Goal: Feedback & Contribution: Contribute content

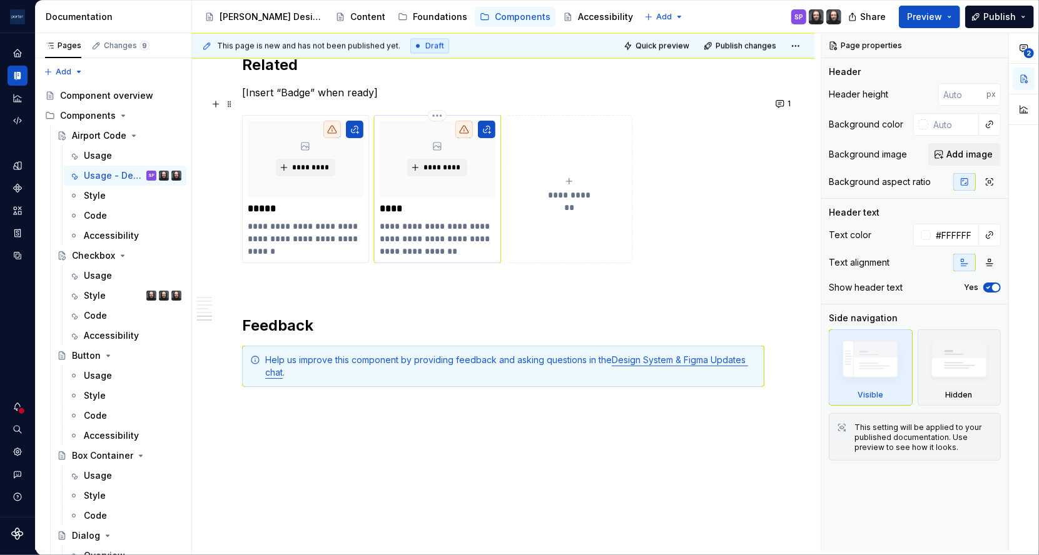
scroll to position [901, 0]
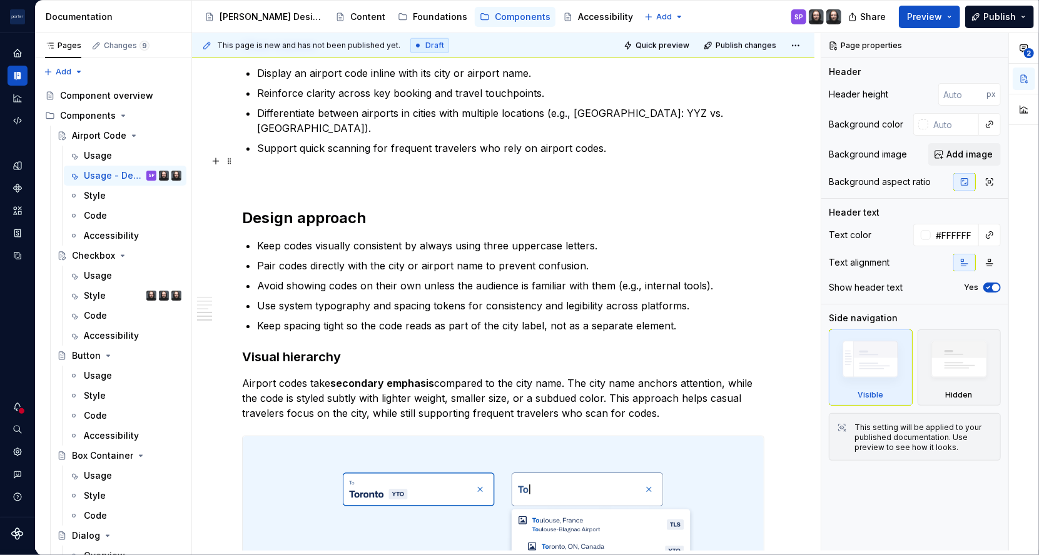
type textarea "*"
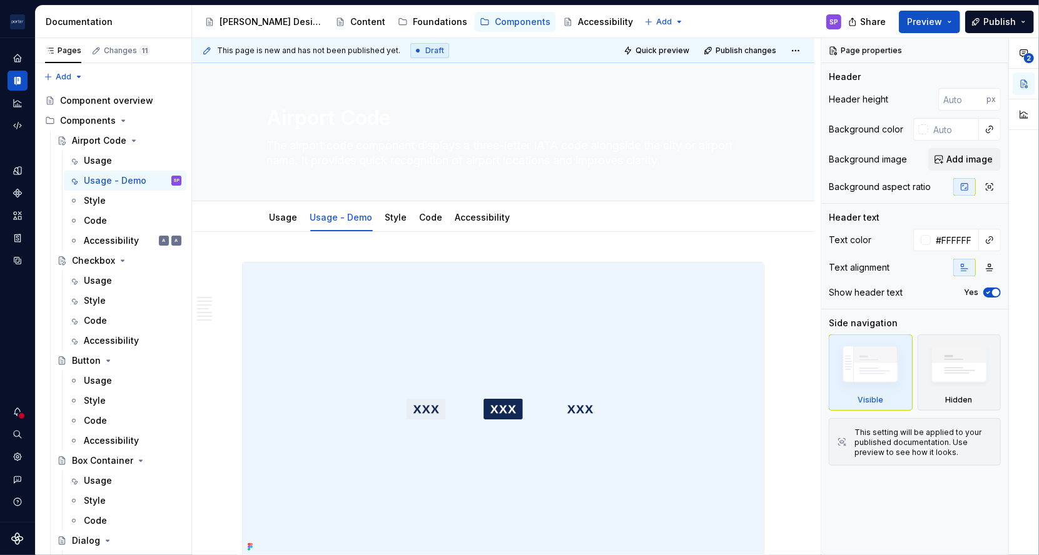
type textarea "*"
click at [462, 210] on div "Accessibility" at bounding box center [482, 217] width 55 height 15
click at [461, 223] on div "Accessibility" at bounding box center [482, 217] width 55 height 15
click at [420, 104] on textarea "Airport Code" at bounding box center [501, 118] width 473 height 30
click at [424, 134] on div "Airport Code The airport code component displays a three-letter IATA code along…" at bounding box center [503, 132] width 473 height 138
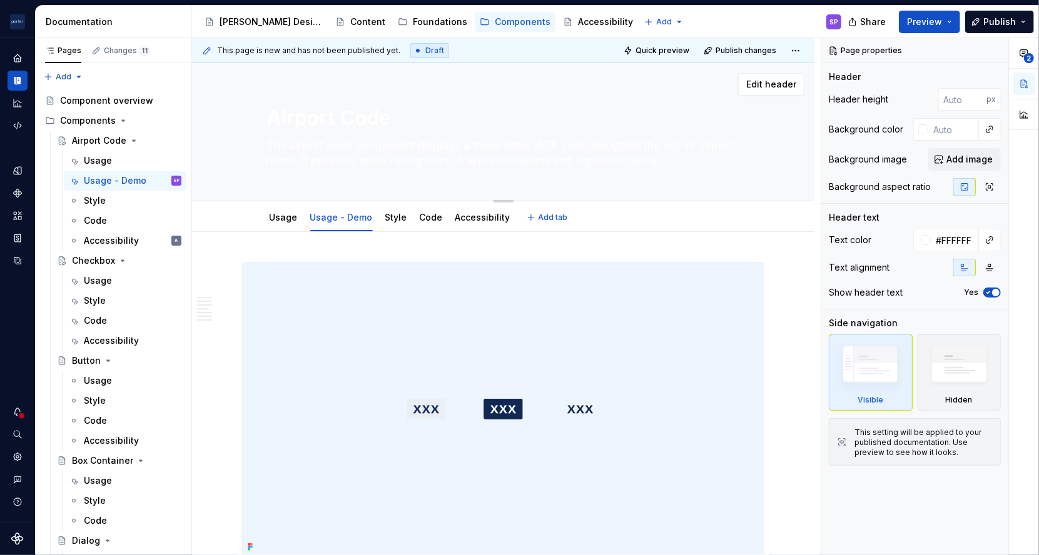
click at [426, 139] on textarea "The airport code component displays a three-letter IATA code alongside the city…" at bounding box center [501, 153] width 473 height 35
click at [486, 213] on link "Accessibility" at bounding box center [482, 217] width 55 height 11
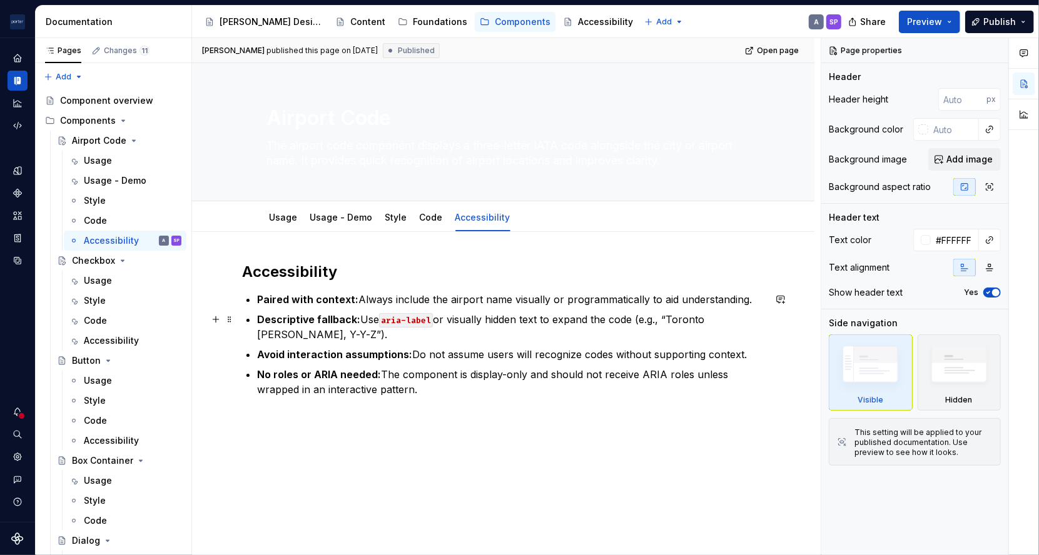
click at [351, 330] on p "Descriptive fallback: Use aria-label or visually hidden text to expand the code…" at bounding box center [510, 327] width 507 height 30
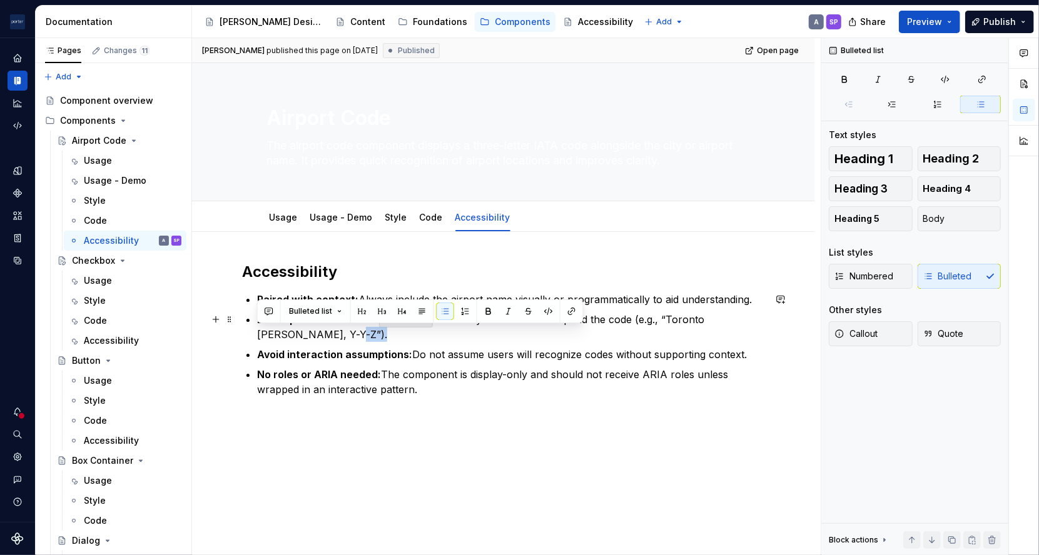
click at [351, 330] on p "Descriptive fallback: Use aria-label or visually hidden text to expand the code…" at bounding box center [510, 327] width 507 height 30
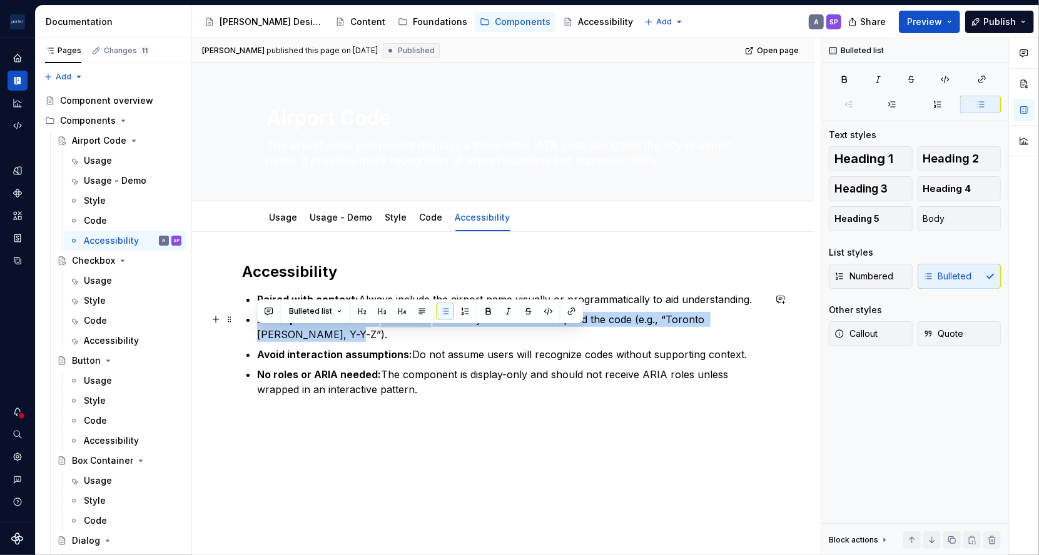
click at [351, 330] on p "Descriptive fallback: Use aria-label or visually hidden text to expand the code…" at bounding box center [510, 327] width 507 height 30
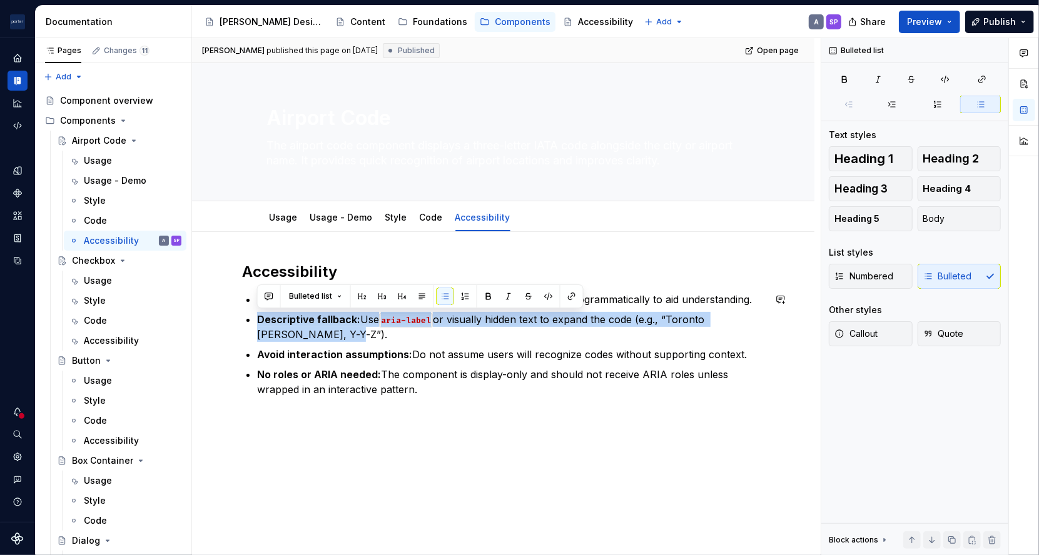
copy p "Descriptive fallback: Use aria-label or visually hidden text to expand the code…"
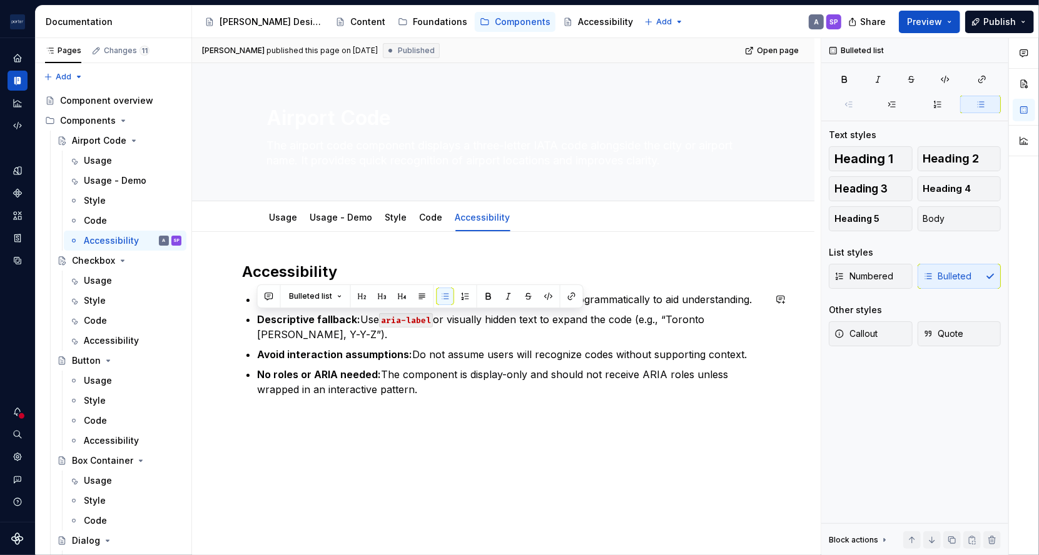
click at [358, 365] on ul "Paired with context: Always include the airport name visually or programmatical…" at bounding box center [510, 344] width 507 height 105
click at [338, 222] on link "Usage - Demo" at bounding box center [341, 217] width 63 height 11
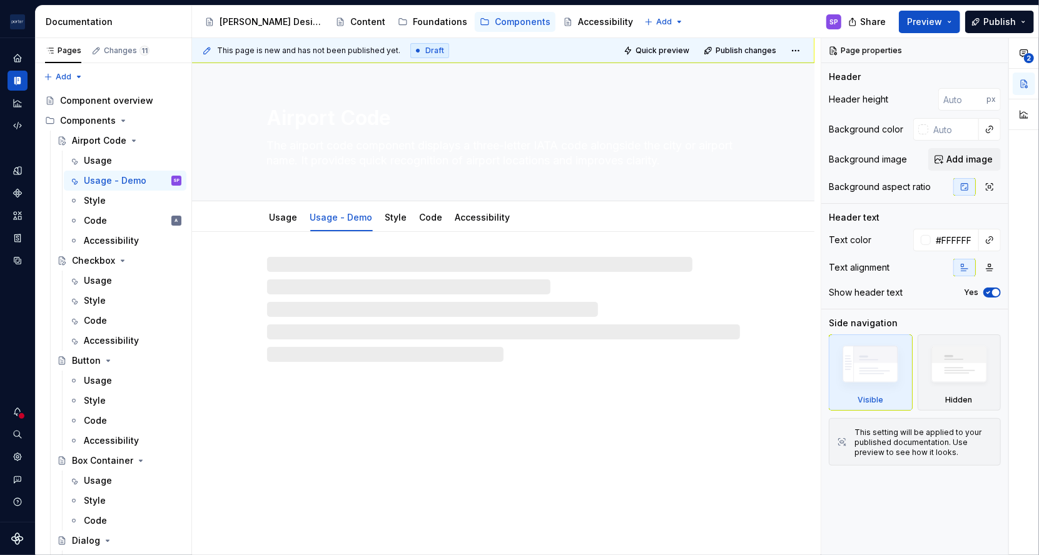
type textarea "*"
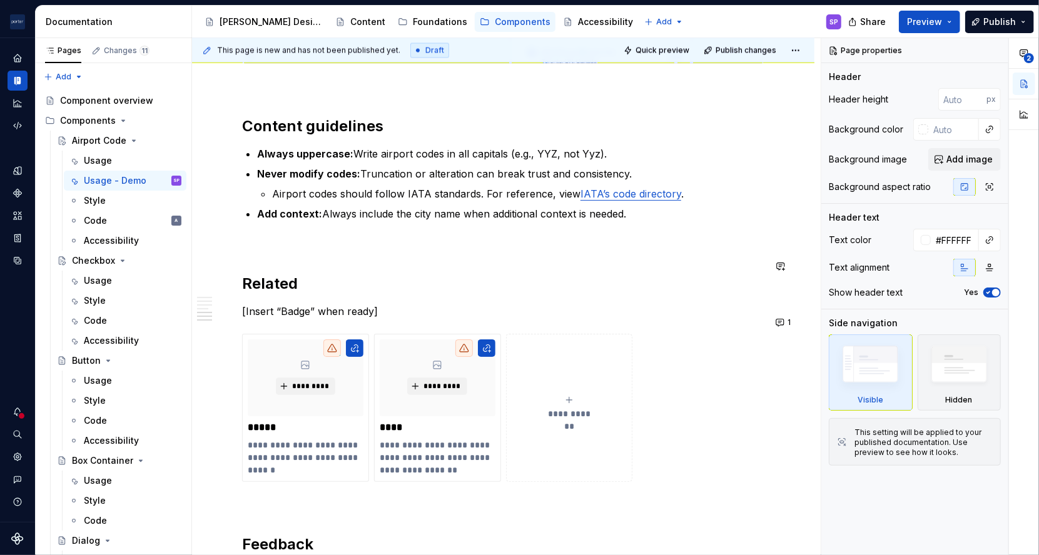
scroll to position [1429, 0]
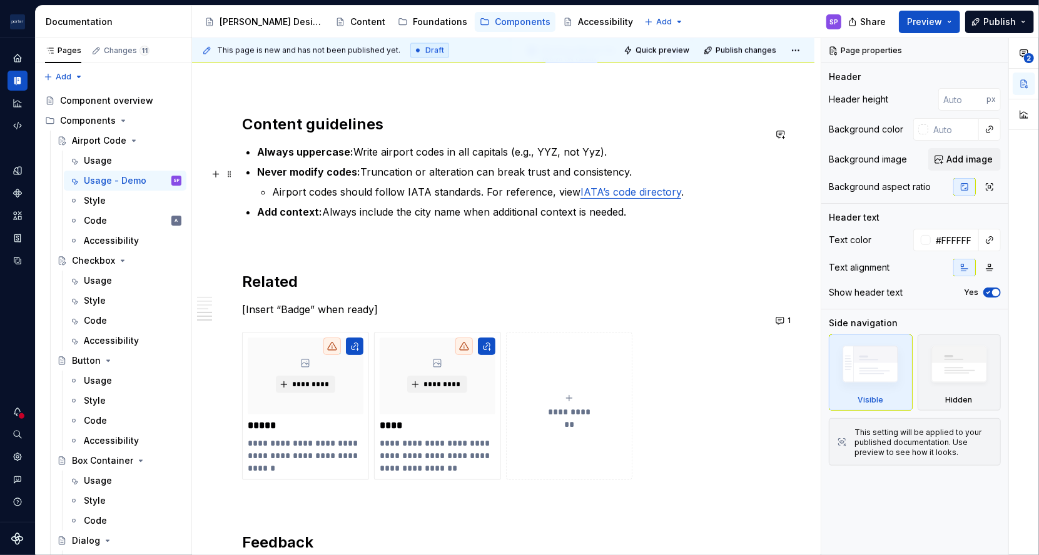
click at [640, 186] on link "IATA’s code directory" at bounding box center [630, 192] width 101 height 13
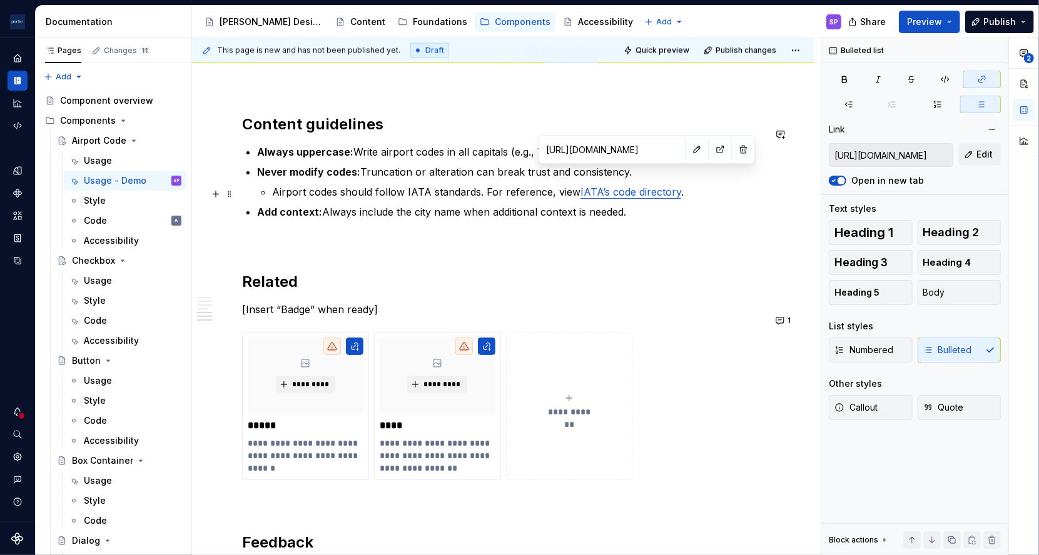
click at [644, 204] on p "Add context: Always include the city name when additional context is needed." at bounding box center [510, 211] width 507 height 15
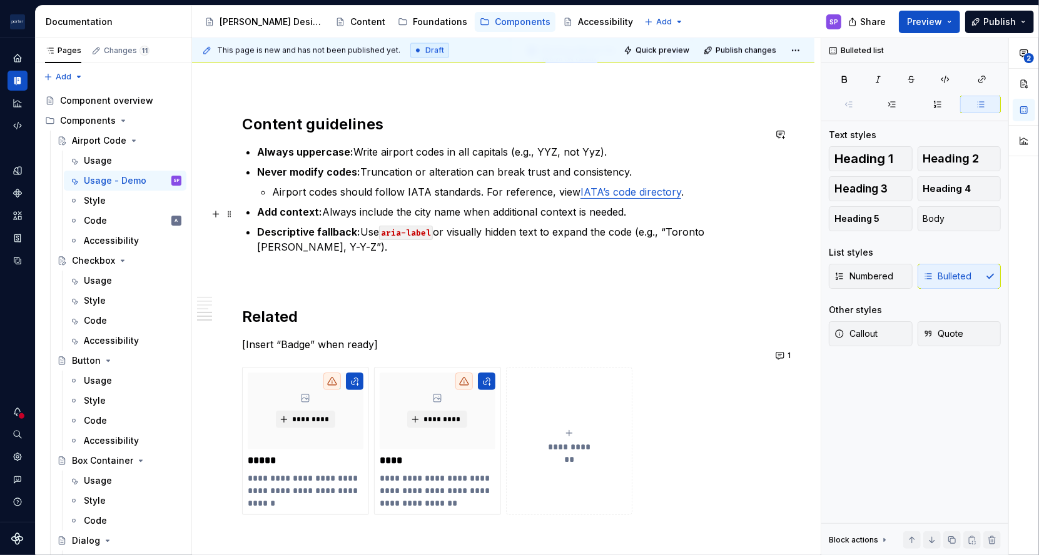
click at [378, 224] on p "Descriptive fallback: Use aria-label or visually hidden text to expand the code…" at bounding box center [510, 239] width 507 height 30
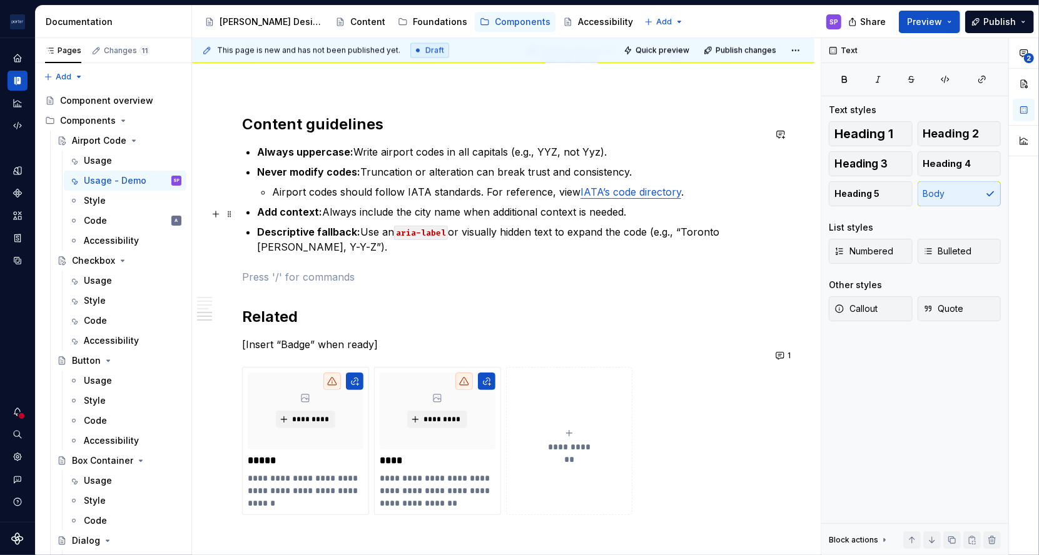
click at [520, 234] on p "Descriptive fallback: Use an aria-label or visually hidden text to expand the c…" at bounding box center [510, 239] width 507 height 30
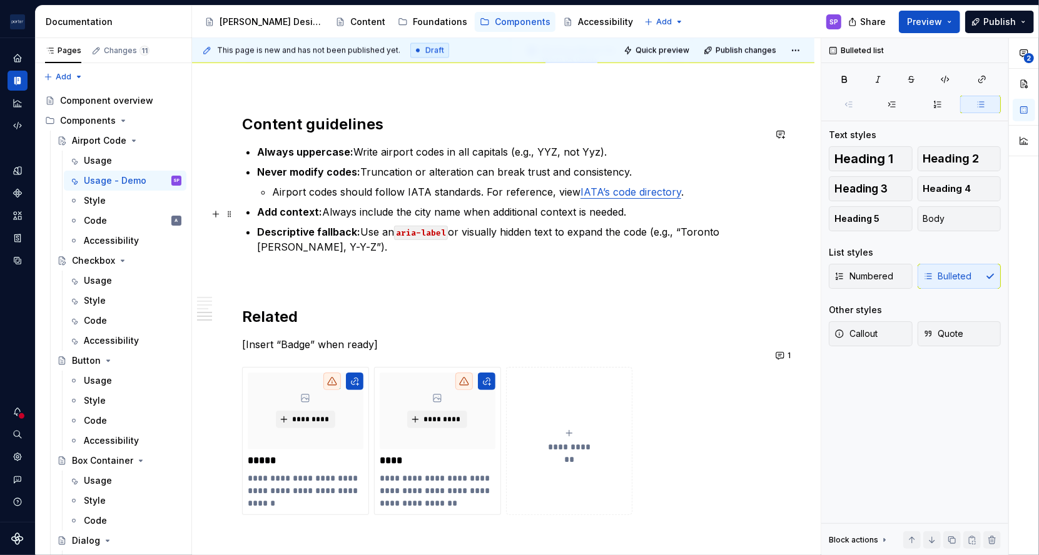
click at [505, 228] on p "Descriptive fallback: Use an aria-label or visually hidden text to expand the c…" at bounding box center [510, 239] width 507 height 30
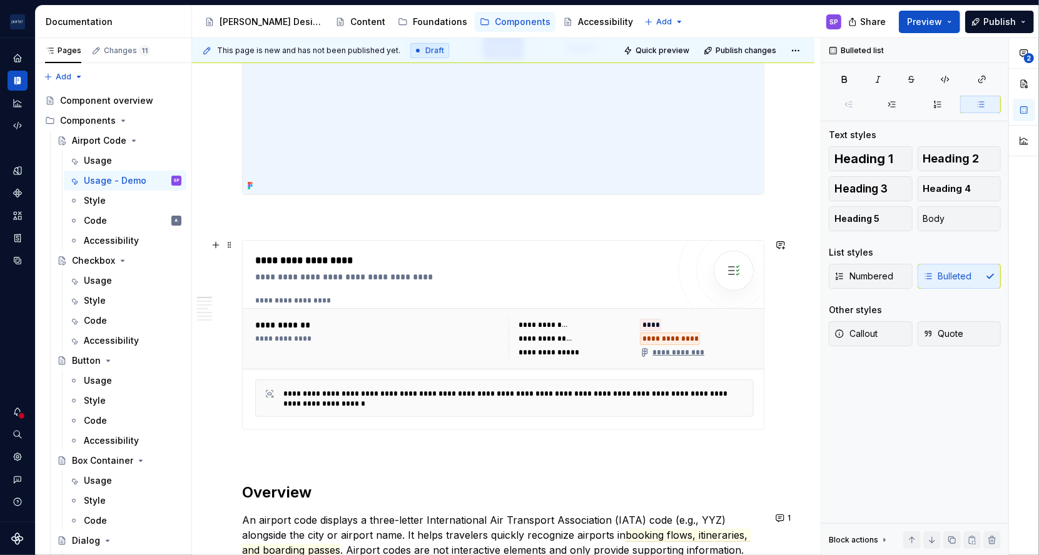
scroll to position [0, 0]
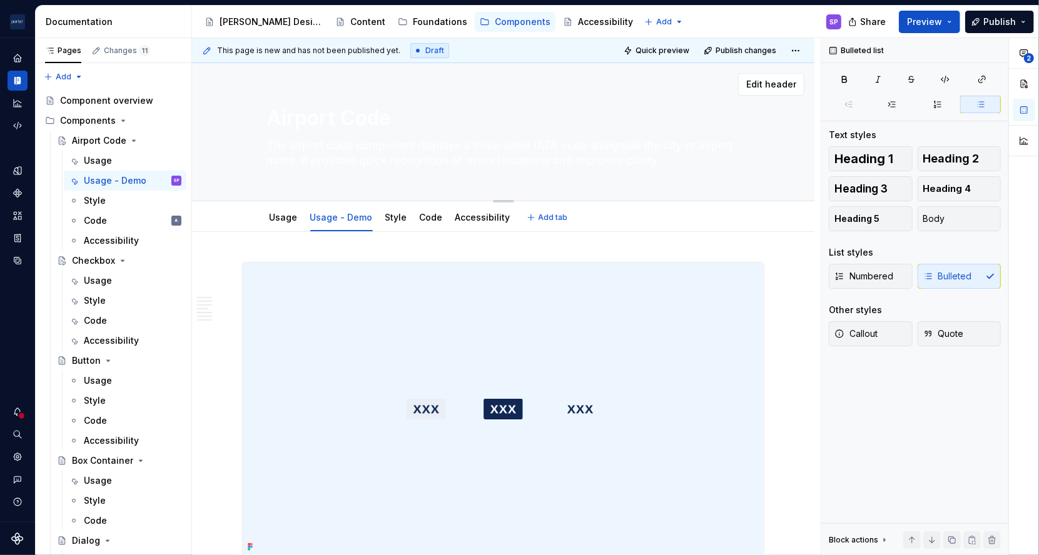
click at [308, 174] on div "Airport Code The airport code component displays a three-letter IATA code along…" at bounding box center [503, 132] width 473 height 138
click at [300, 161] on textarea "The airport code component displays a three-letter IATA code alongside the city…" at bounding box center [501, 153] width 473 height 35
click at [540, 163] on textarea "The airport code component displays a three-letter IATA code alongside the city…" at bounding box center [501, 153] width 473 height 35
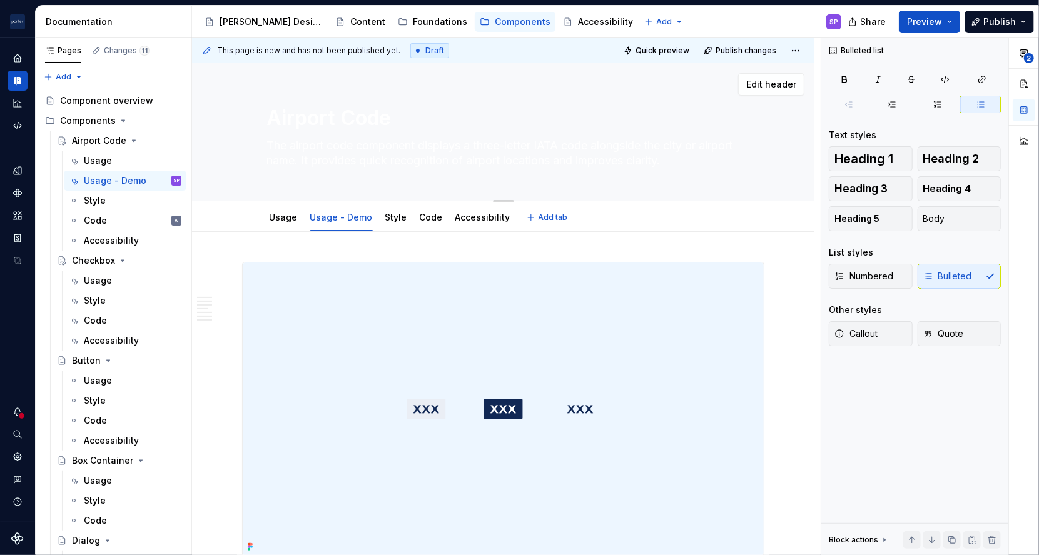
click at [537, 144] on textarea "The airport code component displays a three-letter IATA code alongside the city…" at bounding box center [501, 153] width 473 height 35
click at [590, 145] on textarea "The airport code component displays a three-letter IATA code alongside the city…" at bounding box center [501, 153] width 473 height 35
drag, startPoint x: 593, startPoint y: 145, endPoint x: 332, endPoint y: 162, distance: 261.3
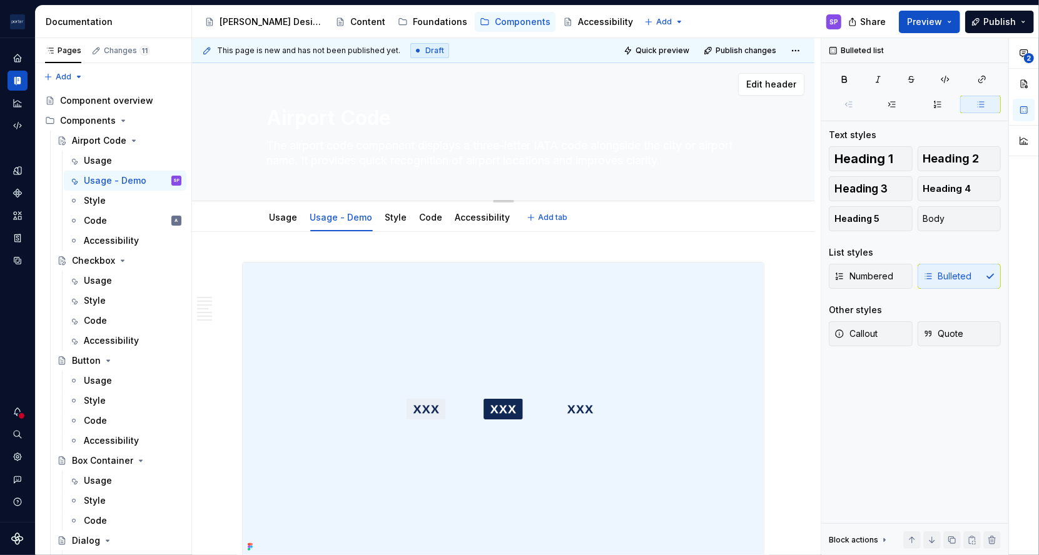
click at [332, 162] on textarea "The airport code component displays a three-letter IATA code alongside the city…" at bounding box center [501, 153] width 473 height 35
type textarea "*"
type textarea "The airport code component displays a three-letter IATA code. It provides quick…"
click at [488, 144] on textarea "The airport code component displays a three-letter IATA code. It provides quick…" at bounding box center [501, 153] width 473 height 35
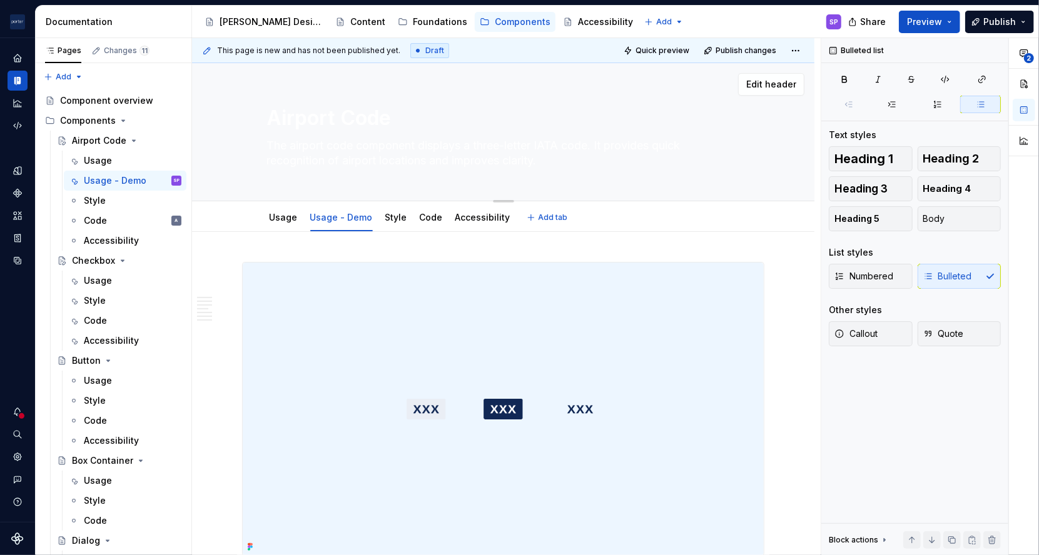
click at [488, 144] on textarea "The airport code component displays a three-letter IATA code. It provides quick…" at bounding box center [501, 153] width 473 height 35
click at [588, 144] on textarea "The airport code component displays a three-letter IATA code. It provides quick…" at bounding box center [501, 153] width 473 height 35
drag, startPoint x: 595, startPoint y: 148, endPoint x: 725, endPoint y: 147, distance: 129.5
click at [725, 147] on textarea "The airport code component displays a three-letter IATA code. It provides quick…" at bounding box center [501, 153] width 473 height 35
type textarea "*"
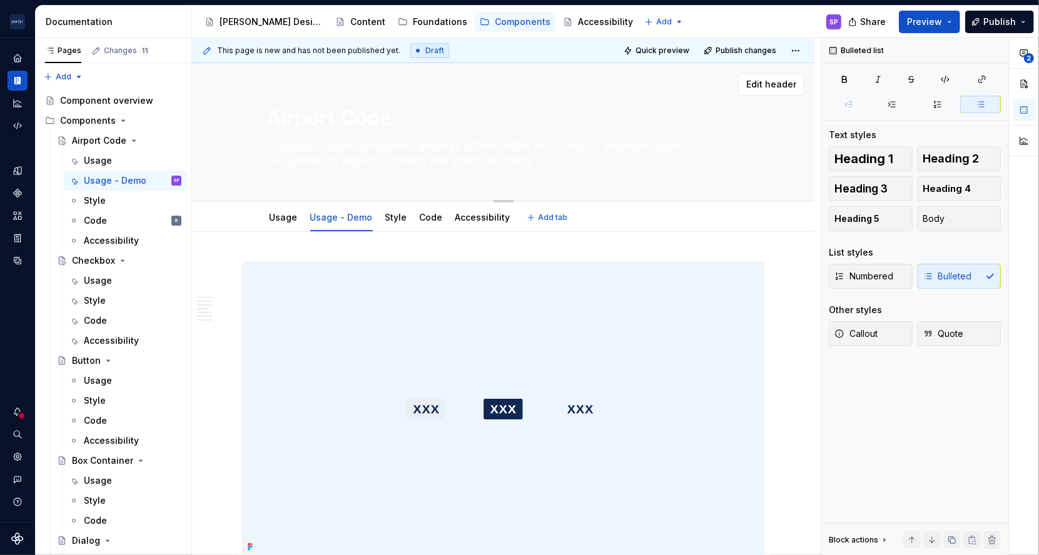
type textarea "The airport code component displays a three-letter IATA coderecognition of airp…"
type textarea "*"
type textarea "The airport code component displays a three-letter IATA codethrecognition of ai…"
type textarea "*"
type textarea "The airport code component displays a three-letter IATA codetrecognition of air…"
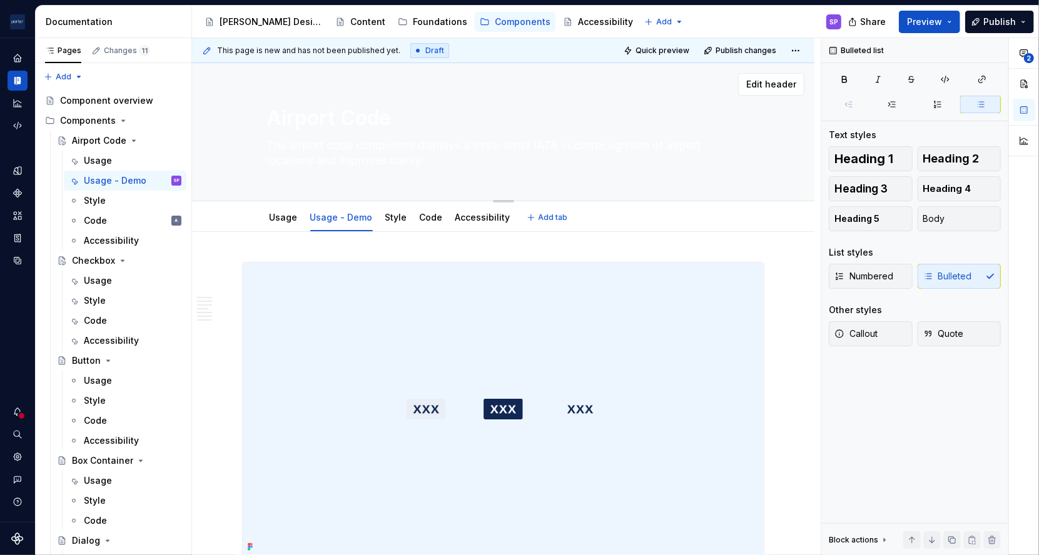
type textarea "*"
type textarea "The airport code component displays a three-letter IATA coderecognition of airp…"
type textarea "*"
type textarea "The airport code component displays a three-letter IATA code recognition of air…"
type textarea "*"
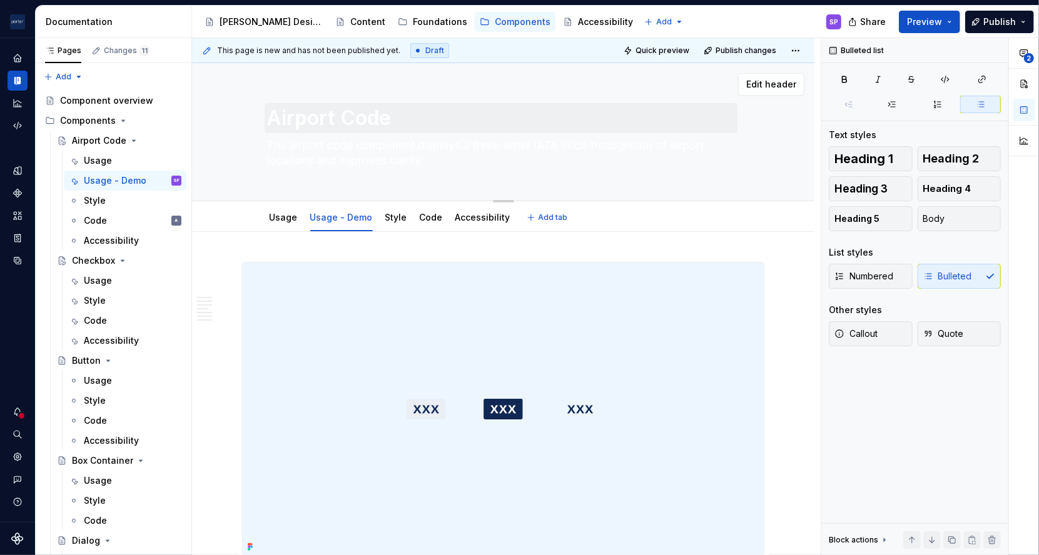
type textarea "The airport code component displays a three-letter IATA code threcognition of a…"
type textarea "*"
type textarea "The airport code component displays a three-letter IATA code thtrecognition of …"
type textarea "*"
type textarea "The airport code component displays a three-letter IATA code thtarecognition of…"
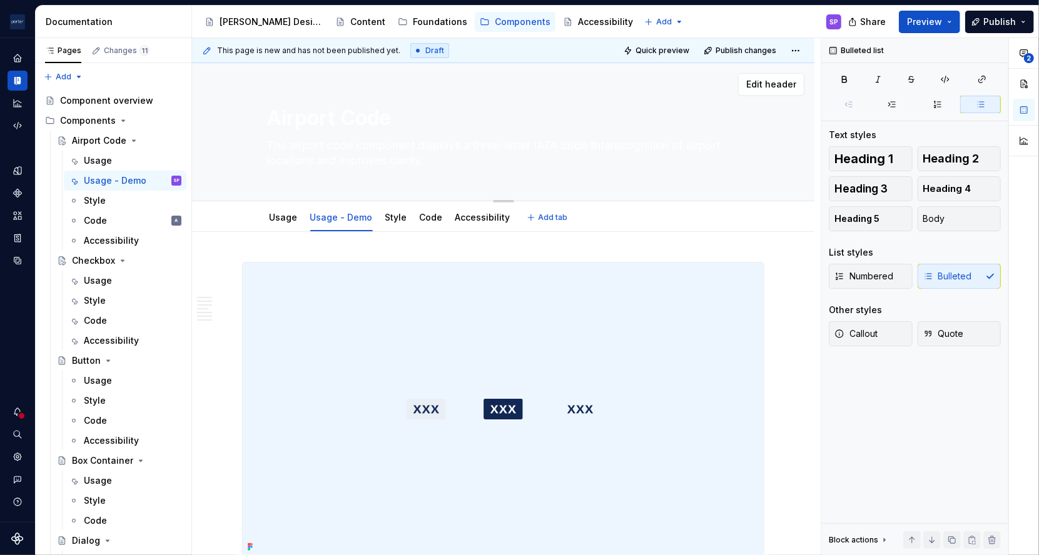
click at [670, 140] on textarea "The airport code component displays a three-letter IATA code thtarecognition of…" at bounding box center [501, 153] width 473 height 35
click at [620, 148] on textarea "The airport code component displays a three-letter IATA code thtarecognition of…" at bounding box center [501, 153] width 473 height 35
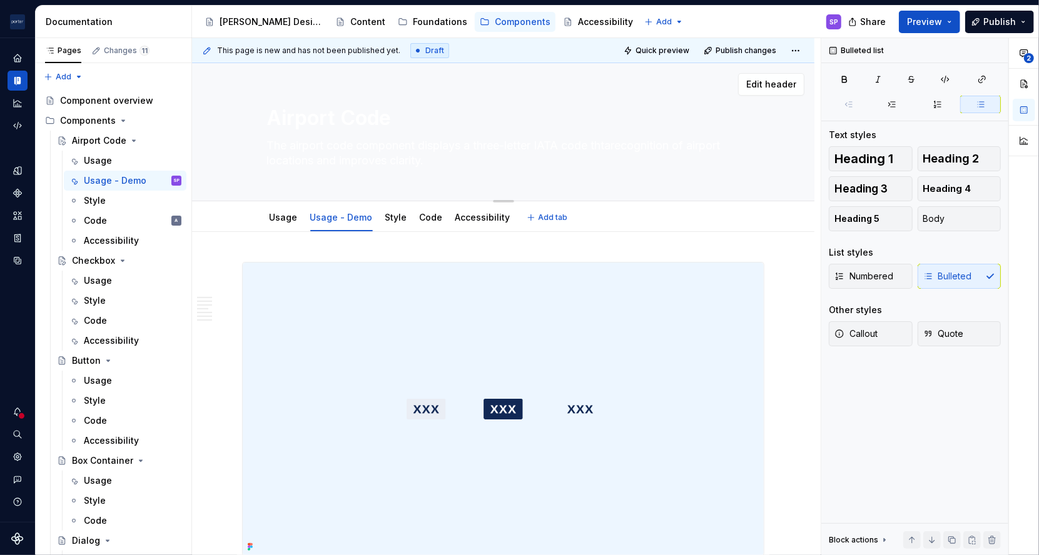
type textarea "*"
type textarea "The airport code component displays a three-letter IATA code tof airport locati…"
type textarea "*"
type textarea "The airport code component displays a three-letter IATA code thaof airport loca…"
type textarea "*"
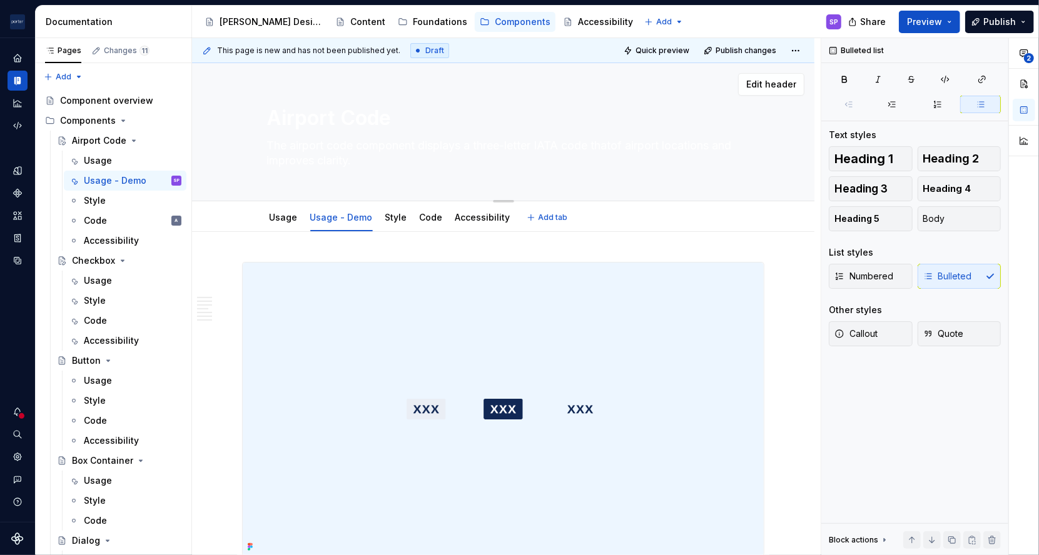
type textarea "The airport code component displays a three-letter IATA code that of airport lo…"
type textarea "*"
type textarea "The airport code component displays a three-letter IATA code that pof airport l…"
type textarea "*"
type textarea "The airport code component displays a three-letter IATA code that prof airport …"
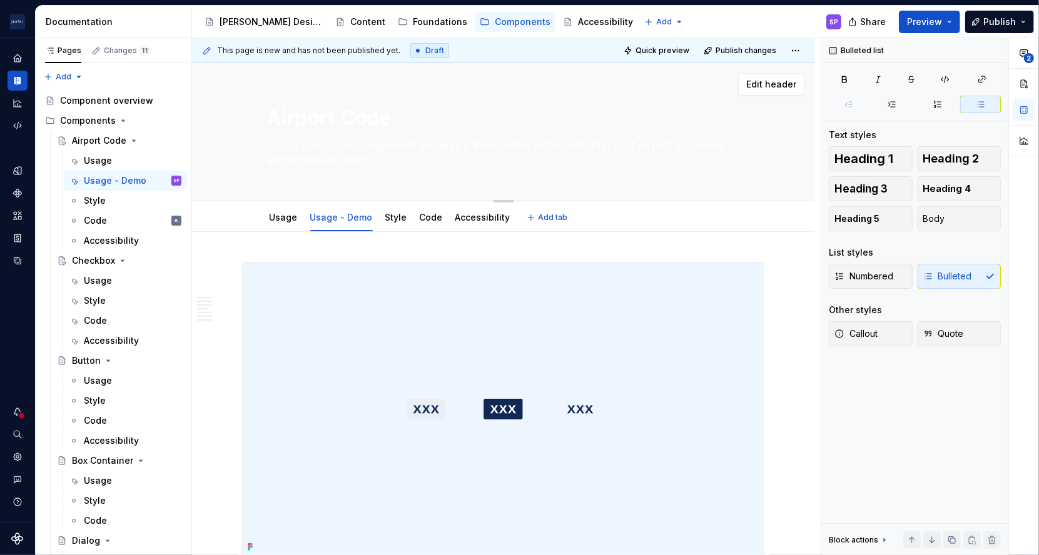
type textarea "*"
type textarea "The airport code component displays a three-letter IATA code that proof airport…"
type textarea "*"
type textarea "The airport code component displays a three-letter IATA code that provof airpor…"
type textarea "*"
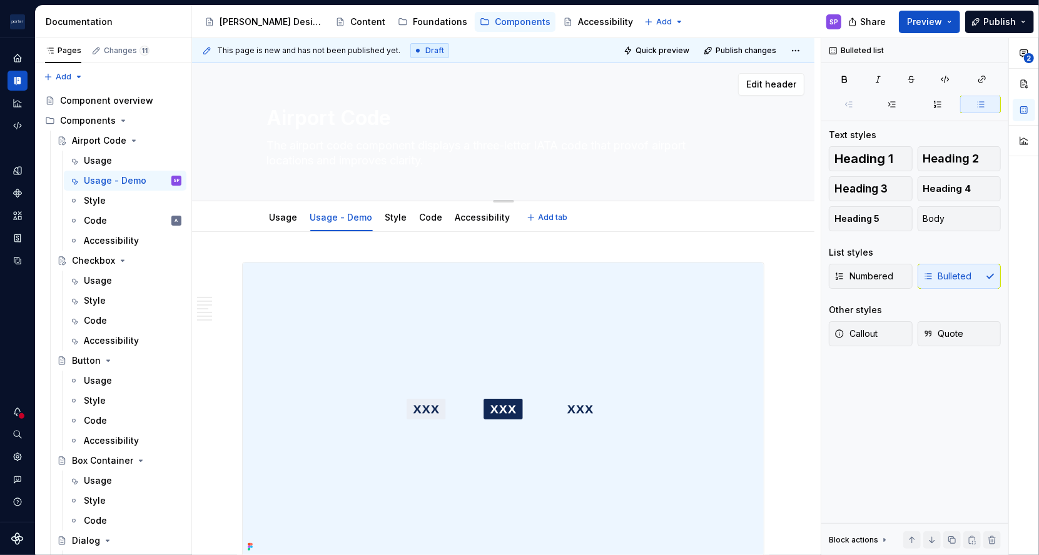
type textarea "The airport code component displays a three-letter IATA code that proviof airpo…"
type textarea "*"
type textarea "The airport code component displays a three-letter IATA code that providof airp…"
type textarea "*"
type textarea "The airport code component displays a three-letter IATA code that provideof air…"
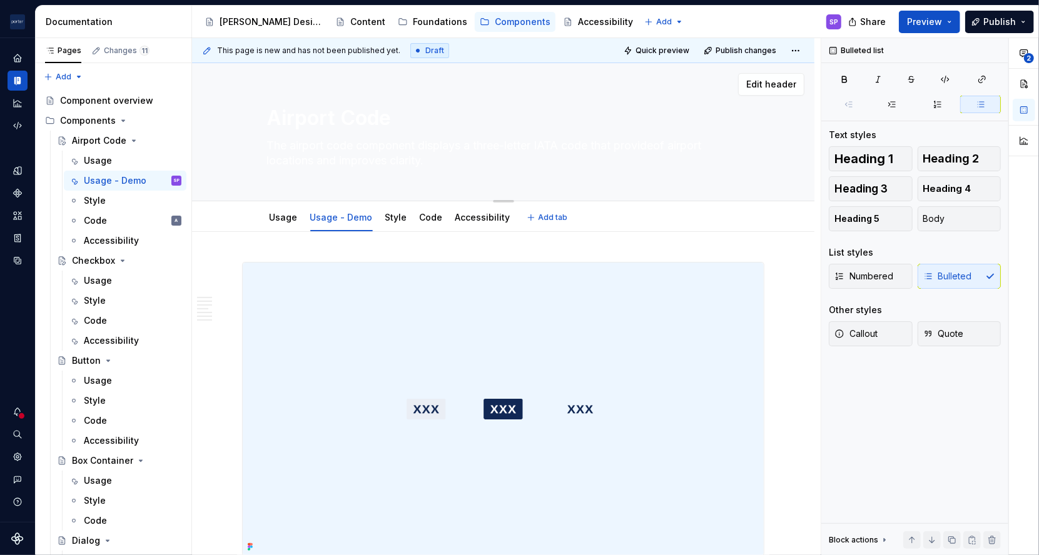
type textarea "*"
type textarea "The airport code component displays a three-letter IATA code that providesof ai…"
type textarea "*"
type textarea "The airport code component displays a three-letter IATA code that provides of a…"
click at [620, 148] on textarea "The airport code component displays a three-letter IATA code that provides of a…" at bounding box center [501, 153] width 473 height 35
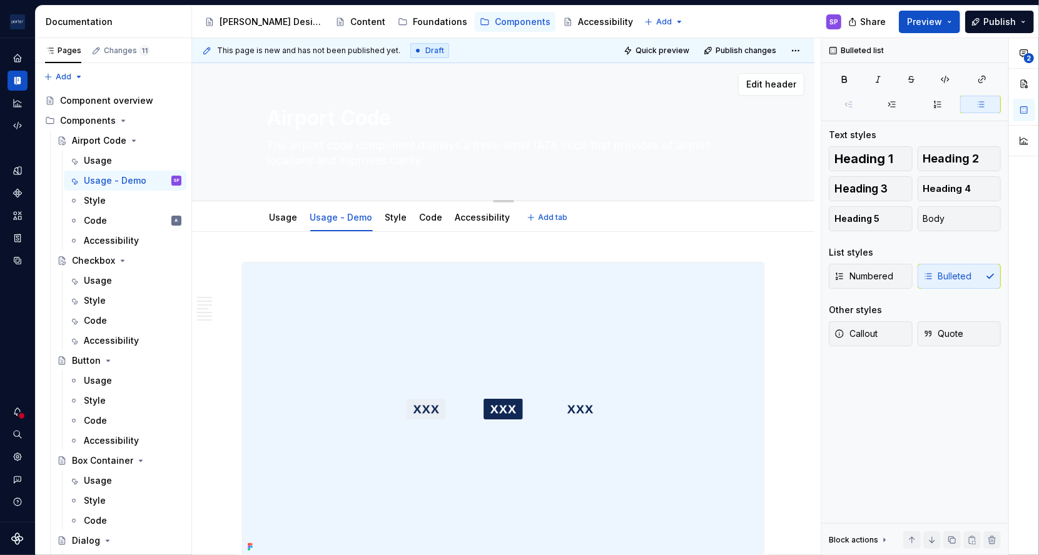
click at [620, 148] on textarea "The airport code component displays a three-letter IATA code that provides of a…" at bounding box center [501, 153] width 473 height 35
click at [664, 144] on textarea "The airport code component displays a three-letter IATA code that provides of a…" at bounding box center [501, 153] width 473 height 35
type textarea "*"
type textarea "The airport code component displays a three-letter IATA code that provides of a…"
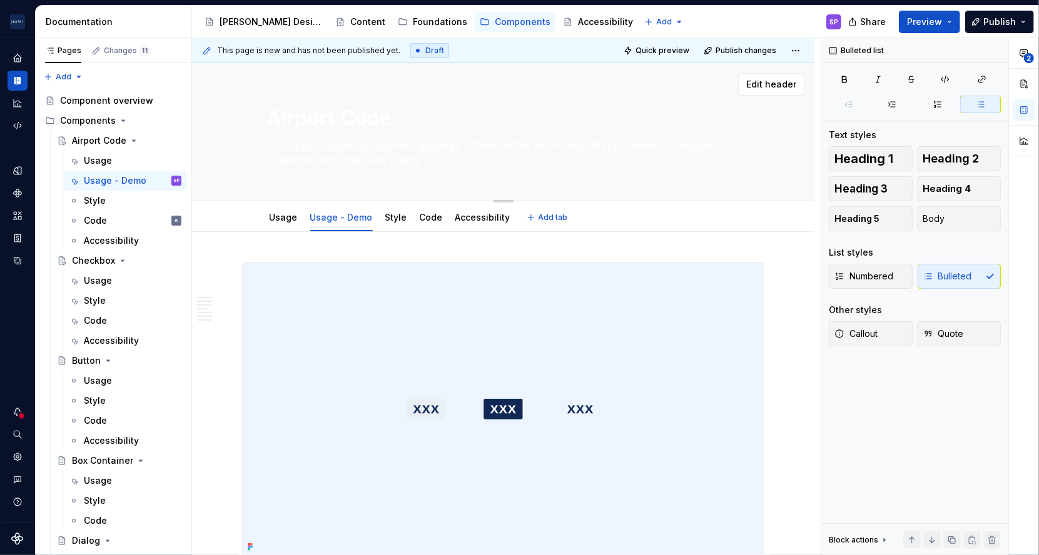
type textarea "*"
type textarea "The airport code component displays a three-letter IATA code that provides re o…"
type textarea "*"
type textarea "The airport code component displays a three-letter IATA code that provides reco…"
type textarea "*"
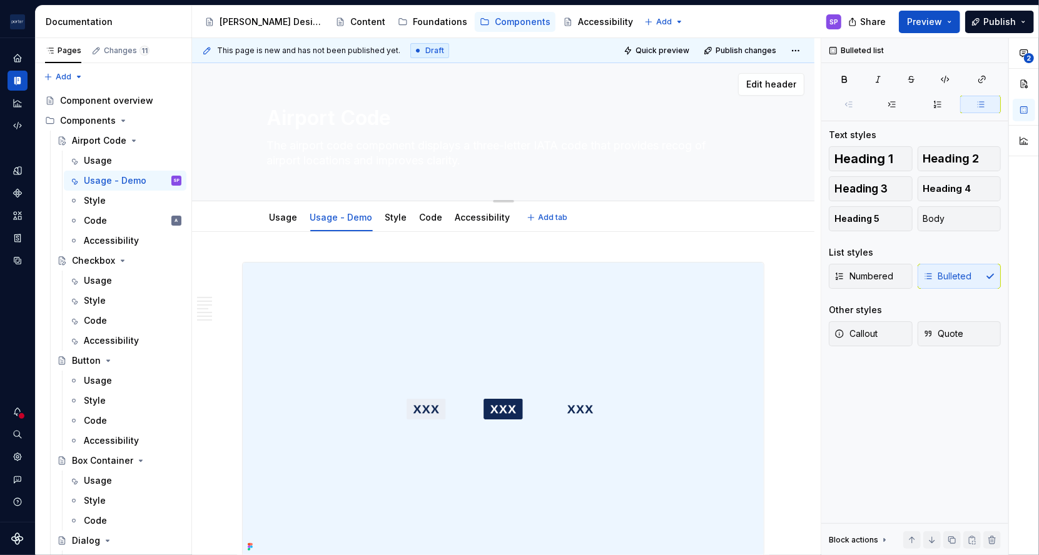
type textarea "The airport code component displays a three-letter IATA code that provides reco…"
type textarea "*"
type textarea "The airport code component displays a three-letter IATA code that provides reco…"
type textarea "*"
type textarea "The airport code component displays a three-letter IATA code that provides reco…"
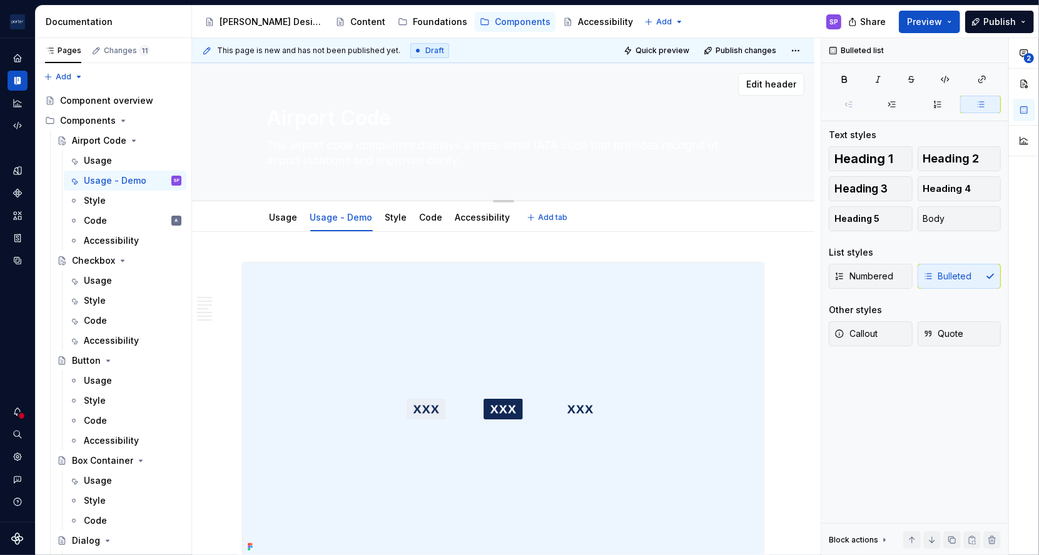
type textarea "*"
type textarea "The airport code component displays a three-letter IATA code that provides reco…"
type textarea "*"
type textarea "The airport code component displays a three-letter IATA code that provides reco…"
type textarea "*"
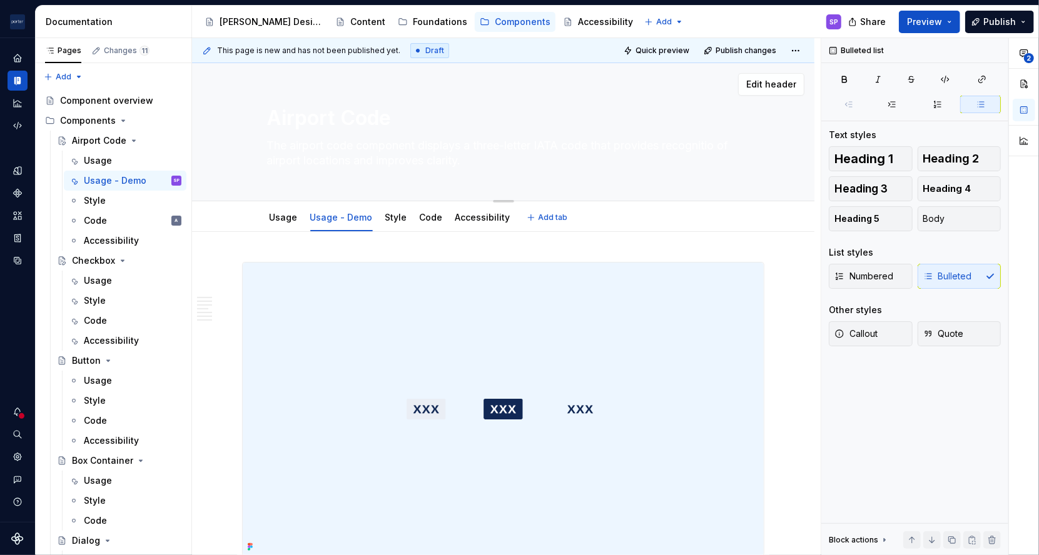
type textarea "The airport code component displays a three-letter IATA code that provides reco…"
type textarea "*"
type textarea "The airport code component displays a three-letter IATA code that provides reco…"
click at [677, 148] on textarea "The airport code component displays a three-letter IATA code that provides reco…" at bounding box center [501, 153] width 473 height 35
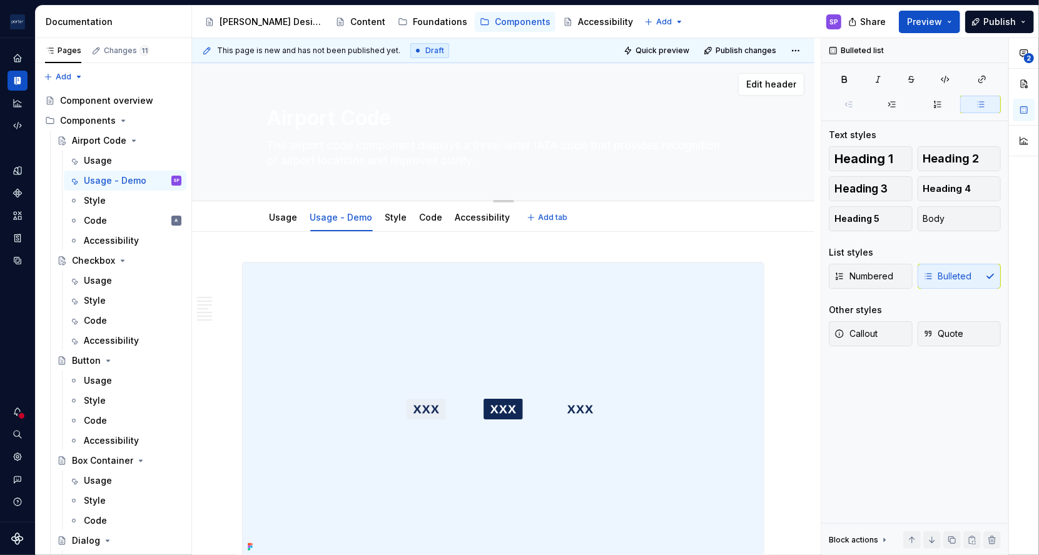
click at [677, 148] on textarea "The airport code component displays a three-letter IATA code that provides reco…" at bounding box center [501, 153] width 473 height 35
type textarea "*"
type textarea "The airport code component displays a three-letter IATA code that provides reco…"
paste textarea
type textarea "*"
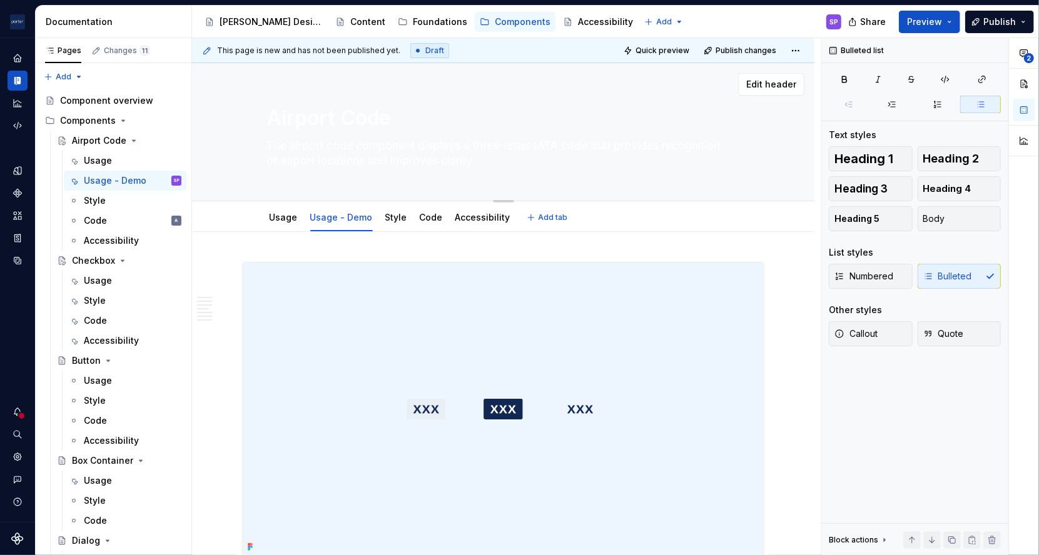
type textarea "The airport code component displays a three-letter IATA code that provides reco…"
click at [510, 145] on textarea "The airport code component displays a three-letter IATA code that provides reco…" at bounding box center [501, 153] width 473 height 35
type textarea "*"
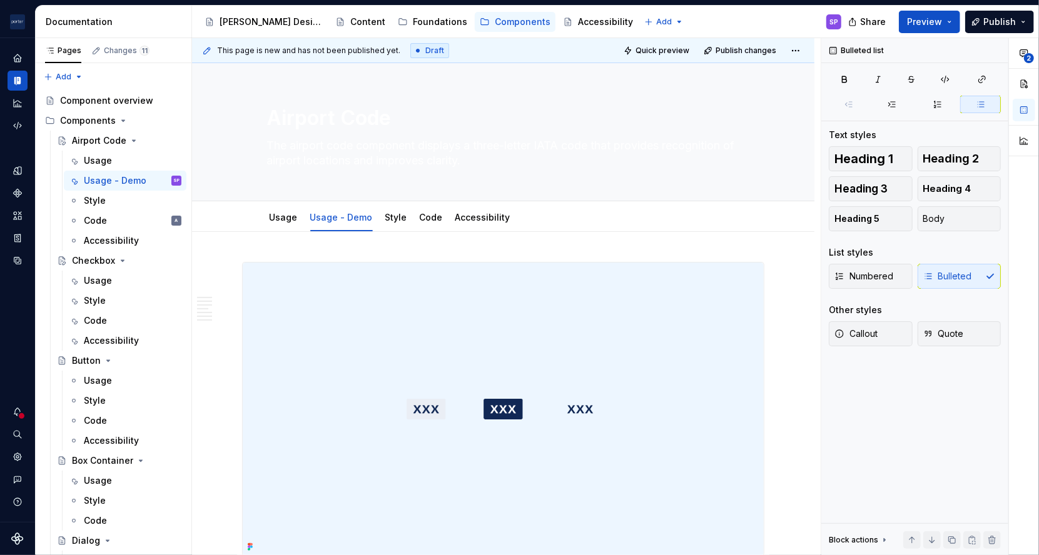
type textarea "The airport code component displays a three-letter IATA code that provides reco…"
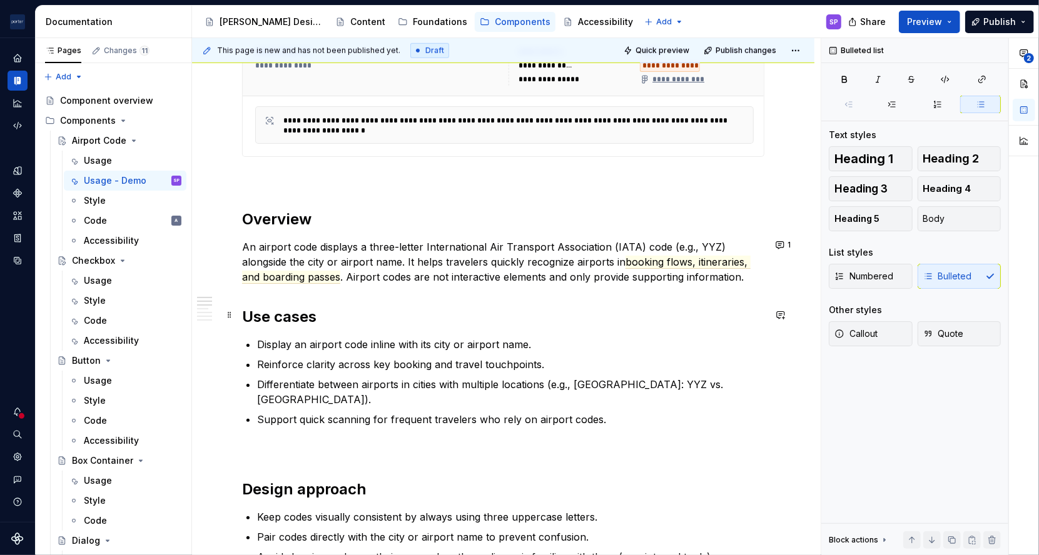
scroll to position [720, 0]
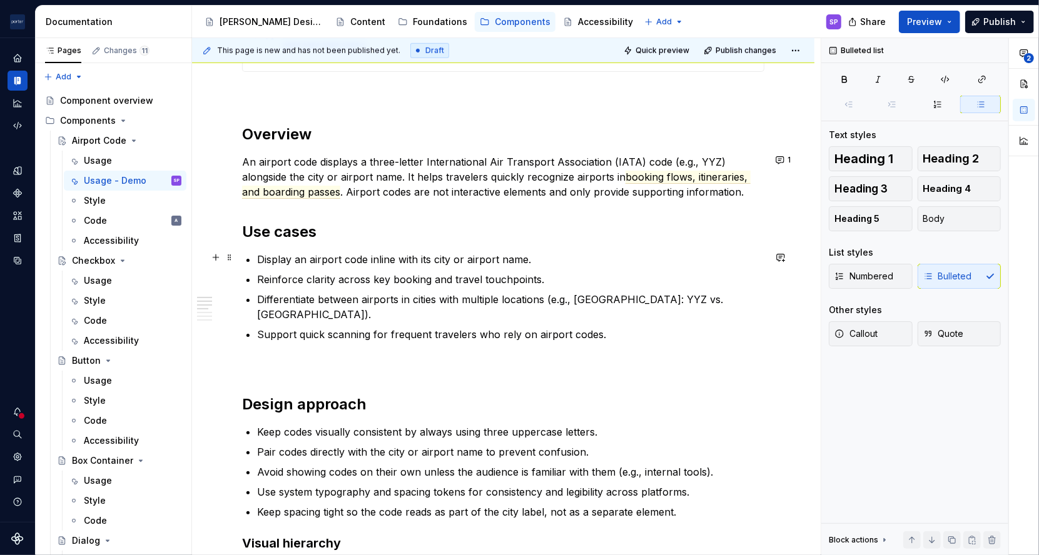
click at [432, 260] on p "Display an airport code inline with its city or airport name." at bounding box center [510, 259] width 507 height 15
click at [377, 357] on div "**********" at bounding box center [503, 445] width 522 height 1806
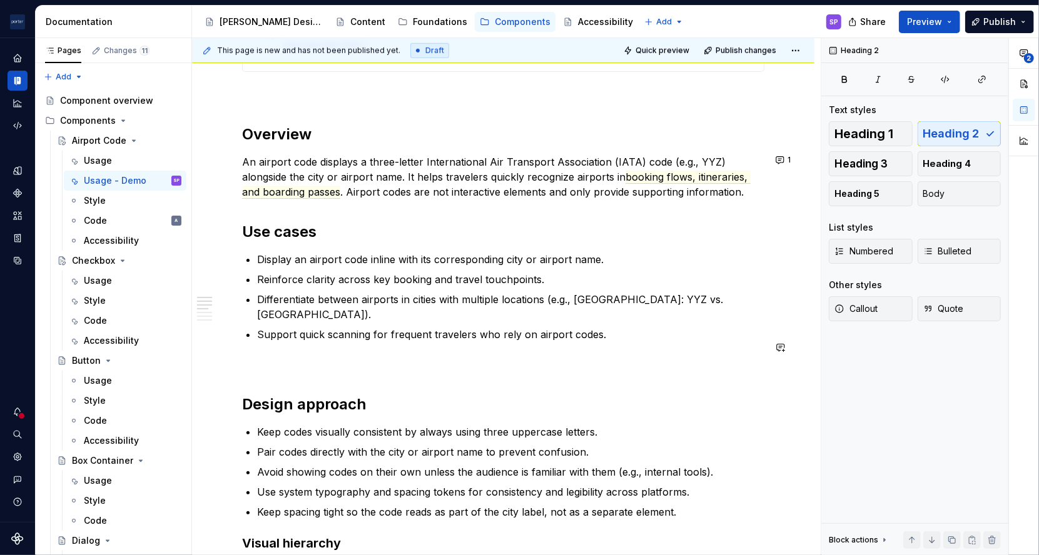
click at [377, 357] on div "**********" at bounding box center [503, 445] width 522 height 1806
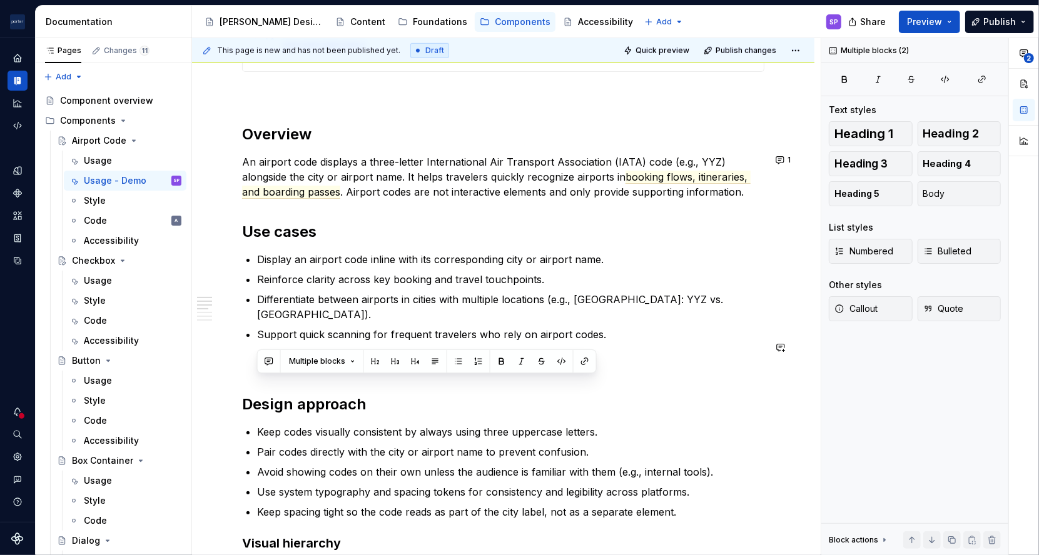
click at [377, 357] on button "button" at bounding box center [375, 362] width 18 height 18
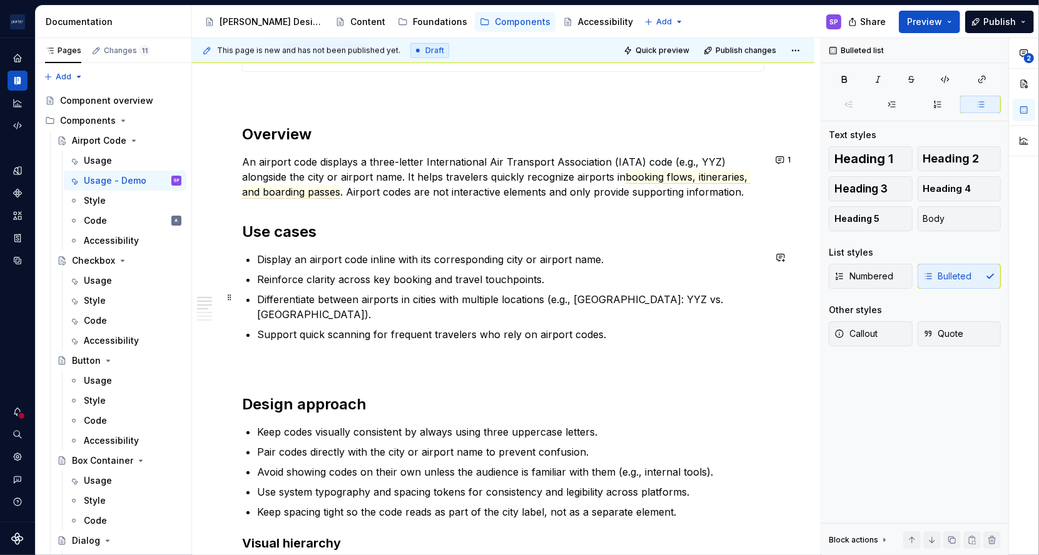
click at [346, 286] on ul "Display an airport code inline with its corresponding city or airport name. Rei…" at bounding box center [510, 297] width 507 height 90
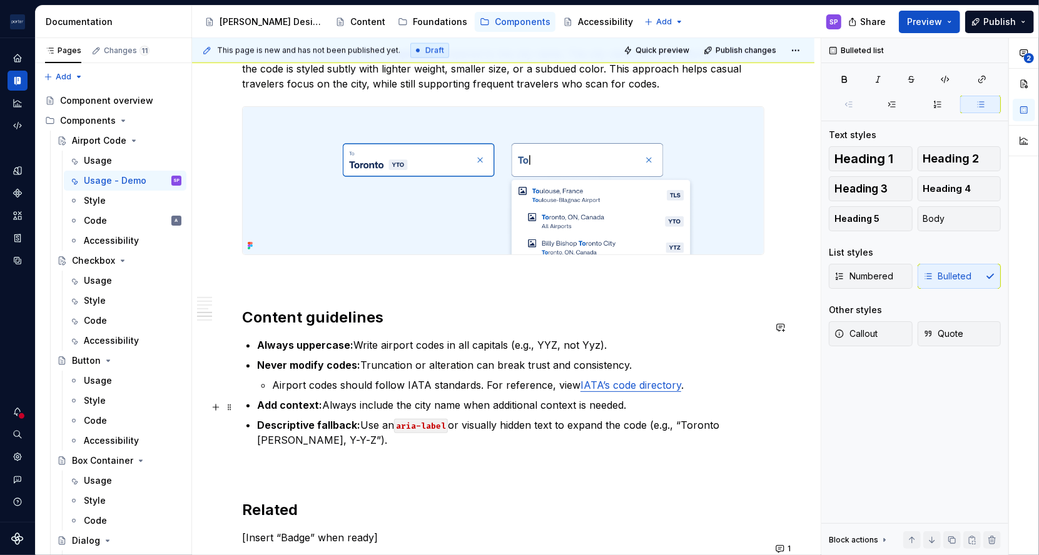
scroll to position [1323, 0]
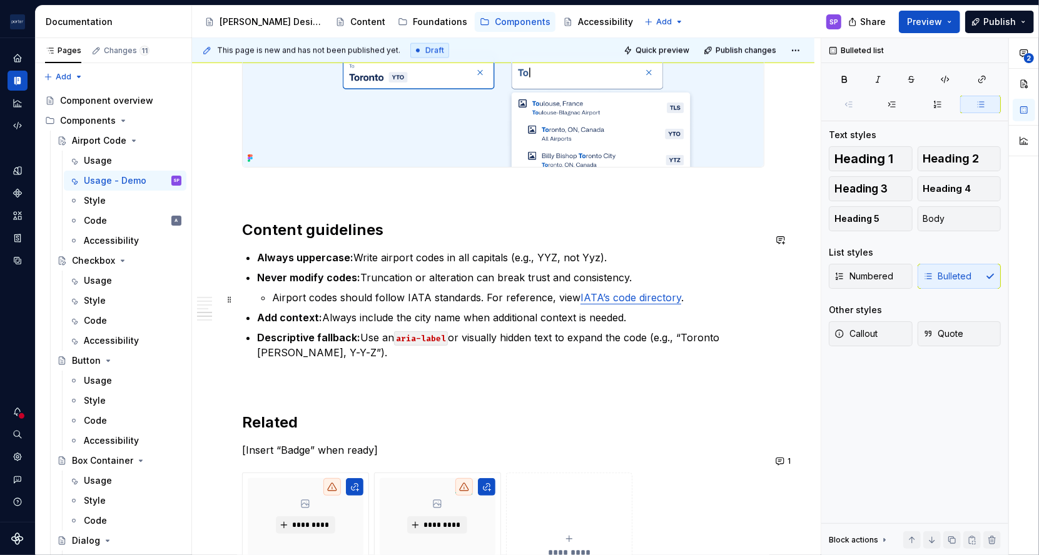
click at [400, 310] on p "Add context: Always include the city name when additional context is needed." at bounding box center [510, 317] width 507 height 15
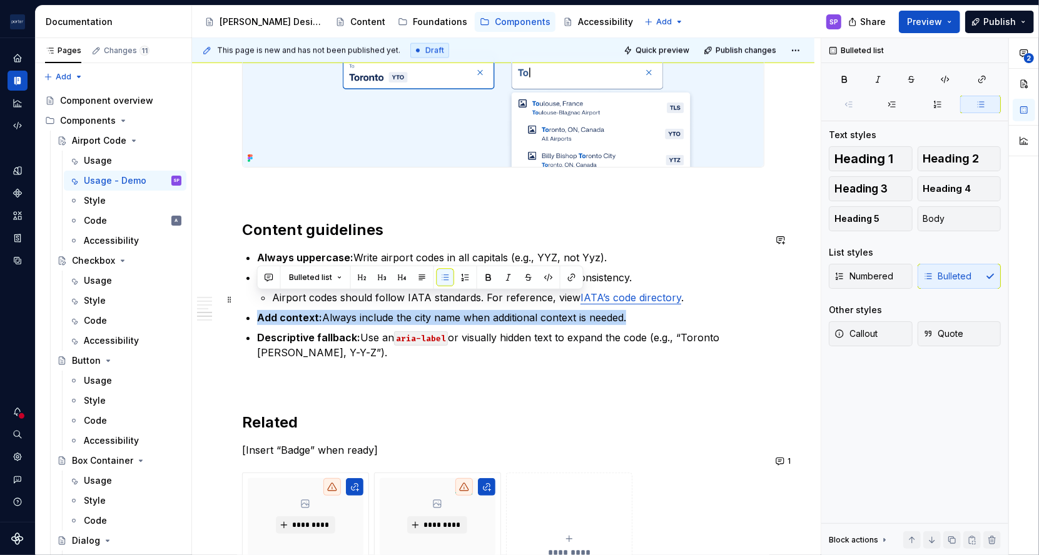
click at [400, 310] on p "Add context: Always include the city name when additional context is needed." at bounding box center [510, 317] width 507 height 15
click at [337, 310] on p "Add context: Always include the city name when additional context is needed." at bounding box center [510, 317] width 507 height 15
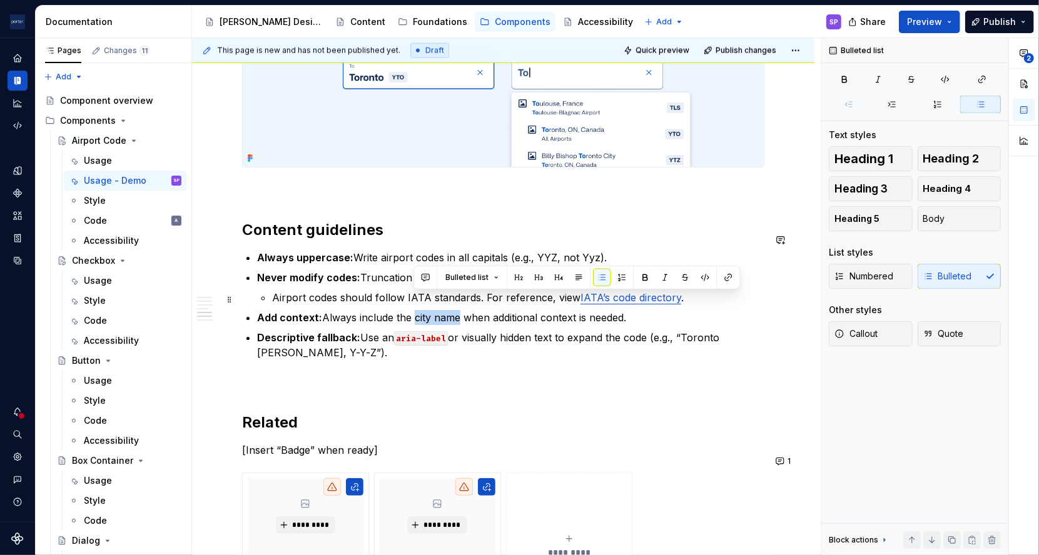
drag, startPoint x: 411, startPoint y: 301, endPoint x: 460, endPoint y: 301, distance: 48.8
click at [460, 310] on p "Add context: Always include the city name when additional context is needed." at bounding box center [510, 317] width 507 height 15
click at [480, 330] on p "Descriptive fallback: Use an aria-label or visually hidden text to expand the c…" at bounding box center [510, 345] width 507 height 30
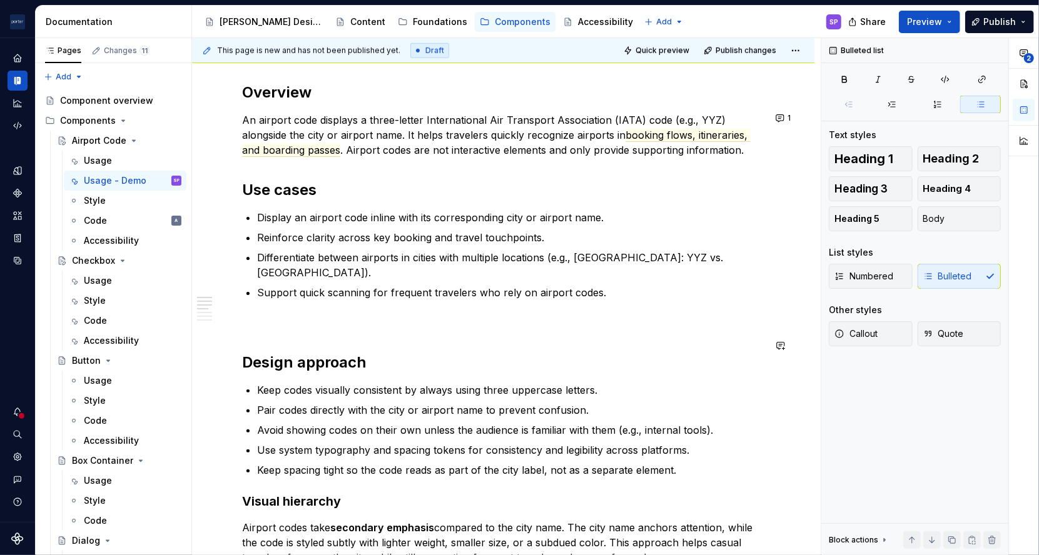
scroll to position [750, 0]
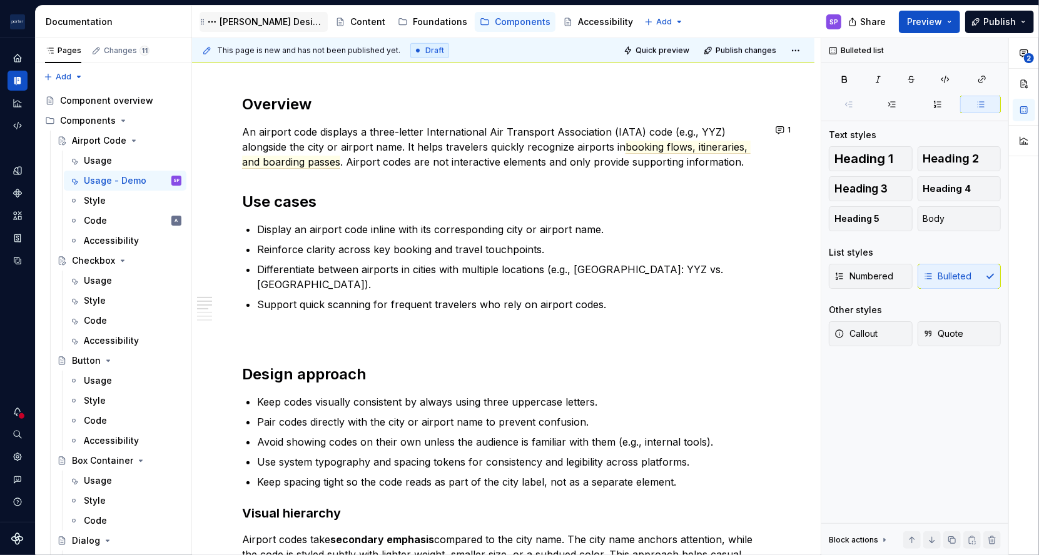
type textarea "*"
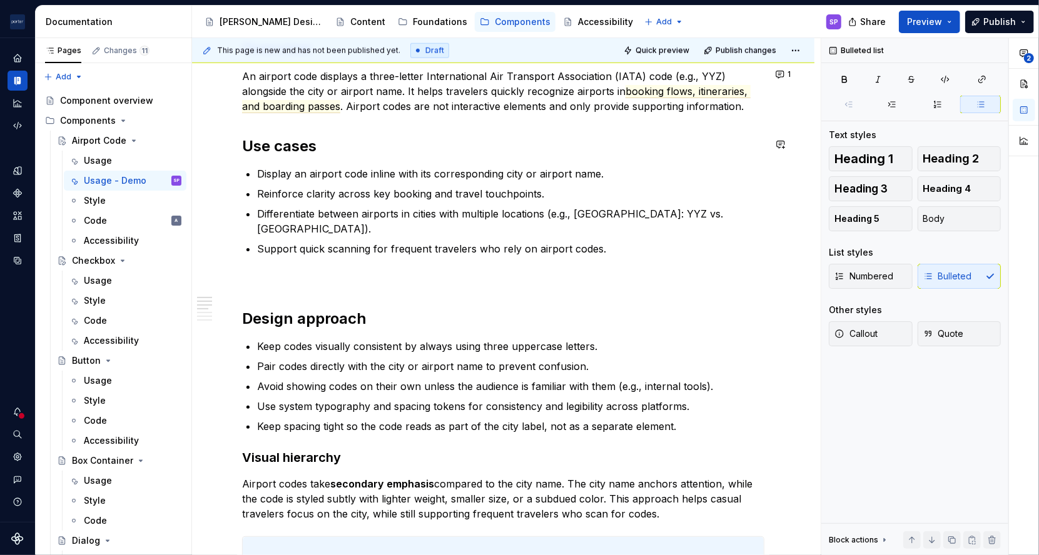
scroll to position [802, 0]
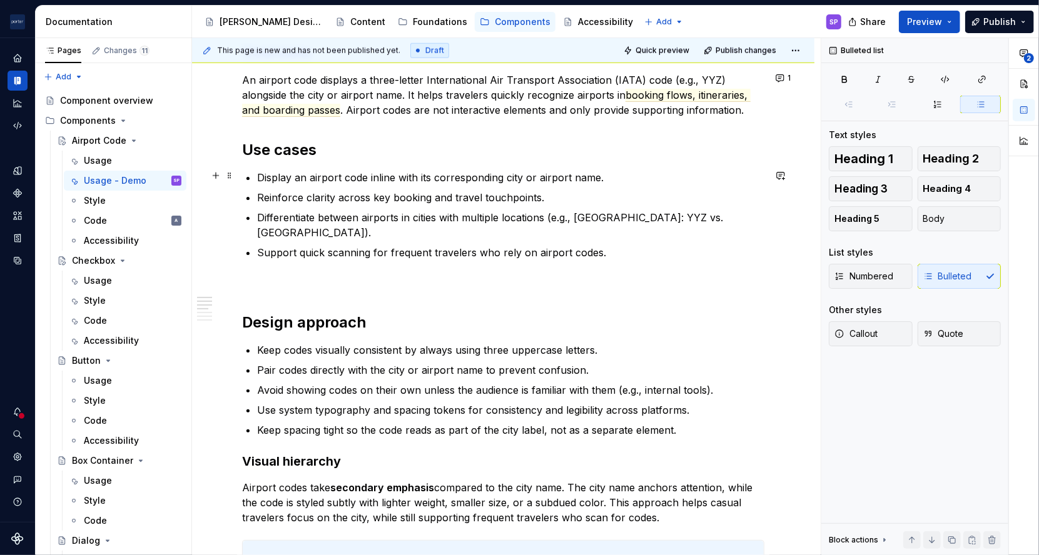
click at [363, 176] on p "Display an airport code inline with its corresponding city or airport name." at bounding box center [510, 177] width 507 height 15
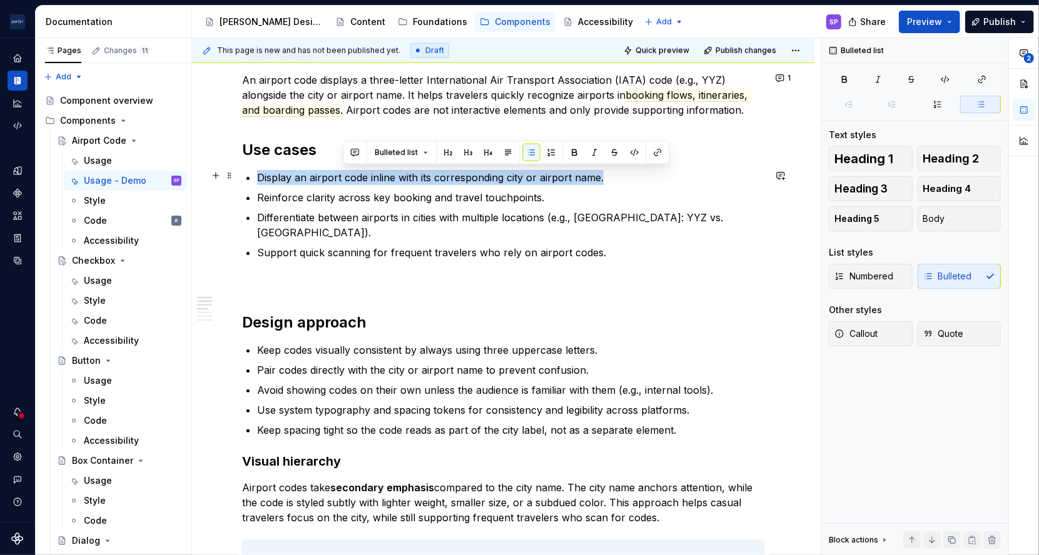
click at [363, 176] on p "Display an airport code inline with its corresponding city or airport name." at bounding box center [510, 177] width 507 height 15
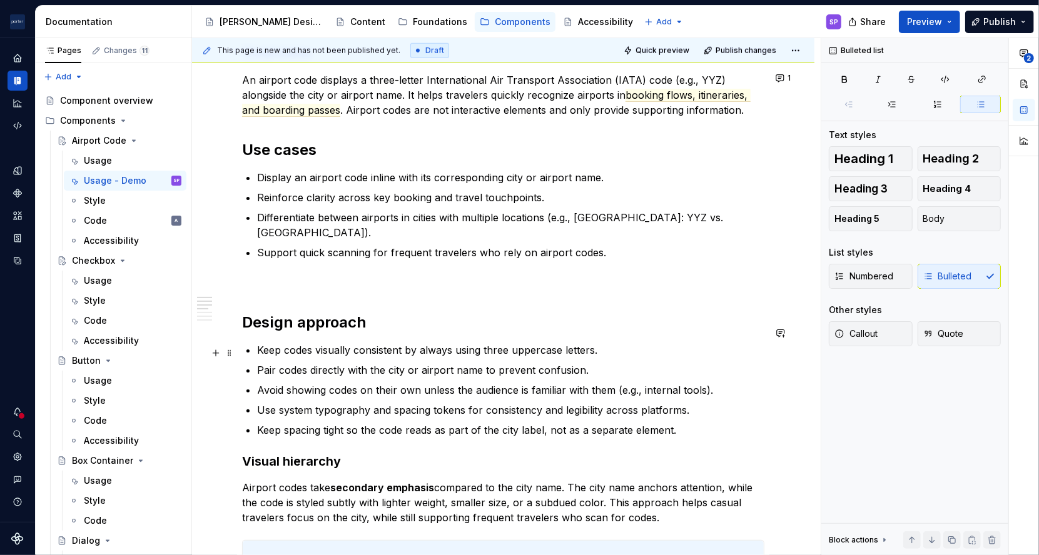
click at [419, 363] on p "Pair codes directly with the city or airport name to prevent confusion." at bounding box center [510, 370] width 507 height 15
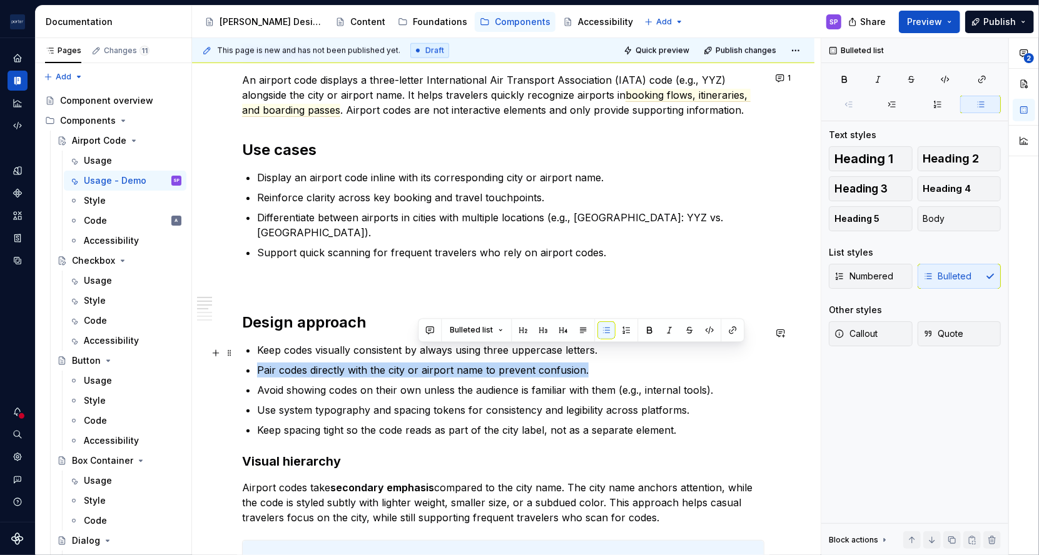
click at [419, 363] on p "Pair codes directly with the city or airport name to prevent confusion." at bounding box center [510, 370] width 507 height 15
drag, startPoint x: 419, startPoint y: 349, endPoint x: 315, endPoint y: 291, distance: 119.0
click at [315, 291] on div "**********" at bounding box center [503, 363] width 522 height 1806
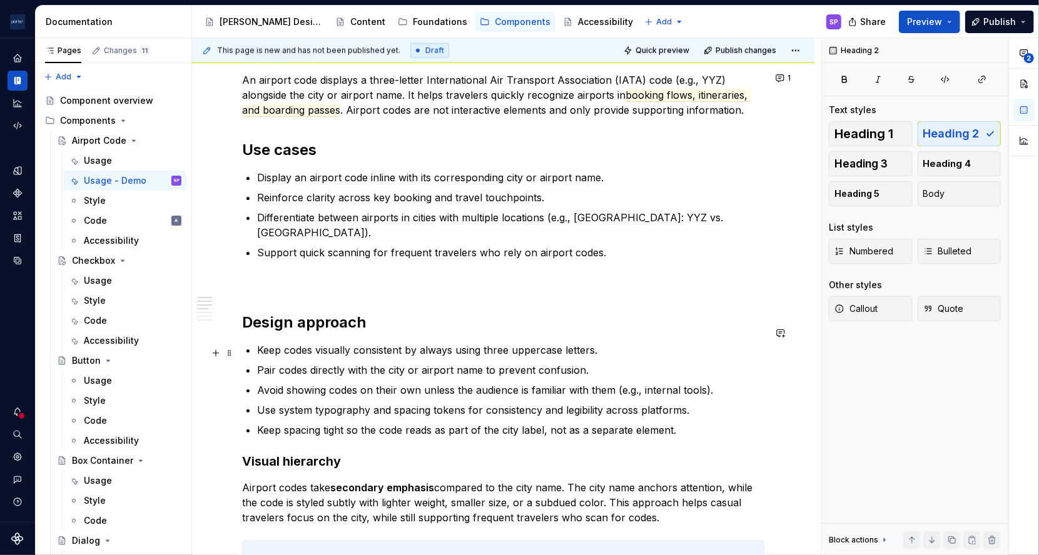
click at [525, 363] on p "Pair codes directly with the city or airport name to prevent confusion." at bounding box center [510, 370] width 507 height 15
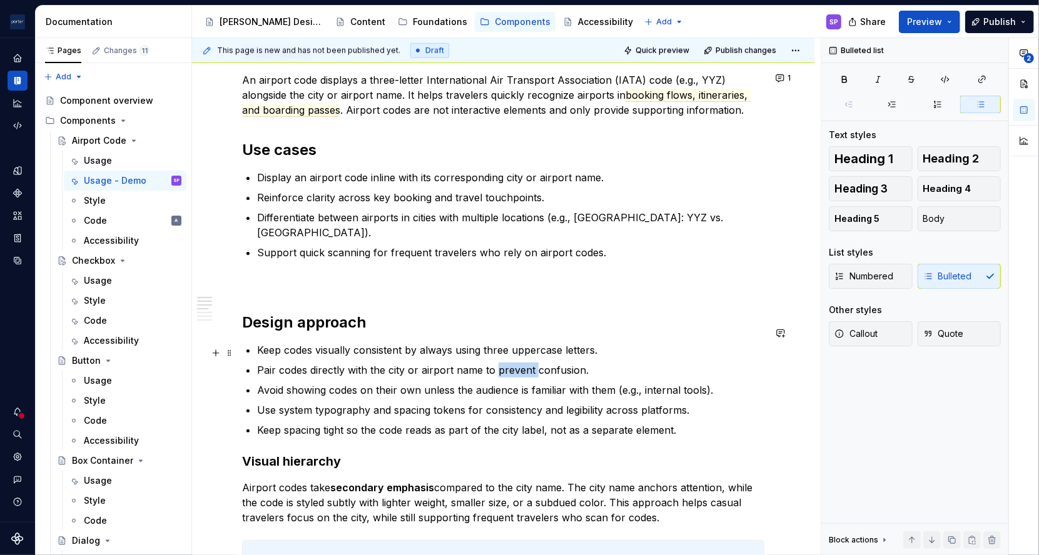
click at [525, 363] on p "Pair codes directly with the city or airport name to prevent confusion." at bounding box center [510, 370] width 507 height 15
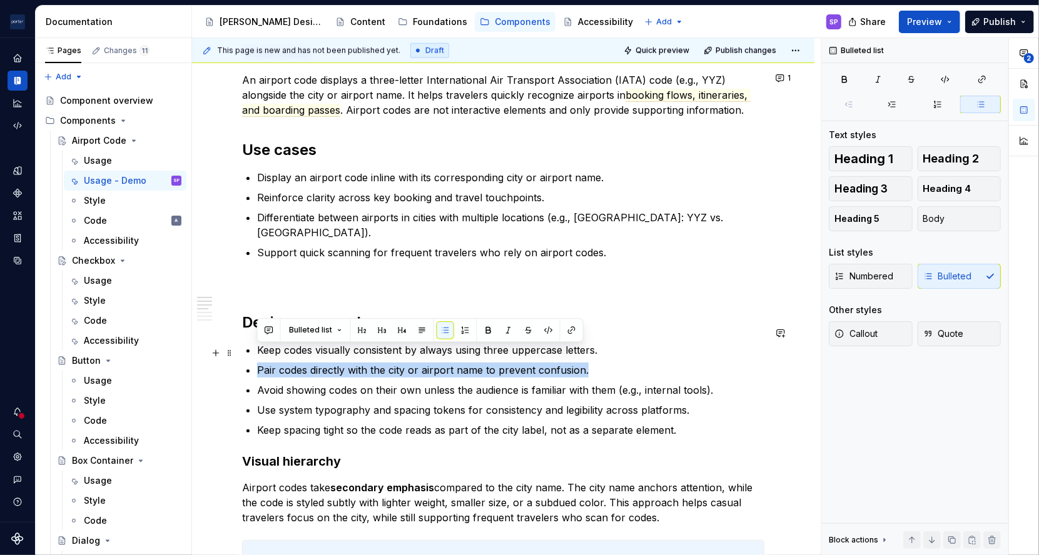
click at [525, 363] on p "Pair codes directly with the city or airport name to prevent confusion." at bounding box center [510, 370] width 507 height 15
click at [785, 330] on button "button" at bounding box center [781, 334] width 18 height 18
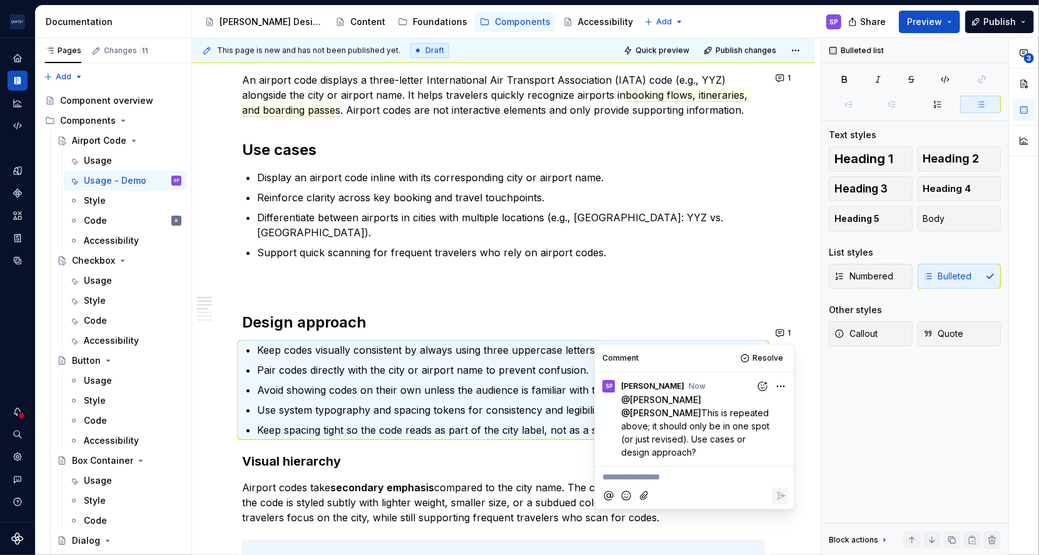
click at [351, 313] on h2 "Design approach" at bounding box center [503, 323] width 522 height 20
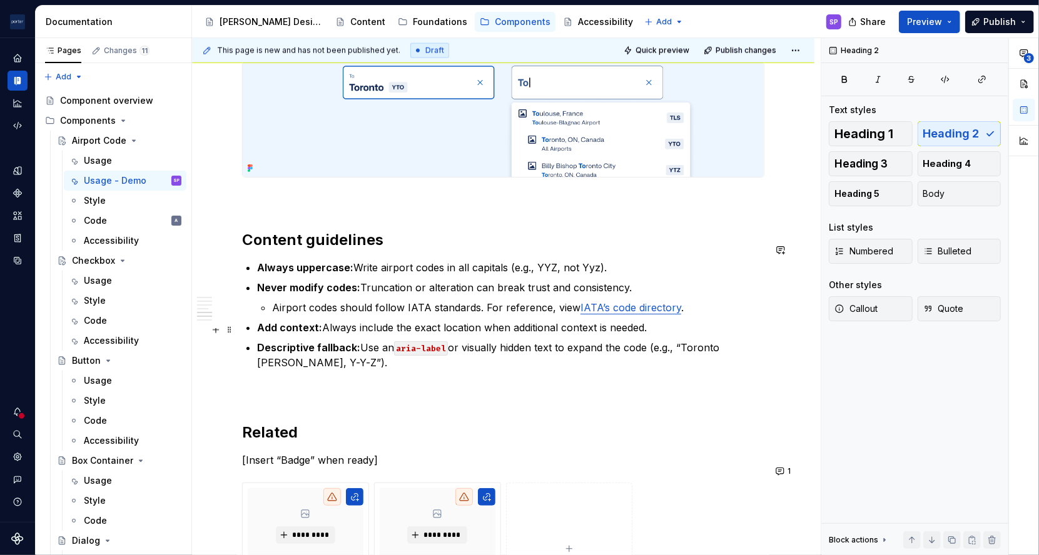
scroll to position [1548, 0]
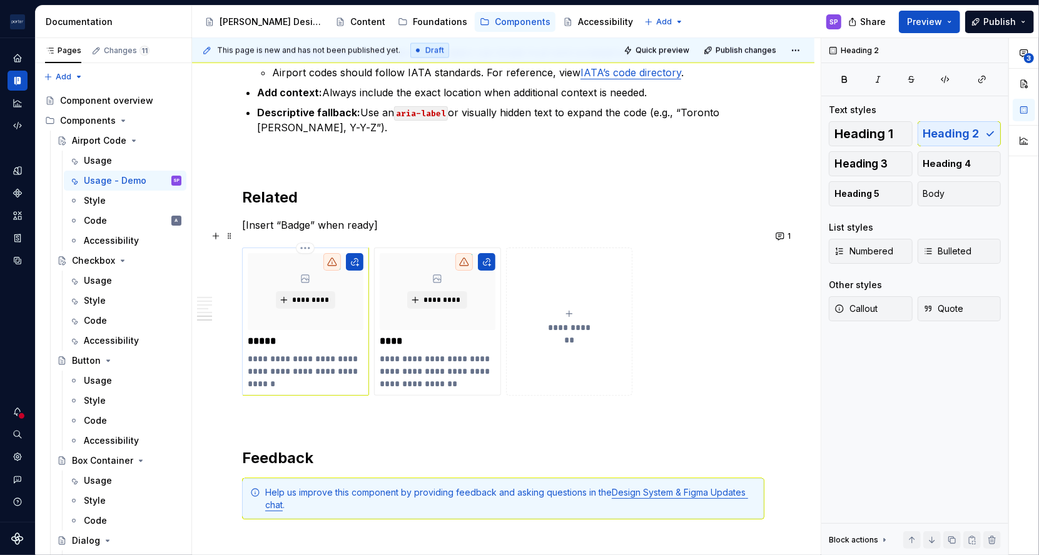
click at [310, 353] on p "**********" at bounding box center [305, 372] width 115 height 38
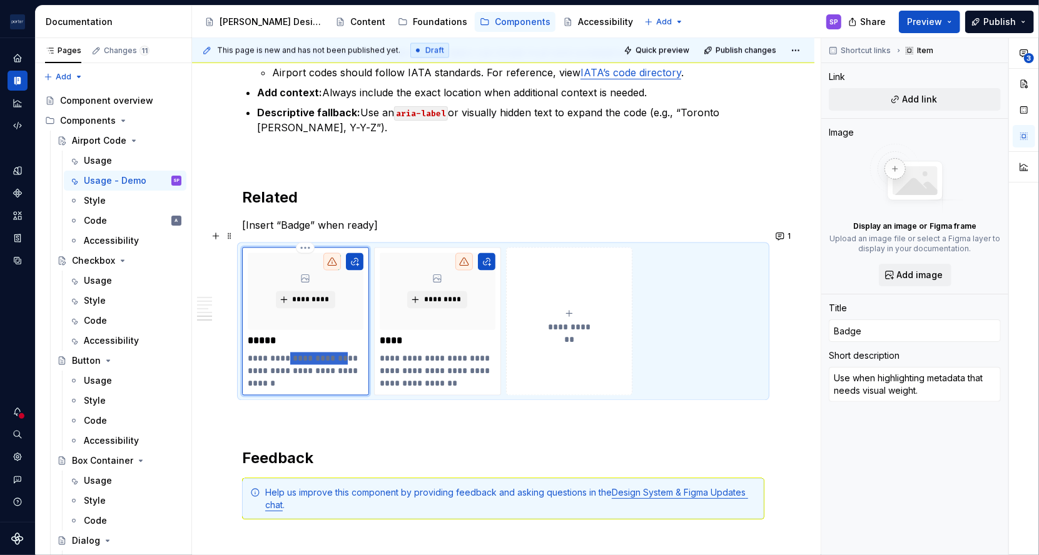
click at [310, 353] on p "**********" at bounding box center [305, 372] width 115 height 38
click at [360, 411] on p at bounding box center [503, 418] width 522 height 15
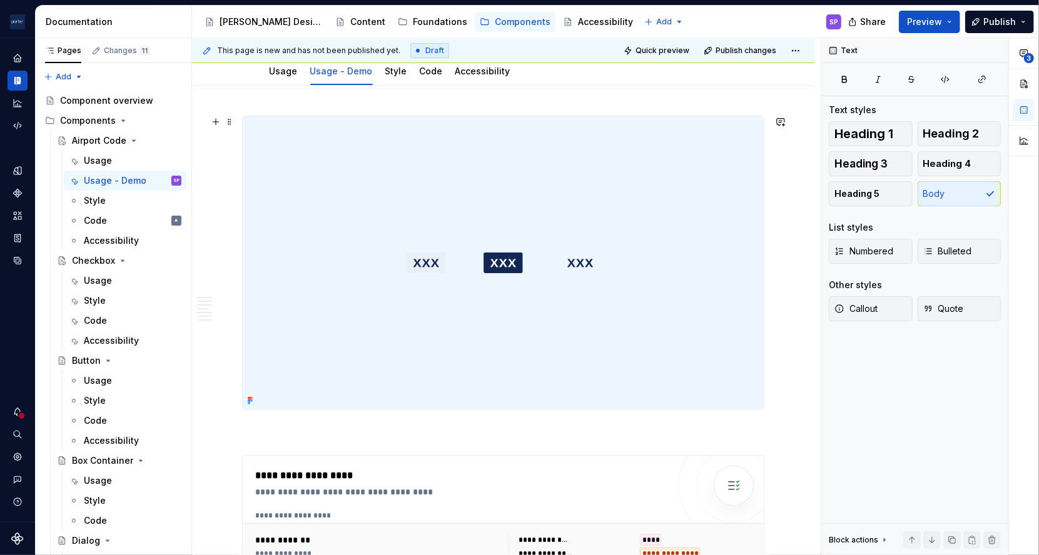
scroll to position [0, 0]
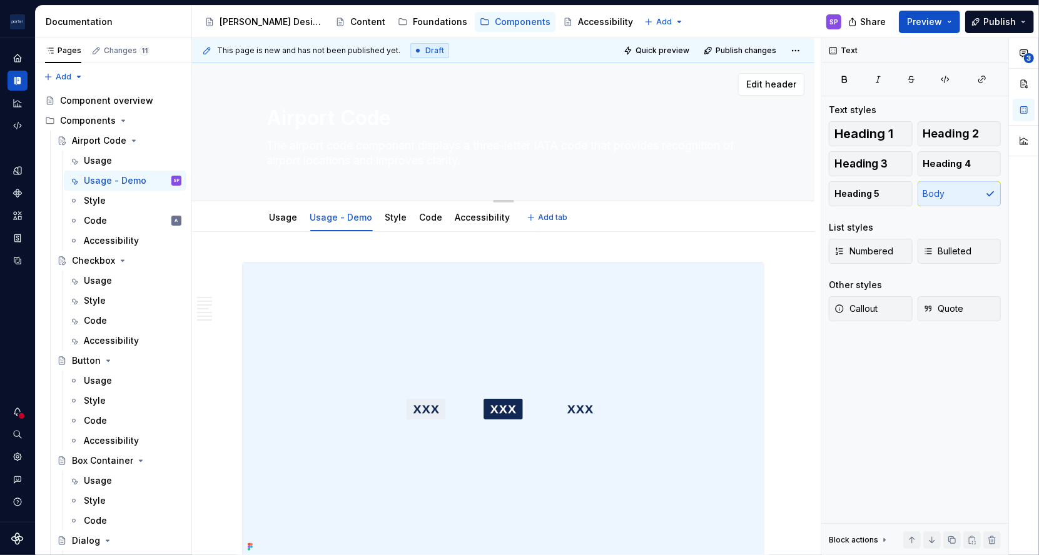
click at [330, 153] on textarea "The airport code component displays a three-letter IATA code that provides reco…" at bounding box center [501, 153] width 473 height 35
type textarea "*"
type textarea "A"
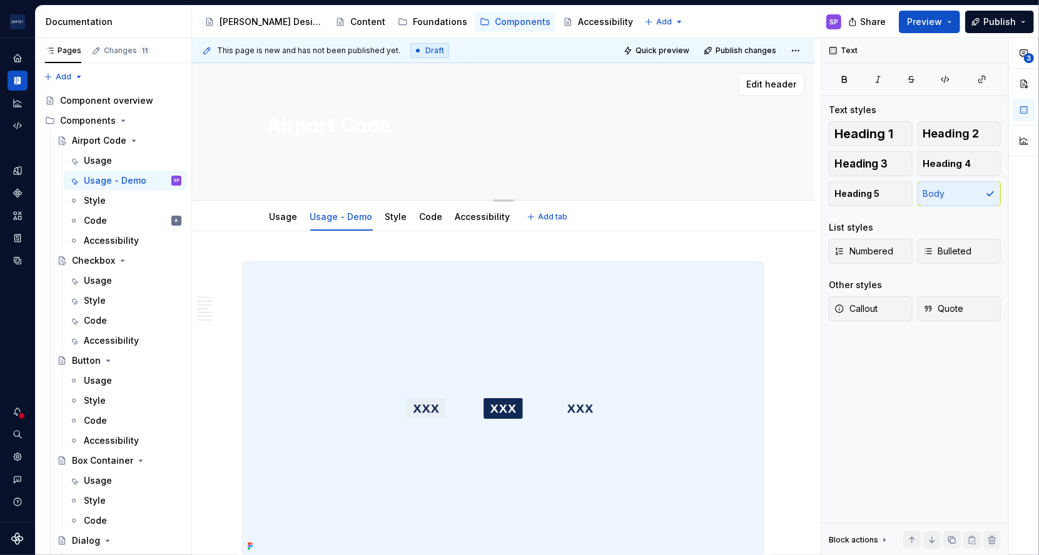
type textarea "*"
type textarea "An"
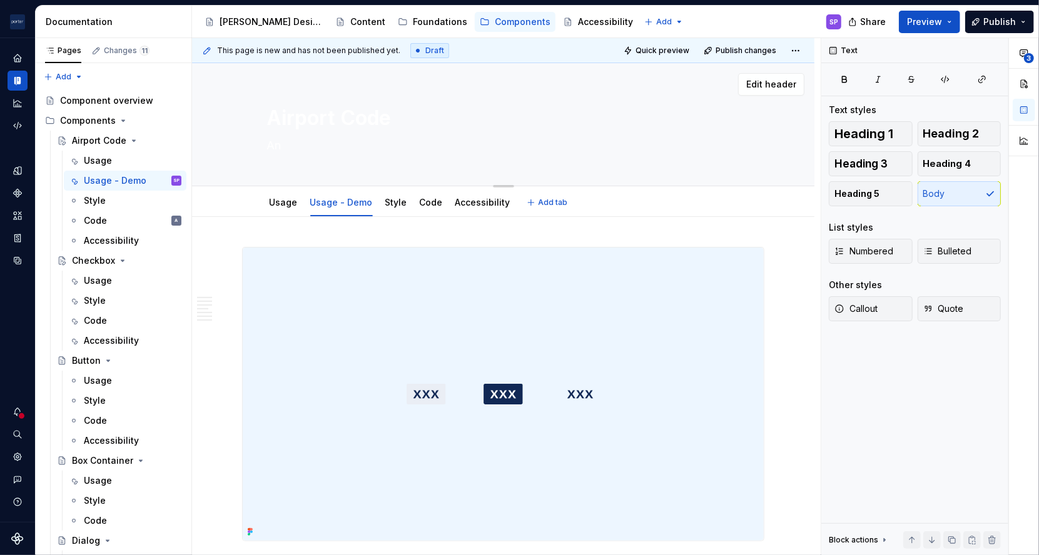
type textarea "*"
type textarea "[PERSON_NAME]"
type textarea "*"
type textarea "[PERSON_NAME]"
click at [337, 143] on textarea "[PERSON_NAME]" at bounding box center [501, 146] width 473 height 20
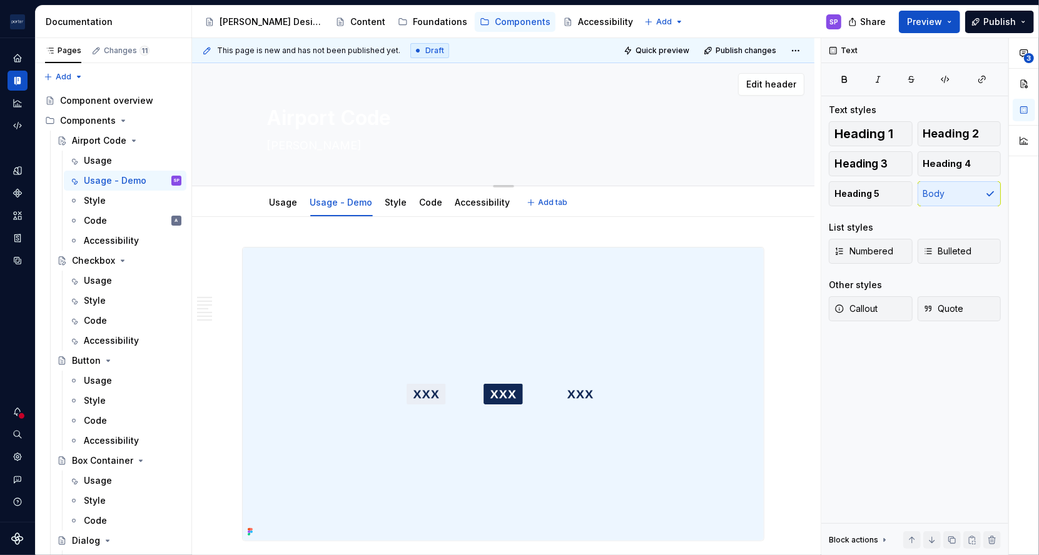
click at [337, 143] on textarea "[PERSON_NAME]" at bounding box center [501, 146] width 473 height 20
type textarea "*"
type textarea "A"
type textarea "*"
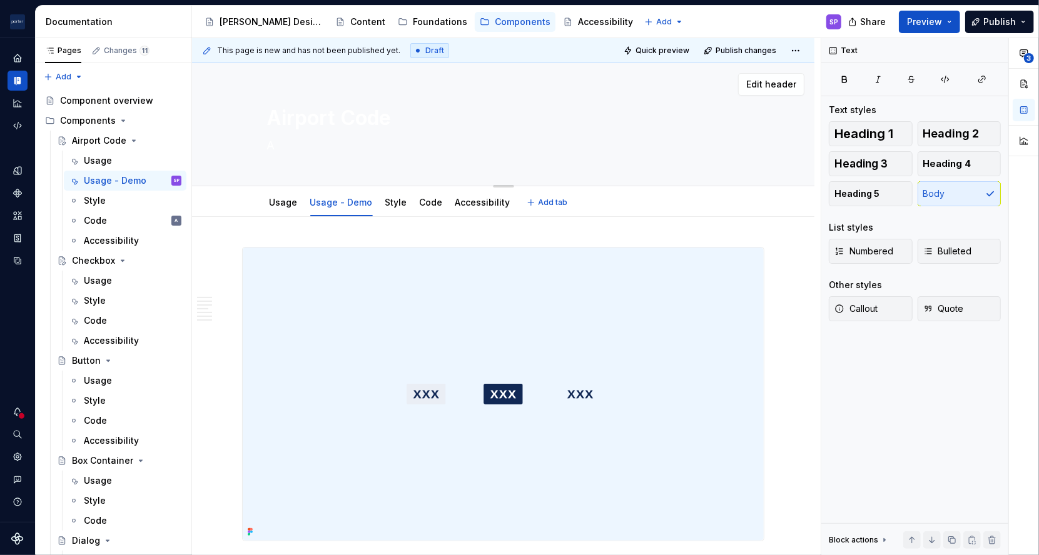
type textarea "An"
type textarea "*"
type textarea "An"
type textarea "*"
type textarea "An a"
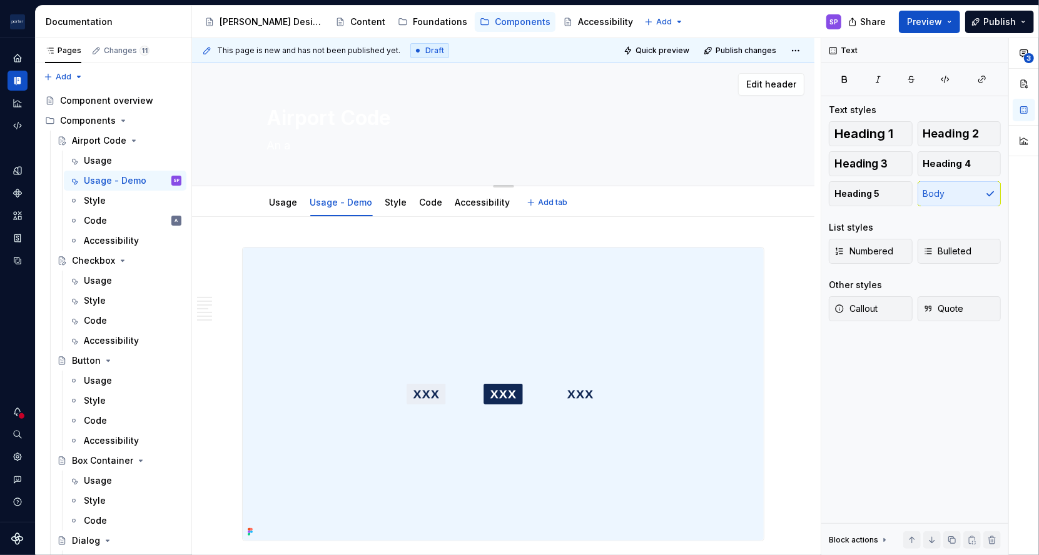
type textarea "*"
type textarea "An ai"
type textarea "*"
type textarea "An air"
type textarea "*"
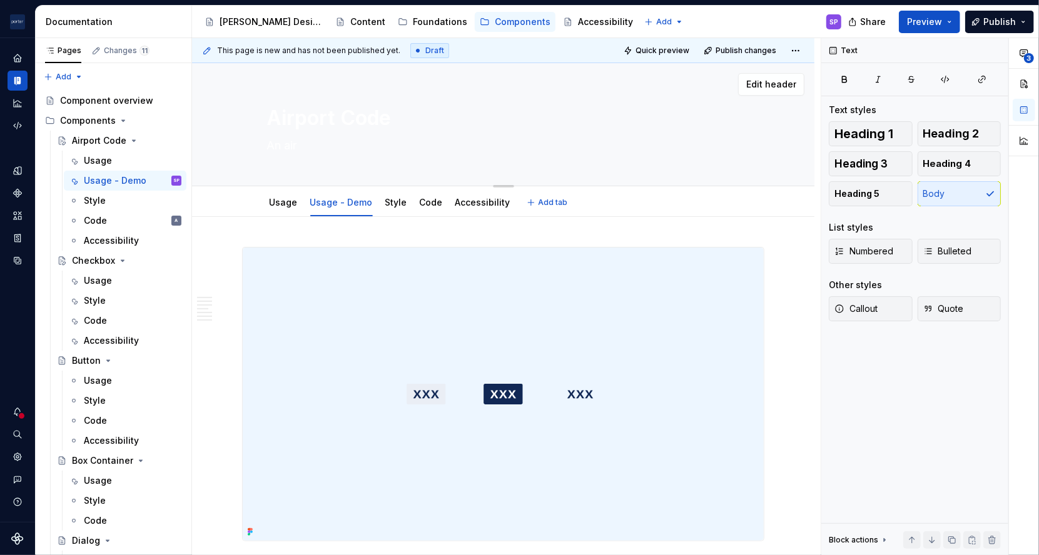
type textarea "An airp"
type textarea "*"
type textarea "An airpor"
type textarea "*"
type textarea "An airport"
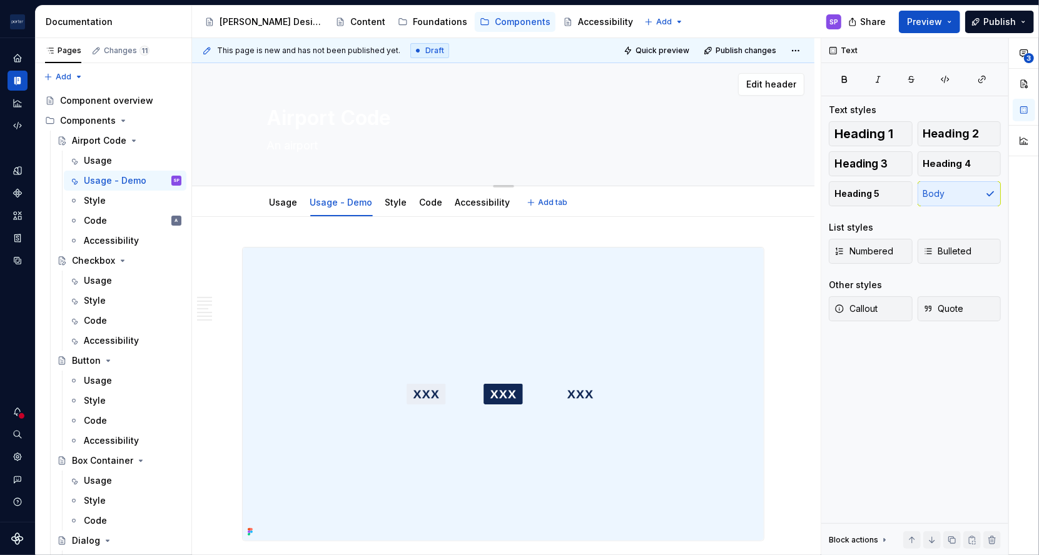
type textarea "*"
type textarea "An airport"
type textarea "*"
type textarea "An airport co"
type textarea "*"
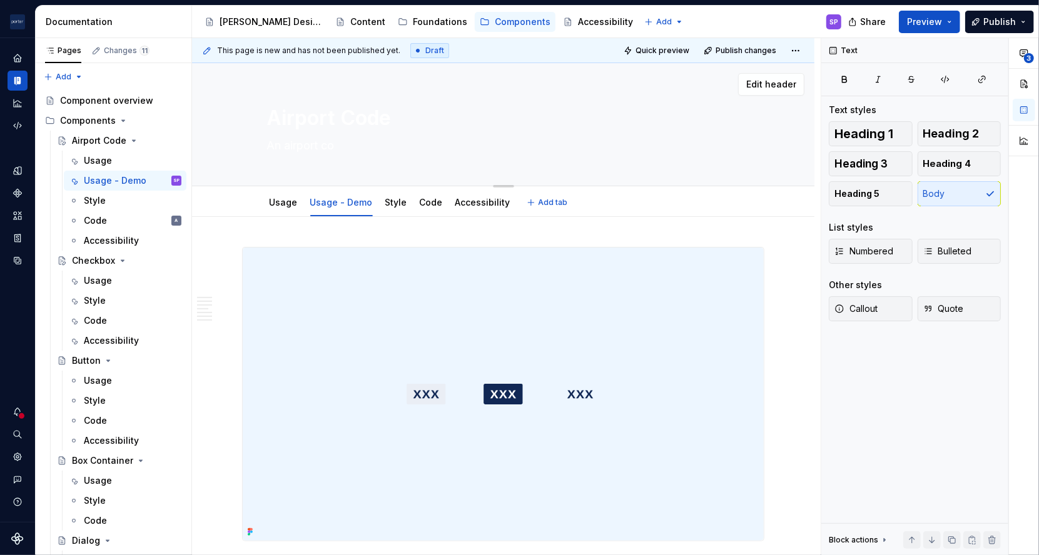
type textarea "An airport cod"
type textarea "*"
type textarea "An airport code"
type textarea "*"
type textarea "An airport code"
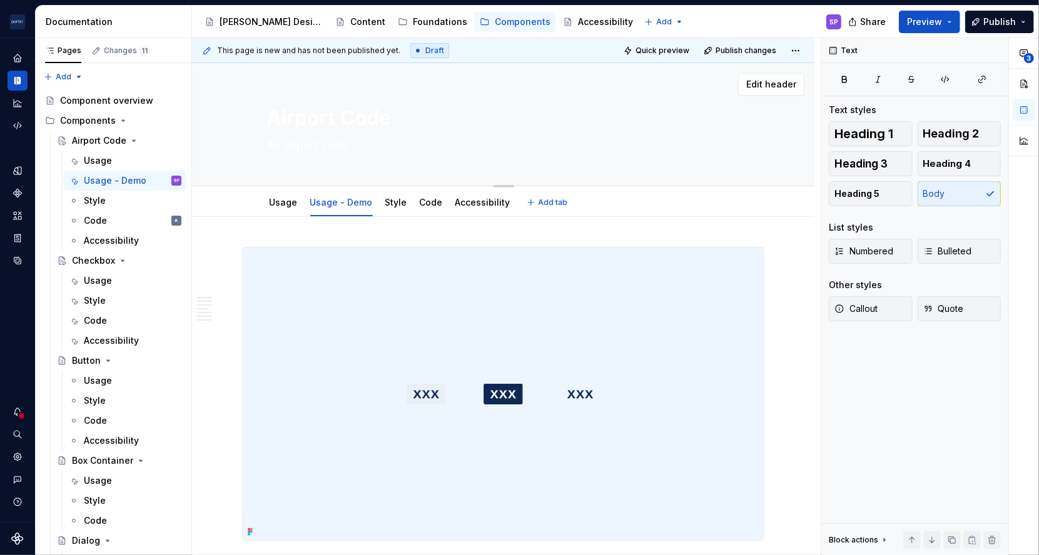
type textarea "*"
type textarea "An airport code ap"
type textarea "*"
type textarea "An airport code appea"
type textarea "*"
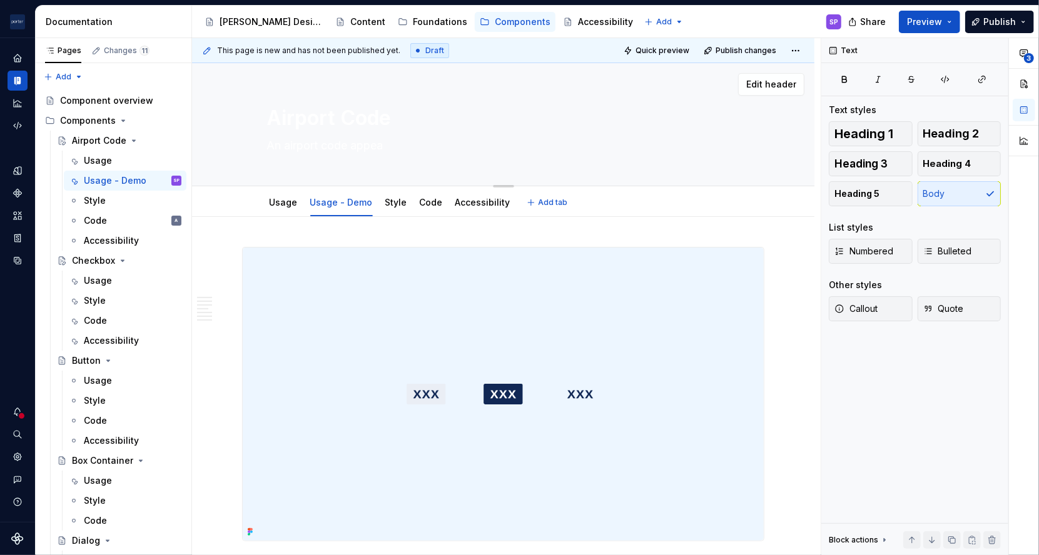
type textarea "An airport code appear"
type textarea "*"
type textarea "An airport code appears"
type textarea "*"
type textarea "An airport code appears"
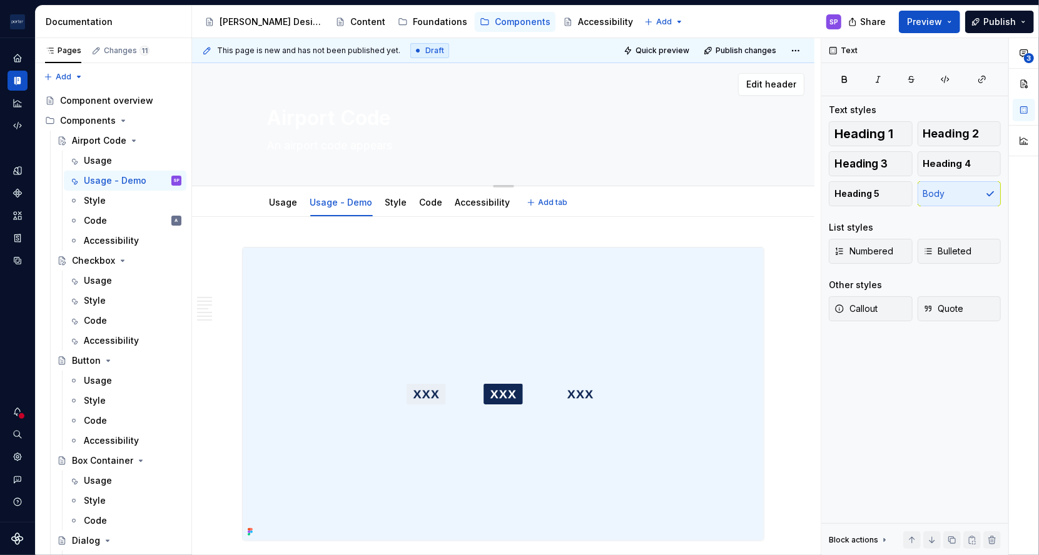
type textarea "*"
type textarea "An airport code appears i"
type textarea "*"
type textarea "An airport code appears in"
type textarea "*"
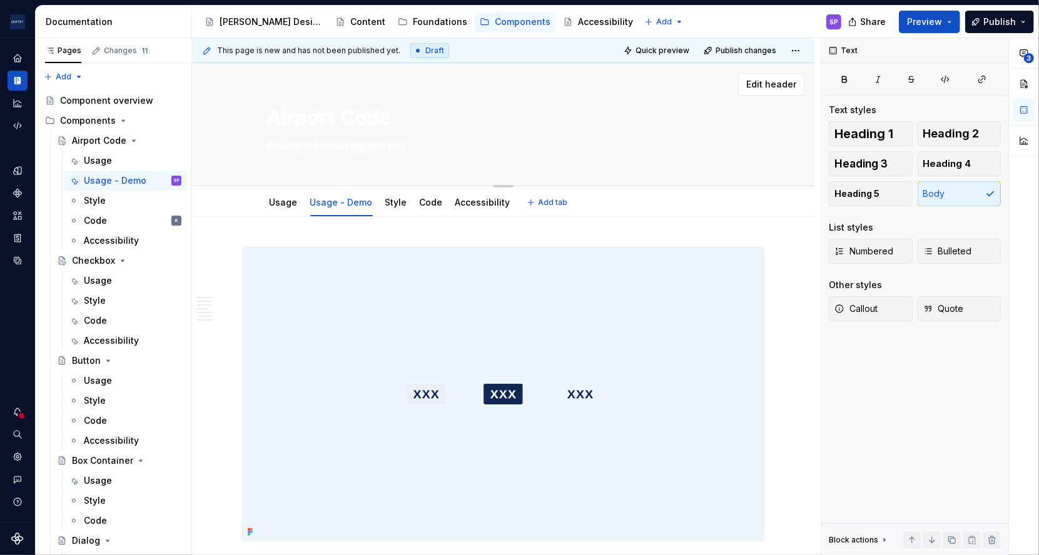
type textarea "An airport code appears in"
type textarea "*"
type textarea "An airport code appears in t"
type textarea "*"
type textarea "An airport code appears in th"
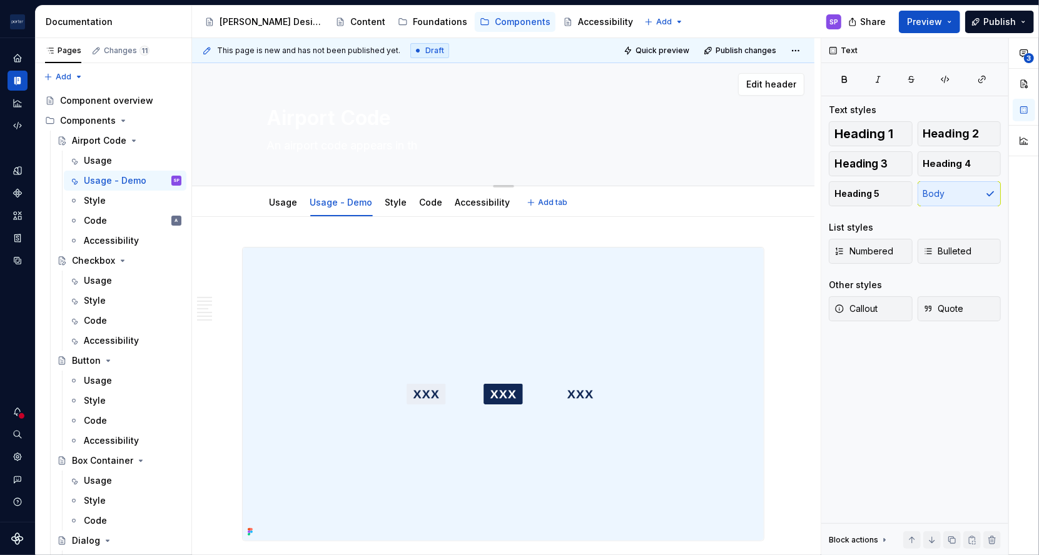
type textarea "*"
type textarea "An airport code appears in the"
type textarea "*"
type textarea "An airport code appears in the th"
type textarea "*"
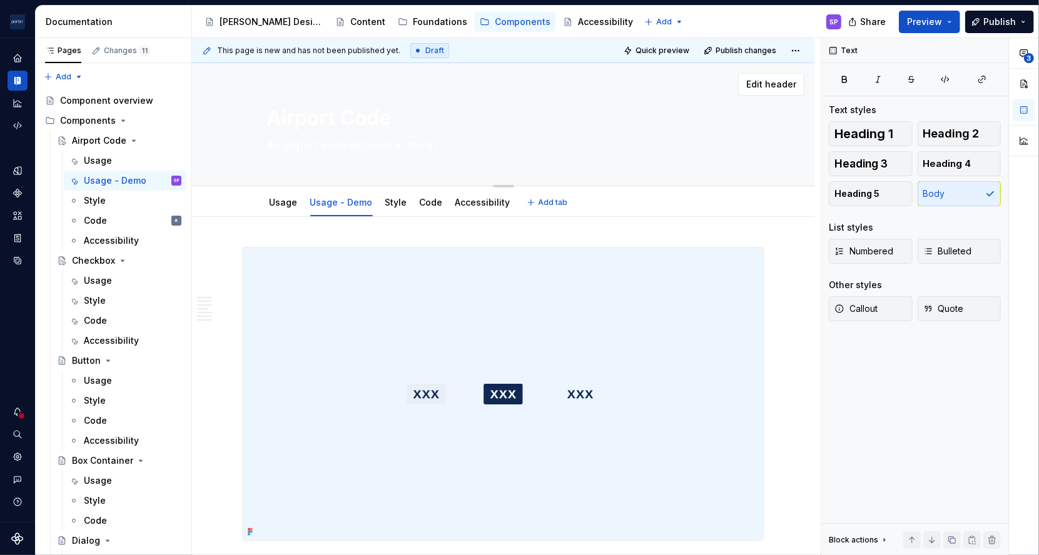
type textarea "An airport code appears in the thr"
type textarea "*"
type textarea "An airport code appears in the thre"
type textarea "*"
type textarea "An airport code appears in the three"
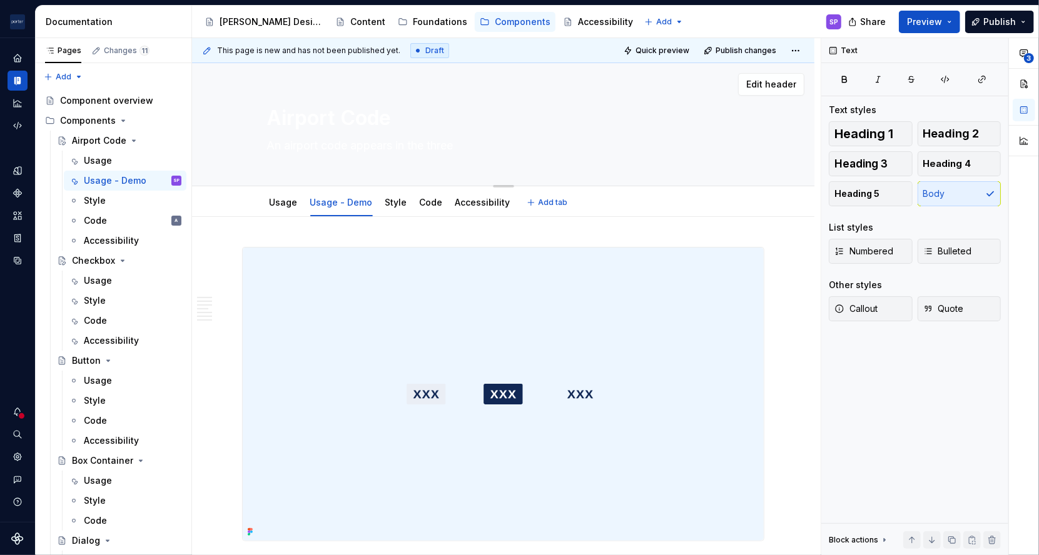
type textarea "*"
type textarea "An airport code appears in the three-"
type textarea "*"
type textarea "An airport code appears in the three-l"
type textarea "*"
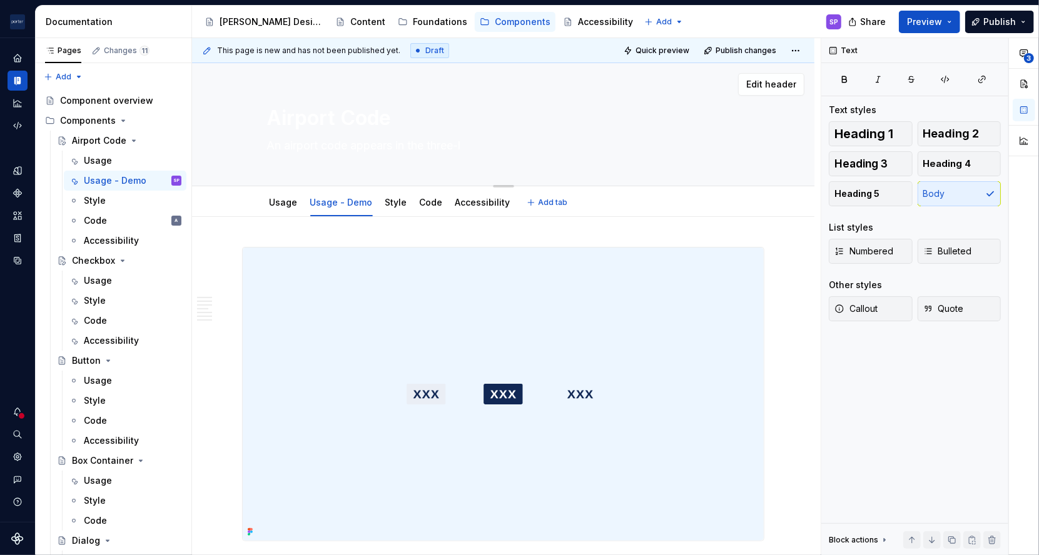
type textarea "An airport code appears in the three-le"
type textarea "*"
type textarea "An airport code appears in the three-let"
type textarea "*"
type textarea "An airport code appears in the three-lett"
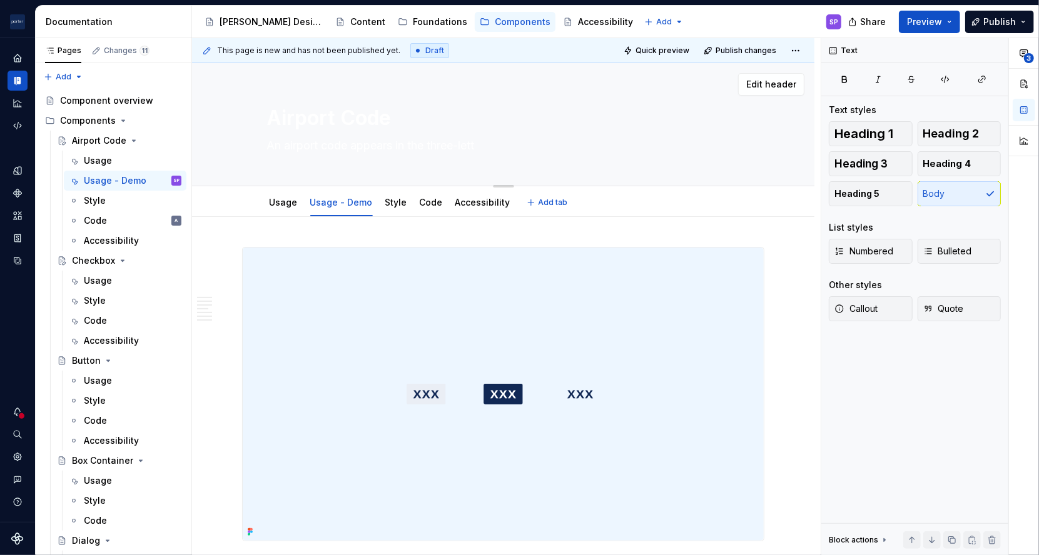
type textarea "*"
type textarea "An airport code appears in the three-lette"
type textarea "*"
type textarea "An airport code appears in the three-letter"
type textarea "*"
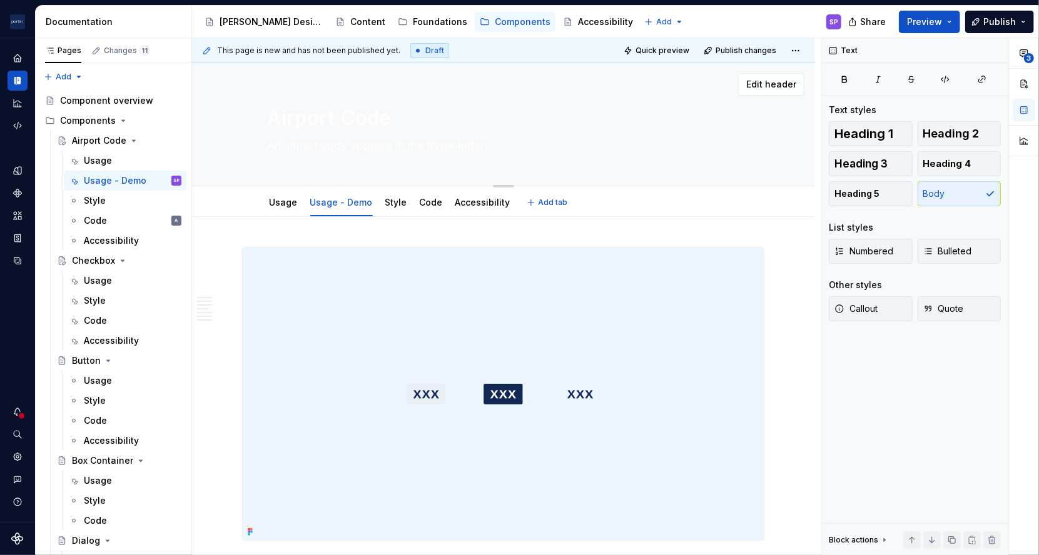
type textarea "An airport code appears in the three-letter"
type textarea "*"
type textarea "An airport code appears in the three-letter I"
type textarea "*"
type textarea "An airport code appears in the three-letter IA"
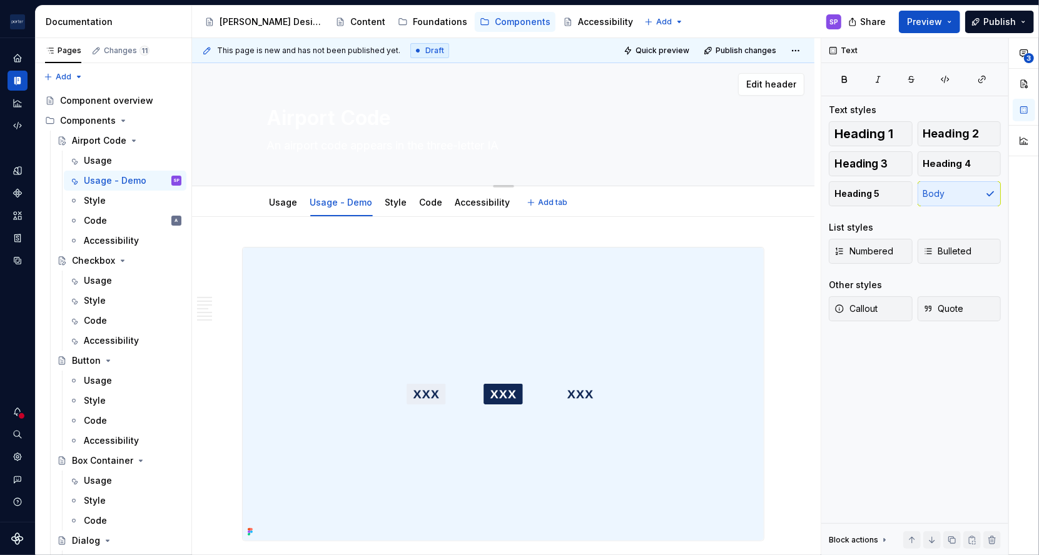
type textarea "*"
type textarea "An airport code appears in the three-letter IAT"
type textarea "*"
type textarea "An airport code appears in the three-letter IATA"
type textarea "*"
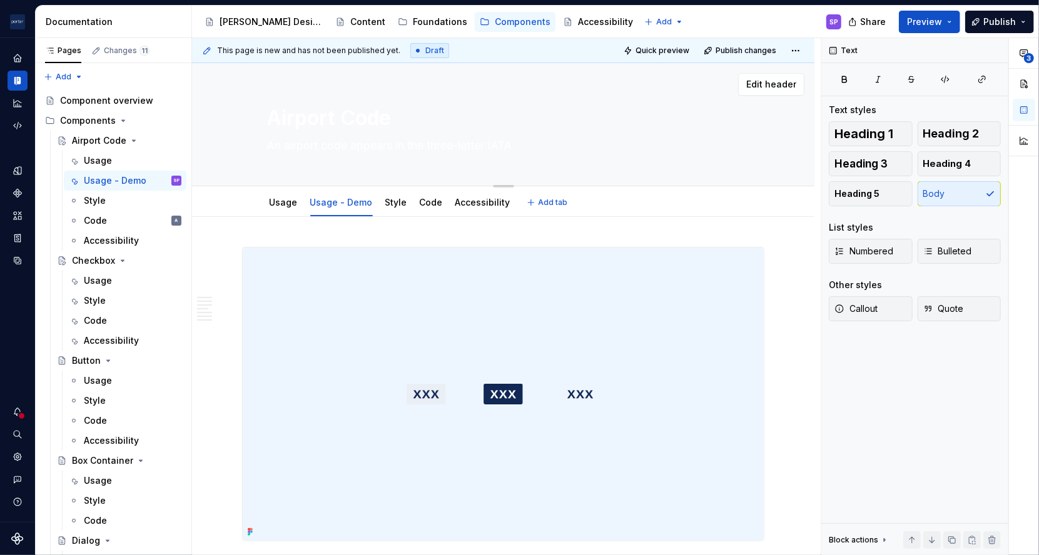
type textarea "An airport code appears in the three-letter IATA"
type textarea "*"
type textarea "An airport code appears in the three-letter IATA f"
type textarea "*"
type textarea "An airport code appears in the three-letter IATA for"
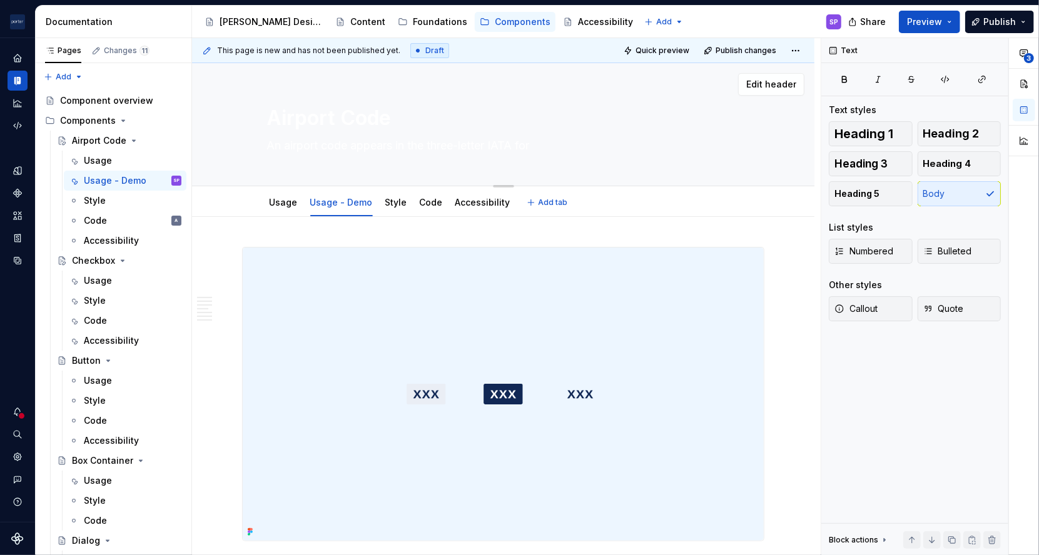
type textarea "*"
type textarea "An airport code appears in the three-letter IATA form"
type textarea "*"
type textarea "An airport code appears in the three-letter IATA forma"
type textarea "*"
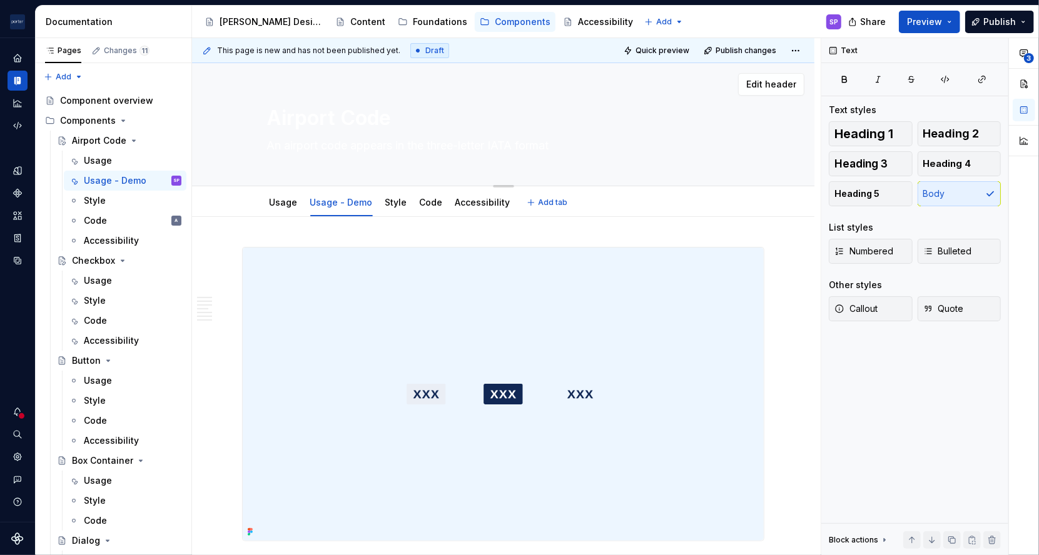
type textarea "An airport code appears in the three-letter IATA format,"
type textarea "*"
type textarea "An airport code appears in the three-letter IATA format,"
type textarea "*"
type textarea "An airport code appears in the three-letter IATA format, m"
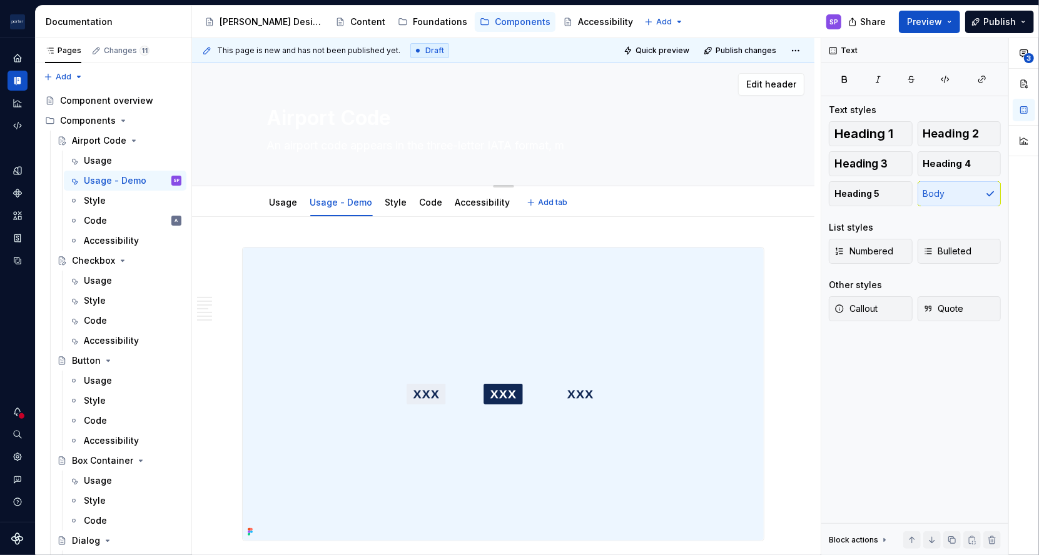
type textarea "*"
type textarea "An airport code appears in the three-letter IATA format, mak"
type textarea "*"
type textarea "An airport code appears in the three-letter IATA format, [PERSON_NAME]"
type textarea "*"
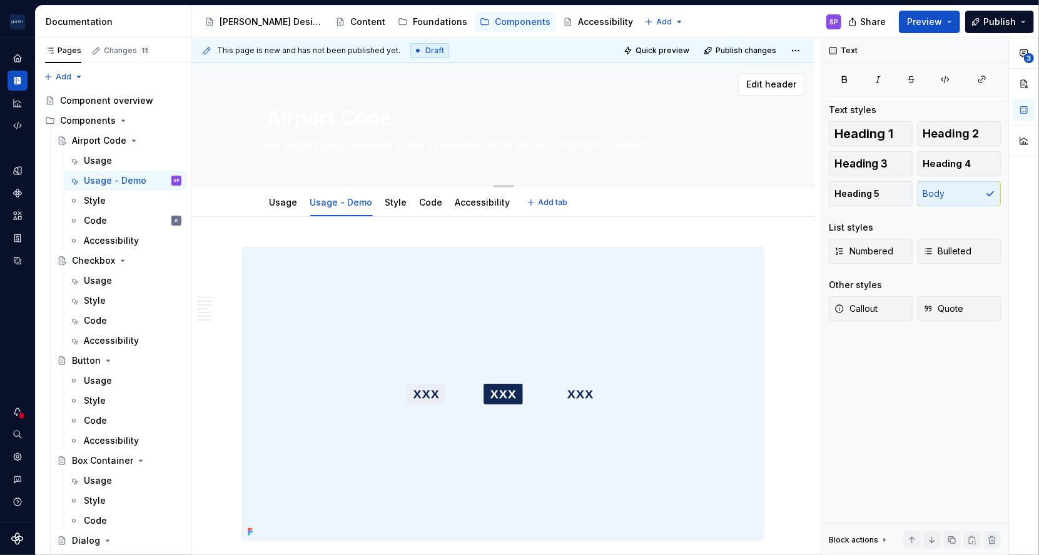
type textarea "An airport code appears in the three-letter IATA format, makin"
type textarea "*"
type textarea "An airport code appears in the three-letter IATA format, making"
type textarea "*"
type textarea "An airport code appears in the three-letter IATA format, making"
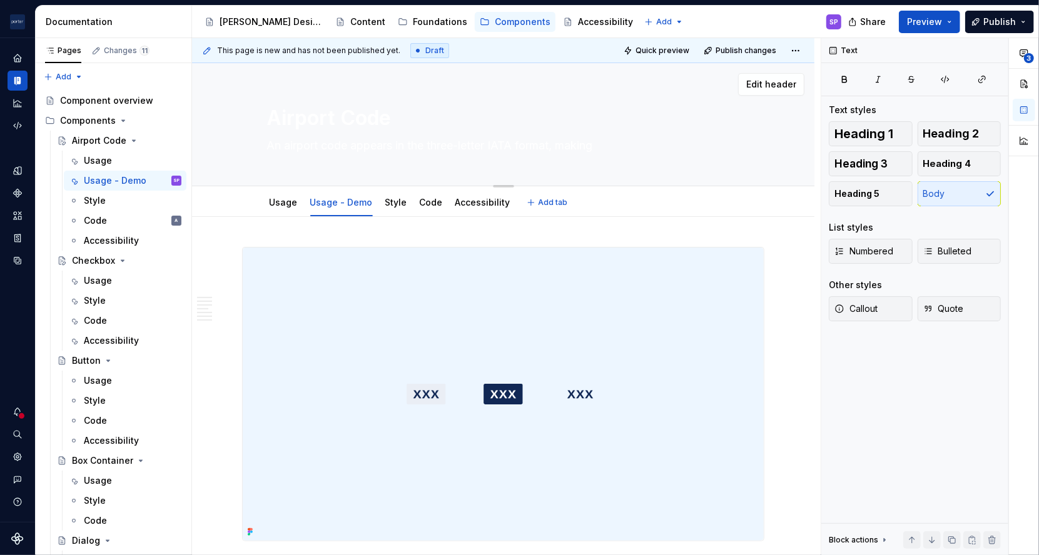
type textarea "*"
type textarea "An airport code appears in the three-letter IATA format, making a"
type textarea "*"
type textarea "An airport code appears in the three-letter IATA format, making ai"
type textarea "*"
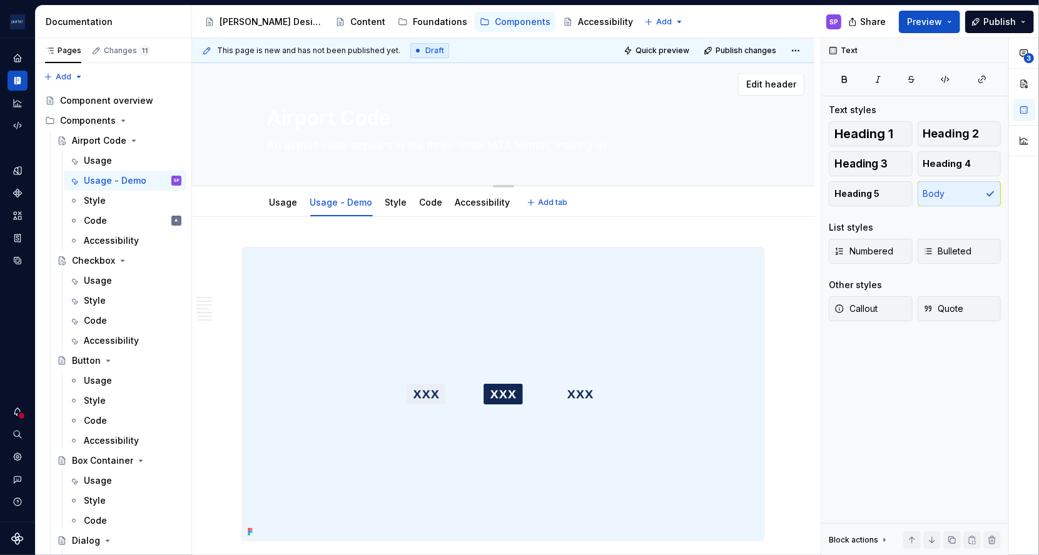
type textarea "An airport code appears in the three-letter IATA format, making airp"
type textarea "*"
type textarea "An airport code appears in the three-letter IATA format, making airpo"
type textarea "*"
type textarea "An airport code appears in the three-letter IATA format, making airpor"
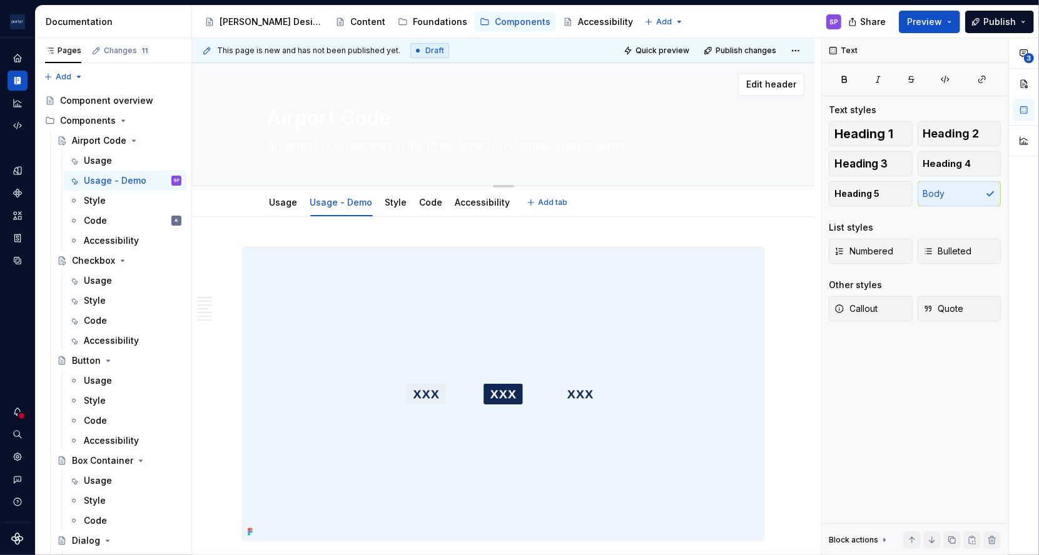
type textarea "*"
type textarea "An airport code appears in the three-letter IATA format, making airport"
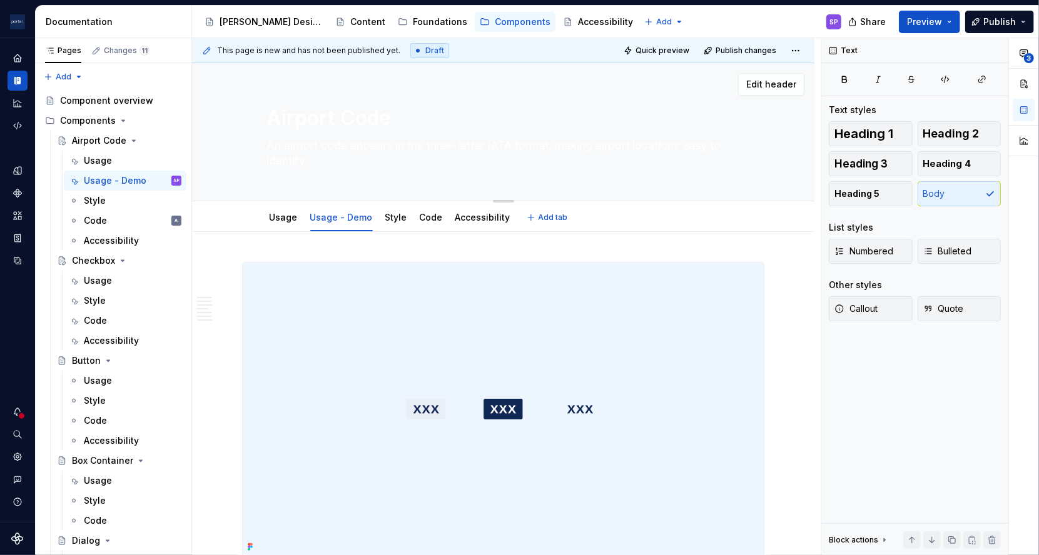
click at [315, 146] on textarea "An airport code appears in the three-letter IATA format, making airport locatio…" at bounding box center [501, 153] width 473 height 35
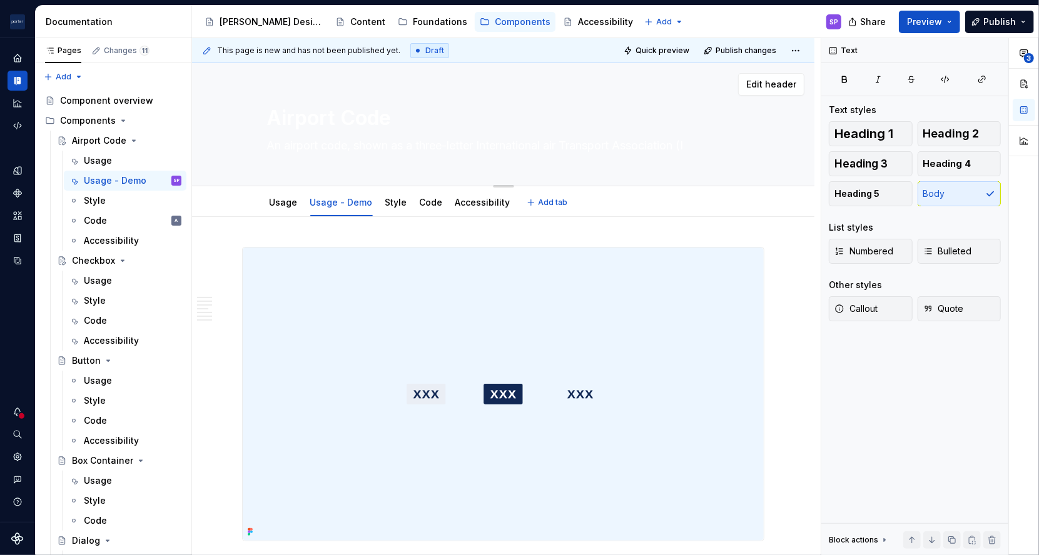
click at [340, 147] on textarea "An airport code, shown as a three-letter International air Transport Associatio…" at bounding box center [501, 146] width 473 height 20
paste textarea "Air Transport Association (IATA) identifier, provides clear recognition of airp…"
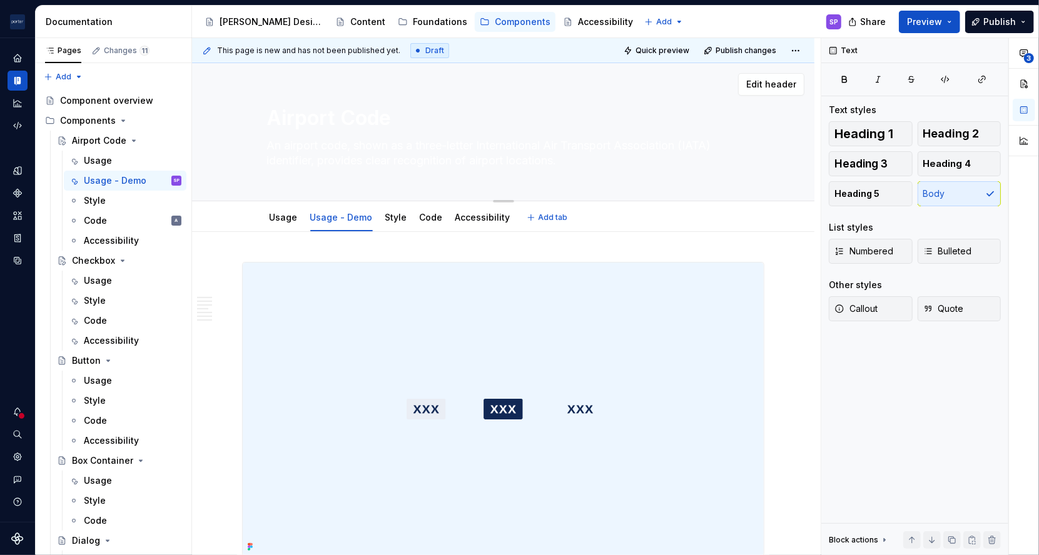
click at [545, 144] on textarea "An airport code, shown as a three-letter International Air Transport Associatio…" at bounding box center [501, 153] width 473 height 35
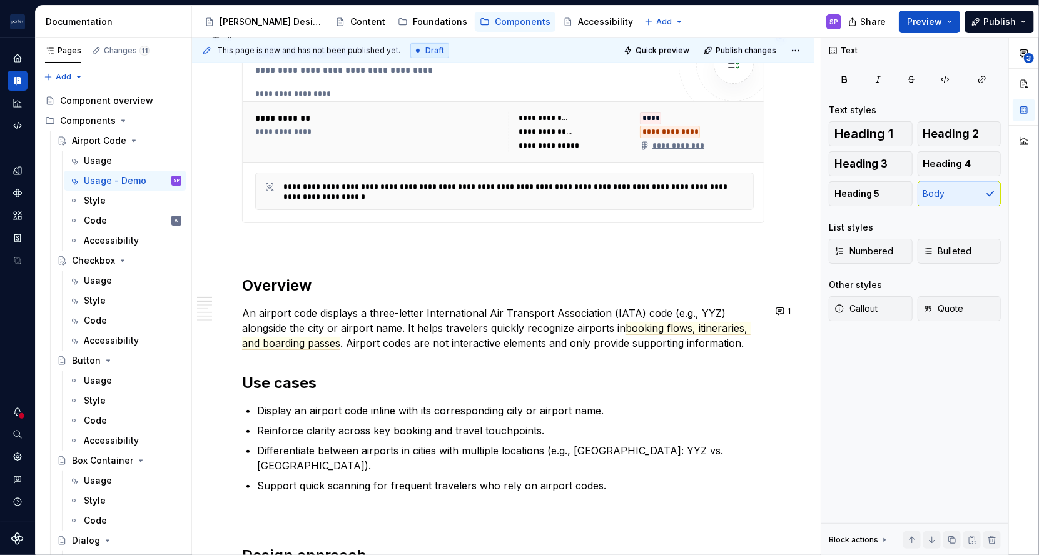
scroll to position [611, 0]
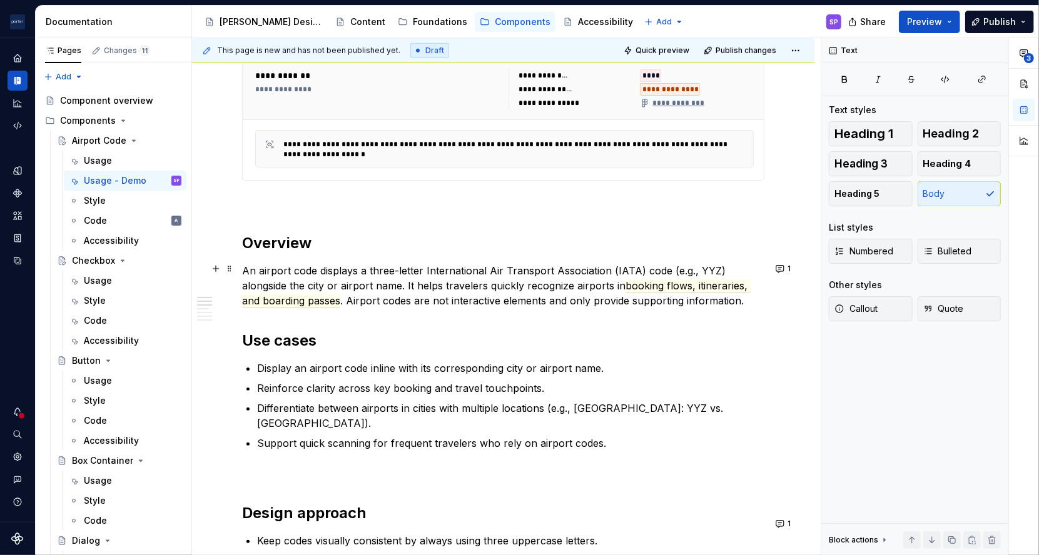
click at [333, 271] on p "An airport code displays a three-letter International Air Transport Association…" at bounding box center [503, 285] width 522 height 45
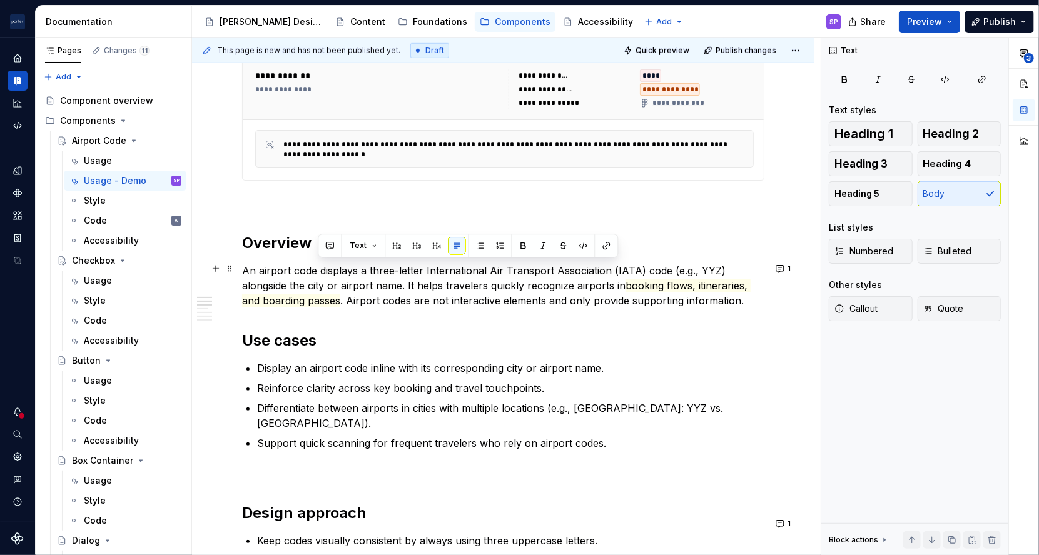
click at [333, 271] on p "An airport code displays a three-letter International Air Transport Association…" at bounding box center [503, 285] width 522 height 45
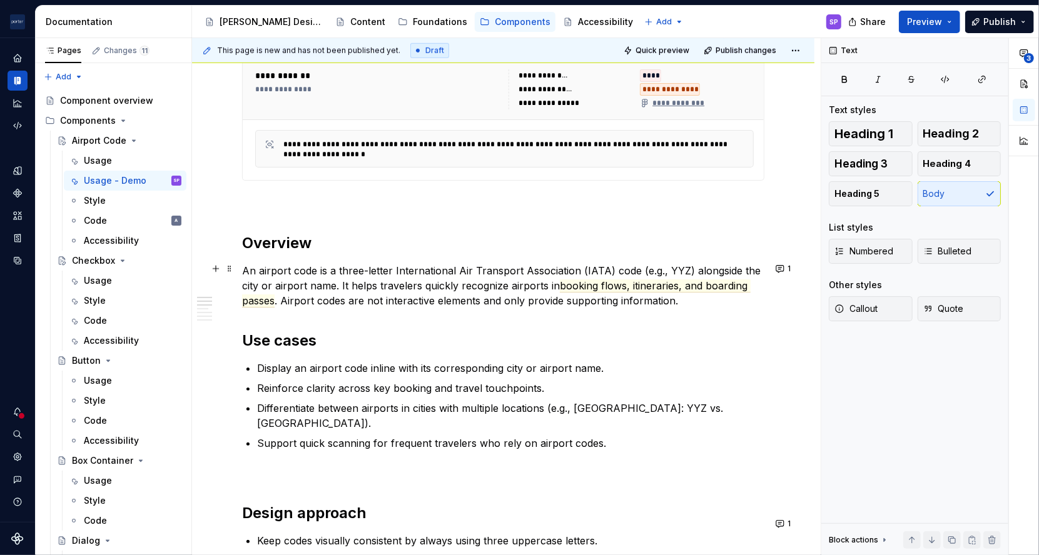
click at [389, 271] on p "An airport code is a three-letter International Air Transport Association (IATA…" at bounding box center [503, 285] width 522 height 45
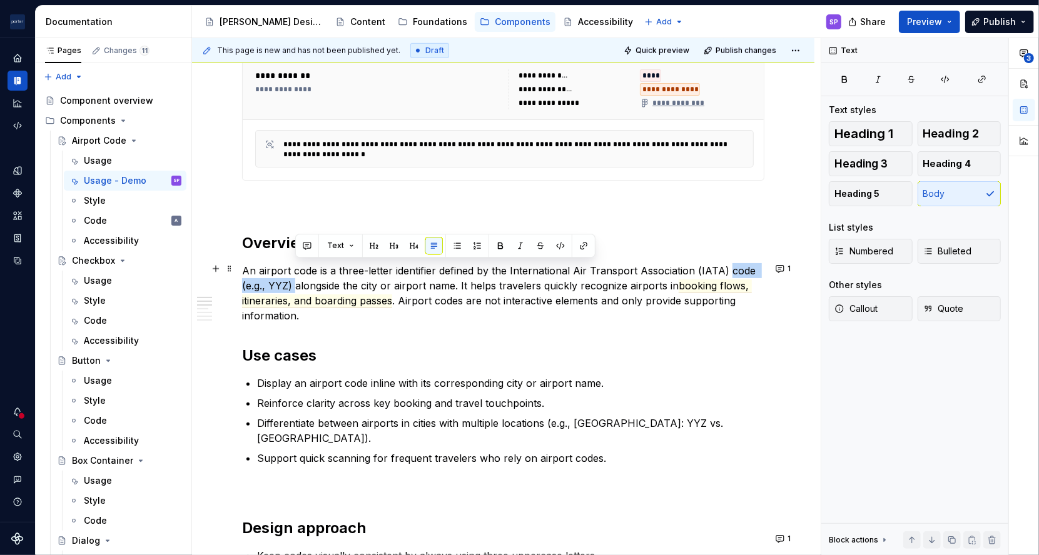
drag, startPoint x: 724, startPoint y: 271, endPoint x: 296, endPoint y: 284, distance: 427.3
click at [296, 284] on p "An airport code is a three-letter identifier defined by the International Air T…" at bounding box center [503, 293] width 522 height 60
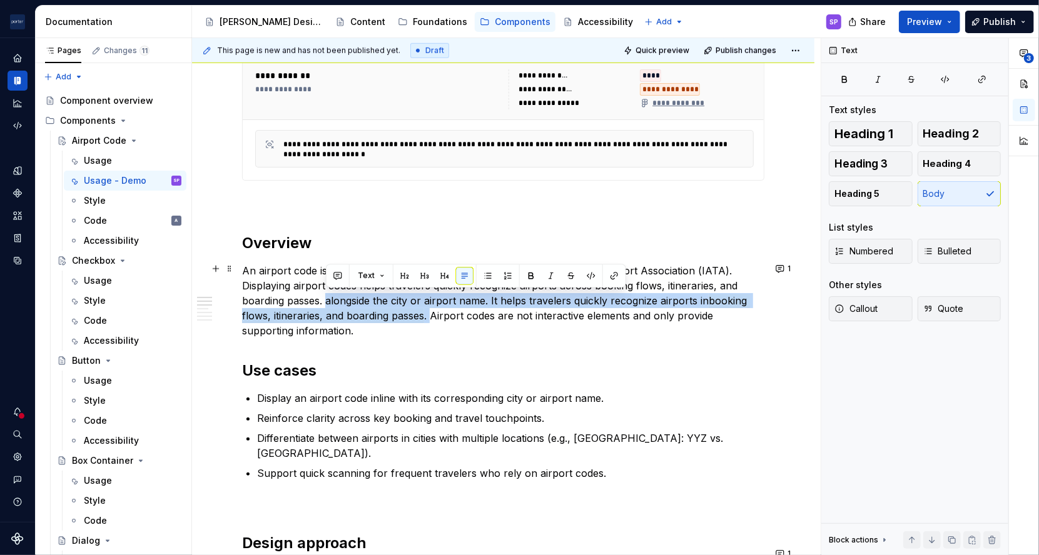
drag, startPoint x: 325, startPoint y: 301, endPoint x: 430, endPoint y: 318, distance: 106.3
click at [430, 318] on p "An airport code is a three-letter identifier defined by the International Air T…" at bounding box center [503, 300] width 522 height 75
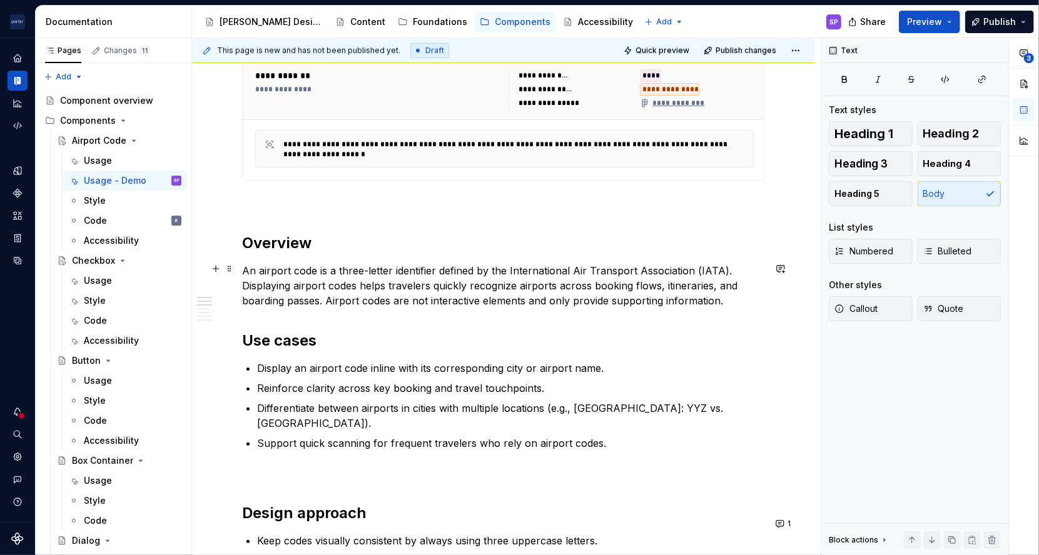
click at [593, 287] on p "An airport code is a three-letter identifier defined by the International Air T…" at bounding box center [503, 285] width 522 height 45
click at [660, 286] on p "An airport code is a three-letter identifier defined by the International Air T…" at bounding box center [503, 285] width 522 height 45
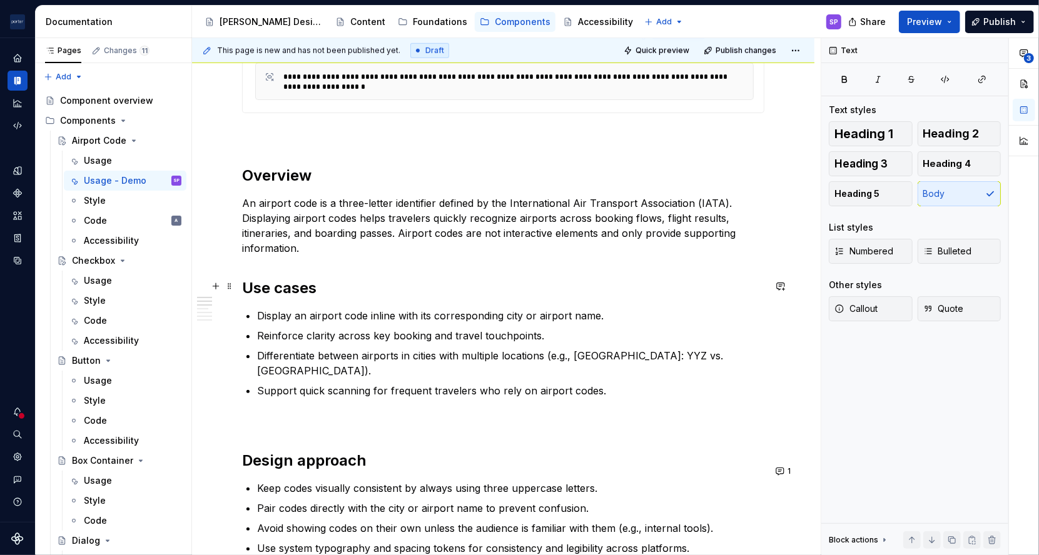
scroll to position [680, 0]
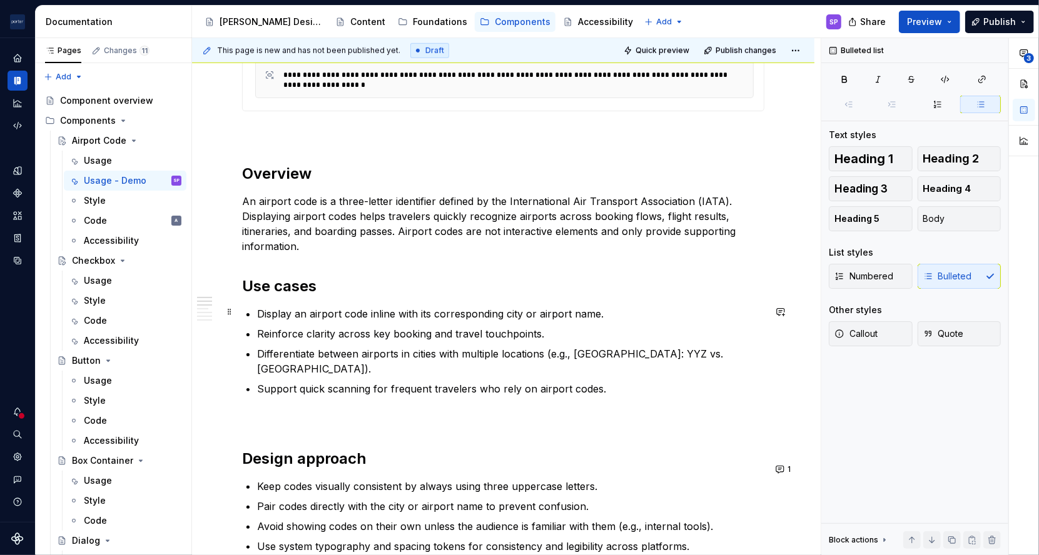
click at [377, 319] on p "Display an airport code inline with its corresponding city or airport name." at bounding box center [510, 313] width 507 height 15
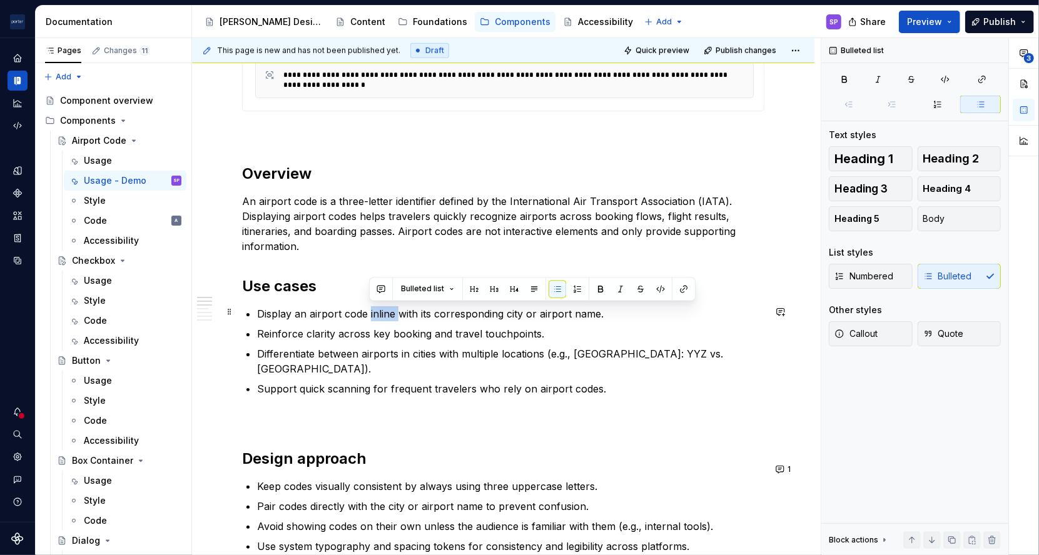
click at [377, 319] on p "Display an airport code inline with its corresponding city or airport name." at bounding box center [510, 313] width 507 height 15
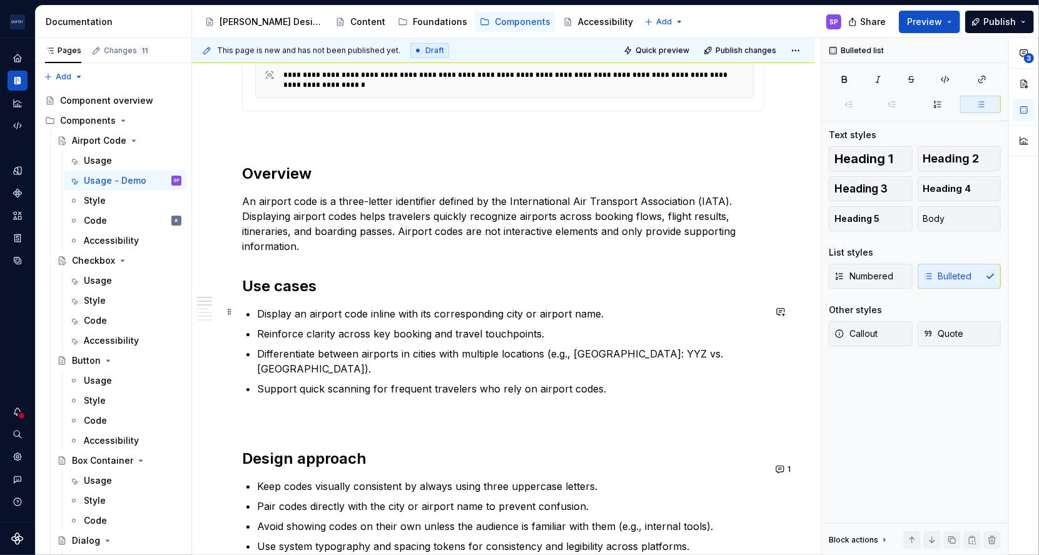
click at [413, 310] on p "Display an airport code inline with its corresponding city or airport name." at bounding box center [510, 313] width 507 height 15
click at [319, 340] on ul "Display an airport code inline with its corresponding city or airport name. Rei…" at bounding box center [510, 351] width 507 height 90
click at [303, 334] on p "Reinforce clarity across key booking and travel touchpoints." at bounding box center [510, 333] width 507 height 15
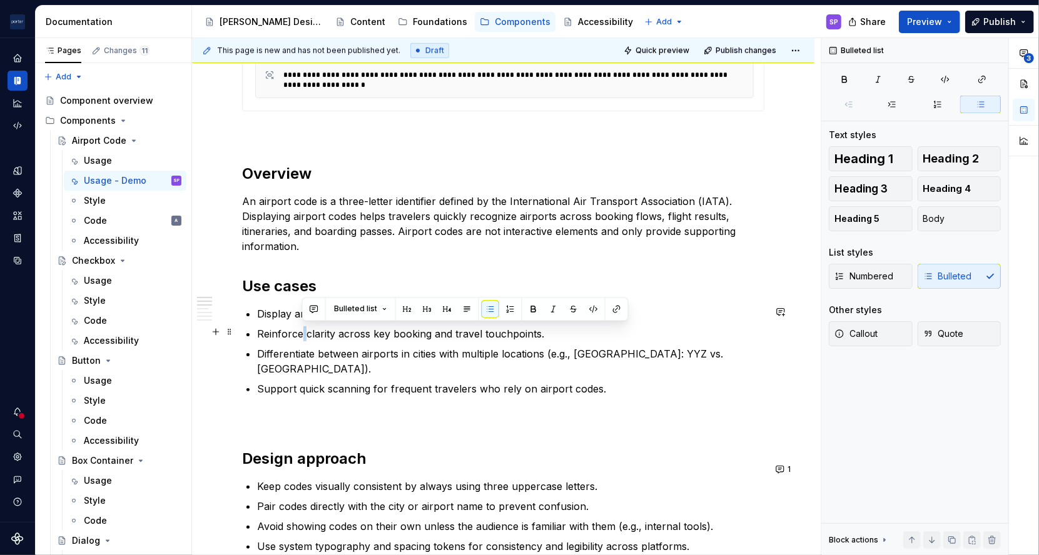
click at [307, 333] on p "Reinforce clarity across key booking and travel touchpoints." at bounding box center [510, 333] width 507 height 15
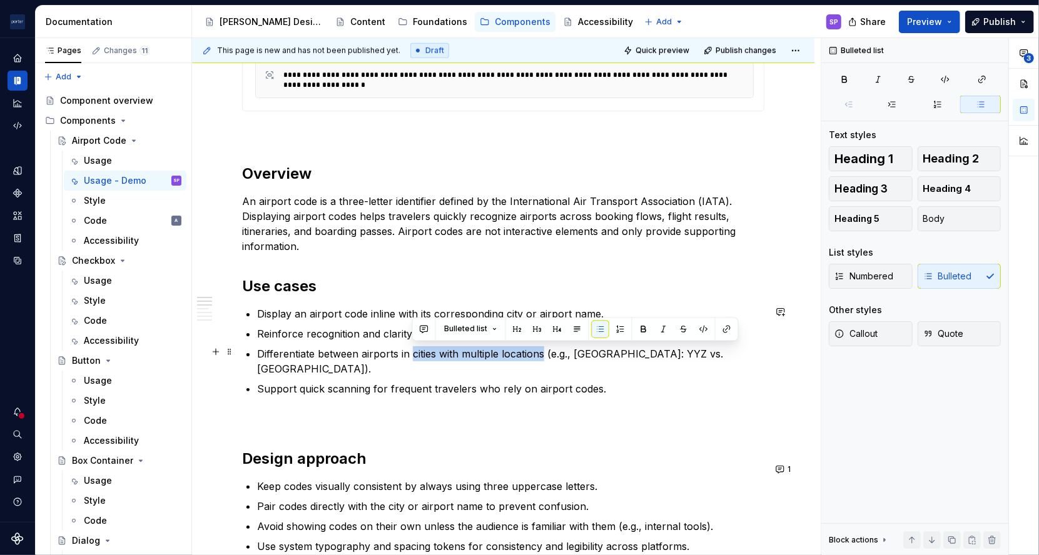
drag, startPoint x: 410, startPoint y: 346, endPoint x: 543, endPoint y: 351, distance: 133.3
click at [543, 351] on p "Differentiate between airports in cities with multiple locations (e.g., [GEOGRA…" at bounding box center [510, 361] width 507 height 30
click at [508, 381] on p "Support quick scanning for frequent travelers who rely on airport codes." at bounding box center [510, 388] width 507 height 15
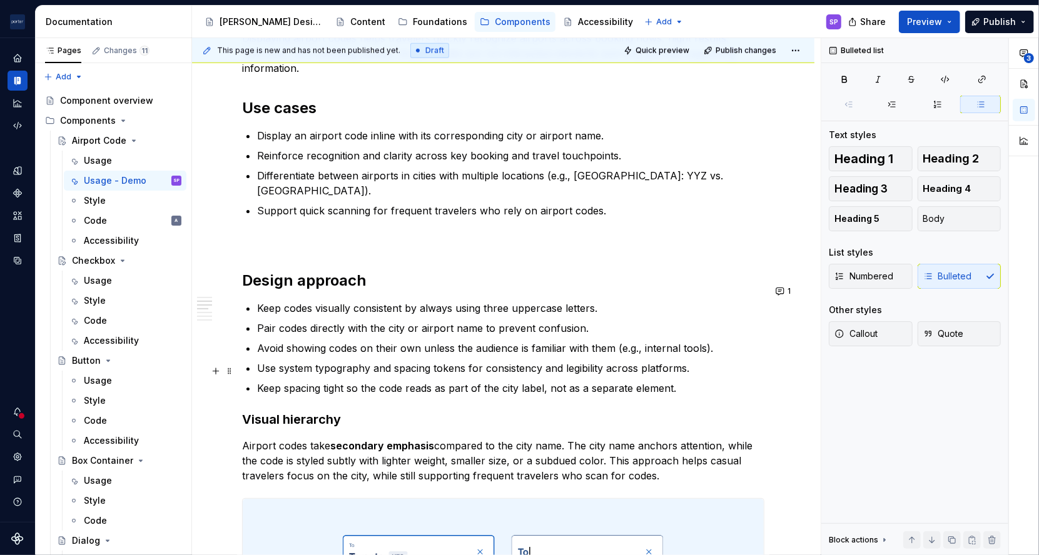
scroll to position [860, 0]
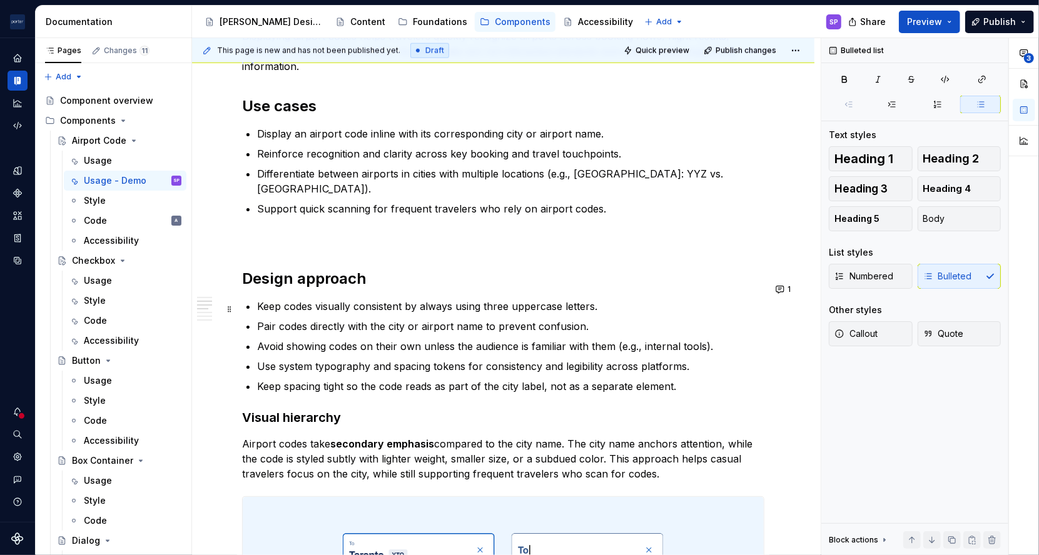
click at [266, 319] on p "Pair codes directly with the city or airport name to prevent confusion." at bounding box center [510, 326] width 507 height 15
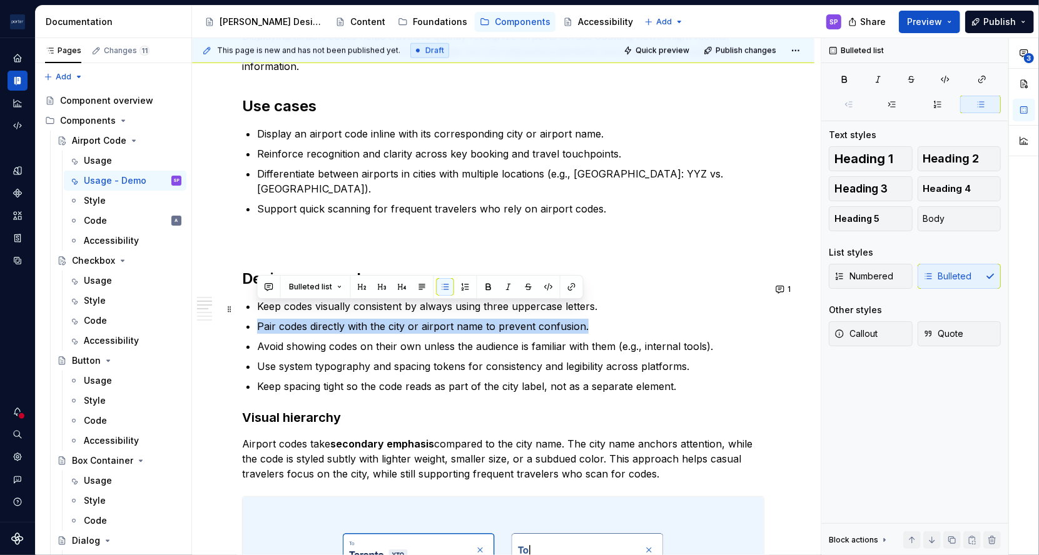
click at [266, 319] on p "Pair codes directly with the city or airport name to prevent confusion." at bounding box center [510, 326] width 507 height 15
click at [321, 319] on p "Pair codes directly with the city or airport name to prevent confusion." at bounding box center [510, 326] width 507 height 15
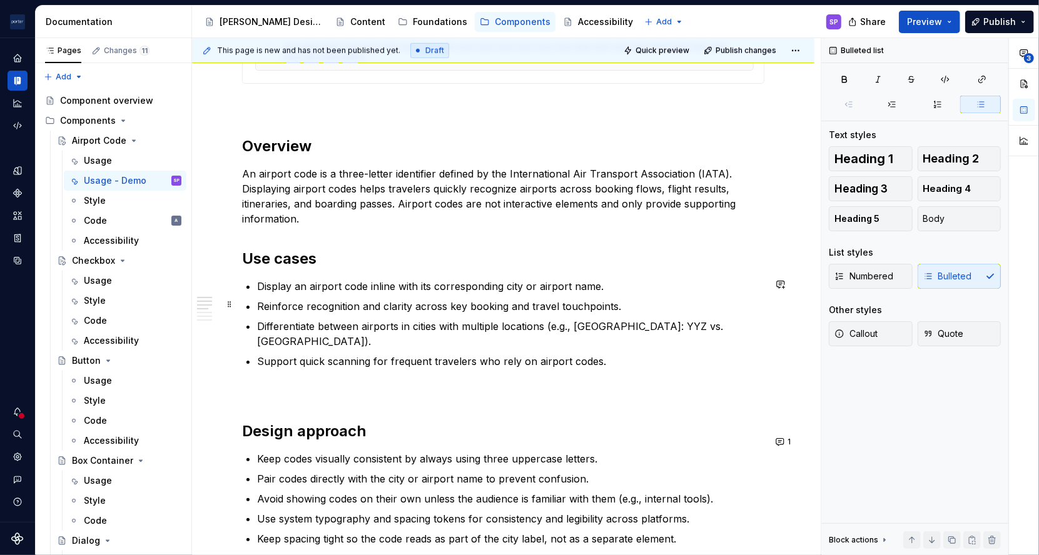
scroll to position [722, 0]
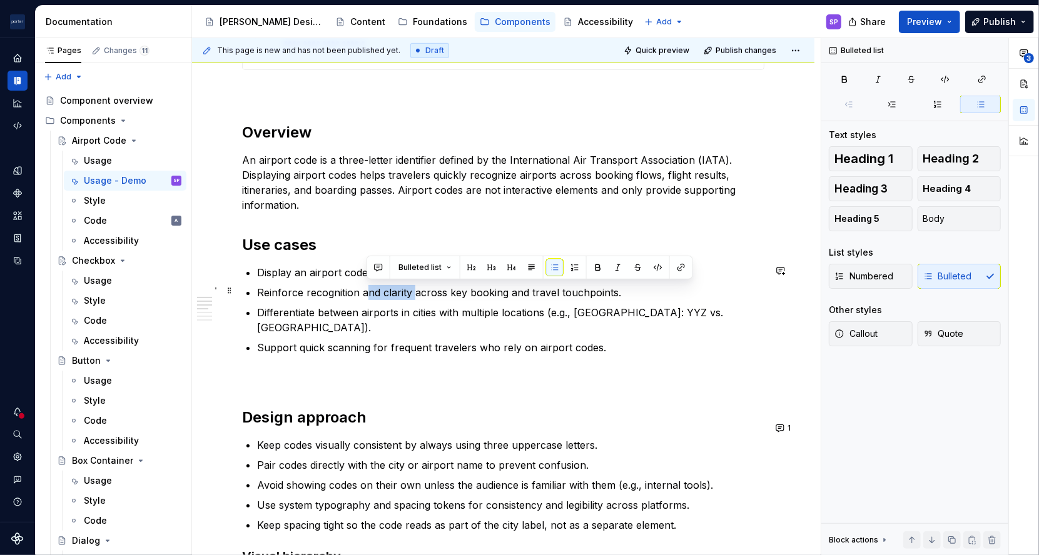
drag, startPoint x: 369, startPoint y: 292, endPoint x: 414, endPoint y: 293, distance: 45.0
click at [414, 293] on p "Reinforce recognition and clarity across key booking and travel touchpoints." at bounding box center [510, 292] width 507 height 15
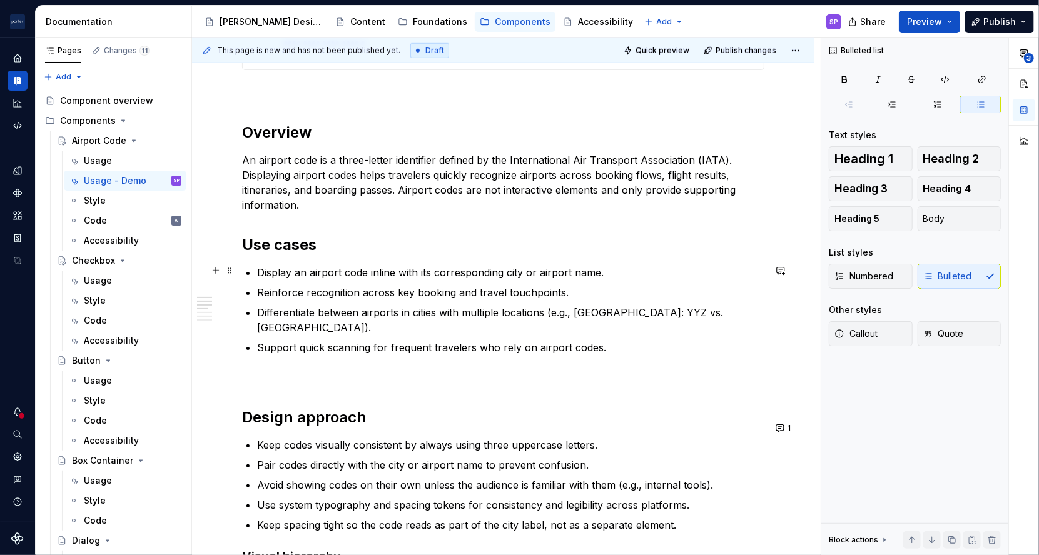
click at [386, 269] on p "Display an airport code inline with its corresponding city or airport name." at bounding box center [510, 272] width 507 height 15
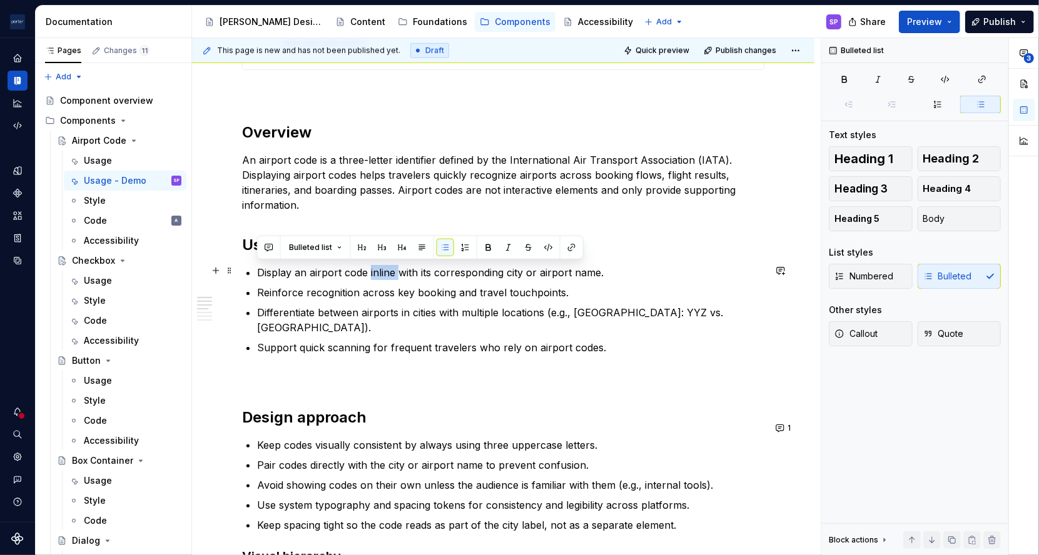
click at [386, 269] on p "Display an airport code inline with its corresponding city or airport name." at bounding box center [510, 272] width 507 height 15
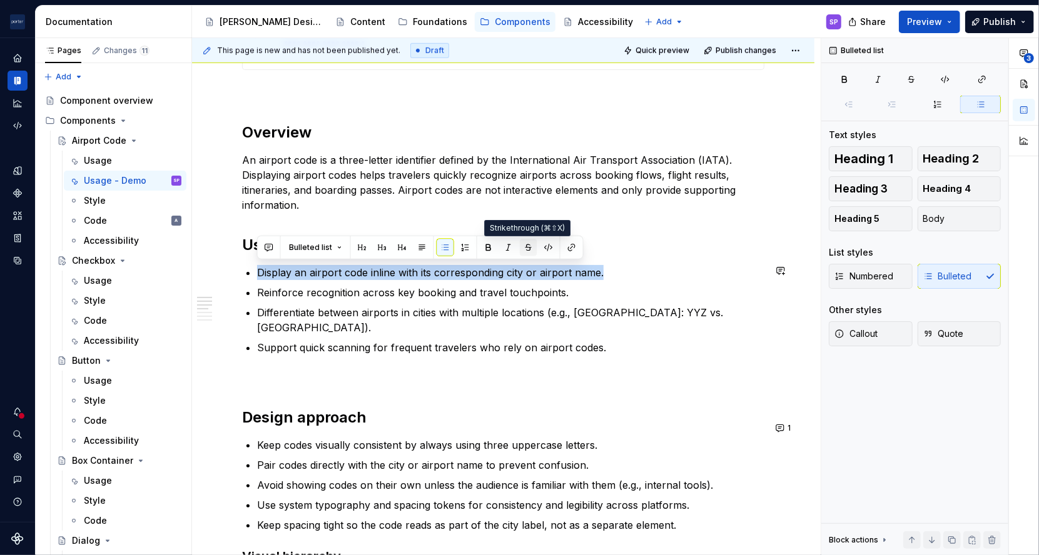
click at [534, 246] on button "button" at bounding box center [529, 248] width 18 height 18
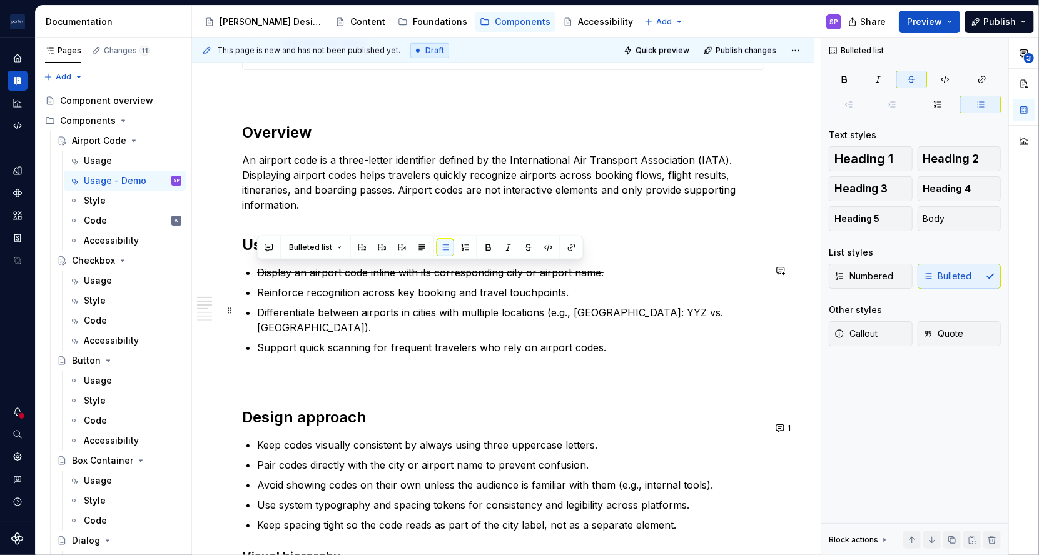
click at [526, 313] on p "Differentiate between airports in cities with multiple locations (e.g., [GEOGRA…" at bounding box center [510, 320] width 507 height 30
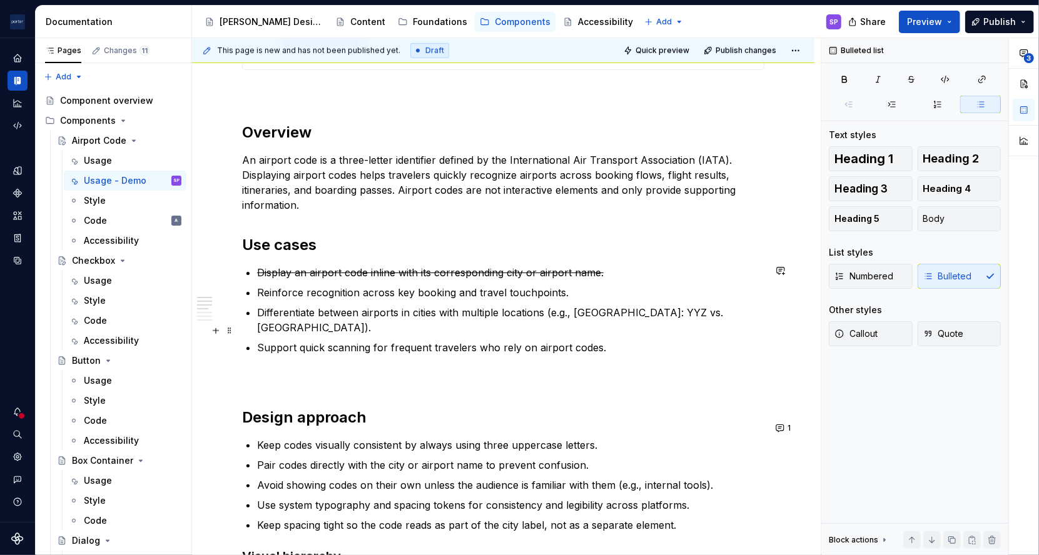
scroll to position [761, 0]
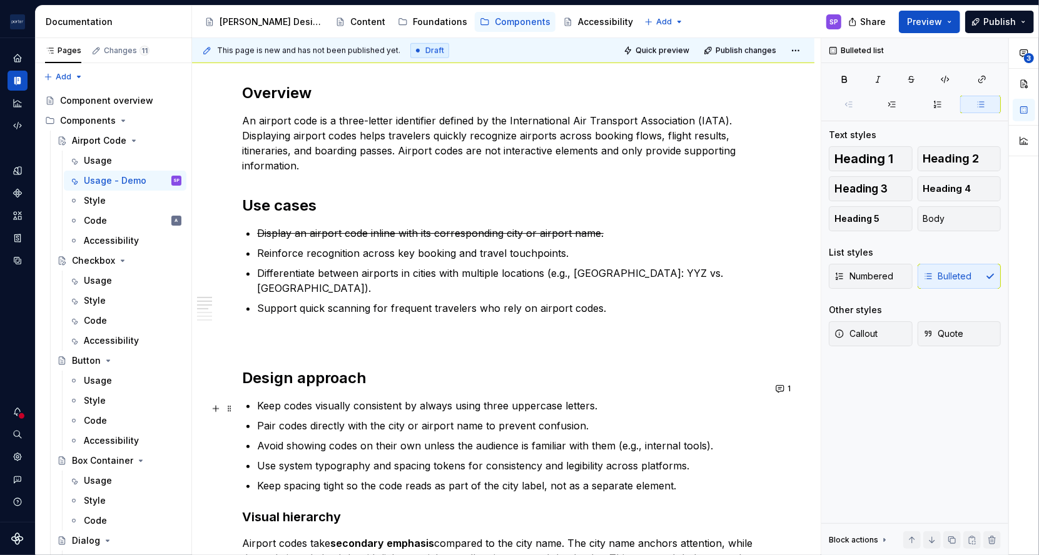
click at [380, 418] on p "Pair codes directly with the city or airport name to prevent confusion." at bounding box center [510, 425] width 507 height 15
click at [607, 418] on p "Pair codes directly with their corresponding city or airport name to prevent co…" at bounding box center [510, 425] width 507 height 15
click at [587, 438] on p "Avoid showing codes on their own unless the audience is familiar with them (e.g…" at bounding box center [510, 445] width 507 height 15
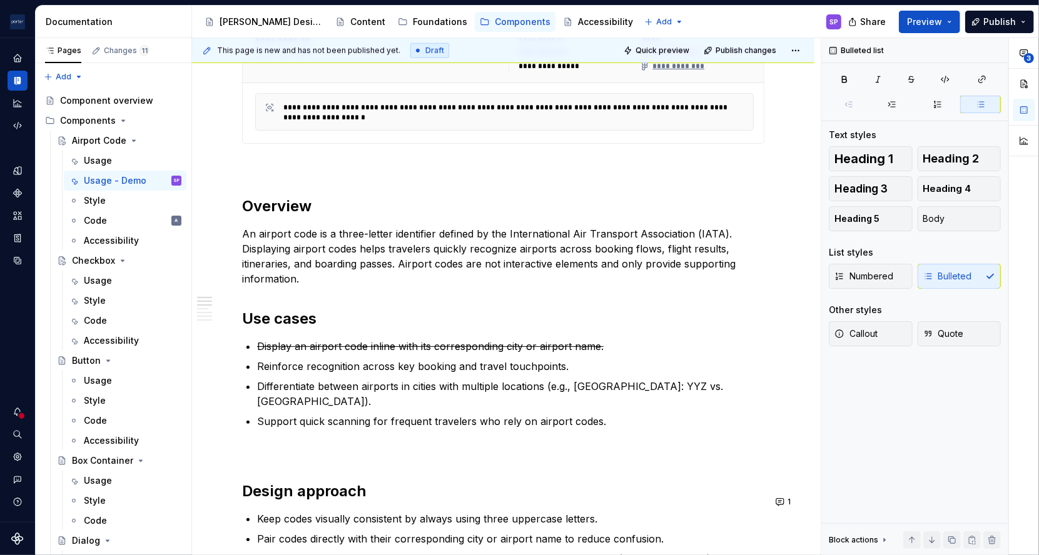
scroll to position [648, 0]
click at [449, 341] on s "Display an airport code inline with its corresponding city or airport name." at bounding box center [430, 346] width 346 height 13
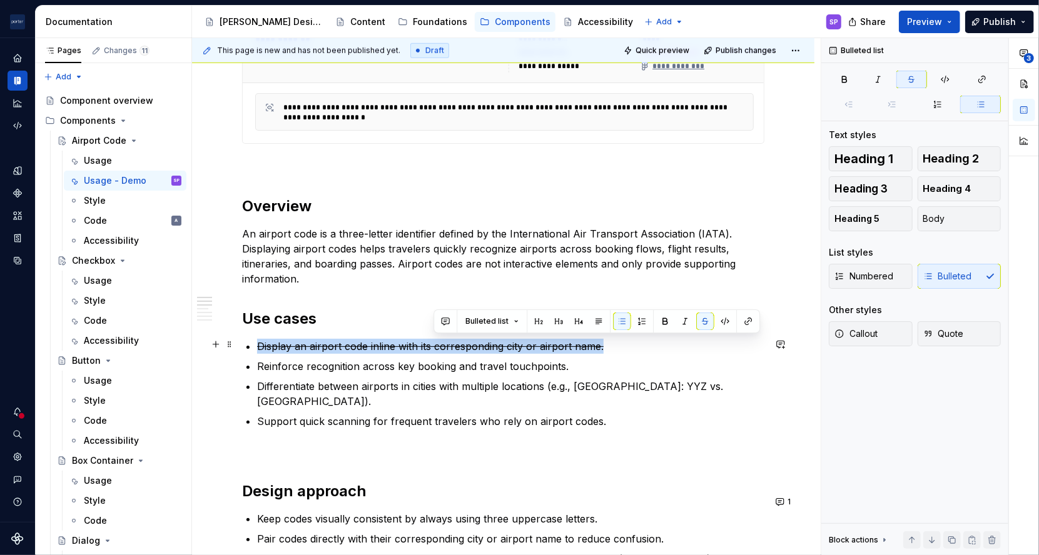
click at [449, 341] on s "Display an airport code inline with its corresponding city or airport name." at bounding box center [430, 346] width 346 height 13
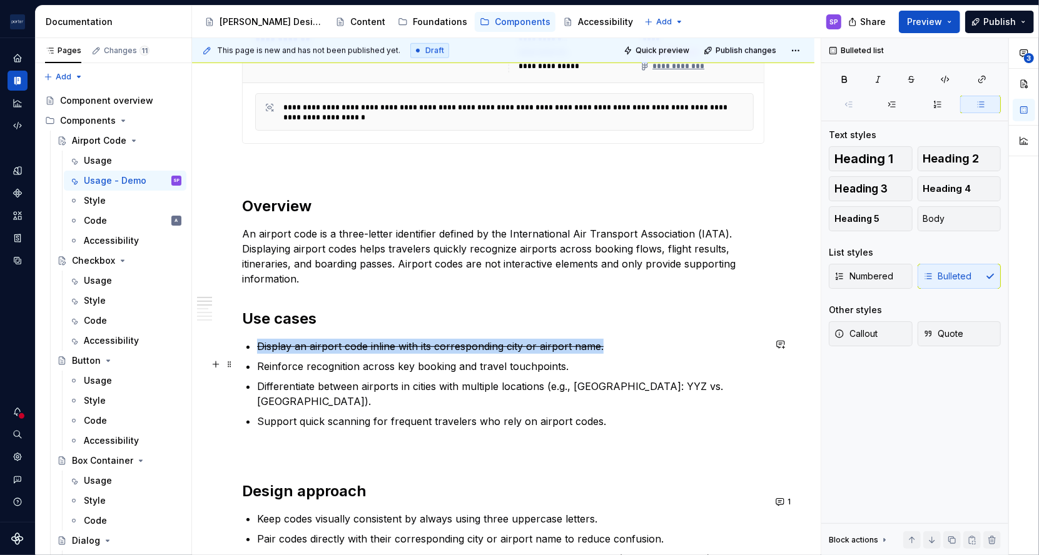
drag, startPoint x: 449, startPoint y: 341, endPoint x: 369, endPoint y: 363, distance: 83.0
click at [369, 363] on p "Reinforce recognition across key booking and travel touchpoints." at bounding box center [510, 366] width 507 height 15
click at [543, 348] on s "Display an airport code inline with its corresponding city or airport name." at bounding box center [430, 346] width 346 height 13
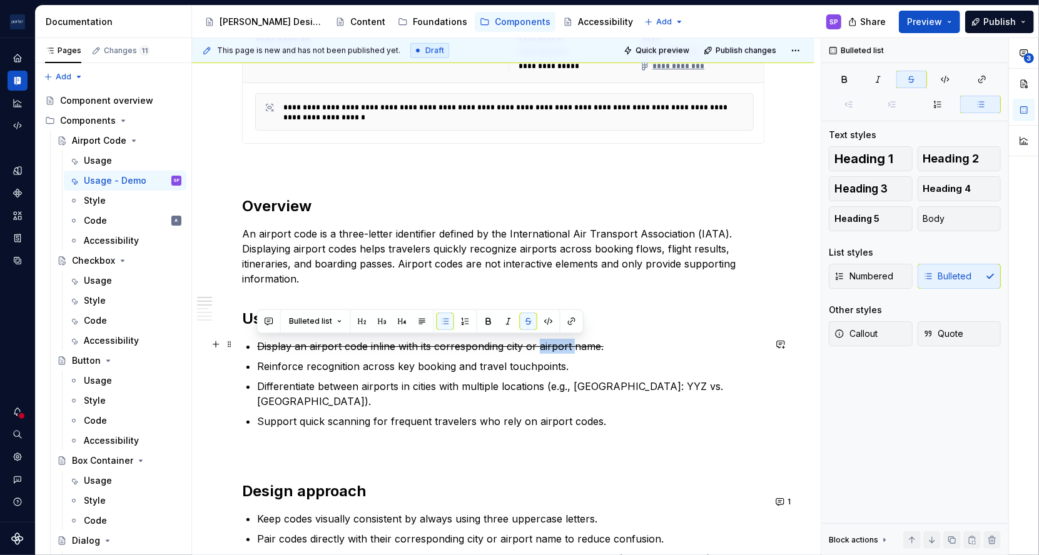
click at [543, 348] on s "Display an airport code inline with its corresponding city or airport name." at bounding box center [430, 346] width 346 height 13
click at [784, 336] on button "button" at bounding box center [781, 345] width 18 height 18
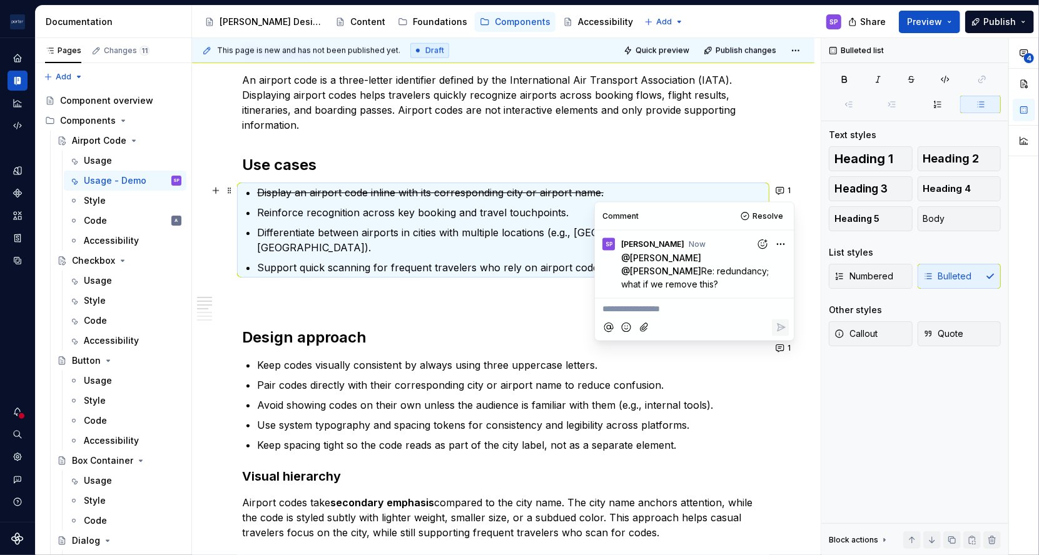
scroll to position [803, 0]
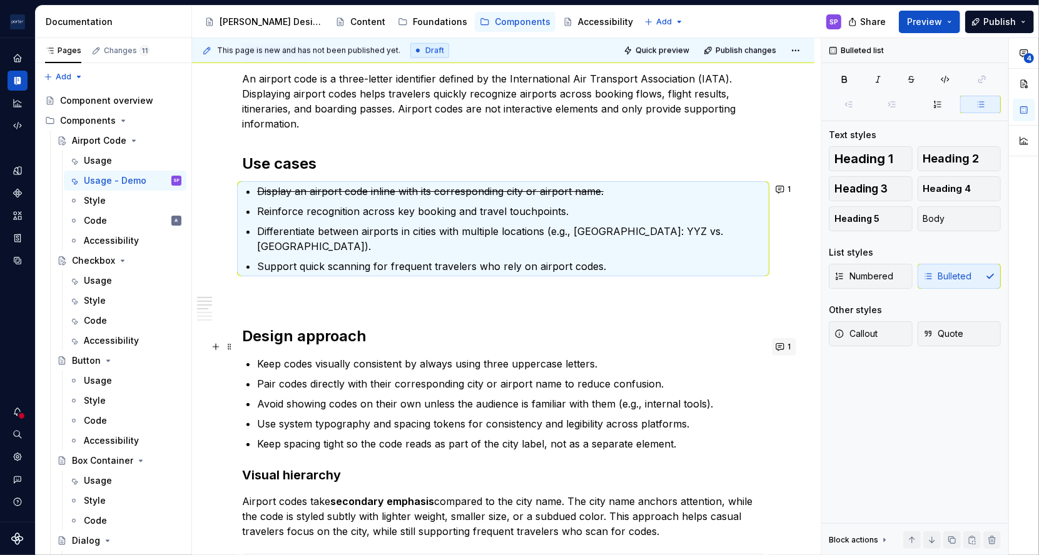
click at [777, 340] on button "1" at bounding box center [784, 347] width 24 height 18
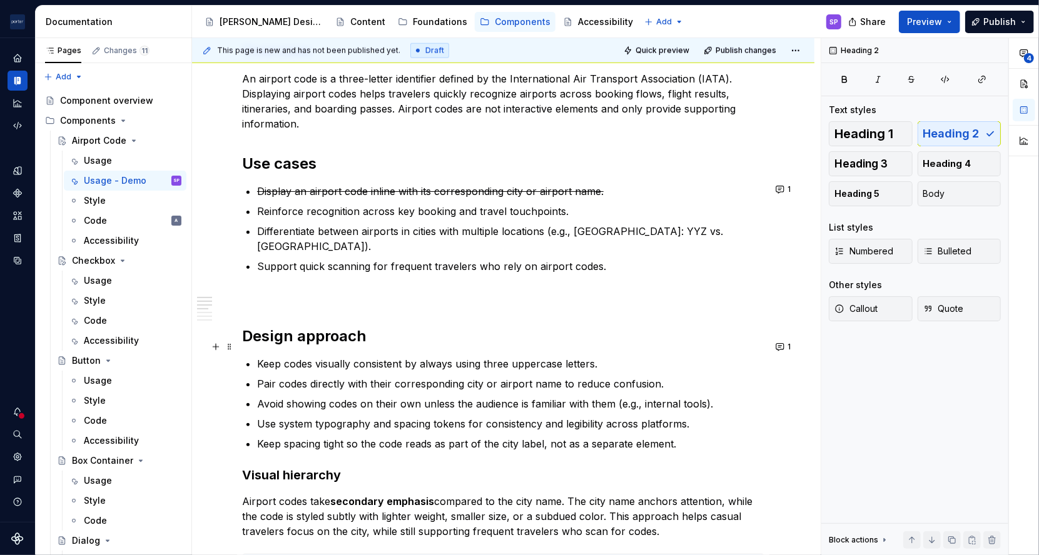
click at [633, 326] on h2 "Design approach" at bounding box center [503, 336] width 522 height 20
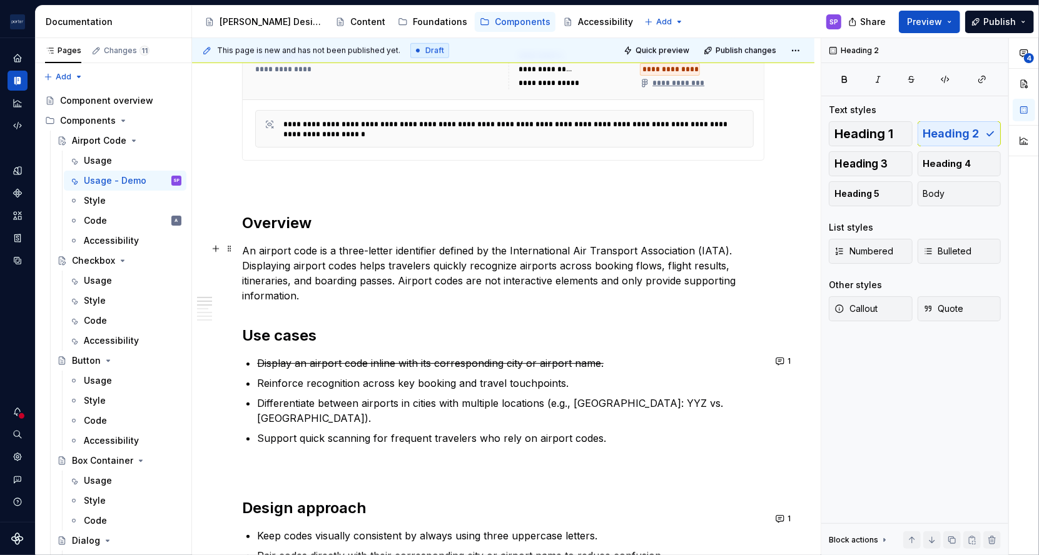
scroll to position [0, 0]
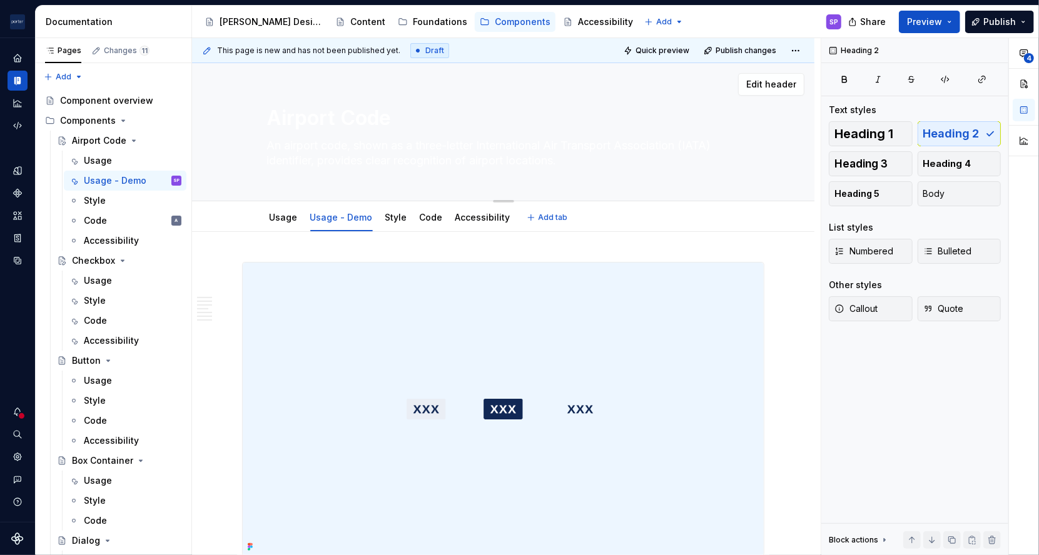
click at [321, 143] on textarea "An airport code, shown as a three-letter International Air Transport Associatio…" at bounding box center [501, 153] width 473 height 35
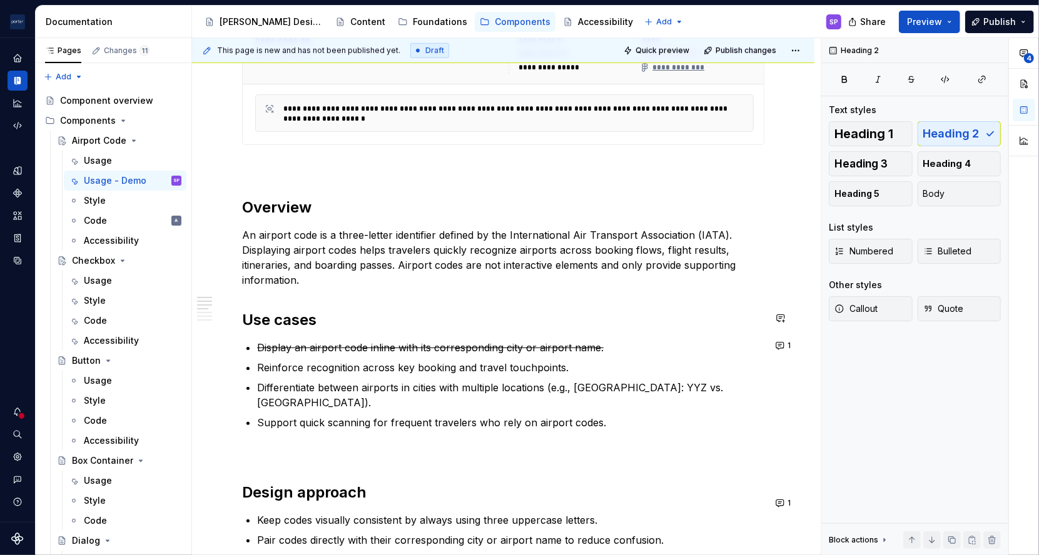
scroll to position [720, 0]
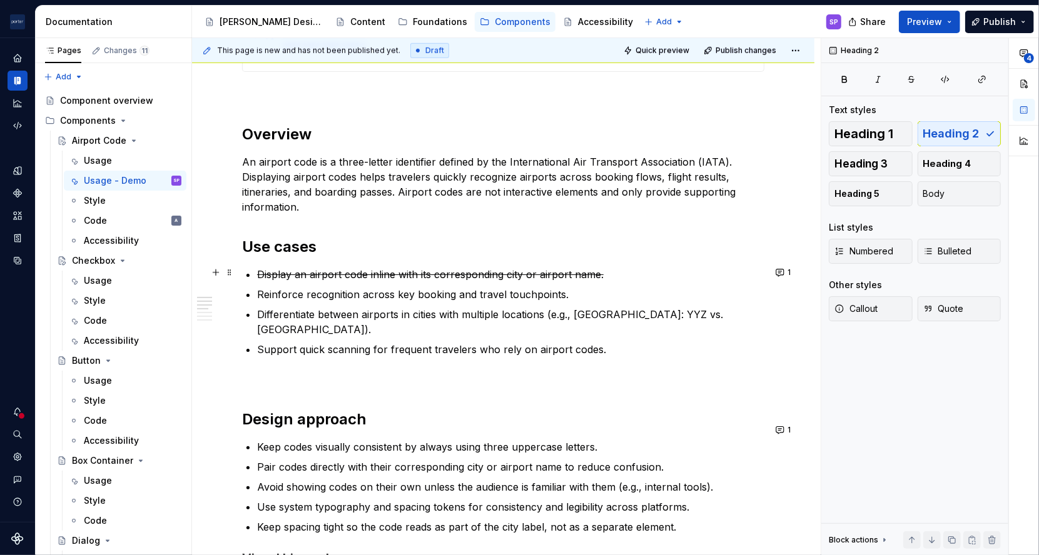
click at [365, 278] on p "Display an airport code inline with its corresponding city or airport name." at bounding box center [510, 274] width 507 height 15
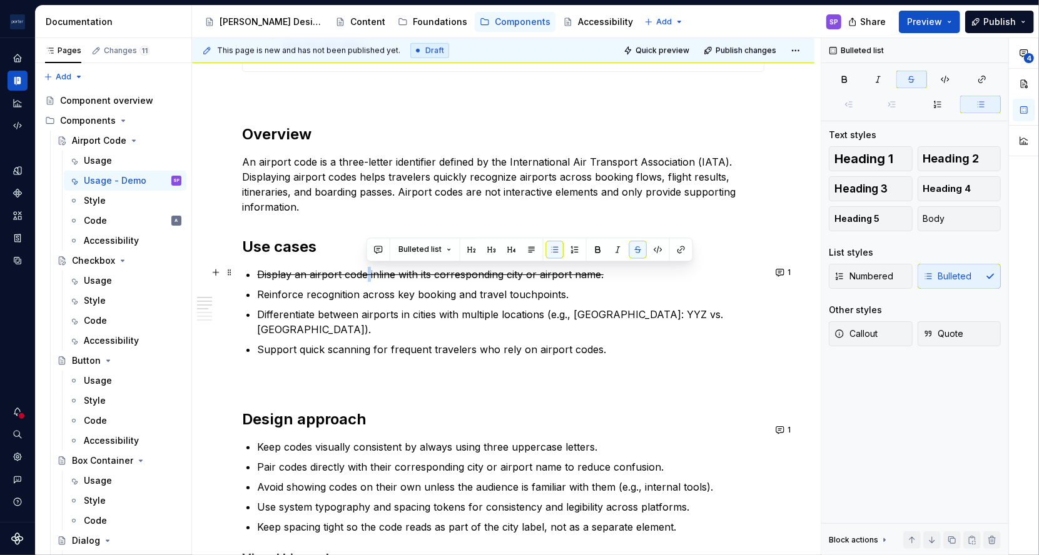
click at [365, 278] on p "Display an airport code inline with its corresponding city or airport name." at bounding box center [510, 274] width 507 height 15
click at [376, 300] on p "Reinforce recognition across key booking and travel touchpoints." at bounding box center [510, 294] width 507 height 15
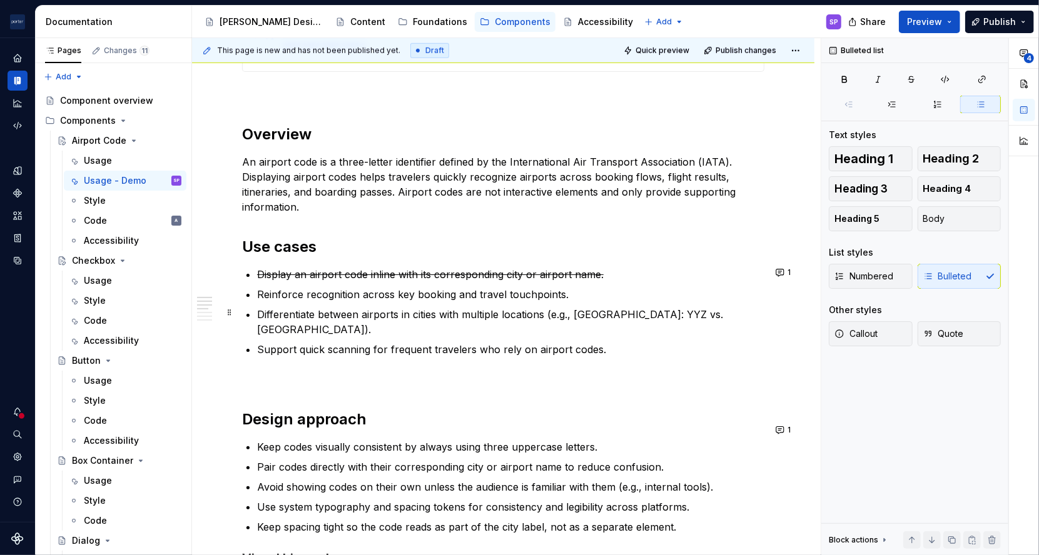
click at [376, 307] on p "Differentiate between airports in cities with multiple locations (e.g., [GEOGRA…" at bounding box center [510, 322] width 507 height 30
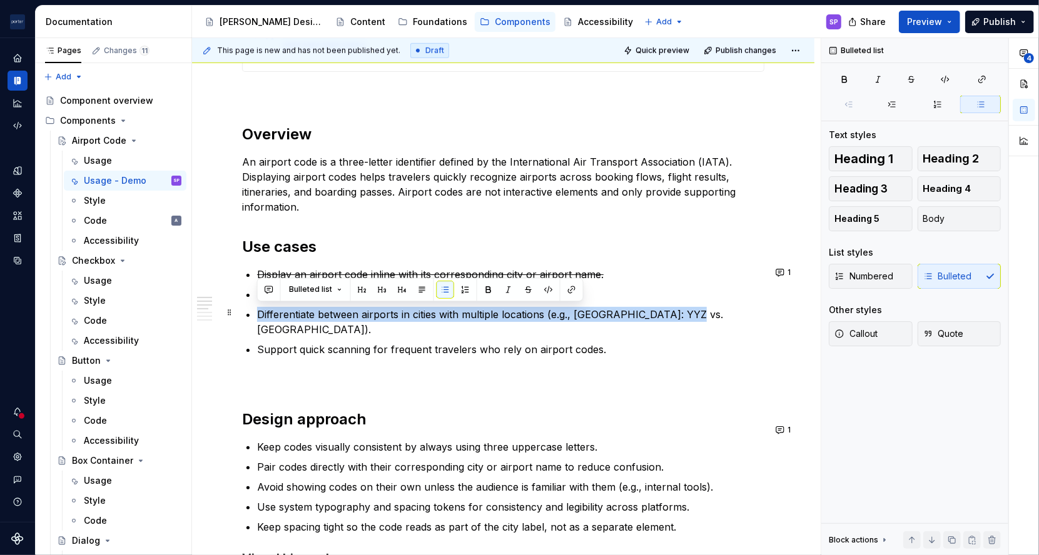
click at [376, 307] on p "Differentiate between airports in cities with multiple locations (e.g., [GEOGRA…" at bounding box center [510, 322] width 507 height 30
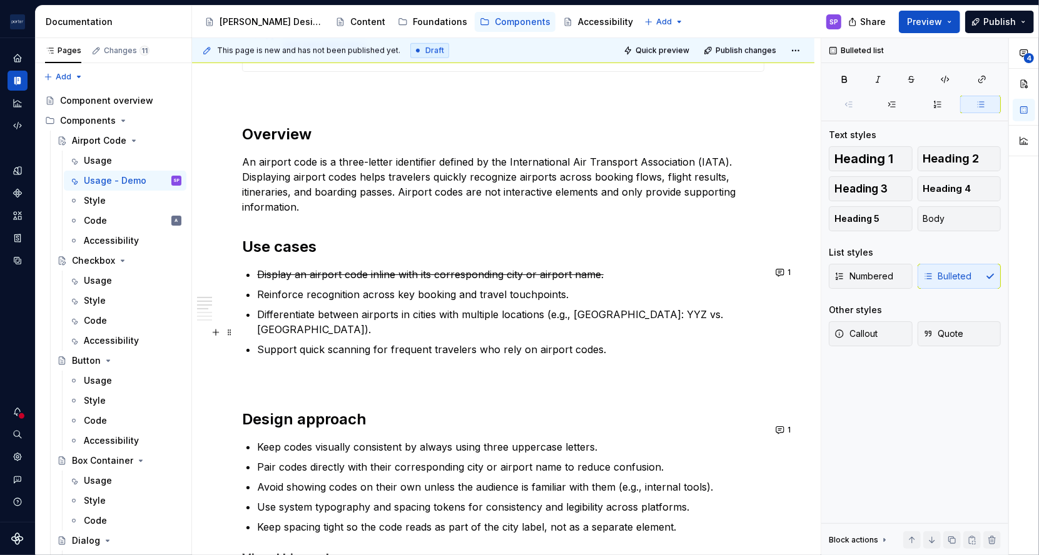
click at [378, 323] on ul "Display an airport code inline with its corresponding city or airport name. Rei…" at bounding box center [510, 312] width 507 height 90
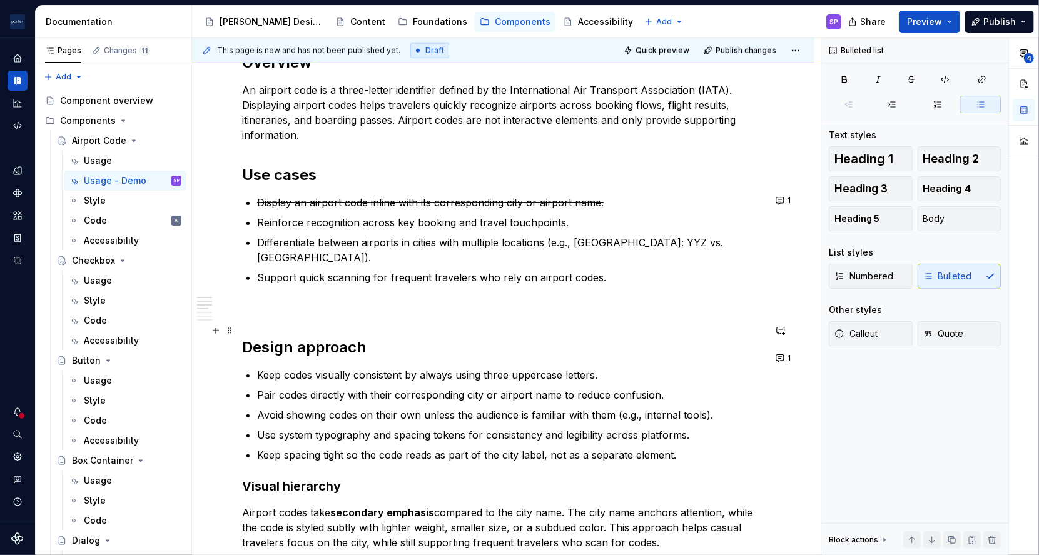
scroll to position [793, 0]
click at [261, 386] on p "Pair codes directly with their corresponding city or airport name to reduce con…" at bounding box center [510, 393] width 507 height 15
click at [605, 366] on p "Keep codes visually consistent by always using three uppercase letters." at bounding box center [510, 373] width 507 height 15
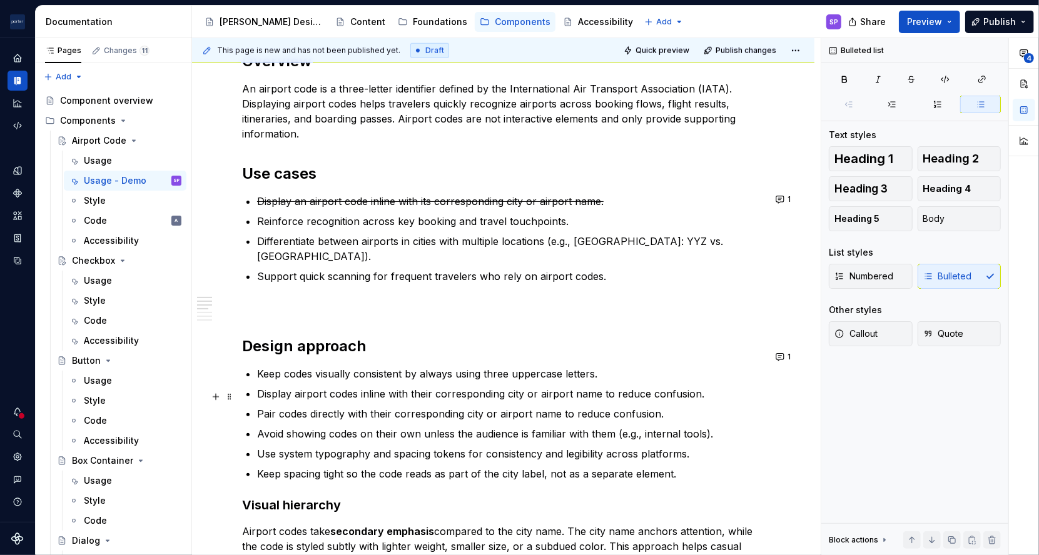
click at [582, 406] on p "Pair codes directly with their corresponding city or airport name to reduce con…" at bounding box center [510, 413] width 507 height 15
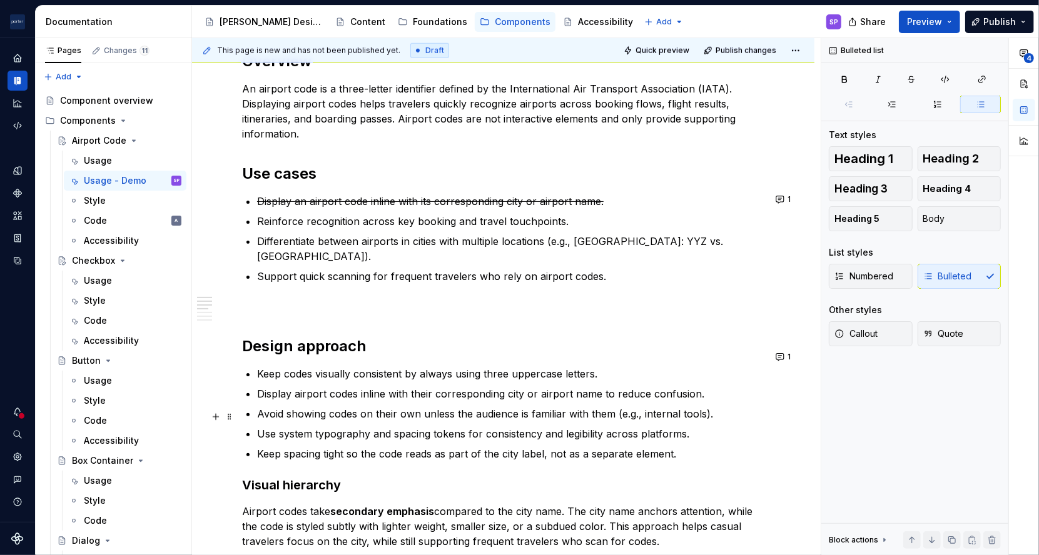
click at [455, 426] on p "Use system typography and spacing tokens for consistency and legibility across …" at bounding box center [510, 433] width 507 height 15
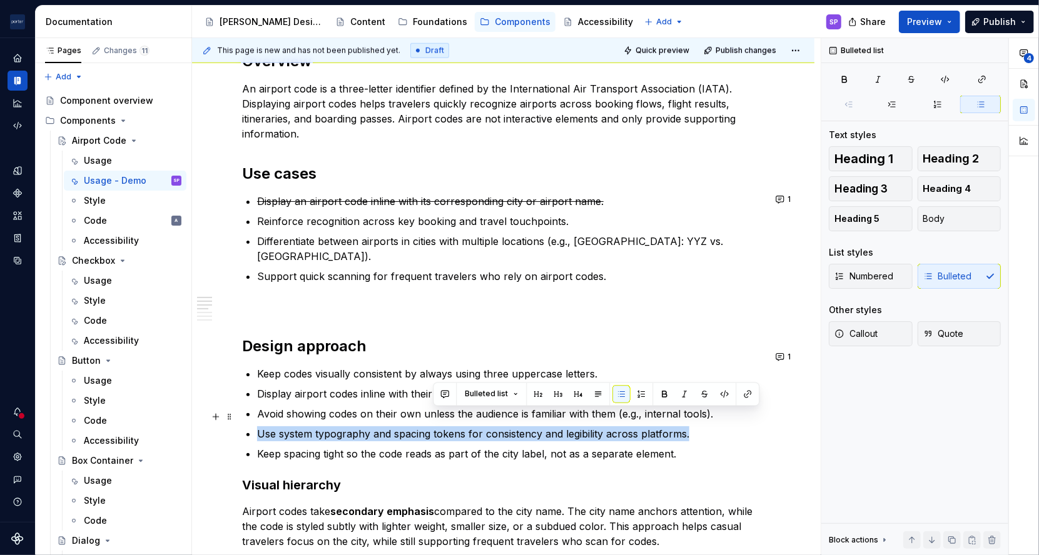
click at [455, 426] on p "Use system typography and spacing tokens for consistency and legibility across …" at bounding box center [510, 433] width 507 height 15
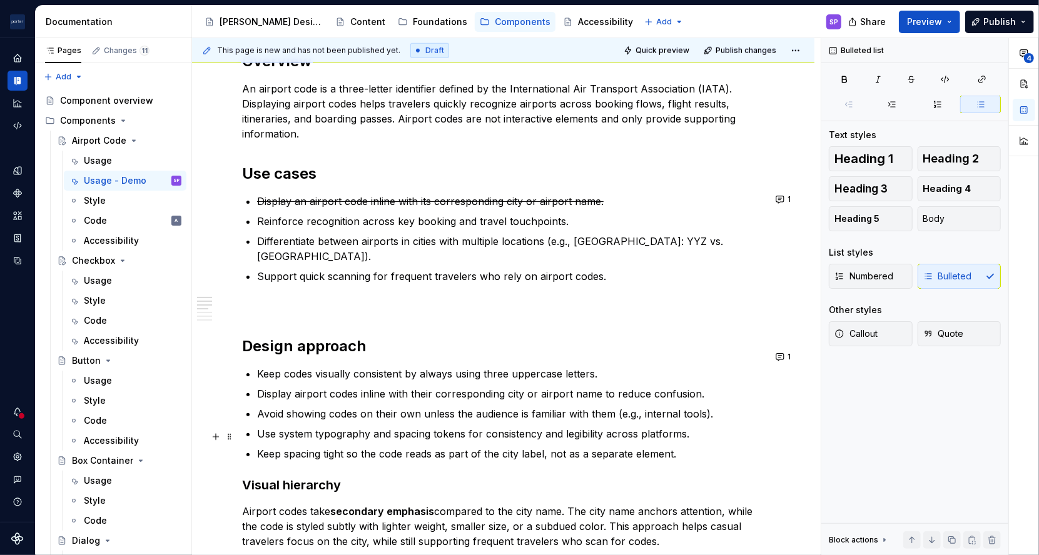
click at [504, 446] on p "Keep spacing tight so the code reads as part of the city label, not as a separa…" at bounding box center [510, 453] width 507 height 15
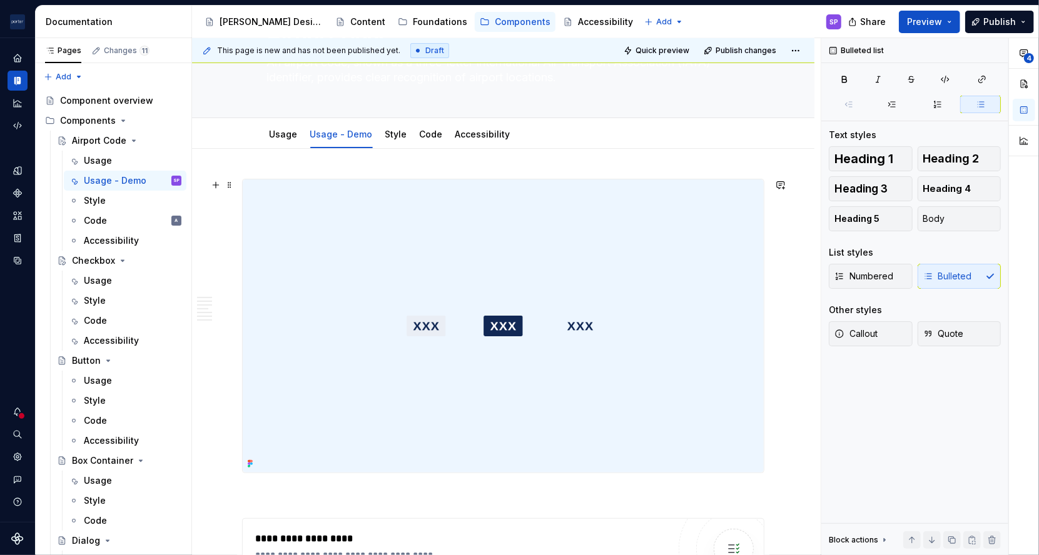
scroll to position [83, 0]
click at [684, 52] on span "Quick preview" at bounding box center [662, 51] width 54 height 10
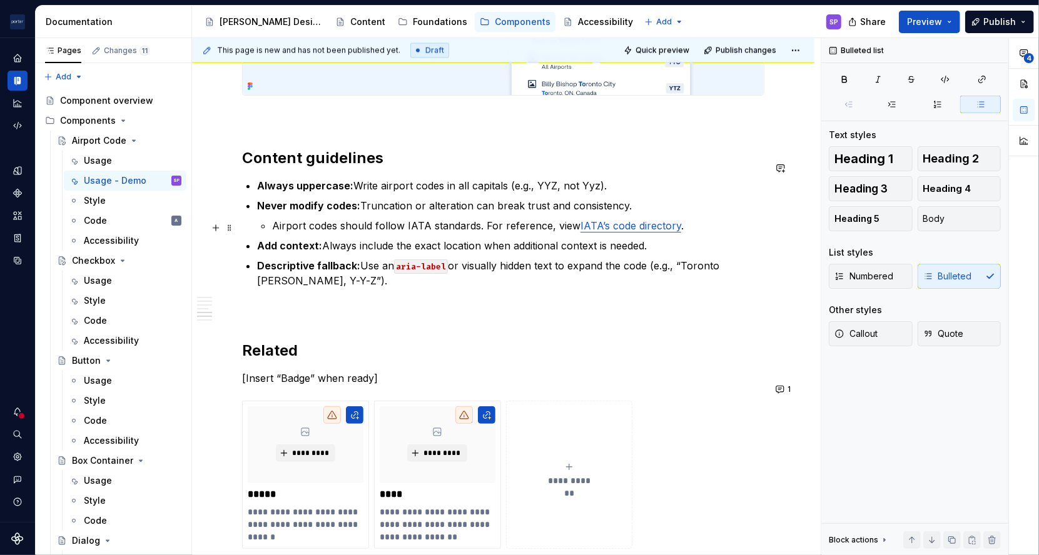
scroll to position [1411, 0]
click at [523, 238] on p "Add context: Always include the exact location when additional context is neede…" at bounding box center [510, 245] width 507 height 15
click at [513, 258] on p "Descriptive fallback: Use an aria-label or visually hidden text to expand the c…" at bounding box center [510, 273] width 507 height 30
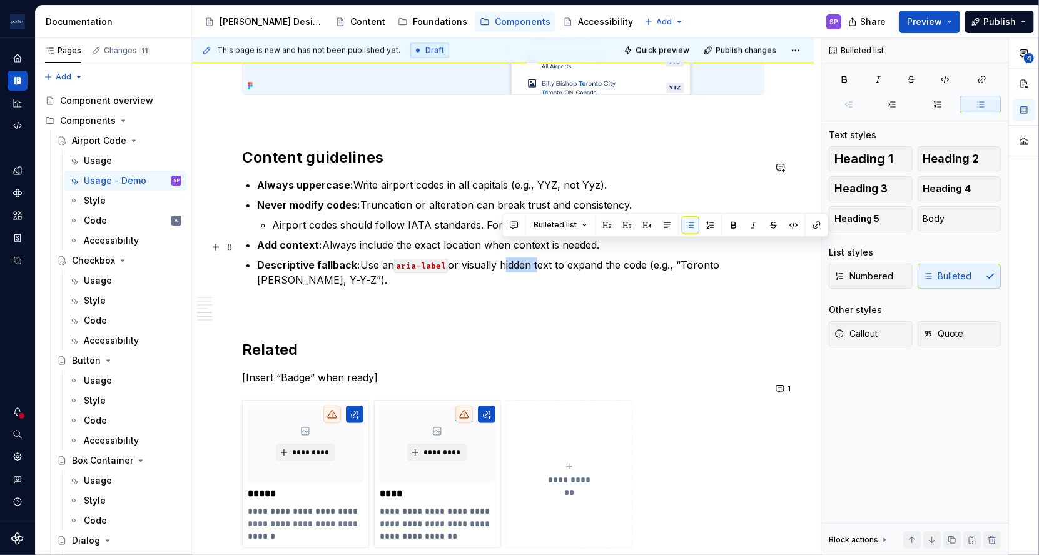
click at [513, 258] on p "Descriptive fallback: Use an aria-label or visually hidden text to expand the c…" at bounding box center [510, 273] width 507 height 30
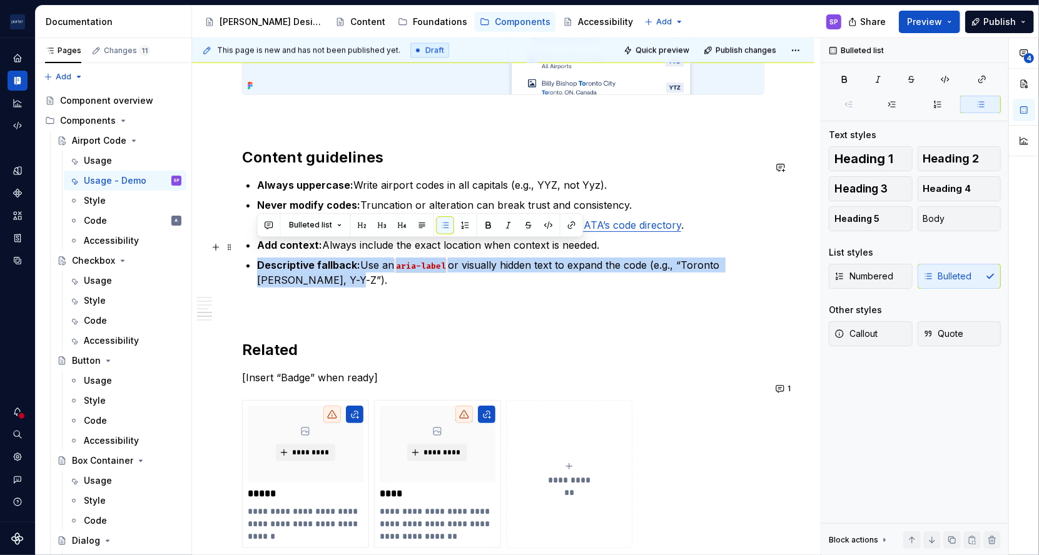
click at [414, 262] on p "Descriptive fallback: Use an aria-label or visually hidden text to expand the c…" at bounding box center [510, 273] width 507 height 30
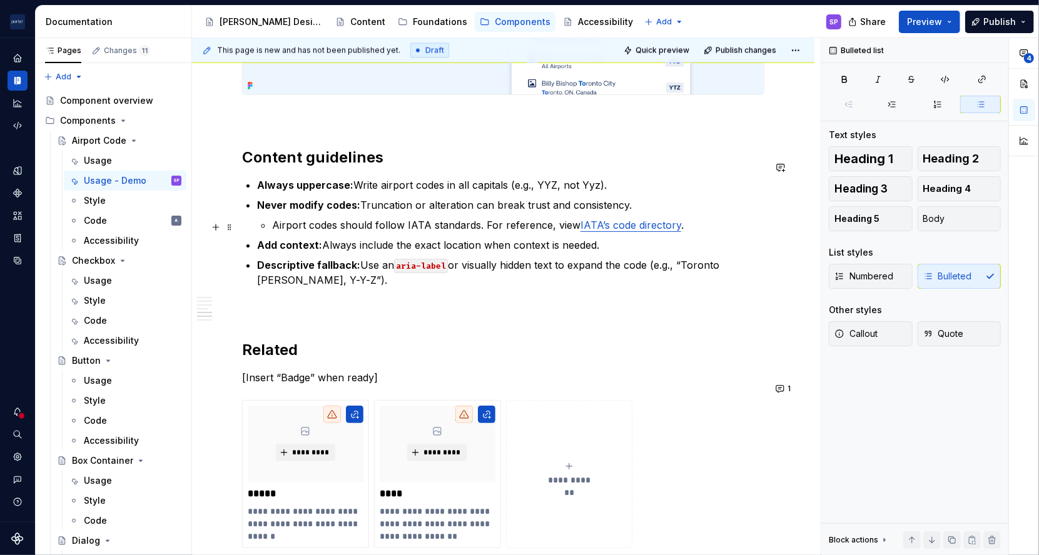
click at [480, 238] on p "Add context: Always include the exact location when context is needed." at bounding box center [510, 245] width 507 height 15
click at [501, 258] on p "Descriptive fallback: Use an aria-label or visually hidden text to expand the c…" at bounding box center [510, 273] width 507 height 30
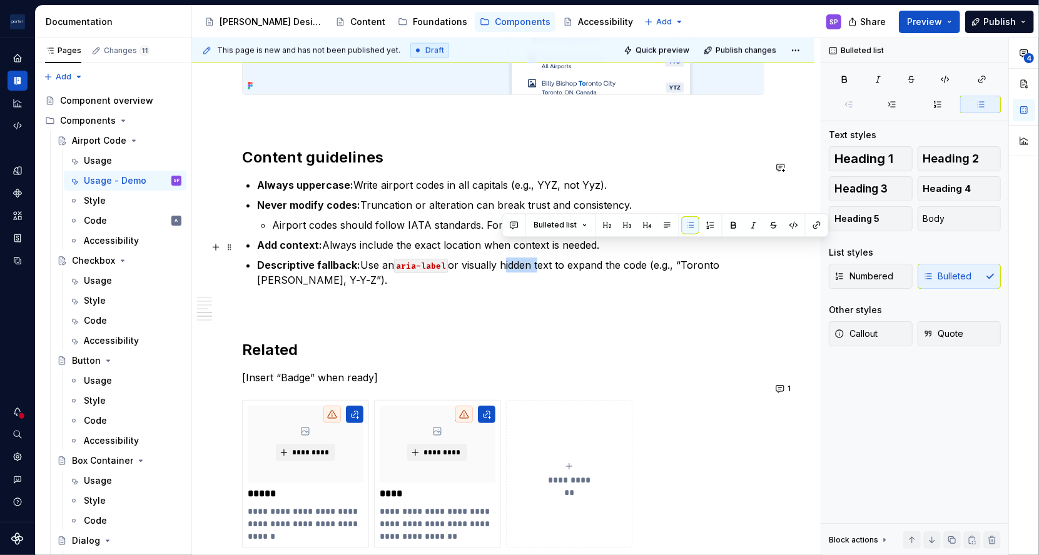
click at [501, 258] on p "Descriptive fallback: Use an aria-label or visually hidden text to expand the c…" at bounding box center [510, 273] width 507 height 30
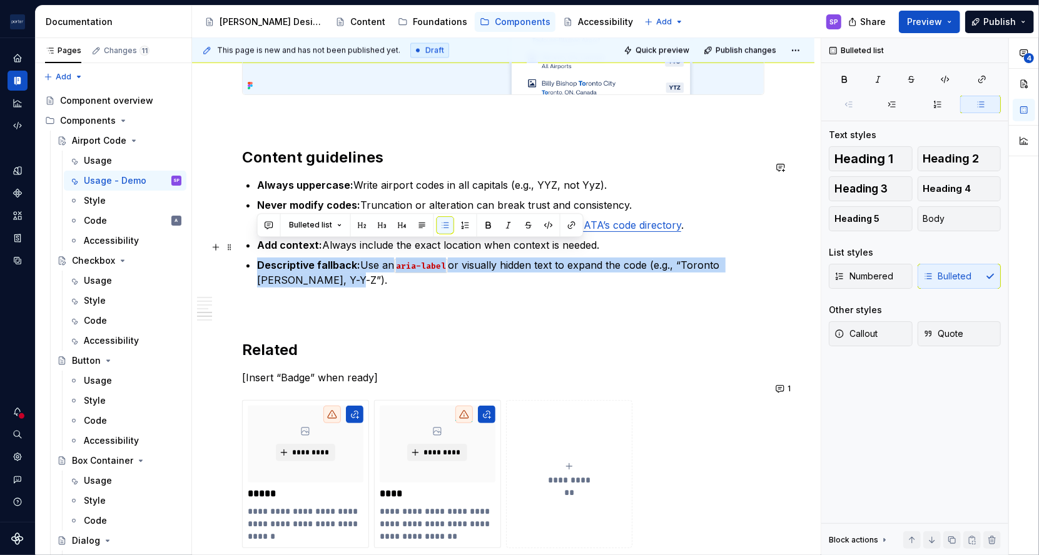
click at [501, 258] on p "Descriptive fallback: Use an aria-label or visually hidden text to expand the c…" at bounding box center [510, 273] width 507 height 30
click at [488, 258] on p "Descriptive fallback: Use an aria-label or visually hidden text to expand the c…" at bounding box center [510, 273] width 507 height 30
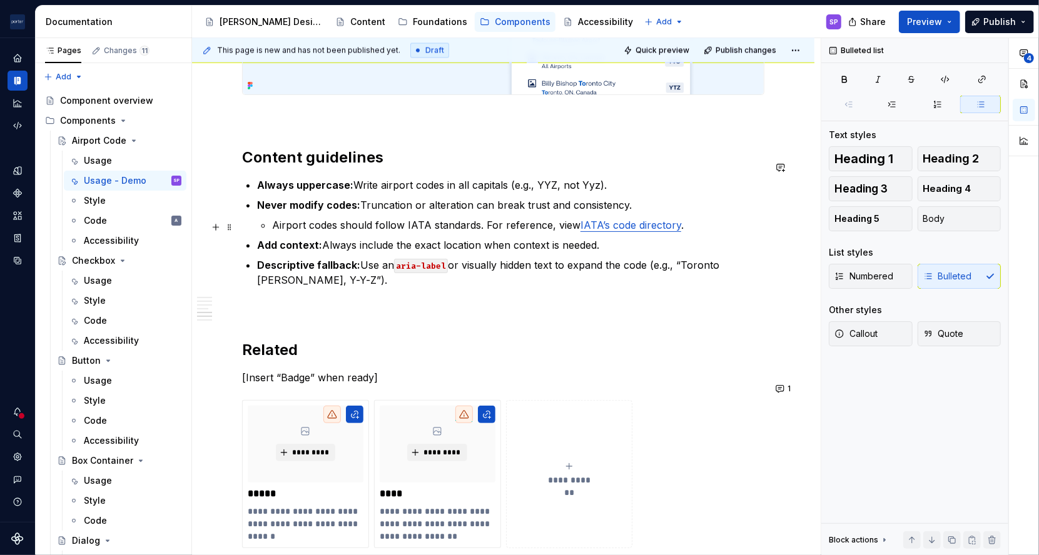
click at [503, 238] on p "Add context: Always include the exact location when context is needed." at bounding box center [510, 245] width 507 height 15
click at [435, 259] on code "aria-label" at bounding box center [421, 266] width 54 height 14
click at [430, 259] on code "aria-label" at bounding box center [421, 266] width 54 height 14
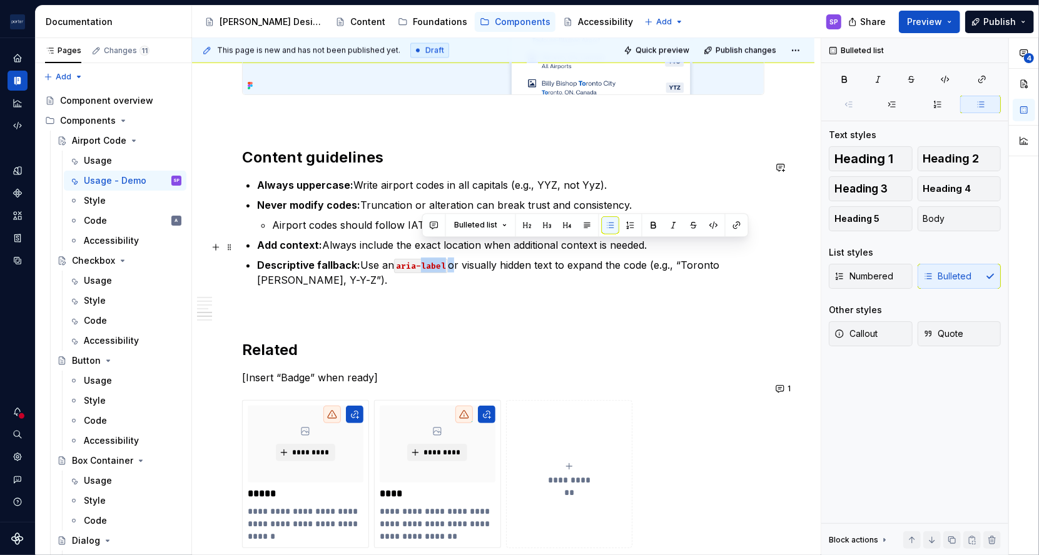
click at [430, 259] on code "aria-label" at bounding box center [421, 266] width 54 height 14
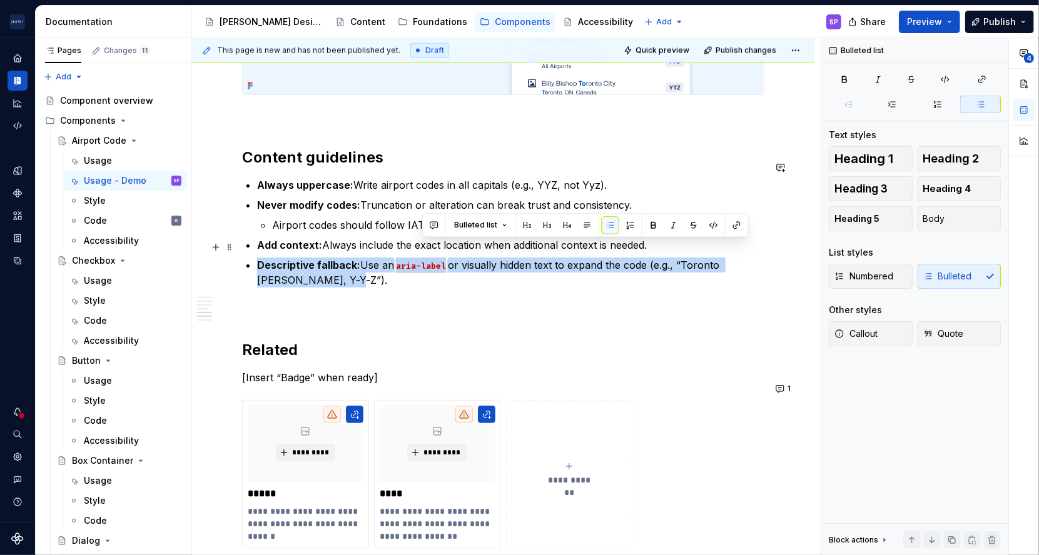
click at [430, 259] on code "aria-label" at bounding box center [421, 266] width 54 height 14
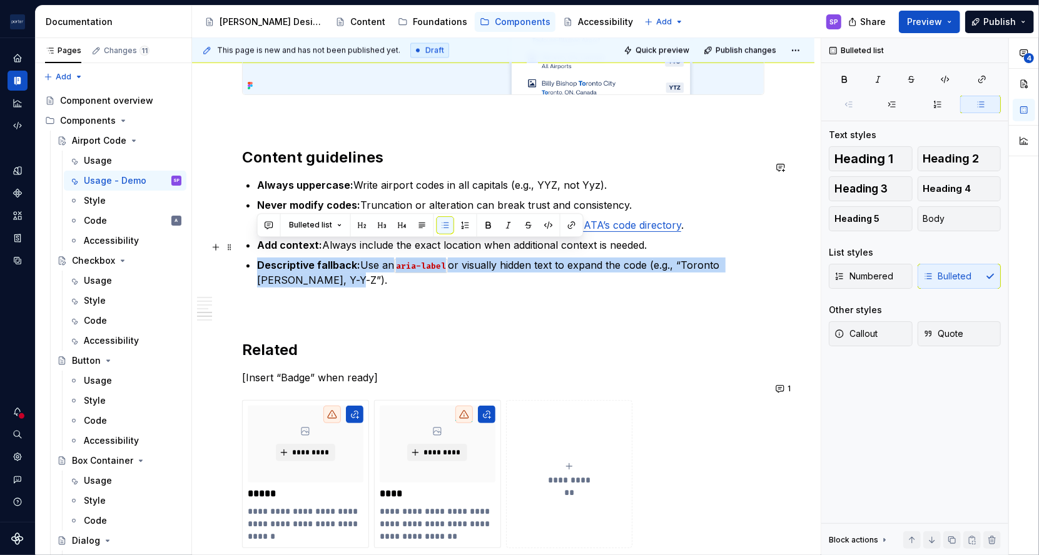
click at [490, 258] on p "Descriptive fallback: Use an aria-label or visually hidden text to expand the c…" at bounding box center [510, 273] width 507 height 30
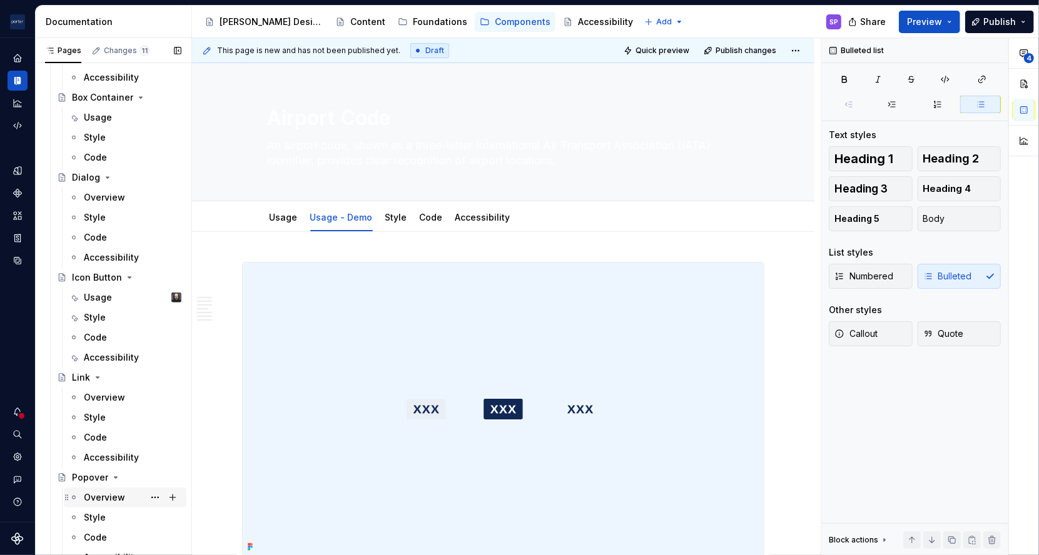
scroll to position [452, 0]
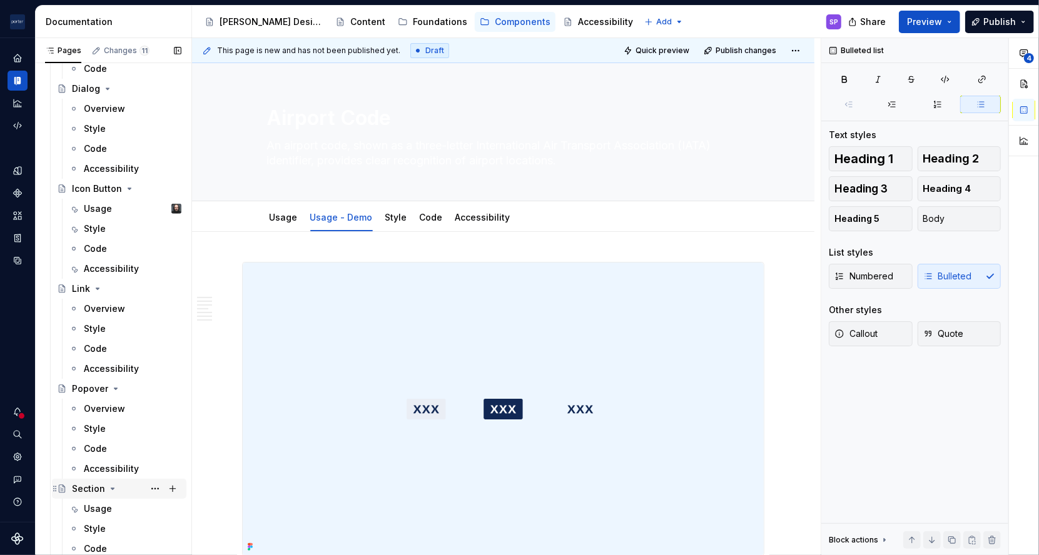
click at [95, 498] on div "Section" at bounding box center [119, 489] width 134 height 20
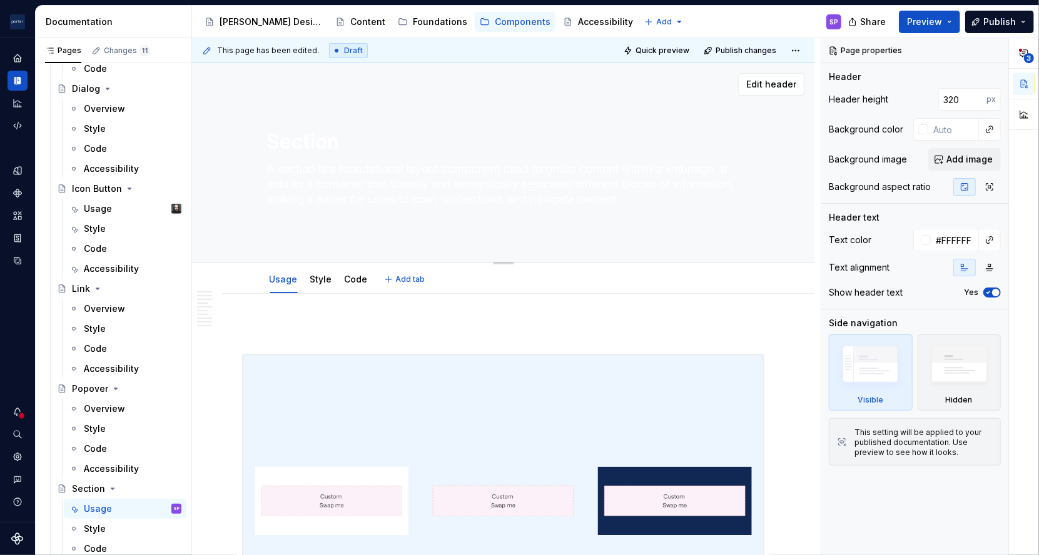
click at [329, 190] on textarea "A section is a foundational layout component used to group content within a web…" at bounding box center [501, 184] width 473 height 50
paste textarea "layout component that groups related content, making pages easier to scan and n…"
click at [417, 188] on textarea "A section is a layout component that groups related content, making pages easie…" at bounding box center [501, 184] width 473 height 50
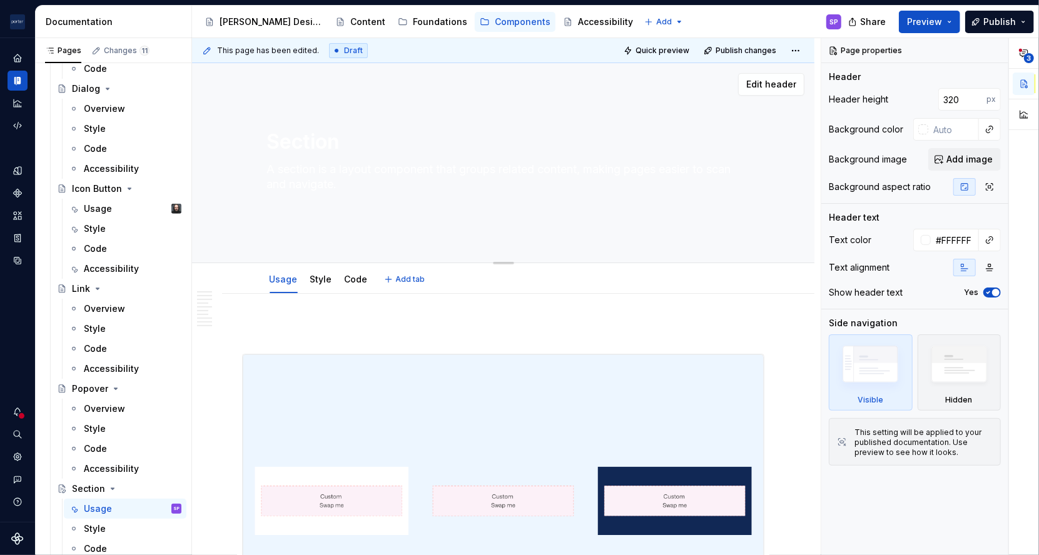
click at [417, 188] on textarea "A section is a layout component that groups related content, making pages easie…" at bounding box center [501, 184] width 473 height 50
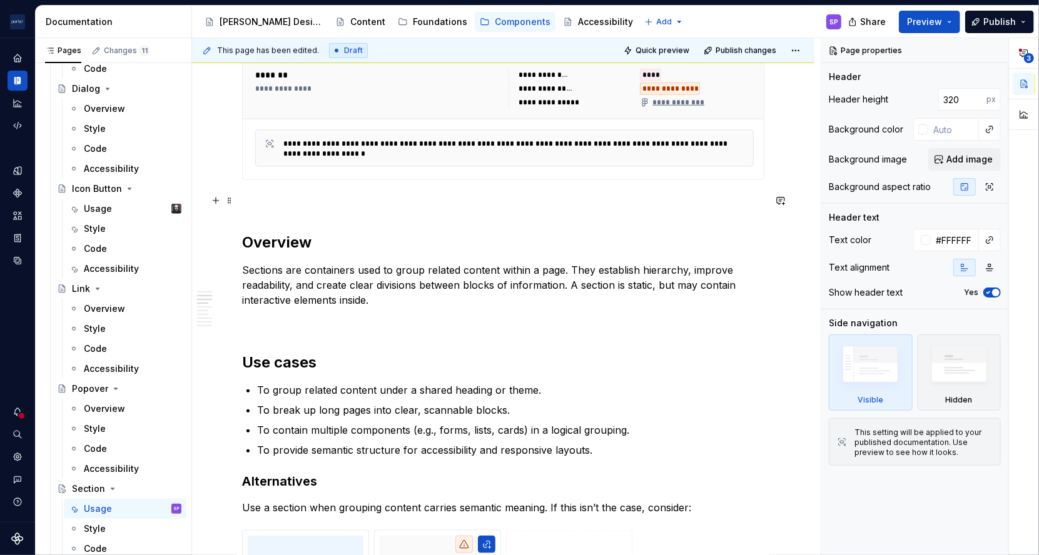
scroll to position [743, 0]
click at [607, 267] on p "Sections are containers used to group related content within a page. They estab…" at bounding box center [503, 283] width 522 height 45
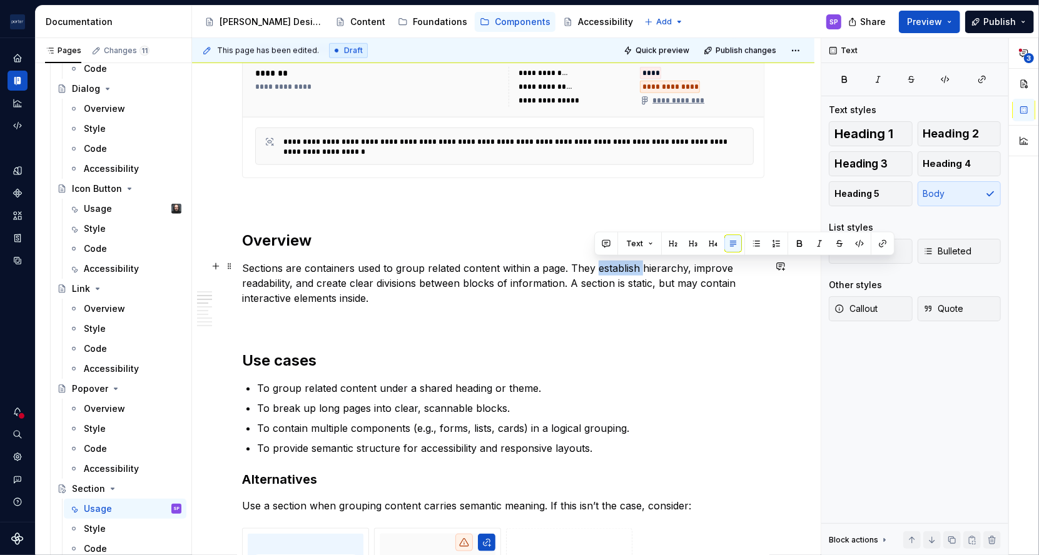
click at [607, 267] on p "Sections are containers used to group related content within a page. They estab…" at bounding box center [503, 283] width 522 height 45
click at [643, 278] on p "Sections are containers used to group related content within a page. They estab…" at bounding box center [503, 283] width 522 height 45
click at [329, 279] on p "Sections are containers used to group related content within a page. They estab…" at bounding box center [503, 283] width 522 height 45
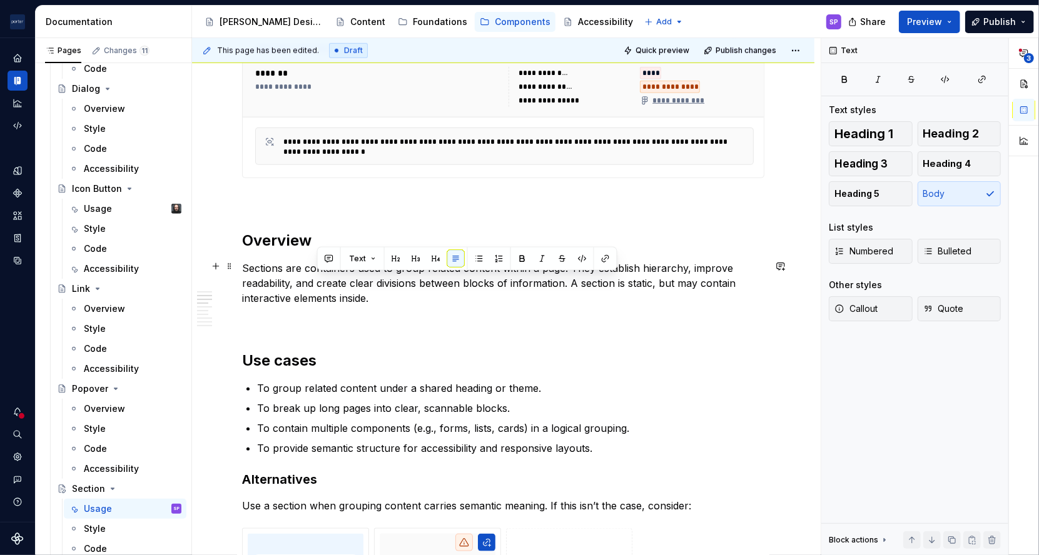
click at [364, 292] on p "Sections are containers used to group related content within a page. They estab…" at bounding box center [503, 283] width 522 height 45
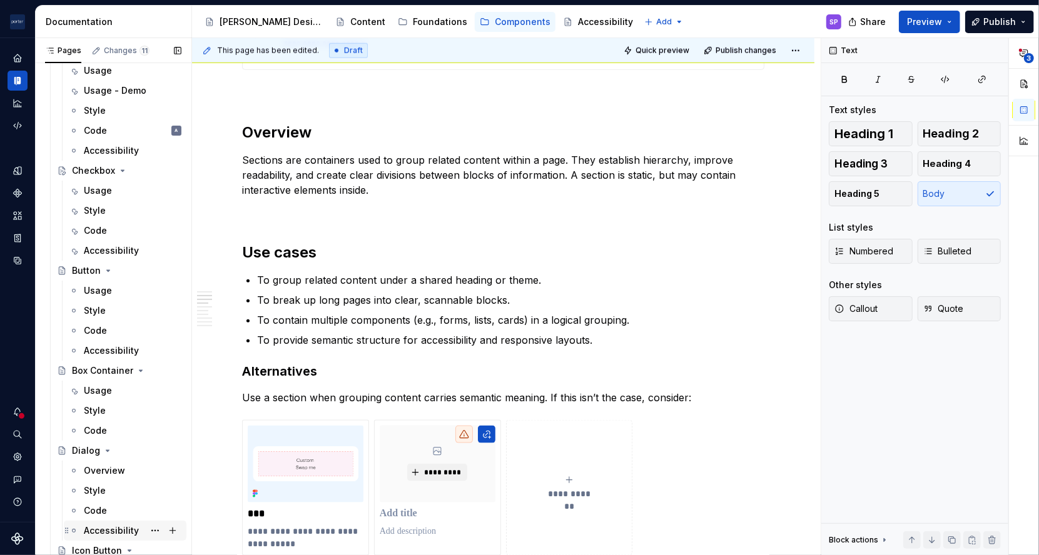
scroll to position [0, 0]
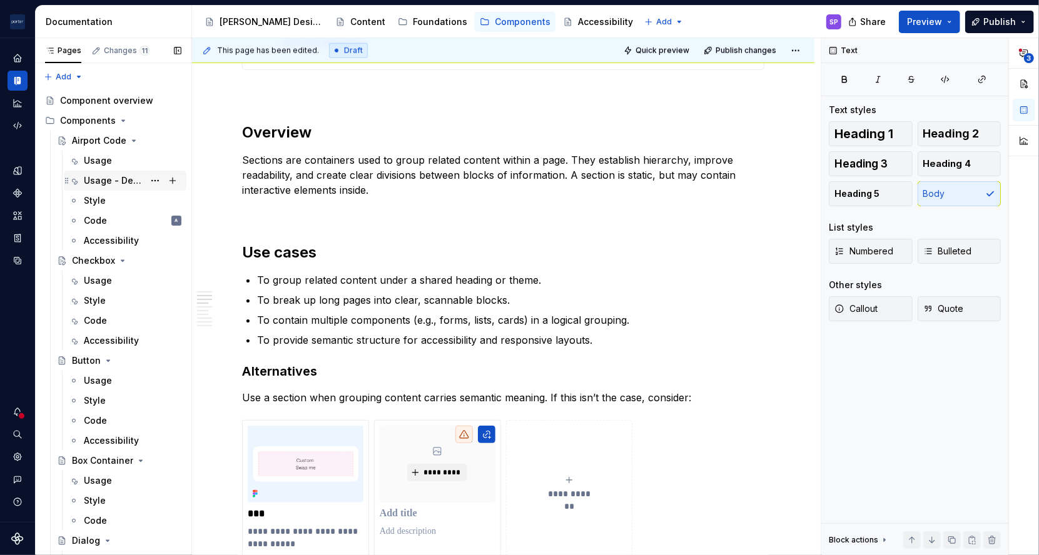
click at [106, 176] on div "Usage - Demo" at bounding box center [114, 180] width 60 height 13
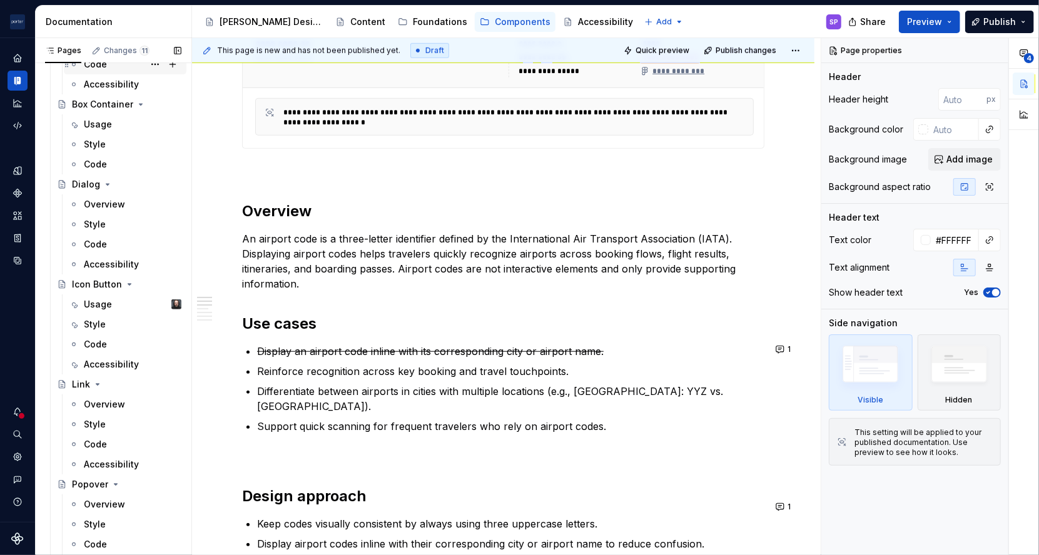
scroll to position [452, 0]
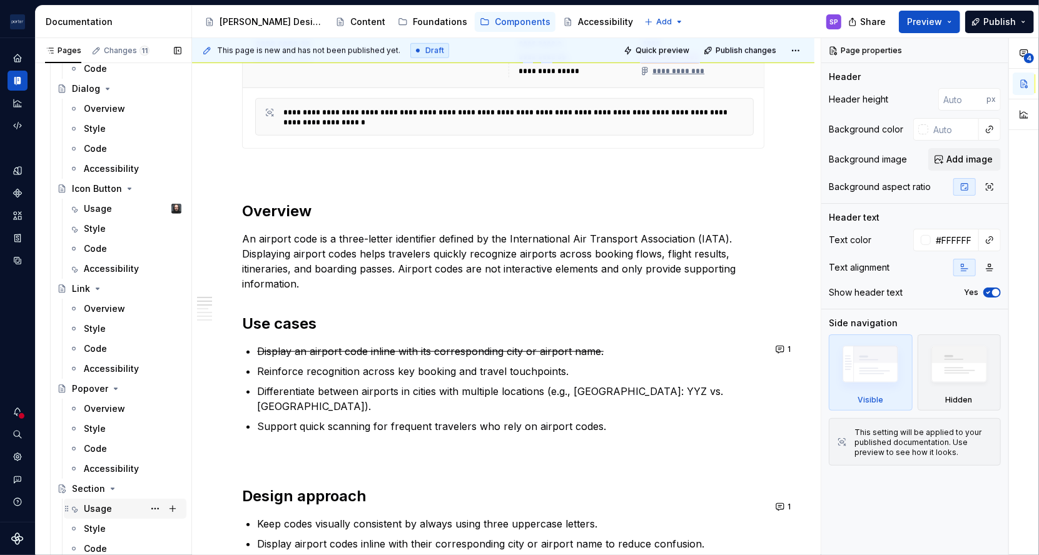
click at [102, 509] on div "Usage" at bounding box center [98, 509] width 28 height 13
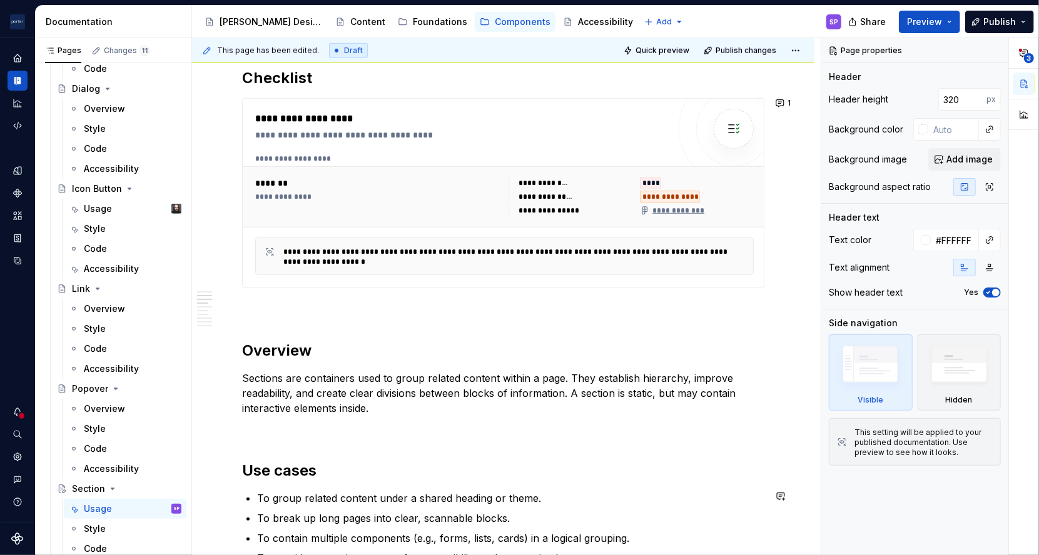
scroll to position [875, 0]
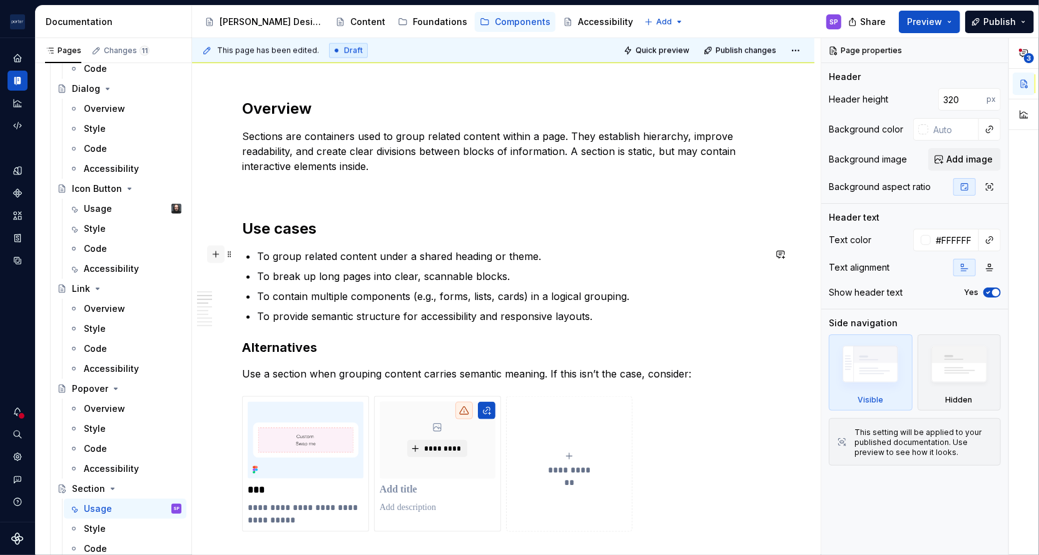
click at [242, 255] on div "**********" at bounding box center [503, 549] width 522 height 2201
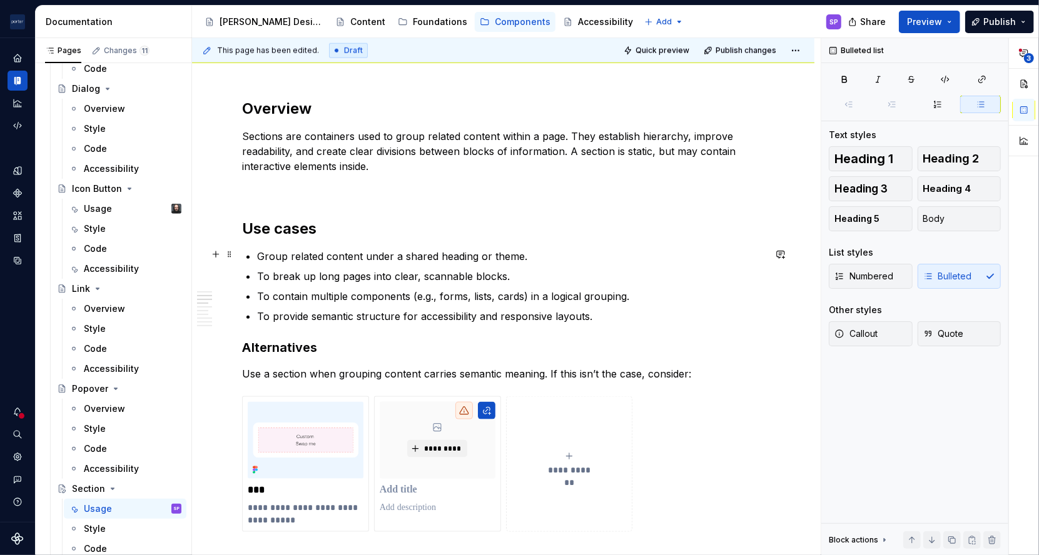
click at [310, 253] on p "Group related content under a shared heading or theme." at bounding box center [510, 256] width 507 height 15
click at [305, 260] on p "Group connected content under a shared heading or theme." at bounding box center [510, 256] width 507 height 15
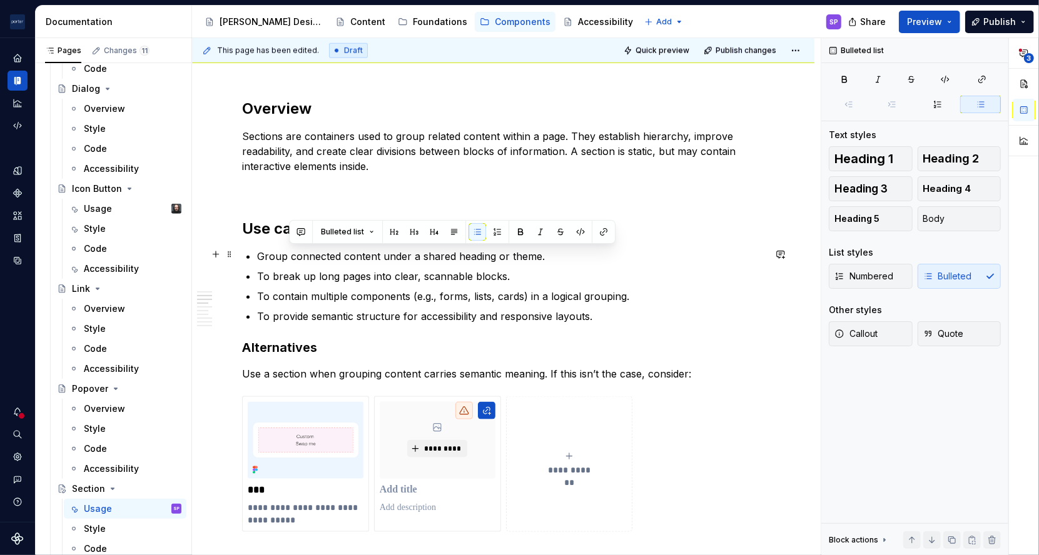
click at [305, 260] on p "Group connected content under a shared heading or theme." at bounding box center [510, 256] width 507 height 15
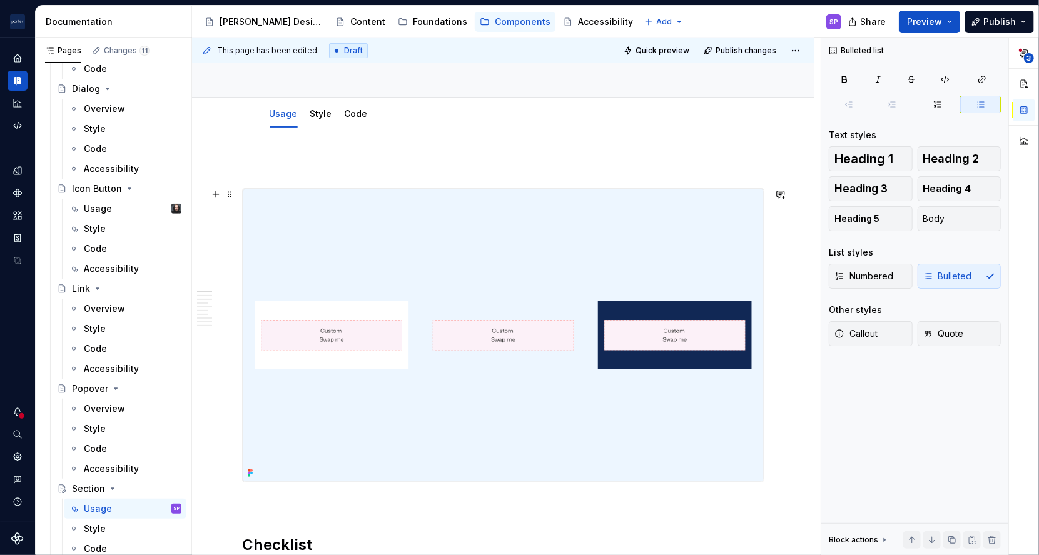
scroll to position [0, 0]
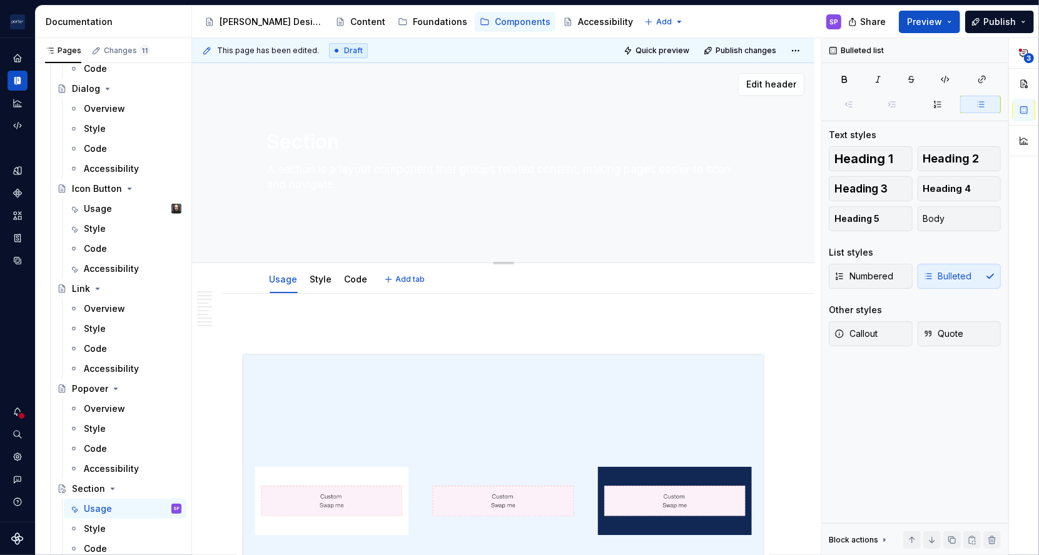
click at [344, 160] on textarea "A section is a layout component that groups related content, making pages easie…" at bounding box center [501, 184] width 473 height 50
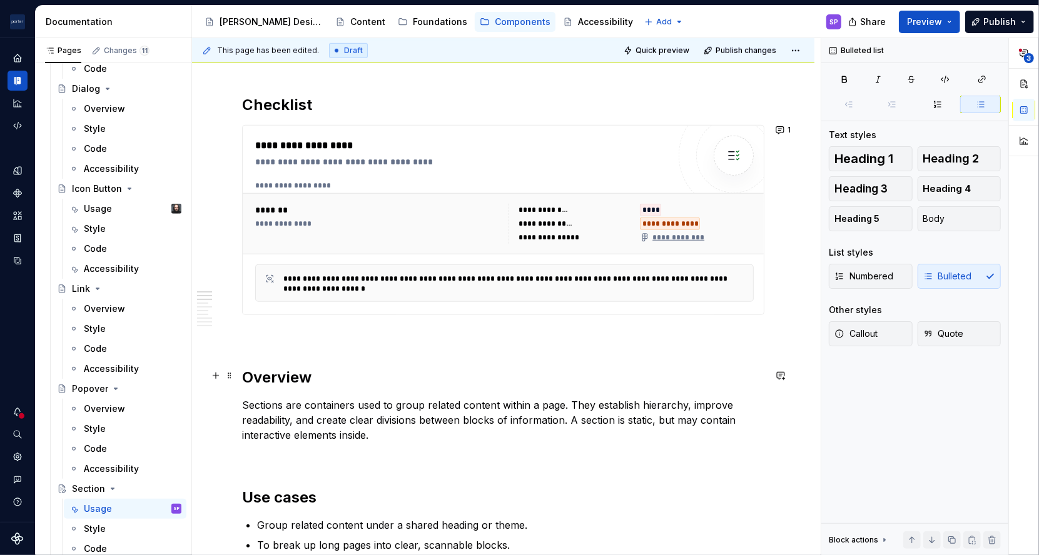
scroll to position [607, 0]
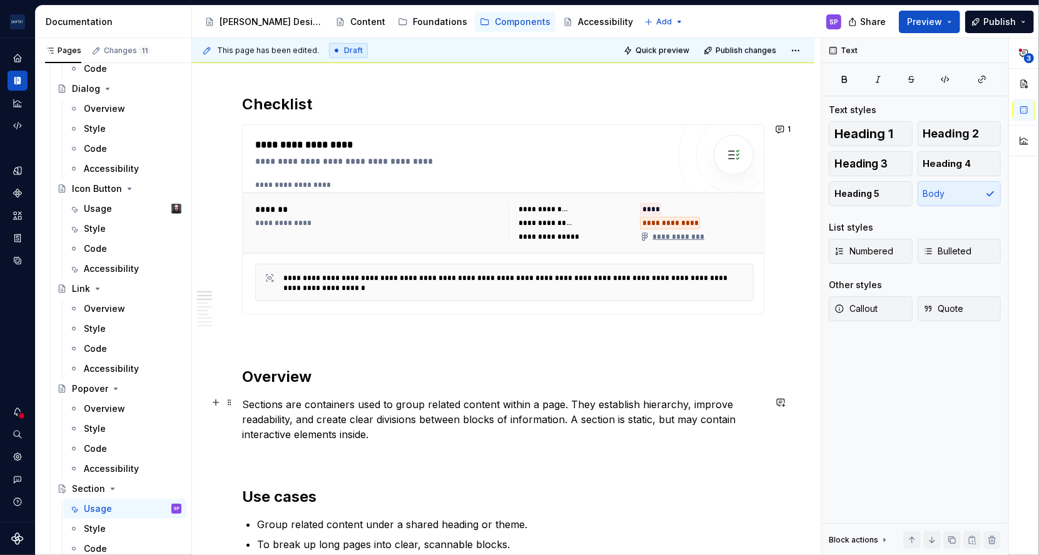
click at [405, 407] on p "Sections are containers used to group related content within a page. They estab…" at bounding box center [503, 419] width 522 height 45
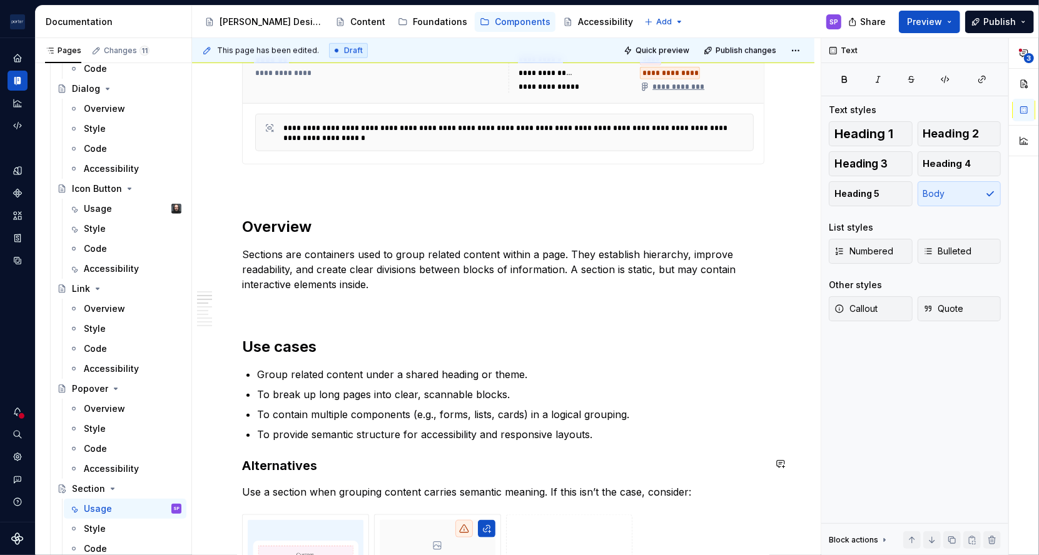
scroll to position [838, 0]
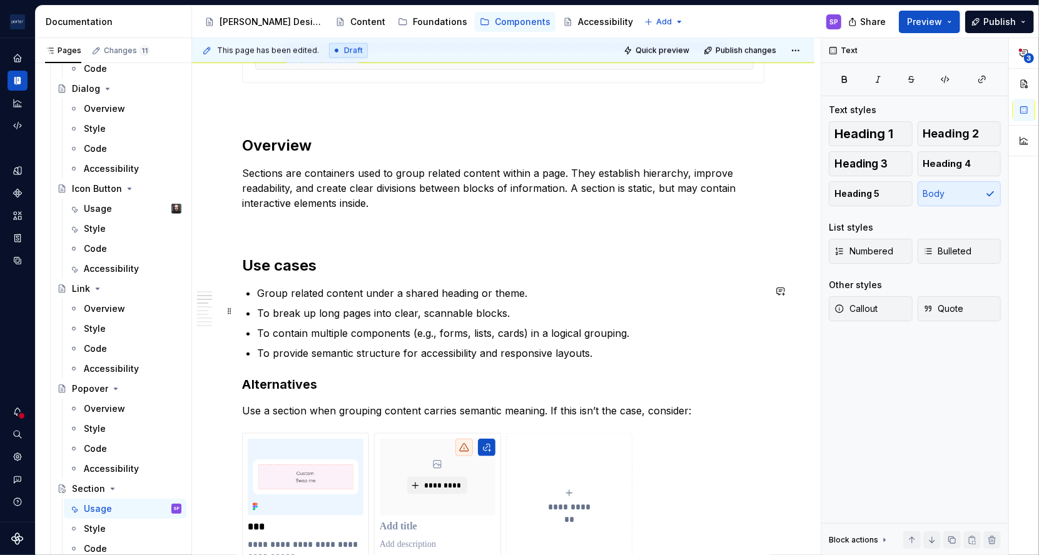
click at [306, 297] on p "Group related content under a shared heading or theme." at bounding box center [510, 293] width 507 height 15
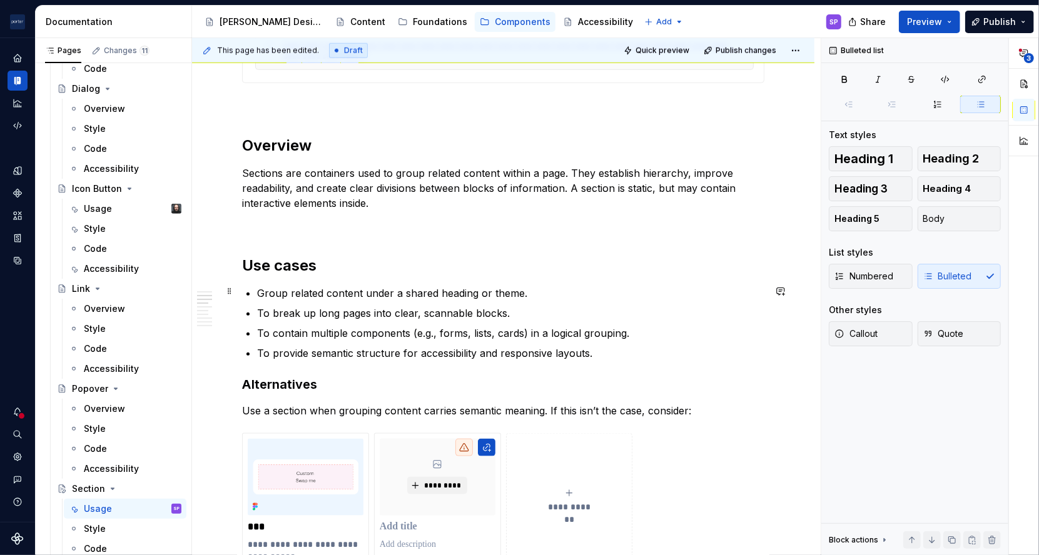
click at [306, 297] on p "Group related content under a shared heading or theme." at bounding box center [510, 293] width 507 height 15
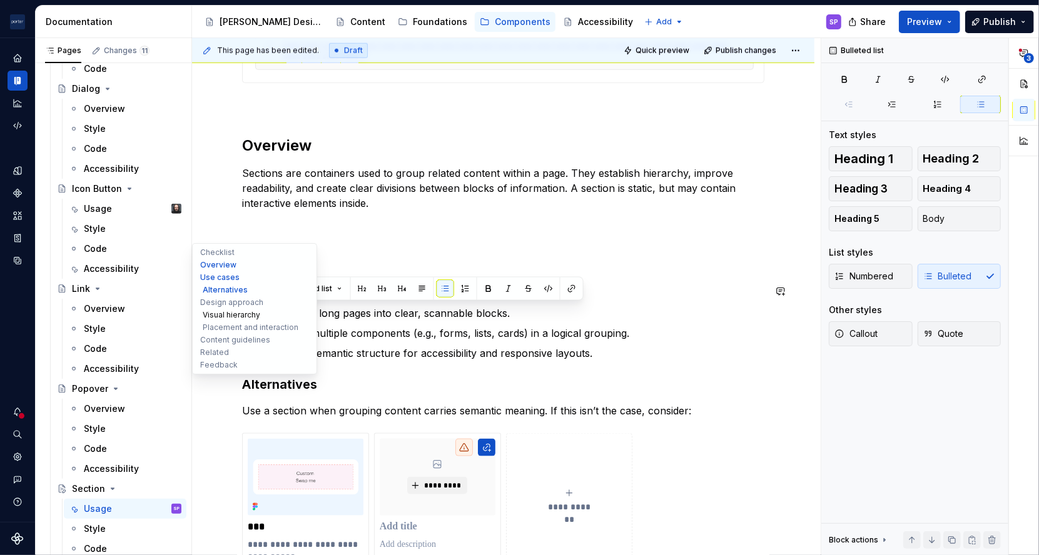
drag, startPoint x: 298, startPoint y: 313, endPoint x: 219, endPoint y: 312, distance: 78.8
click at [219, 312] on div "**********" at bounding box center [503, 539] width 622 height 2628
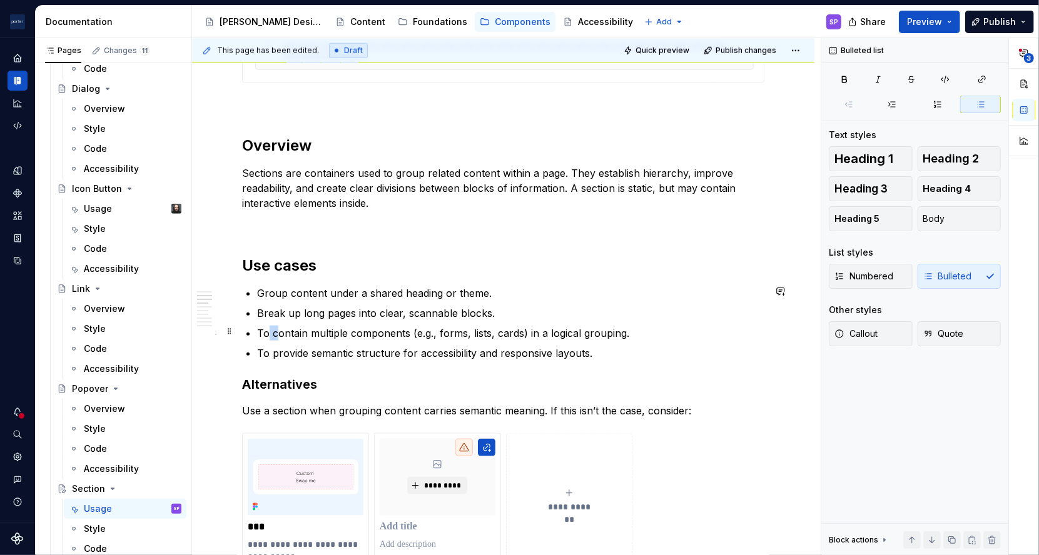
drag, startPoint x: 278, startPoint y: 332, endPoint x: 265, endPoint y: 332, distance: 12.5
click at [265, 332] on p "To contain multiple components (e.g., forms, lists, cards) in a logical groupin…" at bounding box center [510, 333] width 507 height 15
drag, startPoint x: 275, startPoint y: 350, endPoint x: 266, endPoint y: 350, distance: 9.4
click at [266, 350] on p "To provide semantic structure for accessibility and responsive layouts." at bounding box center [510, 353] width 507 height 15
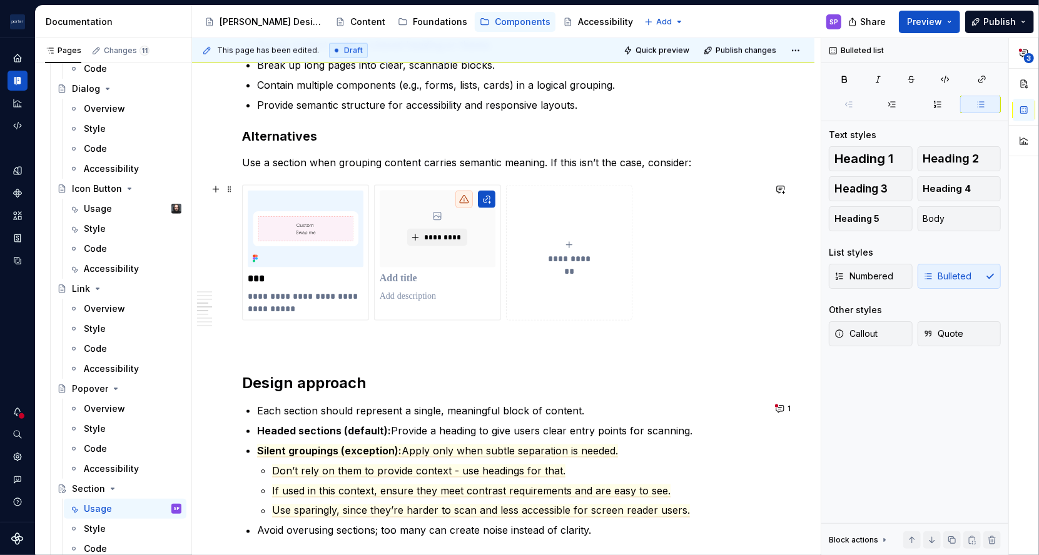
scroll to position [1084, 0]
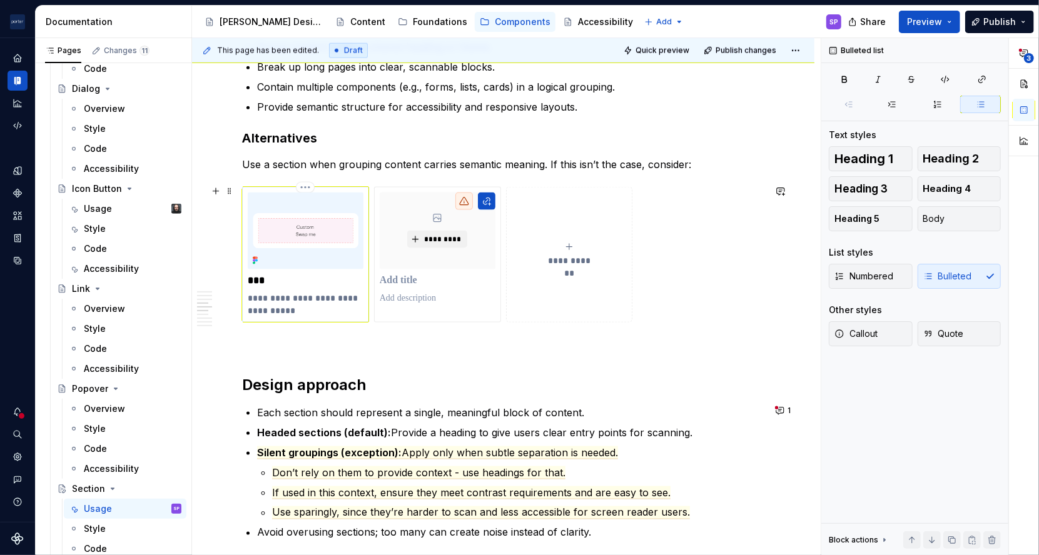
click at [321, 309] on p "**********" at bounding box center [305, 304] width 115 height 25
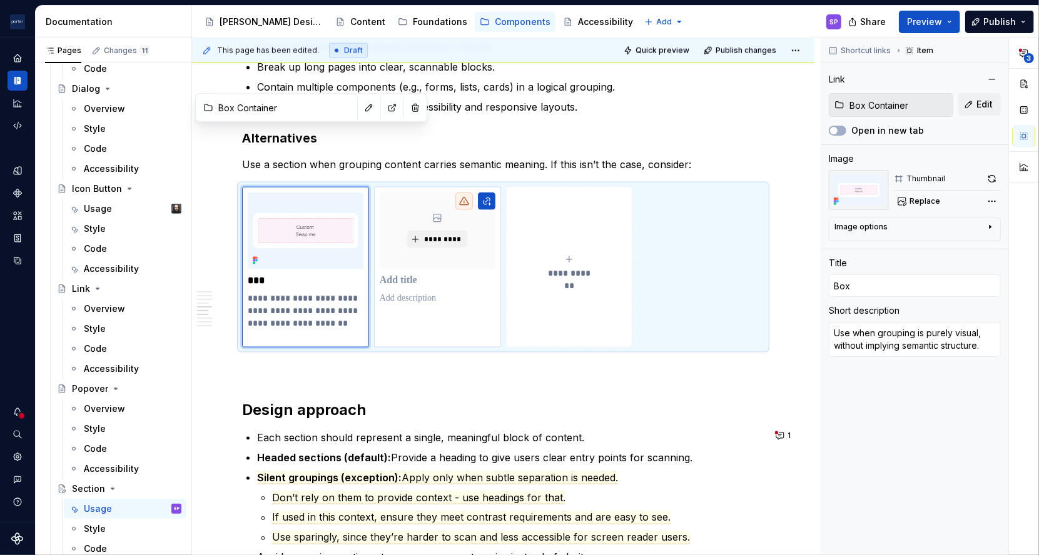
scroll to position [1341, 0]
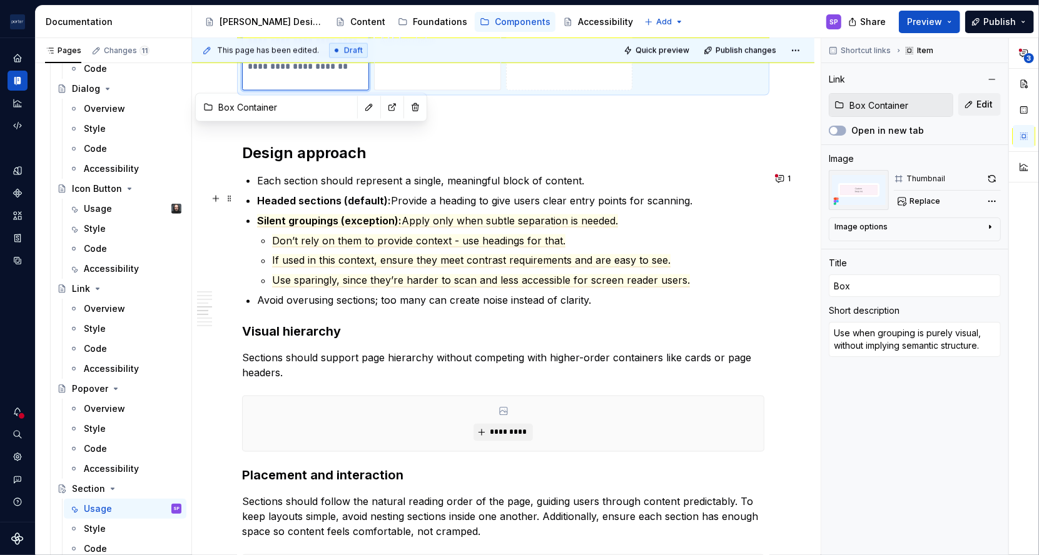
click at [435, 198] on p "Headed sections (default): Provide a heading to give users clear entry points f…" at bounding box center [510, 200] width 507 height 15
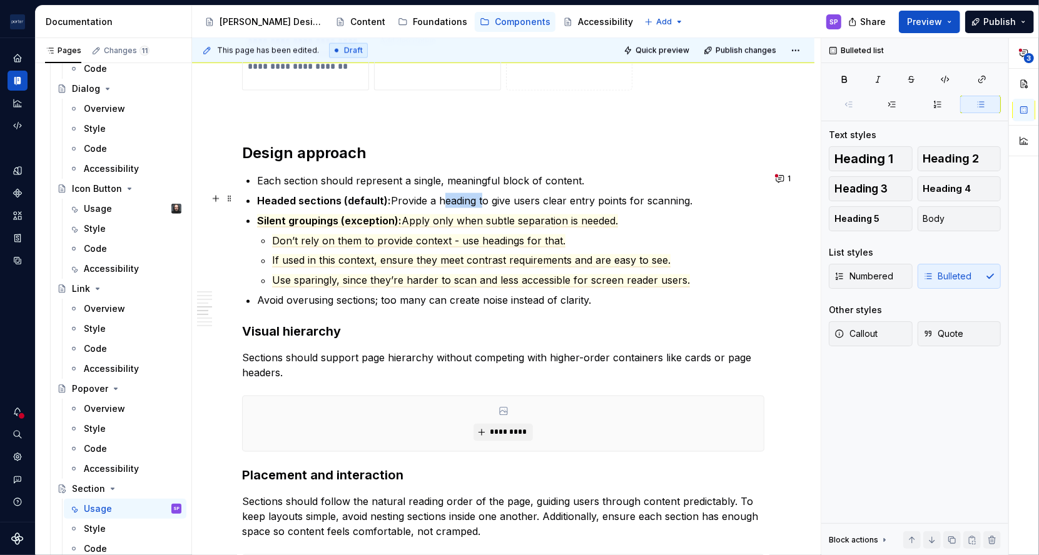
click at [435, 198] on p "Headed sections (default): Provide a heading to give users clear entry points f…" at bounding box center [510, 200] width 507 height 15
click at [416, 196] on p "Headed sections (default): Provide a heading to give users clear entry points f…" at bounding box center [510, 200] width 507 height 15
click at [501, 198] on p "Headed sections (default): Include a heading to give users clear entry points f…" at bounding box center [510, 200] width 507 height 15
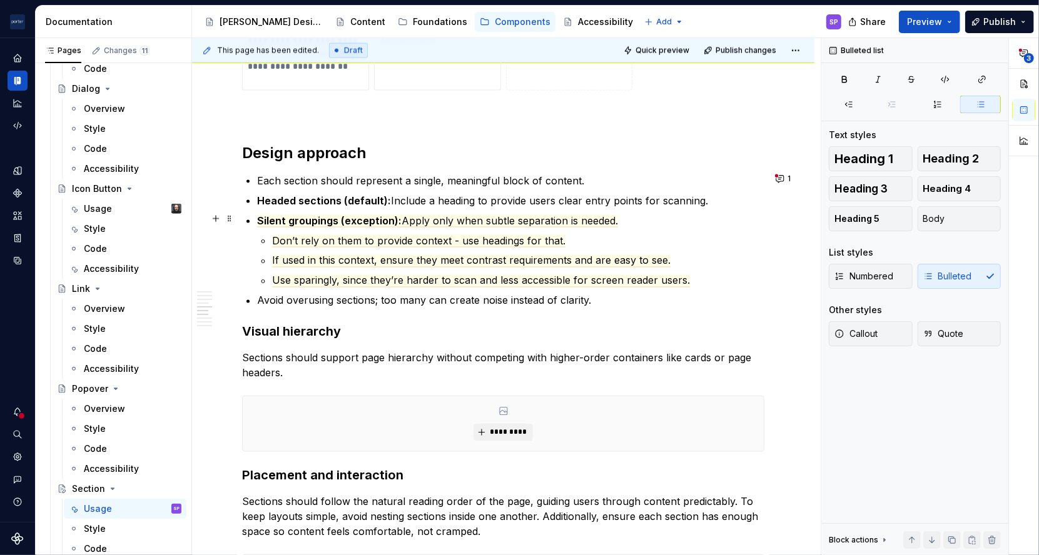
click at [531, 226] on li "Silent groupings (exception): Apply only when subtle separation is needed. Don’…" at bounding box center [510, 250] width 507 height 75
click at [528, 223] on span "Apply only when subtle separation is needed." at bounding box center [509, 220] width 216 height 13
click at [780, 171] on button "1" at bounding box center [784, 179] width 24 height 18
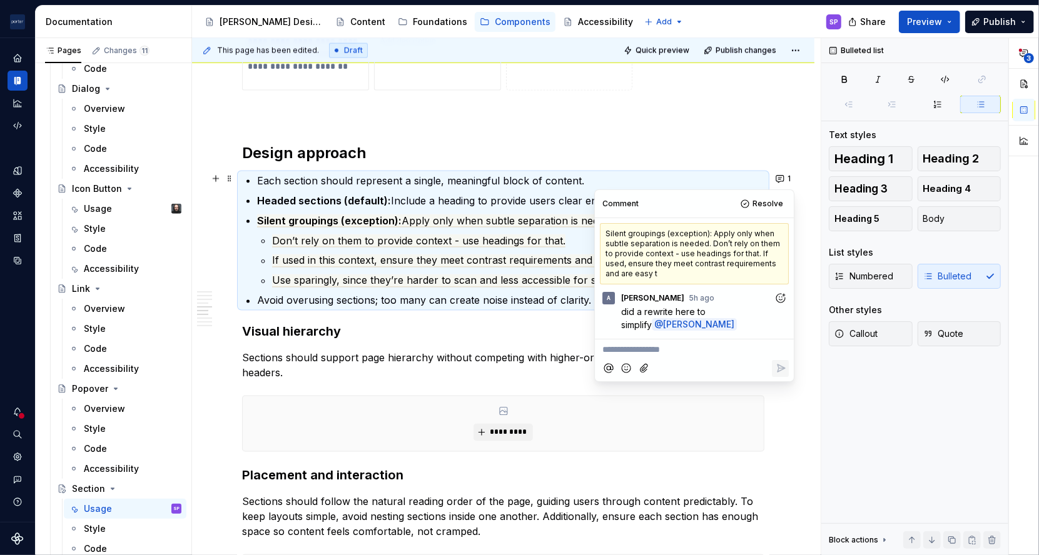
click at [776, 298] on icon "Add reaction" at bounding box center [780, 298] width 13 height 13
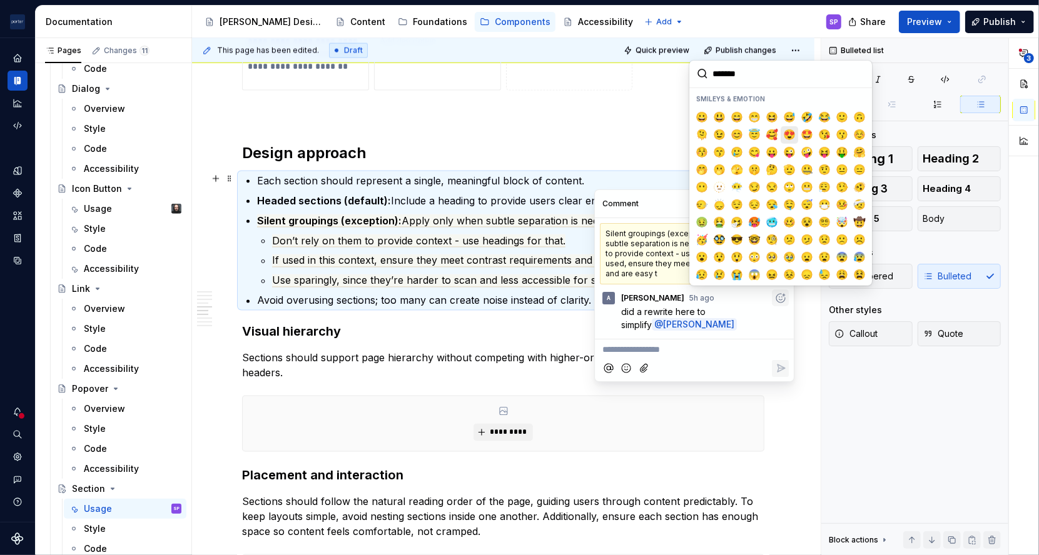
click at [789, 133] on span "😍" at bounding box center [789, 134] width 10 height 13
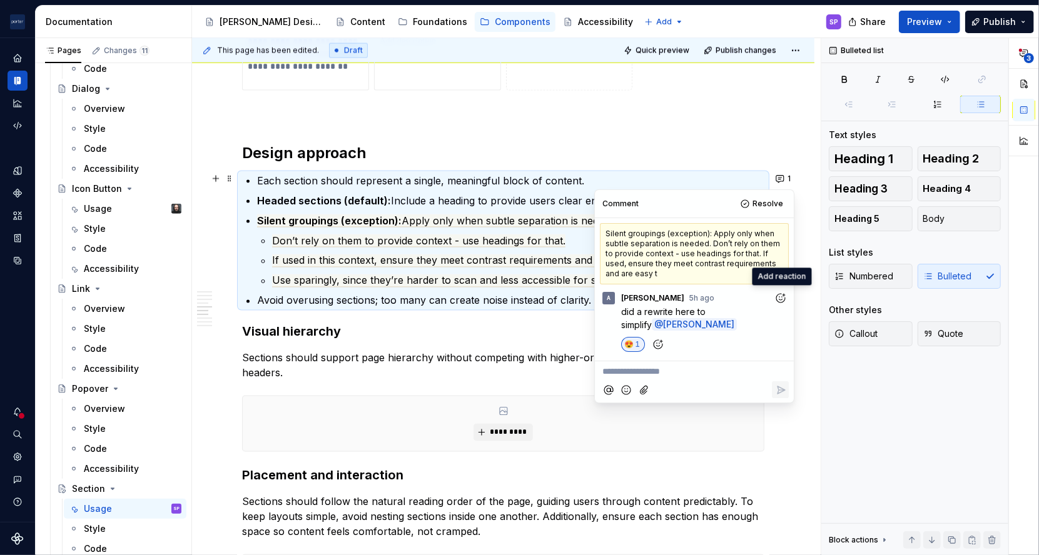
click at [585, 174] on p "Each section should represent a single, meaningful block of content." at bounding box center [510, 180] width 507 height 15
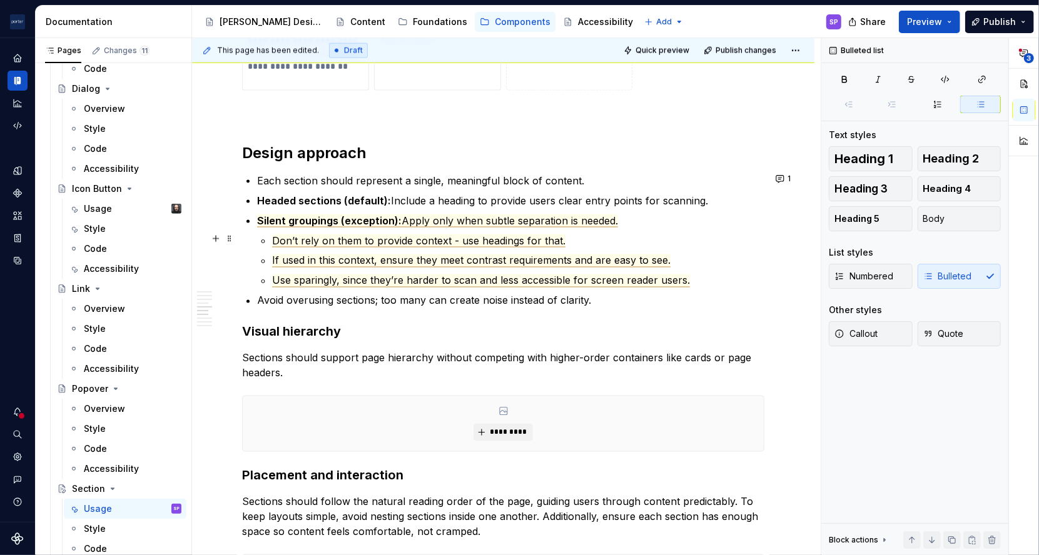
click at [458, 243] on span "Don’t rely on them to provide context - use headings for that." at bounding box center [418, 241] width 293 height 13
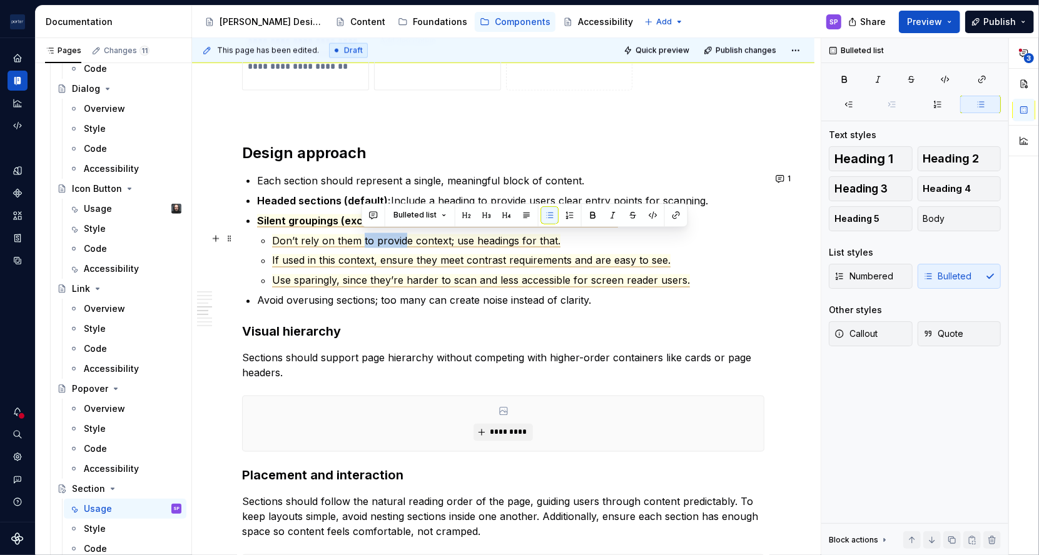
drag, startPoint x: 360, startPoint y: 241, endPoint x: 405, endPoint y: 243, distance: 45.1
click at [405, 243] on span "Don’t rely on them to provide context; use headings for that." at bounding box center [416, 241] width 288 height 13
click at [418, 255] on span "If used in this context, ensure they meet contrast requirements and are easy to…" at bounding box center [471, 261] width 398 height 13
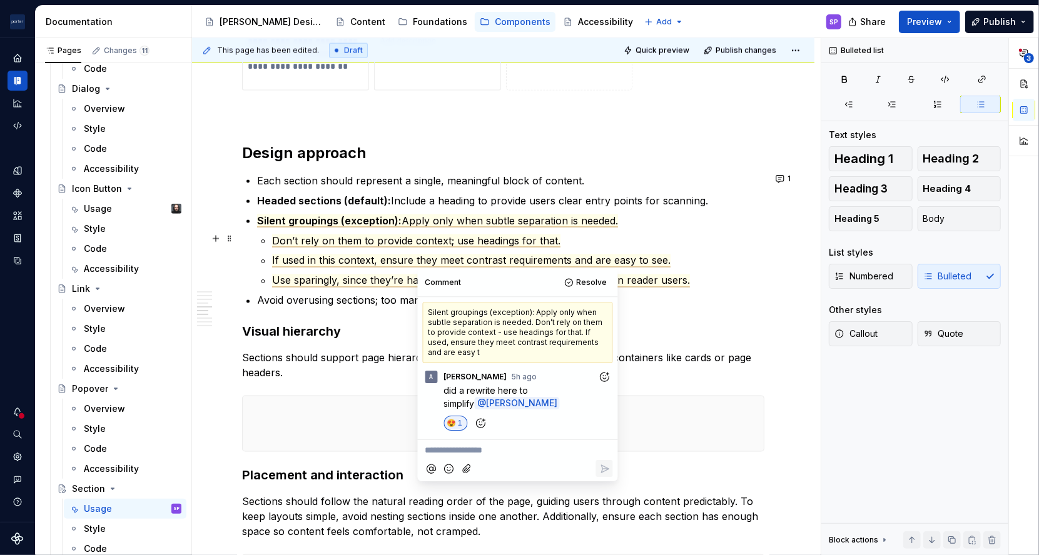
click at [426, 243] on span "Don’t rely on them to provide context; use headings for that." at bounding box center [416, 241] width 288 height 13
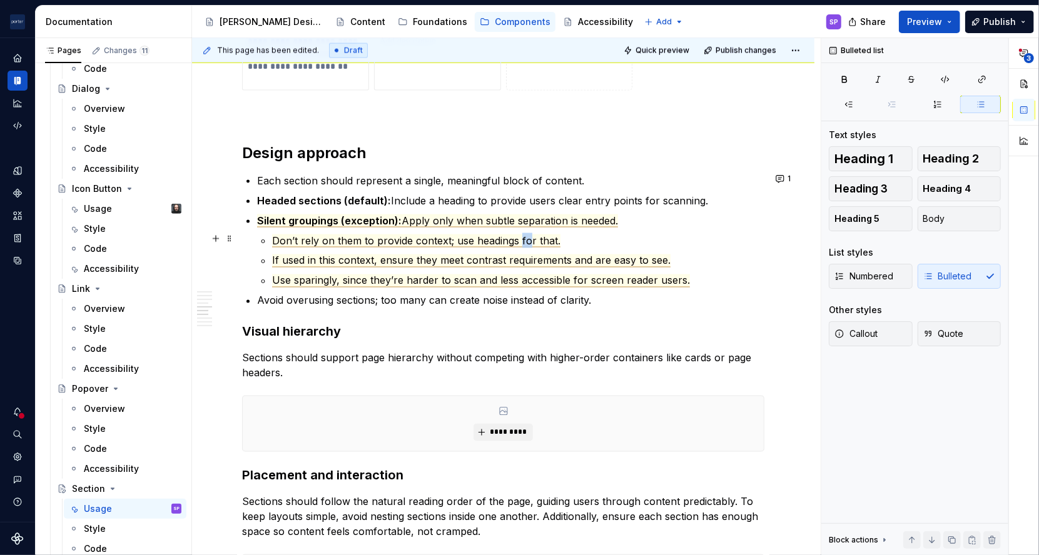
drag, startPoint x: 518, startPoint y: 240, endPoint x: 530, endPoint y: 239, distance: 11.3
click at [530, 239] on span "Don’t rely on them to provide context; use headings for that." at bounding box center [416, 241] width 288 height 13
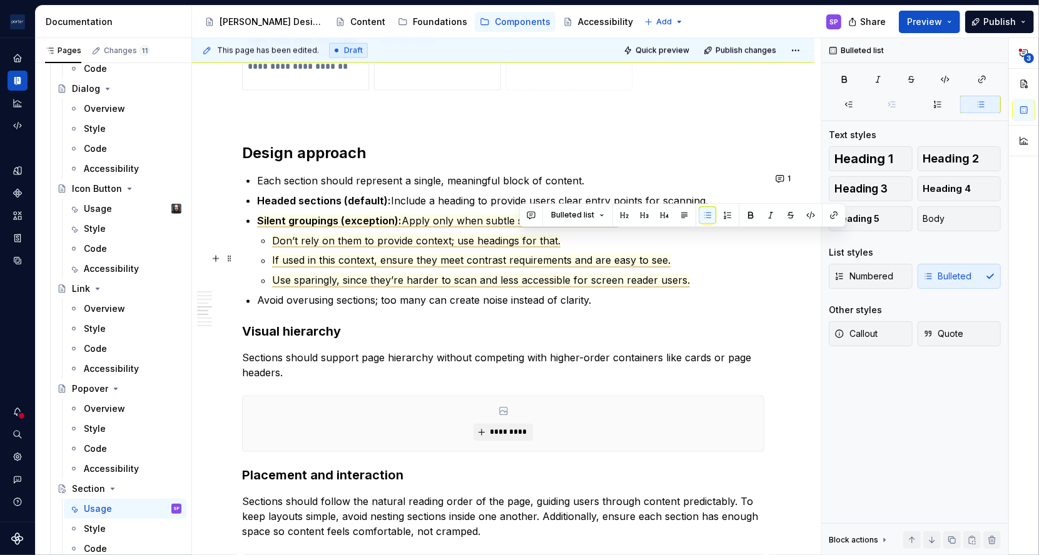
click at [413, 255] on span "If used in this context, ensure they meet contrast requirements and are easy to…" at bounding box center [471, 261] width 398 height 13
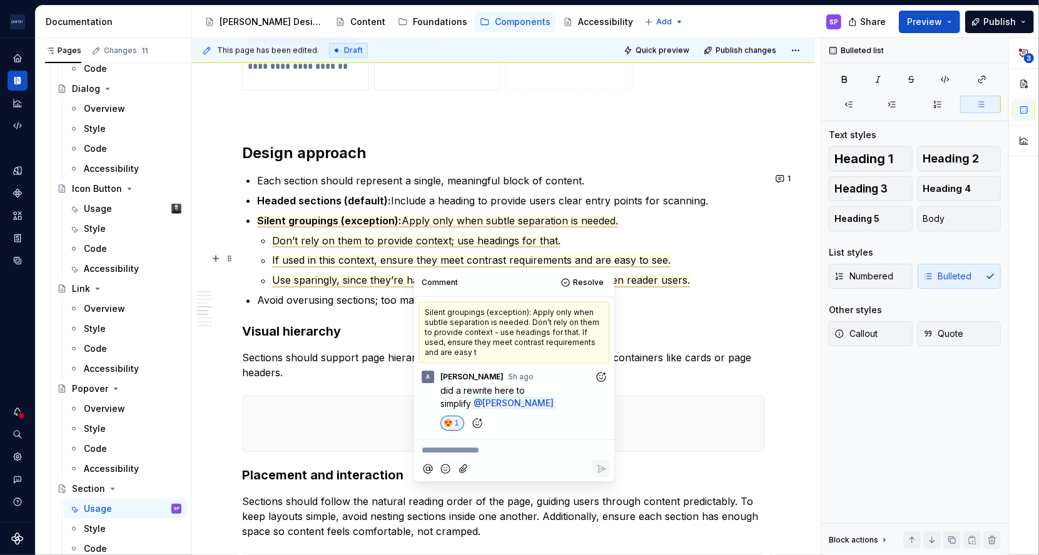
click at [445, 255] on span "If used in this context, ensure they meet contrast requirements and are easy to…" at bounding box center [471, 261] width 398 height 13
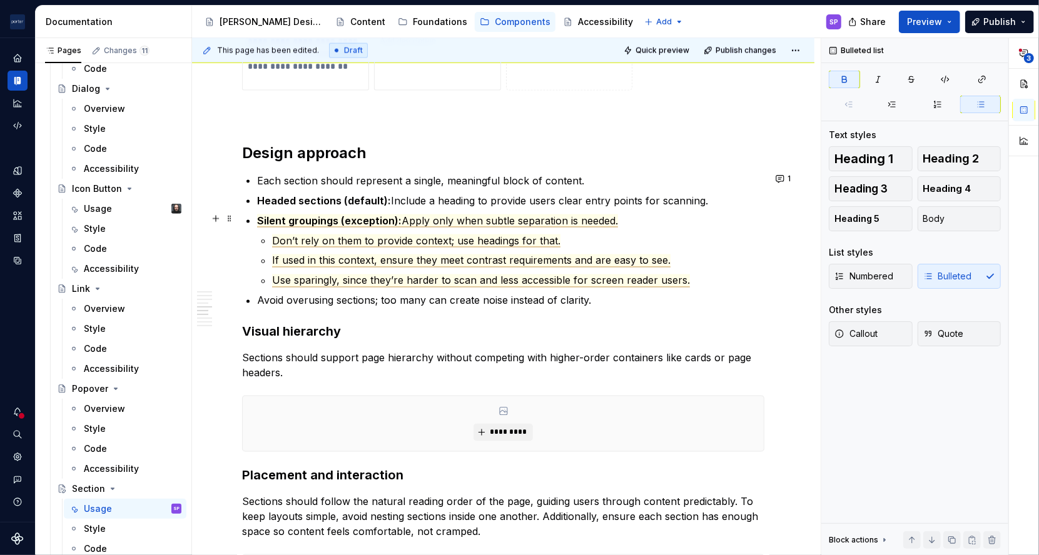
click at [375, 218] on span "Silent groupings (exception):" at bounding box center [329, 220] width 144 height 13
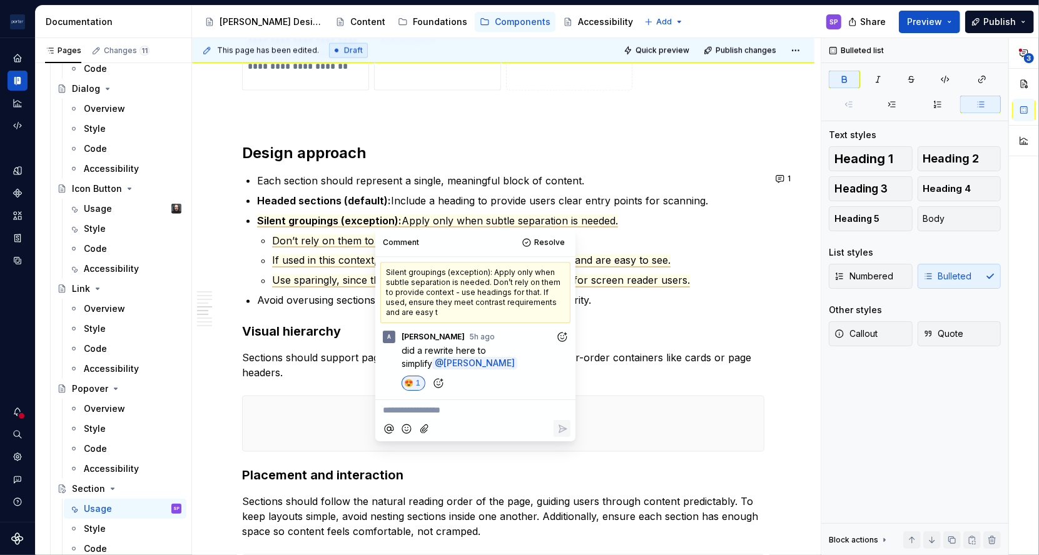
click at [338, 275] on span "Use sparingly, since they’re harder to scan and less accessible for screen read…" at bounding box center [481, 281] width 418 height 13
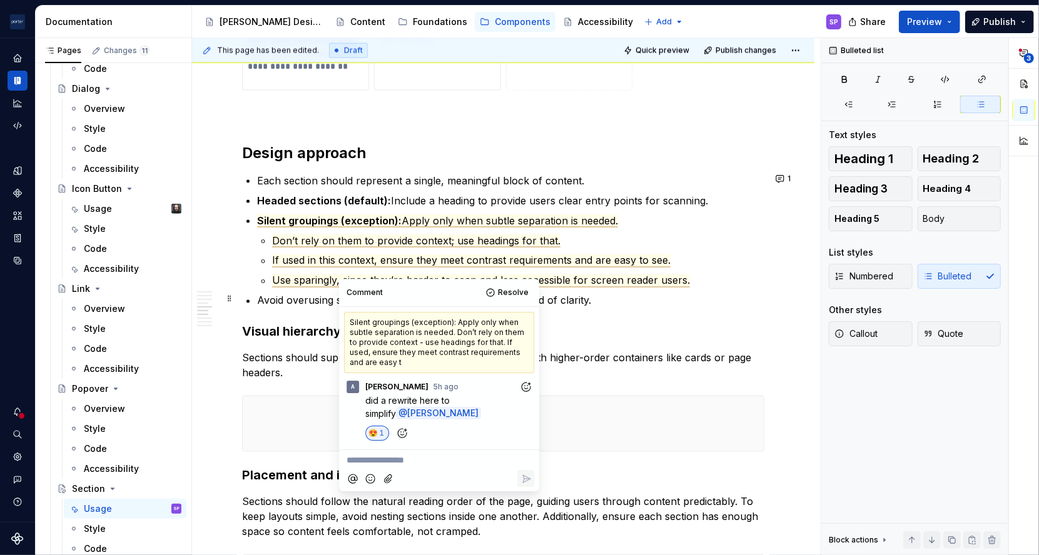
scroll to position [1375, 0]
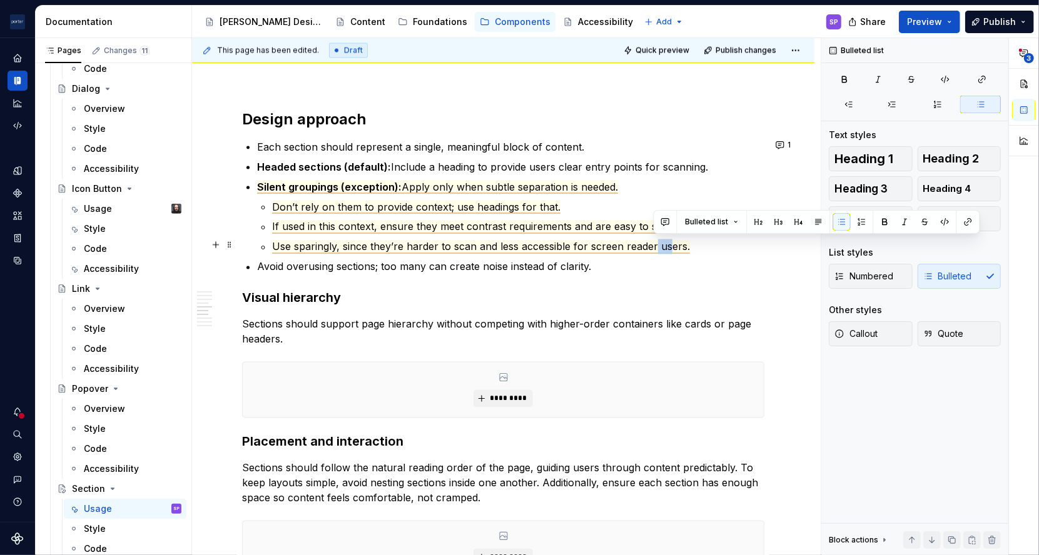
drag, startPoint x: 653, startPoint y: 248, endPoint x: 670, endPoint y: 248, distance: 17.5
click at [670, 248] on span "Use sparingly, since they’re harder to scan and less accessible for screen read…" at bounding box center [481, 247] width 418 height 13
click at [611, 248] on span "Use sparingly, since they’re harder to scan and less accessible for screen read…" at bounding box center [481, 247] width 418 height 13
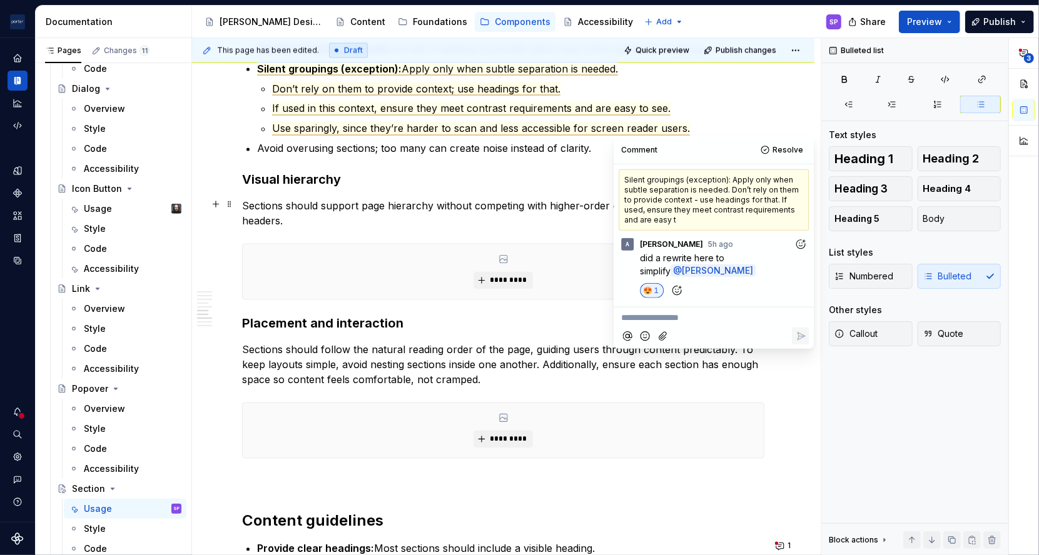
scroll to position [1495, 0]
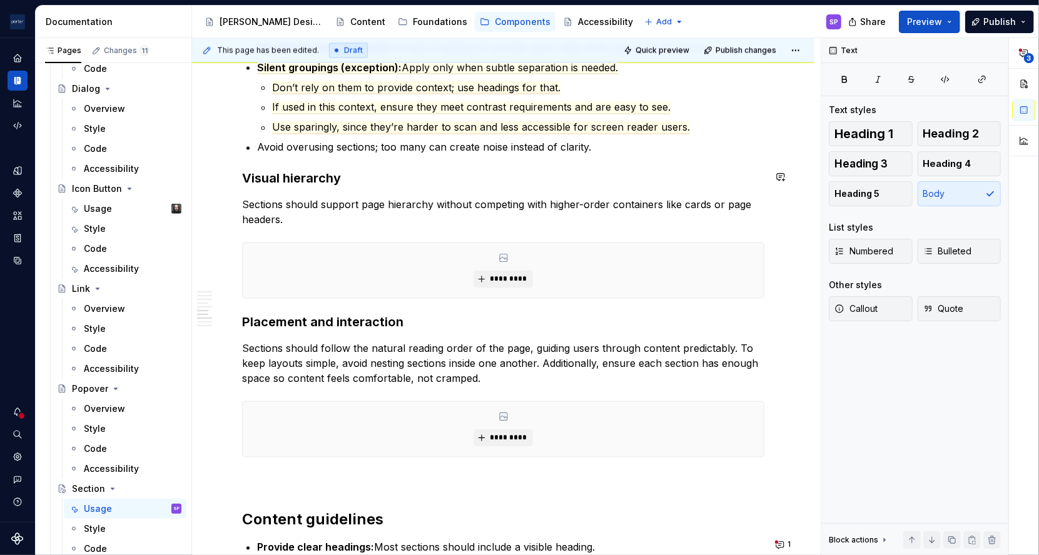
click at [353, 205] on p "Sections should support page hierarchy without competing with higher-order cont…" at bounding box center [503, 213] width 522 height 30
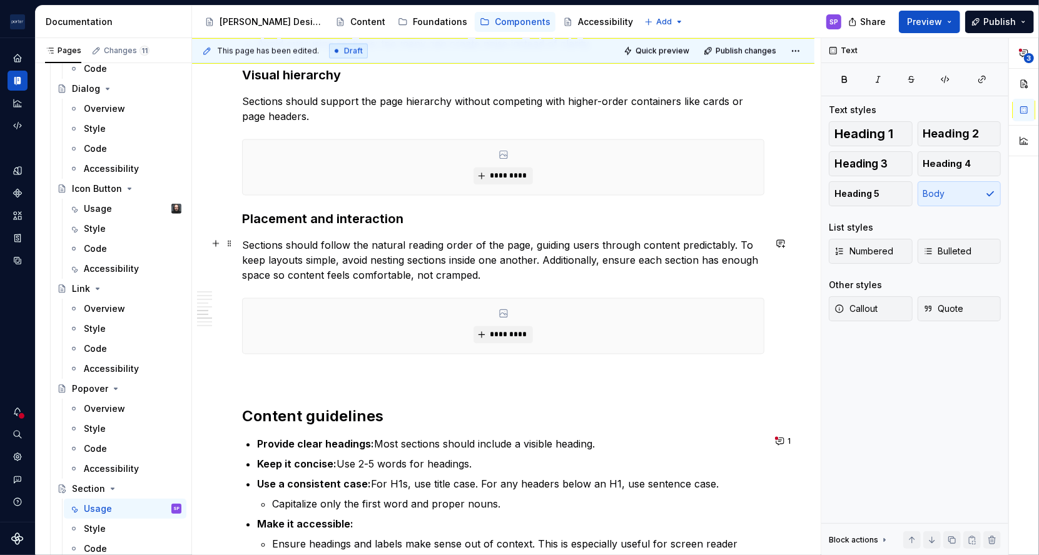
scroll to position [1600, 0]
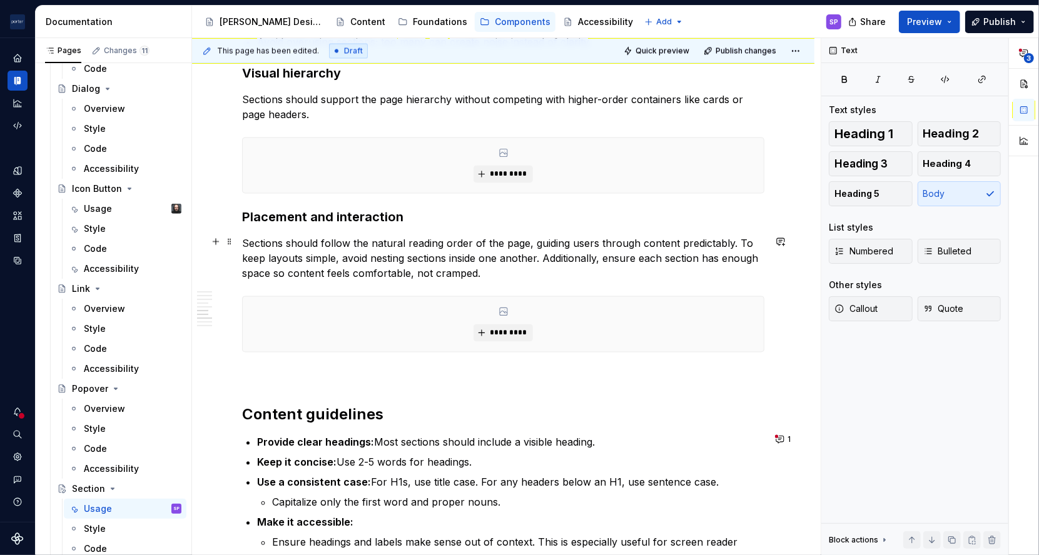
click at [327, 243] on p "Sections should follow the natural reading order of the page, guiding users thr…" at bounding box center [503, 258] width 522 height 45
click at [300, 240] on p "Sections should follow the natural reading order of the page, guiding users thr…" at bounding box center [503, 258] width 522 height 45
click at [375, 258] on p "Sections follow the natural reading order of the page, guiding users through co…" at bounding box center [503, 258] width 522 height 45
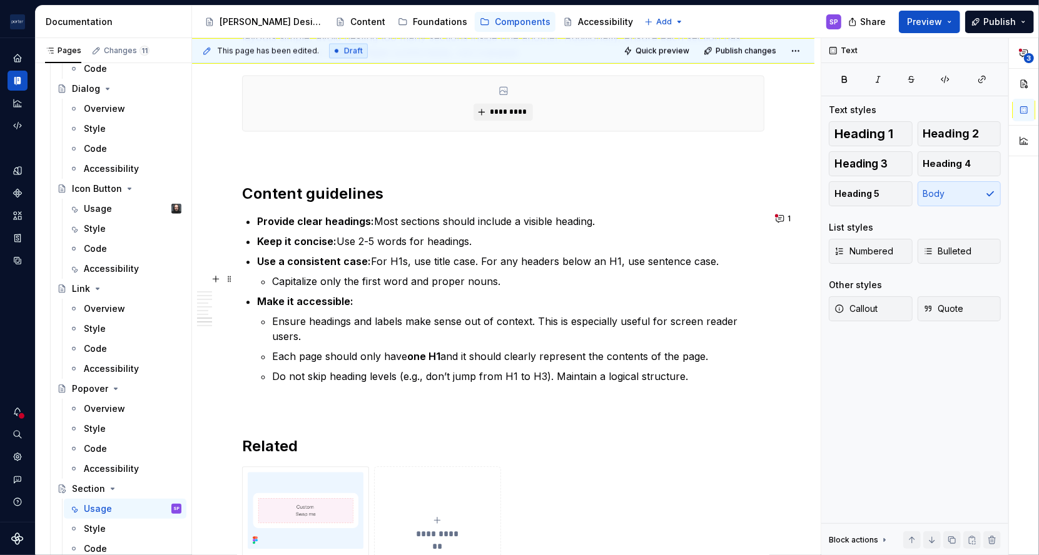
scroll to position [1822, 0]
click at [510, 263] on p "Use a consistent case: For H1s, use title case. For any headers below an H1, us…" at bounding box center [510, 260] width 507 height 15
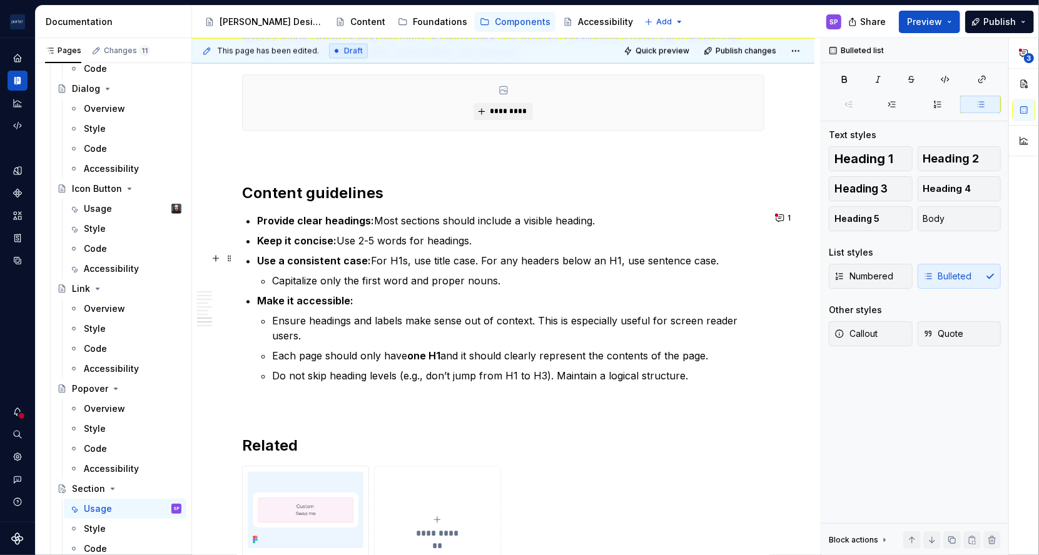
click at [510, 263] on p "Use a consistent case: For H1s, use title case. For any headers below an H1, us…" at bounding box center [510, 260] width 507 height 15
click at [350, 281] on p "Capitalize only the first word and proper nouns." at bounding box center [518, 280] width 492 height 15
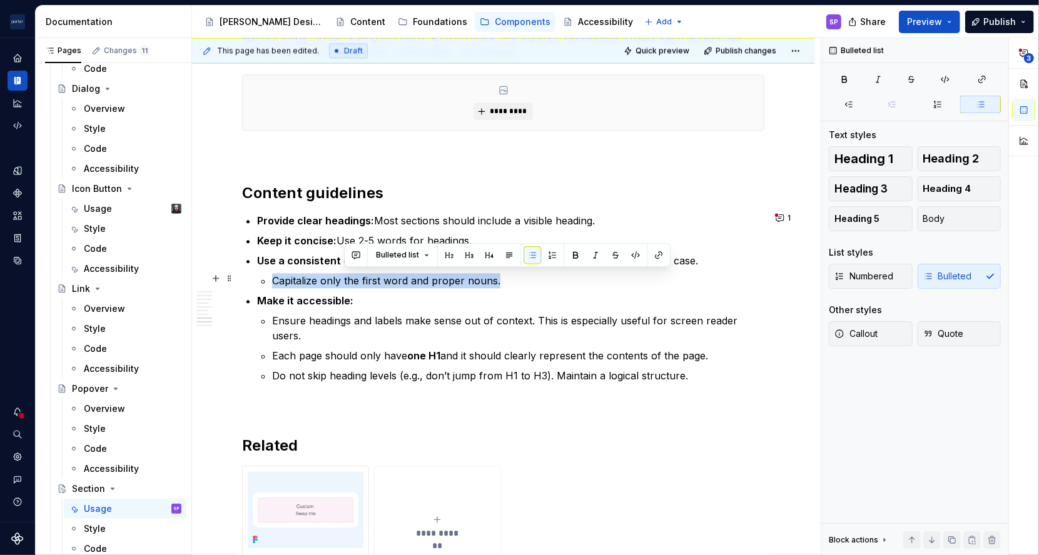
click at [350, 281] on p "Capitalize only the first word and proper nouns." at bounding box center [518, 280] width 492 height 15
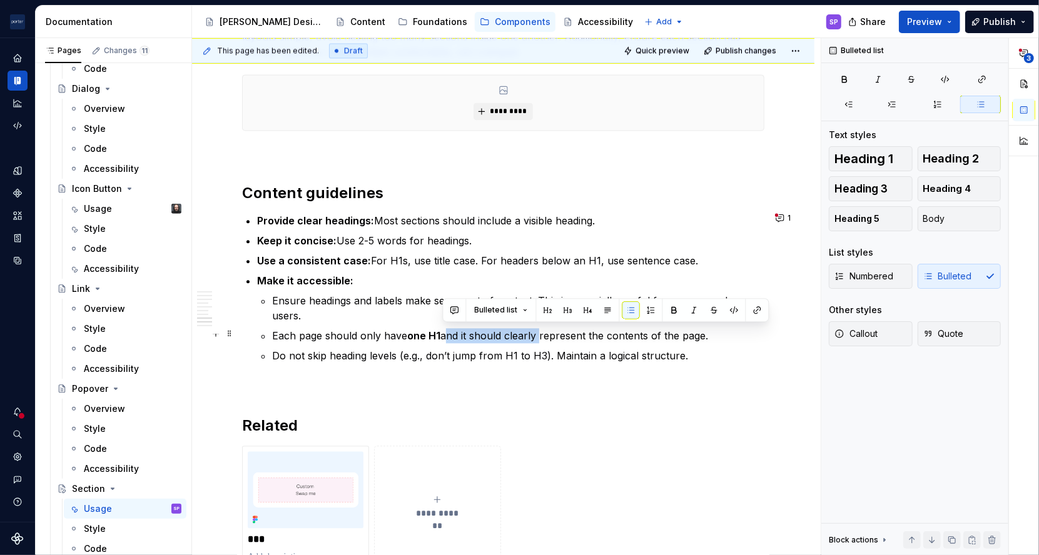
drag, startPoint x: 445, startPoint y: 335, endPoint x: 539, endPoint y: 337, distance: 94.5
click at [539, 337] on p "Each page should only have one H1 and it should clearly represent the contents …" at bounding box center [518, 335] width 492 height 15
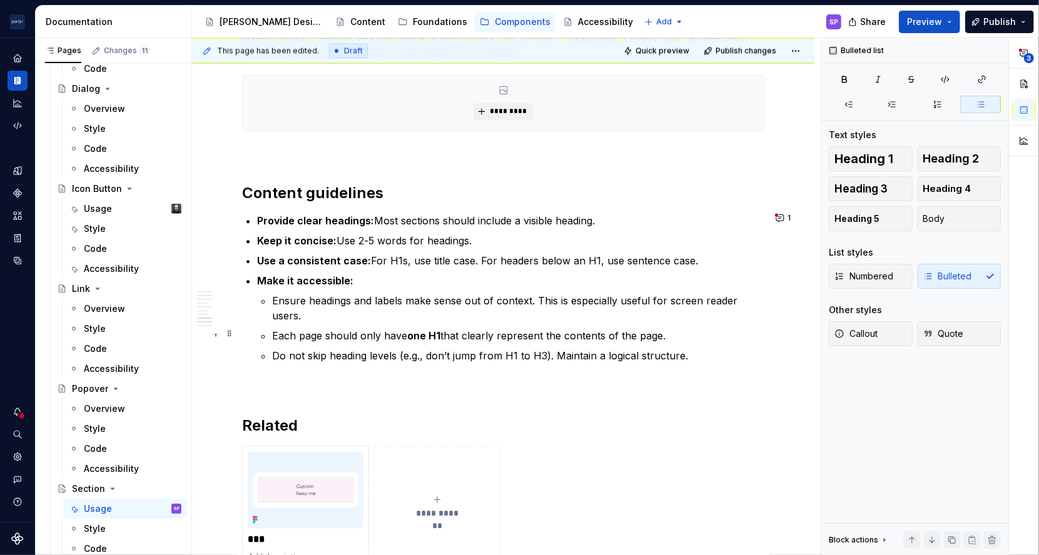
click at [545, 335] on p "Each page should only have one H1 that clearly represent the contents of the pa…" at bounding box center [518, 335] width 492 height 15
drag, startPoint x: 281, startPoint y: 353, endPoint x: 303, endPoint y: 353, distance: 21.9
click at [303, 353] on p "Do not skip heading levels (e.g., don’t jump from H1 to H3). Maintain a logical…" at bounding box center [518, 355] width 492 height 15
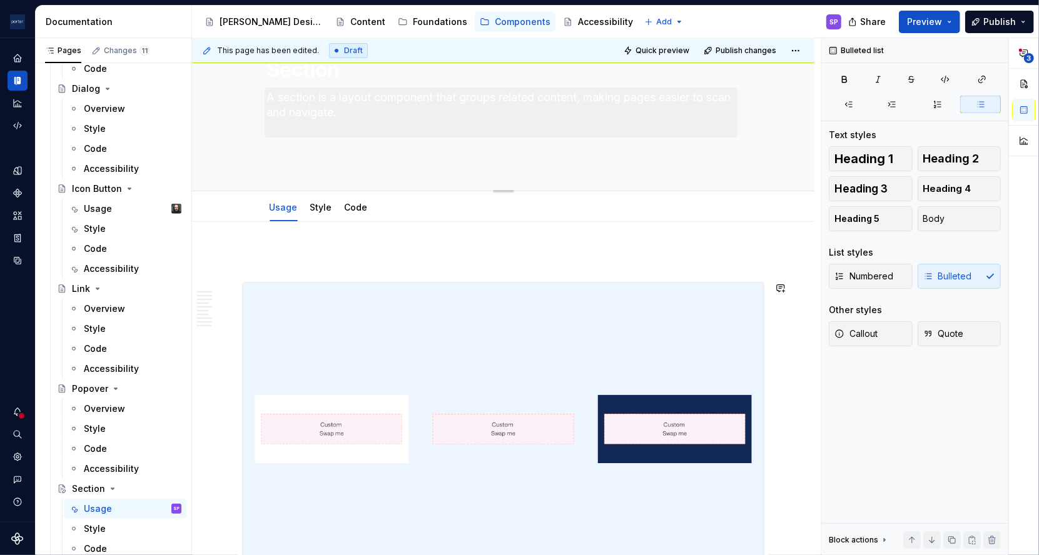
scroll to position [54, 0]
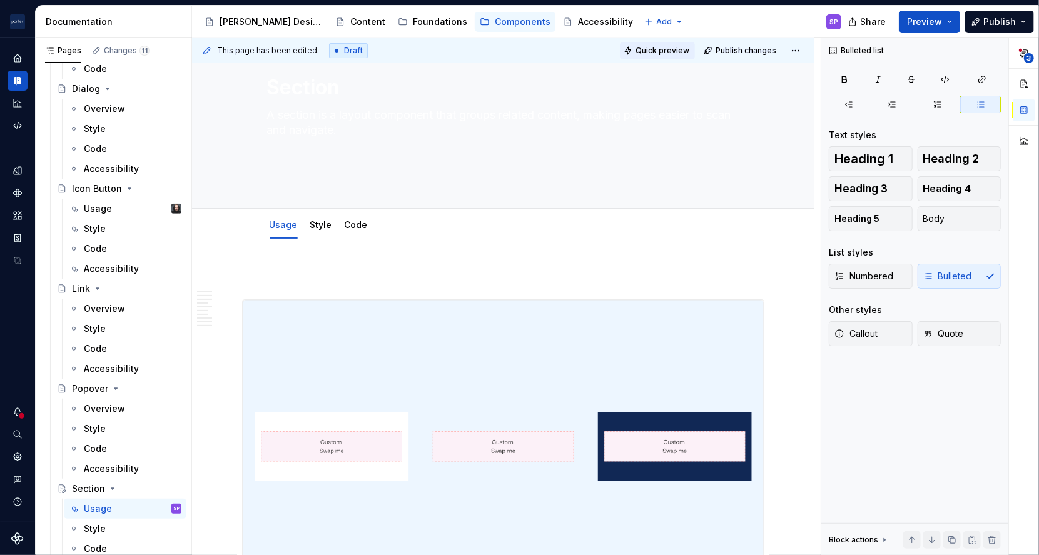
click at [665, 52] on span "Quick preview" at bounding box center [662, 51] width 54 height 10
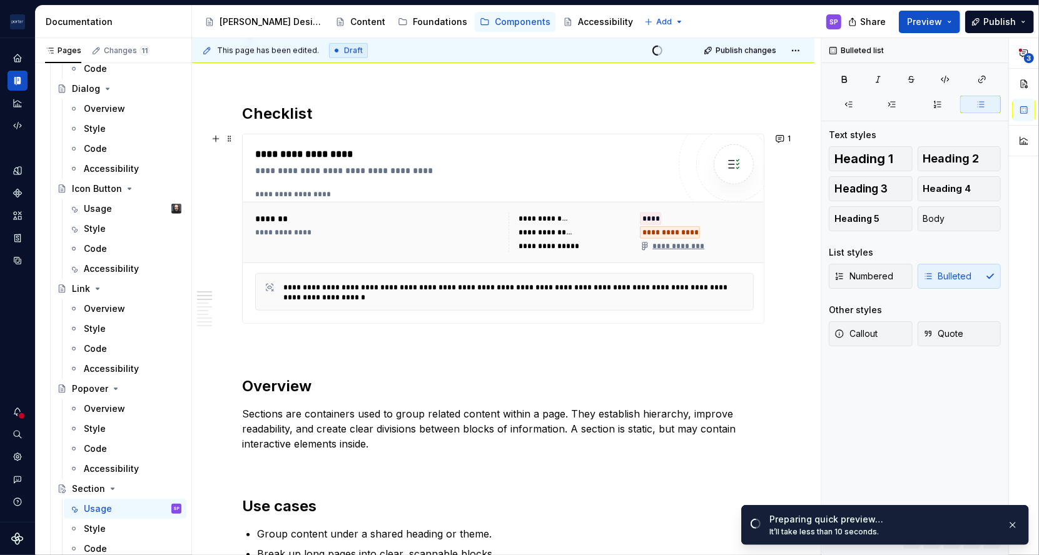
scroll to position [598, 0]
click at [782, 134] on button "1" at bounding box center [784, 138] width 24 height 18
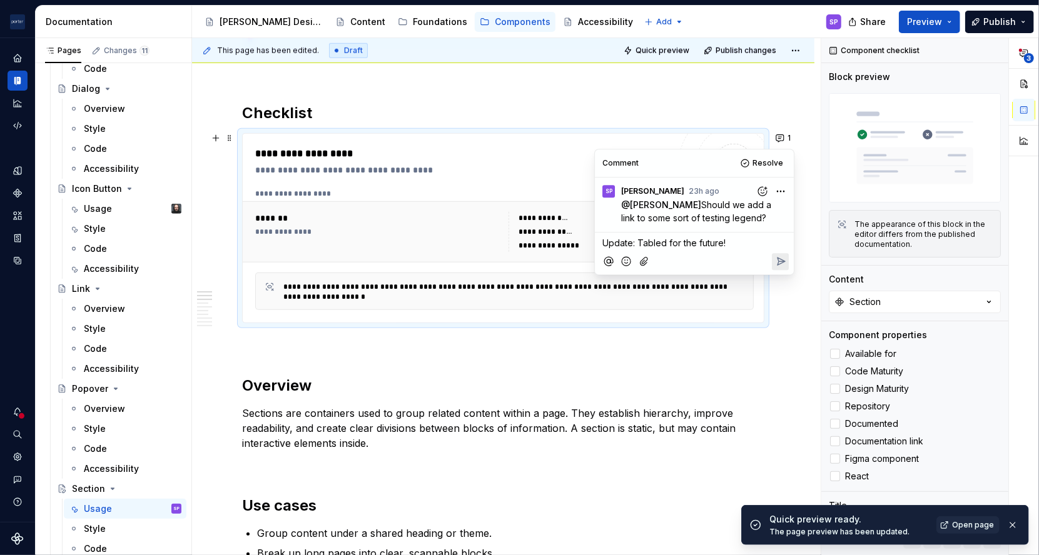
click at [789, 265] on div "Comment Resolve SP [PERSON_NAME] 23h ago @ [PERSON_NAME] Should we add a link t…" at bounding box center [694, 211] width 199 height 124
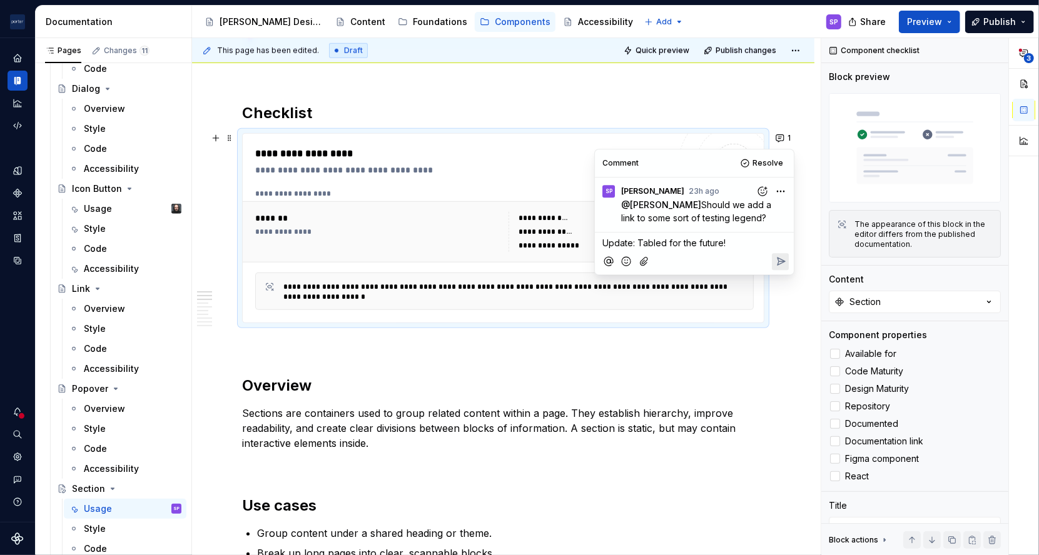
click at [777, 256] on icon "Reply" at bounding box center [780, 261] width 13 height 13
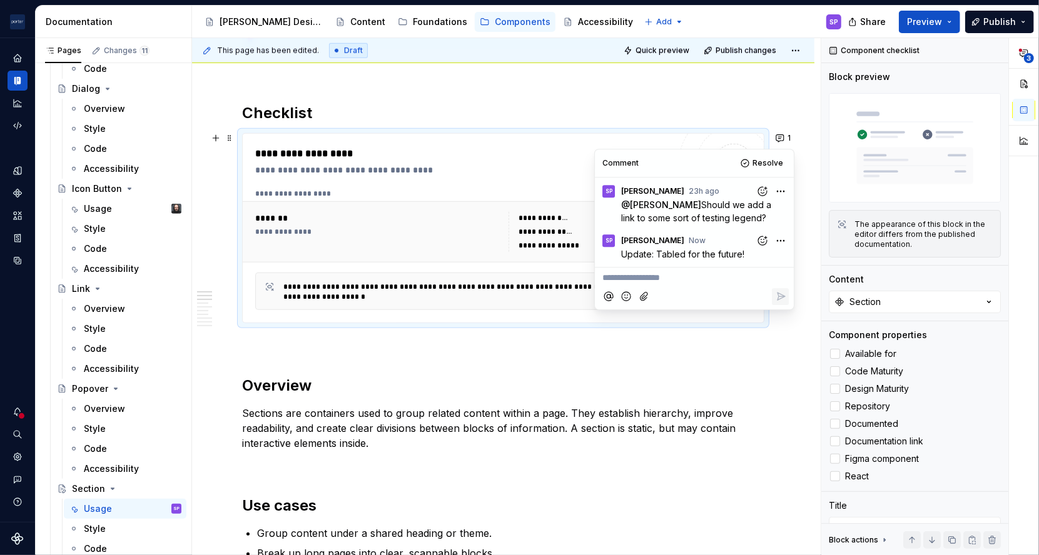
click at [756, 376] on h2 "Overview" at bounding box center [503, 386] width 522 height 20
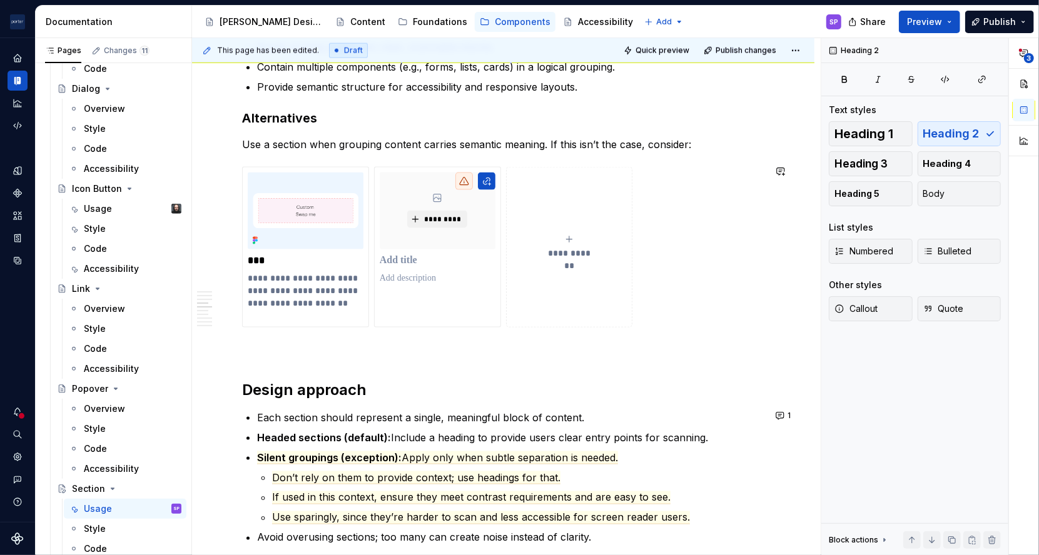
scroll to position [1105, 0]
click at [777, 415] on button "1" at bounding box center [784, 415] width 24 height 18
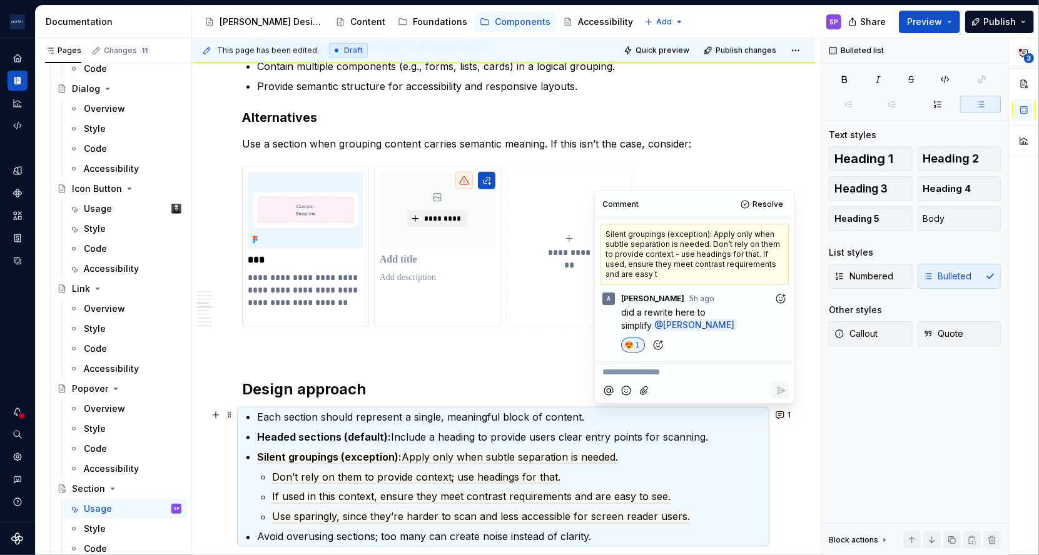
click at [741, 421] on p "Each section should represent a single, meaningful block of content." at bounding box center [510, 417] width 507 height 15
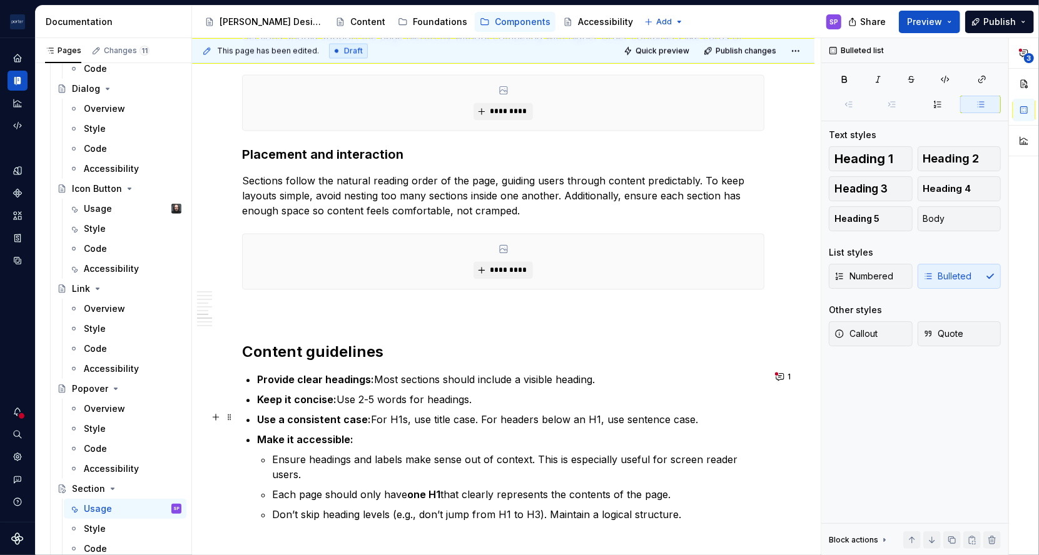
scroll to position [1663, 0]
click at [778, 368] on button "1" at bounding box center [784, 377] width 24 height 18
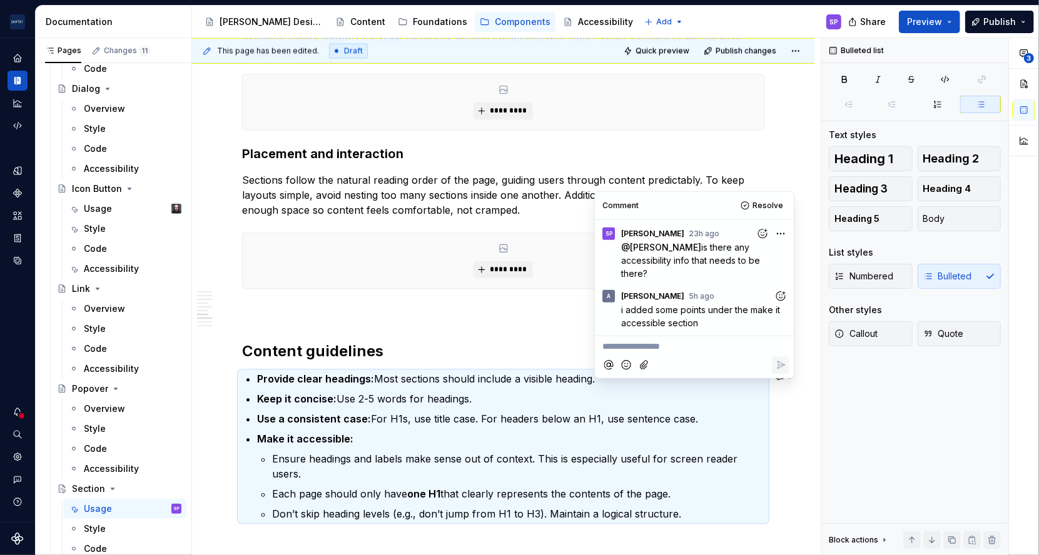
click at [710, 340] on p "**********" at bounding box center [694, 346] width 184 height 13
click at [785, 359] on icon "Reply" at bounding box center [780, 365] width 13 height 13
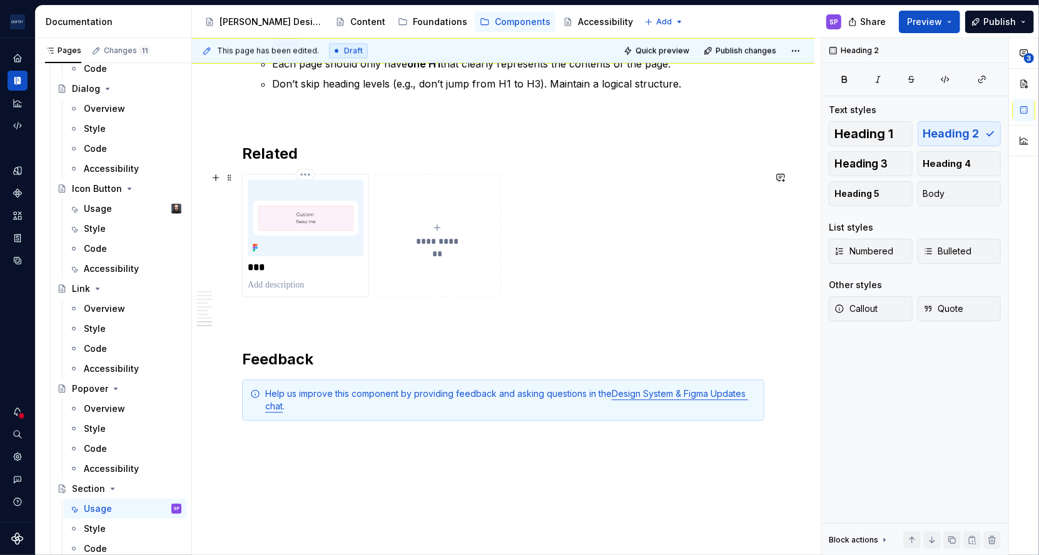
scroll to position [2060, 0]
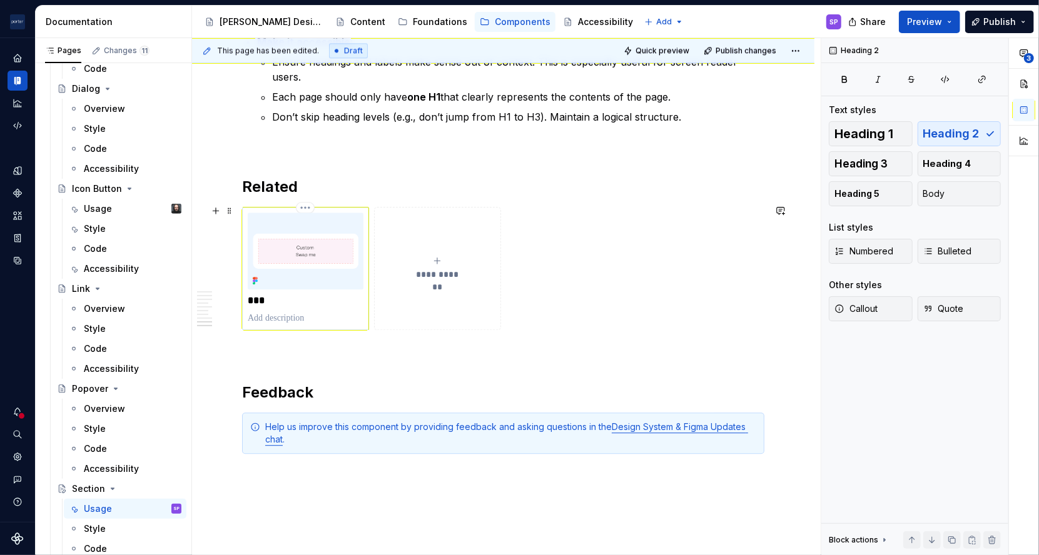
click at [261, 300] on p "***" at bounding box center [305, 301] width 115 height 13
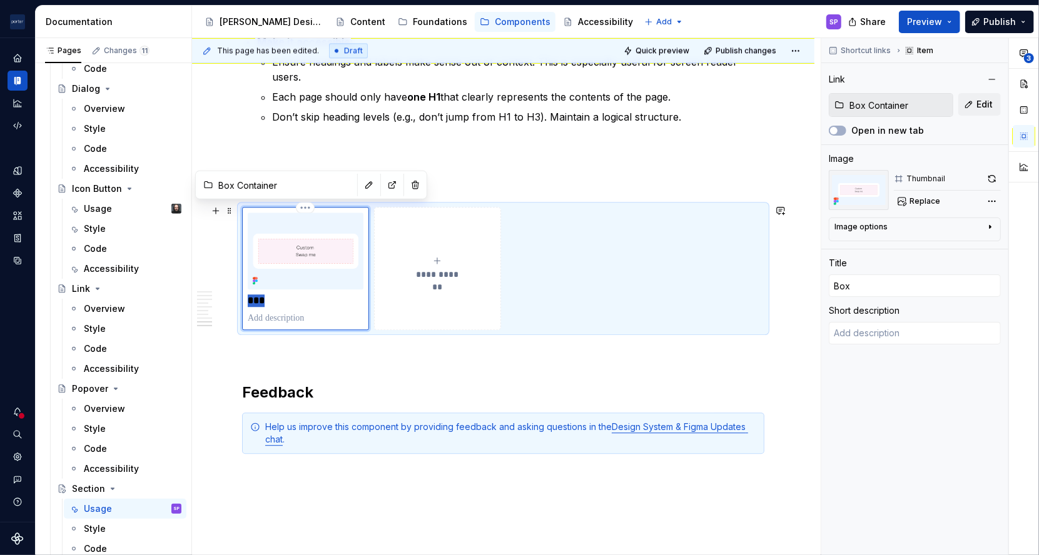
click at [261, 300] on p "***" at bounding box center [305, 301] width 115 height 13
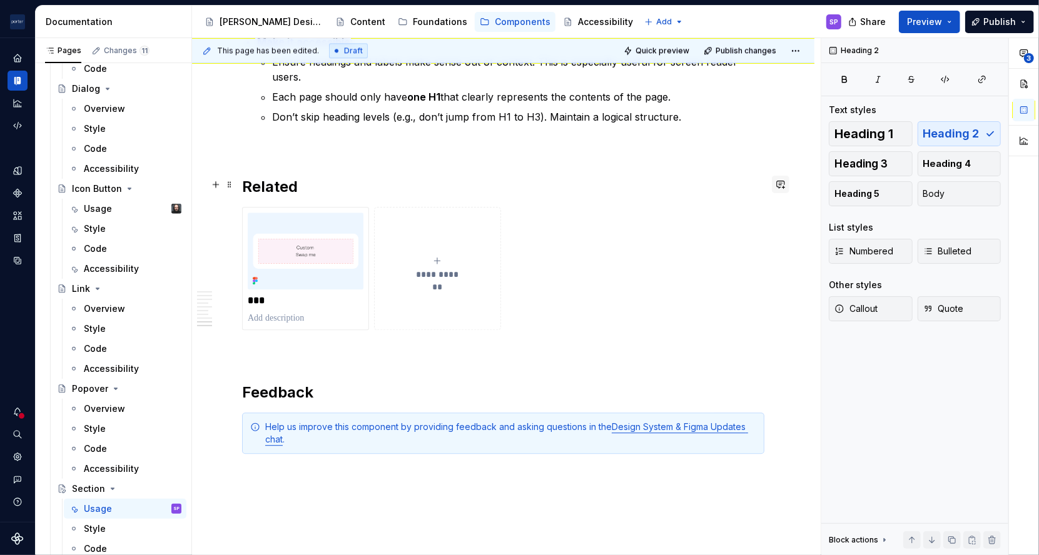
click at [780, 183] on button "button" at bounding box center [781, 185] width 18 height 18
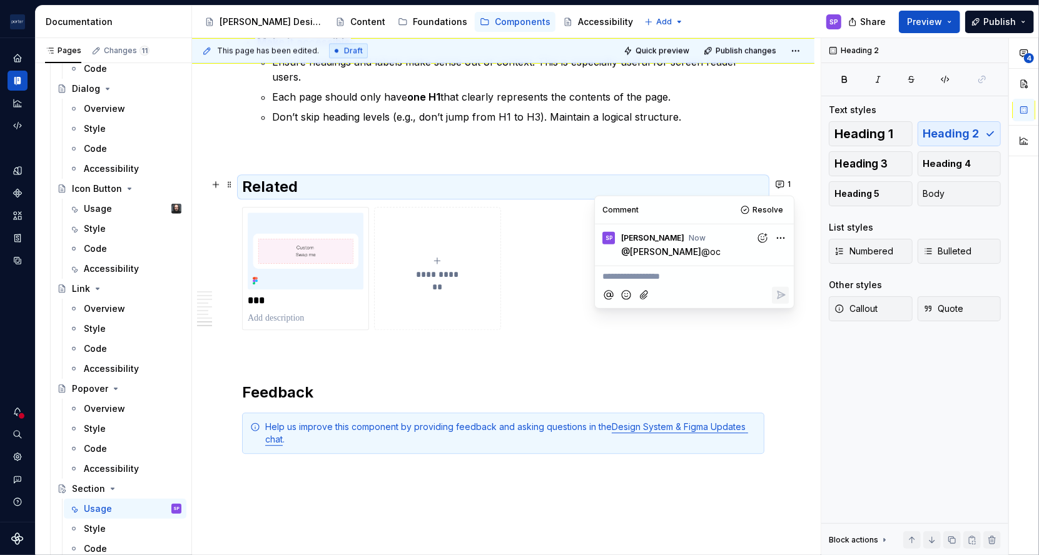
click at [774, 238] on html "[PERSON_NAME] Airlines SP Design system data Documentation Accessibility guide …" at bounding box center [519, 277] width 1039 height 555
click at [768, 278] on span "Delete comment" at bounding box center [746, 279] width 71 height 13
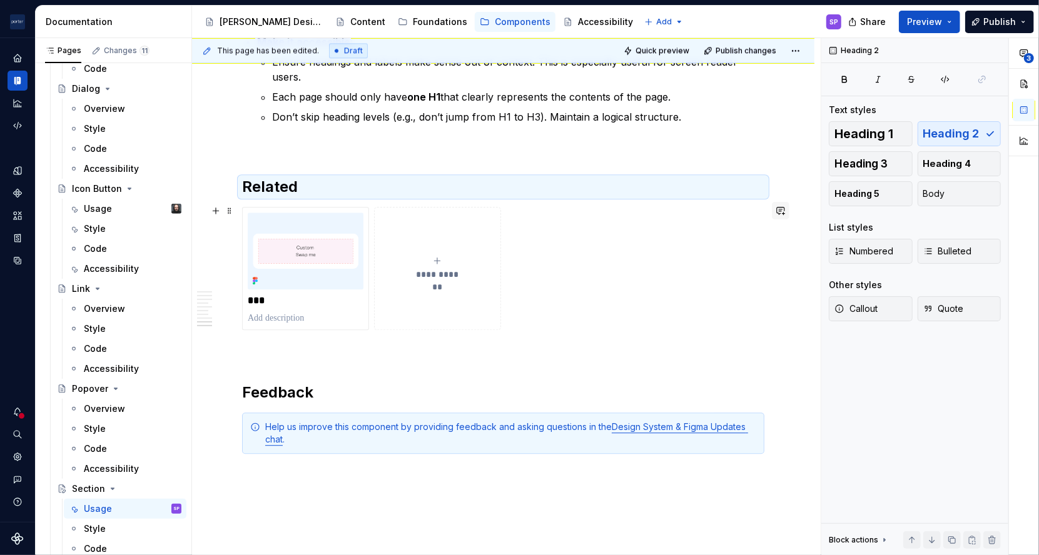
click at [777, 213] on button "button" at bounding box center [781, 211] width 18 height 18
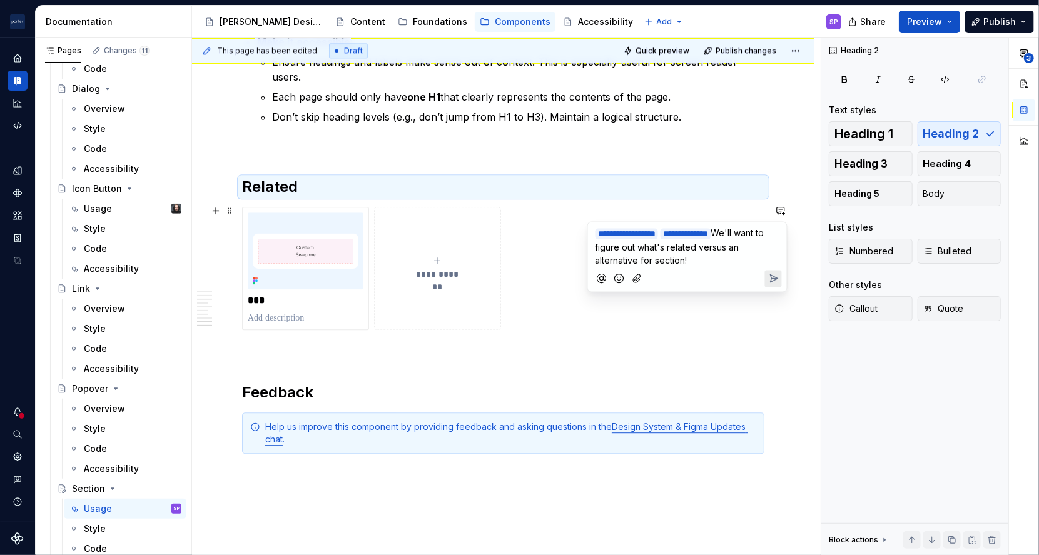
click at [616, 278] on icon "Add emoji" at bounding box center [619, 279] width 13 height 13
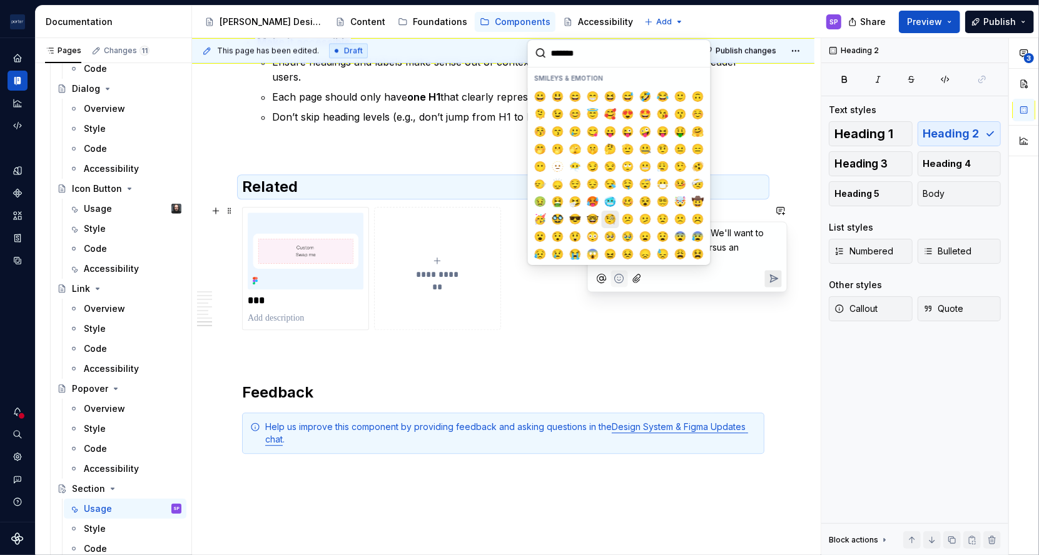
click at [605, 218] on span "🧐" at bounding box center [610, 219] width 10 height 13
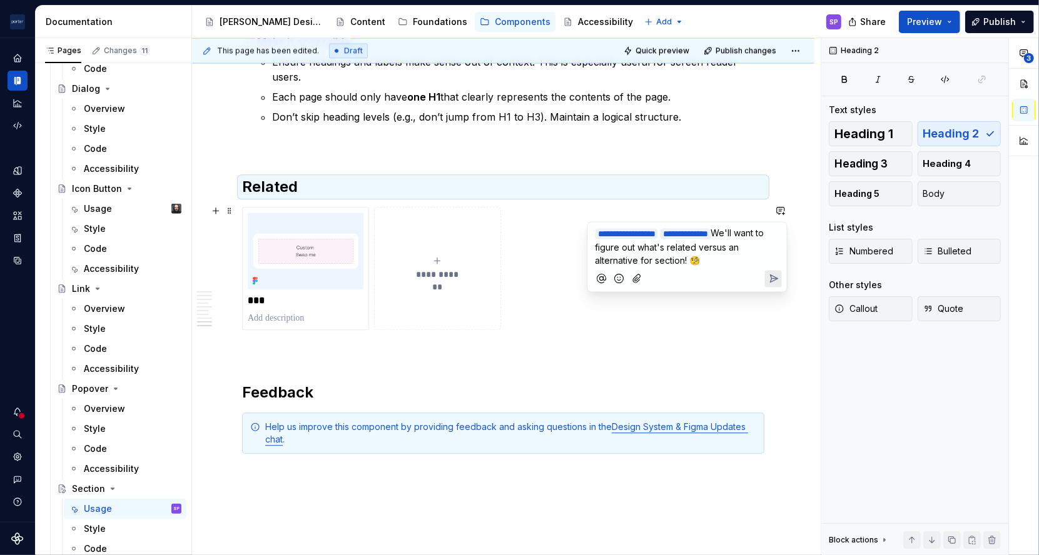
click at [765, 270] on button "Send" at bounding box center [773, 278] width 17 height 17
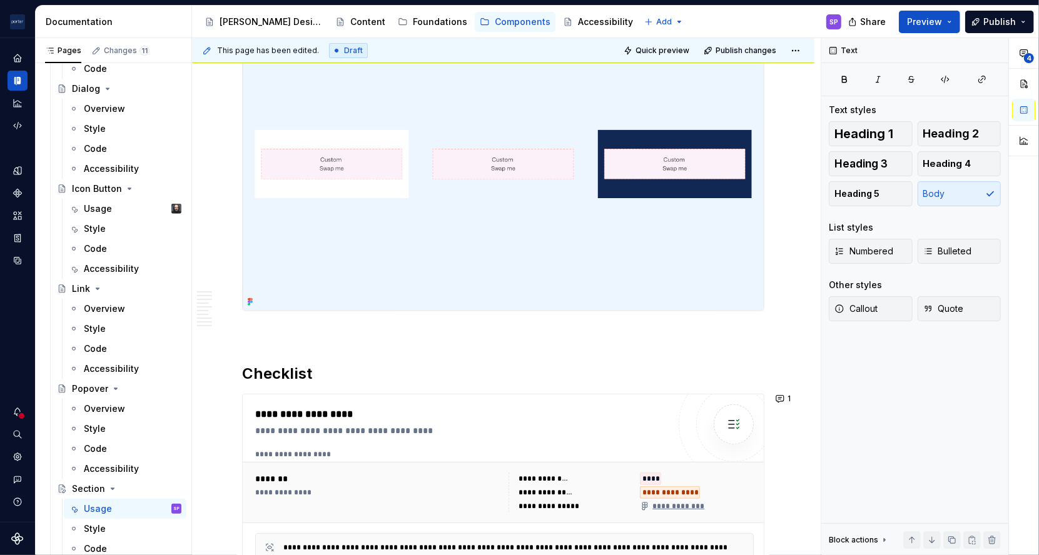
scroll to position [0, 0]
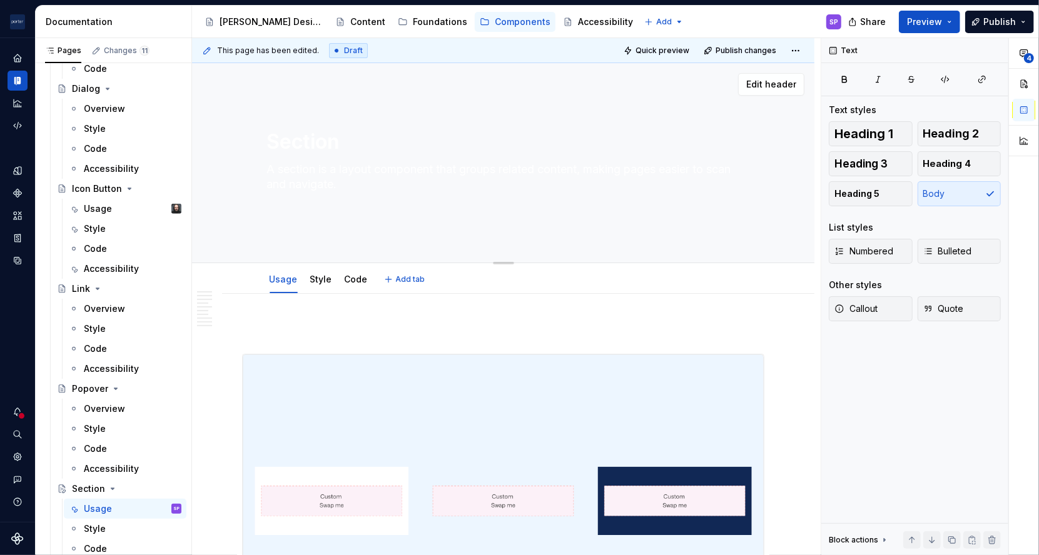
click at [355, 189] on textarea "A section is a layout component that groups related content, making pages easie…" at bounding box center [501, 184] width 473 height 50
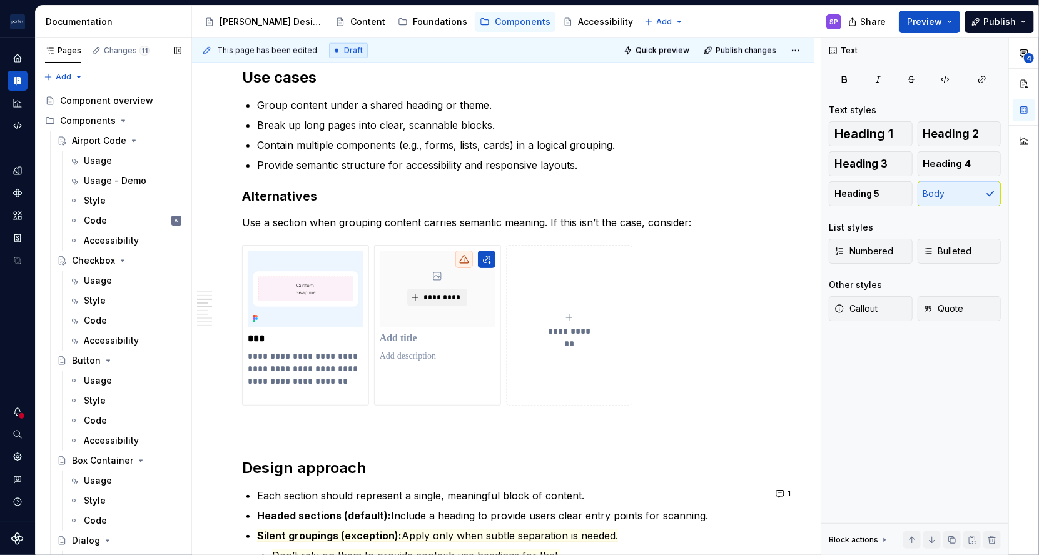
scroll to position [452, 0]
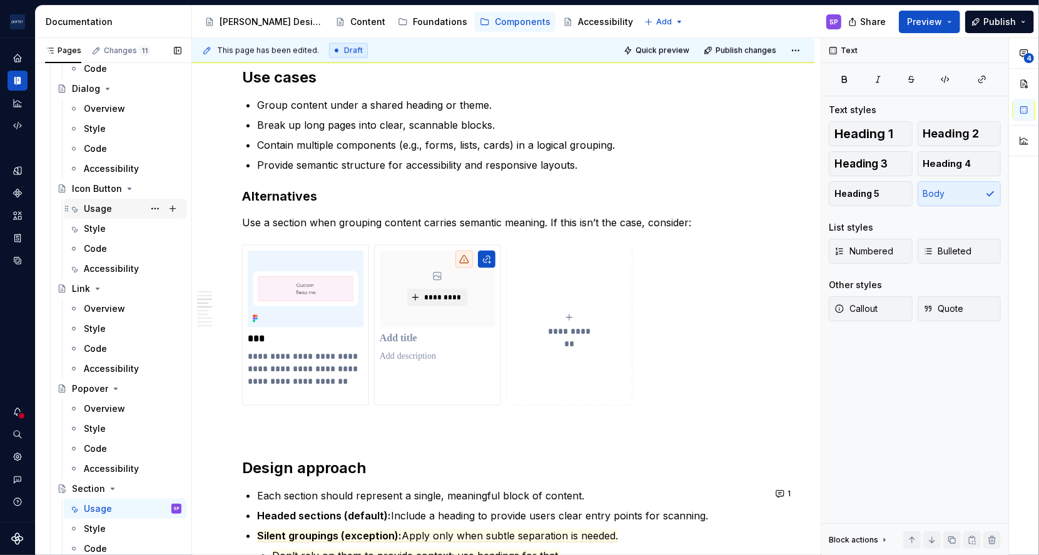
click at [87, 211] on div "Usage" at bounding box center [98, 209] width 28 height 13
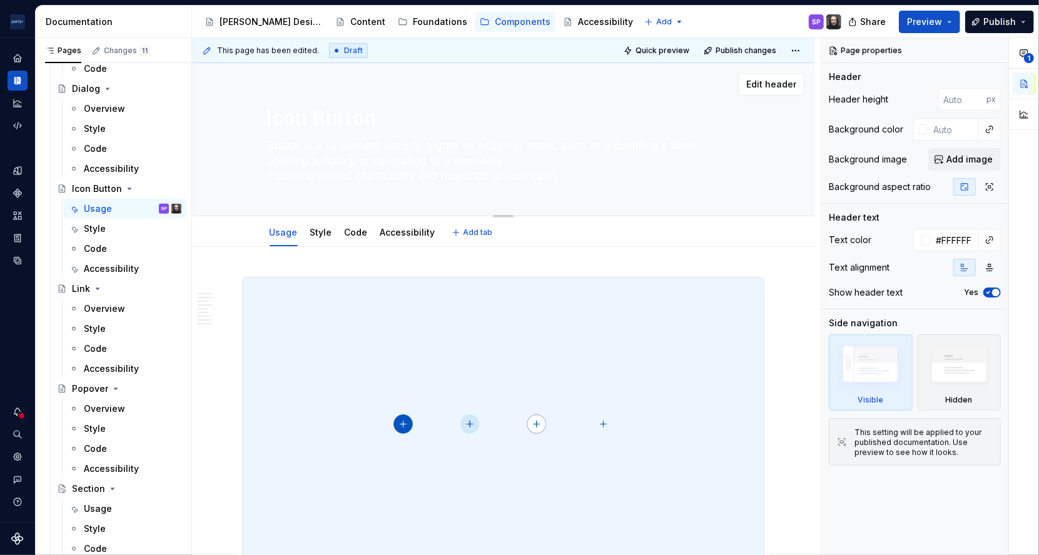
click at [386, 168] on textarea "Button is a UI element used to trigger an action or event, such as submitting a…" at bounding box center [501, 161] width 473 height 50
click at [395, 178] on textarea "Button is a UI element used to trigger an action or event, such as submitting a…" at bounding box center [501, 161] width 473 height 50
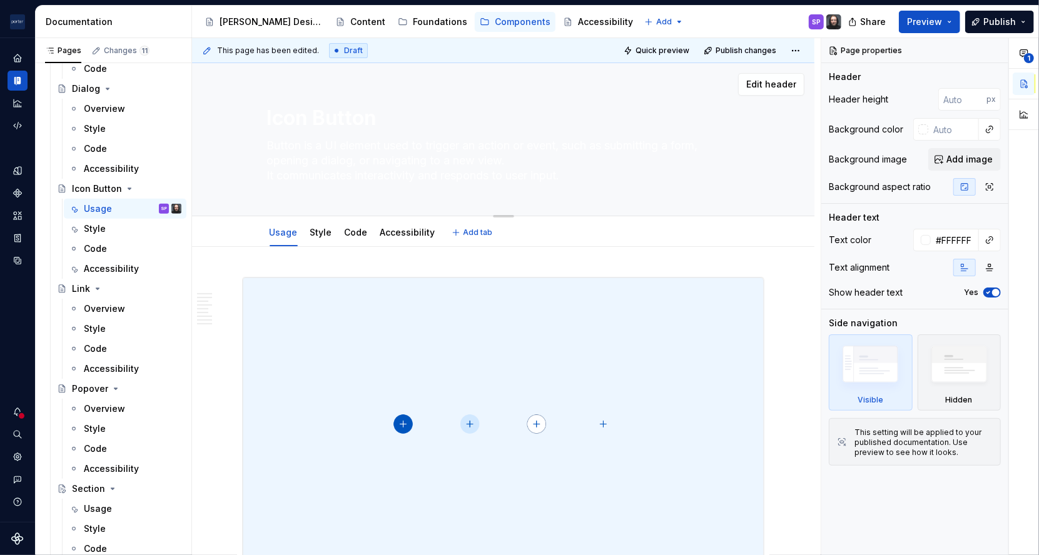
click at [395, 178] on textarea "Button is a UI element used to trigger an action or event, such as submitting a…" at bounding box center [501, 161] width 473 height 50
click at [624, 188] on div "Icon Button Button is a UI element used to trigger an action or event, such as …" at bounding box center [503, 139] width 473 height 153
click at [361, 113] on textarea "Icon Button" at bounding box center [501, 118] width 473 height 30
click at [360, 138] on textarea "Button is a UI element used to trigger an action or event, such as submitting a…" at bounding box center [501, 161] width 473 height 50
click at [364, 159] on textarea "Button is a UI element used to trigger an action or event, such as submitting a…" at bounding box center [501, 161] width 473 height 50
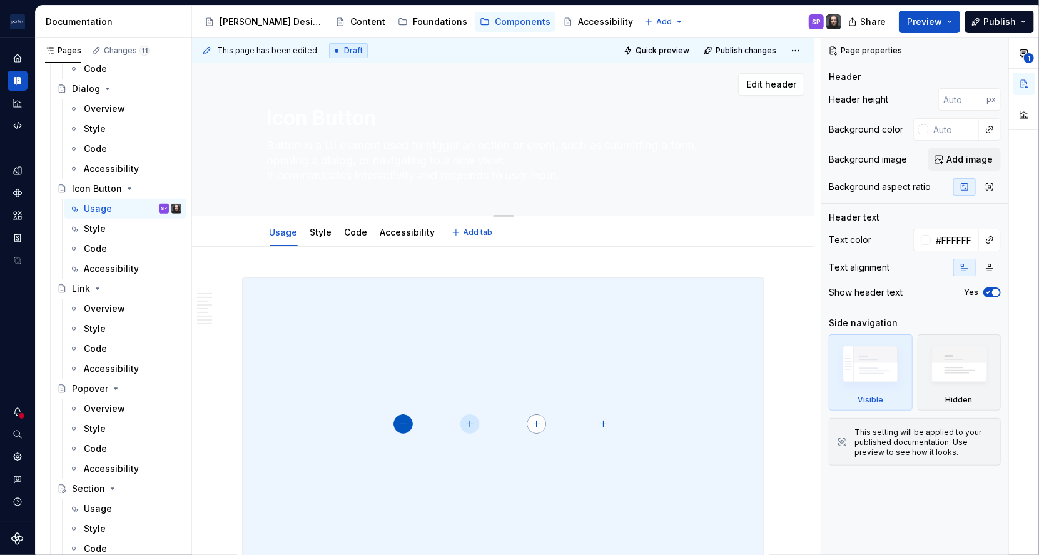
click at [364, 159] on textarea "Button is a UI element used to trigger an action or event, such as submitting a…" at bounding box center [501, 161] width 473 height 50
drag, startPoint x: 653, startPoint y: 186, endPoint x: 634, endPoint y: 171, distance: 24.5
click at [634, 171] on div "Icon Button Button is a UI element used to trigger an action or event, such as …" at bounding box center [503, 139] width 473 height 153
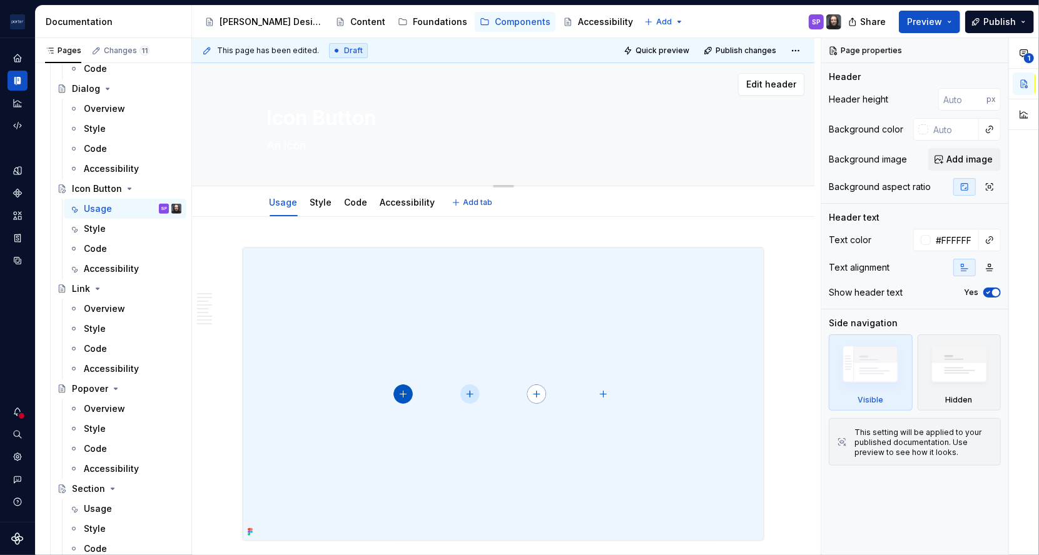
click at [308, 150] on textarea "An icon" at bounding box center [501, 146] width 473 height 20
click at [308, 150] on textarea "An icon button is a compact UI element that uses an icon, not text, to triggger…" at bounding box center [501, 146] width 473 height 20
click at [655, 145] on textarea "An icon button is a compact UI element that uses an icon, not text, to triggger…" at bounding box center [501, 146] width 473 height 20
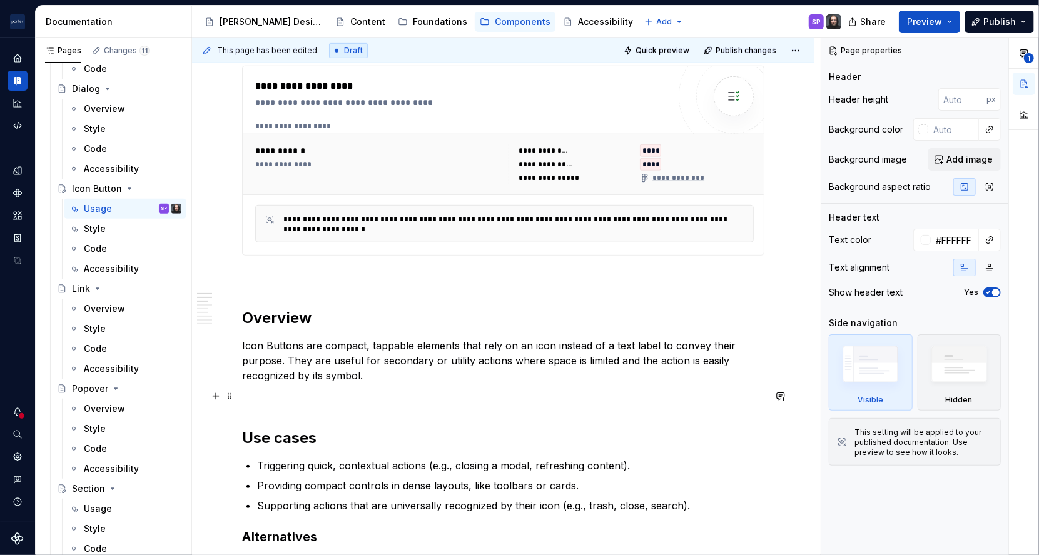
scroll to position [522, 0]
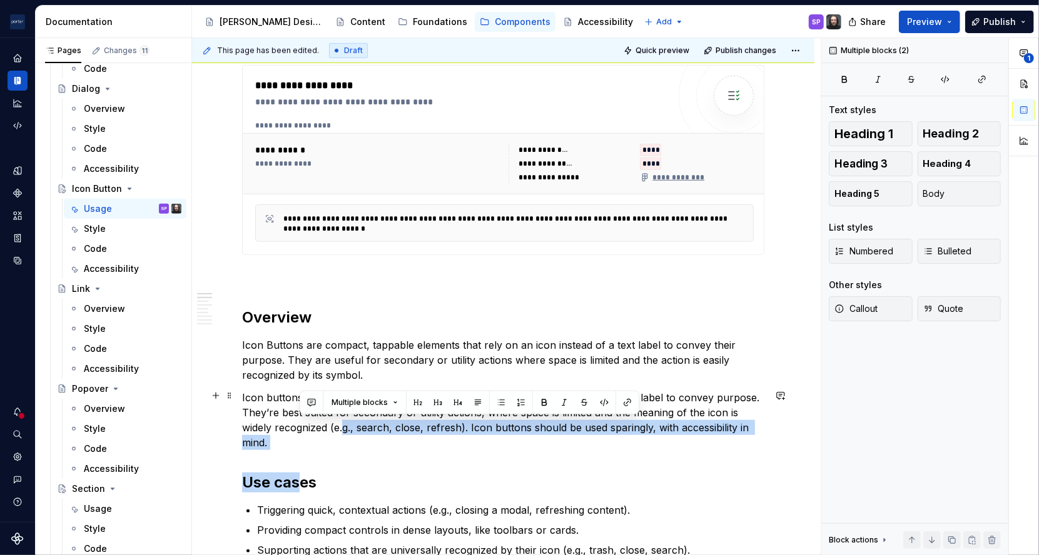
drag, startPoint x: 296, startPoint y: 449, endPoint x: 341, endPoint y: 424, distance: 51.5
click at [314, 435] on p "Icon buttons are compact, tappable elements that rely on an icon, instead of a …" at bounding box center [503, 420] width 522 height 60
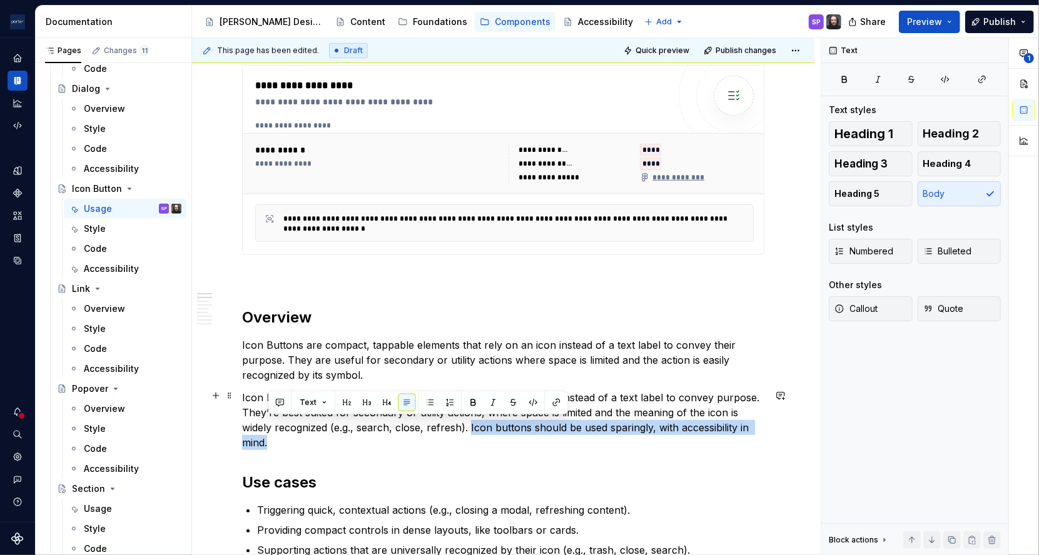
drag, startPoint x: 458, startPoint y: 439, endPoint x: 468, endPoint y: 423, distance: 18.9
click at [468, 423] on p "Icon buttons are compact, tappable elements that rely on an icon, instead of a …" at bounding box center [503, 420] width 522 height 60
click at [459, 430] on p "Icon buttons are compact, tappable elements that rely on an icon, instead of a …" at bounding box center [503, 420] width 522 height 60
drag, startPoint x: 486, startPoint y: 441, endPoint x: 471, endPoint y: 428, distance: 19.9
click at [471, 428] on p "Icon buttons are compact, tappable elements that rely on an icon, instead of a …" at bounding box center [503, 420] width 522 height 60
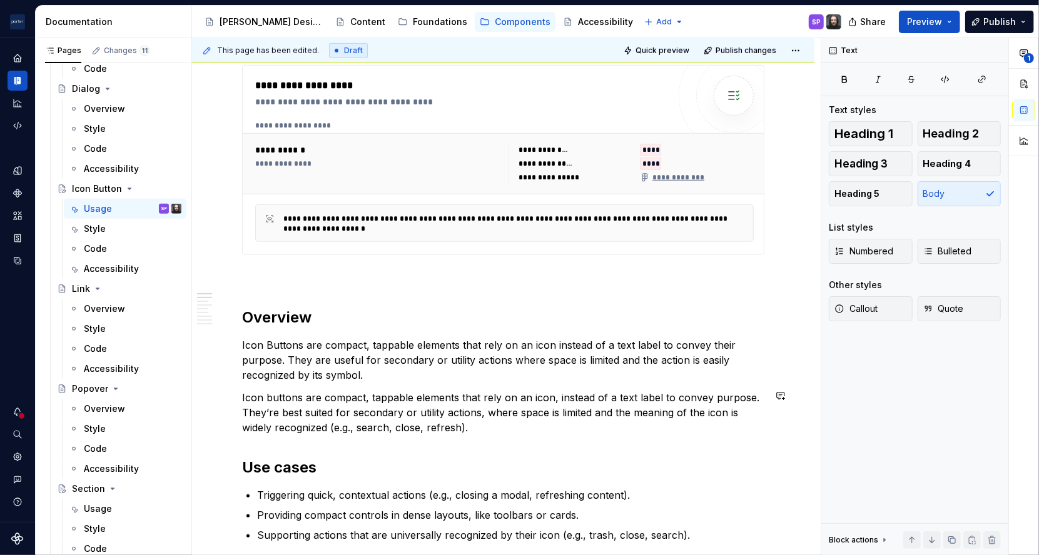
click at [355, 370] on p "Icon Buttons are compact, tappable elements that rely on an icon instead of a t…" at bounding box center [503, 360] width 522 height 45
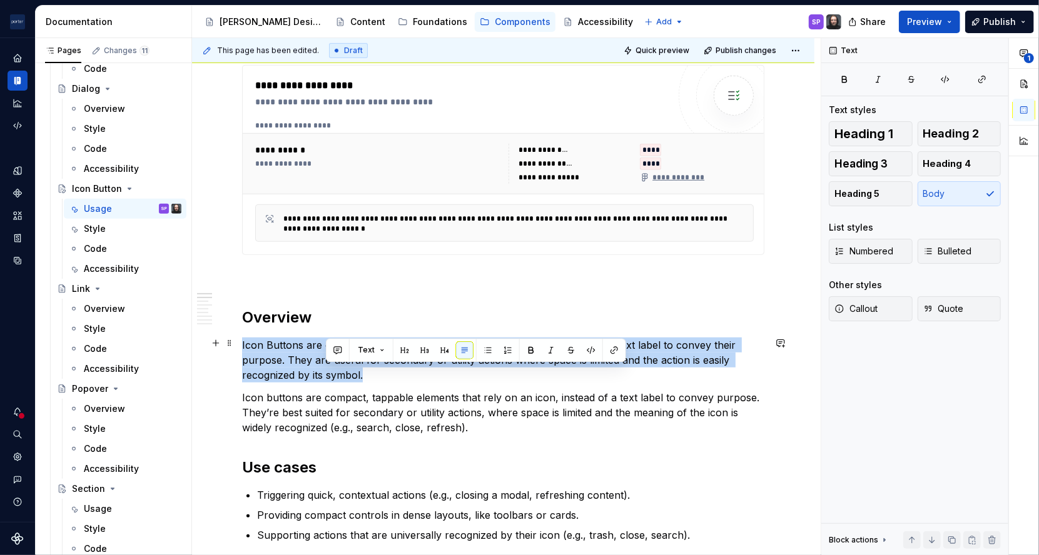
click at [355, 370] on p "Icon Buttons are compact, tappable elements that rely on an icon instead of a t…" at bounding box center [503, 360] width 522 height 45
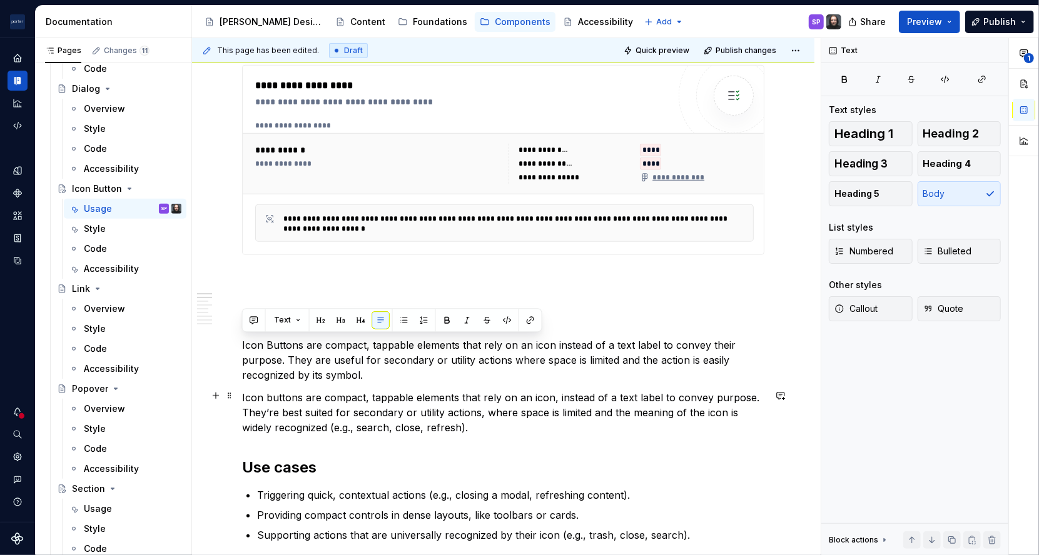
click at [410, 393] on p "Icon buttons are compact, tappable elements that rely on an icon, instead of a …" at bounding box center [503, 412] width 522 height 45
click at [351, 368] on p "Icon Buttons are compact, tappable elements that rely on an icon instead of a t…" at bounding box center [503, 360] width 522 height 45
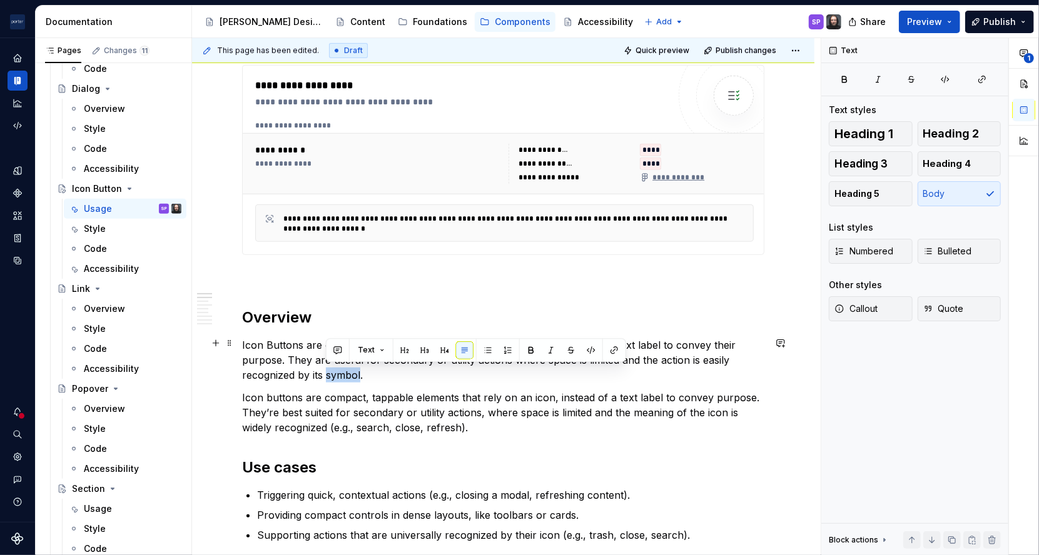
click at [351, 368] on p "Icon Buttons are compact, tappable elements that rely on an icon instead of a t…" at bounding box center [503, 360] width 522 height 45
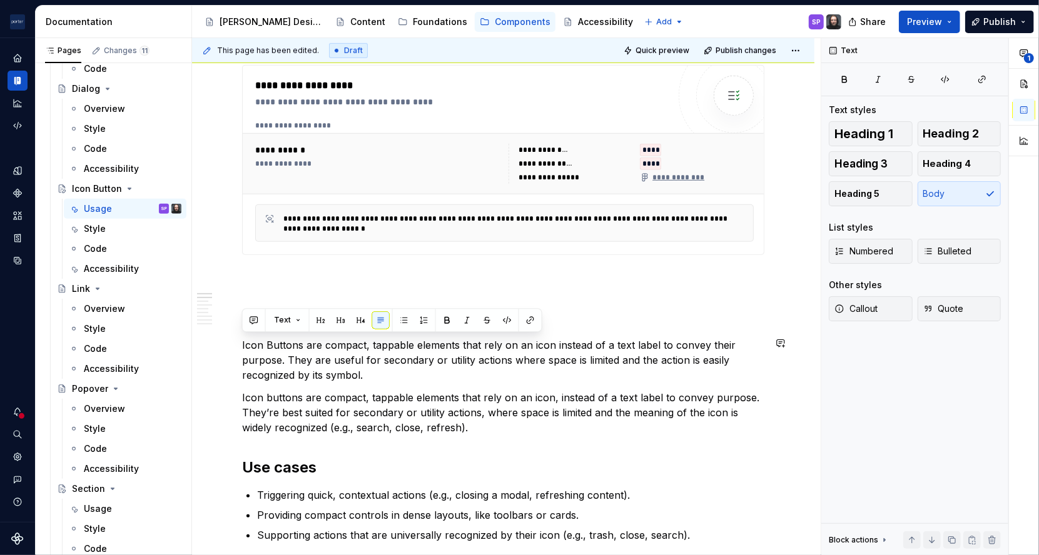
click at [396, 398] on p "Icon buttons are compact, tappable elements that rely on an icon, instead of a …" at bounding box center [503, 412] width 522 height 45
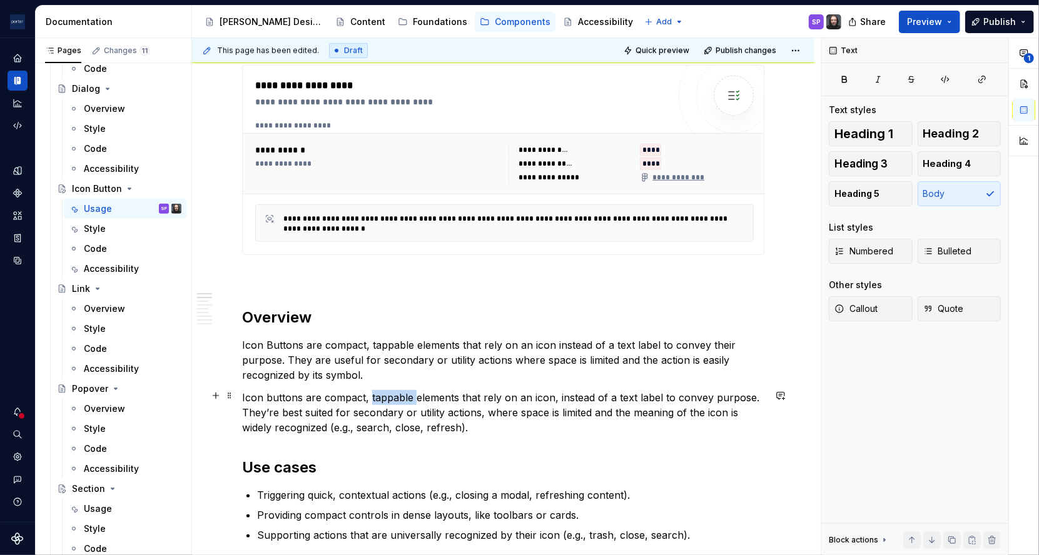
click at [396, 398] on p "Icon buttons are compact, tappable elements that rely on an icon, instead of a …" at bounding box center [503, 412] width 522 height 45
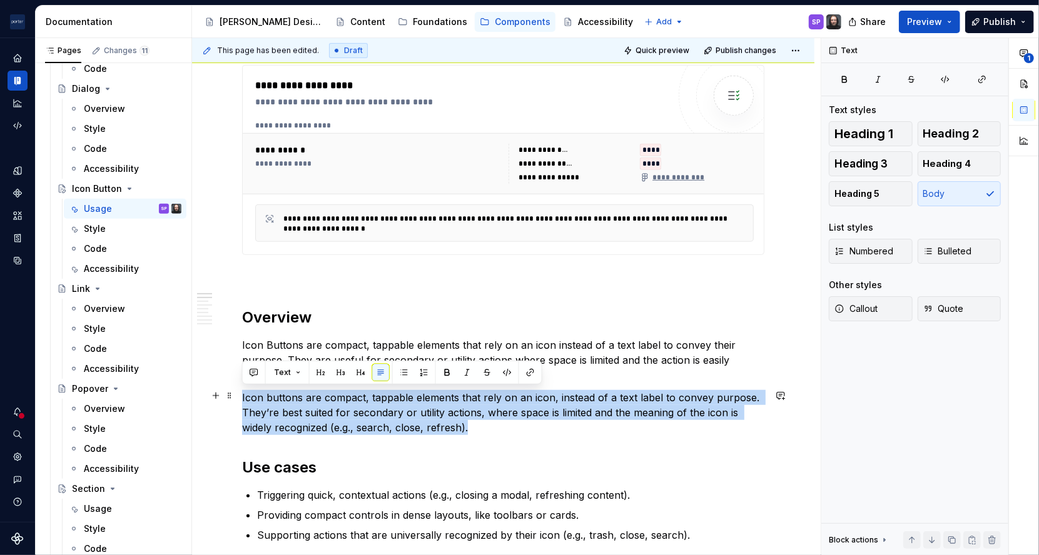
click at [396, 398] on p "Icon buttons are compact, tappable elements that rely on an icon, instead of a …" at bounding box center [503, 412] width 522 height 45
click at [461, 411] on p "Icon buttons are compact, tappable elements that rely on an icon, instead of a …" at bounding box center [503, 412] width 522 height 45
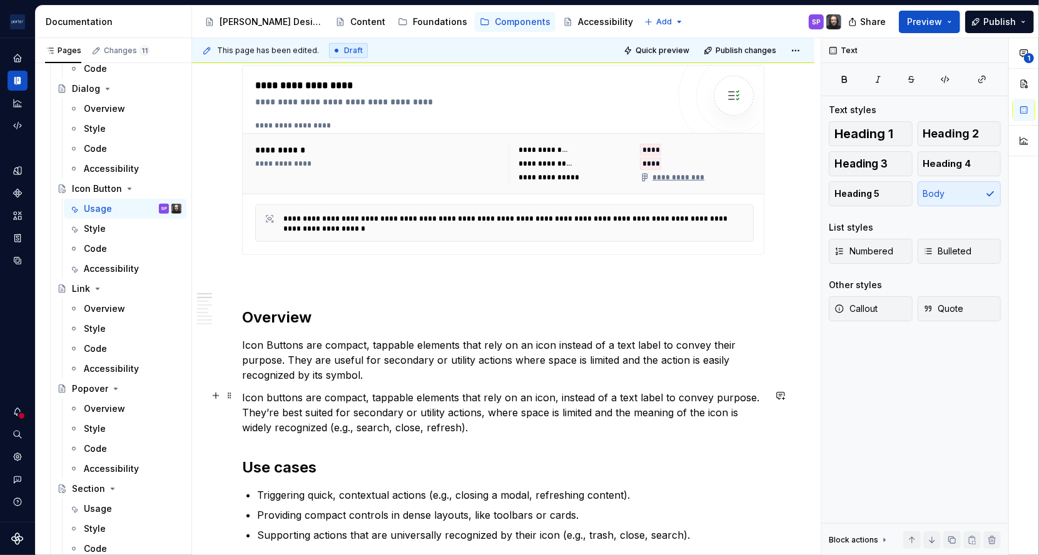
click at [515, 421] on p "Icon buttons are compact, tappable elements that rely on an icon, instead of a …" at bounding box center [503, 412] width 522 height 45
click at [549, 397] on p "Icon buttons are compact, tappable elements that rely on an icon, instead of a …" at bounding box center [503, 412] width 522 height 45
click at [480, 411] on p "Icon buttons are compact, tappable elements that rely on an icon instead of a t…" at bounding box center [503, 412] width 522 height 45
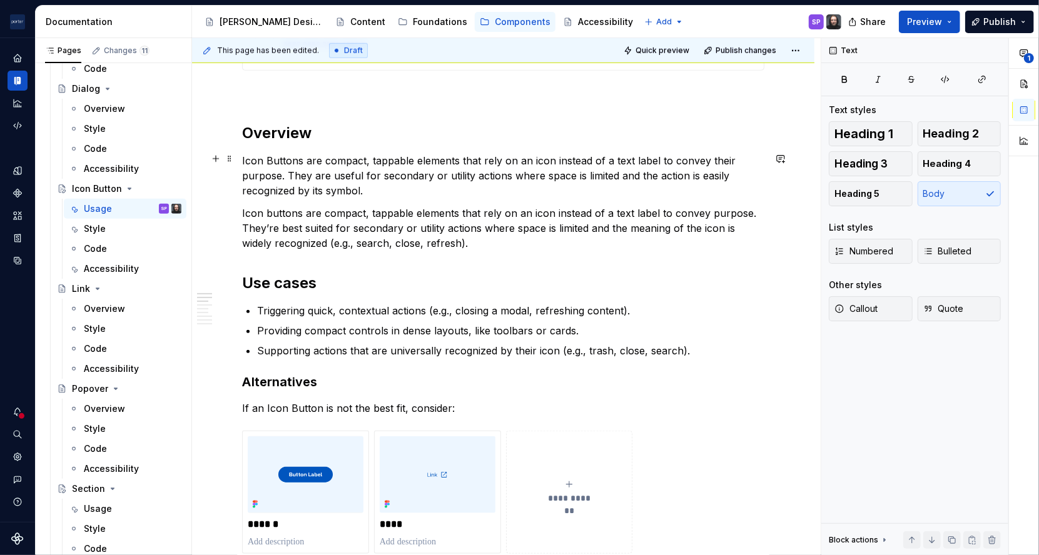
scroll to position [707, 0]
click at [340, 230] on p "Icon buttons are compact, tappable elements that rely on an icon instead of a t…" at bounding box center [503, 227] width 522 height 45
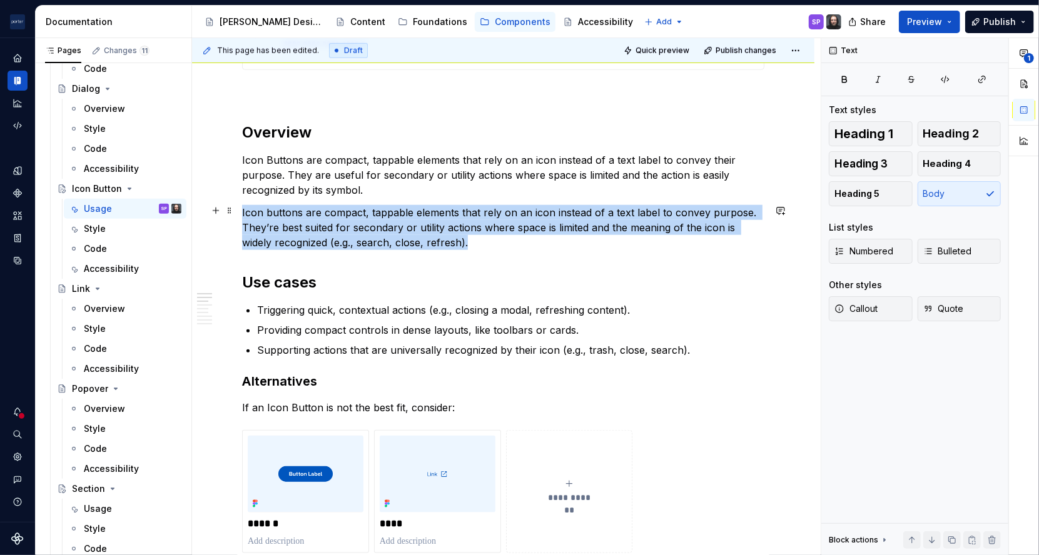
click at [340, 230] on p "Icon buttons are compact, tappable elements that rely on an icon instead of a t…" at bounding box center [503, 227] width 522 height 45
click at [466, 183] on button "button" at bounding box center [467, 188] width 18 height 18
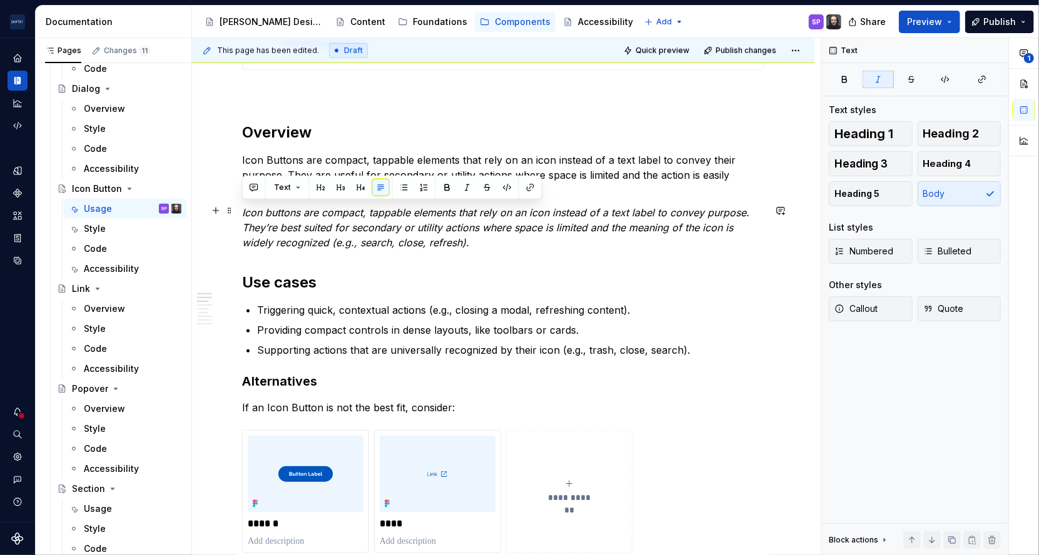
click at [465, 241] on em "Icon buttons are compact, tappable elements that rely on an icon instead of a t…" at bounding box center [497, 227] width 510 height 43
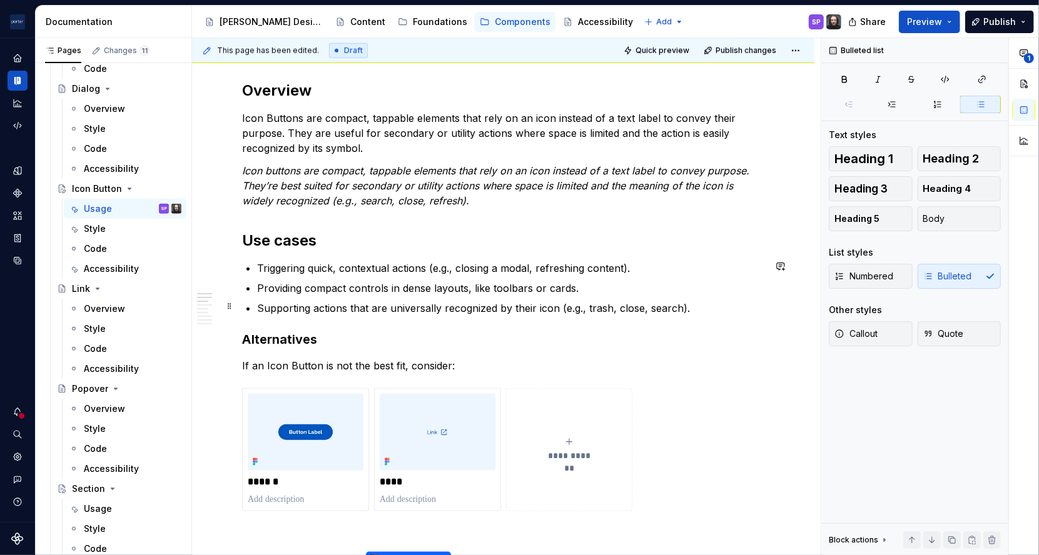
click at [324, 308] on p "Supporting actions that are universally recognized by their icon (e.g., trash, …" at bounding box center [510, 308] width 507 height 15
click at [324, 308] on p "Supporting utility actions that are universally recognized by their icon (e.g.,…" at bounding box center [510, 308] width 507 height 15
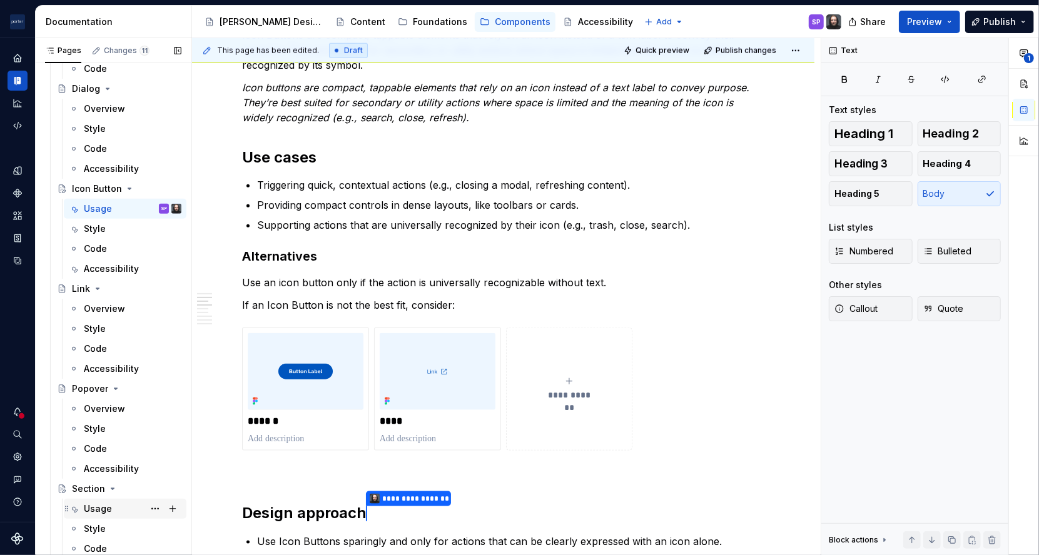
click at [103, 509] on div "Usage" at bounding box center [98, 509] width 28 height 13
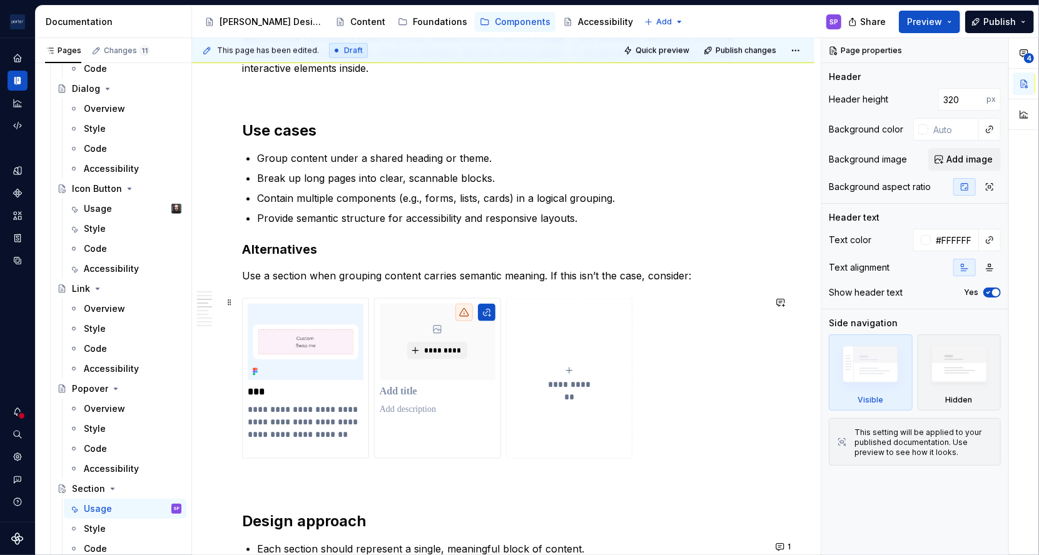
scroll to position [985, 0]
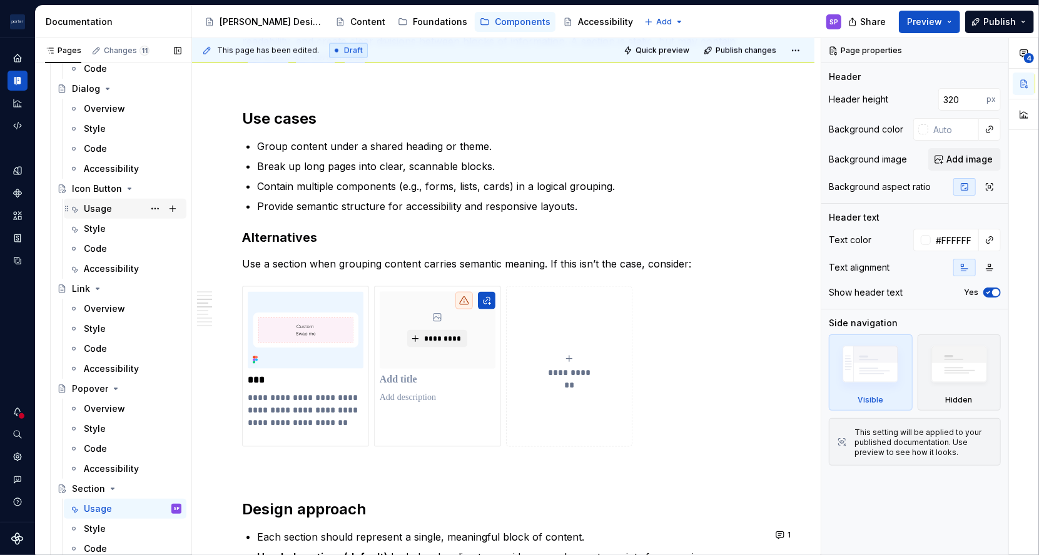
click at [90, 209] on div "Usage" at bounding box center [98, 209] width 28 height 13
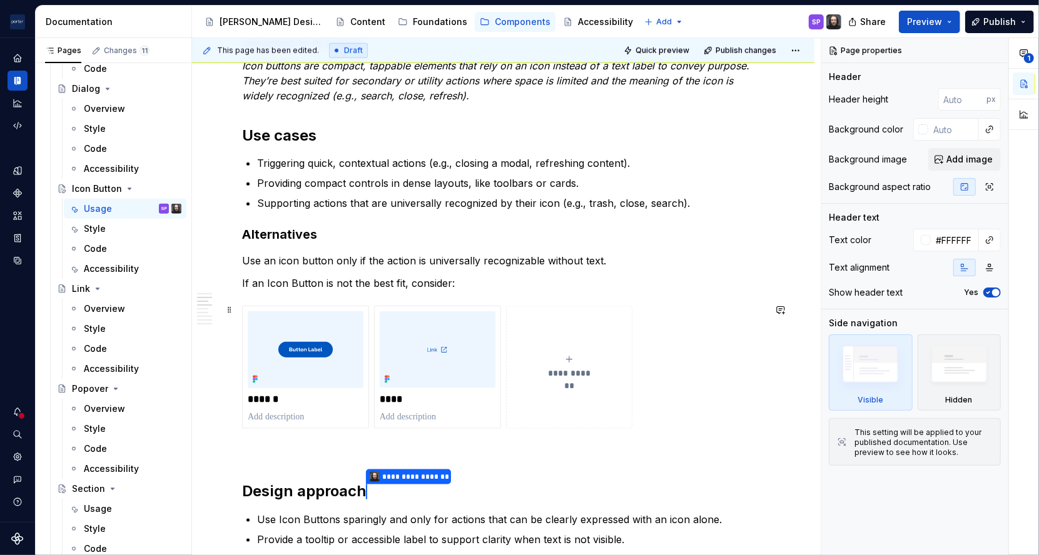
scroll to position [865, 0]
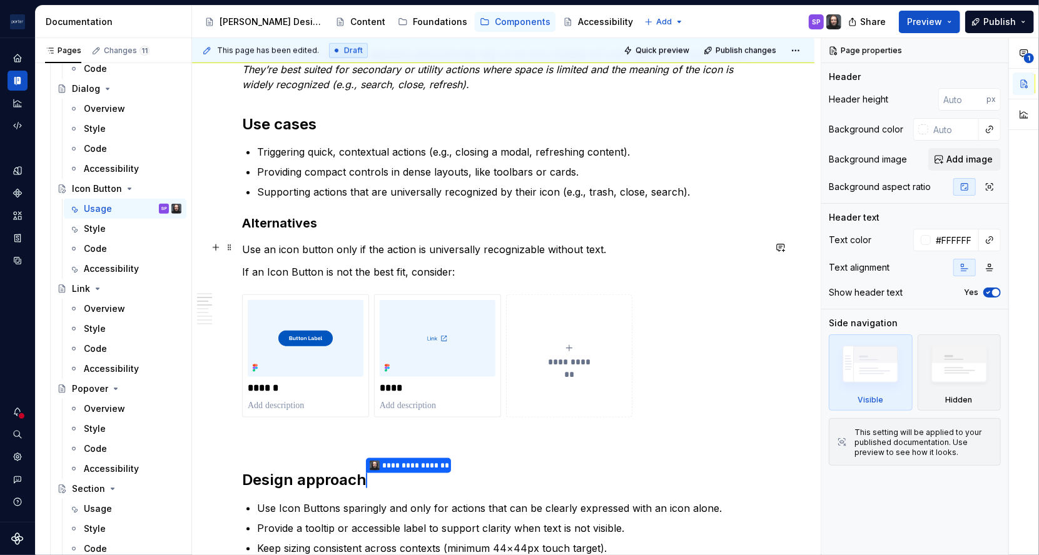
click at [660, 246] on p "Use an icon button only if the action is universally recognizable without text." at bounding box center [503, 249] width 522 height 15
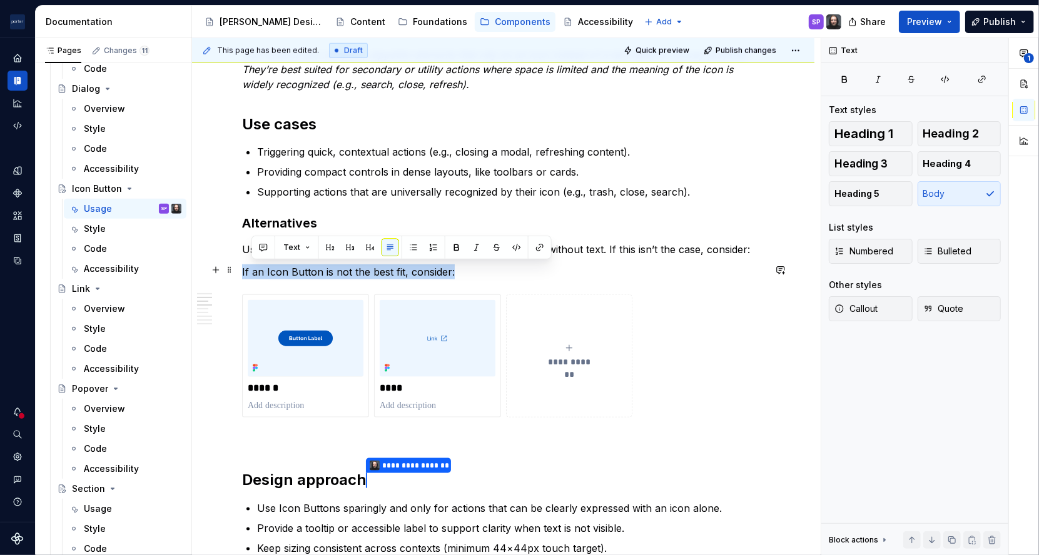
drag, startPoint x: 500, startPoint y: 268, endPoint x: 238, endPoint y: 276, distance: 262.2
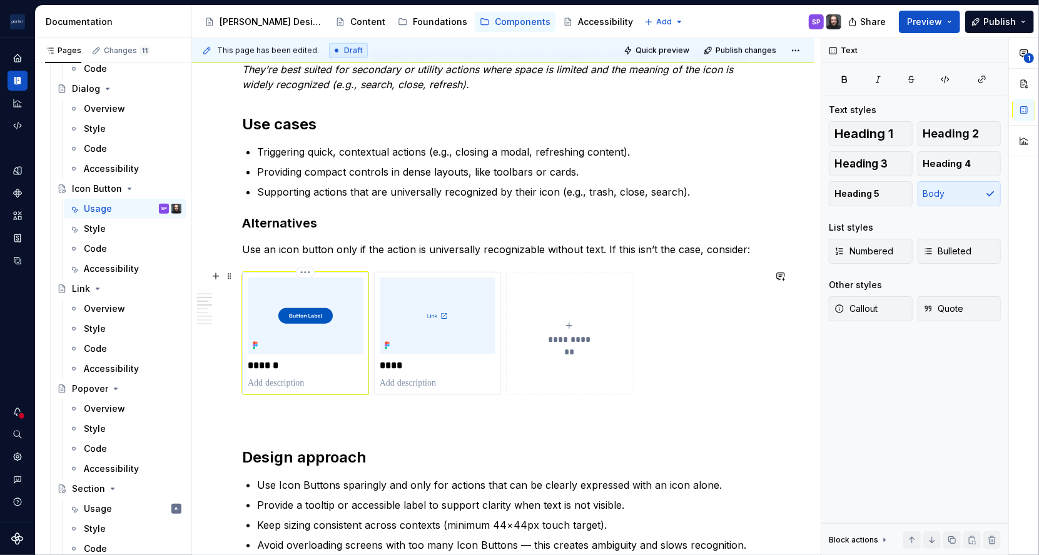
scroll to position [725, 0]
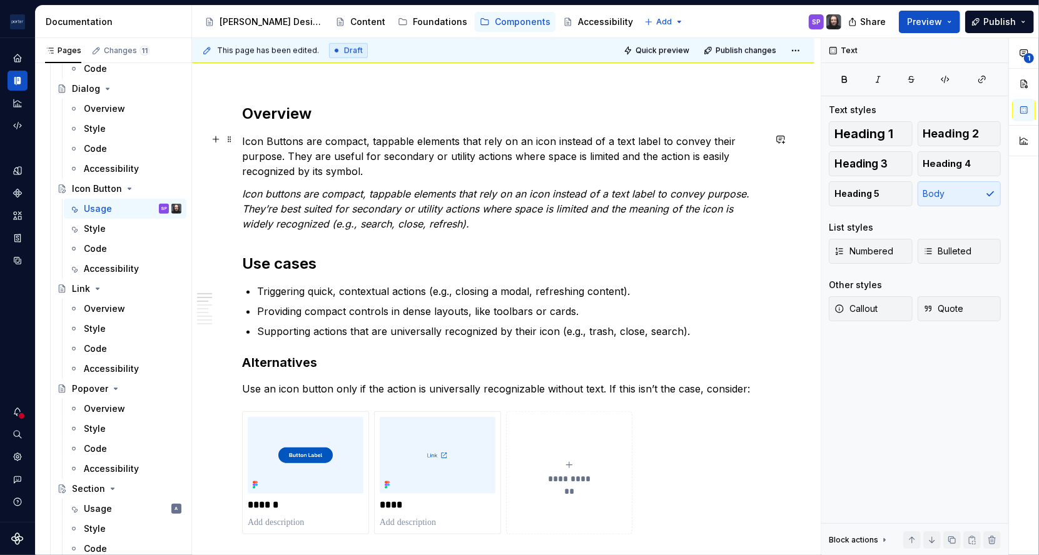
click at [315, 150] on p "Icon Buttons are compact, tappable elements that rely on an icon instead of a t…" at bounding box center [503, 156] width 522 height 45
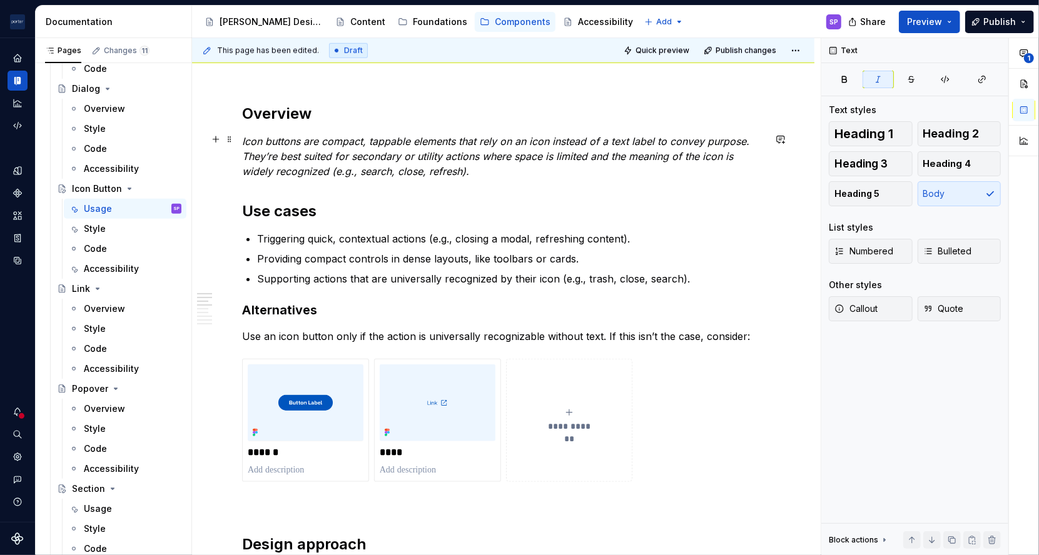
click at [305, 151] on em "Icon buttons are compact, tappable elements that rely on an icon instead of a t…" at bounding box center [497, 156] width 510 height 43
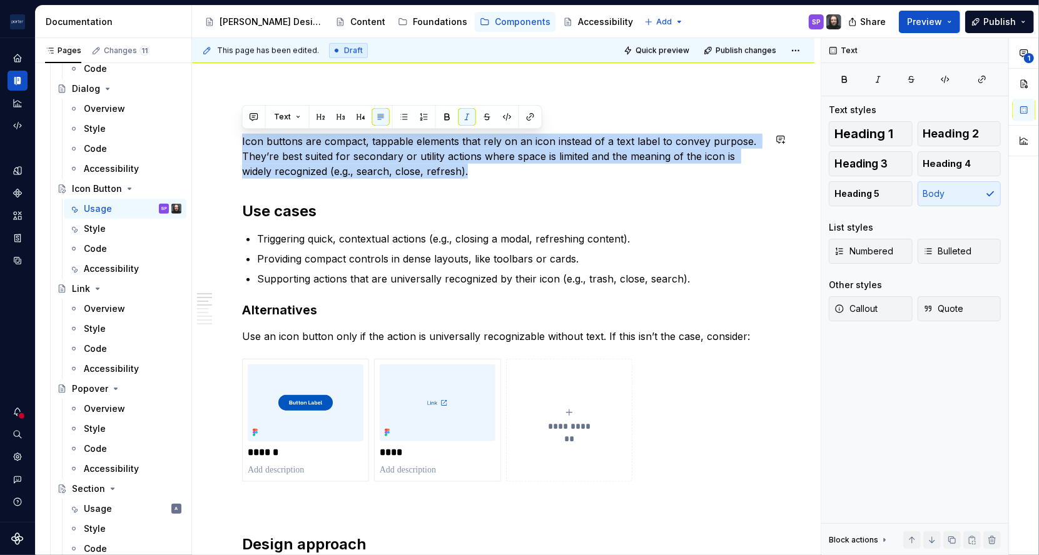
click at [340, 218] on h2 "Use cases" at bounding box center [503, 211] width 522 height 20
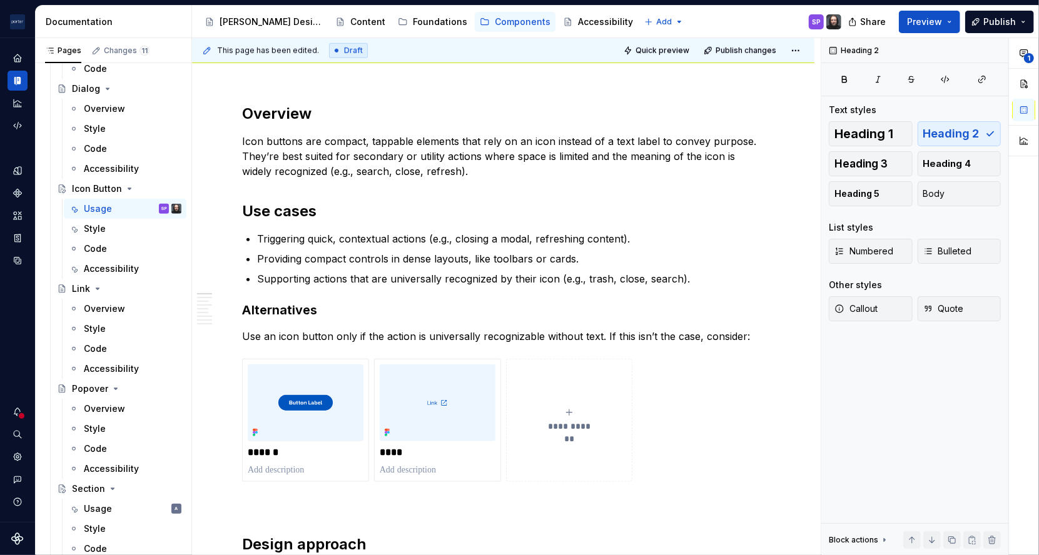
scroll to position [0, 0]
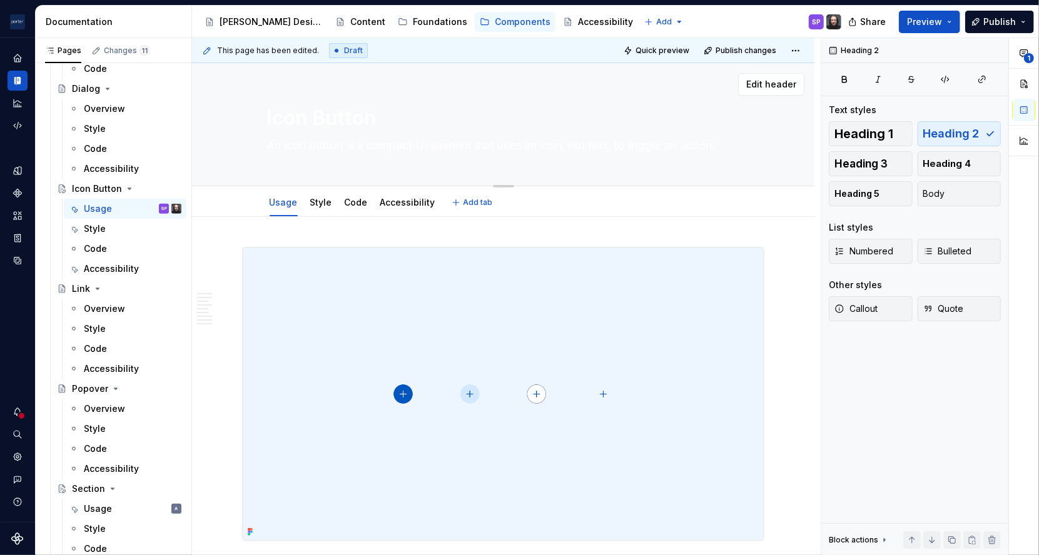
click at [433, 138] on textarea "An icon button is a compact UI element that uses an icon, not text, to trigger …" at bounding box center [501, 146] width 473 height 20
click at [80, 508] on div "Usage A" at bounding box center [125, 509] width 113 height 18
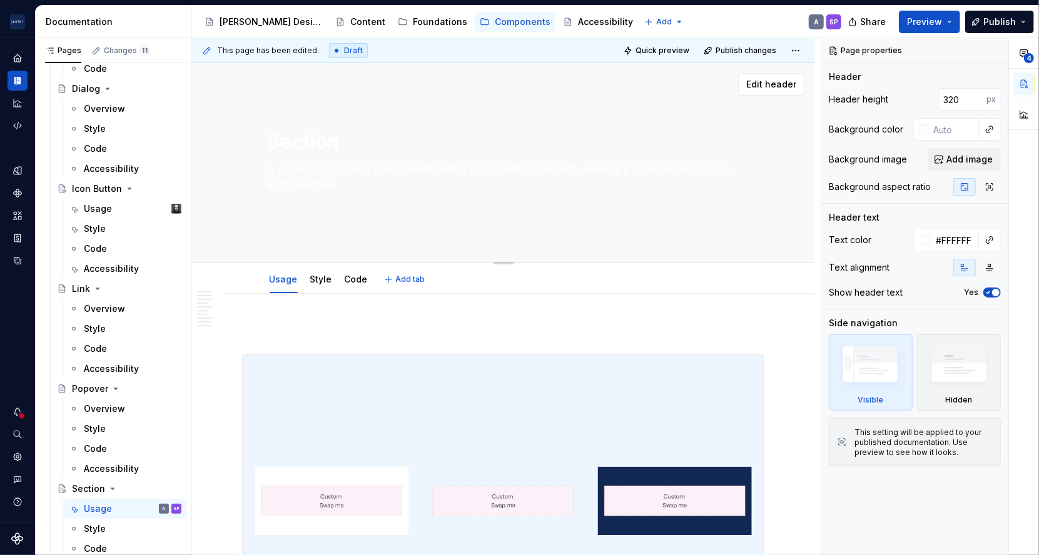
click at [345, 186] on textarea "A section is a layout component that groups related content, making pages easie…" at bounding box center [501, 184] width 473 height 50
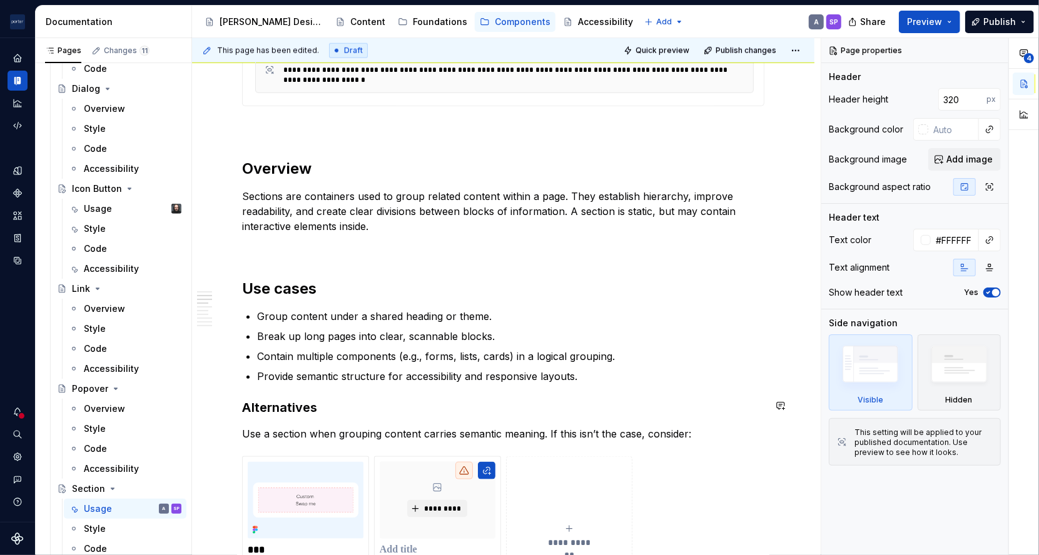
scroll to position [821, 0]
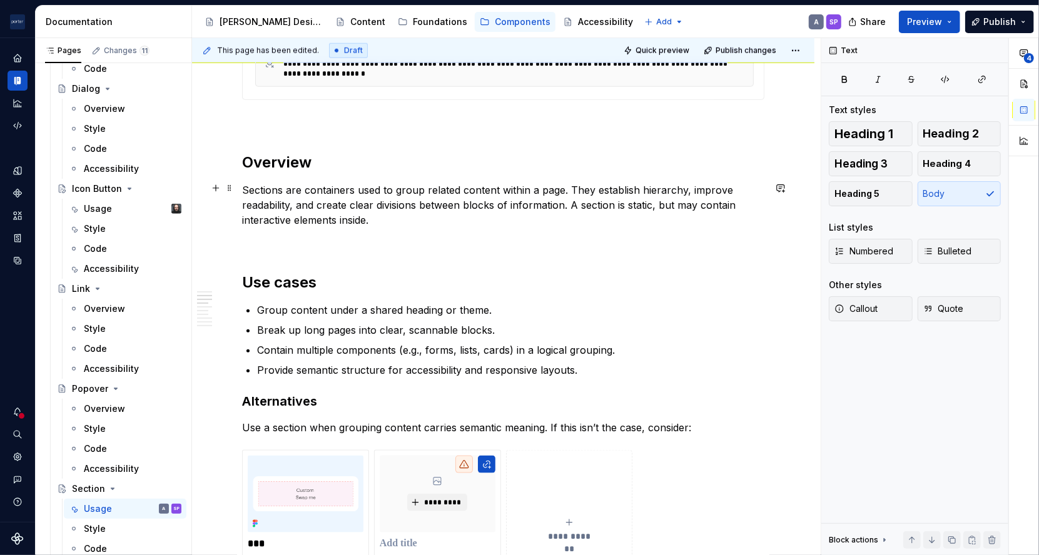
click at [268, 190] on p "Sections are containers used to group related content within a page. They estab…" at bounding box center [503, 205] width 522 height 45
click at [360, 184] on p "A section is a containers used to group related content within a page. They est…" at bounding box center [503, 205] width 522 height 45
click at [579, 189] on p "A section is a container used to group related content within a page. They esta…" at bounding box center [503, 205] width 522 height 45
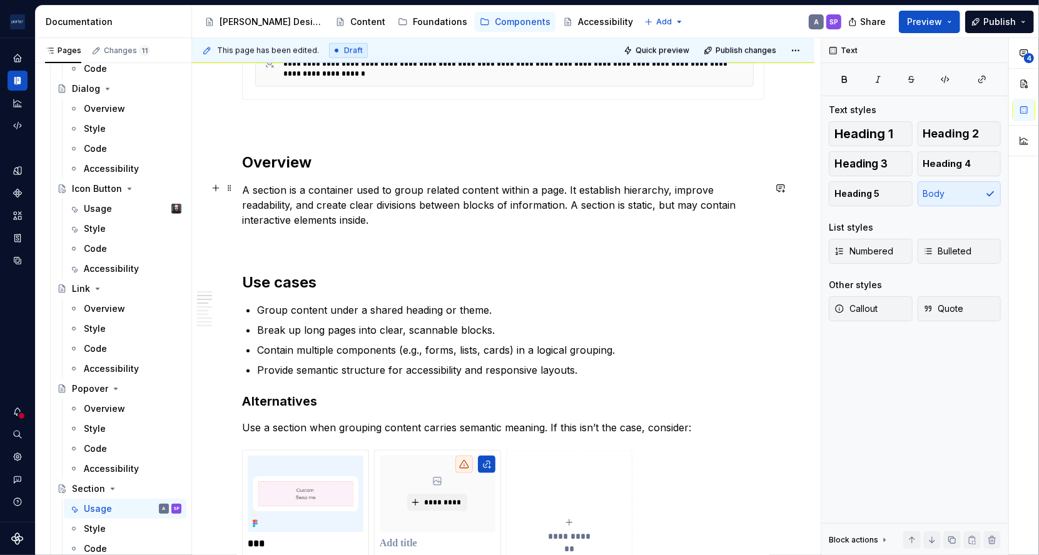
click at [610, 188] on p "A section is a container used to group related content within a page. It establ…" at bounding box center [503, 205] width 522 height 45
click at [714, 188] on p "A section is a container used to group related content within a page. It establ…" at bounding box center [503, 205] width 522 height 45
click at [340, 206] on p "A section is a container used to group related content within a page. It establ…" at bounding box center [503, 205] width 522 height 45
click at [93, 213] on div "Usage" at bounding box center [98, 209] width 28 height 13
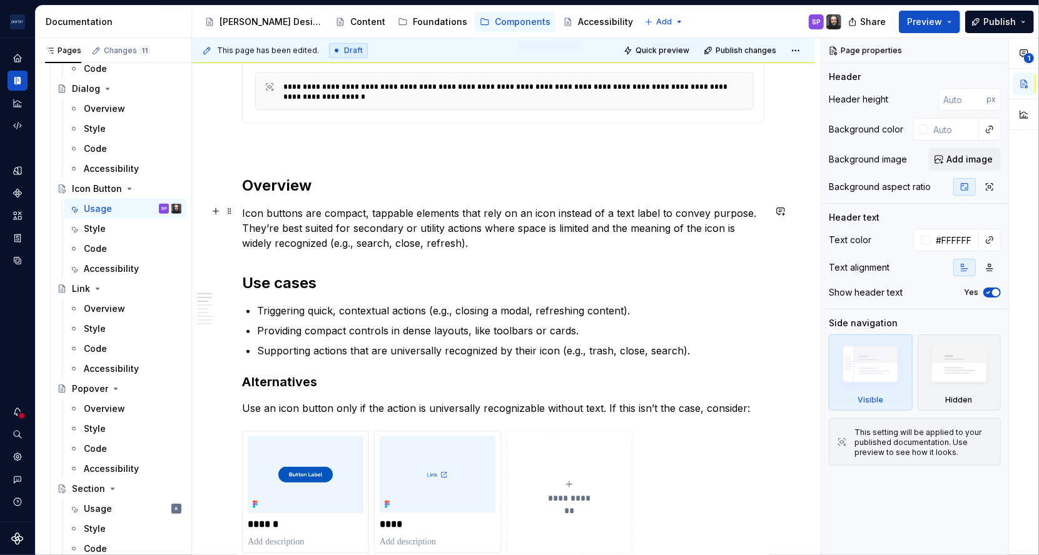
scroll to position [655, 0]
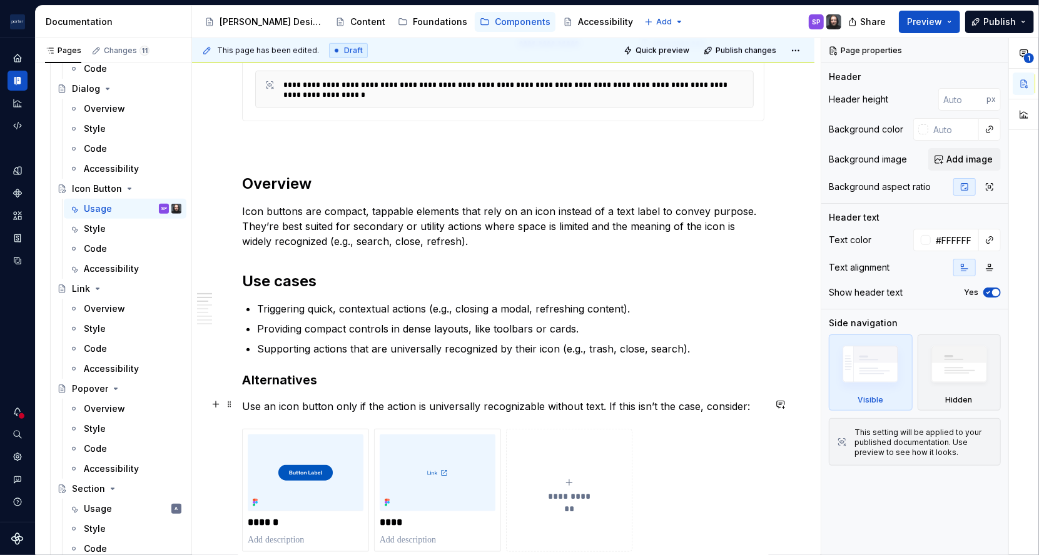
click at [359, 404] on p "Use an icon button only if the action is universally recognizable without text.…" at bounding box center [503, 406] width 522 height 15
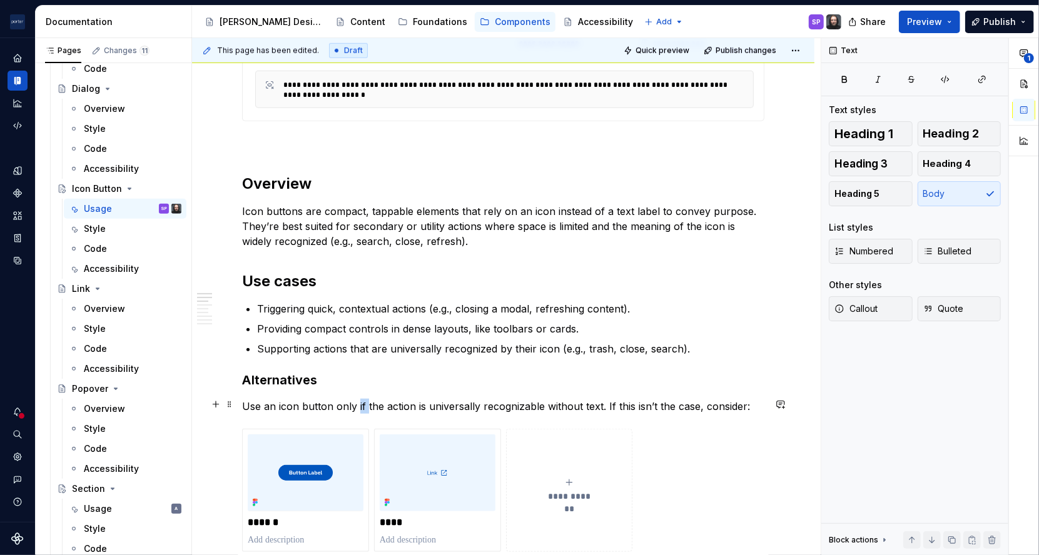
click at [359, 404] on p "Use an icon button only if the action is universally recognizable without text.…" at bounding box center [503, 406] width 522 height 15
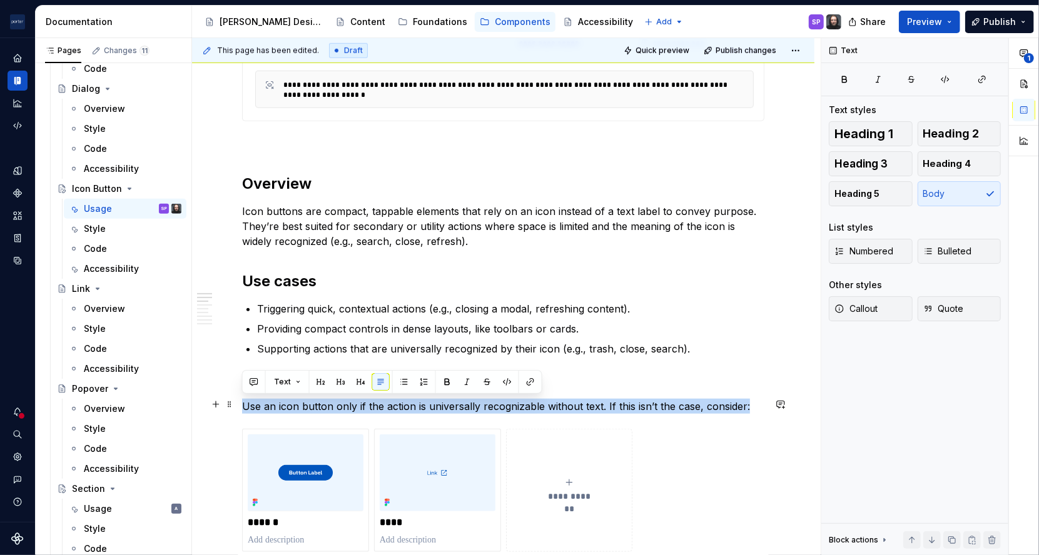
click at [359, 404] on p "Use an icon button only if the action is universally recognizable without text.…" at bounding box center [503, 406] width 522 height 15
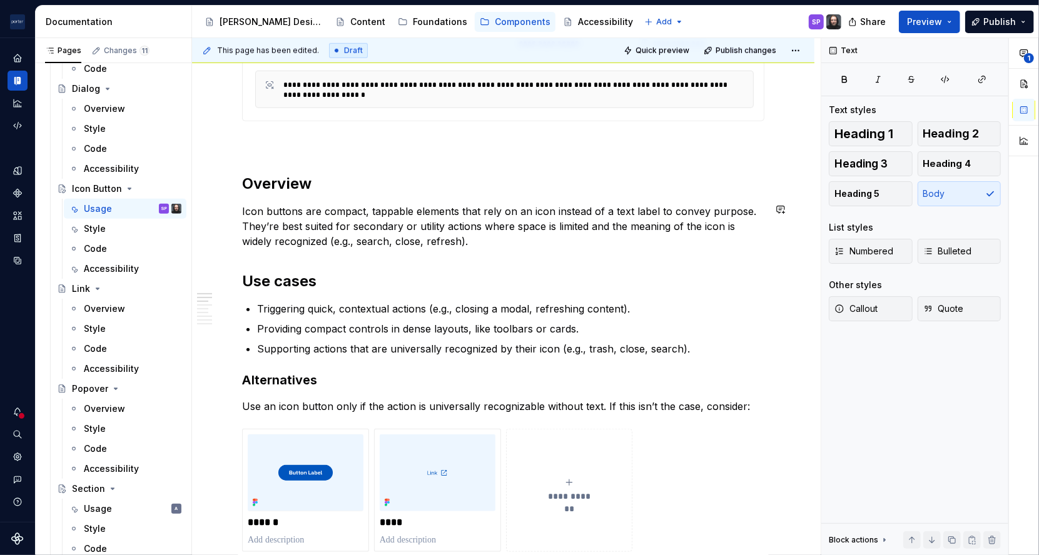
click at [380, 204] on p "Icon buttons are compact, tappable elements that rely on an icon instead of a t…" at bounding box center [503, 226] width 522 height 45
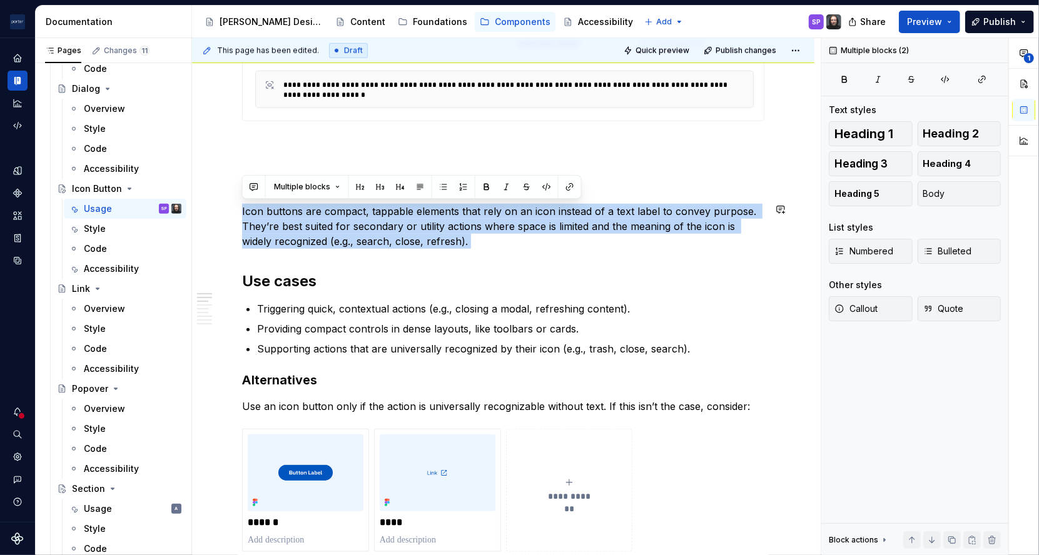
click at [380, 204] on p "Icon buttons are compact, tappable elements that rely on an icon instead of a t…" at bounding box center [503, 226] width 522 height 45
click at [280, 213] on p "Icon buttons are compact, tappable elements that rely on an icon instead of a t…" at bounding box center [503, 226] width 522 height 45
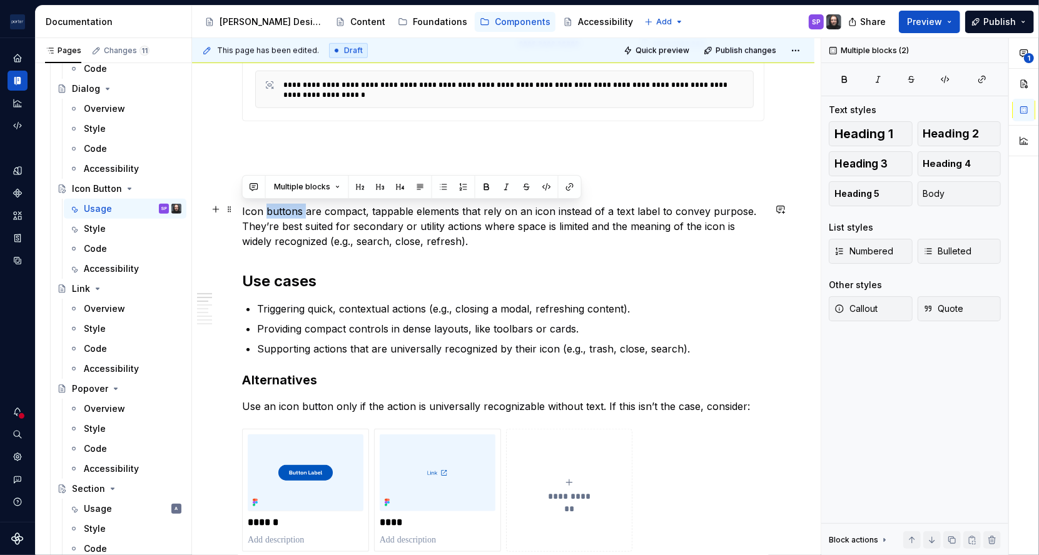
click at [280, 213] on p "Icon buttons are compact, tappable elements that rely on an icon instead of a t…" at bounding box center [503, 226] width 522 height 45
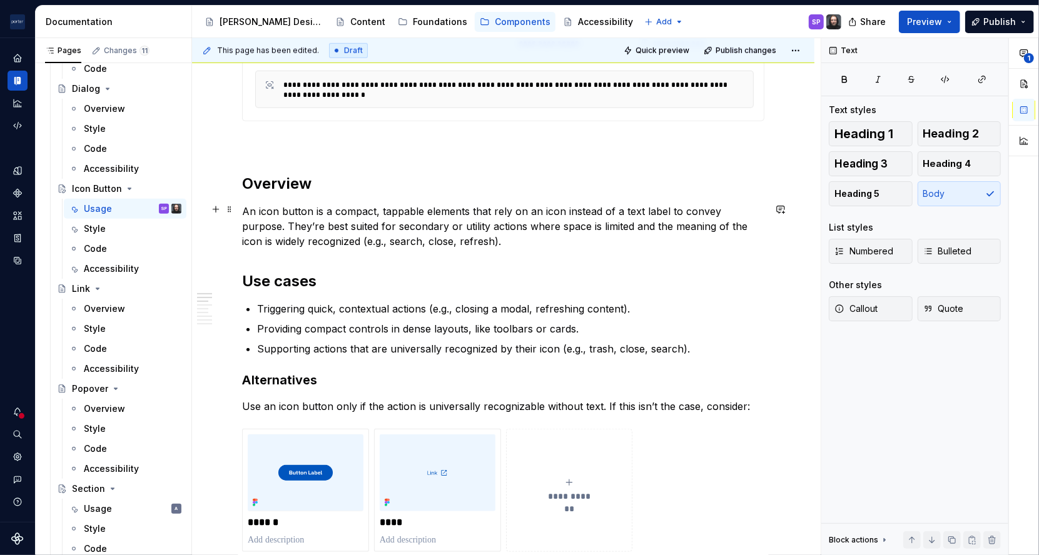
click at [466, 211] on p "An icon button is a compact, tappable elements that rely on an icon instead of …" at bounding box center [503, 226] width 522 height 45
click at [505, 213] on p "An icon button is a compact, tappable element that rely on an icon instead of a…" at bounding box center [503, 226] width 522 height 45
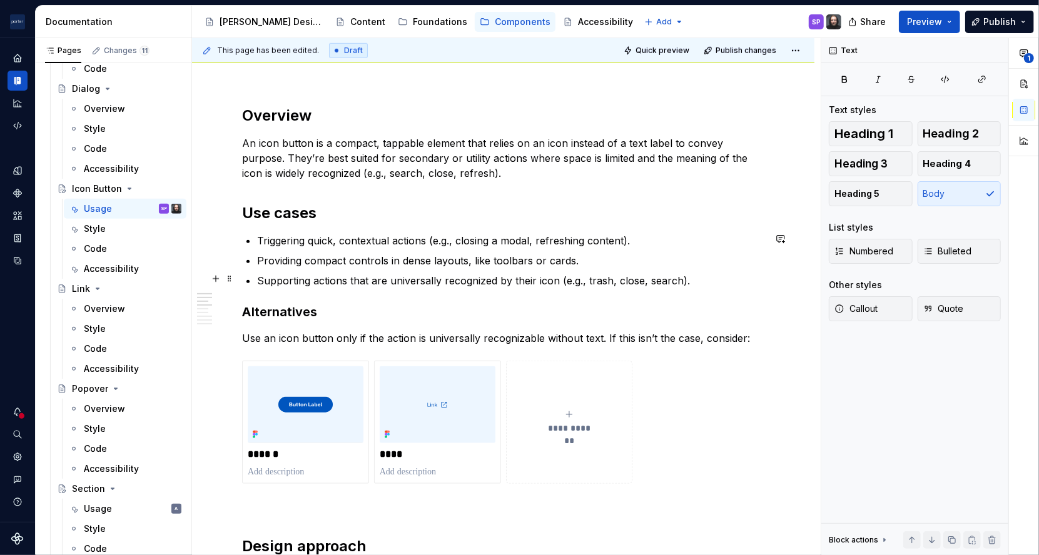
scroll to position [725, 0]
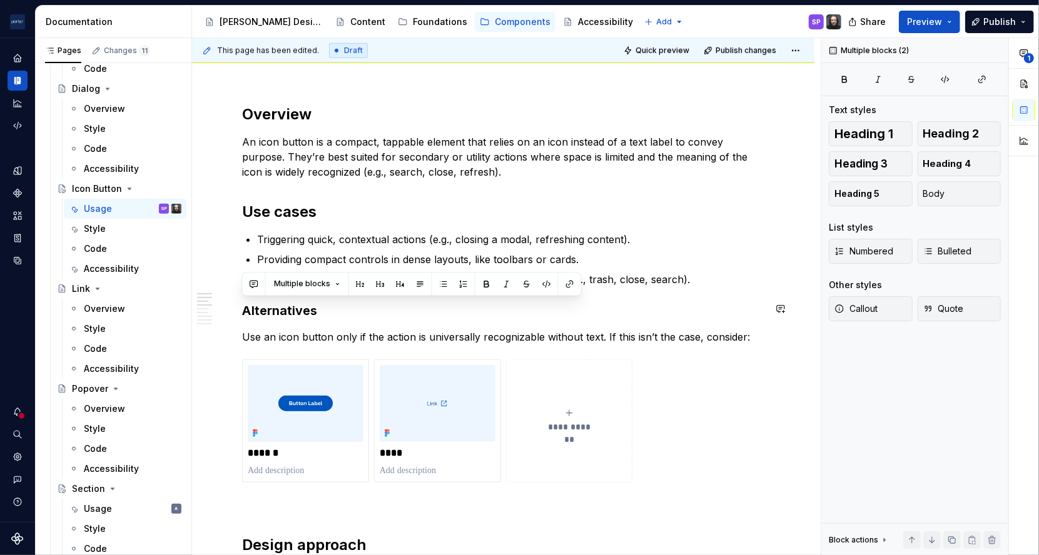
click at [449, 288] on button "button" at bounding box center [444, 285] width 18 height 18
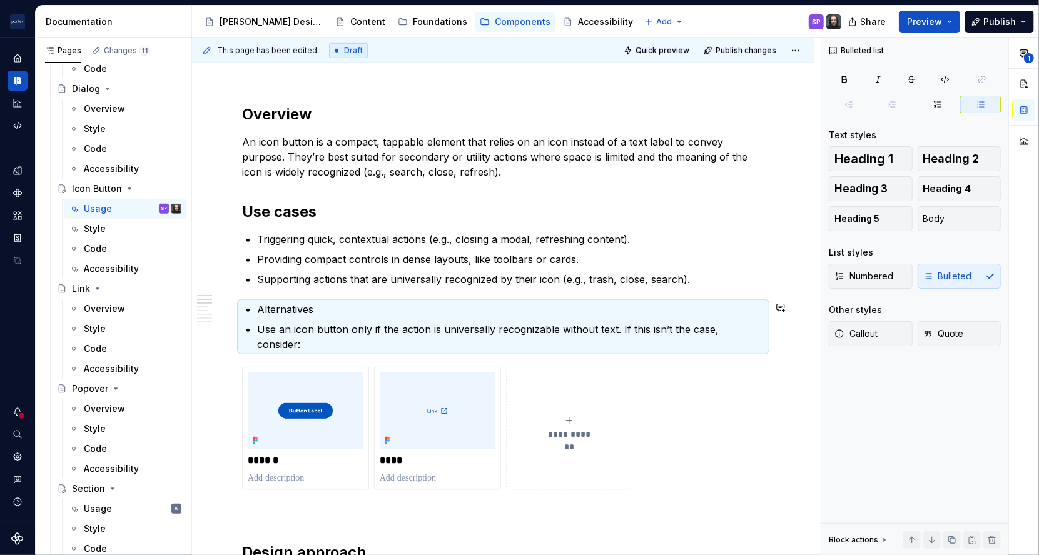
scroll to position [754, 0]
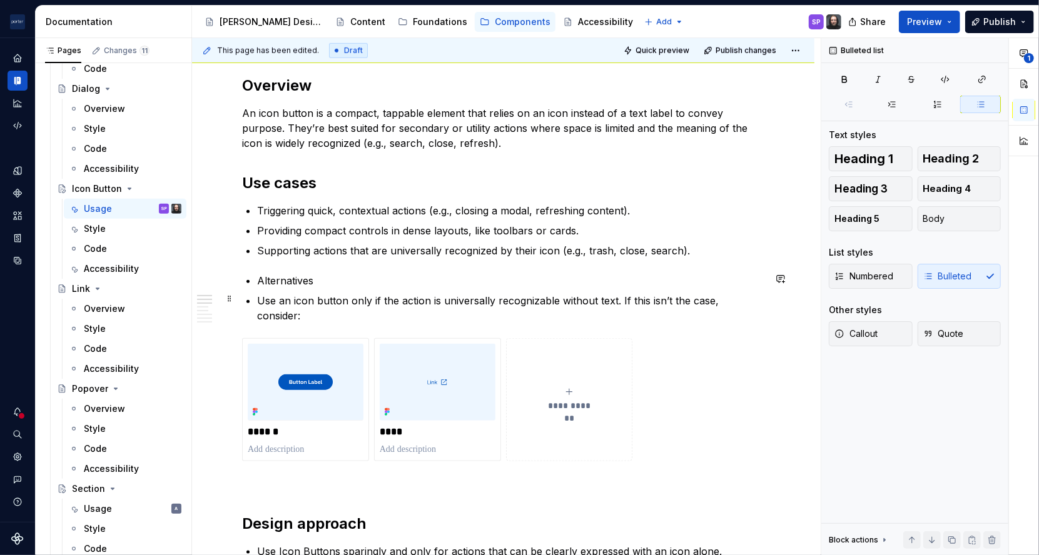
drag, startPoint x: 449, startPoint y: 308, endPoint x: 441, endPoint y: 296, distance: 13.9
click at [441, 296] on ul "Alternatives Use an icon button only if the action is universally recognizable …" at bounding box center [510, 298] width 507 height 50
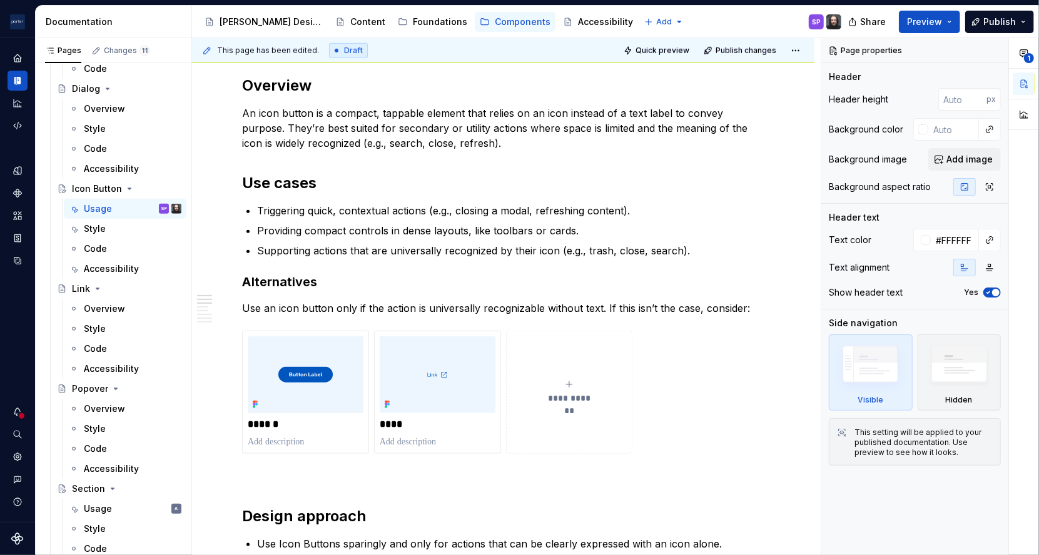
click at [394, 277] on h3 "Alternatives" at bounding box center [503, 282] width 522 height 18
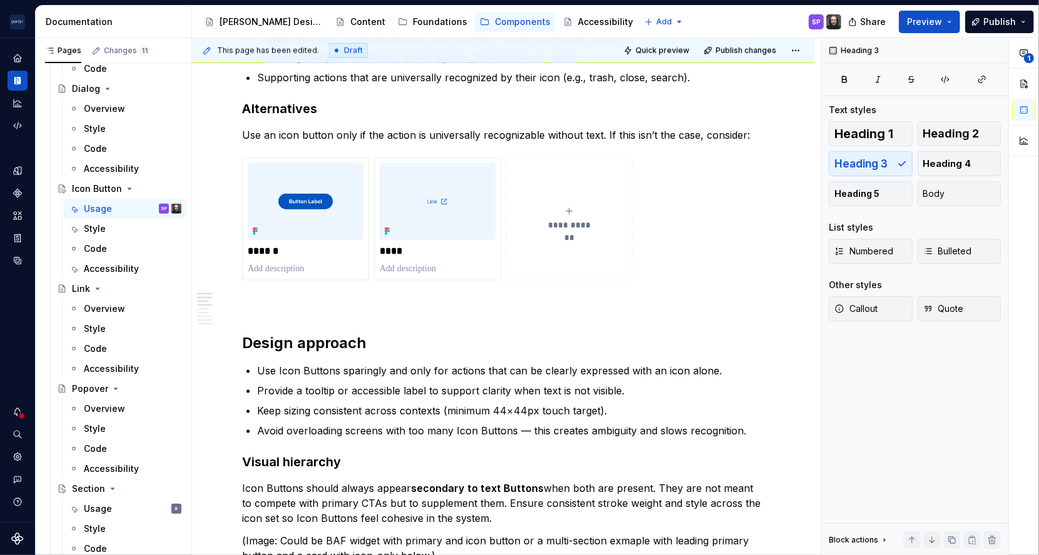
scroll to position [730, 0]
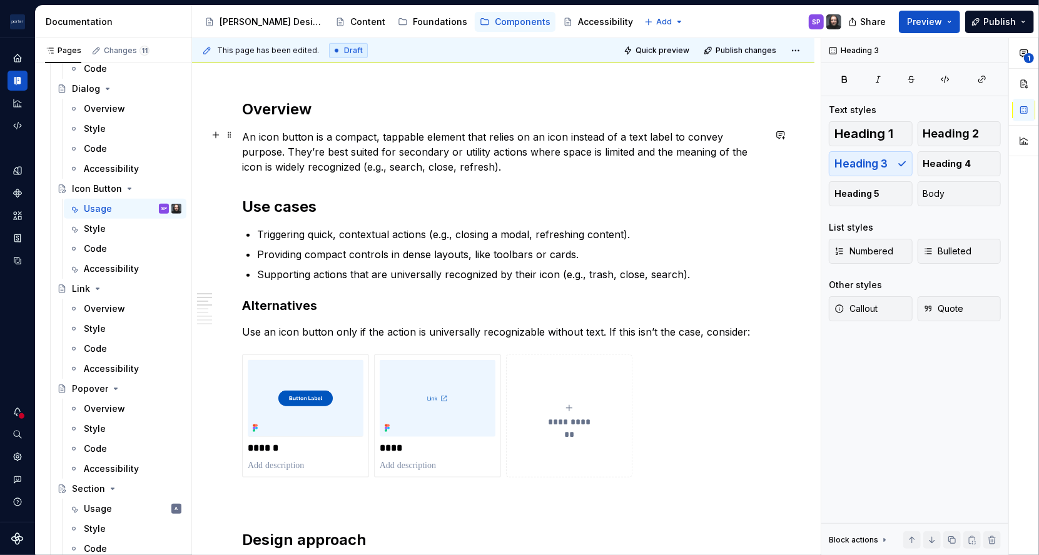
click at [332, 162] on p "An icon button is a compact, tappable element that relies on an icon instead of…" at bounding box center [503, 151] width 522 height 45
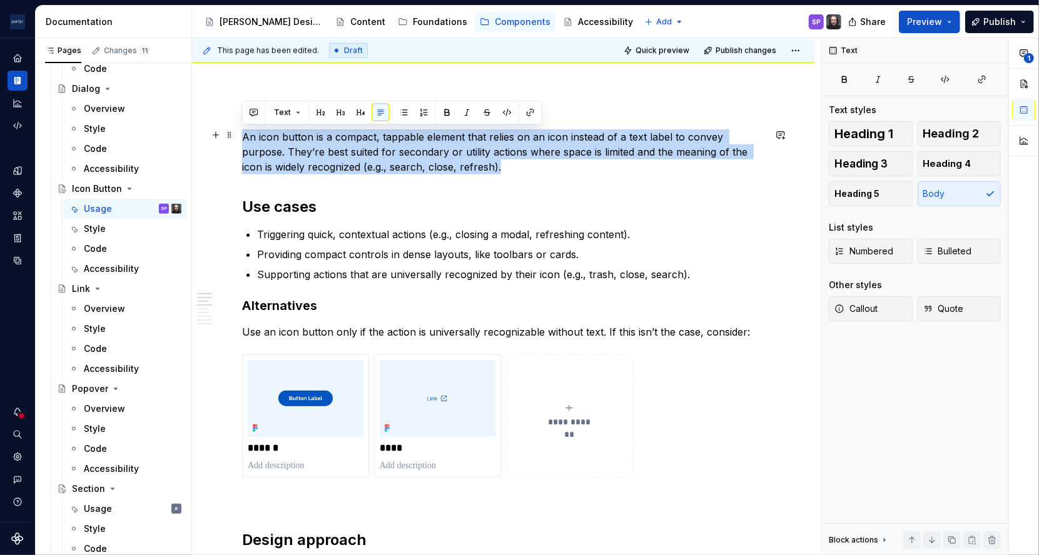
click at [332, 162] on p "An icon button is a compact, tappable element that relies on an icon instead of…" at bounding box center [503, 151] width 522 height 45
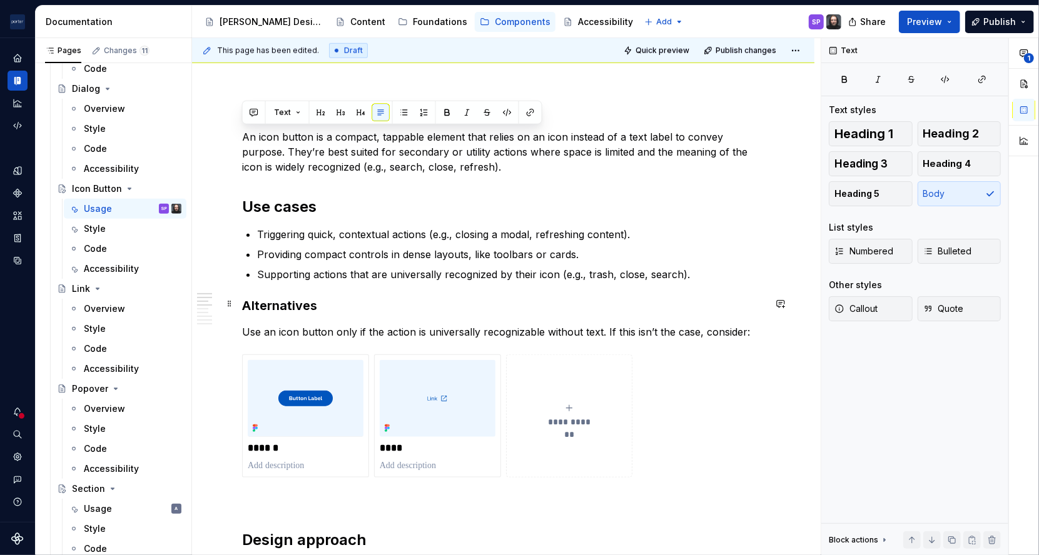
click at [346, 297] on h3 "Alternatives" at bounding box center [503, 306] width 522 height 18
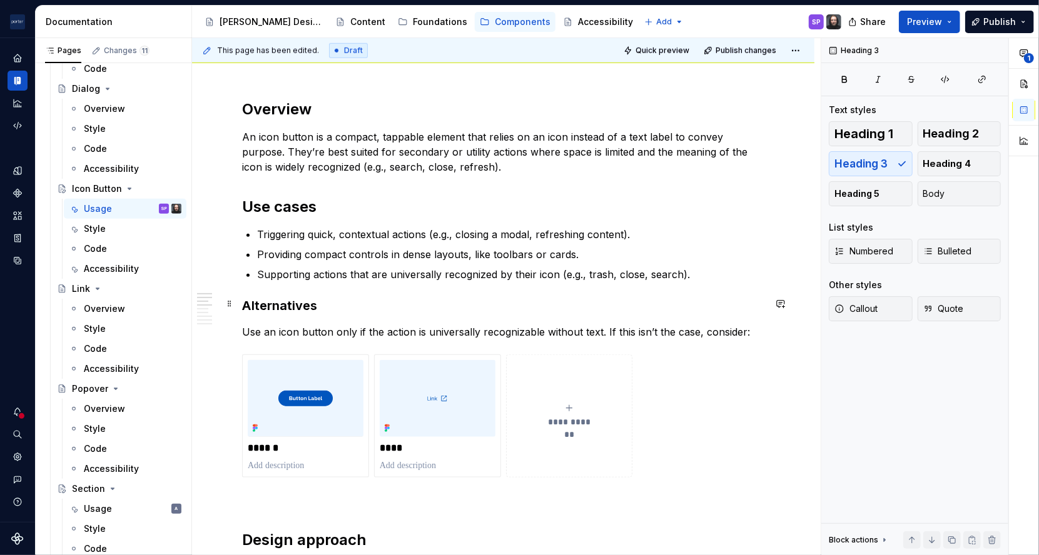
click at [346, 297] on h3 "Alternatives" at bounding box center [503, 306] width 522 height 18
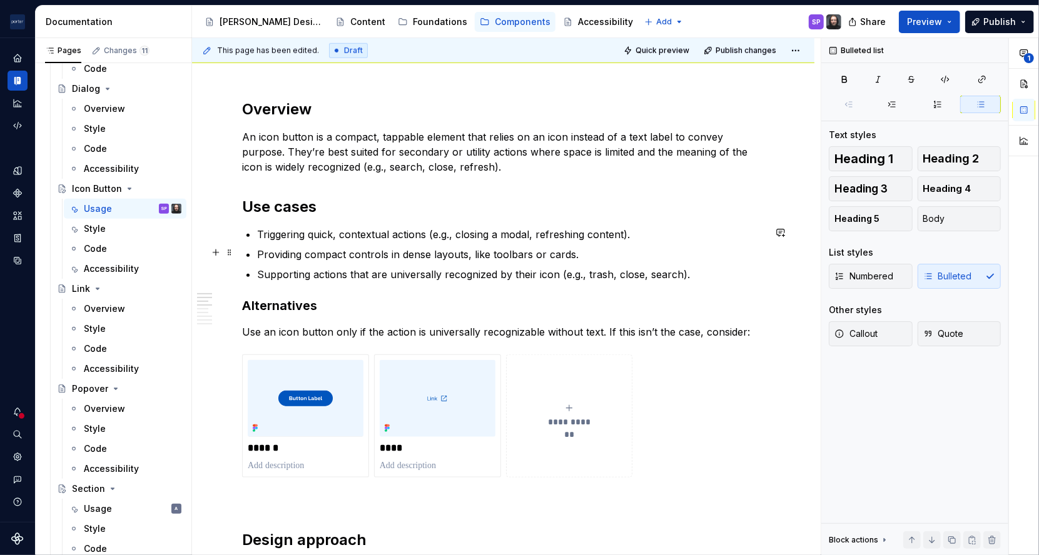
click at [306, 247] on p "Providing compact controls in dense layouts, like toolbars or cards." at bounding box center [510, 254] width 507 height 15
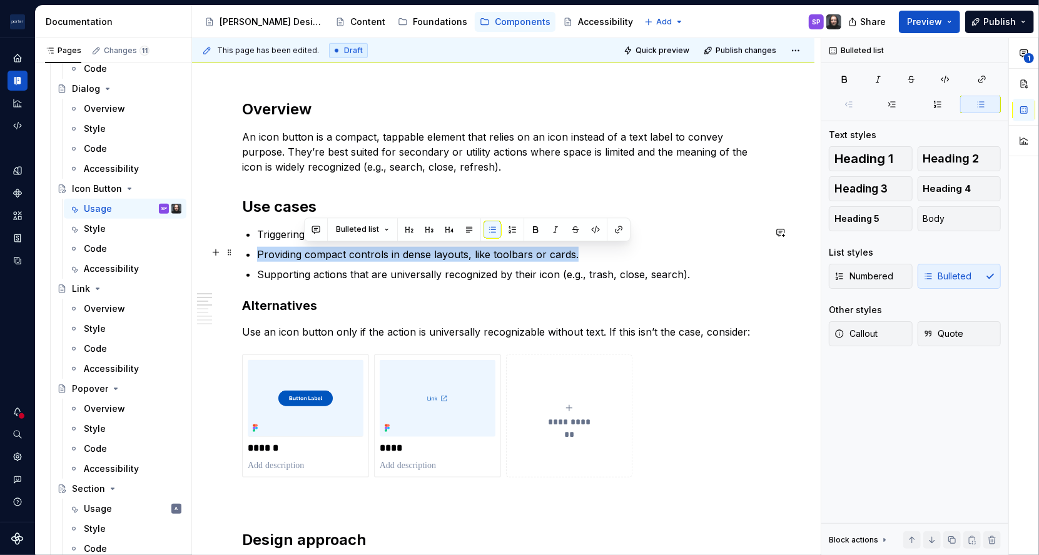
click at [306, 247] on p "Providing compact controls in dense layouts, like toolbars or cards." at bounding box center [510, 254] width 507 height 15
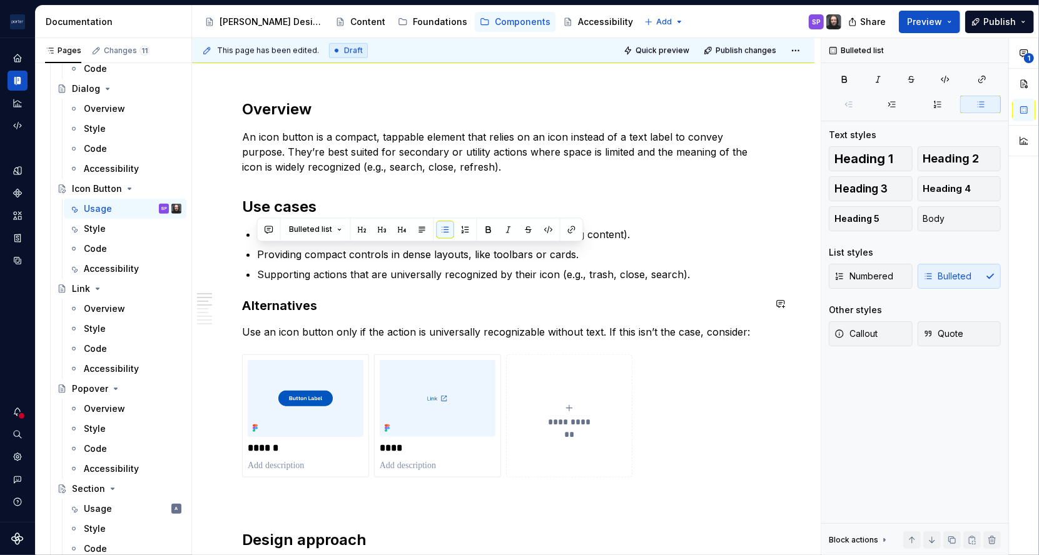
click at [298, 325] on p "Use an icon button only if the action is universally recognizable without text.…" at bounding box center [503, 332] width 522 height 15
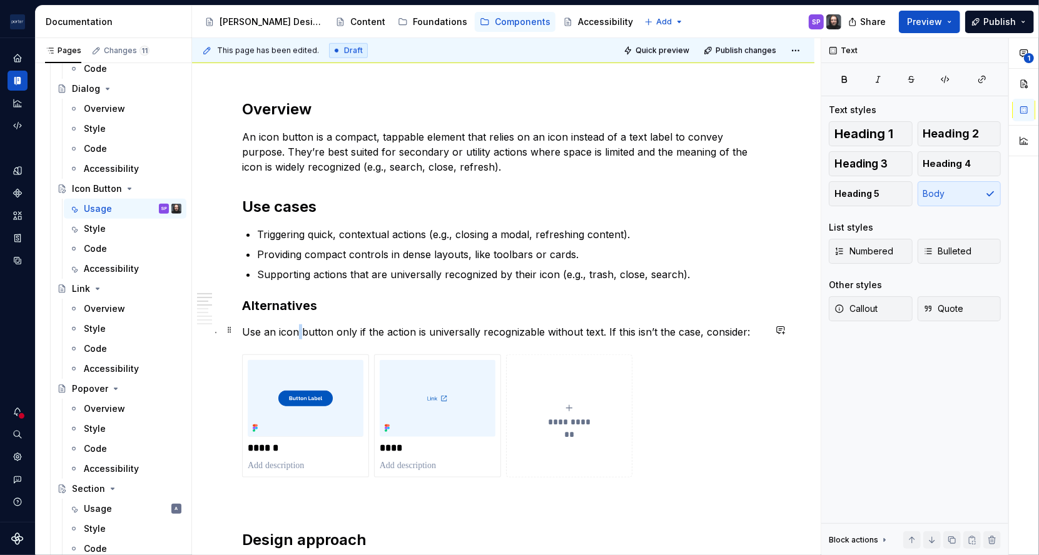
click at [298, 325] on p "Use an icon button only if the action is universally recognizable without text.…" at bounding box center [503, 332] width 522 height 15
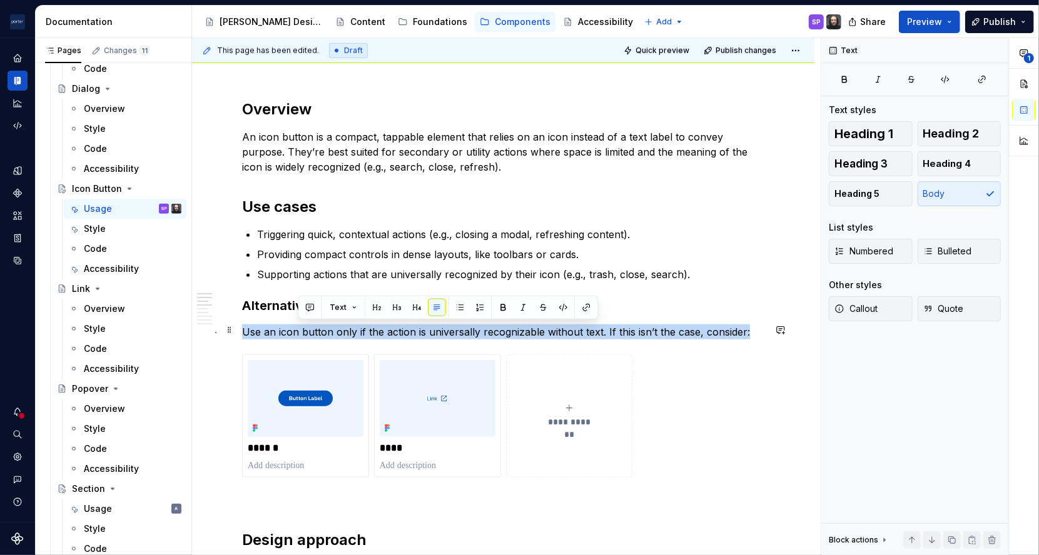
click at [298, 325] on p "Use an icon button only if the action is universally recognizable without text.…" at bounding box center [503, 332] width 522 height 15
click at [385, 330] on p "Use an icon button only if the action is universally recognizable without text.…" at bounding box center [503, 332] width 522 height 15
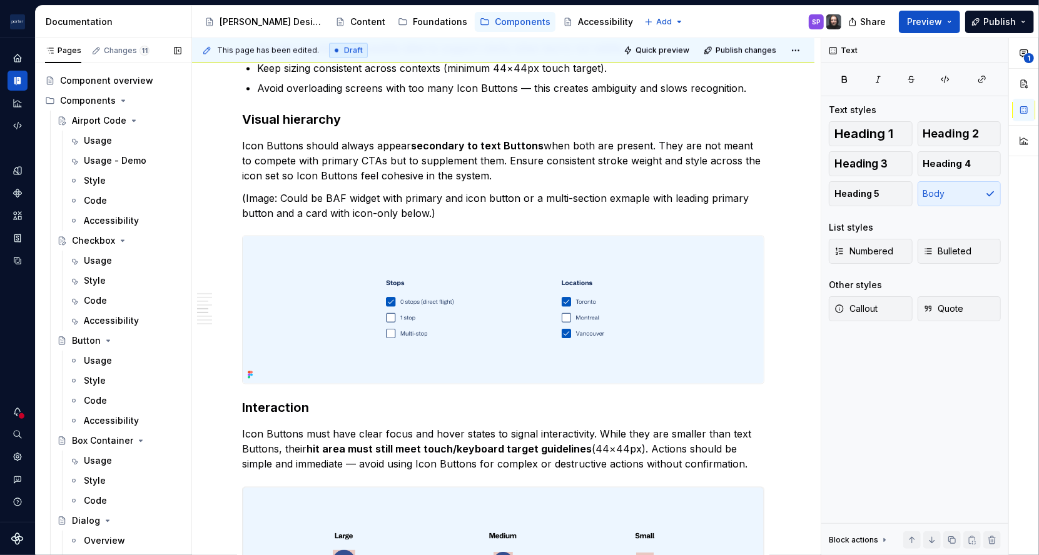
scroll to position [0, 0]
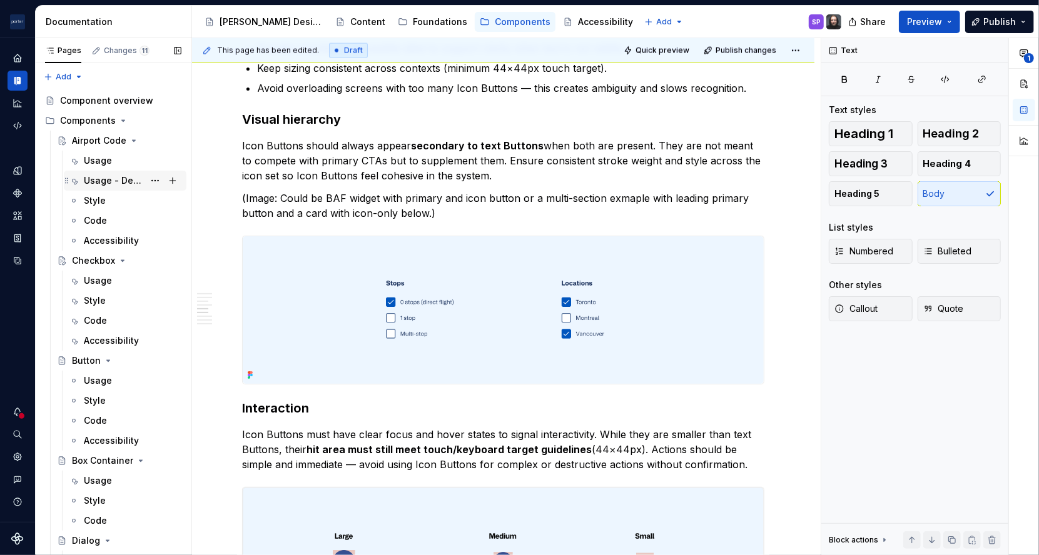
click at [90, 176] on div "Usage - Demo" at bounding box center [114, 180] width 60 height 13
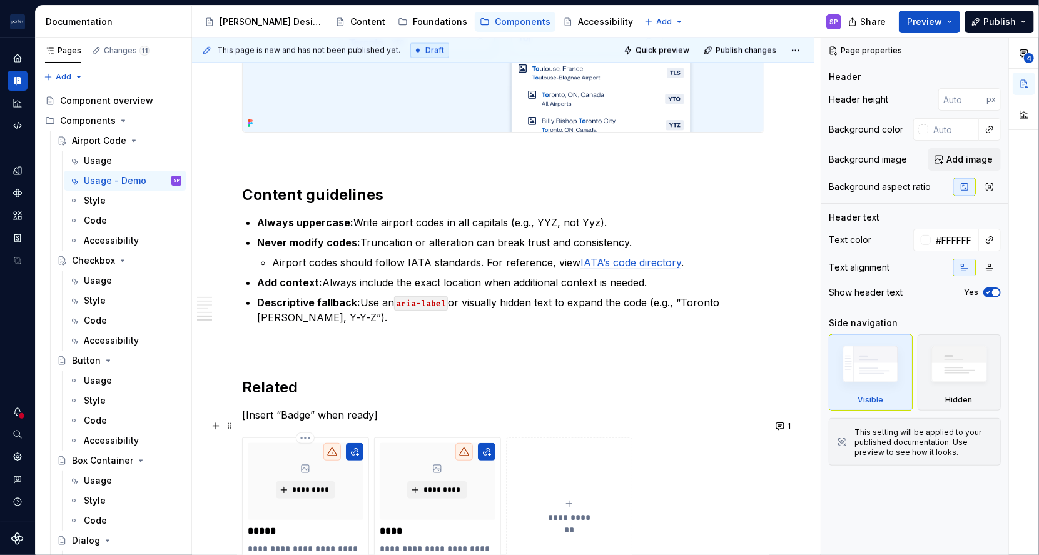
scroll to position [1555, 0]
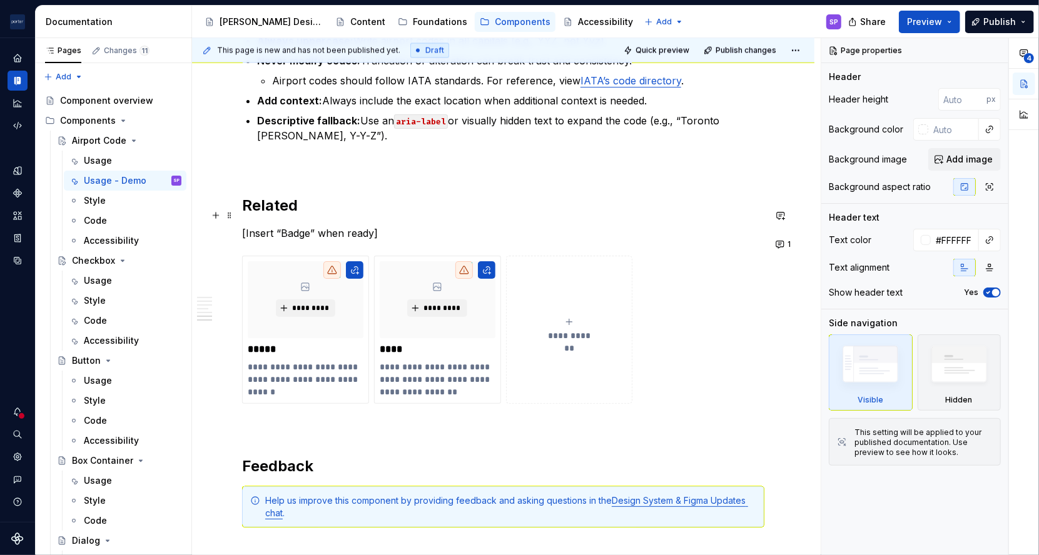
click at [297, 256] on div "**********" at bounding box center [503, 330] width 522 height 148
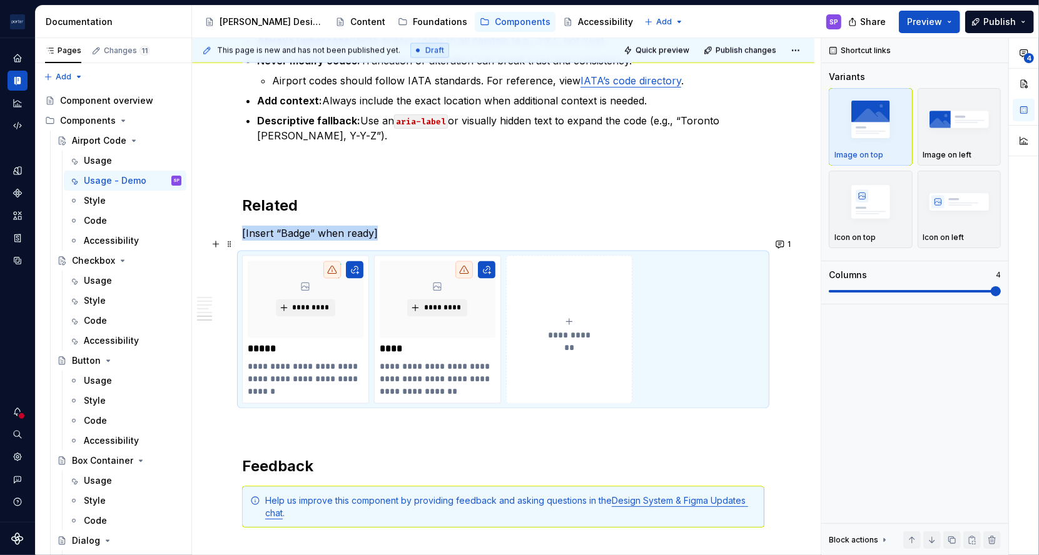
click at [297, 256] on div "**********" at bounding box center [503, 330] width 522 height 148
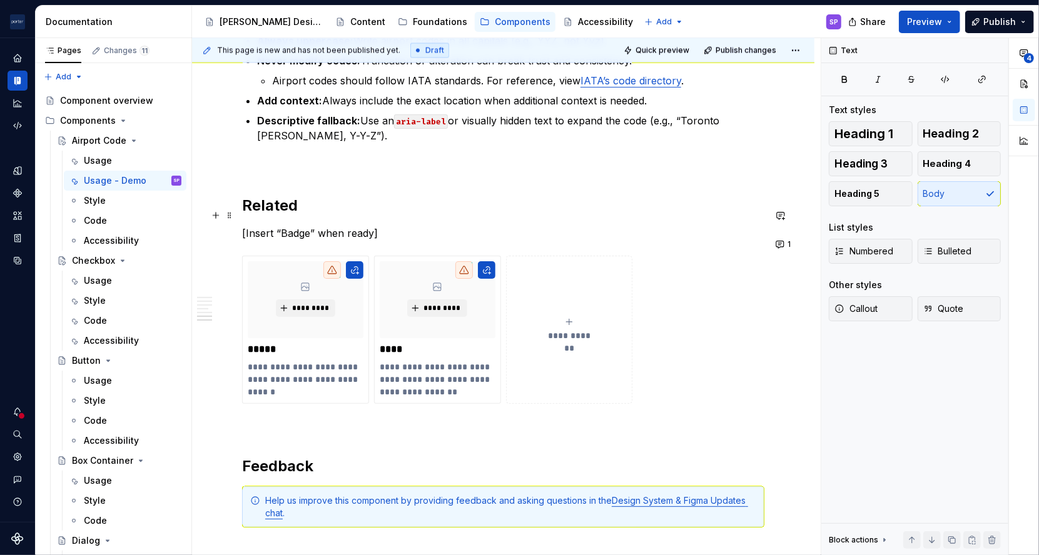
click at [285, 226] on p "[Insert “Badge” when ready]" at bounding box center [503, 233] width 522 height 15
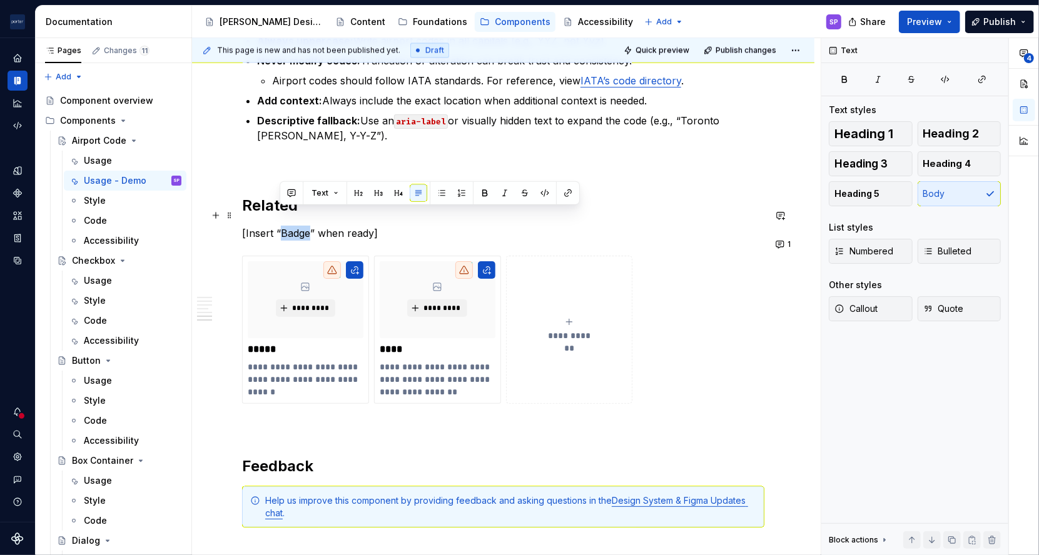
click at [285, 226] on p "[Insert “Badge” when ready]" at bounding box center [503, 233] width 522 height 15
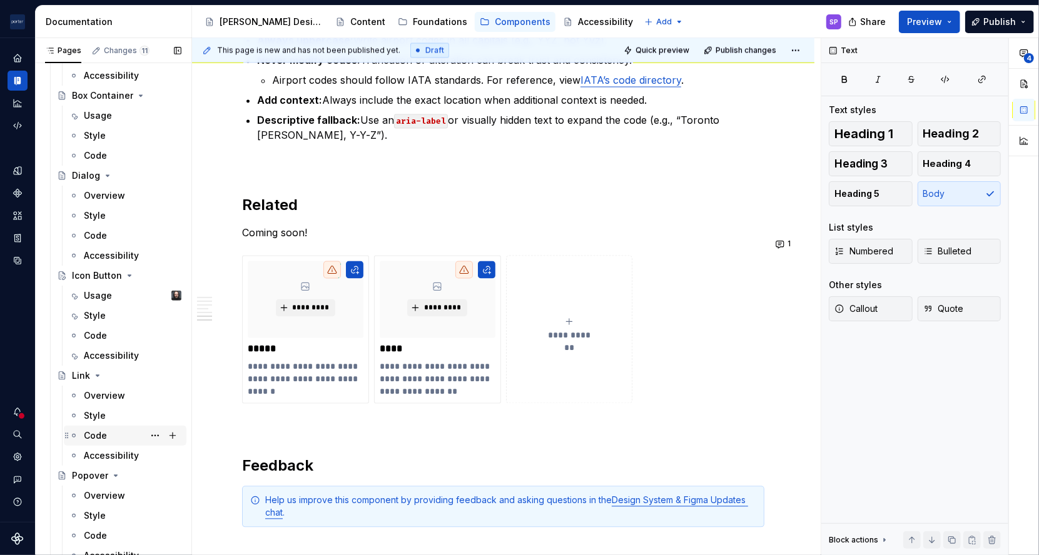
scroll to position [452, 0]
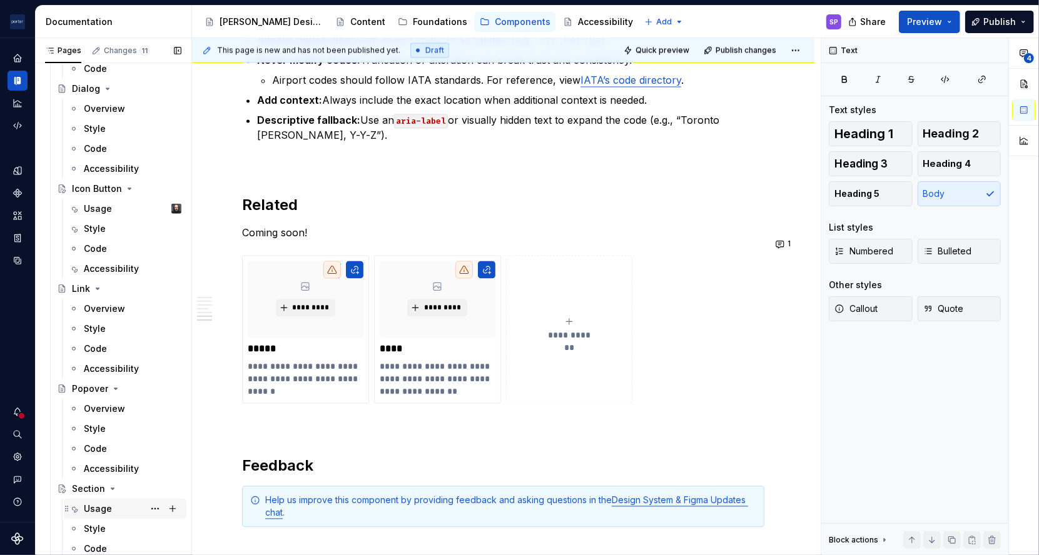
click at [96, 512] on div "Usage" at bounding box center [98, 509] width 28 height 13
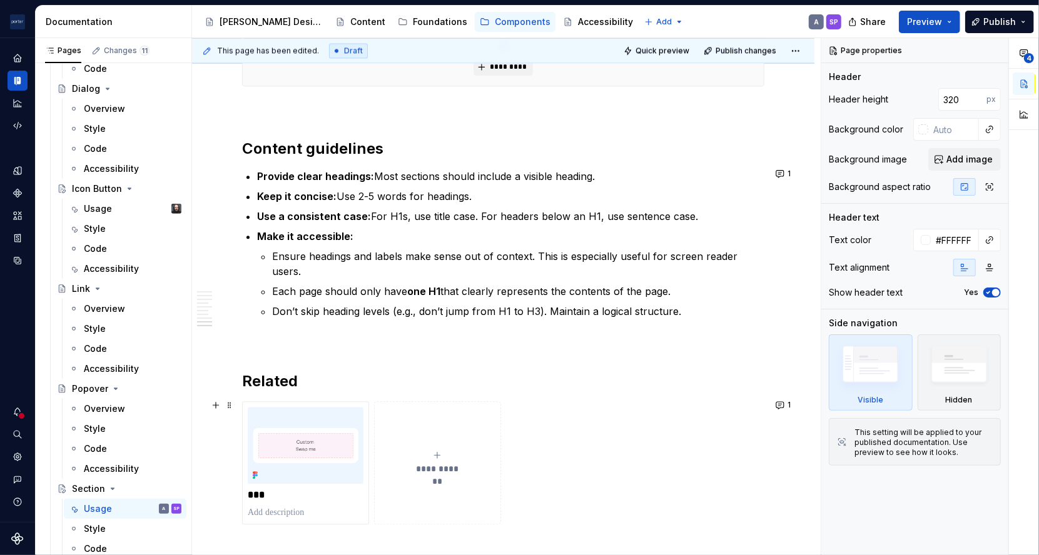
scroll to position [1999, 0]
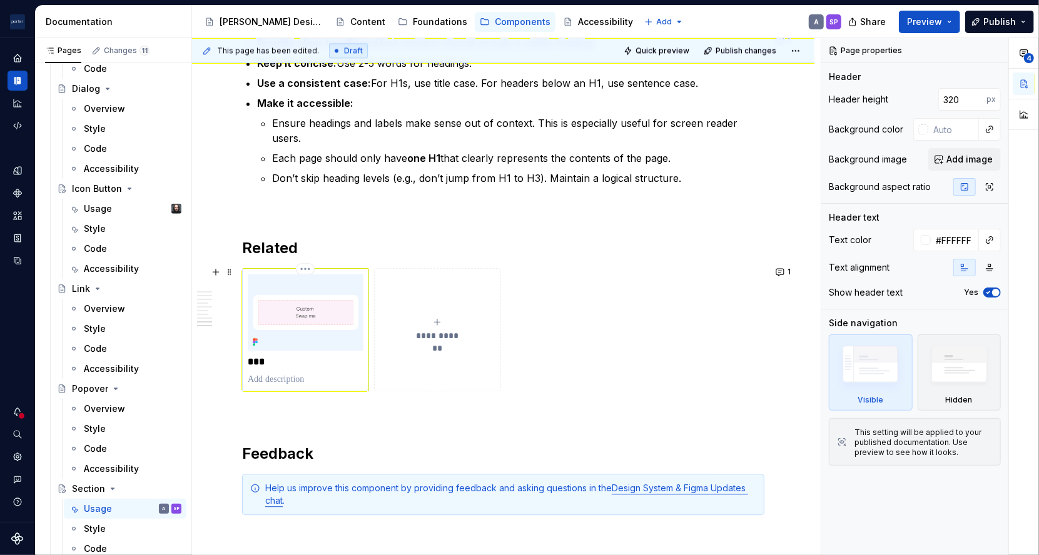
click at [342, 343] on img at bounding box center [306, 312] width 116 height 77
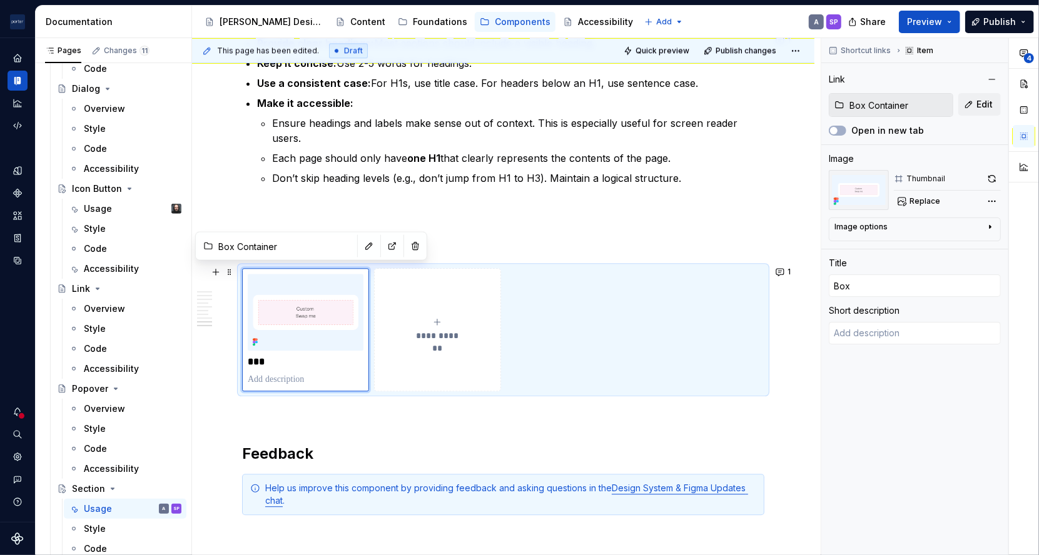
click at [512, 377] on div "**********" at bounding box center [503, 329] width 522 height 123
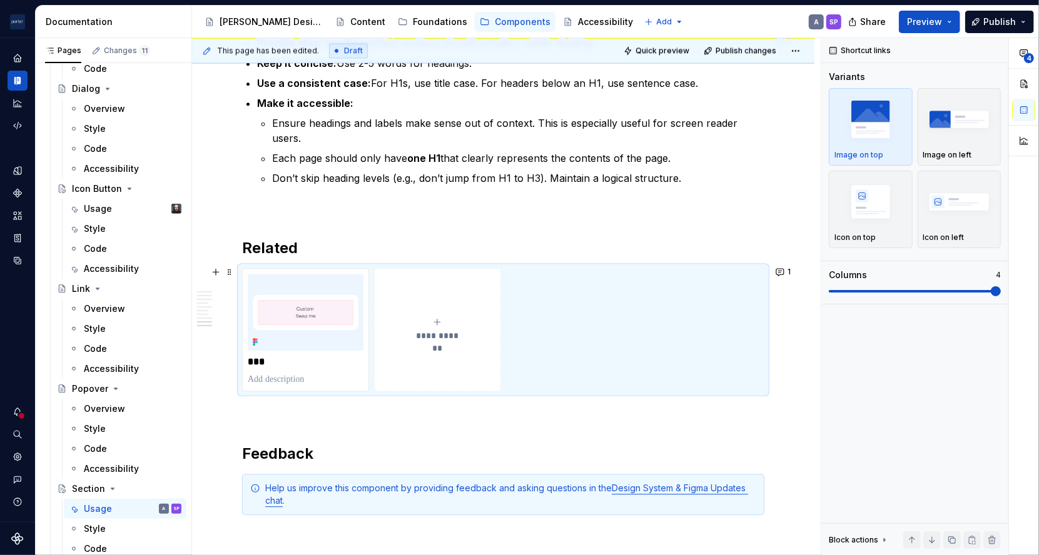
click at [500, 376] on div "**********" at bounding box center [503, 329] width 522 height 123
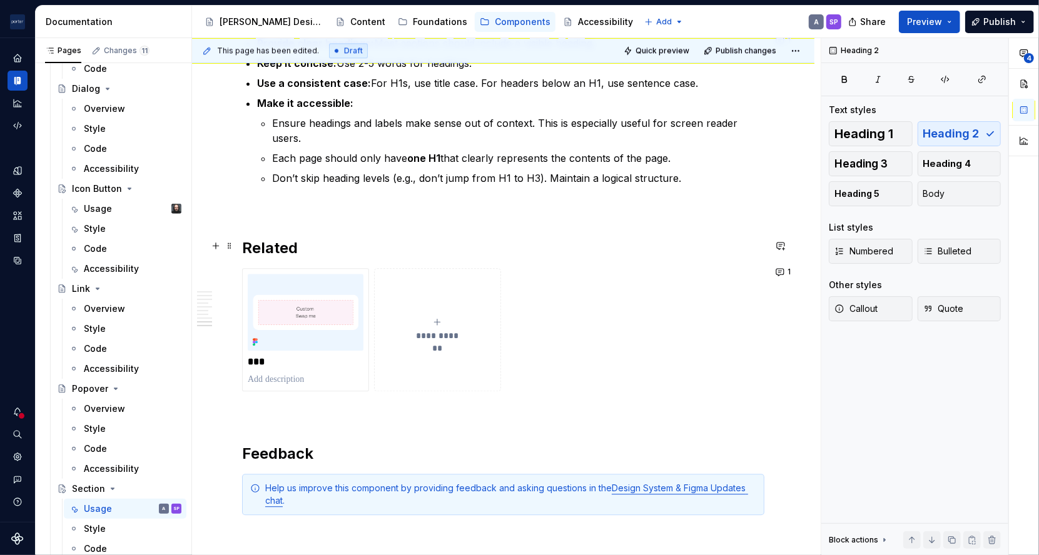
click at [325, 248] on h2 "Related" at bounding box center [503, 248] width 522 height 20
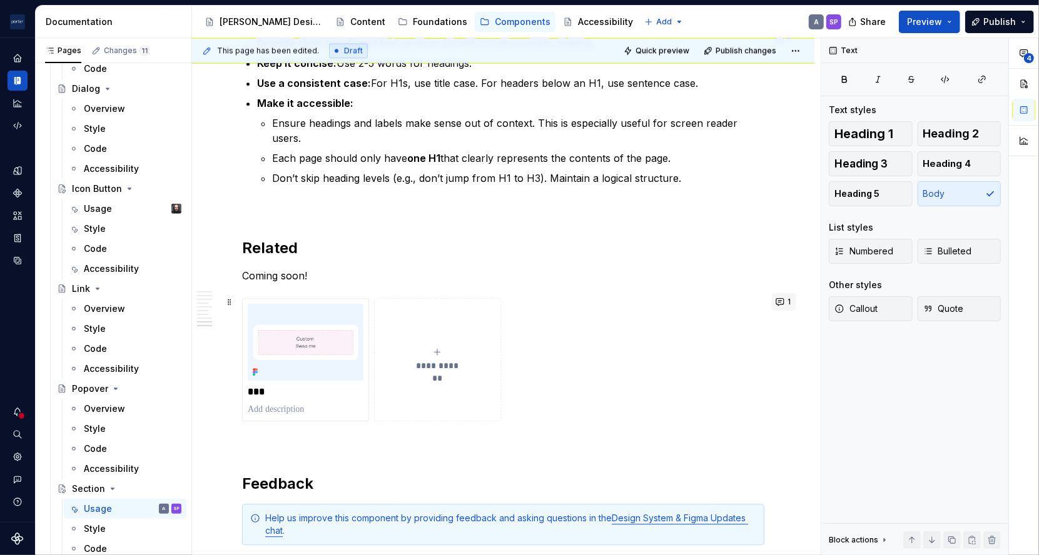
click at [781, 301] on button "1" at bounding box center [784, 302] width 24 height 18
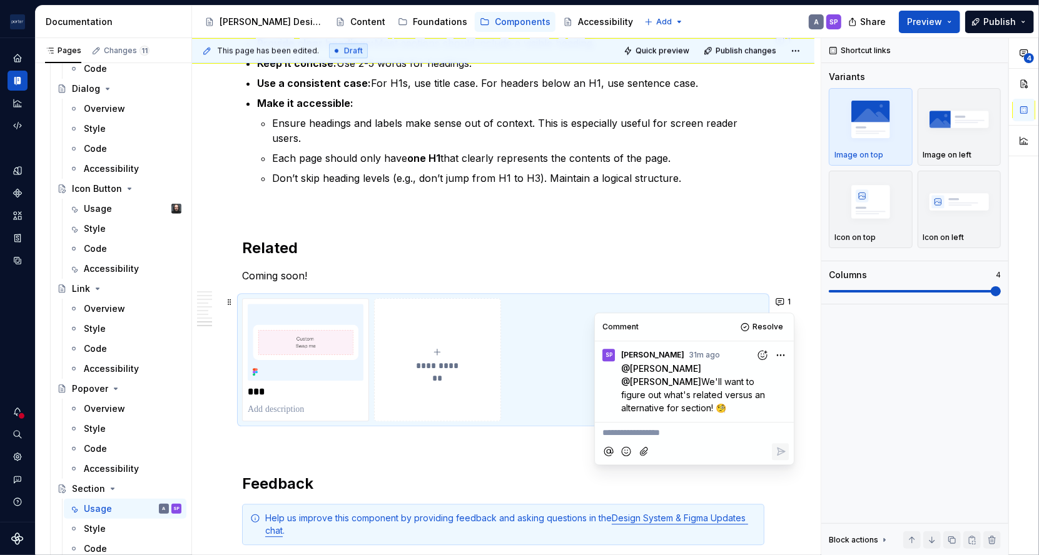
click at [691, 243] on h2 "Related" at bounding box center [503, 248] width 522 height 20
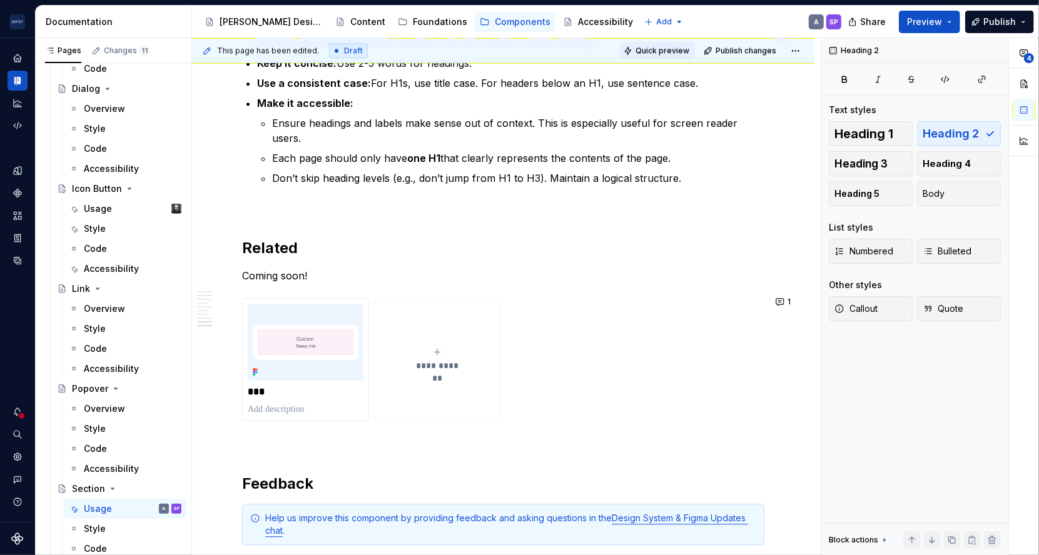
click at [660, 48] on span "Quick preview" at bounding box center [662, 51] width 54 height 10
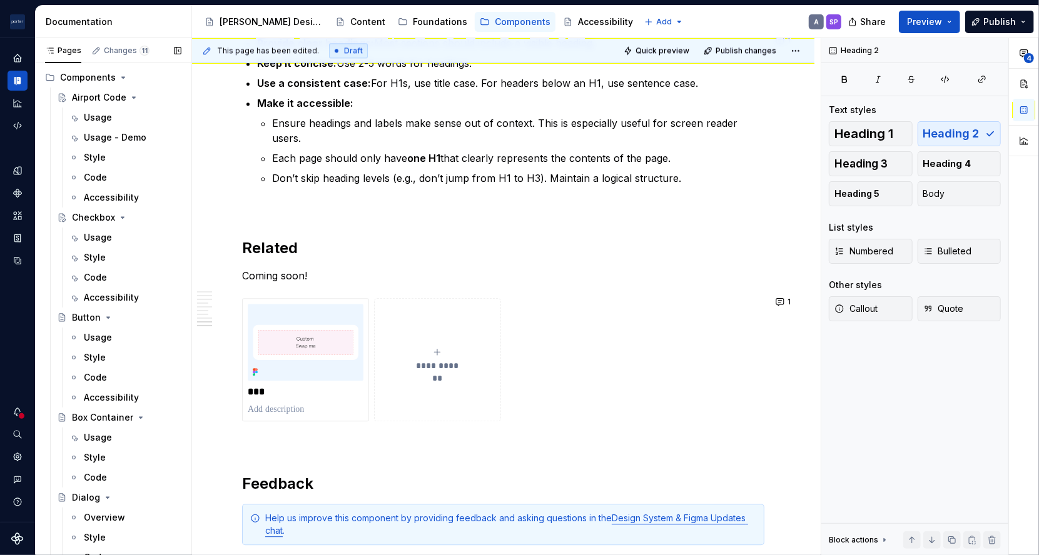
scroll to position [0, 0]
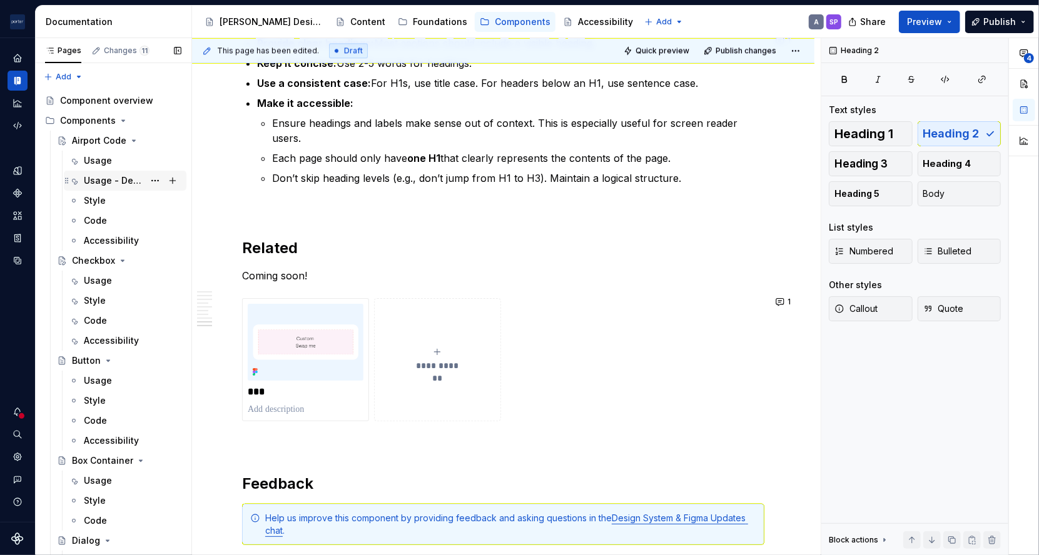
click at [109, 178] on div "Usage - Demo" at bounding box center [114, 180] width 60 height 13
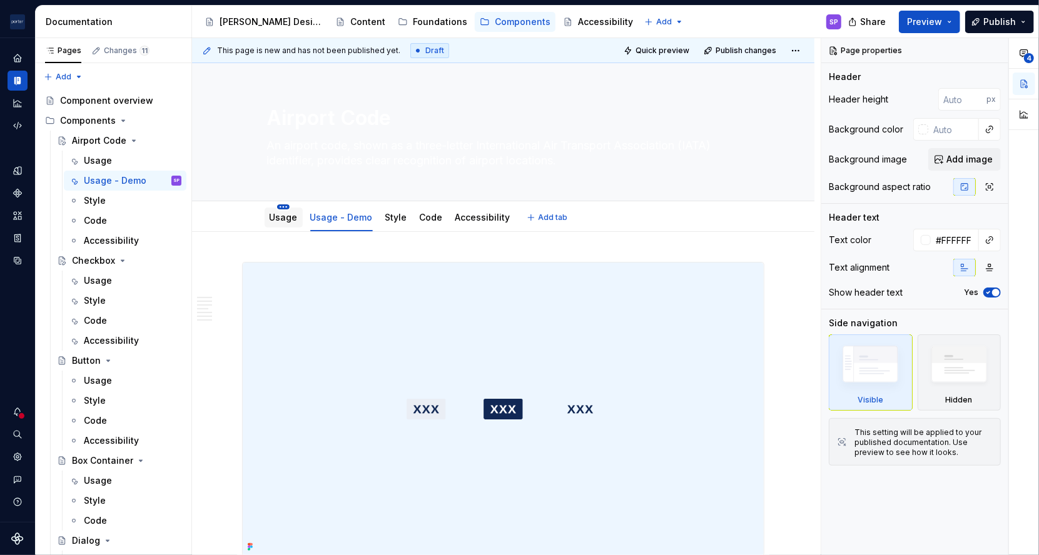
click at [284, 210] on div "Usage" at bounding box center [284, 217] width 28 height 15
drag, startPoint x: 285, startPoint y: 215, endPoint x: 273, endPoint y: 214, distance: 12.5
click at [273, 214] on link "Usage" at bounding box center [284, 217] width 28 height 11
click at [280, 207] on html "[PERSON_NAME] Airlines SP Design system data Documentation Accessibility guide …" at bounding box center [519, 277] width 1039 height 555
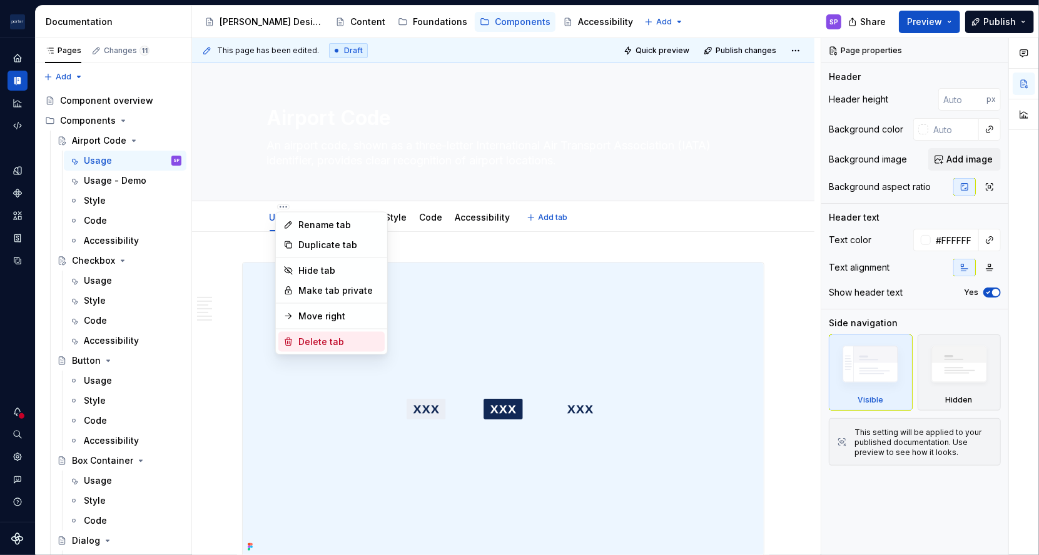
click at [338, 339] on div "Delete tab" at bounding box center [338, 342] width 81 height 13
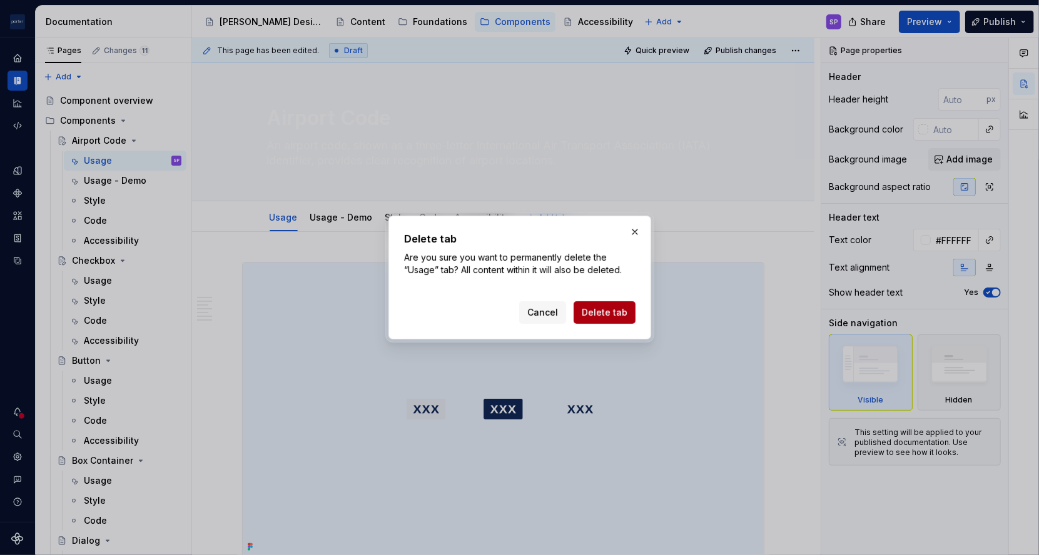
click at [625, 307] on span "Delete tab" at bounding box center [605, 312] width 46 height 13
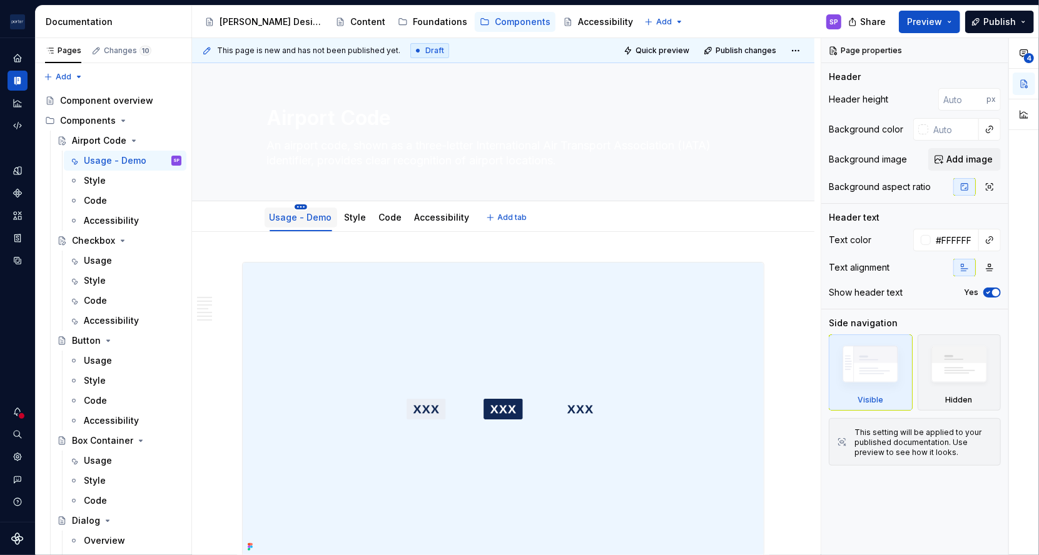
click at [300, 204] on html "[PERSON_NAME] Airlines SP Design system data Documentation Accessibility guide …" at bounding box center [519, 277] width 1039 height 555
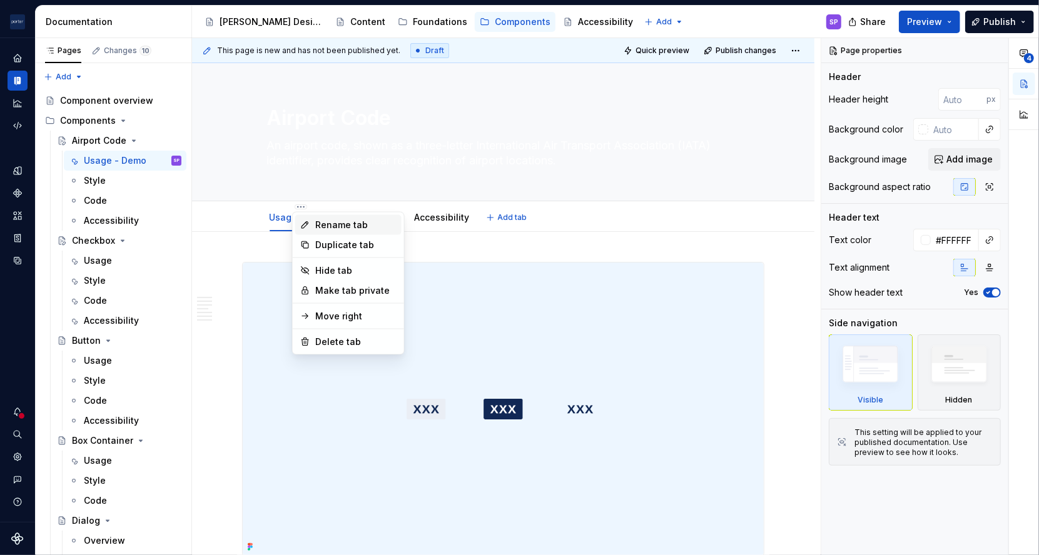
click at [332, 223] on div "Rename tab" at bounding box center [355, 225] width 81 height 13
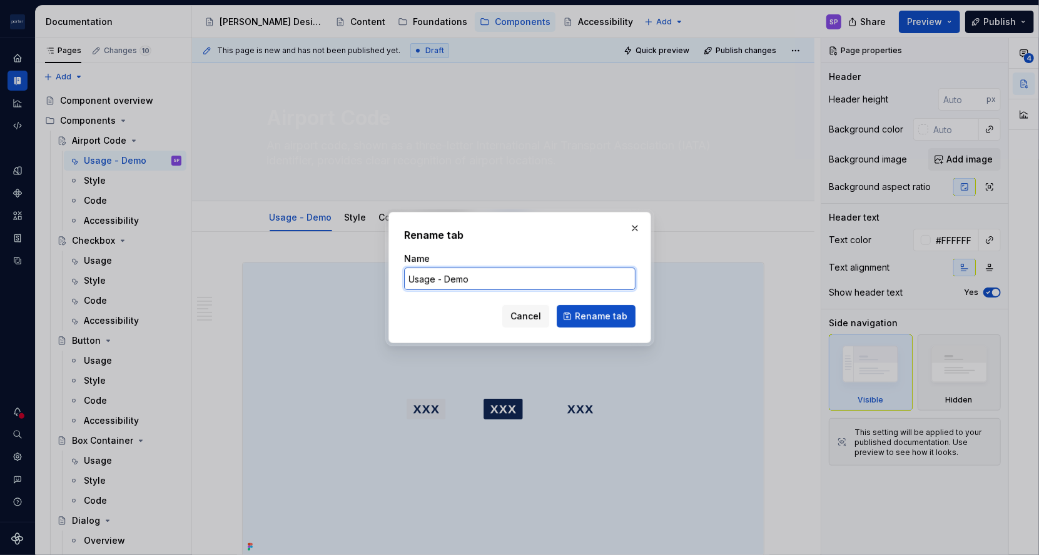
click at [495, 271] on input "Usage - Demo" at bounding box center [519, 279] width 231 height 23
click button "Rename tab" at bounding box center [596, 316] width 79 height 23
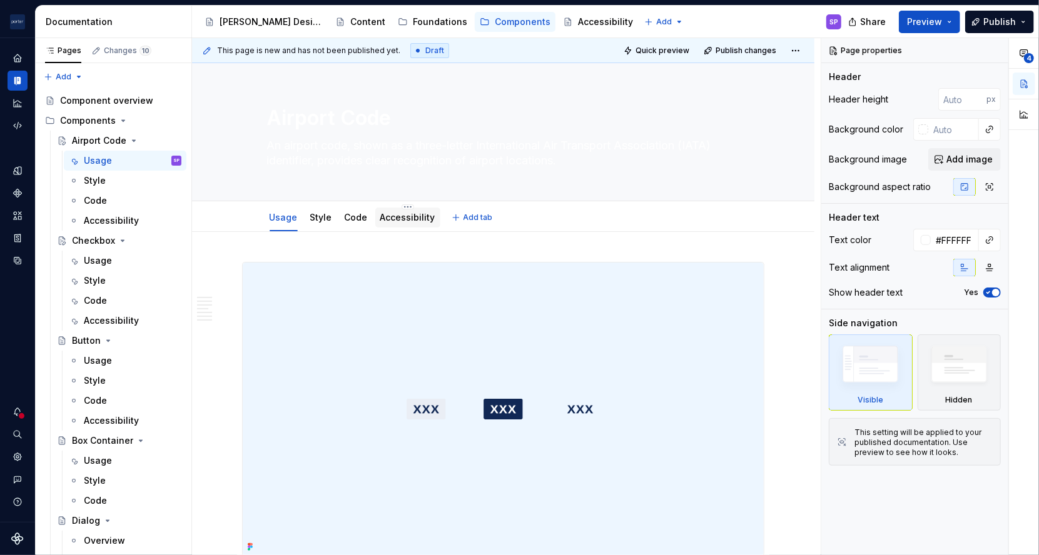
click at [418, 221] on link "Accessibility" at bounding box center [407, 217] width 55 height 11
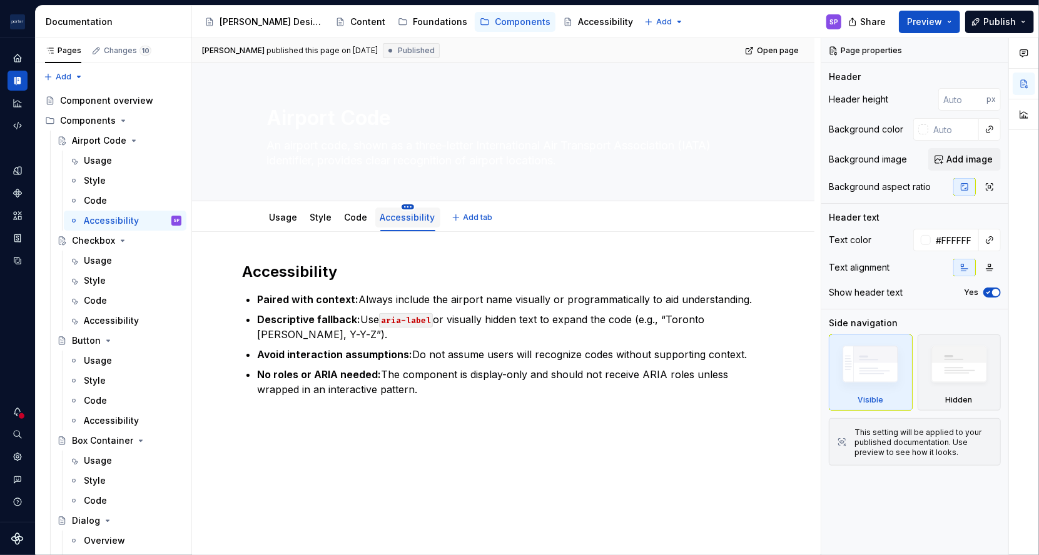
click at [400, 205] on html "[PERSON_NAME] Airlines SP Design system data Documentation Accessibility guide …" at bounding box center [519, 277] width 1039 height 555
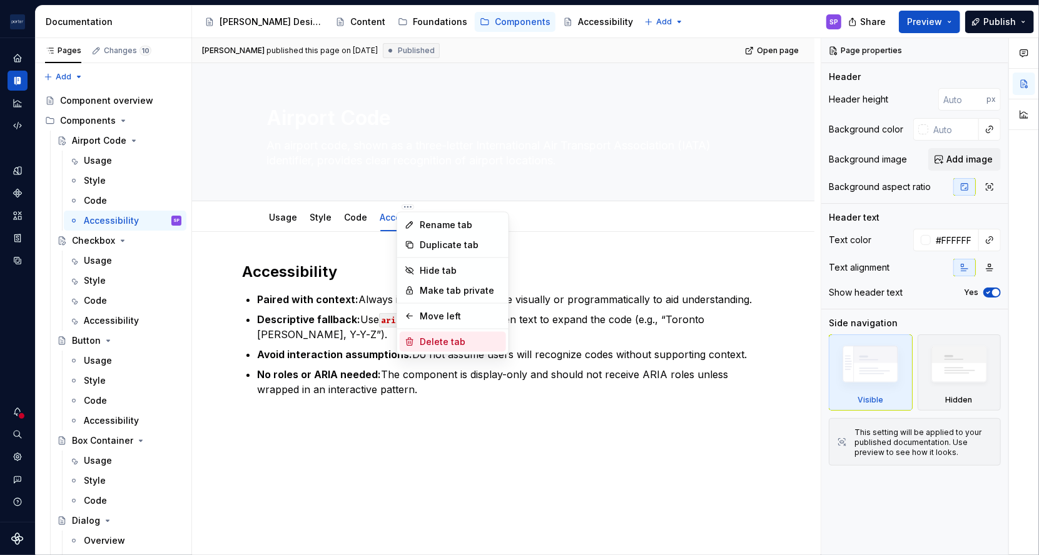
click at [420, 346] on div "Delete tab" at bounding box center [460, 342] width 81 height 13
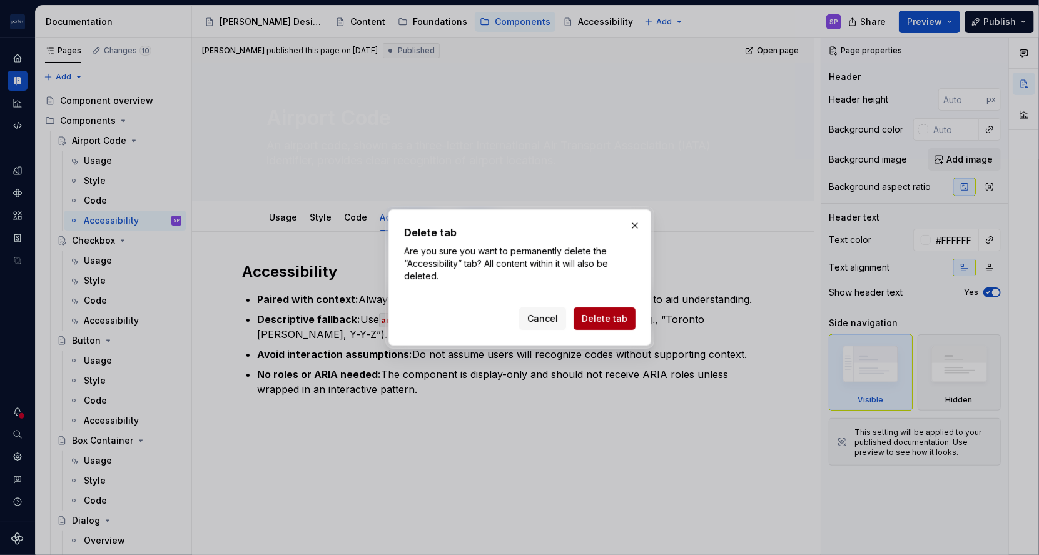
click at [608, 323] on span "Delete tab" at bounding box center [605, 319] width 46 height 13
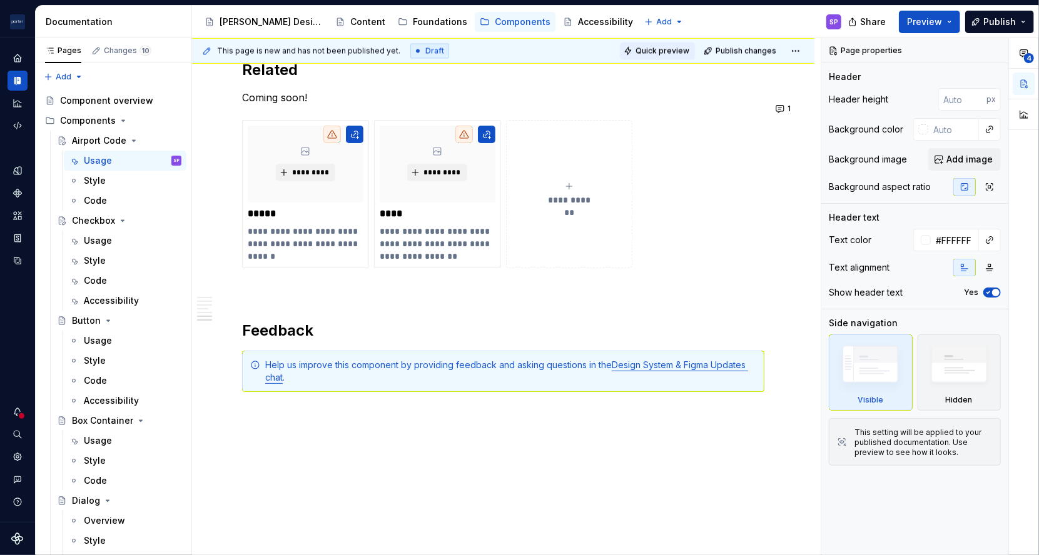
click at [662, 52] on span "Quick preview" at bounding box center [662, 51] width 54 height 10
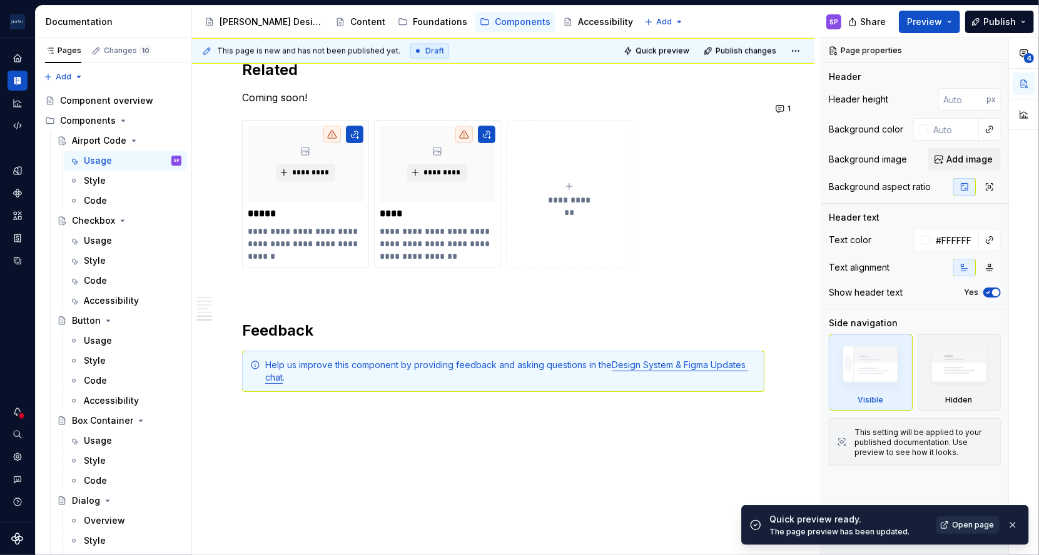
click at [956, 522] on span "Open page" at bounding box center [973, 525] width 42 height 10
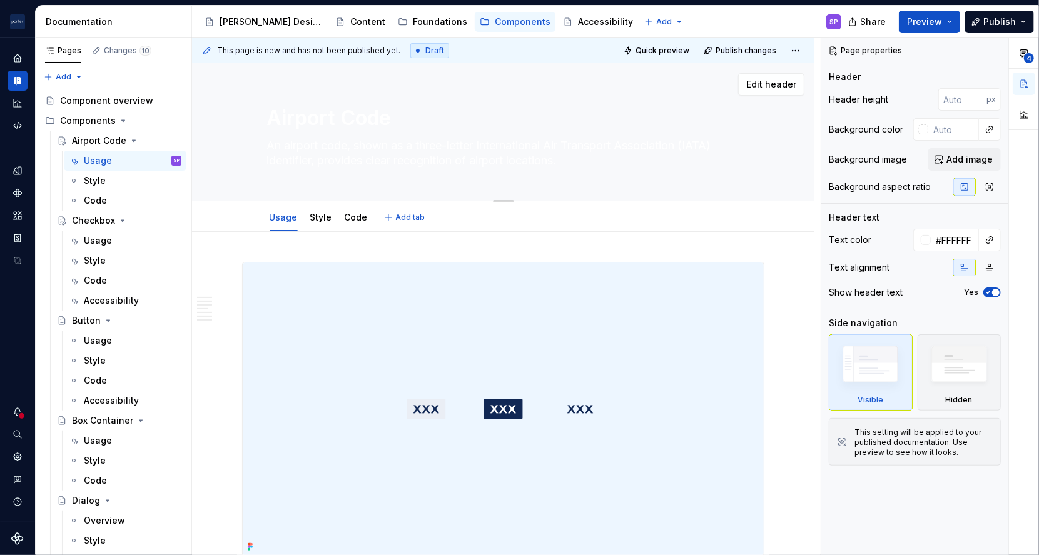
click at [320, 134] on div "Airport Code An airport code, shown as a three-letter International Air Transpo…" at bounding box center [503, 132] width 473 height 138
drag, startPoint x: 320, startPoint y: 134, endPoint x: 323, endPoint y: 158, distance: 23.3
click at [323, 158] on textarea "An airport code, shown as a three-letter International Air Transport Associatio…" at bounding box center [501, 153] width 473 height 35
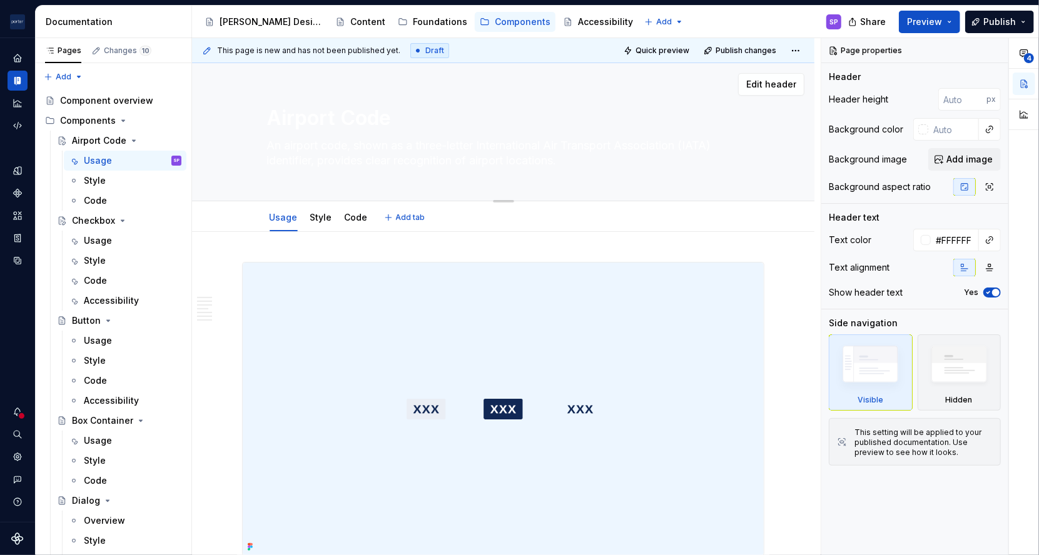
click at [323, 158] on textarea "An airport code, shown as a three-letter International Air Transport Associatio…" at bounding box center [501, 153] width 473 height 35
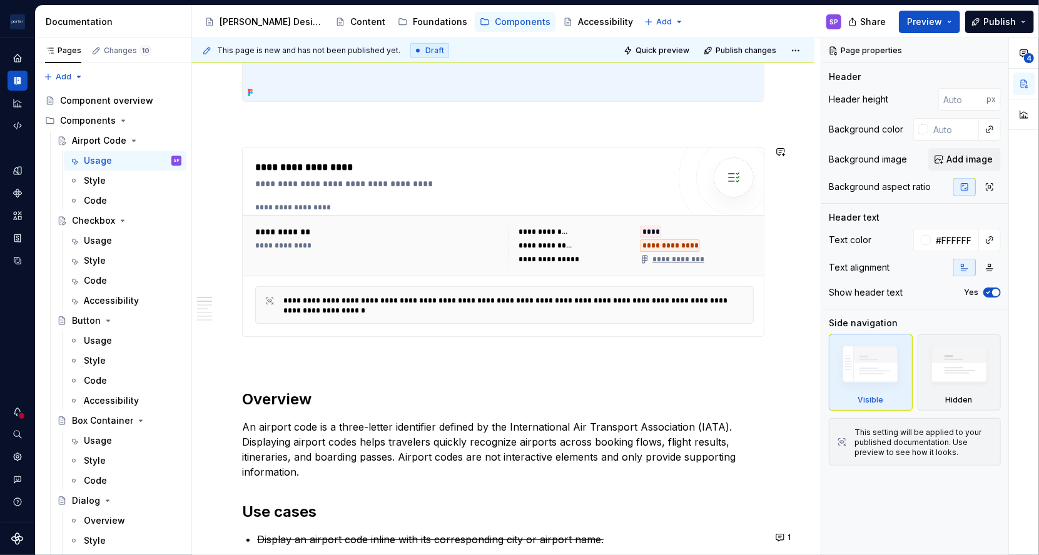
scroll to position [538, 0]
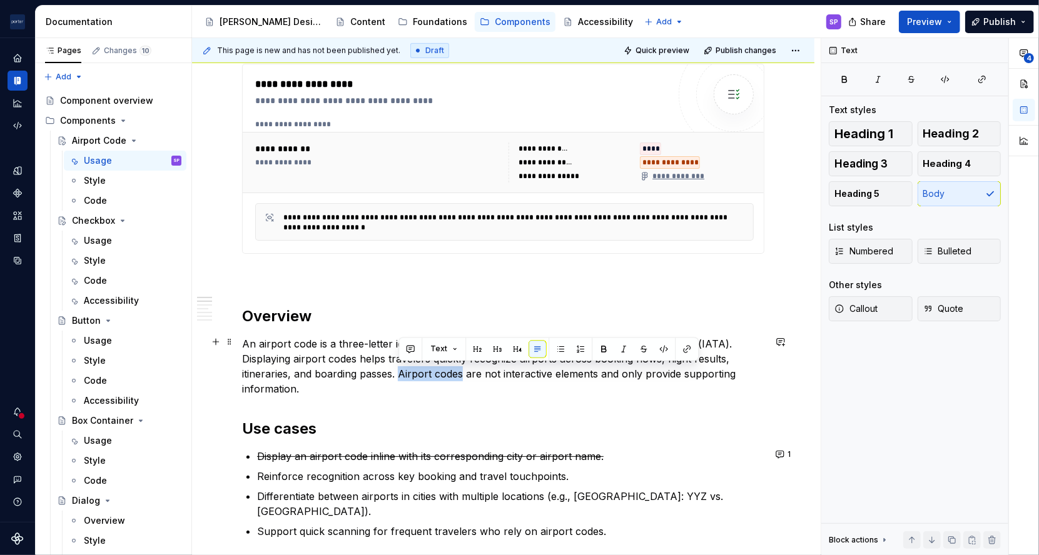
drag, startPoint x: 397, startPoint y: 375, endPoint x: 463, endPoint y: 375, distance: 66.3
click at [463, 375] on p "An airport code is a three-letter identifier defined by the International Air T…" at bounding box center [503, 366] width 522 height 60
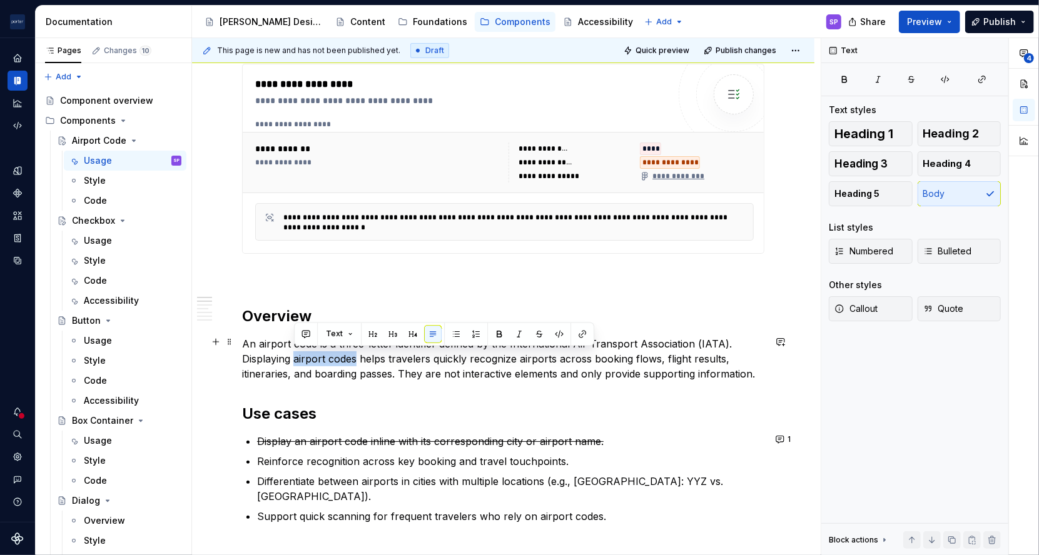
drag, startPoint x: 356, startPoint y: 359, endPoint x: 296, endPoint y: 357, distance: 60.7
click at [296, 357] on p "An airport code is a three-letter identifier defined by the International Air T…" at bounding box center [503, 358] width 522 height 45
click at [325, 373] on p "An airport code is a three-letter identifier defined by the International Air T…" at bounding box center [503, 358] width 522 height 45
drag, startPoint x: 357, startPoint y: 358, endPoint x: 290, endPoint y: 363, distance: 67.1
click at [290, 363] on p "An airport code is a three-letter identifier defined by the International Air T…" at bounding box center [503, 358] width 522 height 45
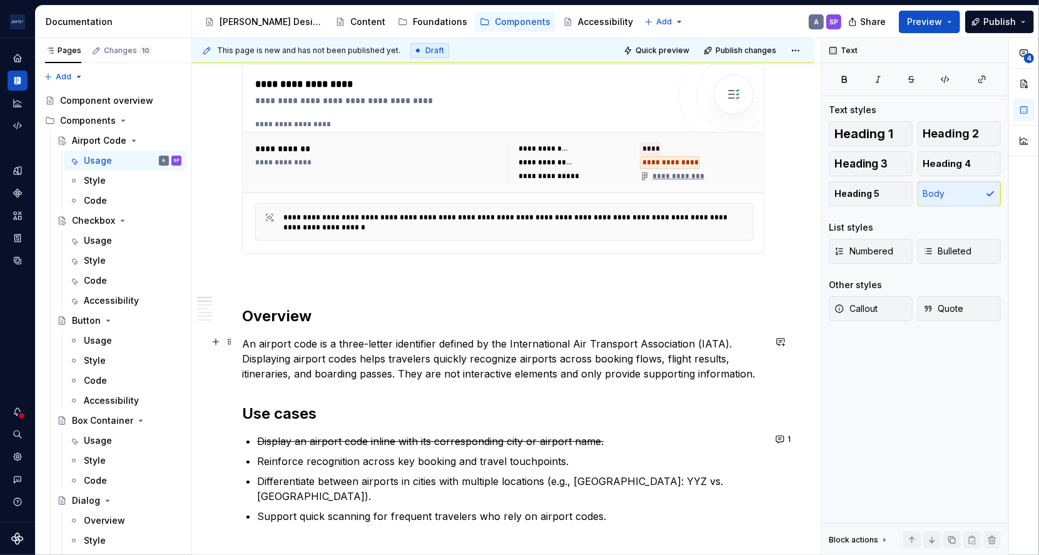
click at [414, 368] on p "An airport code is a three-letter identifier defined by the International Air T…" at bounding box center [503, 358] width 522 height 45
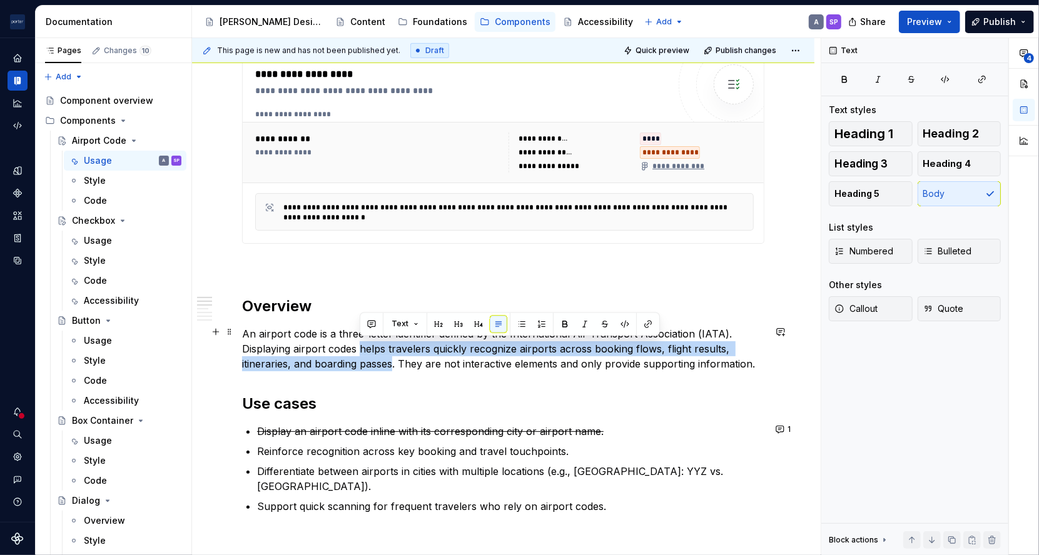
drag, startPoint x: 360, startPoint y: 346, endPoint x: 393, endPoint y: 360, distance: 36.1
click at [393, 360] on p "An airport code is a three-letter identifier defined by the International Air T…" at bounding box center [503, 348] width 522 height 45
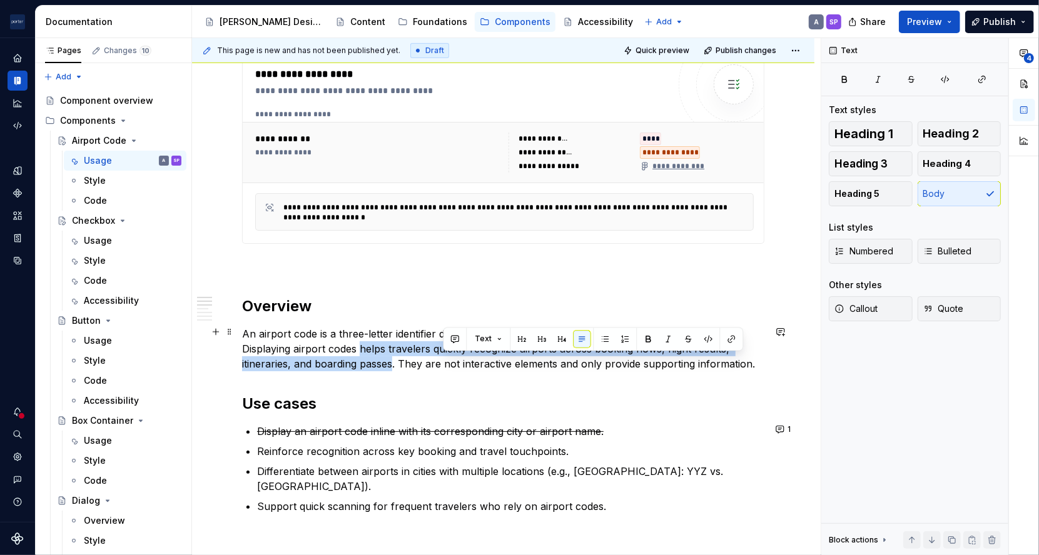
drag, startPoint x: 377, startPoint y: 358, endPoint x: 446, endPoint y: 359, distance: 69.4
click at [446, 359] on p "An airport code is a three-letter identifier defined by the International Air T…" at bounding box center [503, 348] width 522 height 45
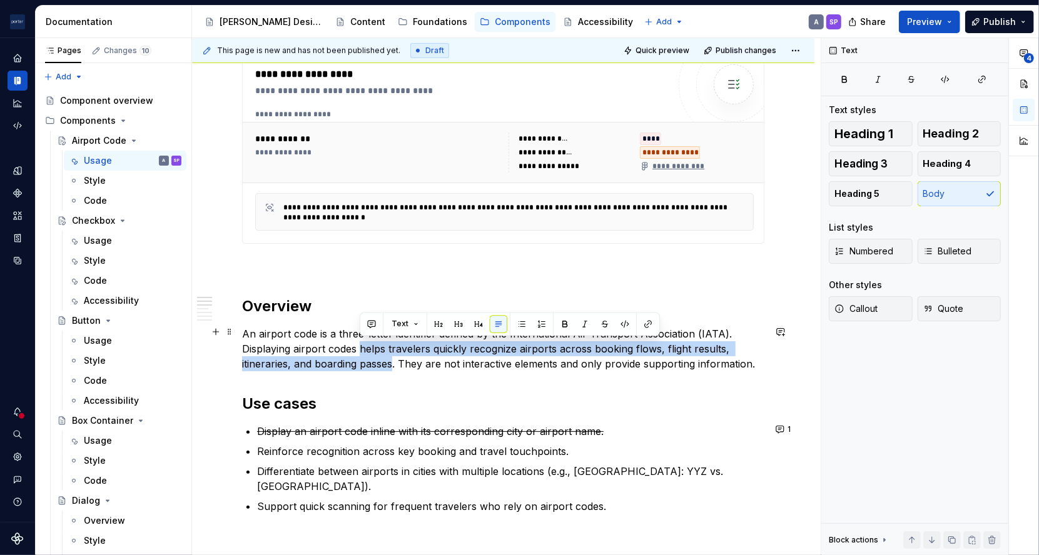
drag, startPoint x: 361, startPoint y: 345, endPoint x: 392, endPoint y: 365, distance: 36.8
click at [392, 365] on p "An airport code is a three-letter identifier defined by the International Air T…" at bounding box center [503, 348] width 522 height 45
click at [778, 329] on button "button" at bounding box center [781, 332] width 18 height 18
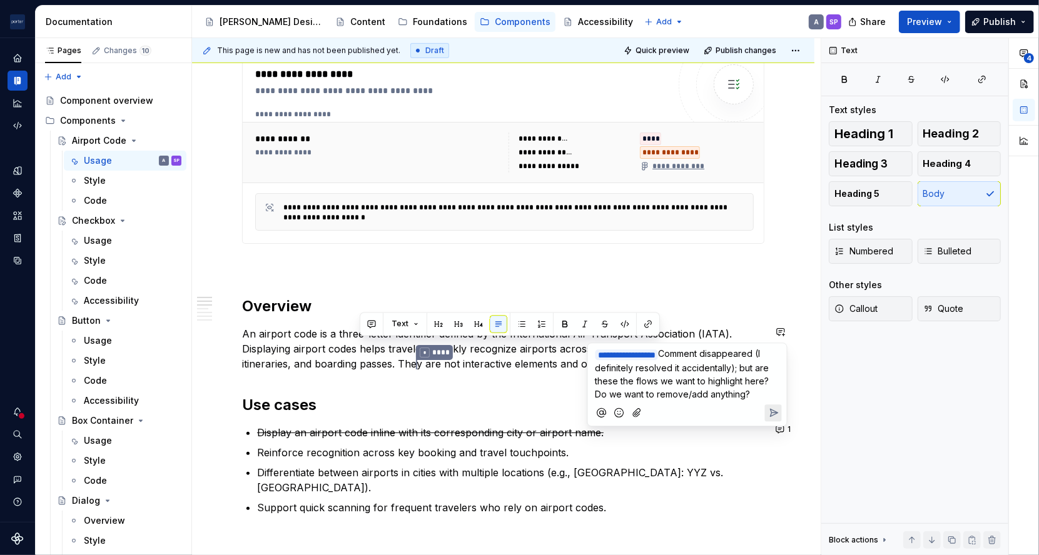
click at [747, 383] on span "Comment disappeared (I definitely resolved it accidentally); but are these the …" at bounding box center [683, 374] width 176 height 51
click at [768, 421] on icon "Send" at bounding box center [773, 426] width 13 height 13
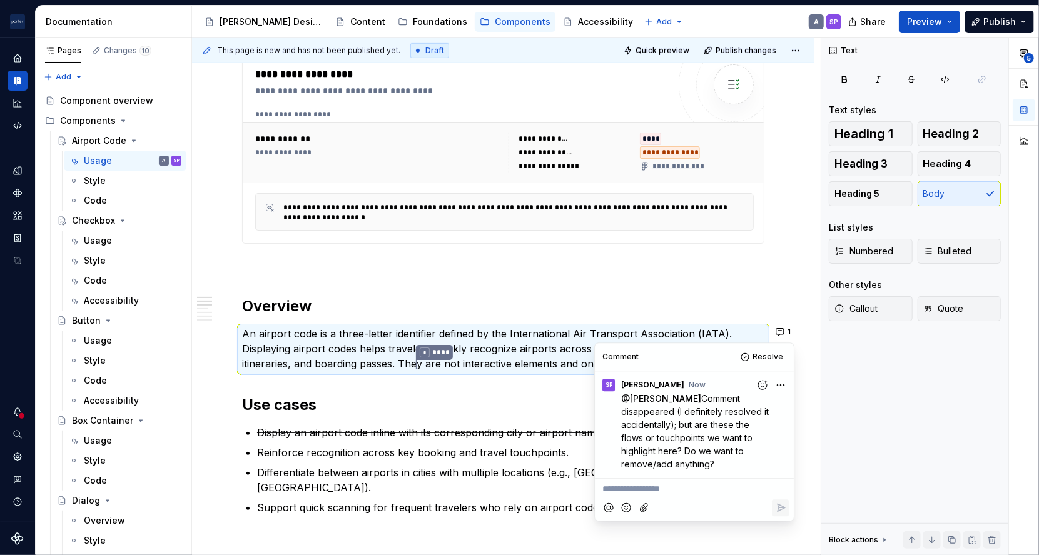
click at [396, 395] on h2 "Use cases" at bounding box center [503, 405] width 522 height 20
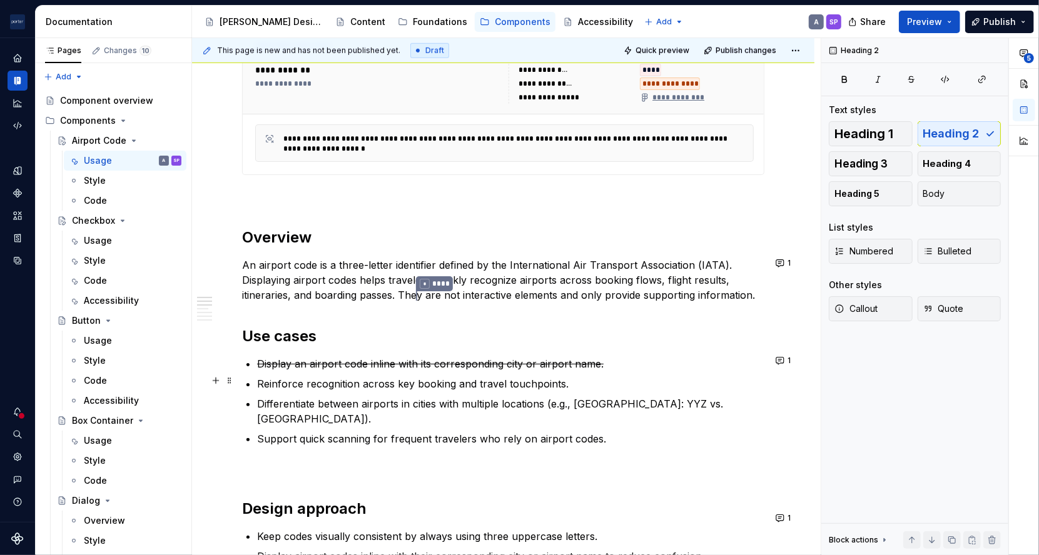
scroll to position [618, 0]
click at [451, 363] on s "Display an airport code inline with its corresponding city or airport name." at bounding box center [430, 362] width 346 height 13
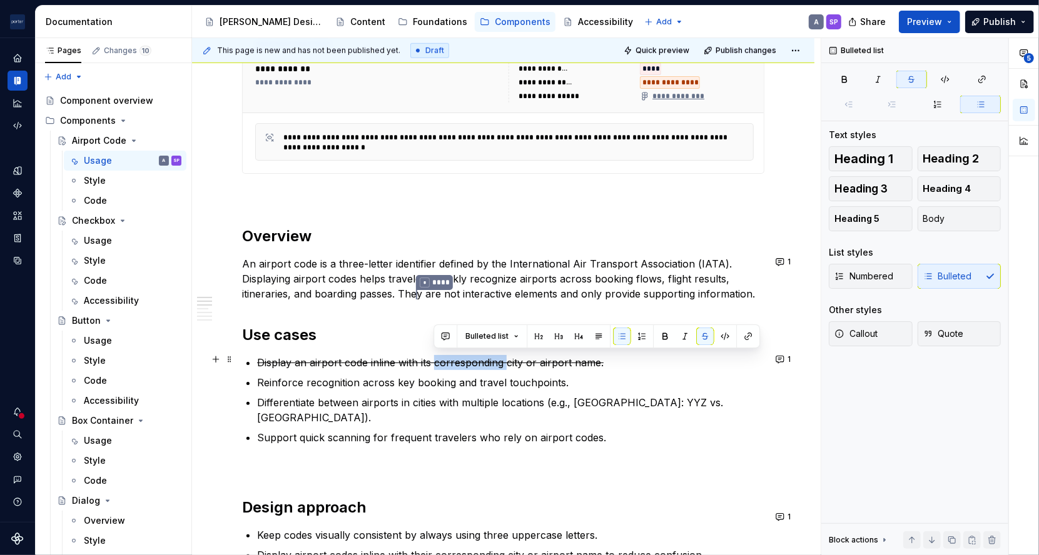
click at [451, 363] on s "Display an airport code inline with its corresponding city or airport name." at bounding box center [430, 362] width 346 height 13
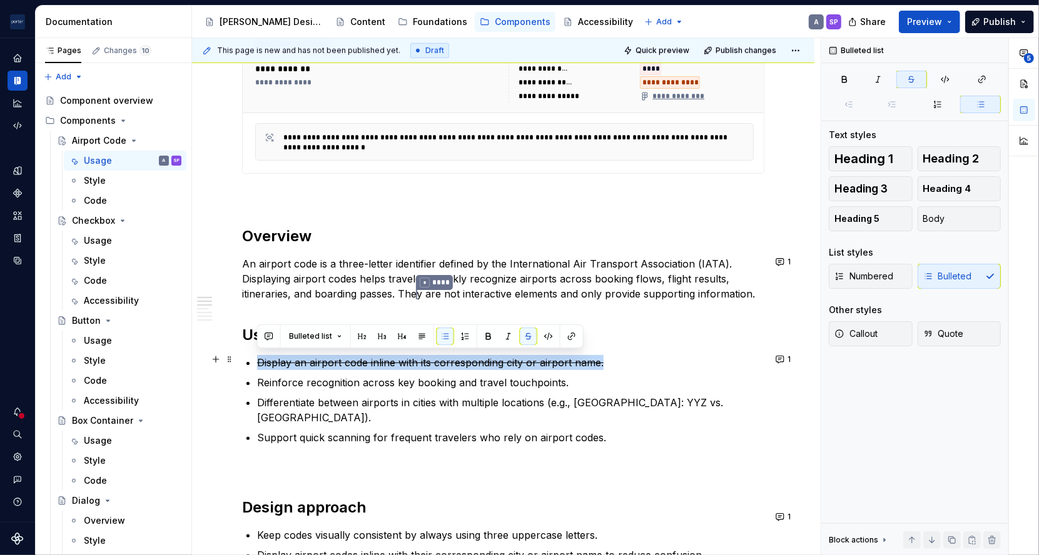
click at [451, 363] on s "Display an airport code inline with its corresponding city or airport name." at bounding box center [430, 362] width 346 height 13
click at [779, 355] on button "1" at bounding box center [784, 360] width 24 height 18
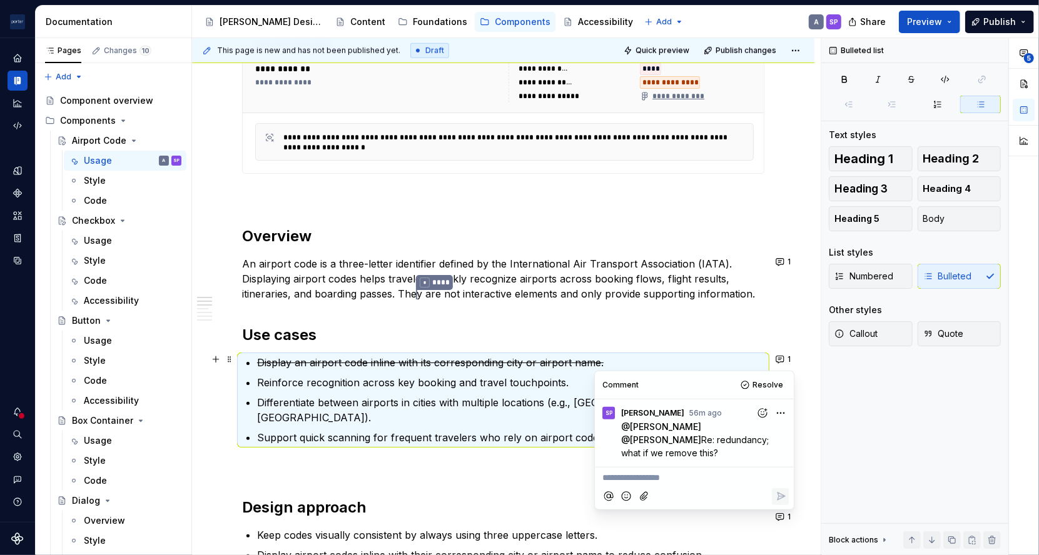
click at [443, 430] on p "Support quick scanning for frequent travelers who rely on airport codes." at bounding box center [510, 437] width 507 height 15
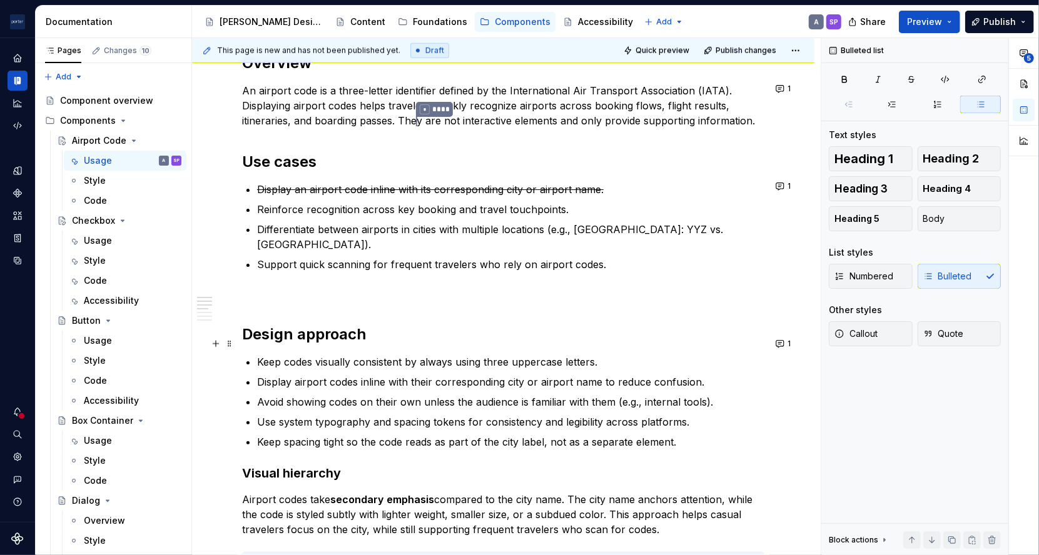
scroll to position [792, 0]
click at [775, 345] on button "1" at bounding box center [784, 344] width 24 height 18
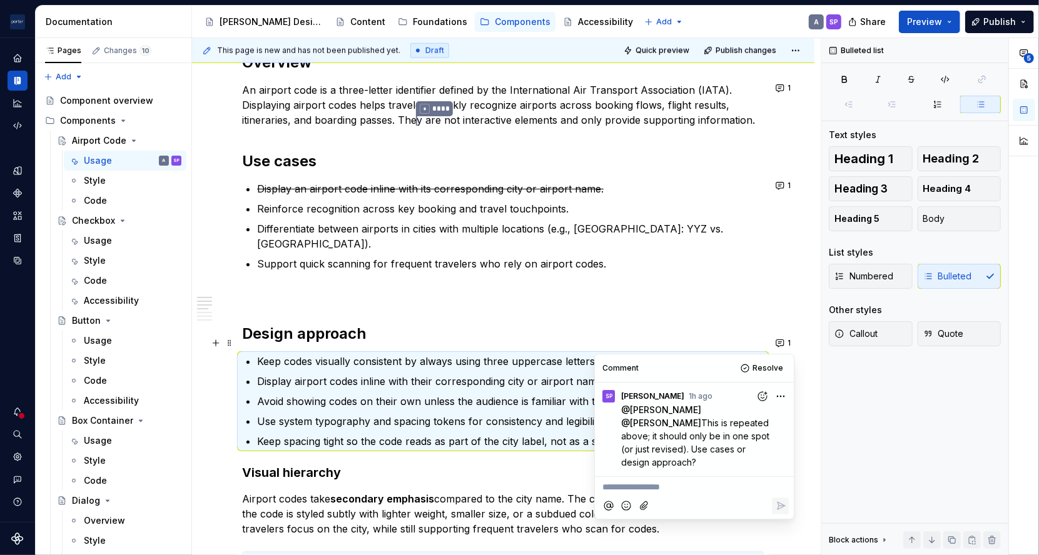
click at [735, 354] on p "Keep codes visually consistent by always using three uppercase letters." at bounding box center [510, 361] width 507 height 15
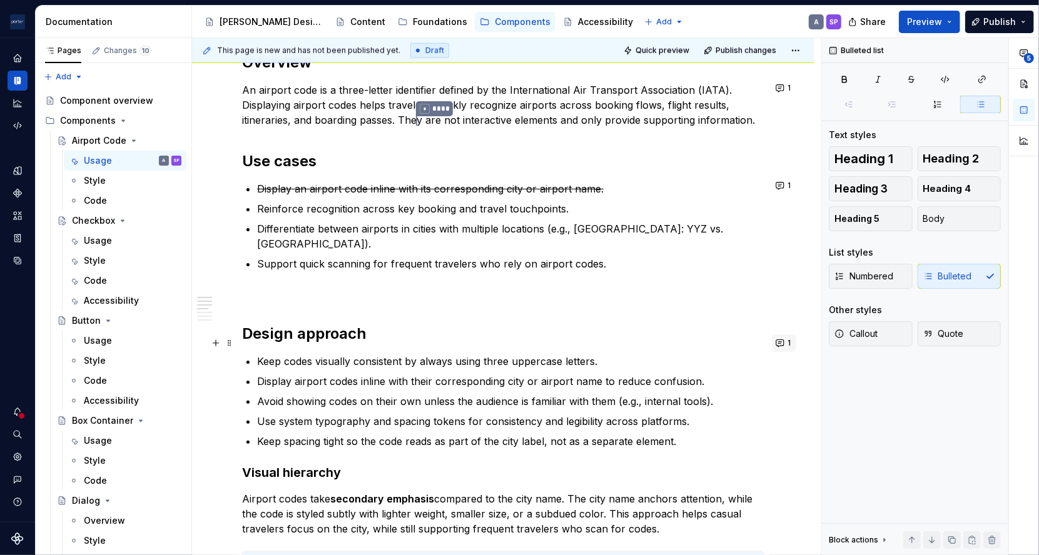
click at [778, 347] on button "1" at bounding box center [784, 344] width 24 height 18
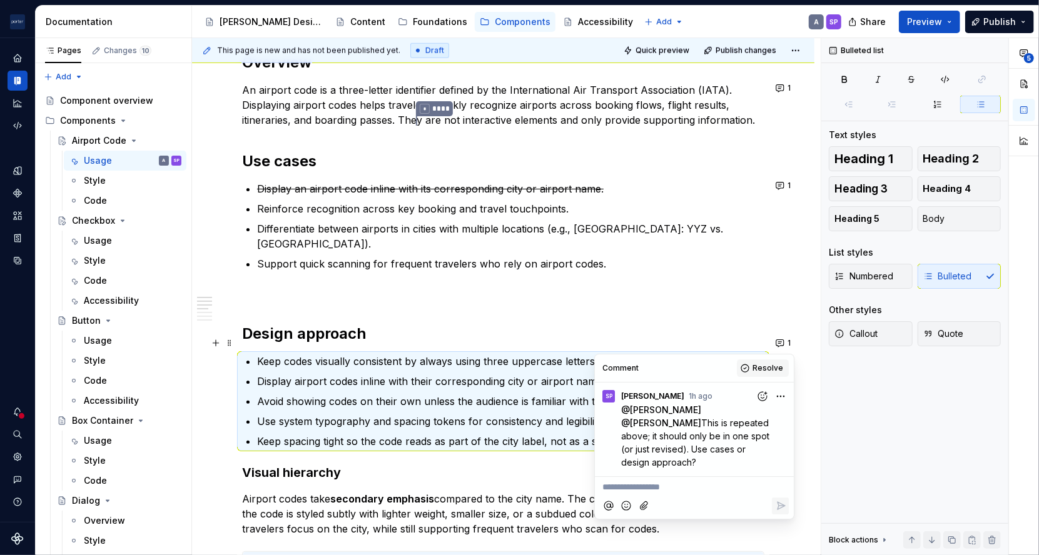
click at [776, 363] on span "Resolve" at bounding box center [767, 368] width 31 height 10
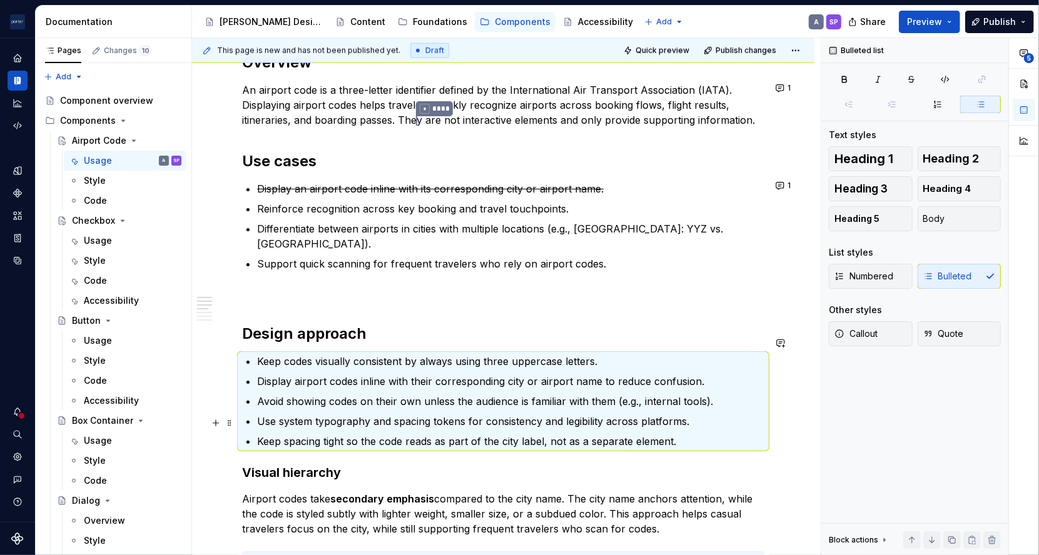
click at [430, 434] on p "Keep spacing tight so the code reads as part of the city label, not as a separa…" at bounding box center [510, 441] width 507 height 15
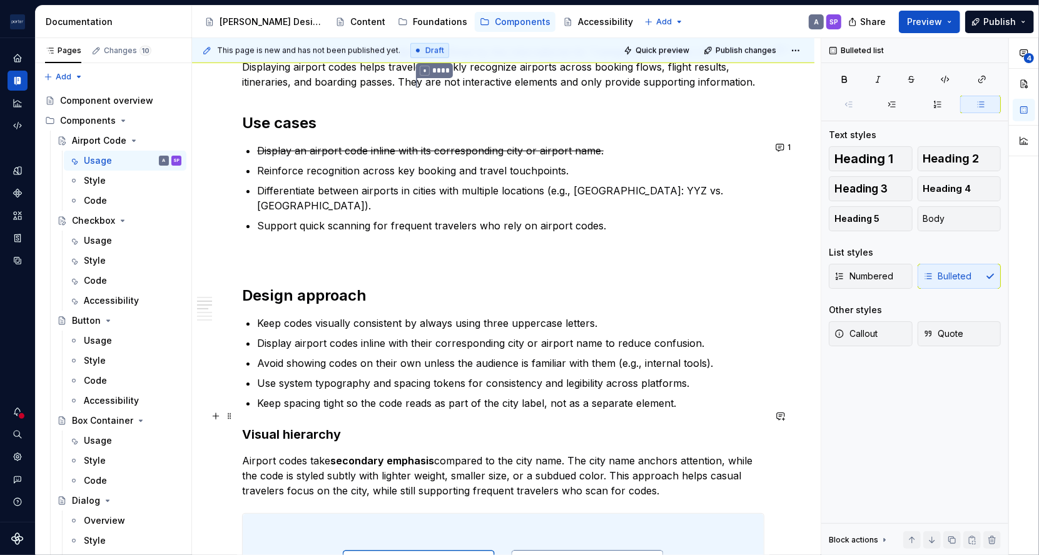
scroll to position [830, 0]
click at [341, 355] on p "Avoid showing codes on their own unless the audience is familiar with them (e.g…" at bounding box center [510, 362] width 507 height 15
click at [362, 375] on p "Use system typography and spacing tokens for consistency and legibility across …" at bounding box center [510, 382] width 507 height 15
click at [321, 355] on p "Avoid showing codes on their own unless the audience is familiar with them (e.g…" at bounding box center [510, 362] width 507 height 15
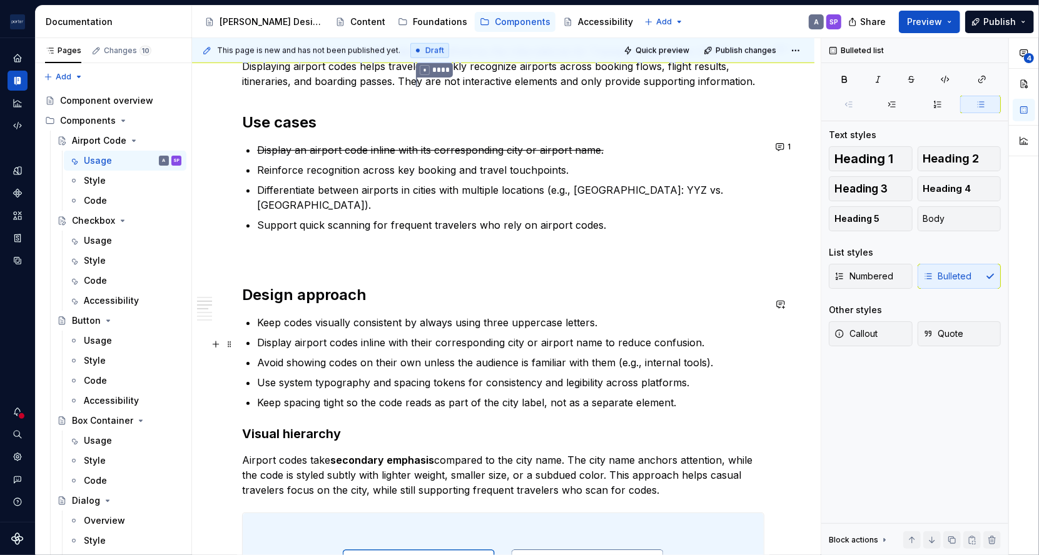
click at [376, 355] on p "Avoid showing codes on their own unless the audience is familiar with them (e.g…" at bounding box center [510, 362] width 507 height 15
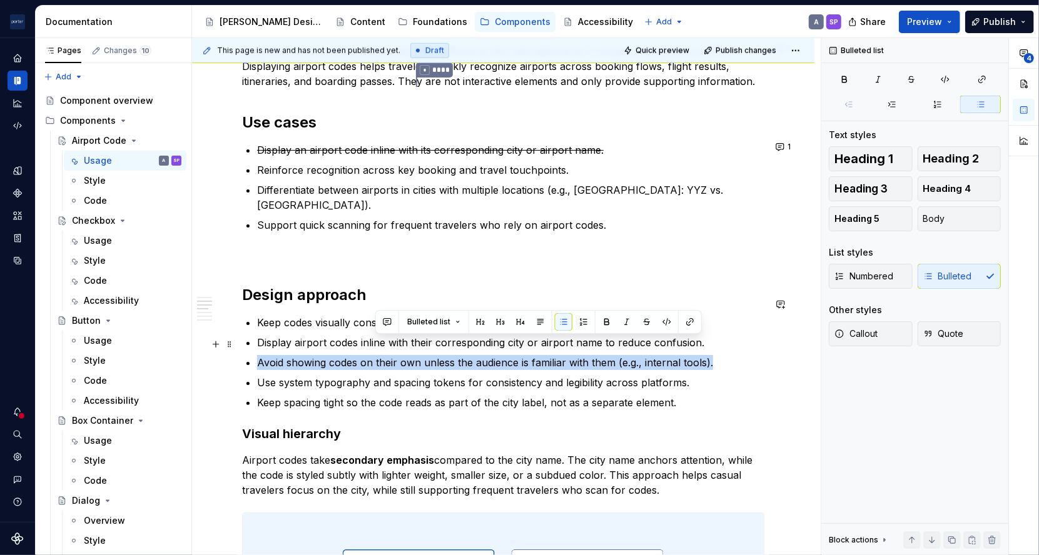
click at [376, 355] on p "Avoid showing codes on their own unless the audience is familiar with them (e.g…" at bounding box center [510, 362] width 507 height 15
copy p "Avoid showing codes on their own unless the audience is familiar with them (e.g…"
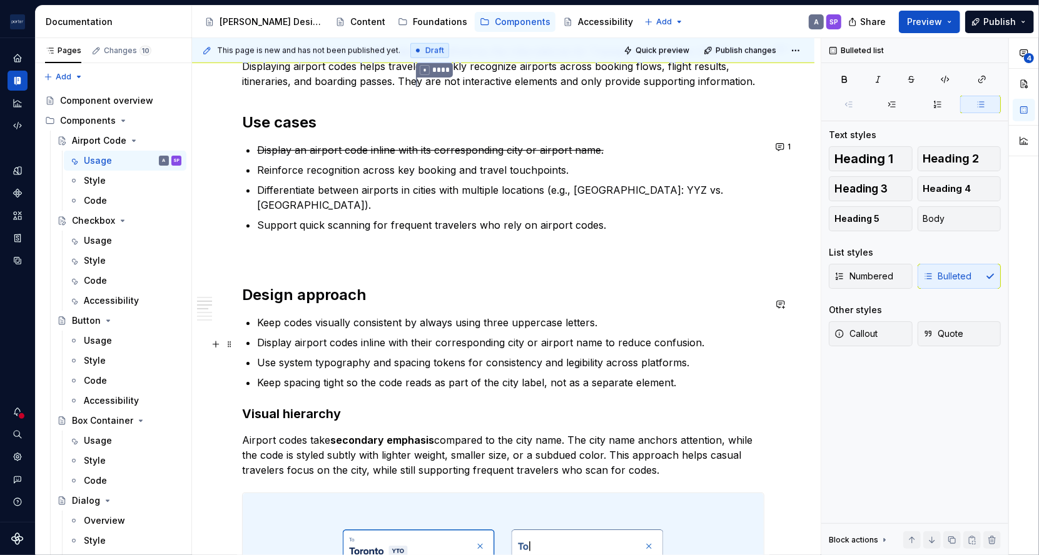
click at [698, 355] on p "Use system typography and spacing tokens for consistency and legibility across …" at bounding box center [510, 362] width 507 height 15
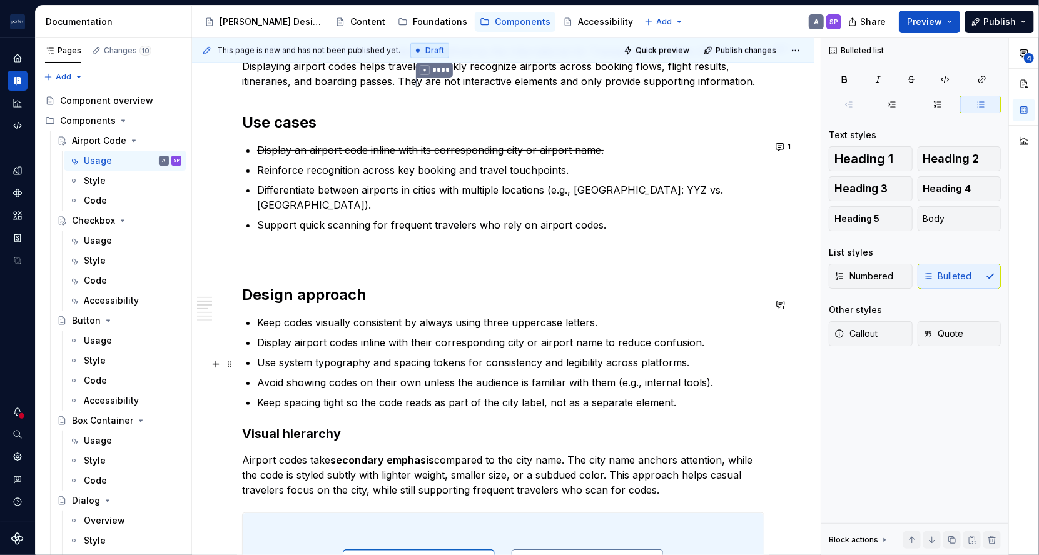
click at [703, 375] on p "Avoid showing codes on their own unless the audience is familiar with them (e.g…" at bounding box center [510, 382] width 507 height 15
click at [507, 395] on p "Keep spacing tight so the code reads as part of the city label, not as a separa…" at bounding box center [510, 402] width 507 height 15
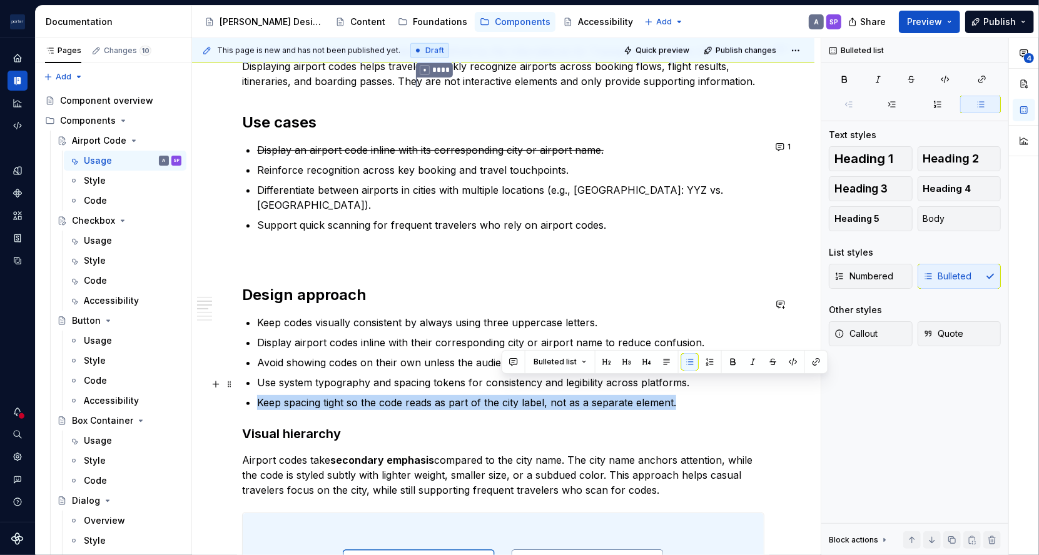
click at [507, 395] on p "Keep spacing tight so the code reads as part of the city label, not as a separa…" at bounding box center [510, 402] width 507 height 15
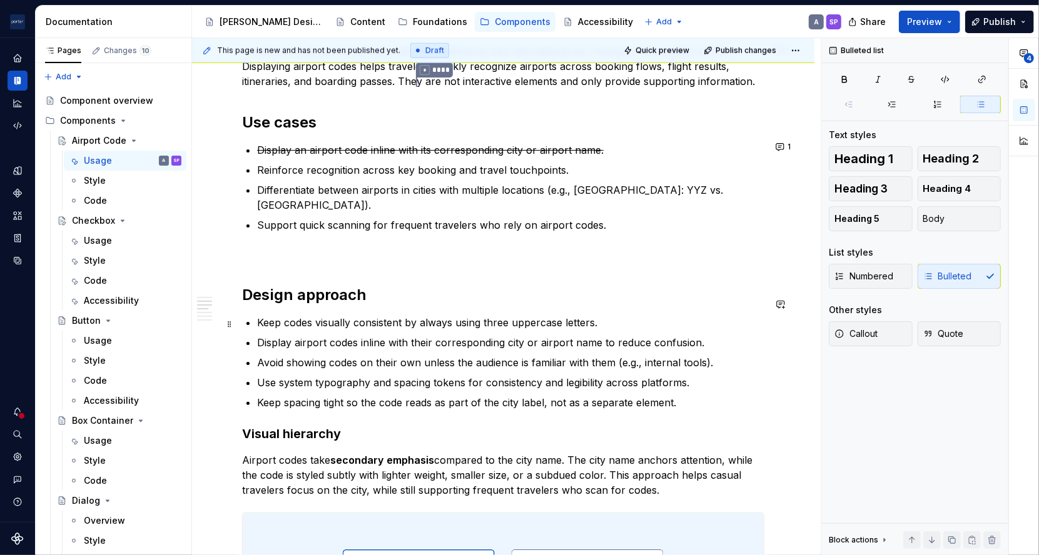
click at [360, 335] on p "Display airport codes inline with their corresponding city or airport name to r…" at bounding box center [510, 342] width 507 height 15
click at [339, 355] on p "Avoid showing codes on their own unless the audience is familiar with them (e.g…" at bounding box center [510, 362] width 507 height 15
click at [357, 375] on p "Use system typography and spacing tokens for consistency and legibility across …" at bounding box center [510, 382] width 507 height 15
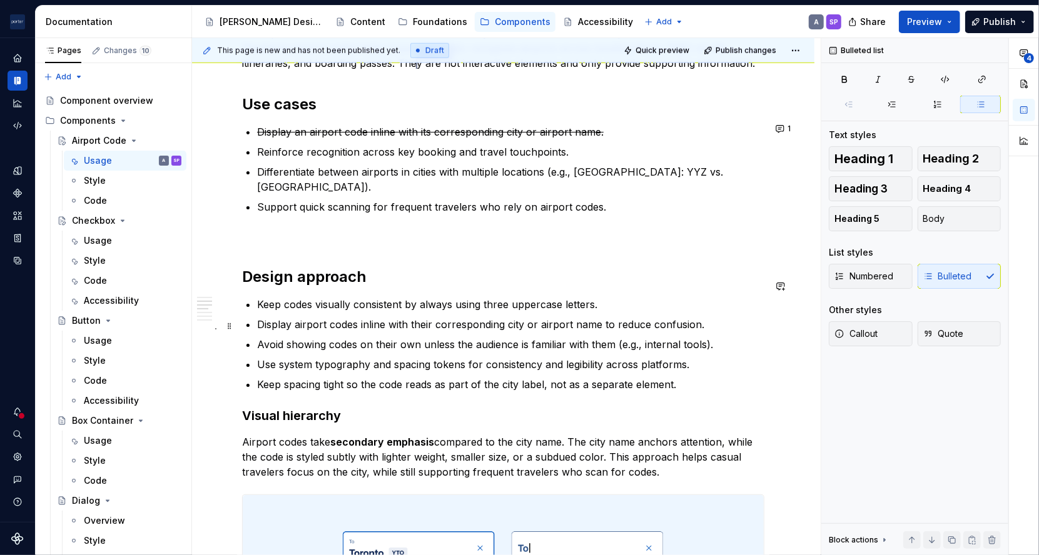
click at [326, 337] on p "Avoid showing codes on their own unless the audience is familiar with them (e.g…" at bounding box center [510, 344] width 507 height 15
click at [668, 51] on span "Quick preview" at bounding box center [662, 51] width 54 height 10
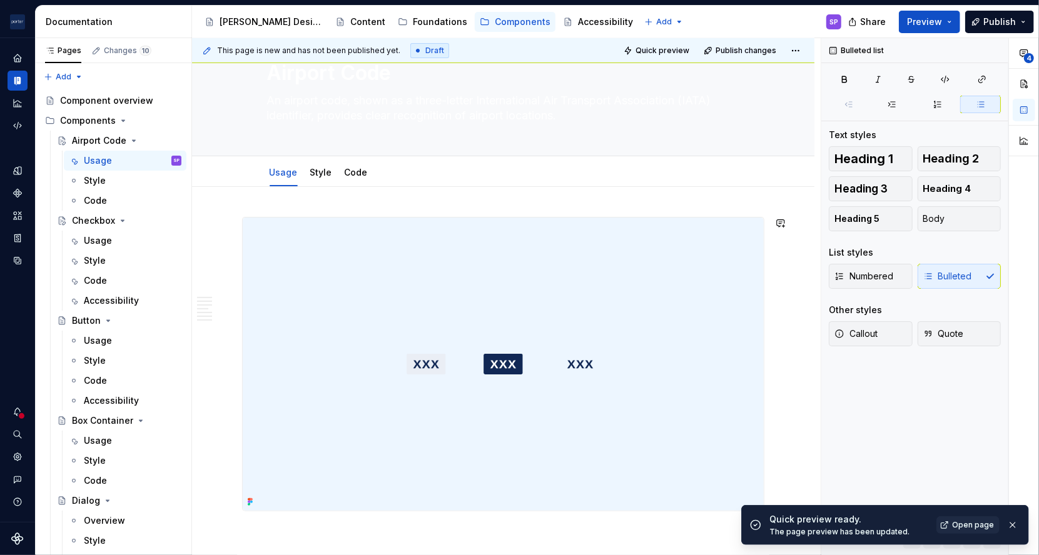
scroll to position [0, 0]
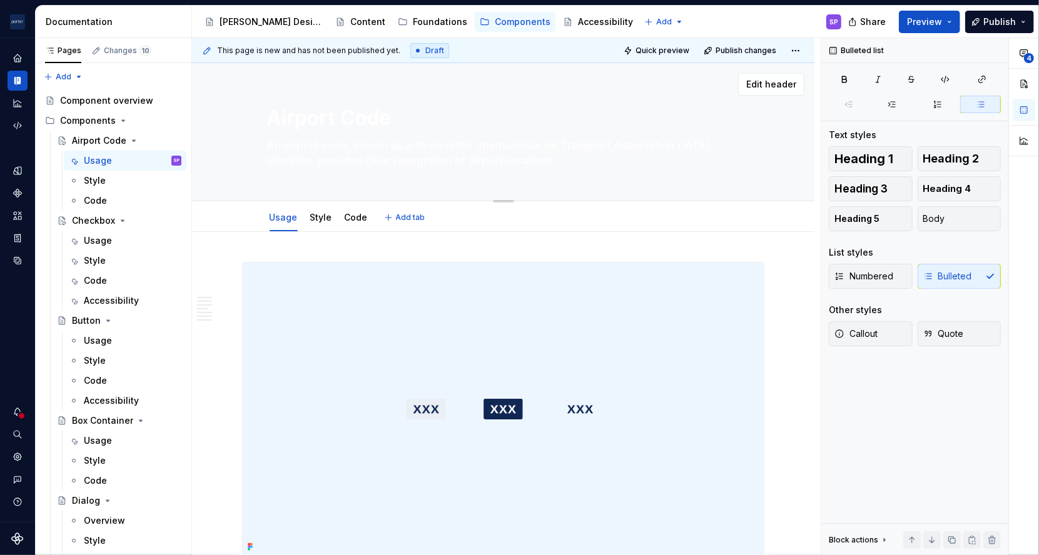
click at [370, 154] on textarea "An airport code, shown as a three-letter International Air Transport Associatio…" at bounding box center [501, 153] width 473 height 35
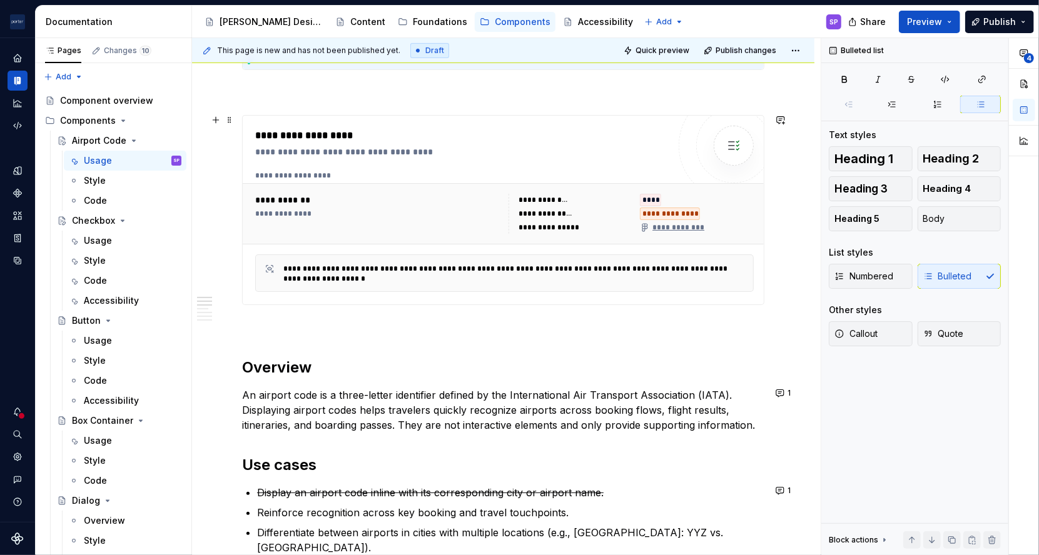
scroll to position [625, 0]
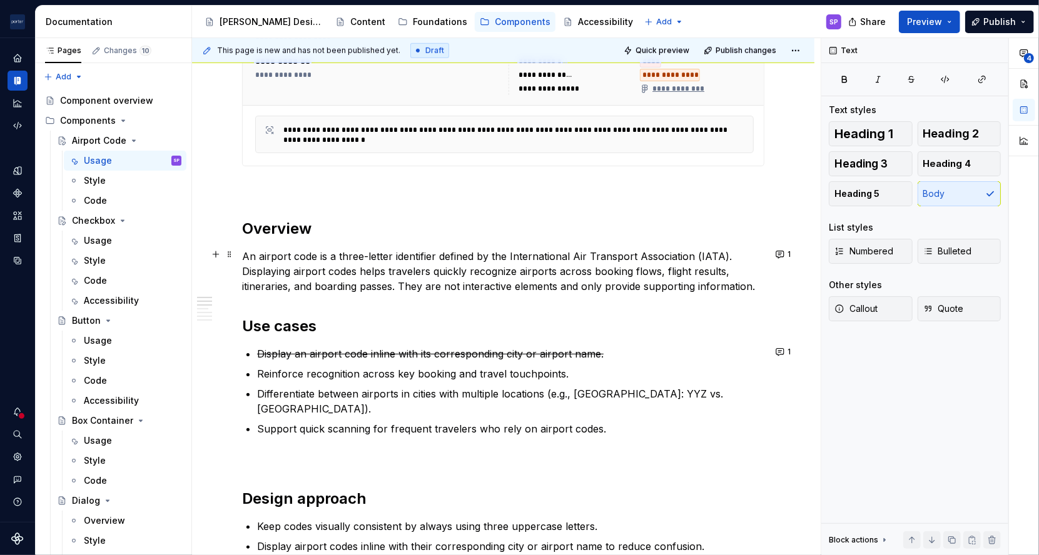
click at [404, 256] on p "An airport code is a three-letter identifier defined by the International Air T…" at bounding box center [503, 271] width 522 height 45
click at [423, 272] on p "An airport code is a three-letter identifier defined by the International Air T…" at bounding box center [503, 271] width 522 height 45
click at [372, 263] on p "An airport code is a three-letter identifier defined by the International Air T…" at bounding box center [503, 271] width 522 height 45
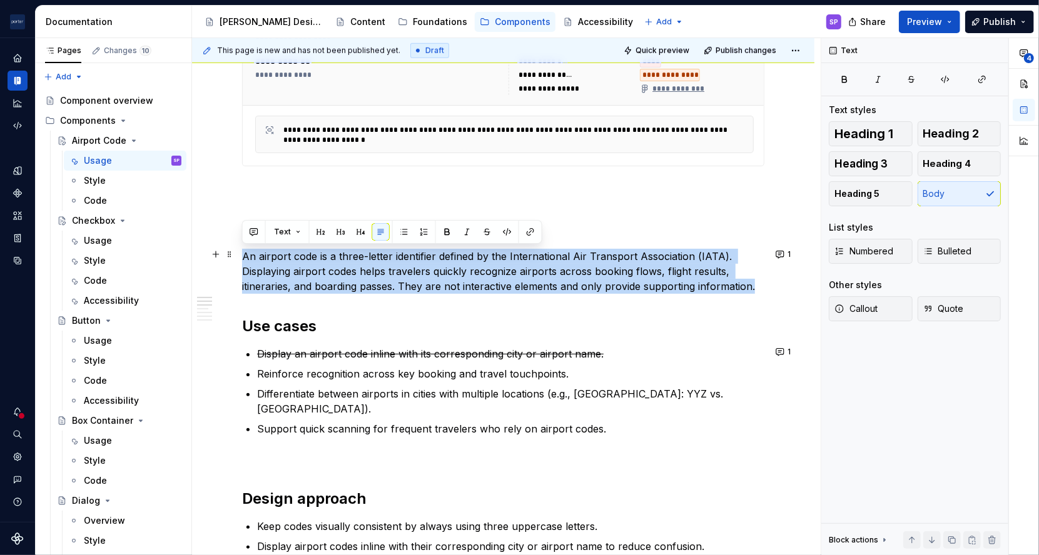
drag, startPoint x: 372, startPoint y: 263, endPoint x: 316, endPoint y: 273, distance: 56.7
click at [316, 273] on p "An airport code is a three-letter identifier defined by the International Air T…" at bounding box center [503, 271] width 522 height 45
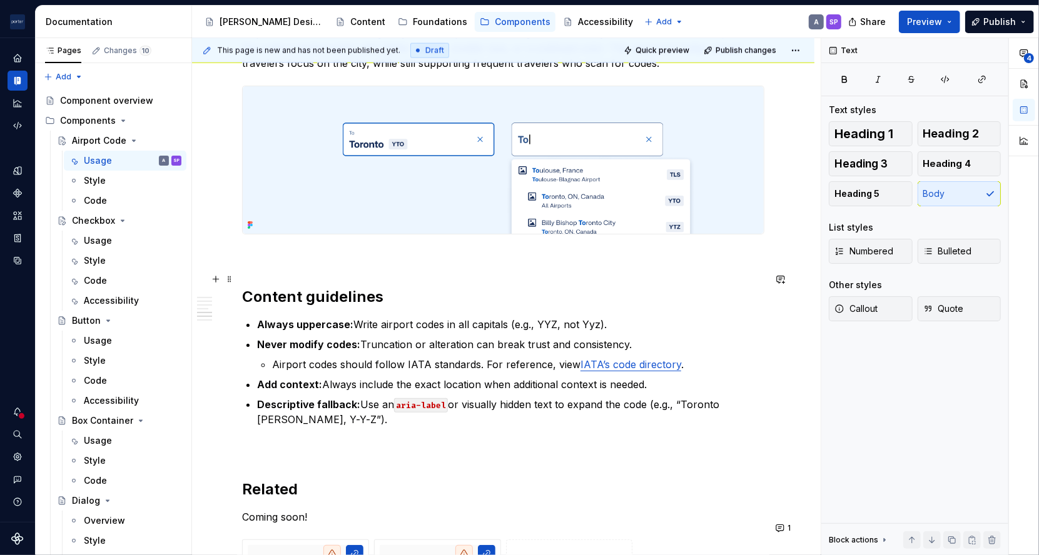
scroll to position [1258, 0]
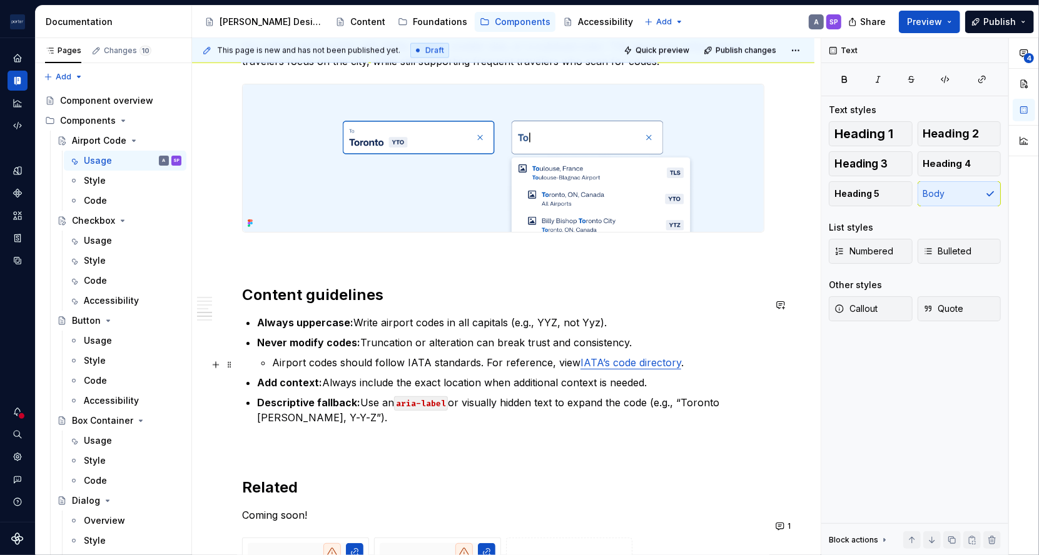
click at [350, 375] on p "Add context: Always include the exact location when additional context is neede…" at bounding box center [510, 382] width 507 height 15
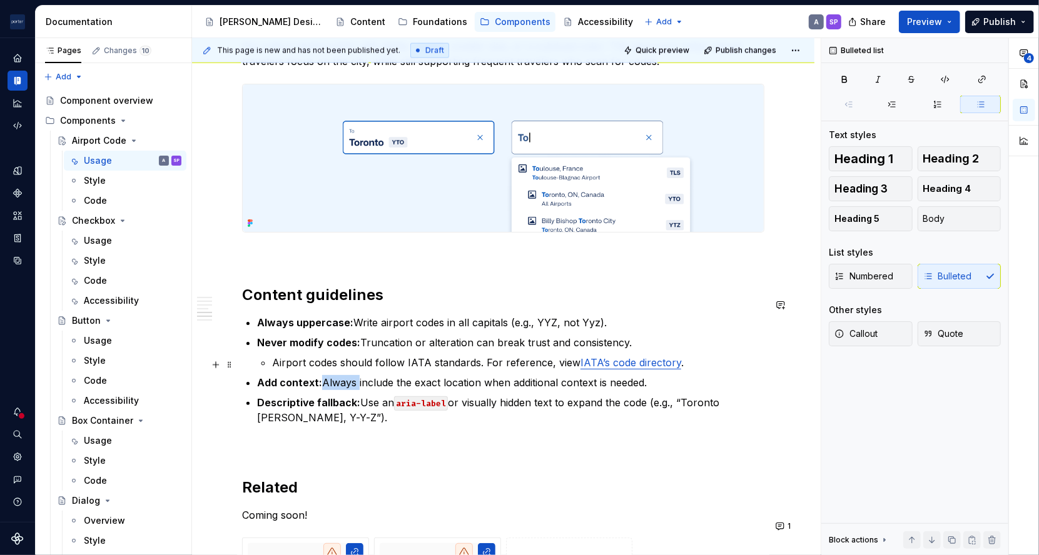
click at [350, 375] on p "Add context: Always include the exact location when additional context is neede…" at bounding box center [510, 382] width 507 height 15
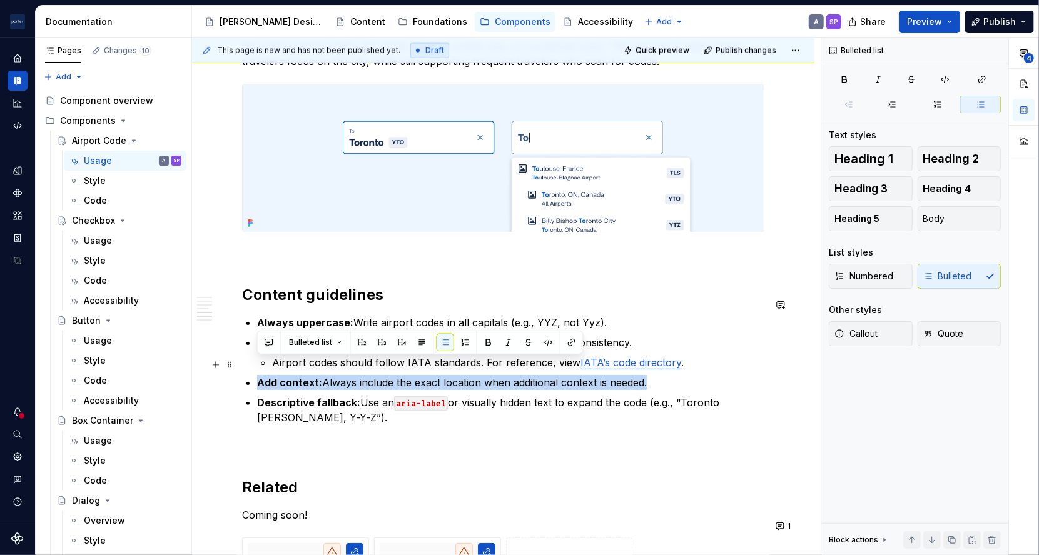
drag, startPoint x: 350, startPoint y: 368, endPoint x: 363, endPoint y: 386, distance: 22.5
click at [363, 386] on ul "Always uppercase: Write airport codes in all capitals (e.g., YYZ, not Yyz). Nev…" at bounding box center [510, 370] width 507 height 110
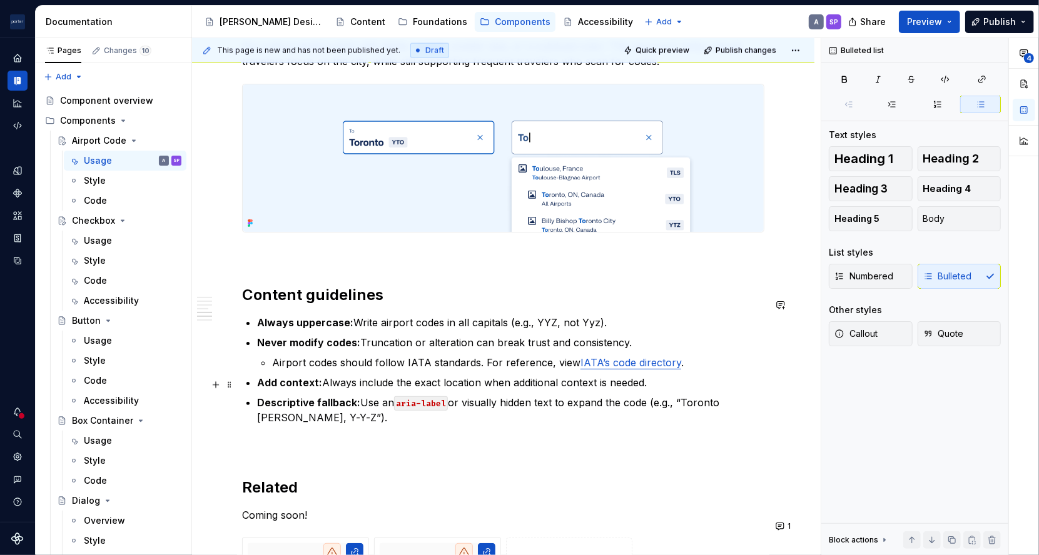
click at [363, 395] on p "Descriptive fallback: Use an aria-label or visually hidden text to expand the c…" at bounding box center [510, 410] width 507 height 30
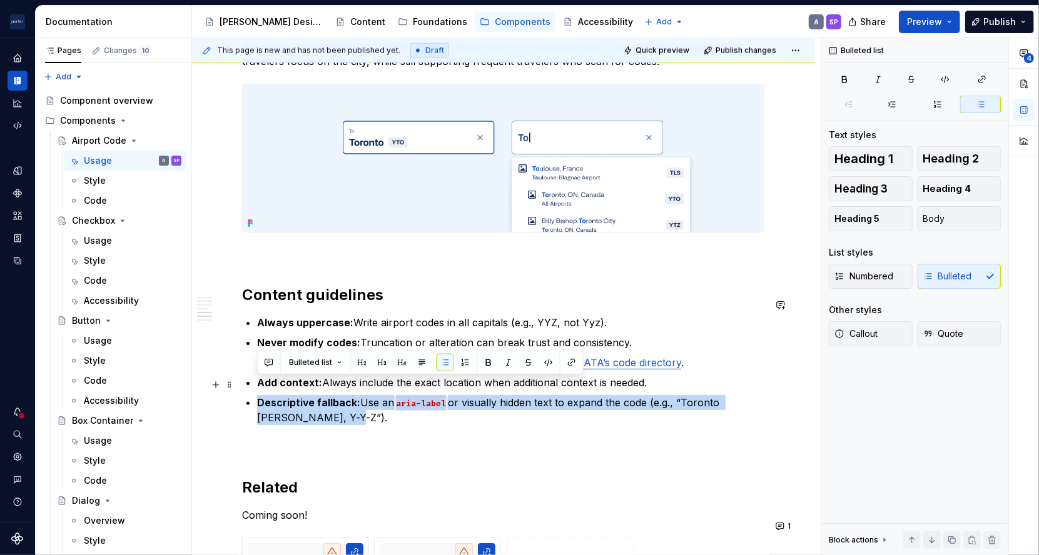
click at [363, 395] on p "Descriptive fallback: Use an aria-label or visually hidden text to expand the c…" at bounding box center [510, 410] width 507 height 30
click at [370, 403] on p "Descriptive fallback: Use an aria-label or visually hidden text to expand the c…" at bounding box center [510, 410] width 507 height 30
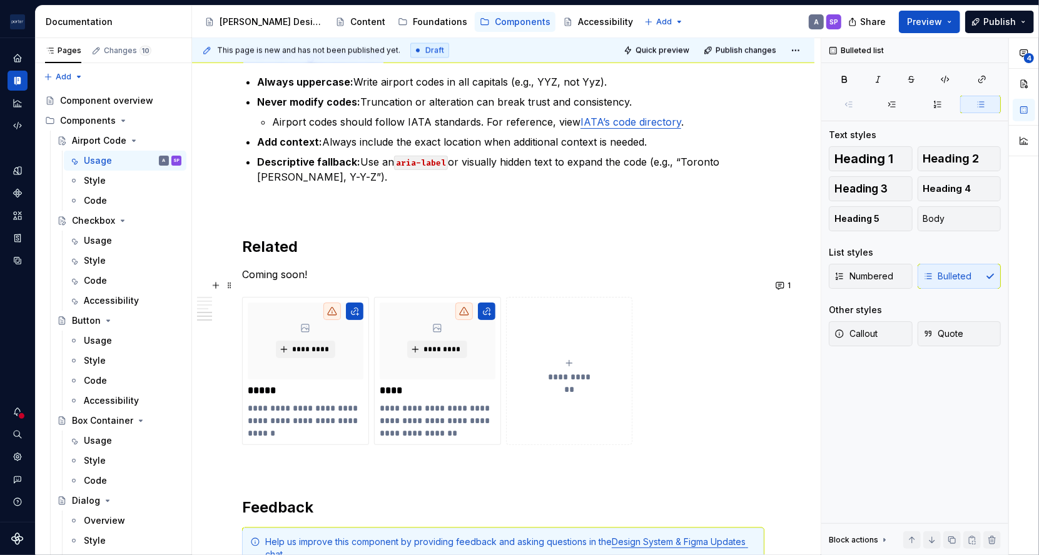
scroll to position [1501, 0]
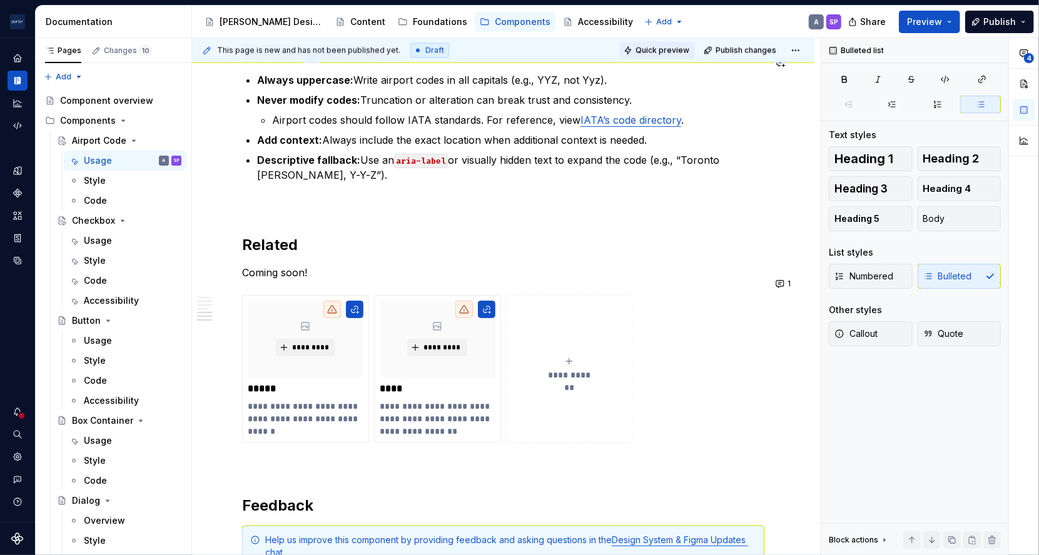
click at [638, 53] on span "Quick preview" at bounding box center [662, 51] width 54 height 10
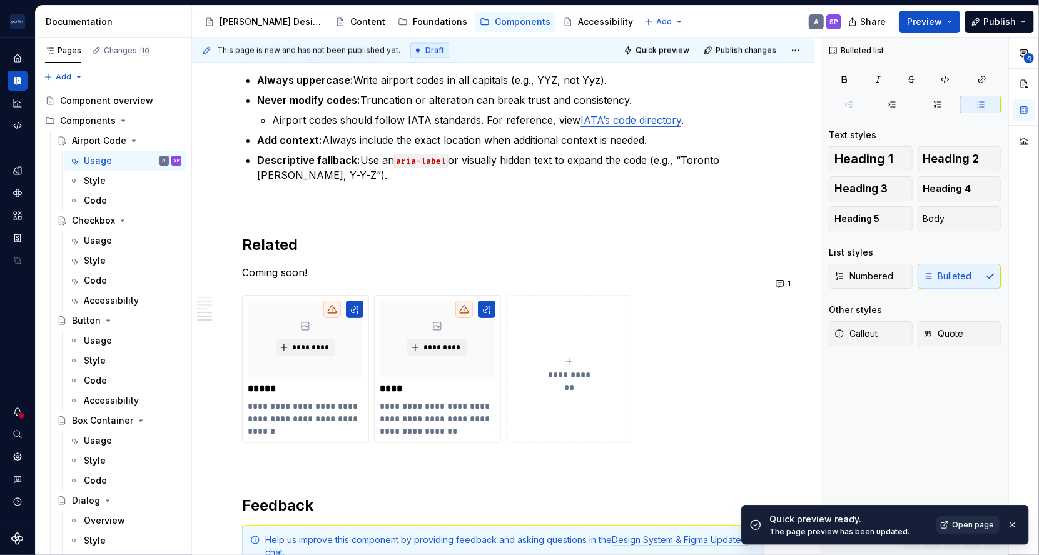
click at [997, 522] on link "Open page" at bounding box center [967, 526] width 63 height 18
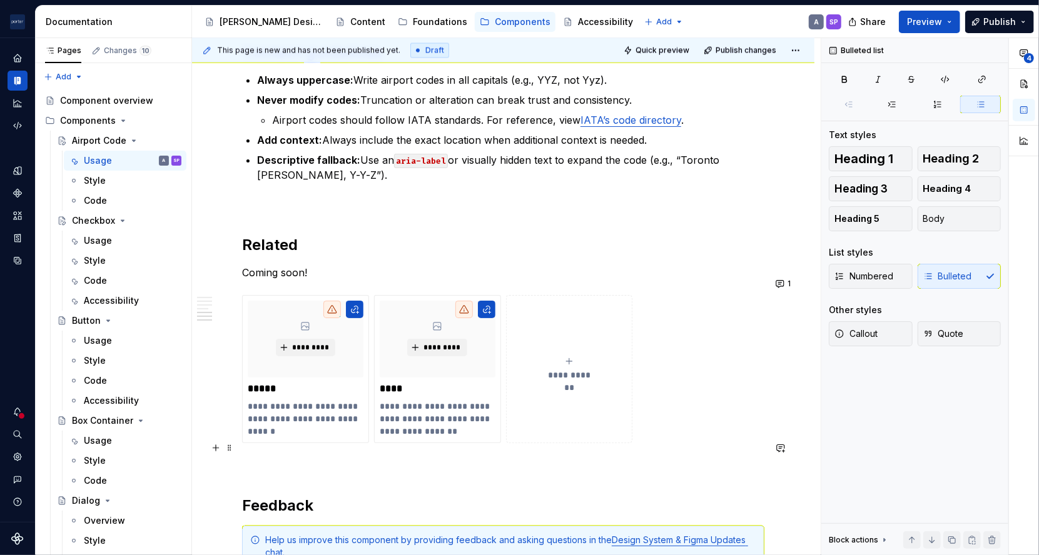
click at [296, 458] on p at bounding box center [503, 465] width 522 height 15
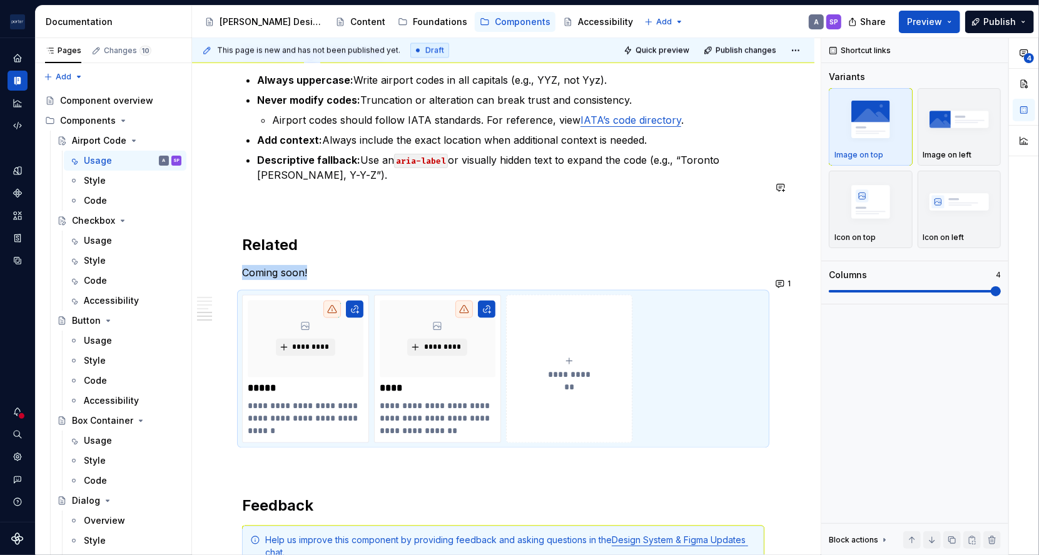
click at [381, 159] on p "Descriptive fallback: Use an aria-label or visually hidden text to expand the c…" at bounding box center [510, 168] width 507 height 30
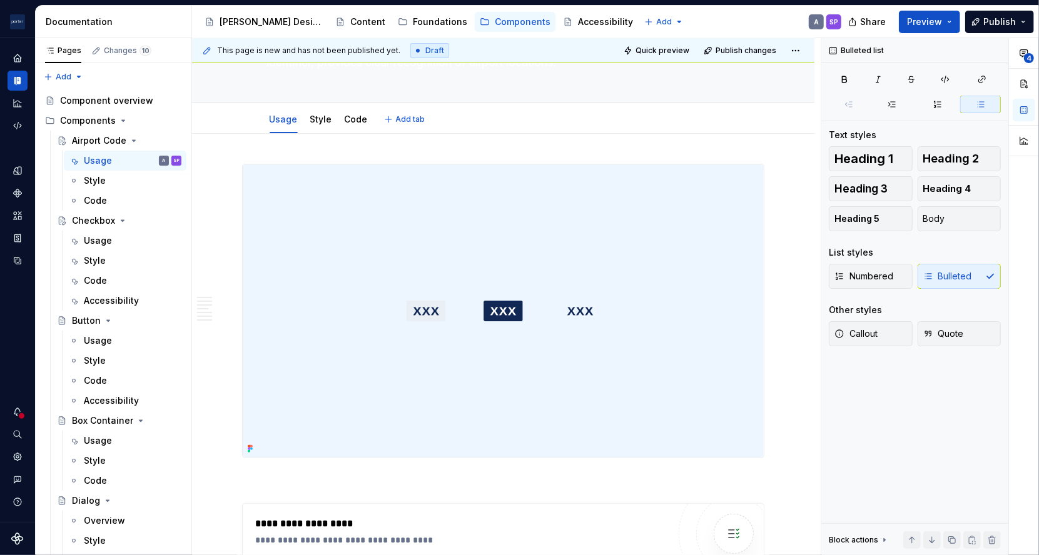
scroll to position [0, 0]
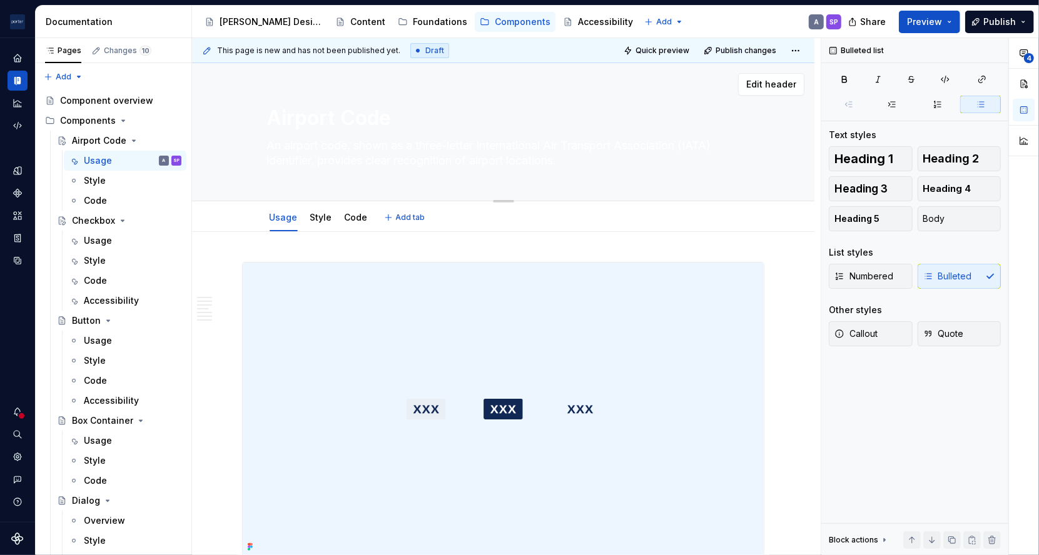
click at [358, 124] on textarea "Airport Code" at bounding box center [501, 118] width 473 height 30
click at [358, 161] on textarea "An airport code, shown as a three-letter International Air Transport Associatio…" at bounding box center [501, 153] width 473 height 35
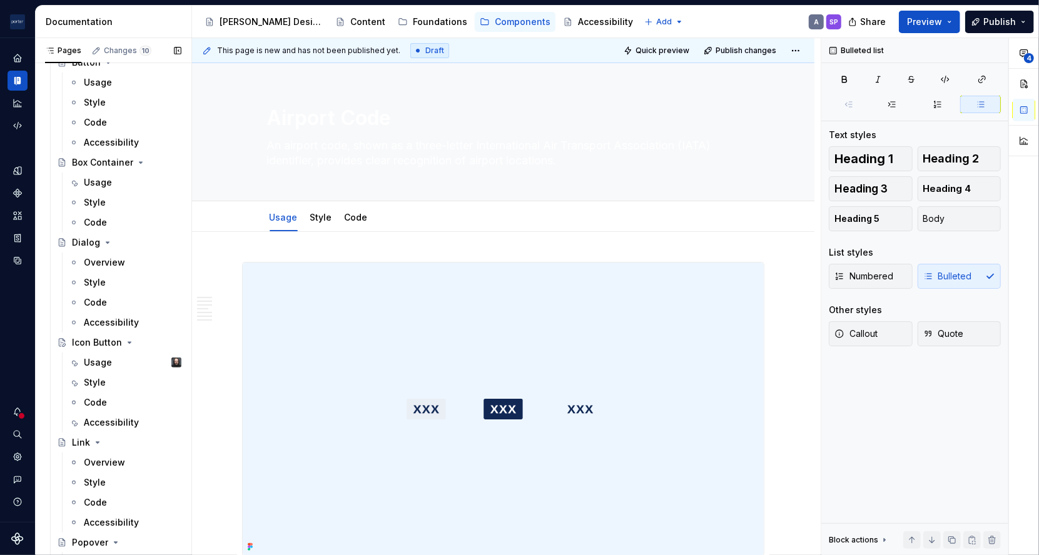
scroll to position [412, 0]
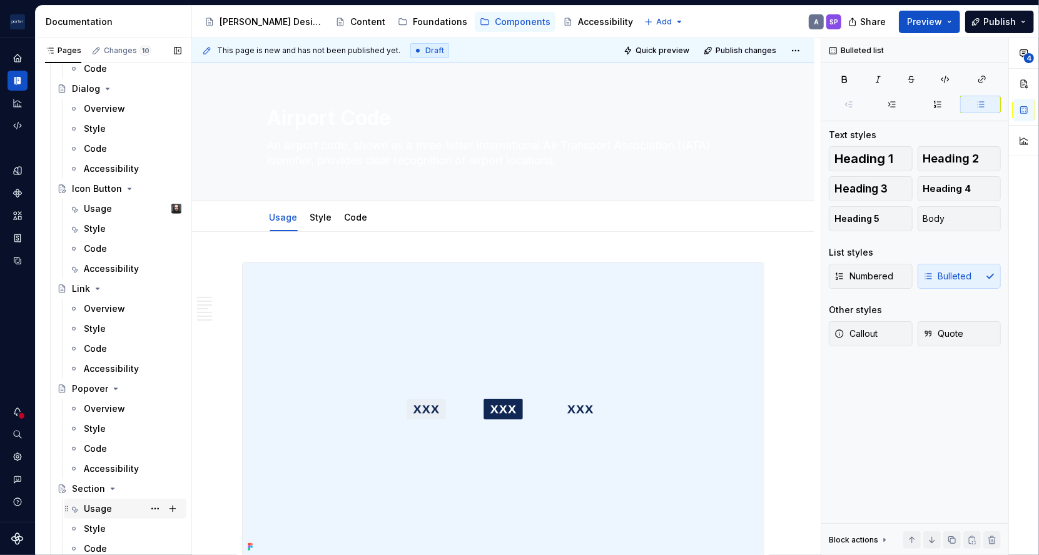
click at [93, 509] on div "Usage" at bounding box center [98, 509] width 28 height 13
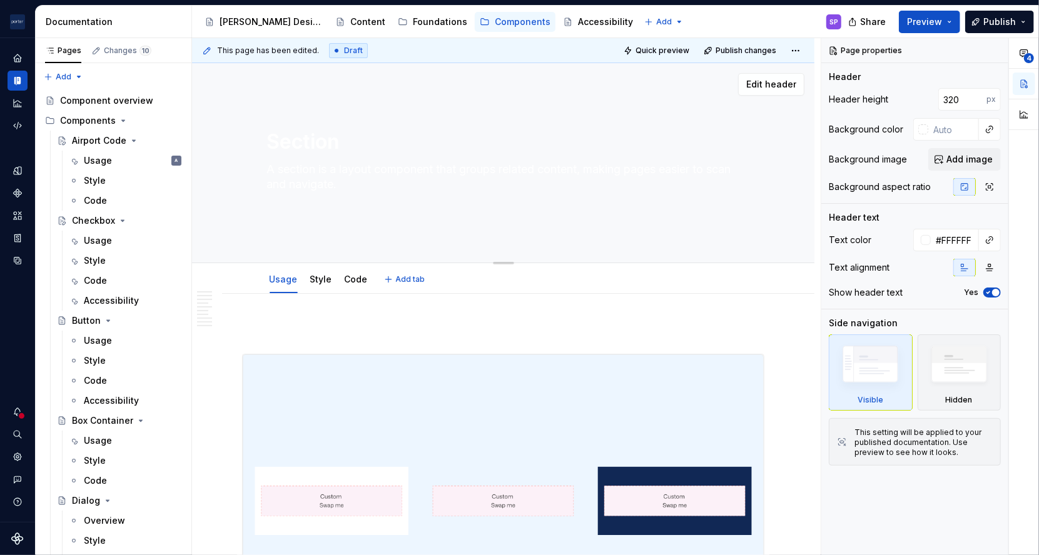
click at [363, 183] on textarea "A section is a layout component that groups related content, making pages easie…" at bounding box center [501, 184] width 473 height 50
click at [368, 159] on textarea "A section is a layout component that groups related content, making pages easie…" at bounding box center [501, 184] width 473 height 50
click at [356, 139] on textarea "Section" at bounding box center [501, 142] width 473 height 30
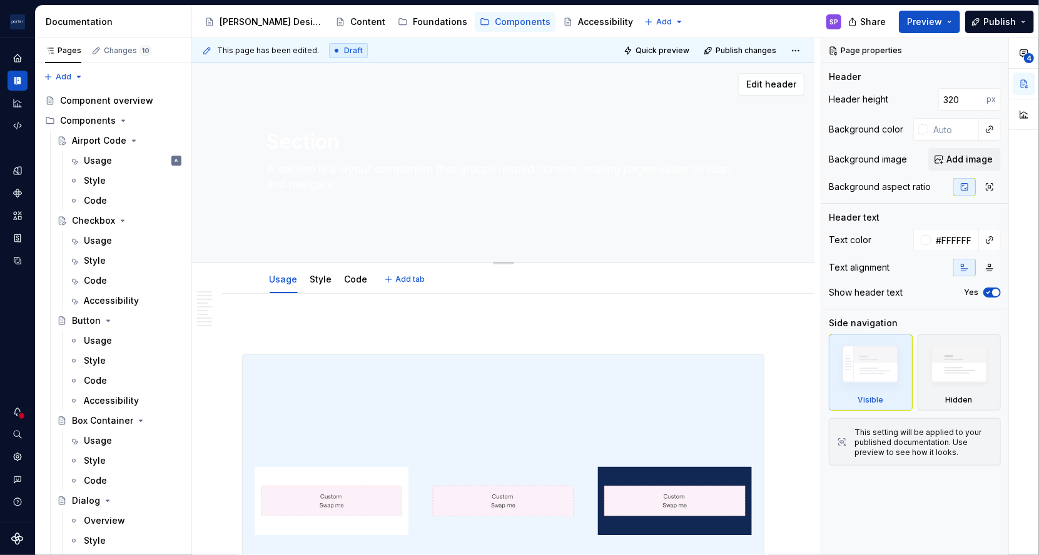
click at [356, 139] on textarea "Section" at bounding box center [501, 142] width 473 height 30
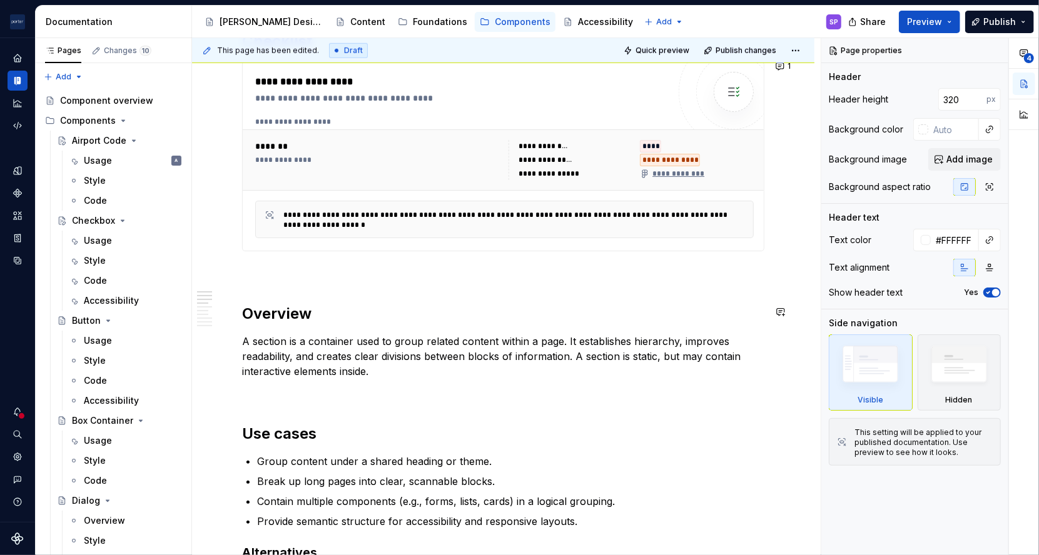
scroll to position [678, 0]
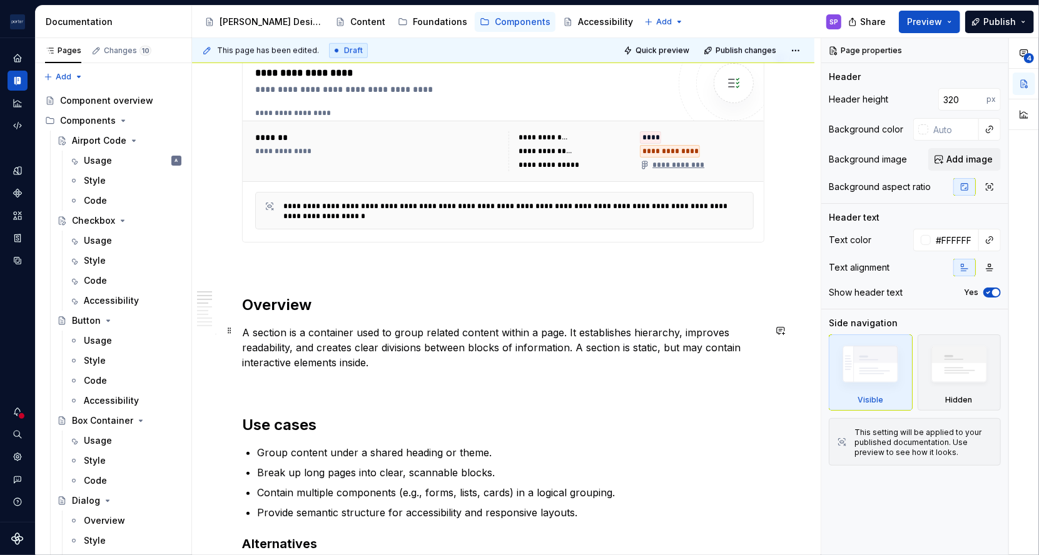
click at [446, 332] on p "A section is a container used to group related content within a page. It establ…" at bounding box center [503, 347] width 522 height 45
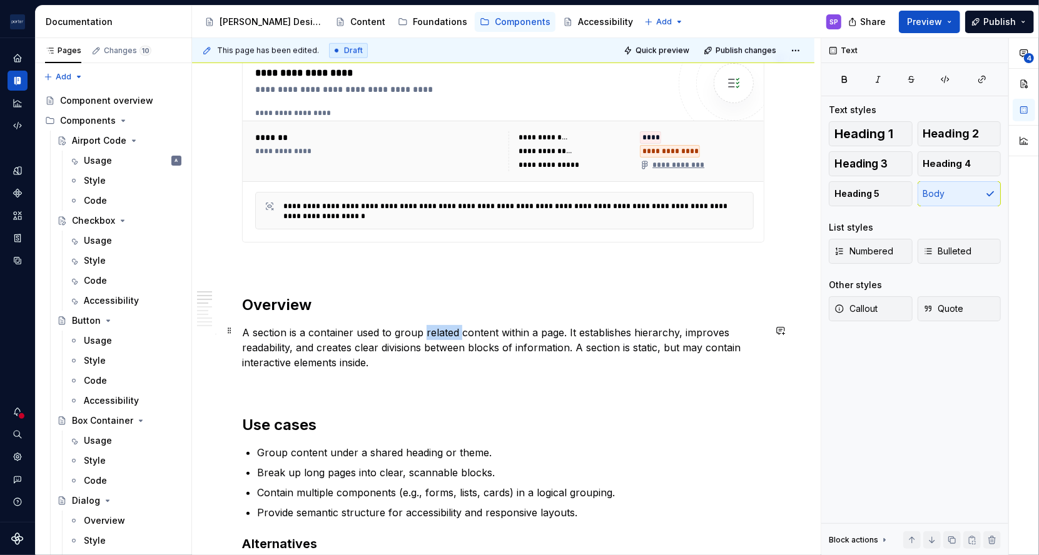
click at [446, 332] on p "A section is a container used to group related content within a page. It establ…" at bounding box center [503, 347] width 522 height 45
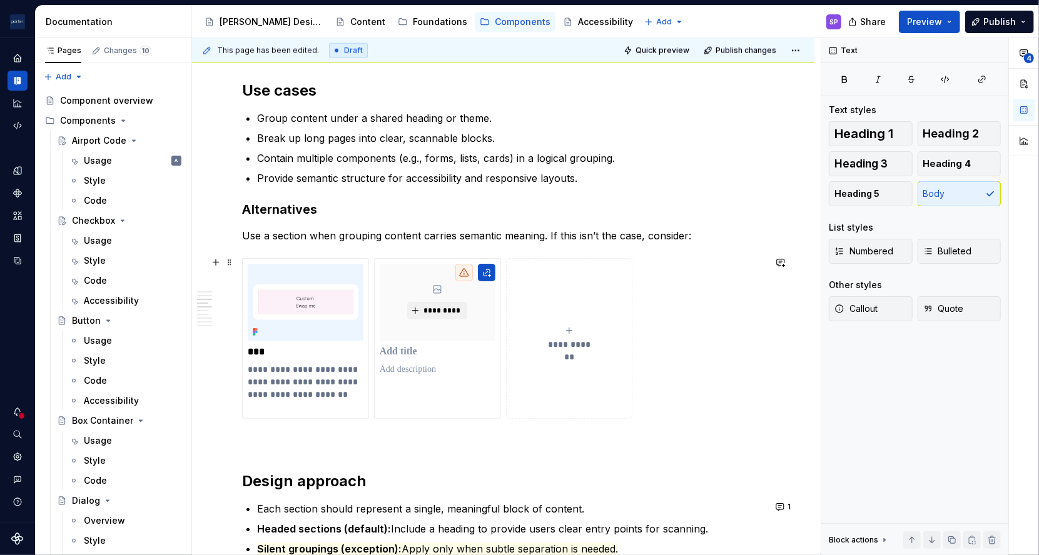
scroll to position [1014, 0]
click at [448, 234] on p "Use a section when grouping content carries semantic meaning. If this isn’t the…" at bounding box center [503, 235] width 522 height 15
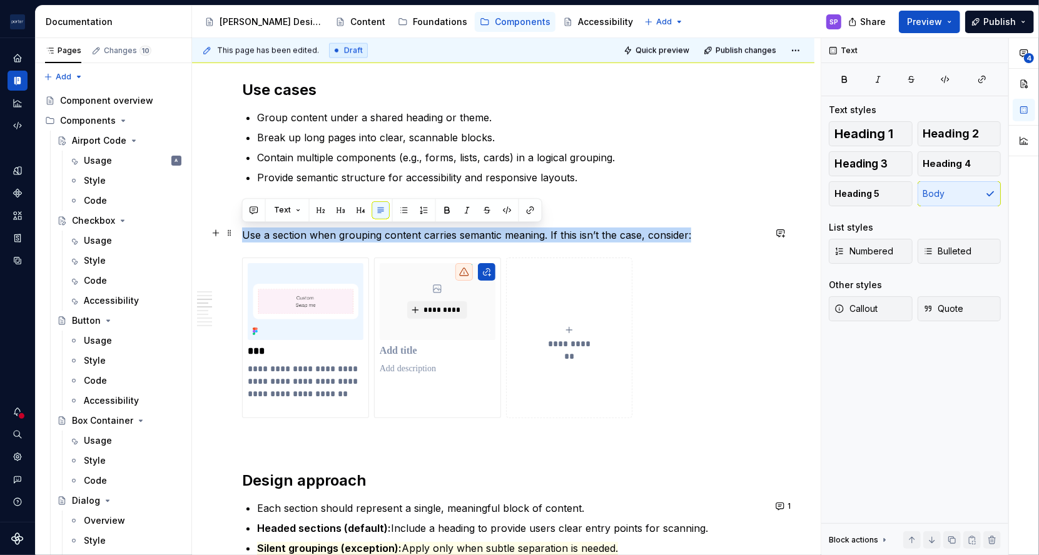
click at [448, 234] on p "Use a section when grouping content carries semantic meaning. If this isn’t the…" at bounding box center [503, 235] width 522 height 15
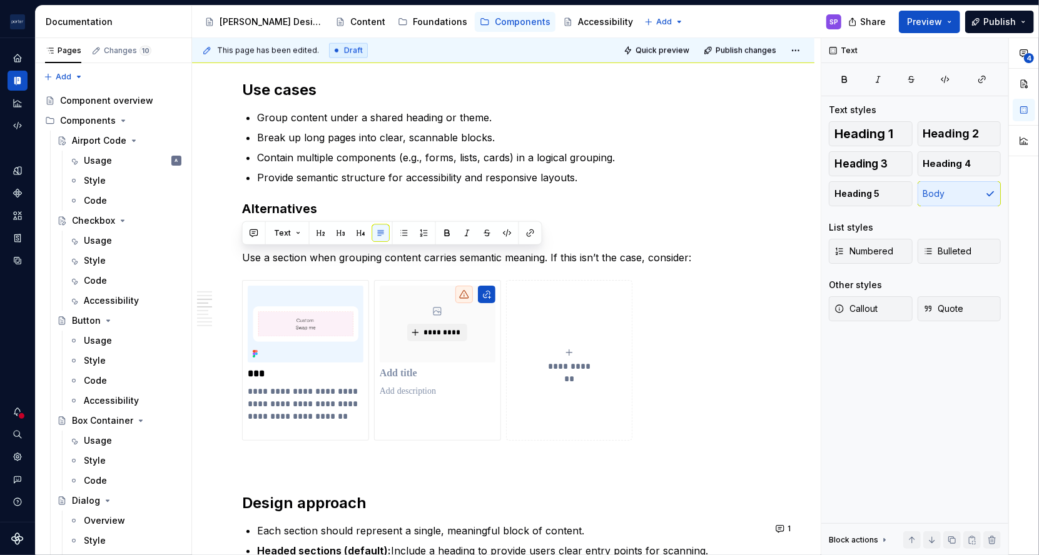
click at [632, 241] on div "**********" at bounding box center [503, 431] width 522 height 2243
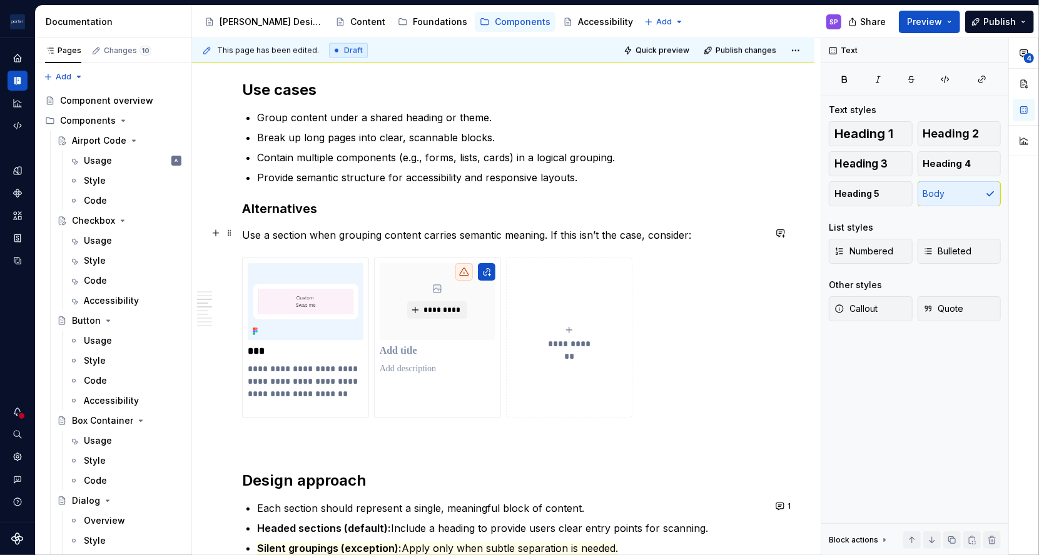
click at [681, 238] on p "Use a section when grouping content carries semantic meaning. If this isn’t the…" at bounding box center [503, 235] width 522 height 15
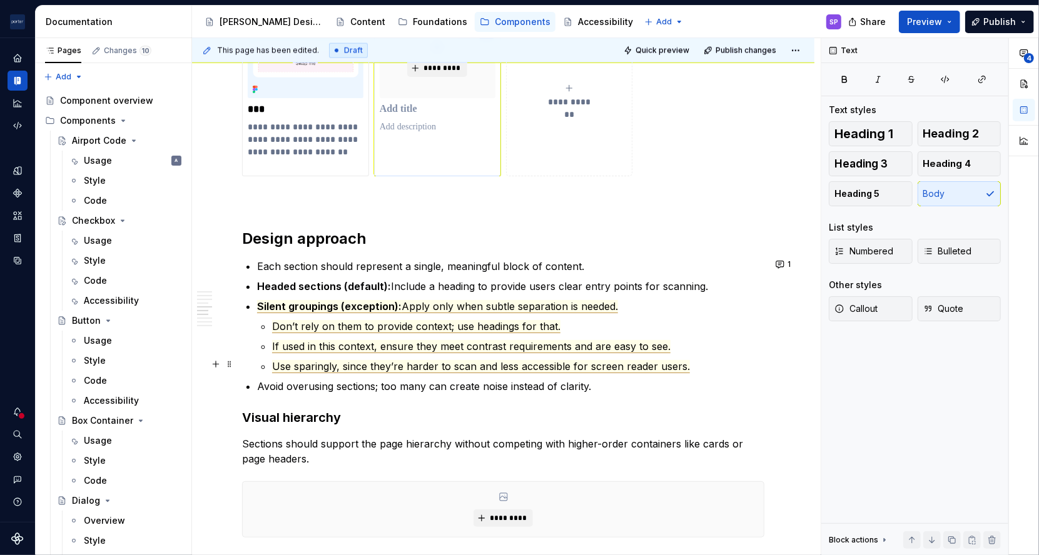
scroll to position [1256, 0]
click at [424, 311] on li "Silent groupings (exception): Apply only when subtle separation is needed. Don’…" at bounding box center [510, 335] width 507 height 75
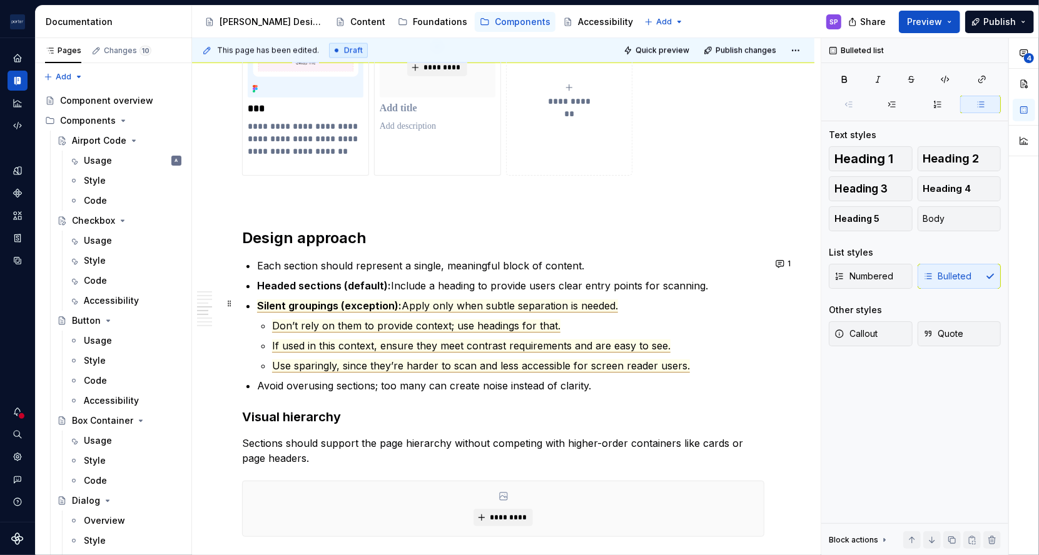
click at [420, 301] on span "Apply only when subtle separation is needed." at bounding box center [509, 306] width 216 height 13
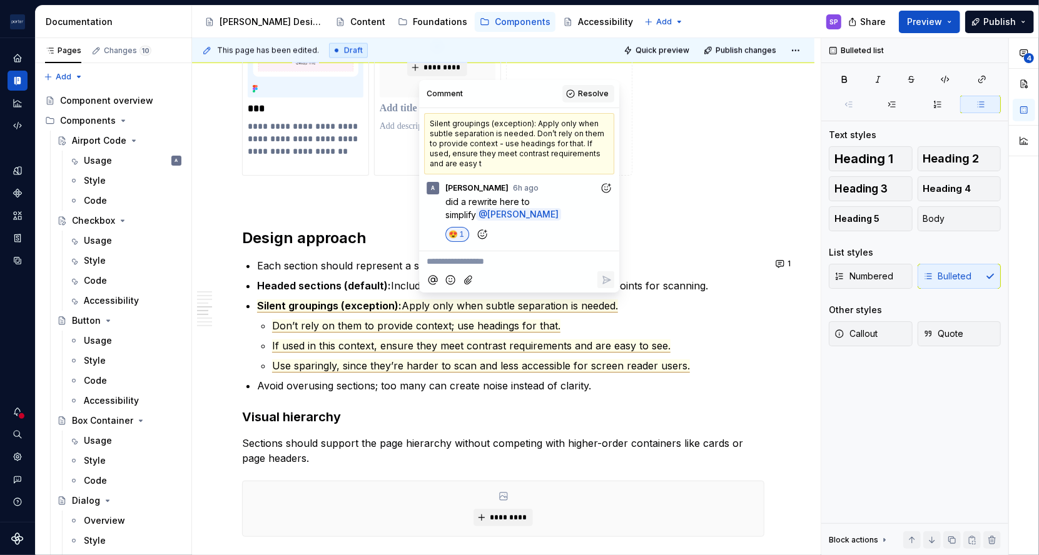
click at [580, 94] on button "Resolve" at bounding box center [588, 94] width 52 height 18
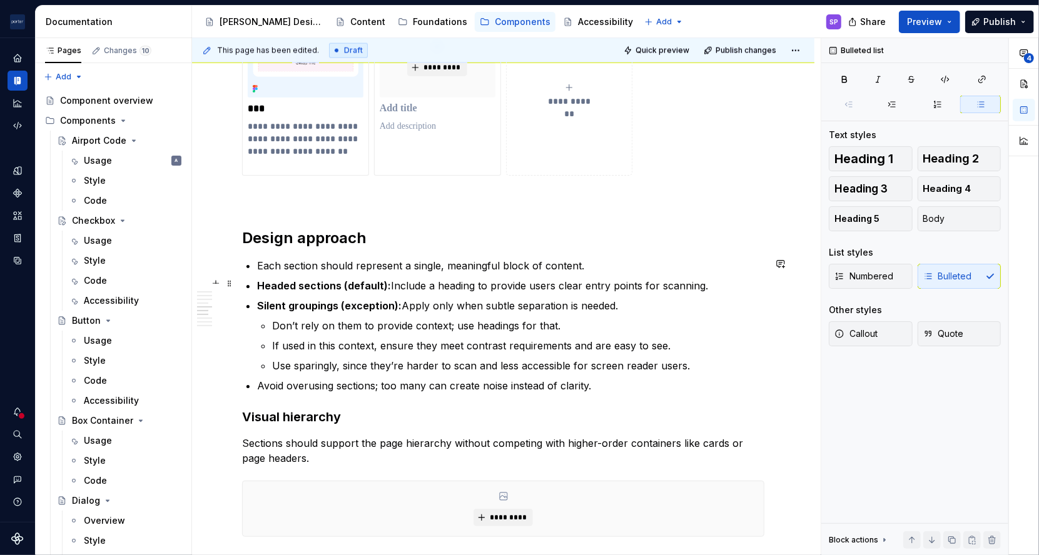
click at [470, 293] on ul "Each section should represent a single, meaningful block of content. Headed sec…" at bounding box center [510, 325] width 507 height 135
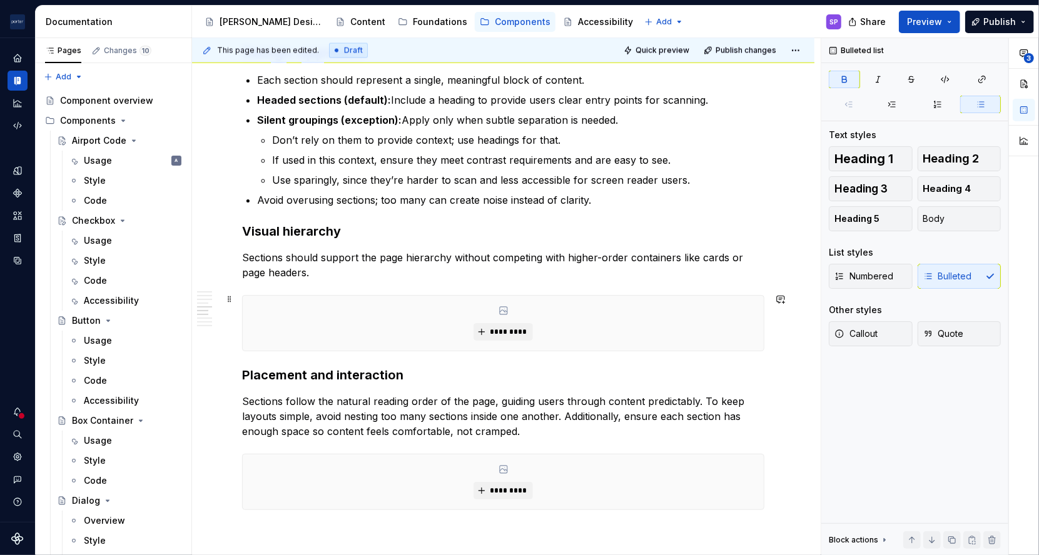
scroll to position [1444, 0]
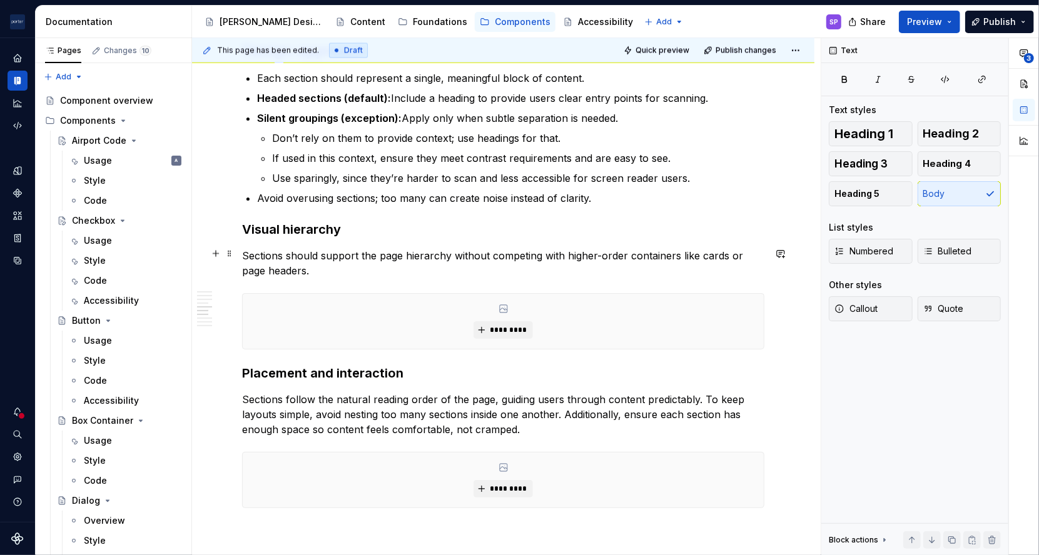
click at [480, 262] on p "Sections should support the page hierarchy without competing with higher-order …" at bounding box center [503, 263] width 522 height 30
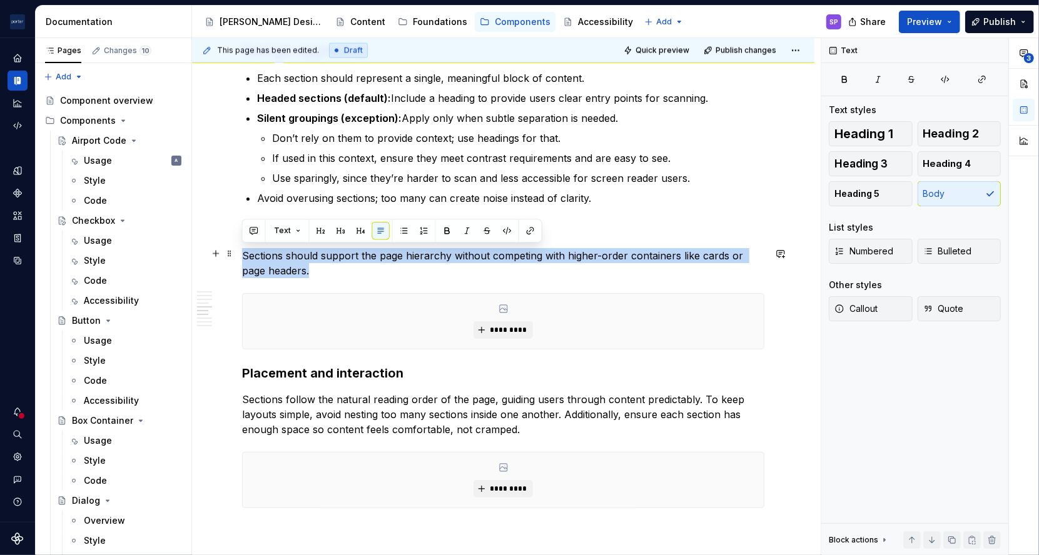
click at [480, 262] on p "Sections should support the page hierarchy without competing with higher-order …" at bounding box center [503, 263] width 522 height 30
click at [487, 265] on p "Sections should support the page hierarchy without competing with higher-order …" at bounding box center [503, 263] width 522 height 30
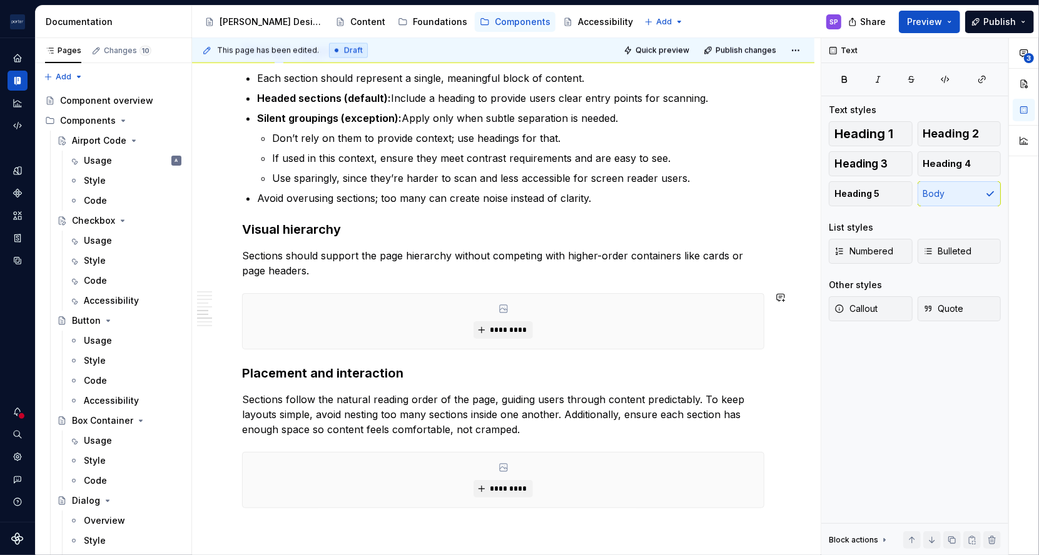
scroll to position [1541, 0]
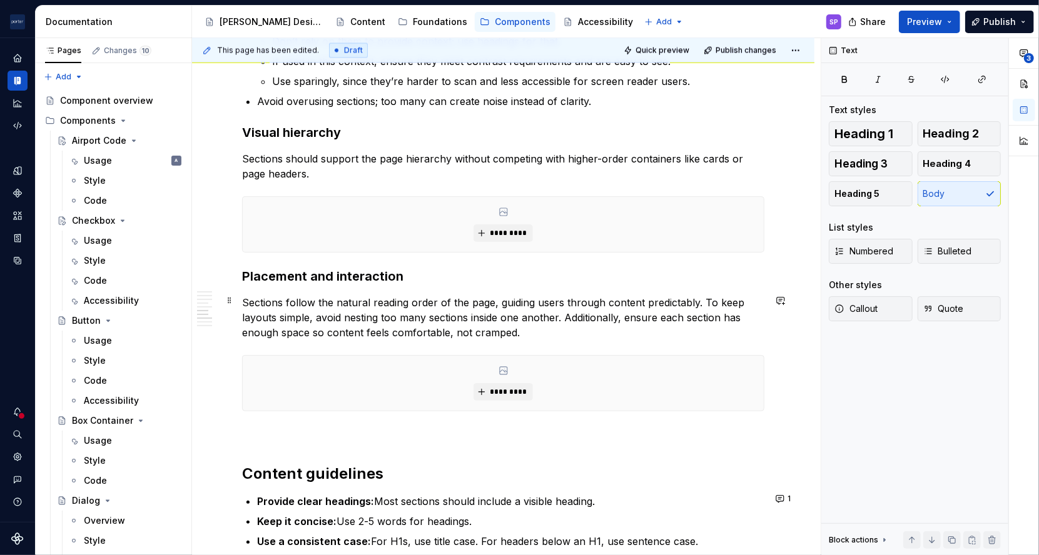
click at [295, 305] on p "Sections follow the natural reading order of the page, guiding users through co…" at bounding box center [503, 317] width 522 height 45
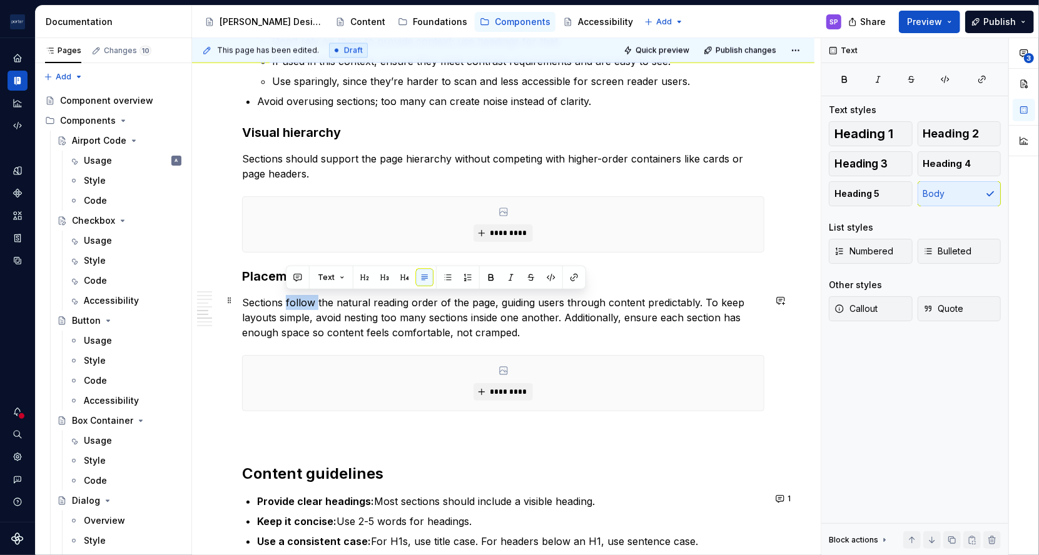
click at [295, 305] on p "Sections follow the natural reading order of the page, guiding users through co…" at bounding box center [503, 317] width 522 height 45
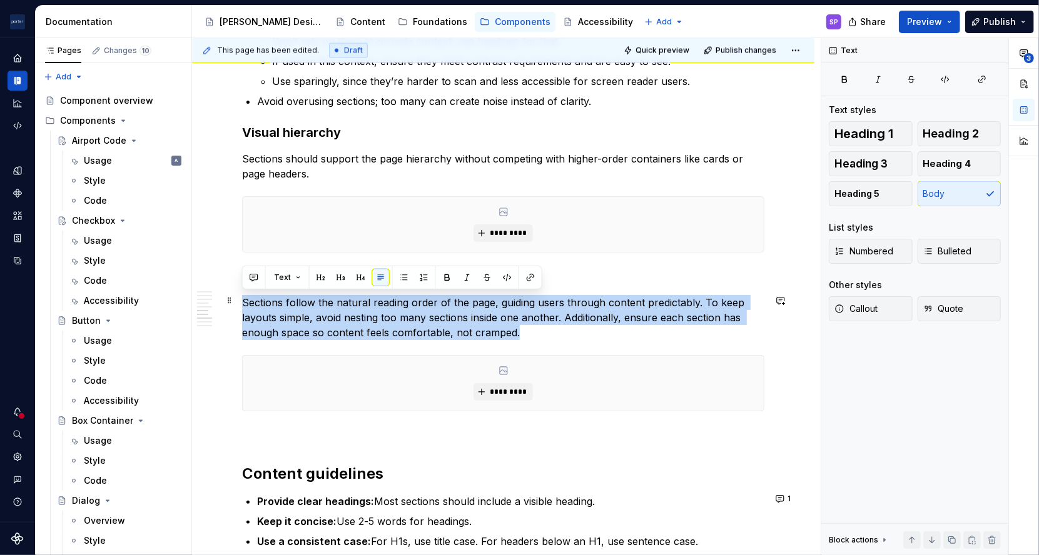
drag, startPoint x: 295, startPoint y: 305, endPoint x: 270, endPoint y: 305, distance: 25.0
click at [270, 305] on p "Sections follow the natural reading order of the page, guiding users through co…" at bounding box center [503, 317] width 522 height 45
click at [266, 304] on p "Sections follow the natural reading order of the page, guiding users through co…" at bounding box center [503, 317] width 522 height 45
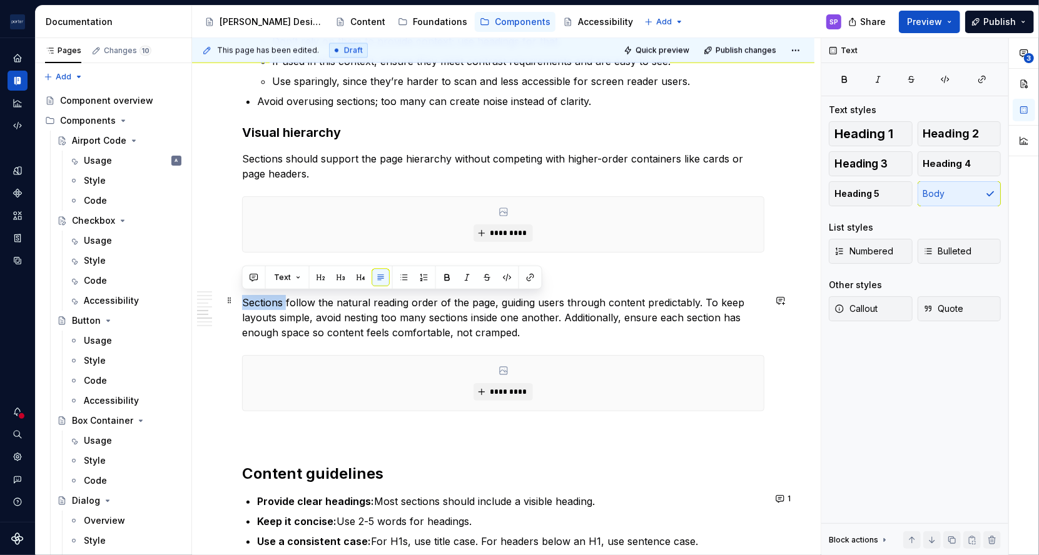
click at [266, 304] on p "Sections follow the natural reading order of the page, guiding users through co…" at bounding box center [503, 317] width 522 height 45
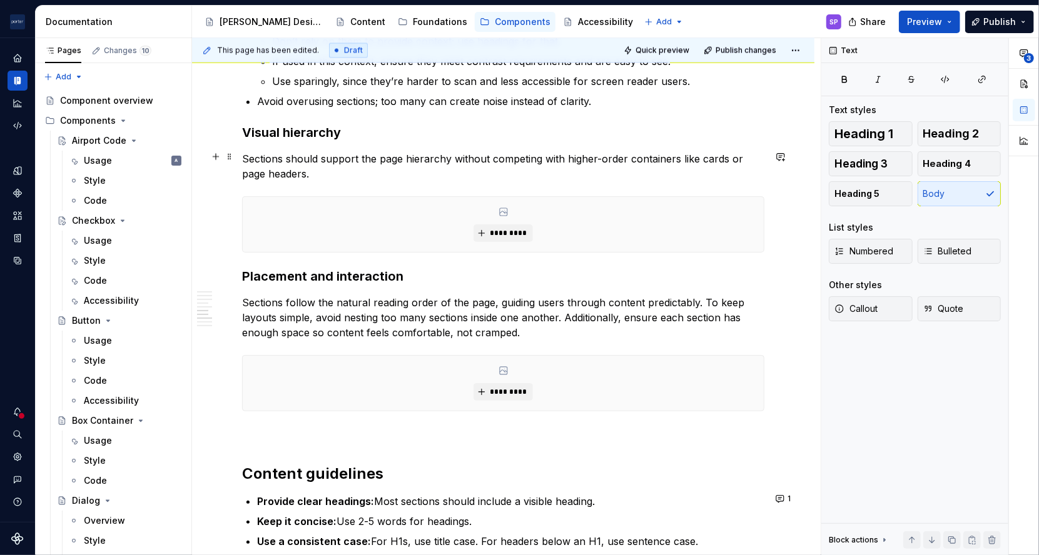
click at [255, 156] on p "Sections should support the page hierarchy without competing with higher-order …" at bounding box center [503, 166] width 522 height 30
click at [351, 158] on p "A section should should support the page hierarchy without competing with highe…" at bounding box center [503, 166] width 522 height 30
click at [258, 303] on p "Sections follow the natural reading order of the page, guiding users through co…" at bounding box center [503, 317] width 522 height 45
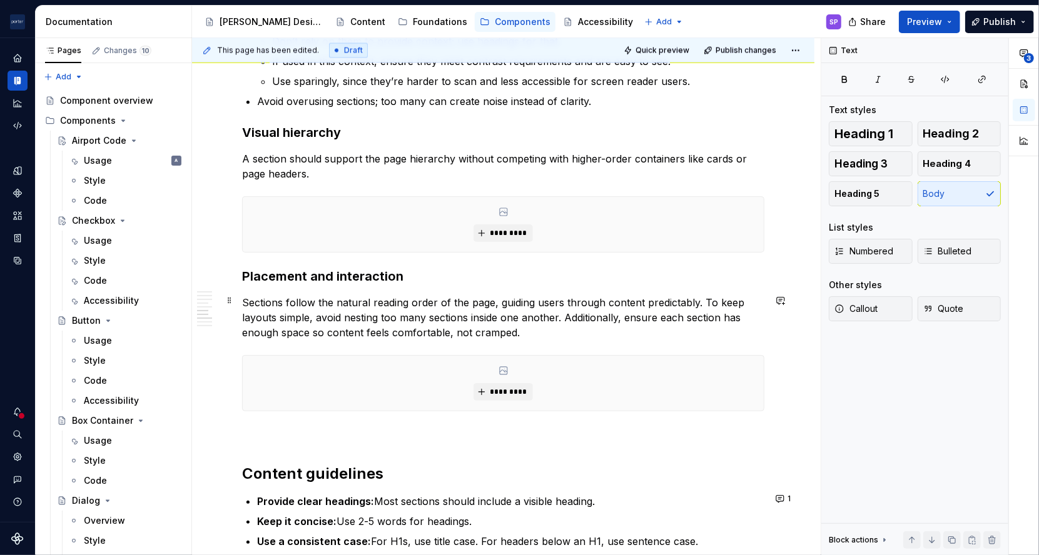
click at [258, 303] on p "Sections follow the natural reading order of the page, guiding users through co…" at bounding box center [503, 317] width 522 height 45
click at [406, 327] on p "A section aims to follow the natural reading order of the page, guiding users t…" at bounding box center [503, 317] width 522 height 45
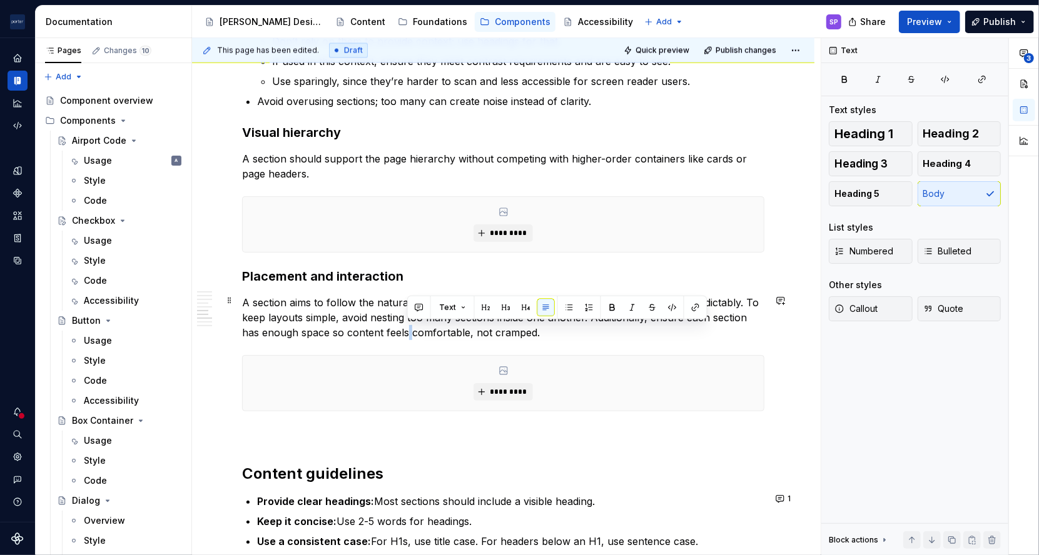
click at [406, 327] on p "A section aims to follow the natural reading order of the page, guiding users t…" at bounding box center [503, 317] width 522 height 45
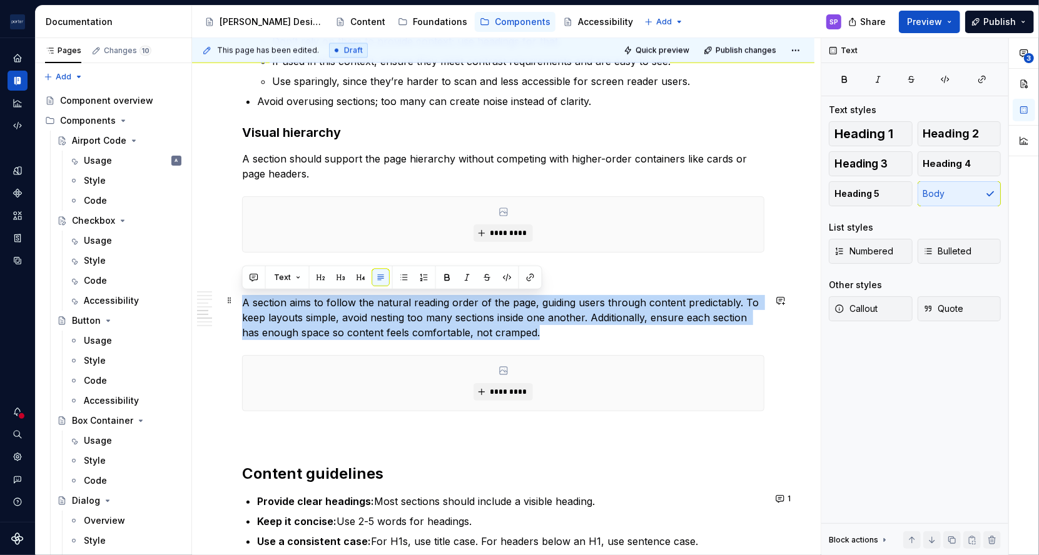
click at [510, 318] on p "A section aims to follow the natural reading order of the page, guiding users t…" at bounding box center [503, 317] width 522 height 45
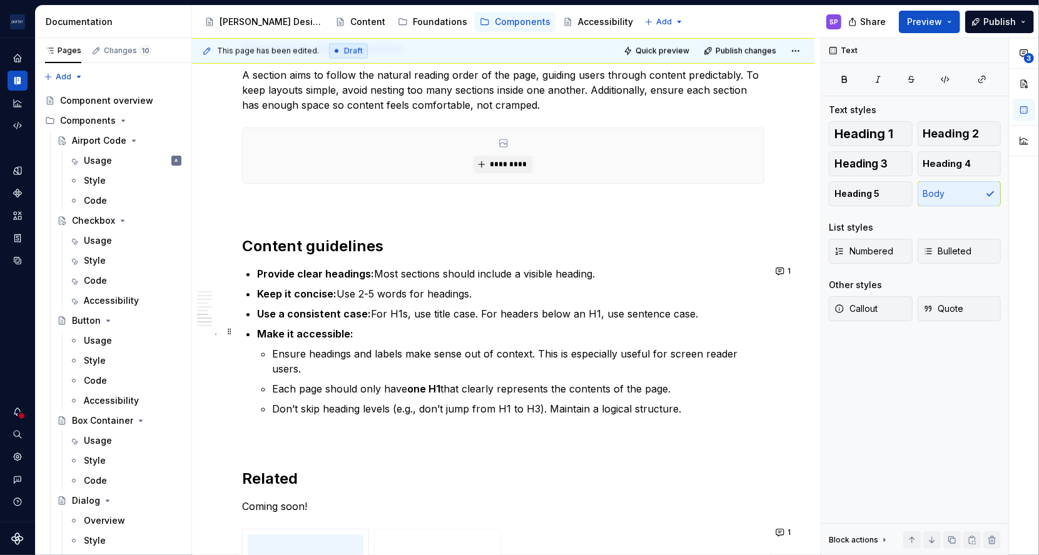
scroll to position [1771, 0]
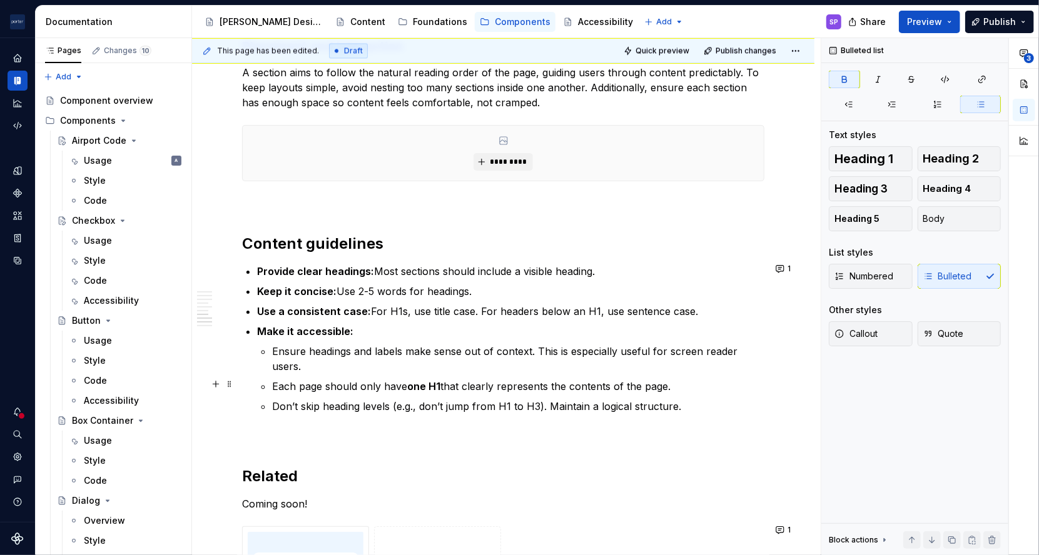
click at [430, 381] on strong "one H1" at bounding box center [423, 386] width 33 height 13
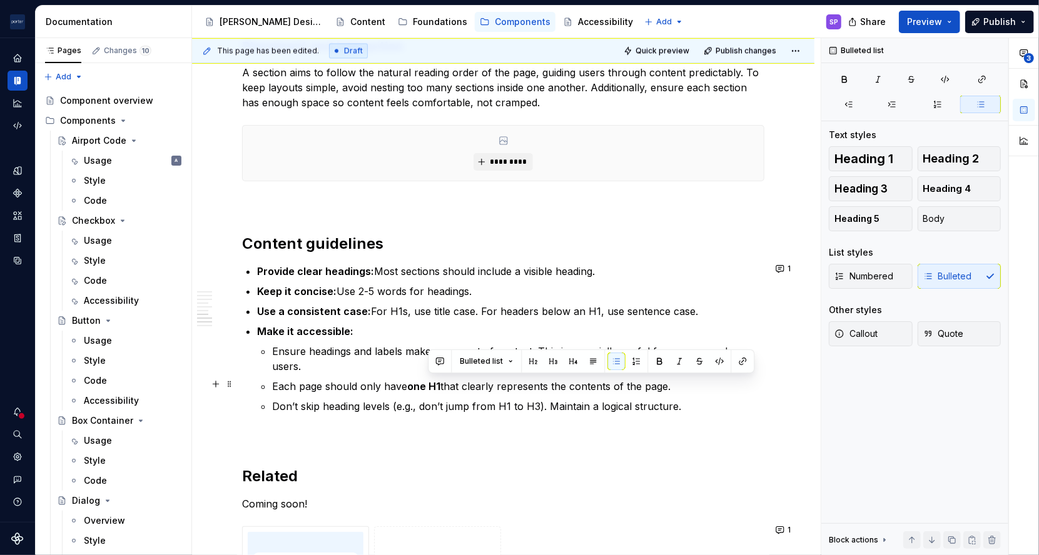
click at [430, 381] on strong "one H1" at bounding box center [423, 386] width 33 height 13
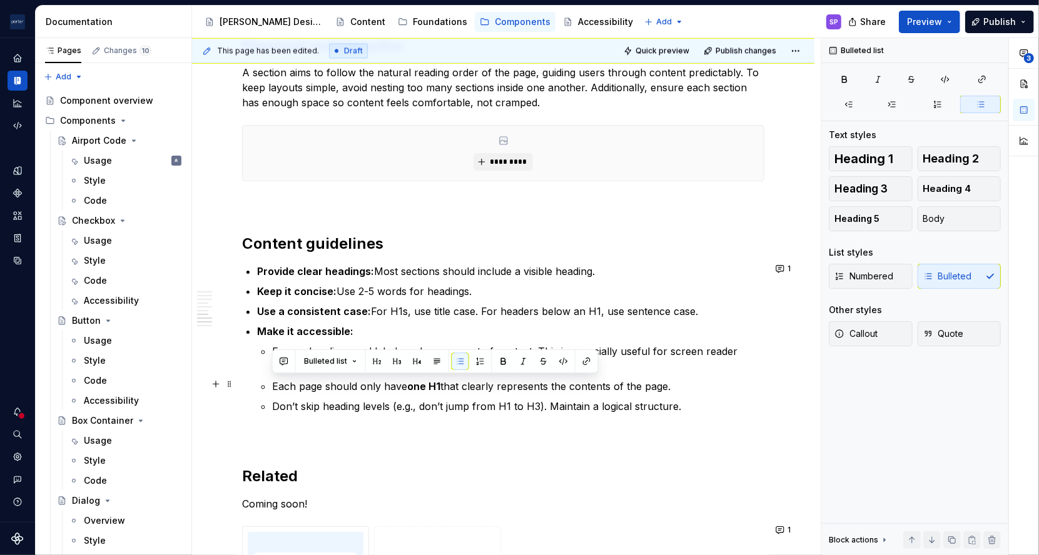
click at [448, 388] on p "Each page should only have one H1 that clearly represents the contents of the p…" at bounding box center [518, 386] width 492 height 15
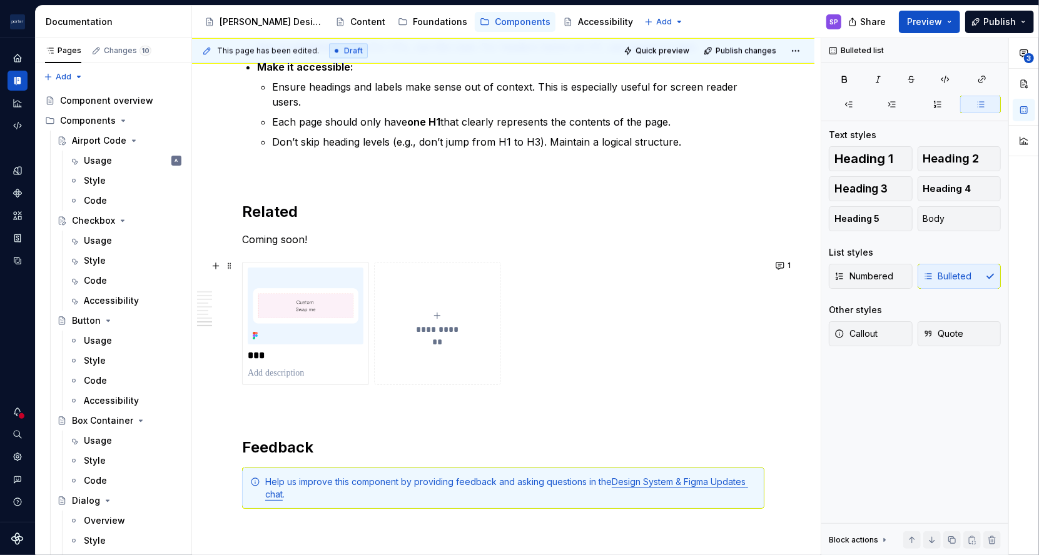
scroll to position [2037, 0]
click at [648, 56] on button "Quick preview" at bounding box center [657, 51] width 75 height 18
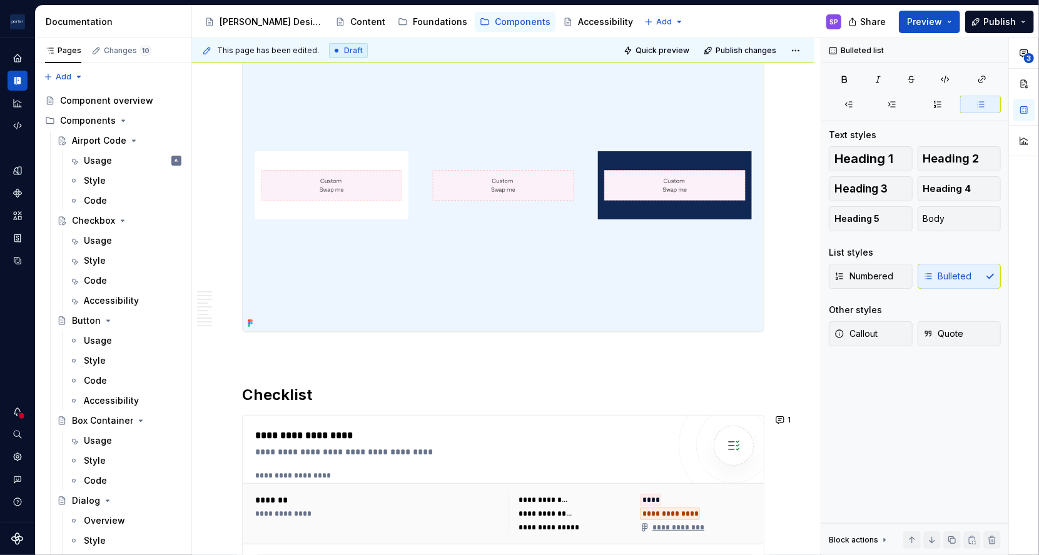
scroll to position [0, 0]
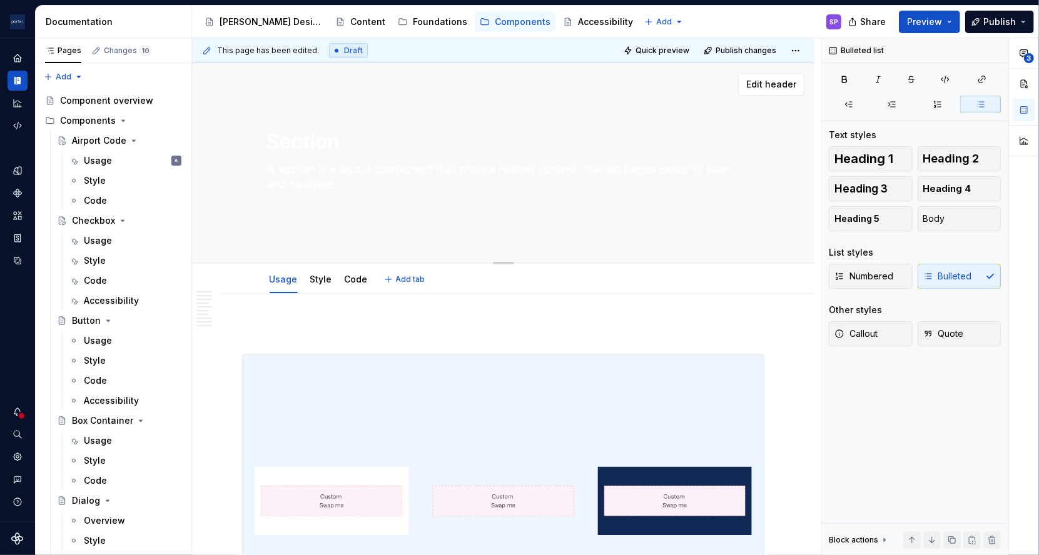
click at [353, 169] on textarea "A section is a layout component that groups related content, making pages easie…" at bounding box center [501, 184] width 473 height 50
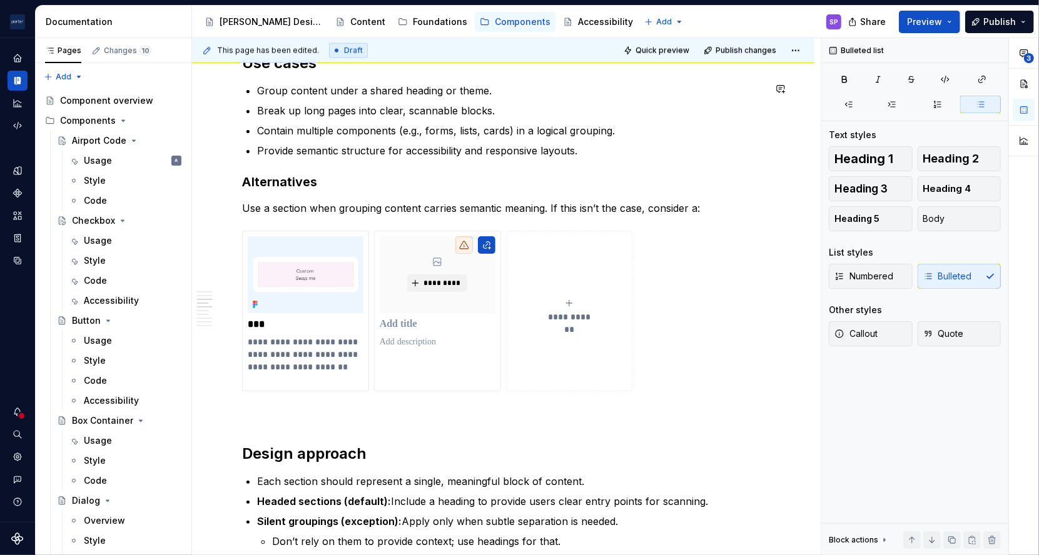
scroll to position [1041, 0]
click at [302, 204] on p "Use a section when grouping content carries semantic meaning. If this isn’t the…" at bounding box center [503, 207] width 522 height 15
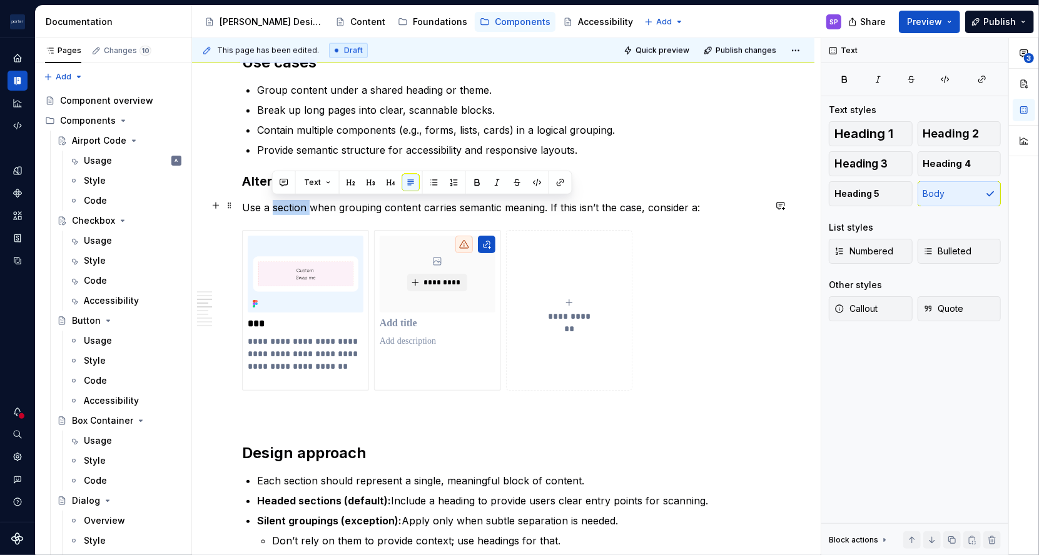
click at [302, 204] on p "Use a section when grouping content carries semantic meaning. If this isn’t the…" at bounding box center [503, 207] width 522 height 15
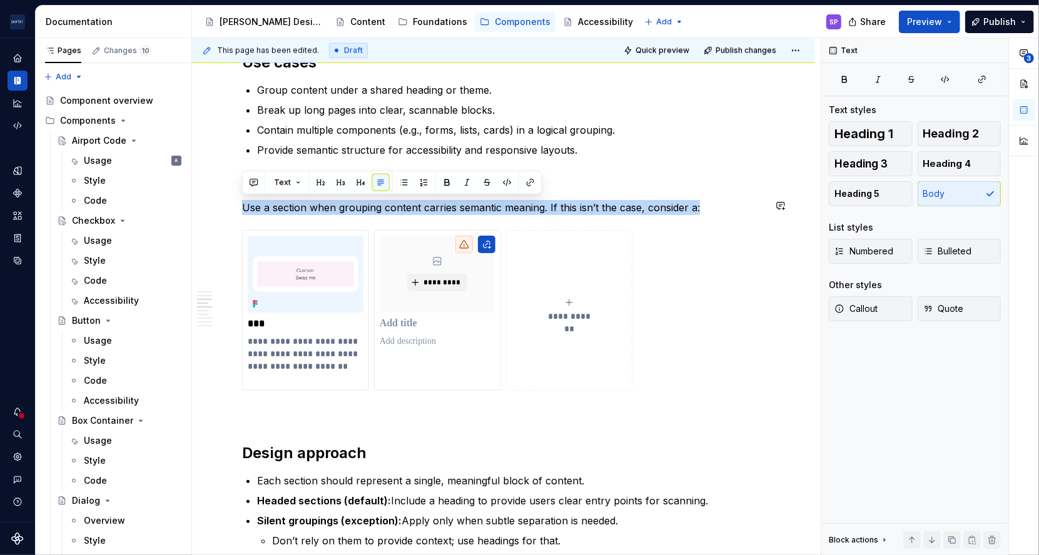
copy p "Use a section when grouping content carries semantic meaning. If this isn’t the…"
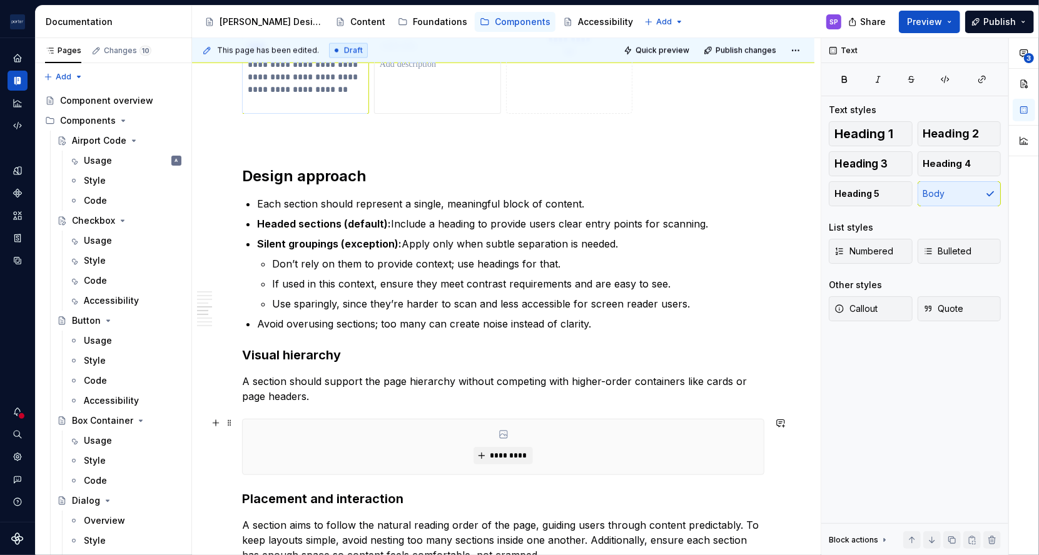
scroll to position [1438, 0]
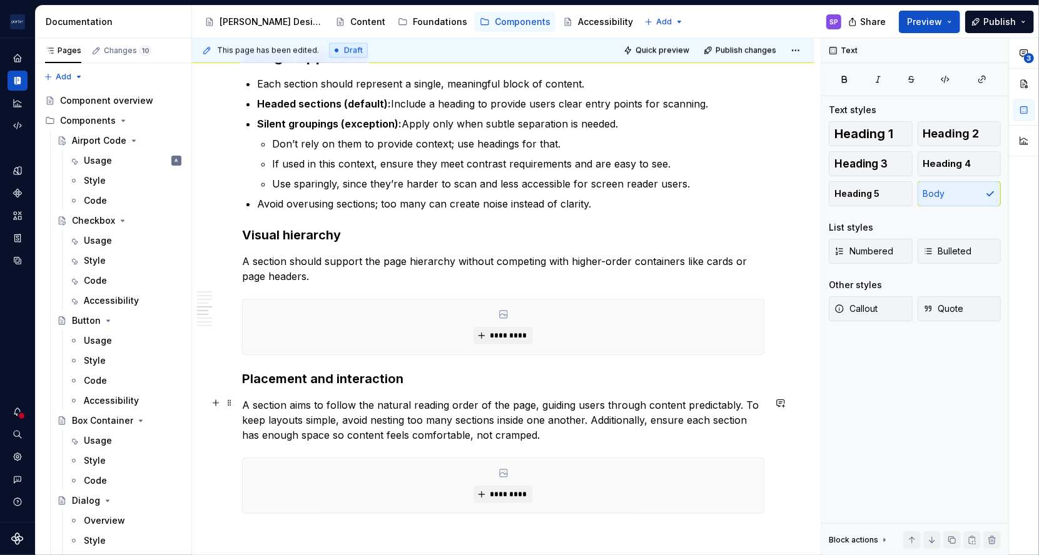
click at [340, 409] on p "A section aims to follow the natural reading order of the page, guiding users t…" at bounding box center [503, 420] width 522 height 45
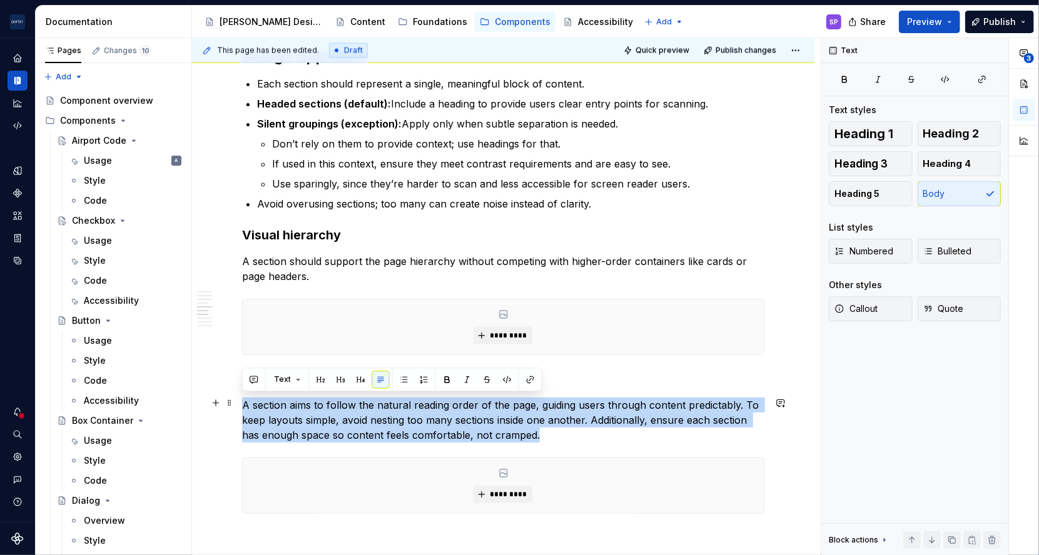
copy p "A section aims to follow the natural reading order of the page, guiding users t…"
click at [605, 432] on p "A section aims to follow the natural reading order of the page, guiding users t…" at bounding box center [503, 420] width 522 height 45
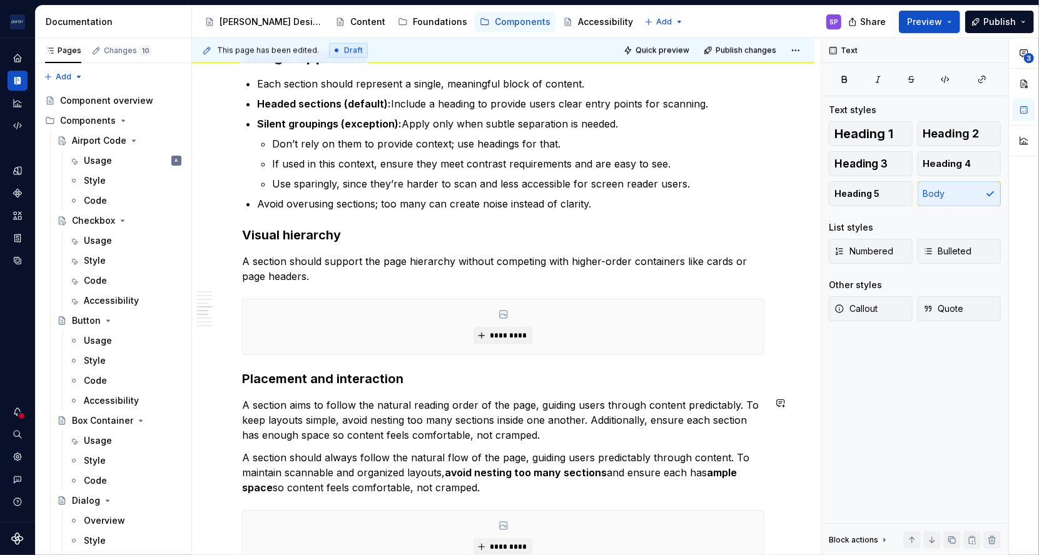
scroll to position [1493, 0]
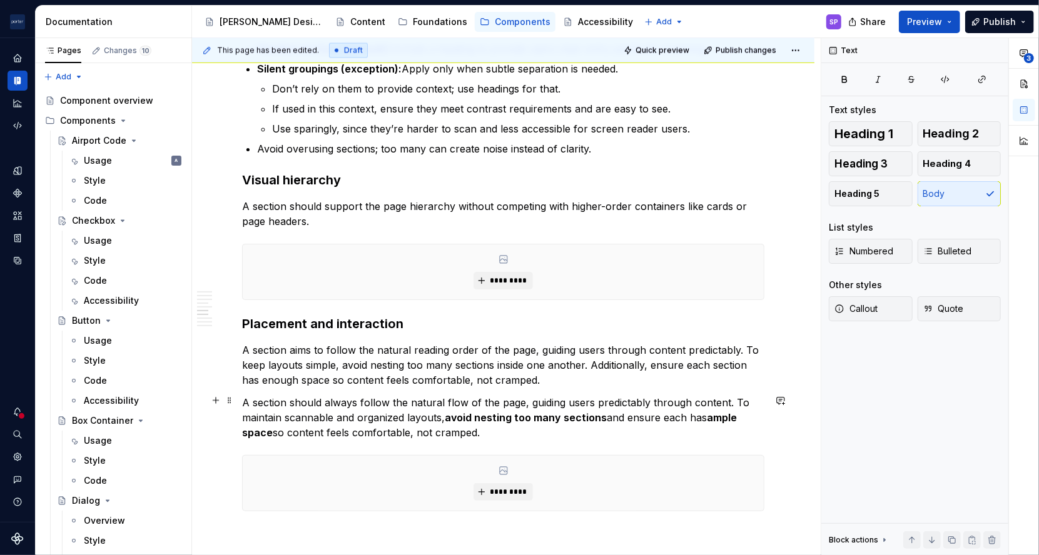
click at [365, 416] on p "A section should always follow the natural flow of the page, guiding users pred…" at bounding box center [503, 417] width 522 height 45
click at [382, 418] on p "A section should always follow the natural flow of the page, guiding users pred…" at bounding box center [503, 417] width 522 height 45
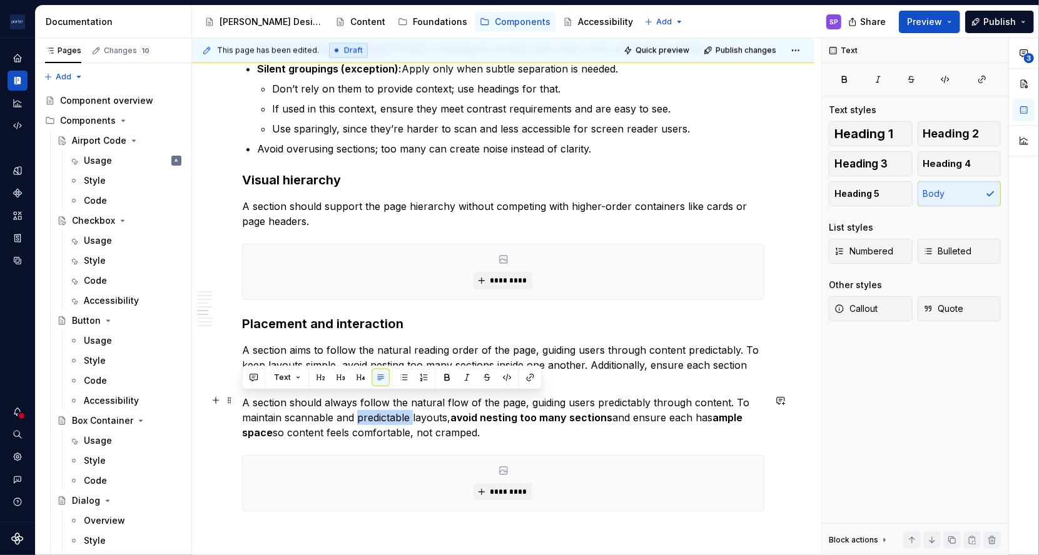
click at [415, 428] on p "A section should always follow the natural flow of the page, guiding users pred…" at bounding box center [503, 417] width 522 height 45
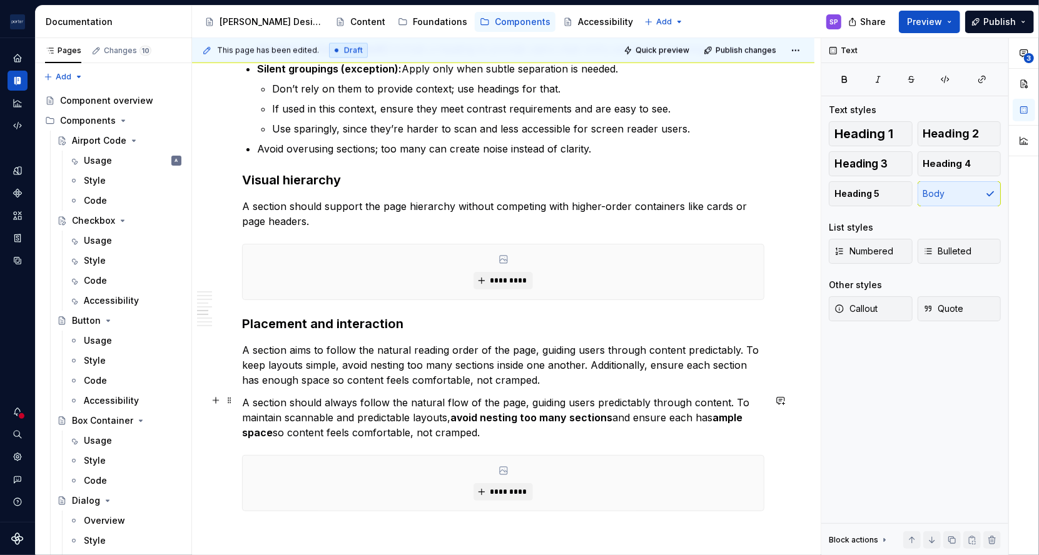
click at [415, 428] on p "A section should always follow the natural flow of the page, guiding users pred…" at bounding box center [503, 417] width 522 height 45
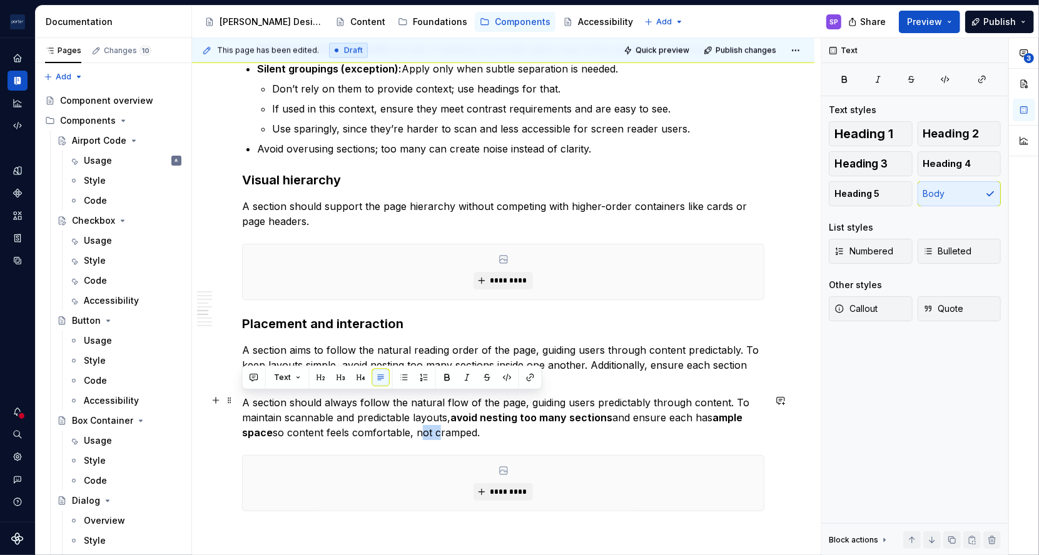
click at [415, 428] on p "A section should always follow the natural flow of the page, guiding users pred…" at bounding box center [503, 417] width 522 height 45
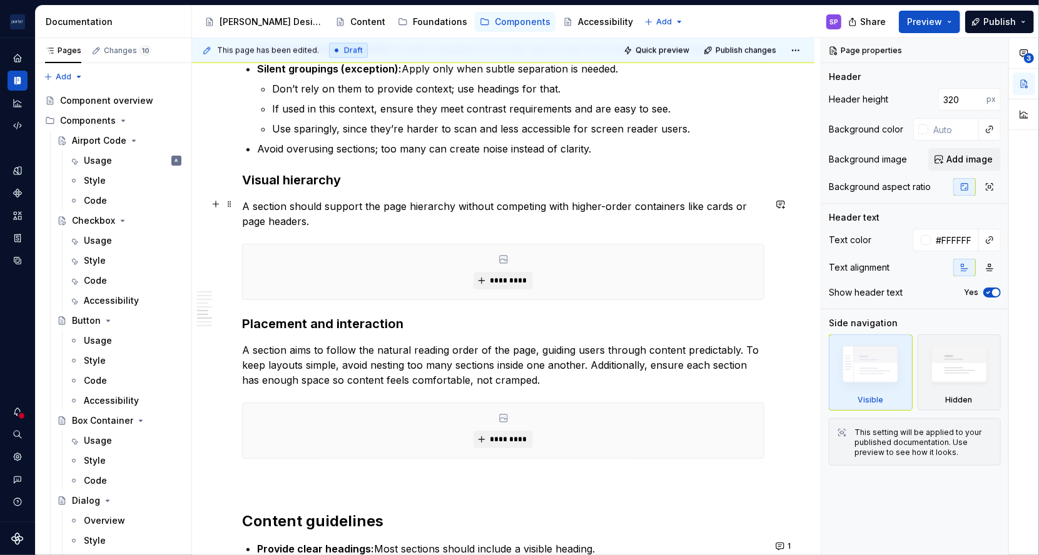
click at [289, 217] on p "A section should support the page hierarchy without competing with higher-order…" at bounding box center [503, 214] width 522 height 30
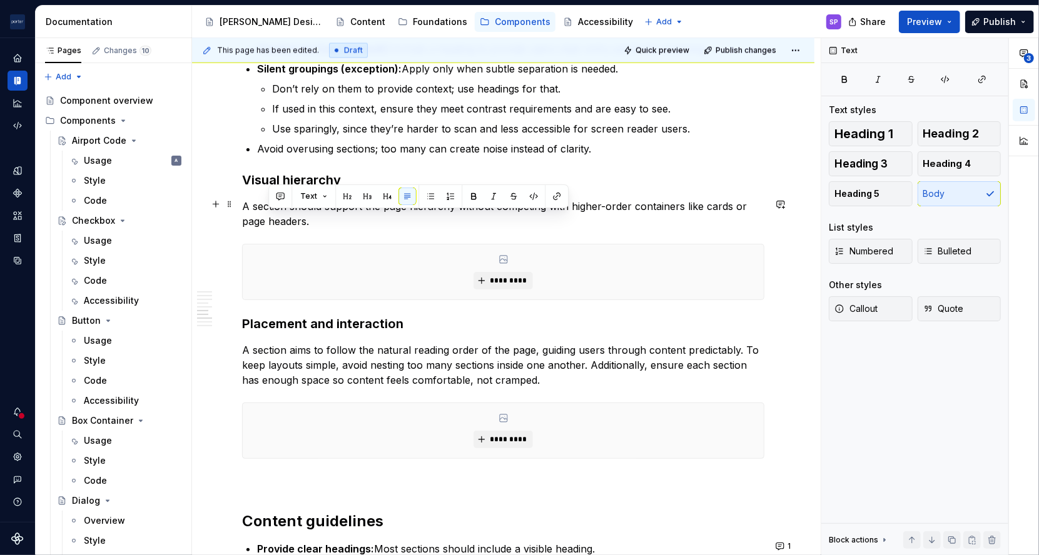
click at [289, 217] on p "A section should support the page hierarchy without competing with higher-order…" at bounding box center [503, 214] width 522 height 30
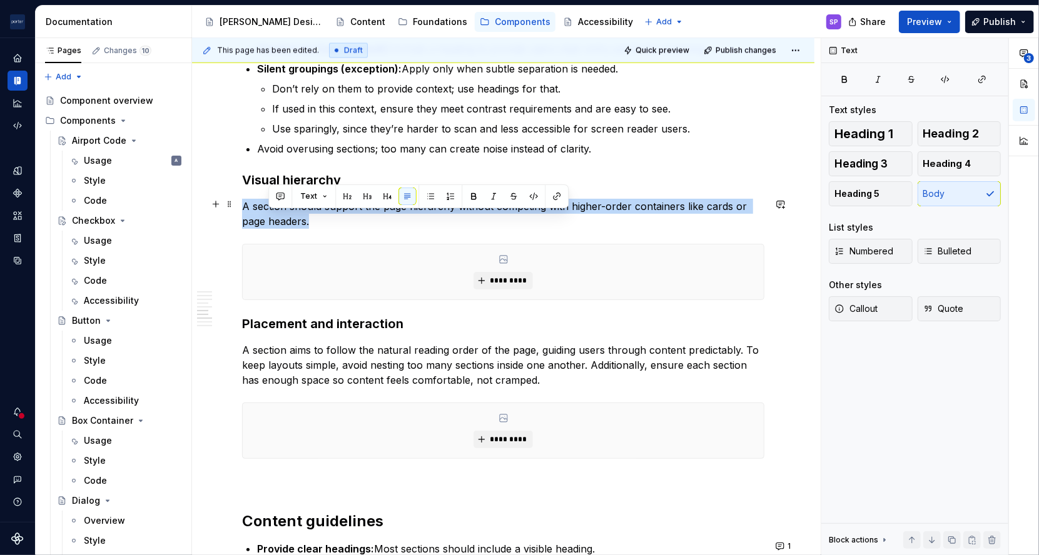
click at [289, 217] on p "A section should support the page hierarchy without competing with higher-order…" at bounding box center [503, 214] width 522 height 30
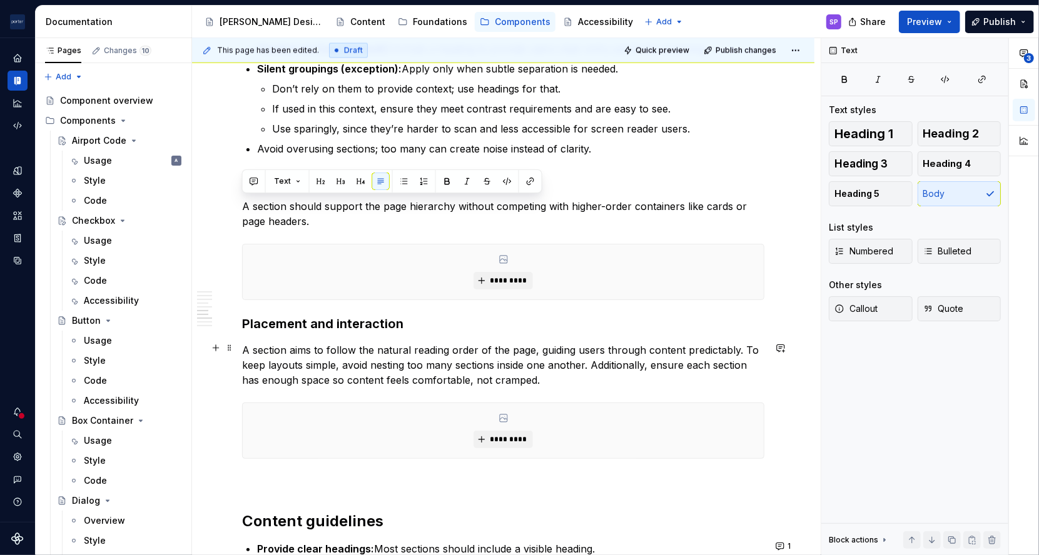
click at [312, 367] on p "A section aims to follow the natural reading order of the page, guiding users t…" at bounding box center [503, 365] width 522 height 45
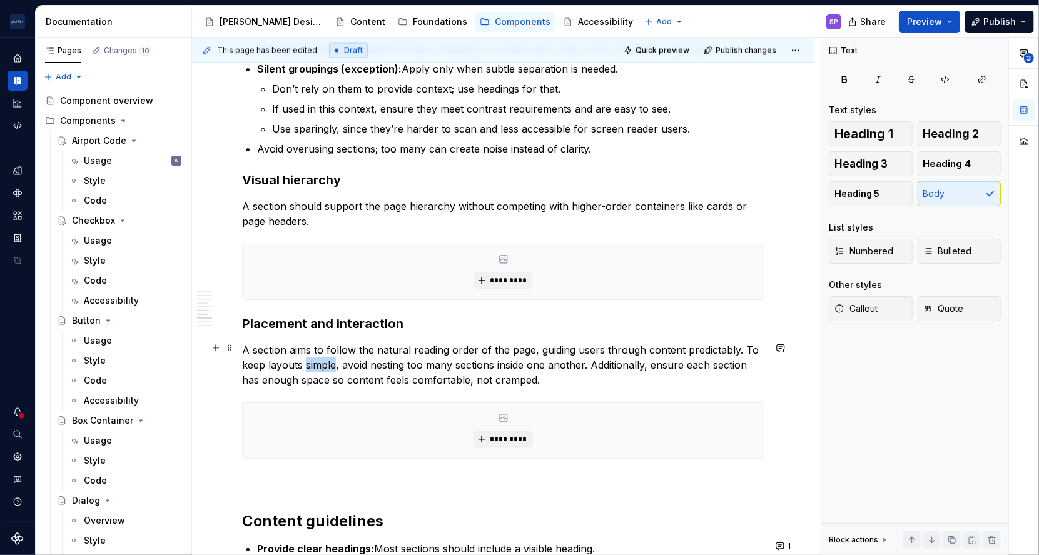
click at [312, 367] on p "A section aims to follow the natural reading order of the page, guiding users t…" at bounding box center [503, 365] width 522 height 45
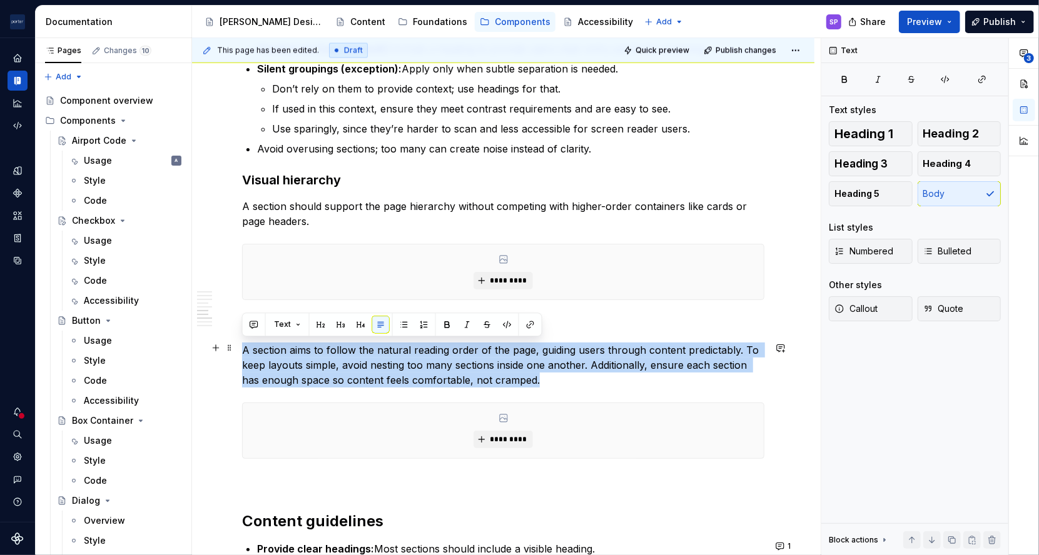
click at [312, 367] on p "A section aims to follow the natural reading order of the page, guiding users t…" at bounding box center [503, 365] width 522 height 45
click at [550, 365] on p "A section aims to follow the natural reading order of the page, guiding users t…" at bounding box center [503, 365] width 522 height 45
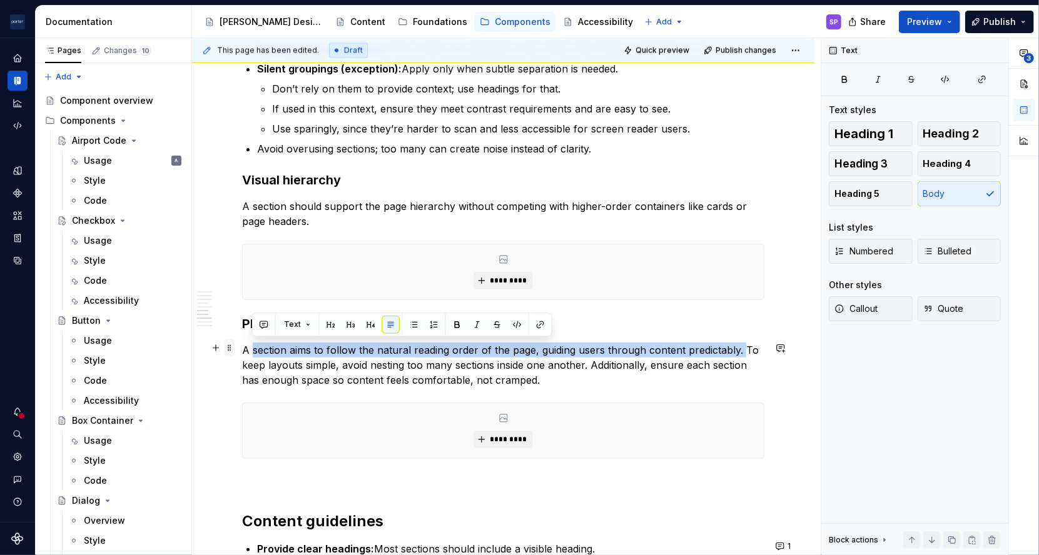
drag, startPoint x: 739, startPoint y: 348, endPoint x: 226, endPoint y: 353, distance: 512.8
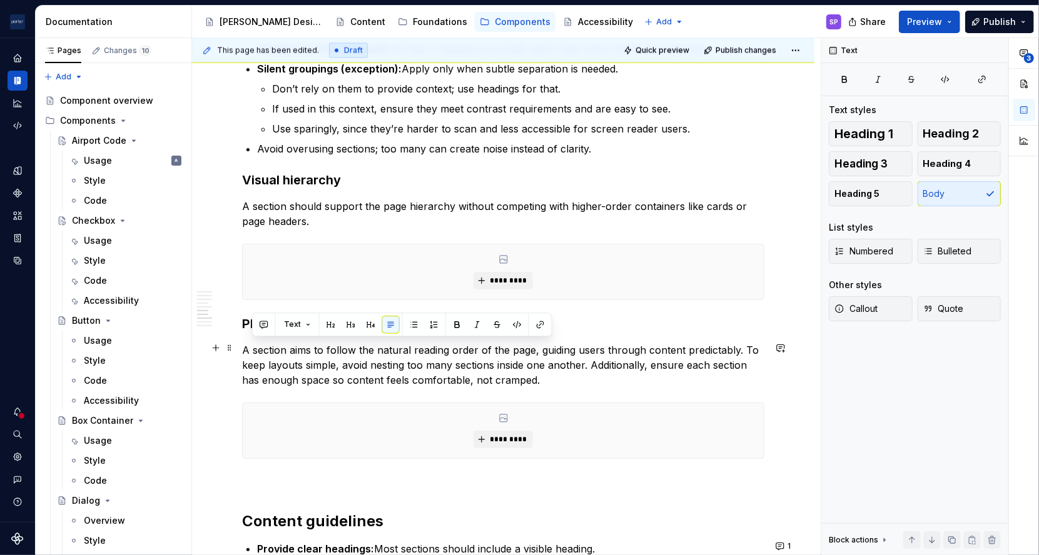
click at [316, 367] on p "A section aims to follow the natural reading order of the page, guiding users t…" at bounding box center [503, 365] width 522 height 45
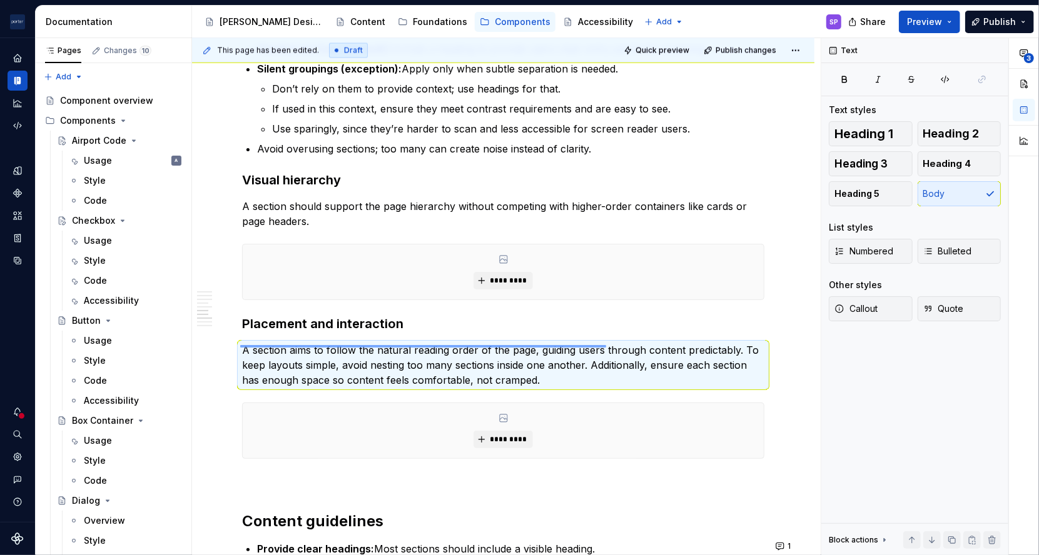
drag, startPoint x: 240, startPoint y: 347, endPoint x: 685, endPoint y: 340, distance: 445.3
click at [685, 340] on div "**********" at bounding box center [506, 297] width 628 height 518
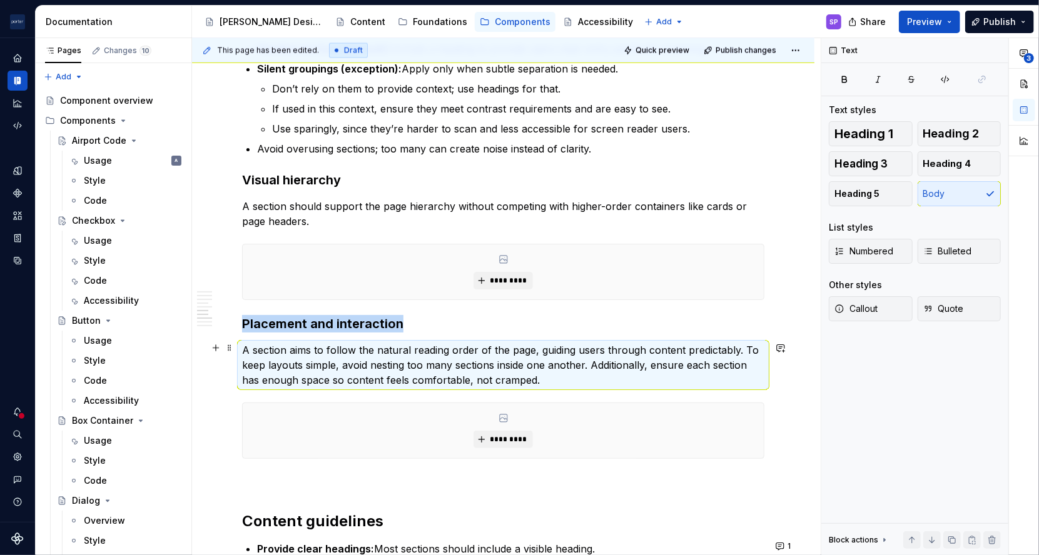
click at [722, 355] on p "A section aims to follow the natural reading order of the page, guiding users t…" at bounding box center [503, 365] width 522 height 45
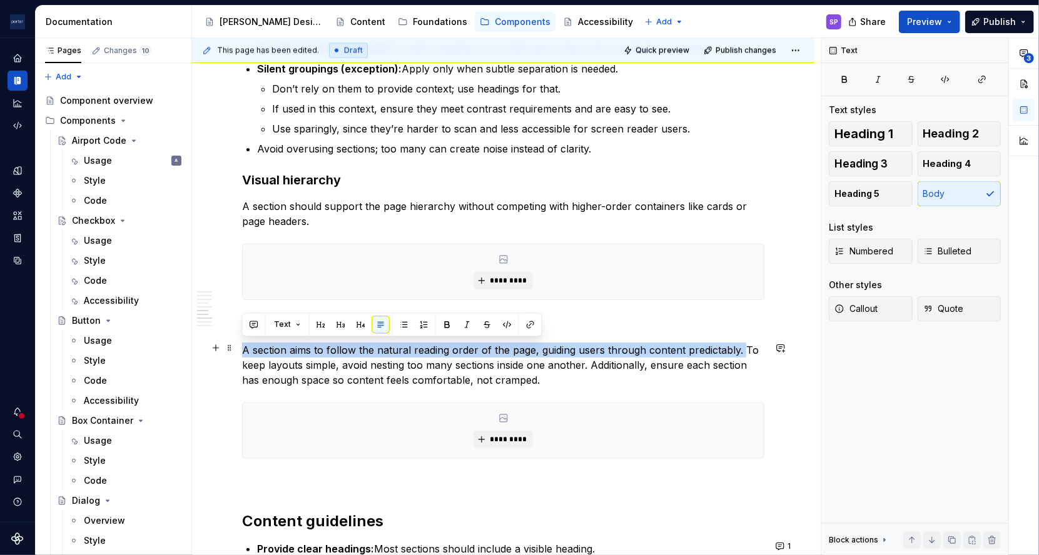
drag, startPoint x: 740, startPoint y: 350, endPoint x: 205, endPoint y: 343, distance: 535.3
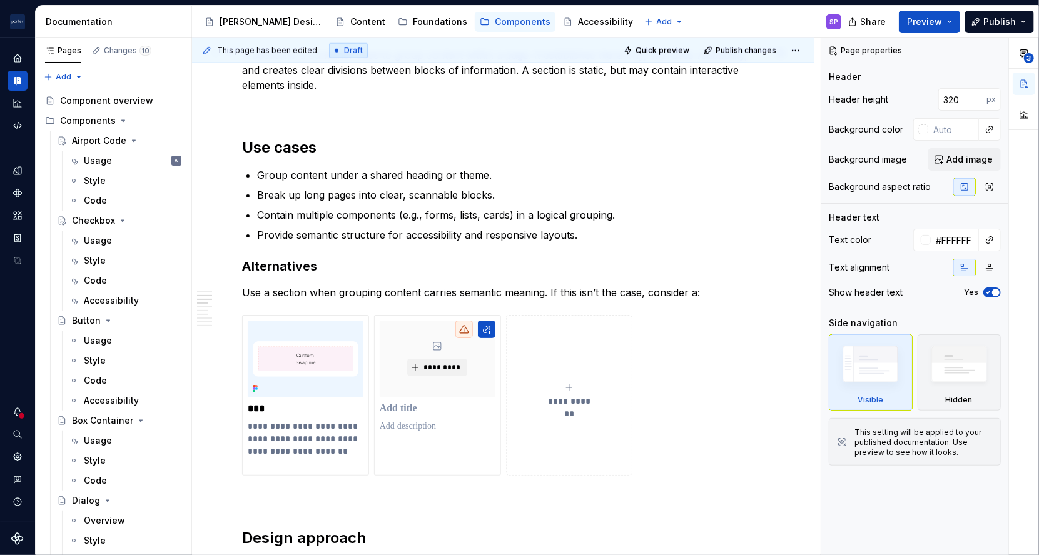
scroll to position [867, 0]
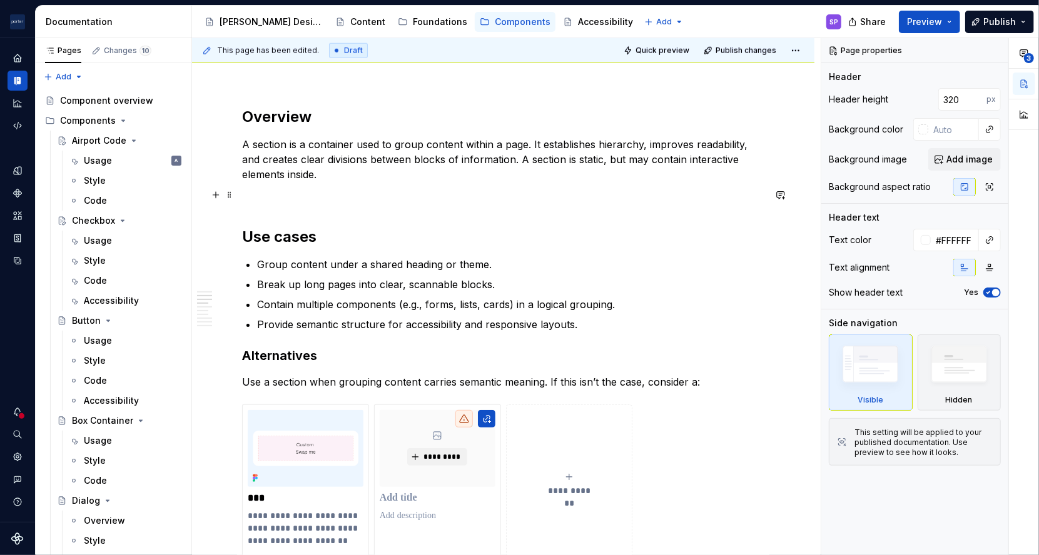
click at [461, 193] on p at bounding box center [503, 196] width 522 height 15
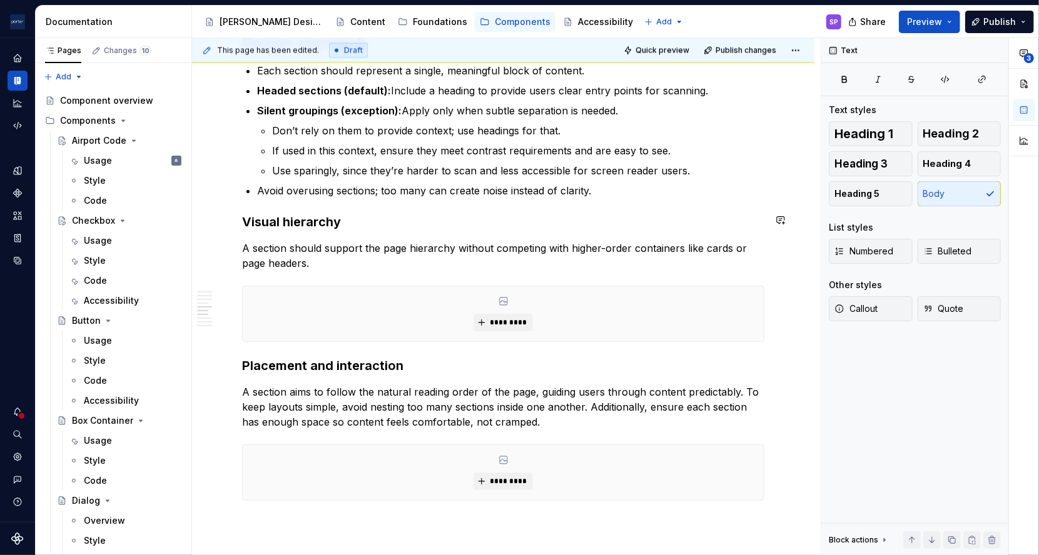
scroll to position [1452, 0]
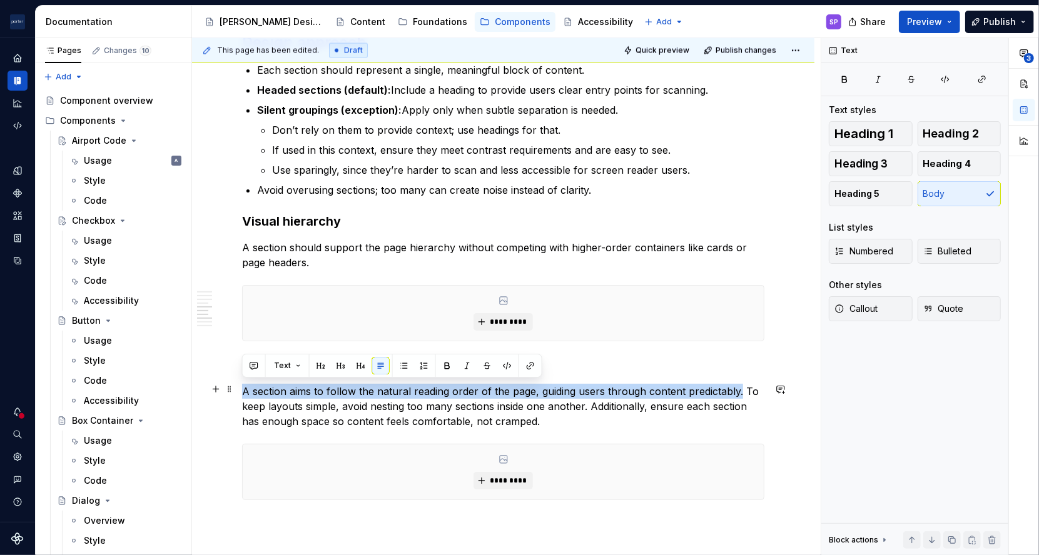
drag, startPoint x: 735, startPoint y: 388, endPoint x: 244, endPoint y: 385, distance: 491.5
click at [244, 385] on p "A section aims to follow the natural reading order of the page, guiding users t…" at bounding box center [503, 406] width 522 height 45
click at [292, 388] on p "A section aims to follow the natural reading order of the page, guiding users t…" at bounding box center [503, 406] width 522 height 45
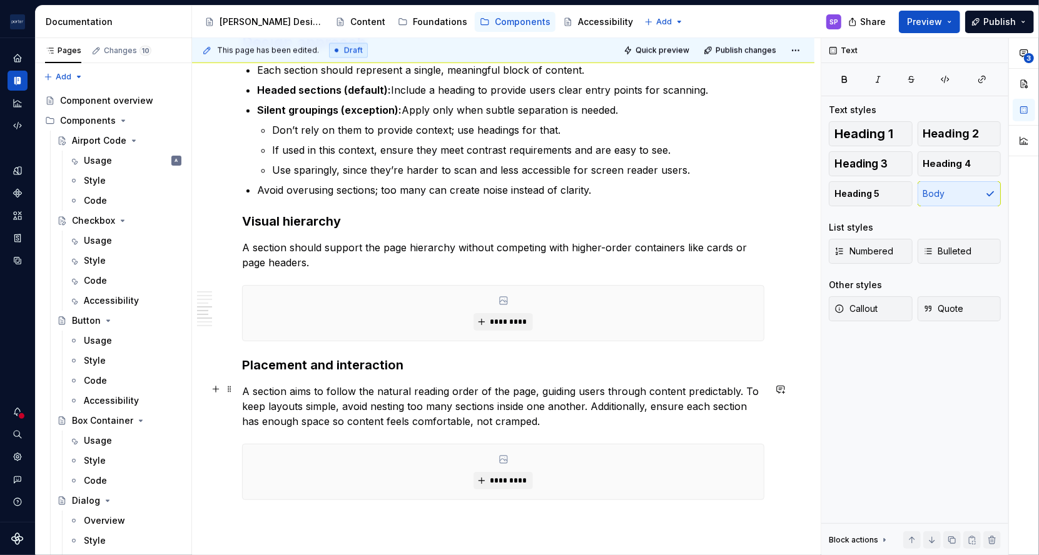
click at [298, 388] on p "A section aims to follow the natural reading order of the page, guiding users t…" at bounding box center [503, 406] width 522 height 45
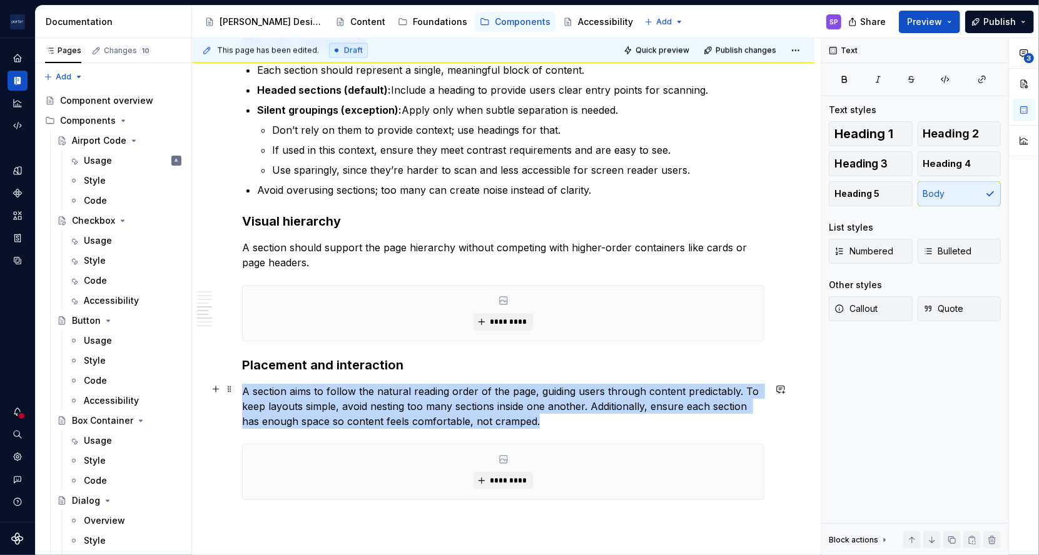
click at [298, 388] on p "A section aims to follow the natural reading order of the page, guiding users t…" at bounding box center [503, 406] width 522 height 45
click at [363, 405] on p "A section aims to follow the natural reading order of the page, guiding users t…" at bounding box center [503, 406] width 522 height 45
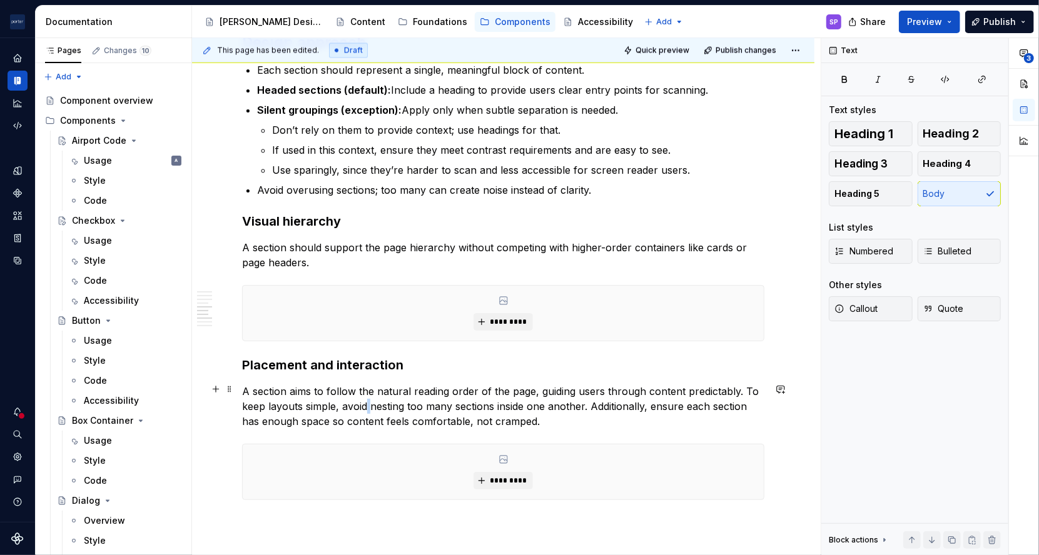
click at [363, 405] on p "A section aims to follow the natural reading order of the page, guiding users t…" at bounding box center [503, 406] width 522 height 45
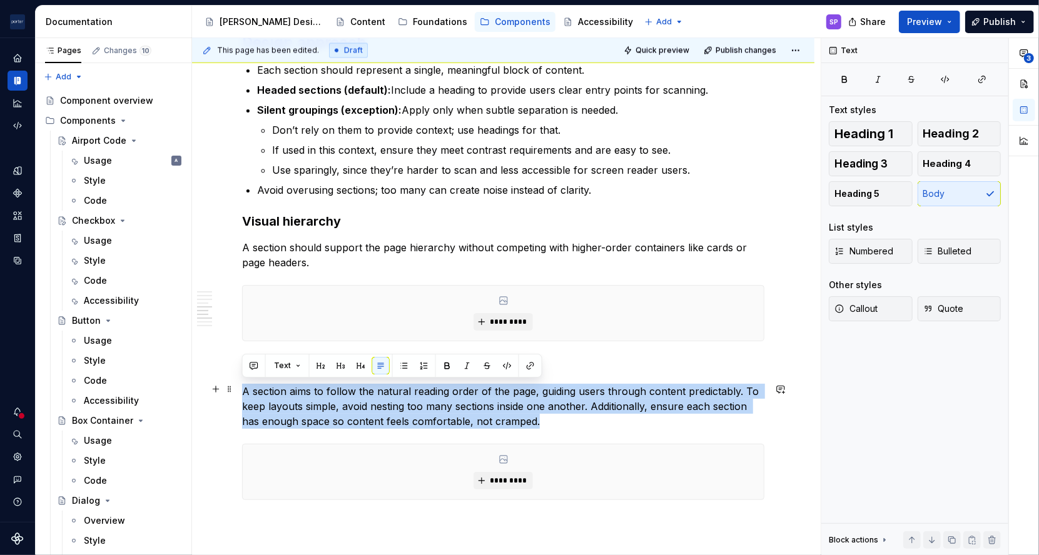
click at [363, 405] on p "A section aims to follow the natural reading order of the page, guiding users t…" at bounding box center [503, 406] width 522 height 45
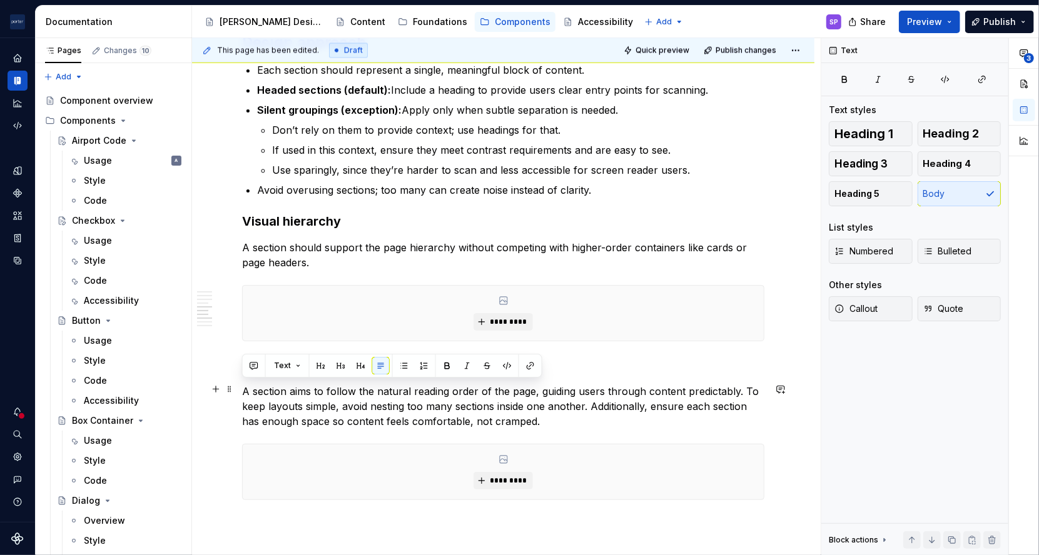
click at [363, 405] on p "A section aims to follow the natural reading order of the page, guiding users t…" at bounding box center [503, 406] width 522 height 45
click at [300, 387] on p "A section aims to follow the natural reading order of the page, guiding users t…" at bounding box center [503, 406] width 522 height 45
type textarea "*"
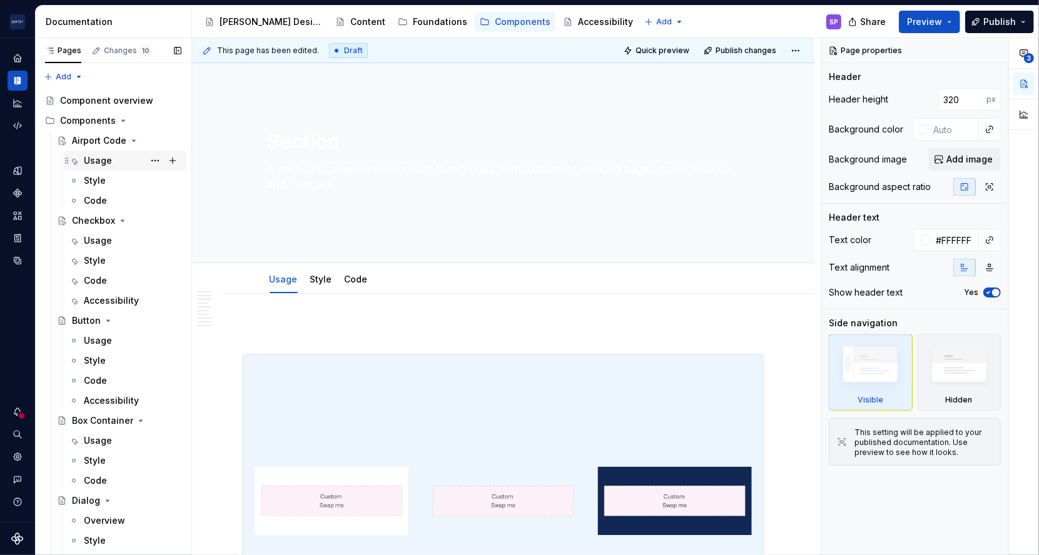
click at [101, 160] on div "Usage" at bounding box center [98, 160] width 28 height 13
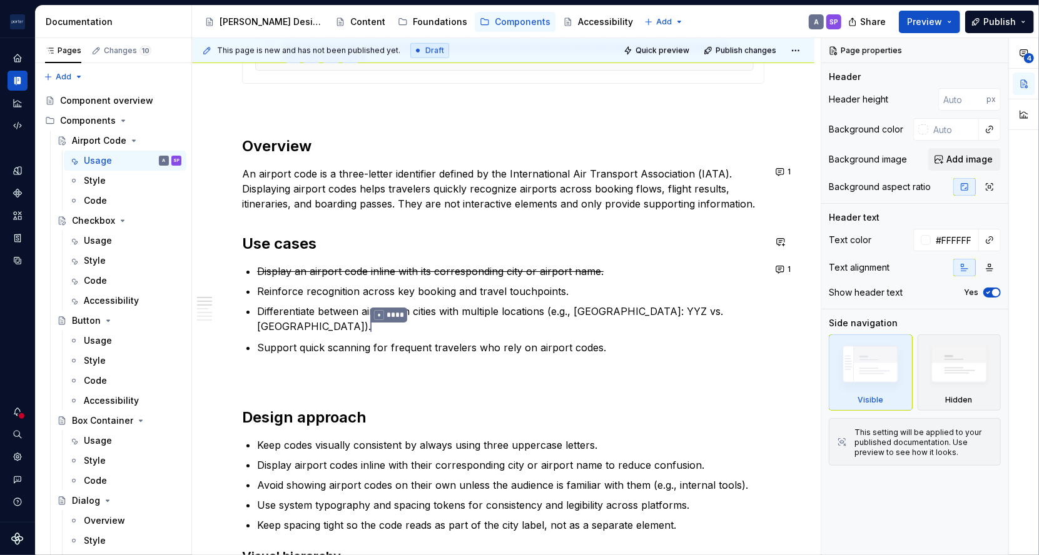
scroll to position [715, 0]
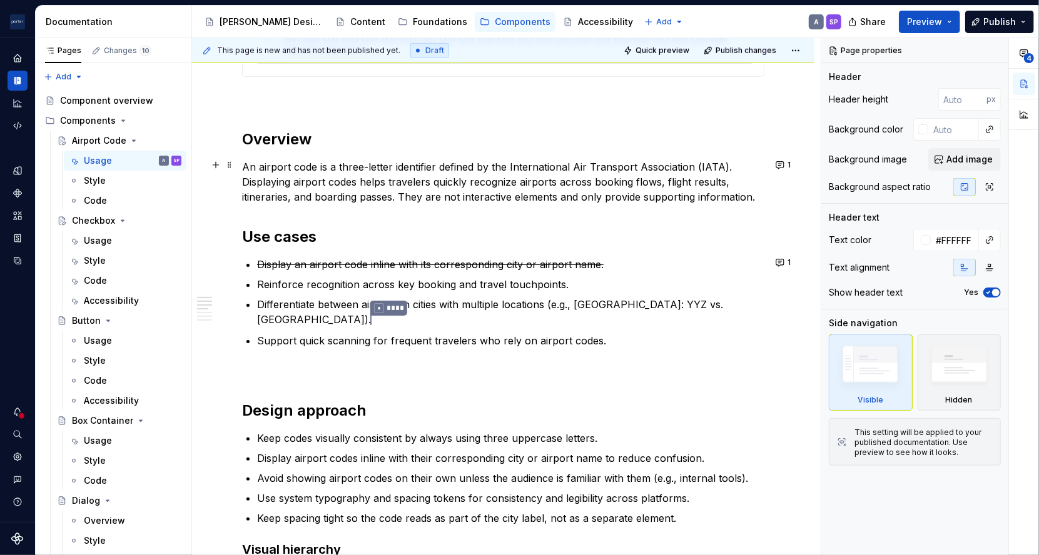
type textarea "*"
click at [762, 190] on p "An airport code is a three-letter identifier defined by the International Air T…" at bounding box center [503, 181] width 522 height 45
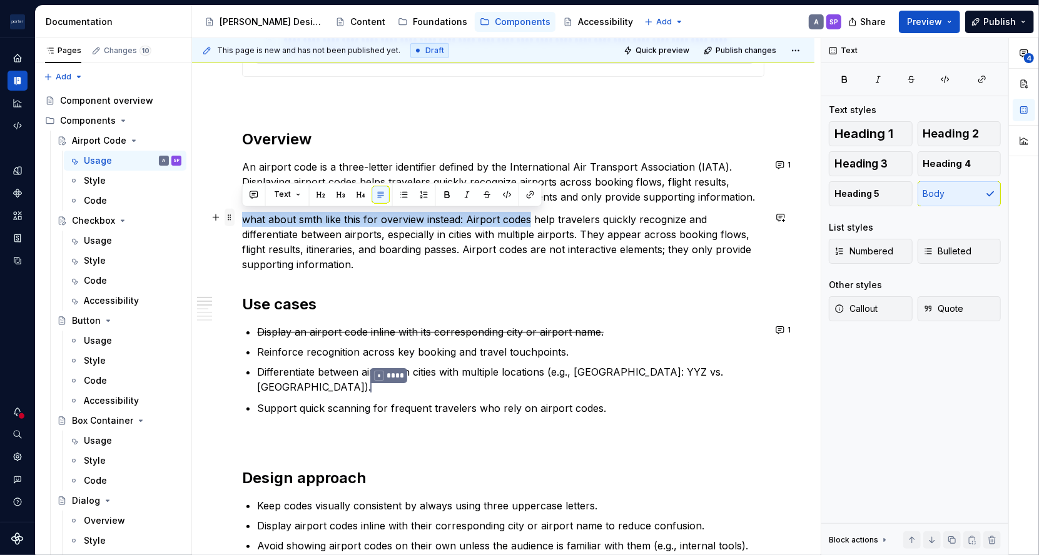
drag, startPoint x: 528, startPoint y: 221, endPoint x: 234, endPoint y: 219, distance: 294.5
click at [242, 219] on div "**********" at bounding box center [503, 492] width 522 height 1890
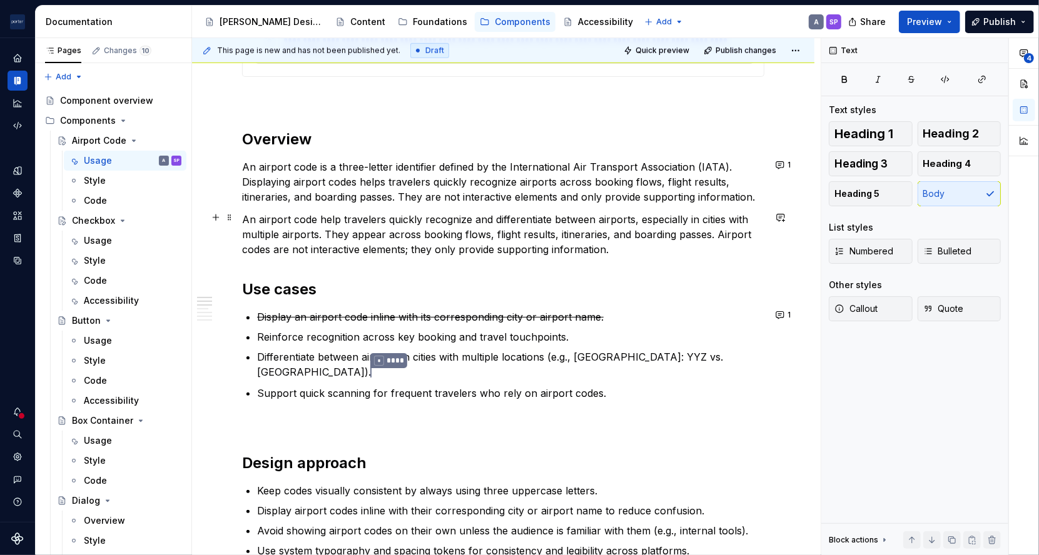
click at [347, 212] on p "An airport code help travelers quickly recognize and differentiate between airp…" at bounding box center [503, 234] width 522 height 45
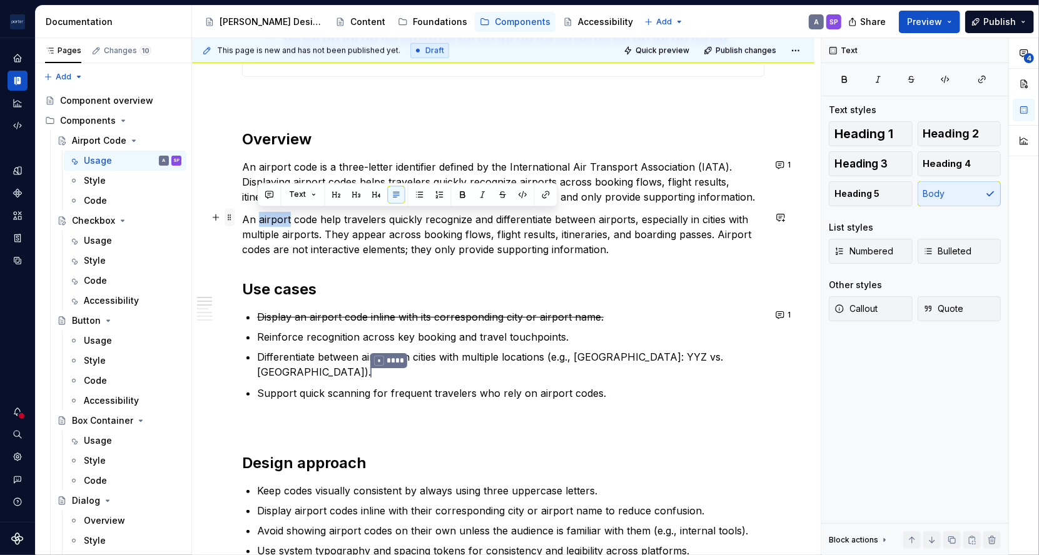
drag, startPoint x: 289, startPoint y: 218, endPoint x: 231, endPoint y: 215, distance: 58.2
click at [242, 215] on div "**********" at bounding box center [503, 484] width 522 height 1875
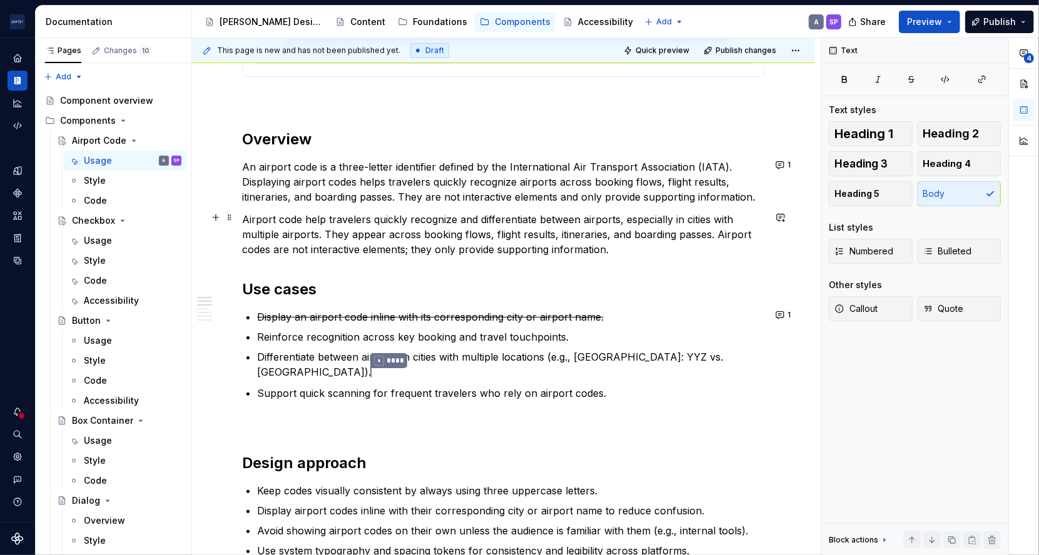
click at [304, 218] on p "Airport code help travelers quickly recognize and differentiate between airport…" at bounding box center [503, 234] width 522 height 45
click at [635, 218] on p "Airport codes help travelers quickly recognize and differentiate between airpor…" at bounding box center [503, 234] width 522 height 45
click at [526, 243] on p "Airport codes help travelers quickly recognize and differentiate between airpor…" at bounding box center [503, 234] width 522 height 45
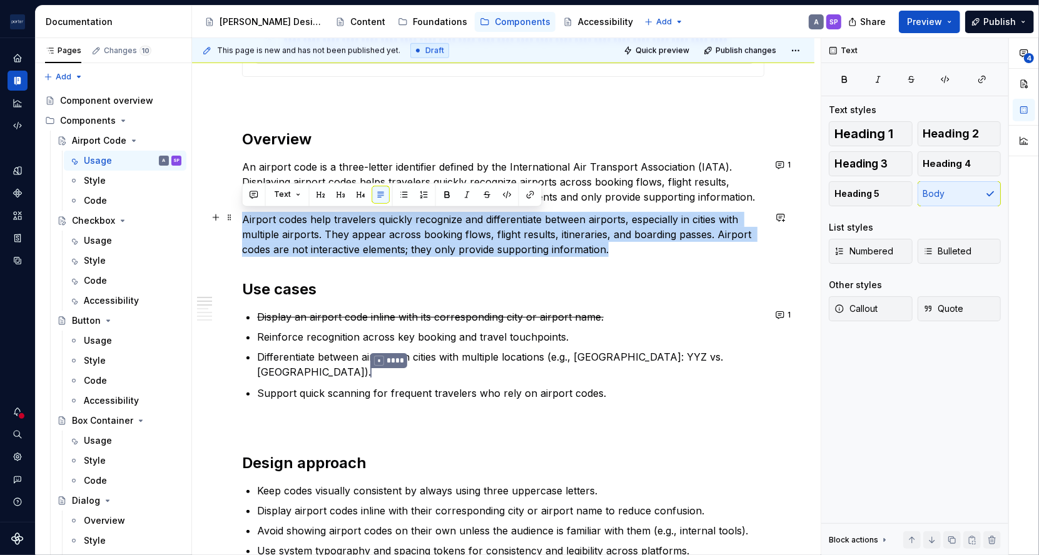
click at [526, 243] on p "Airport codes help travelers quickly recognize and differentiate between airpor…" at bounding box center [503, 234] width 522 height 45
copy p "Airport codes help travelers quickly recognize and differentiate between airpor…"
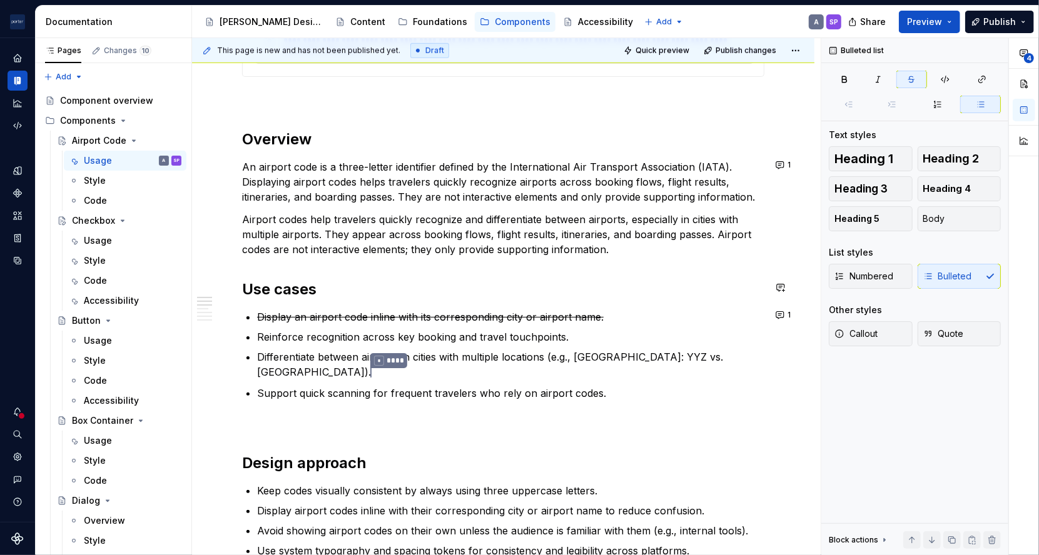
click at [540, 303] on div "**********" at bounding box center [503, 477] width 522 height 1860
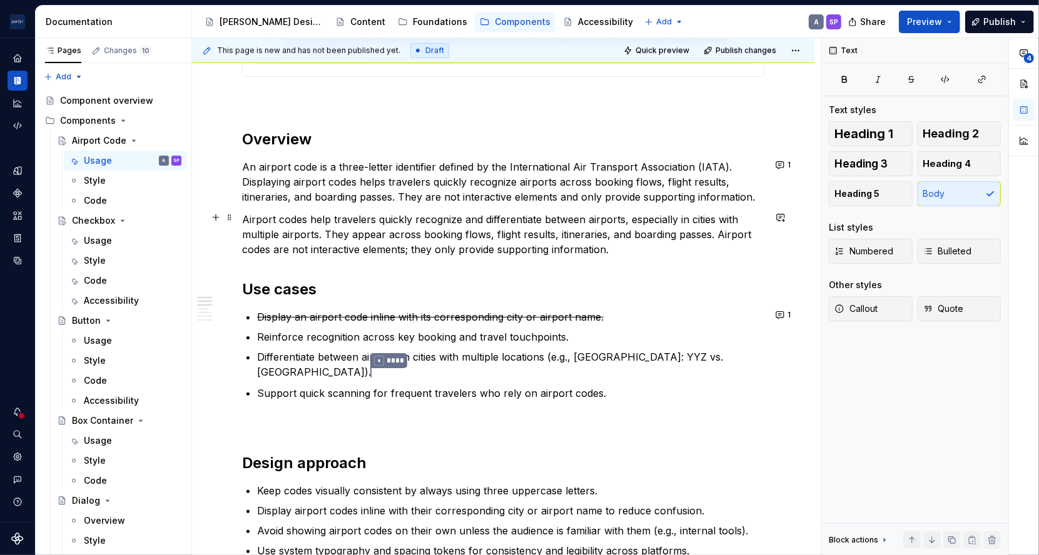
click at [527, 238] on p "Airport codes help travelers quickly recognize and differentiate between airpor…" at bounding box center [503, 234] width 522 height 45
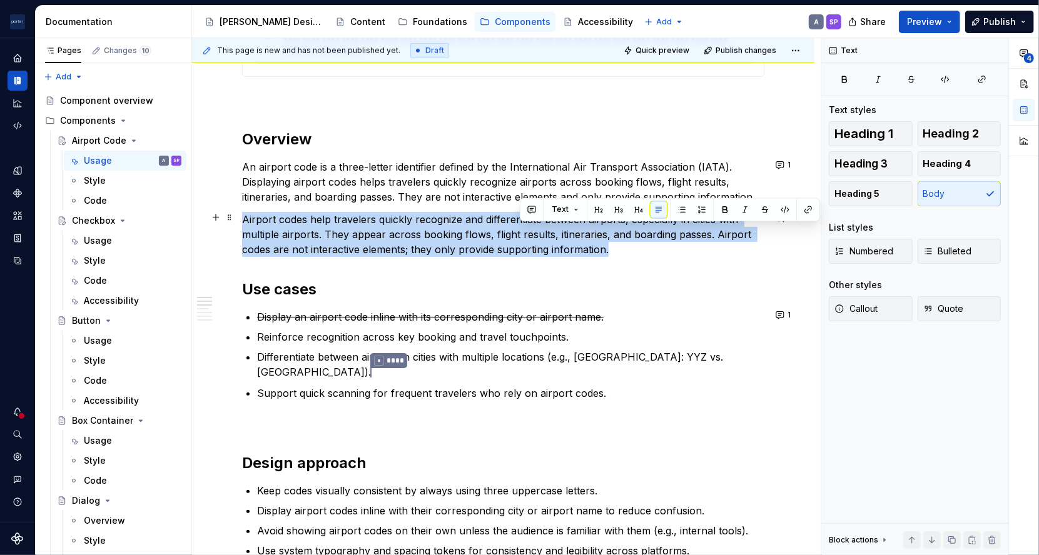
click at [527, 238] on p "Airport codes help travelers quickly recognize and differentiate between airpor…" at bounding box center [503, 234] width 522 height 45
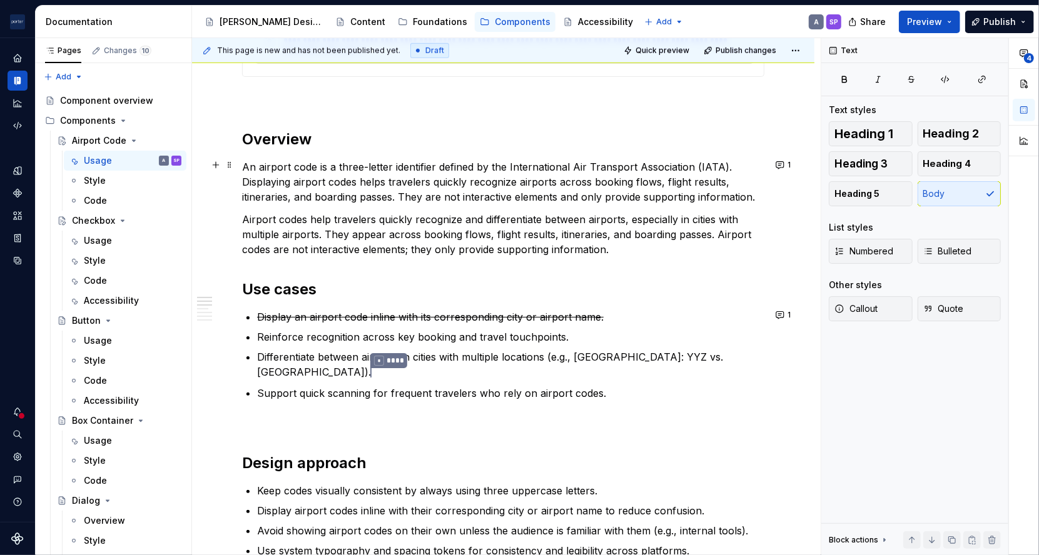
click at [465, 177] on p "An airport code is a three-letter identifier defined by the International Air T…" at bounding box center [503, 181] width 522 height 45
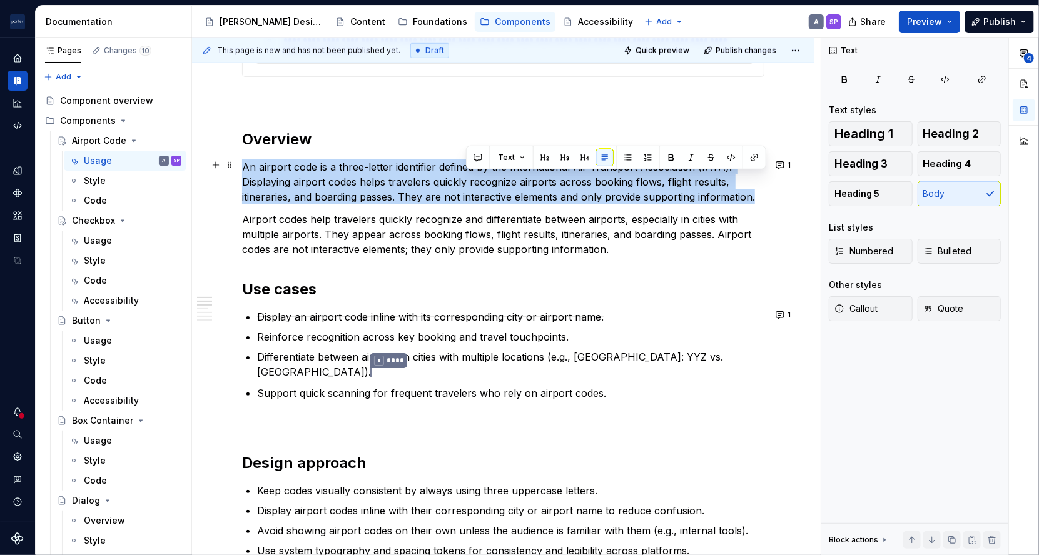
click at [465, 177] on p "An airport code is a three-letter identifier defined by the International Air T…" at bounding box center [503, 181] width 522 height 45
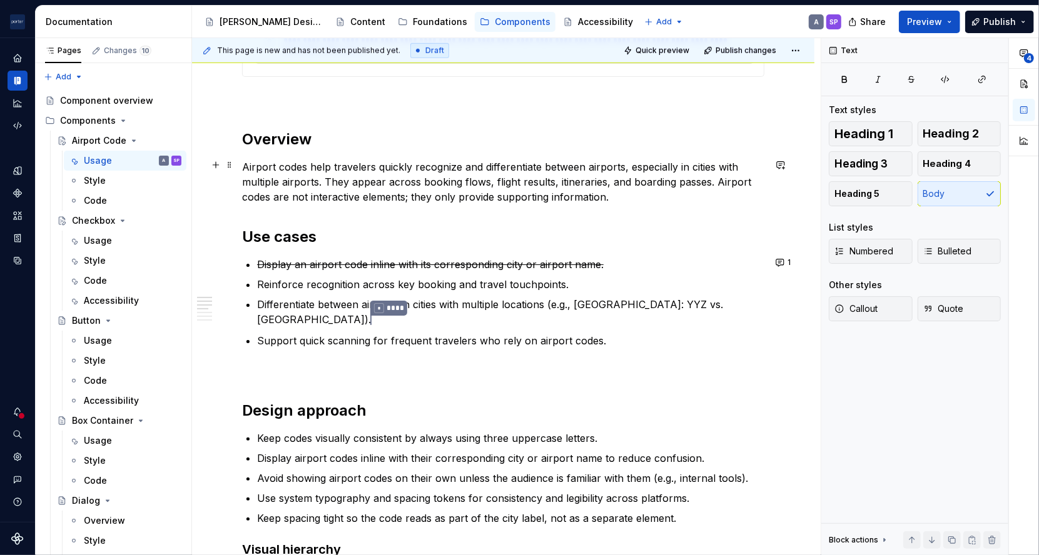
click at [647, 195] on p "Airport codes help travelers quickly recognize and differentiate between airpor…" at bounding box center [503, 181] width 522 height 45
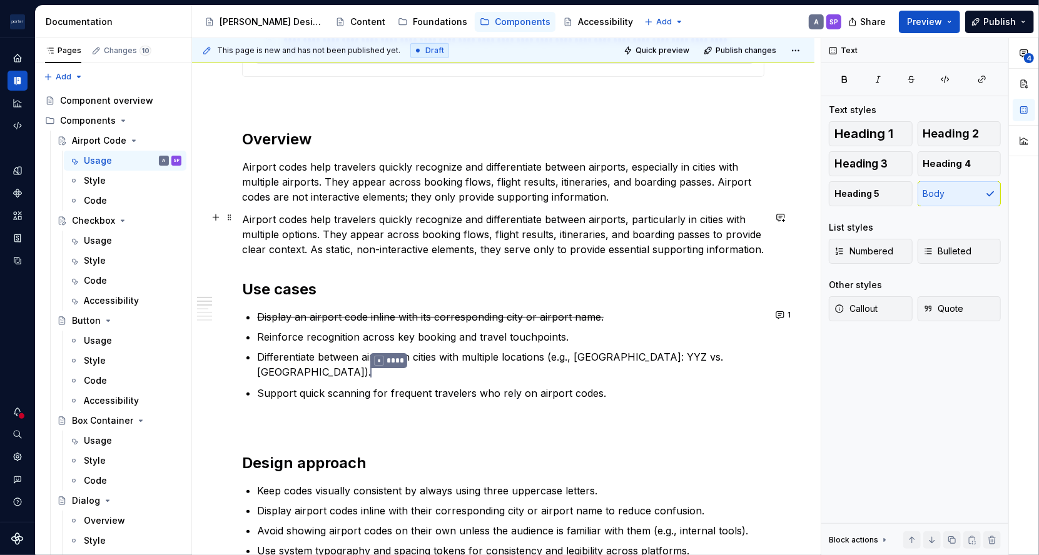
click at [282, 240] on p "Airport codes help travelers quickly recognize and differentiate between airpor…" at bounding box center [503, 234] width 522 height 45
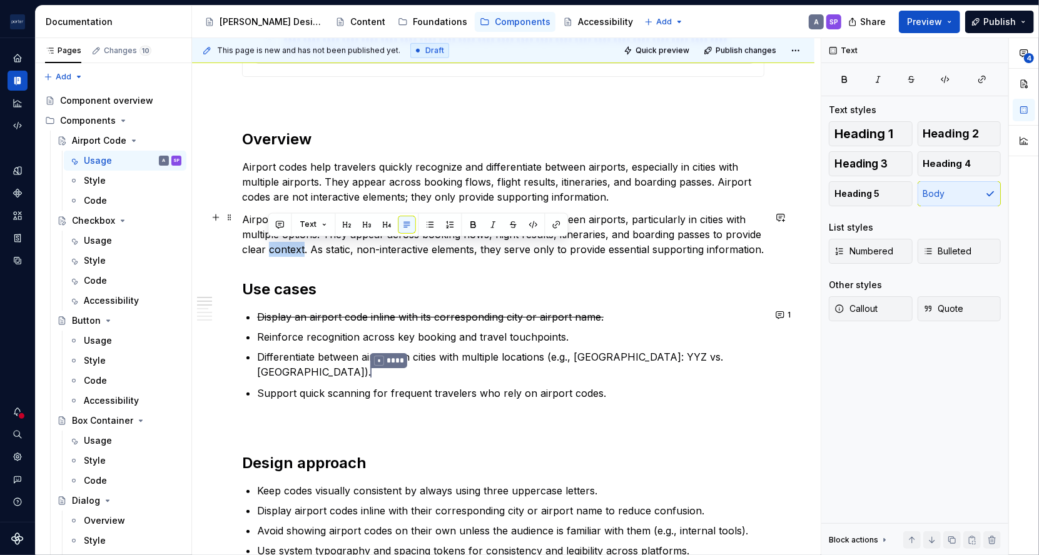
click at [295, 243] on p "Airport codes help travelers quickly recognize and differentiate between airpor…" at bounding box center [503, 234] width 522 height 45
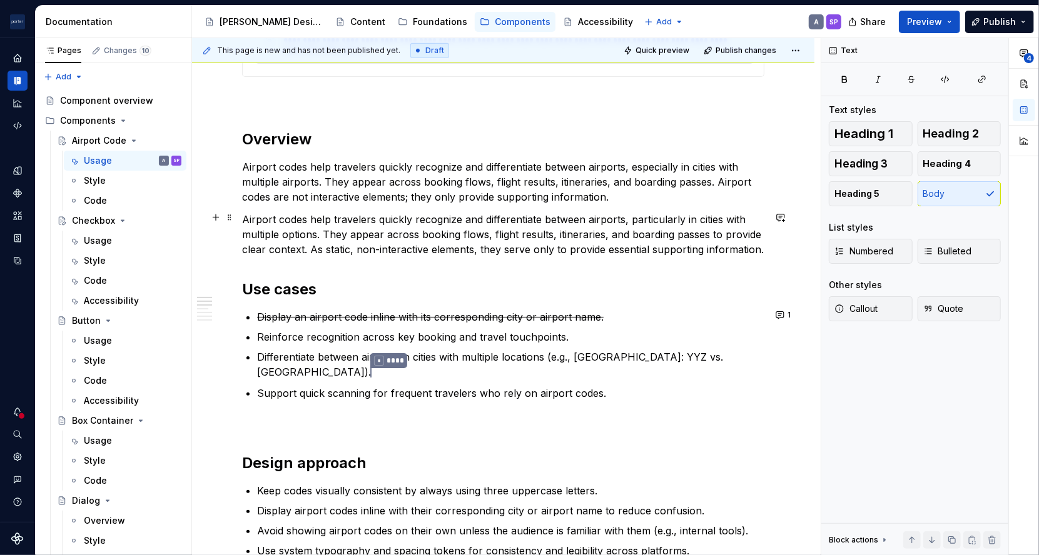
click at [293, 238] on p "Airport codes help travelers quickly recognize and differentiate between airpor…" at bounding box center [503, 234] width 522 height 45
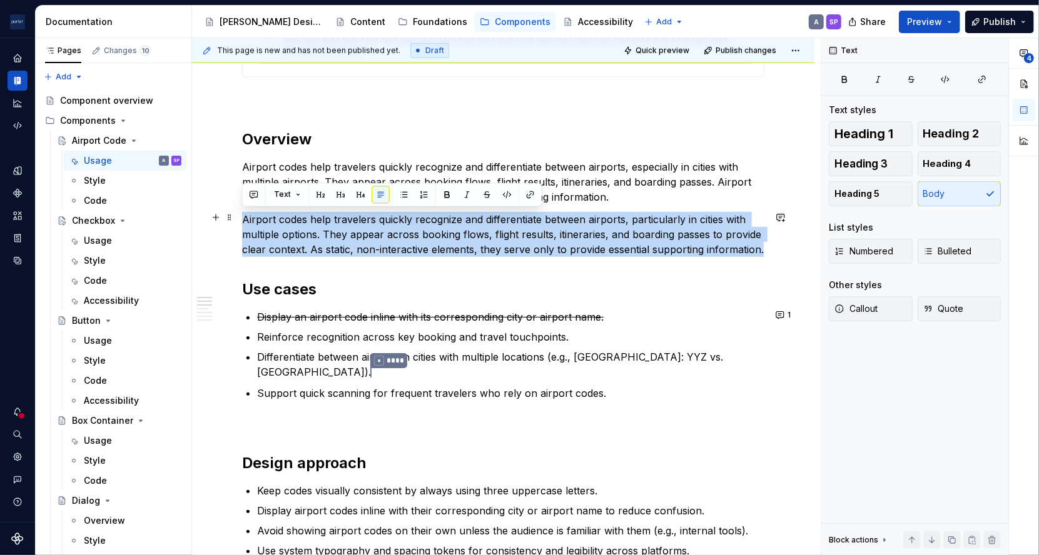
click at [293, 238] on p "Airport codes help travelers quickly recognize and differentiate between airpor…" at bounding box center [503, 234] width 522 height 45
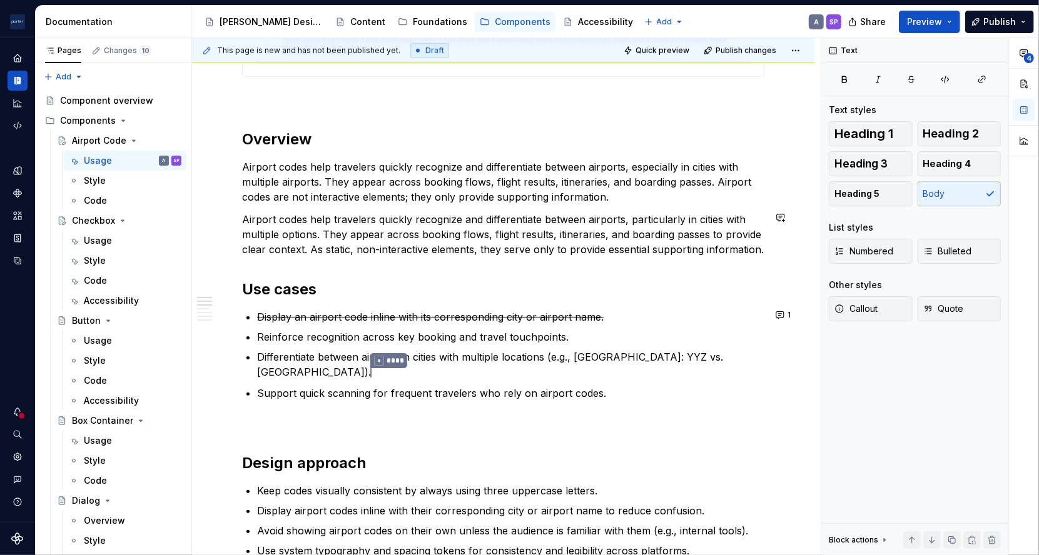
click at [291, 236] on p "Airport codes help travelers quickly recognize and differentiate between airpor…" at bounding box center [503, 234] width 522 height 45
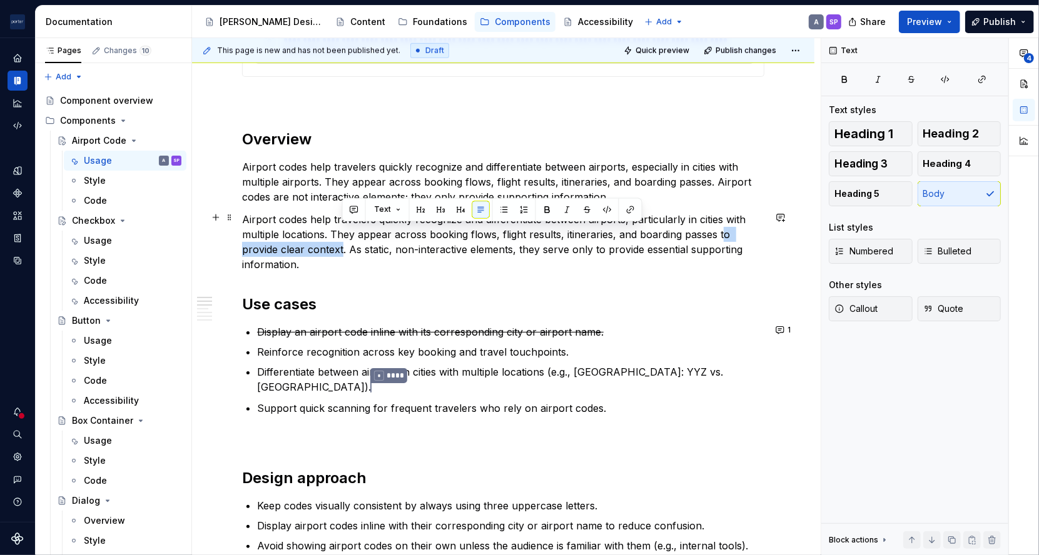
drag, startPoint x: 720, startPoint y: 233, endPoint x: 342, endPoint y: 247, distance: 378.6
click at [342, 247] on p "Airport codes help travelers quickly recognize and differentiate between airpor…" at bounding box center [503, 242] width 522 height 60
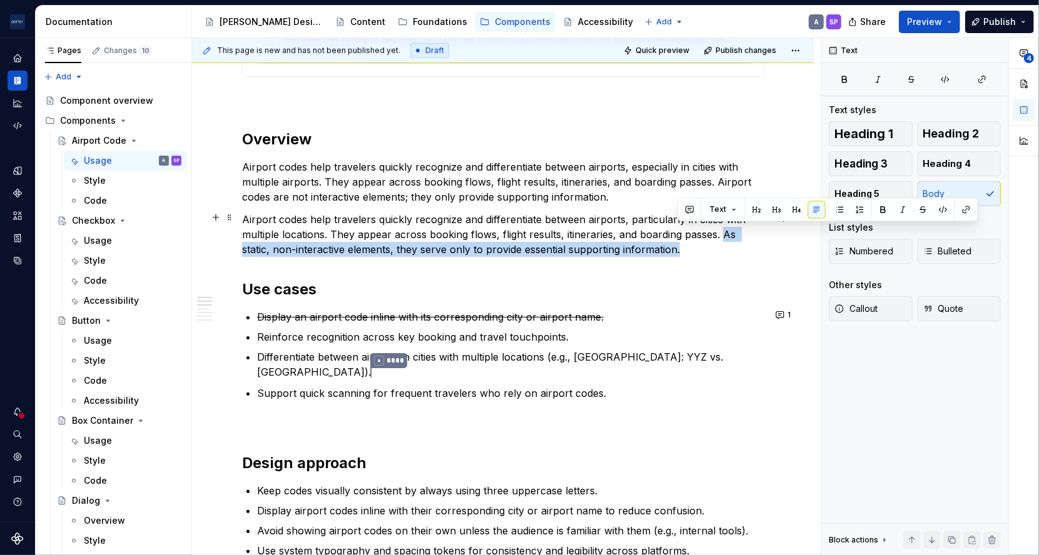
drag, startPoint x: 721, startPoint y: 231, endPoint x: 725, endPoint y: 250, distance: 18.7
click at [725, 250] on p "Airport codes help travelers quickly recognize and differentiate between airpor…" at bounding box center [503, 234] width 522 height 45
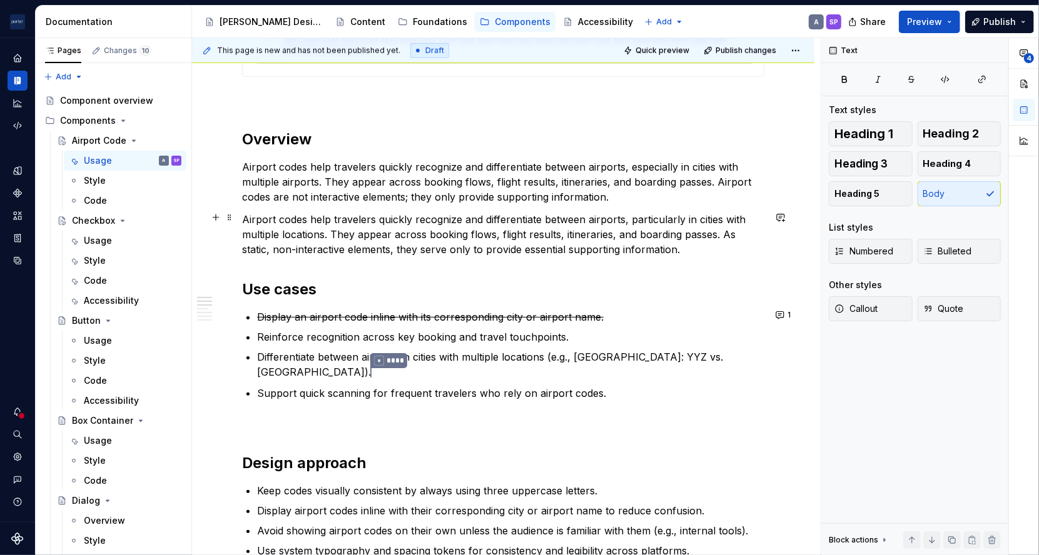
click at [617, 237] on p "Airport codes help travelers quickly recognize and differentiate between airpor…" at bounding box center [503, 234] width 522 height 45
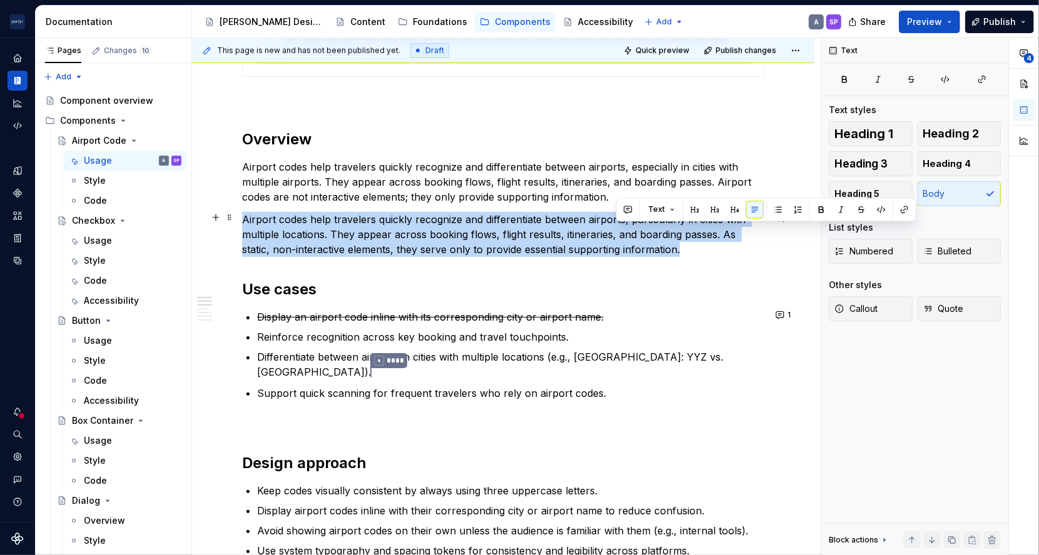
click at [617, 237] on p "Airport codes help travelers quickly recognize and differentiate between airpor…" at bounding box center [503, 234] width 522 height 45
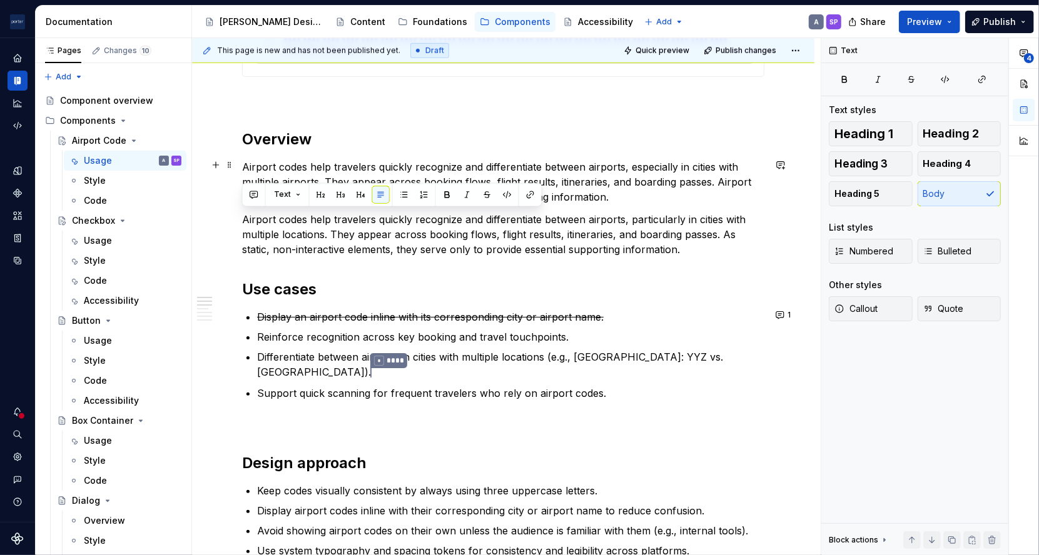
click at [380, 170] on p "Airport codes help travelers quickly recognize and differentiate between airpor…" at bounding box center [503, 181] width 522 height 45
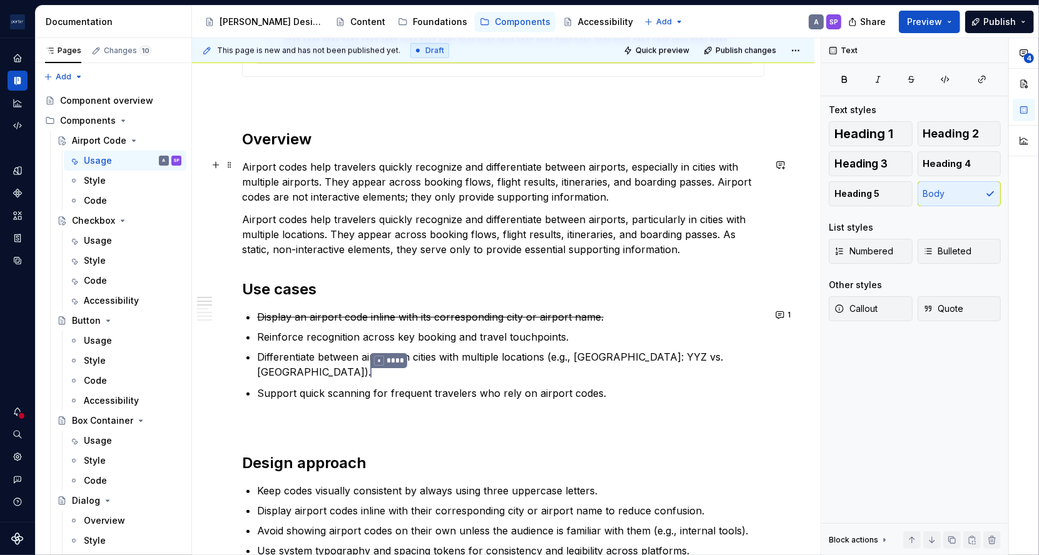
click at [634, 169] on p "Airport codes help travelers quickly recognize and differentiate between airpor…" at bounding box center [503, 181] width 522 height 45
click at [300, 181] on p "Airport codes help travelers quickly recognize and differentiate between airpor…" at bounding box center [503, 181] width 522 height 45
click at [425, 238] on p "Airport codes help travelers quickly recognize and differentiate between airpor…" at bounding box center [503, 234] width 522 height 45
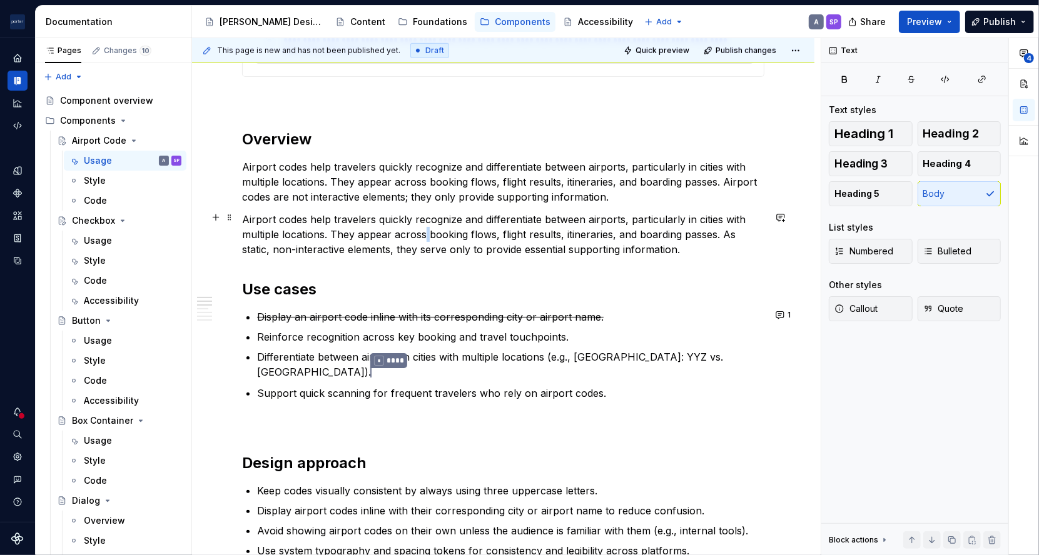
click at [425, 238] on p "Airport codes help travelers quickly recognize and differentiate between airpor…" at bounding box center [503, 234] width 522 height 45
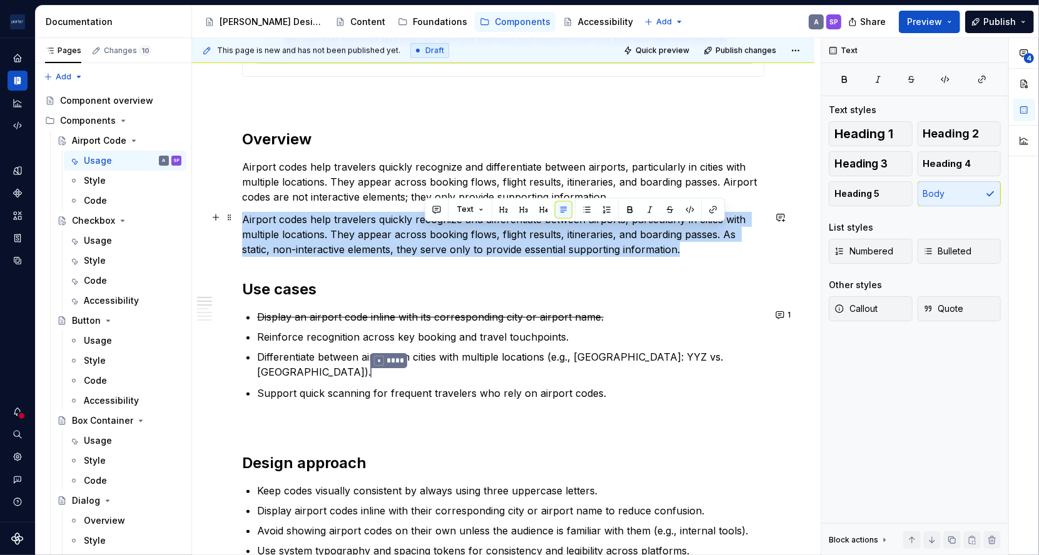
click at [425, 238] on p "Airport codes help travelers quickly recognize and differentiate between airpor…" at bounding box center [503, 234] width 522 height 45
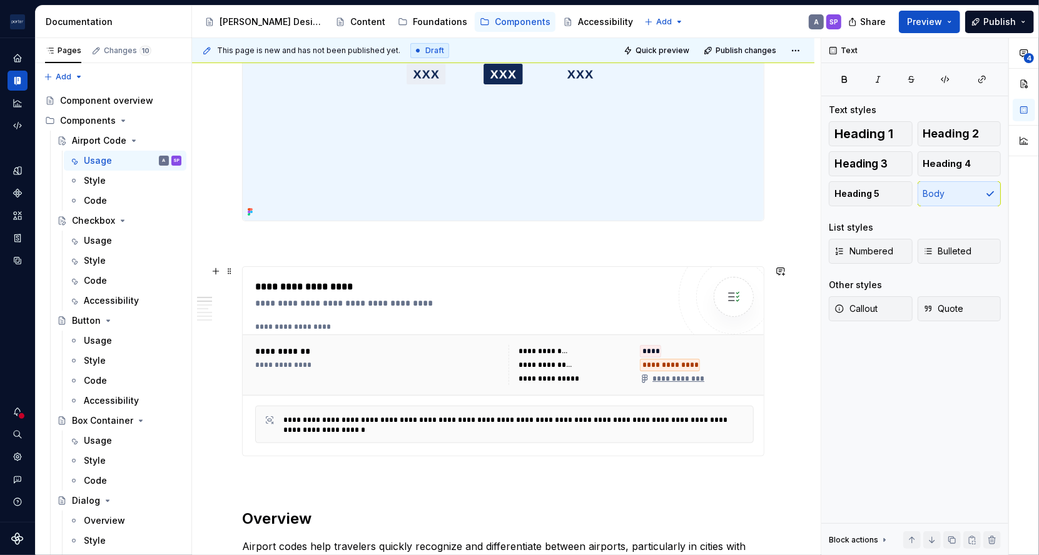
scroll to position [318, 0]
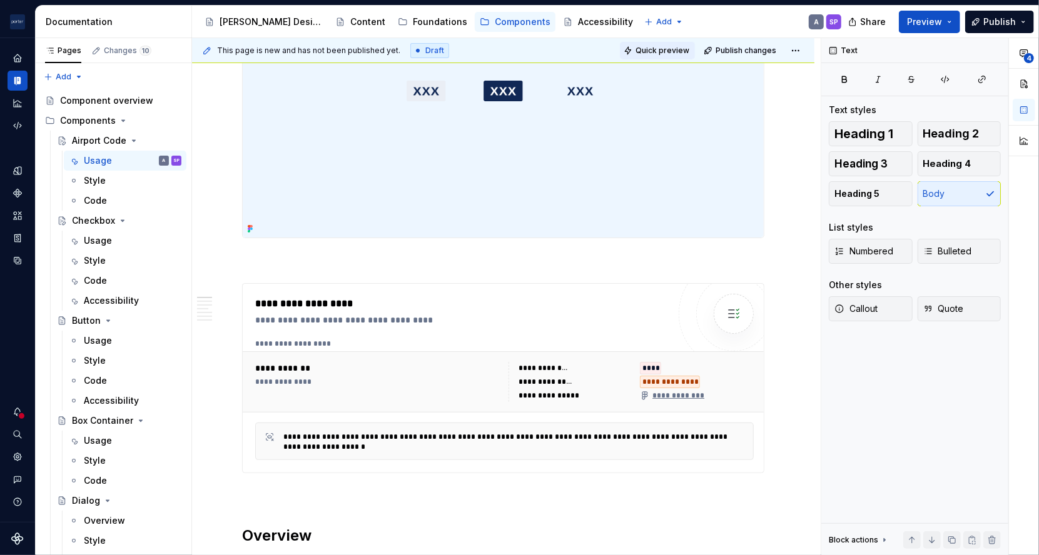
click at [662, 50] on span "Quick preview" at bounding box center [662, 51] width 54 height 10
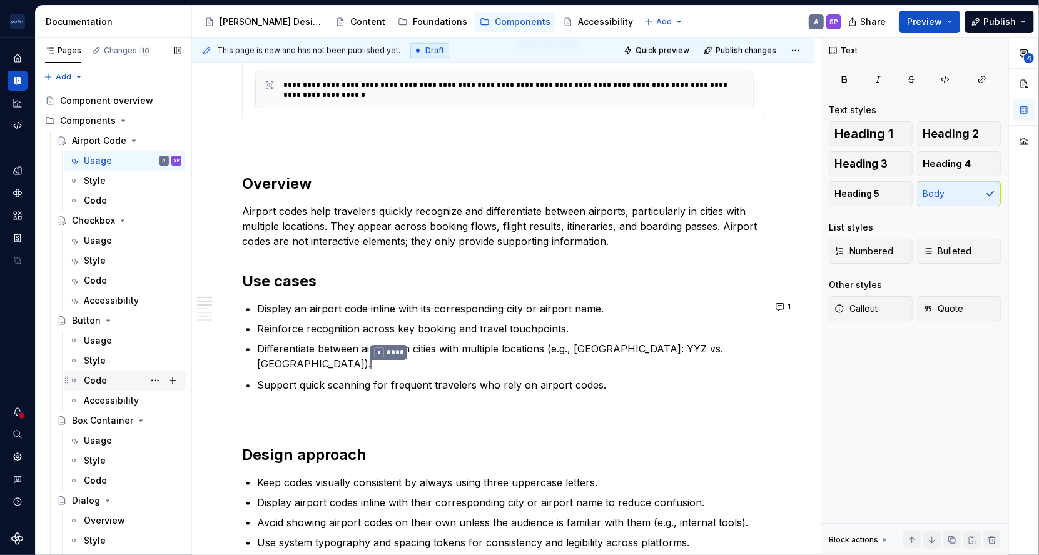
scroll to position [412, 0]
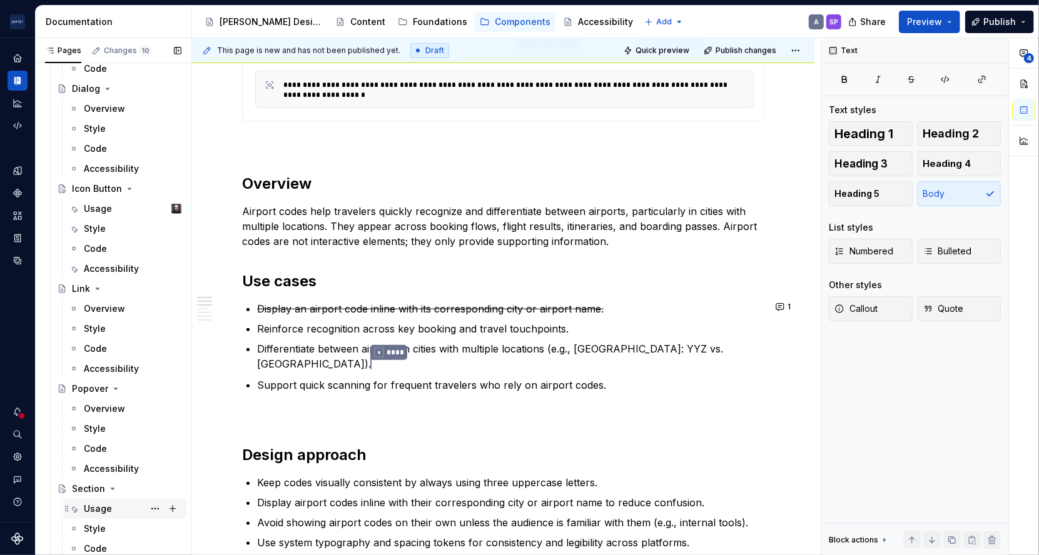
click at [108, 513] on div "Usage" at bounding box center [98, 509] width 28 height 13
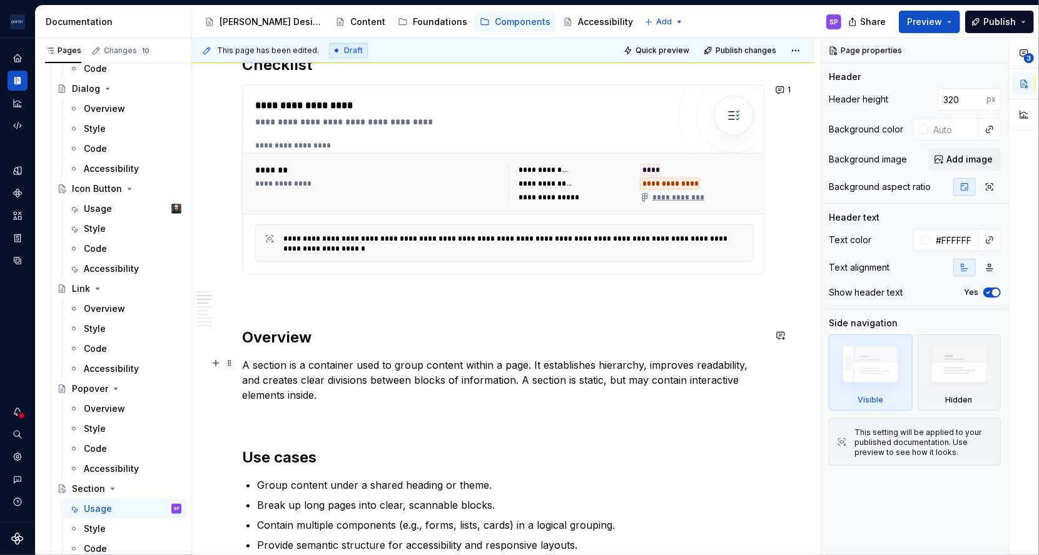
scroll to position [753, 0]
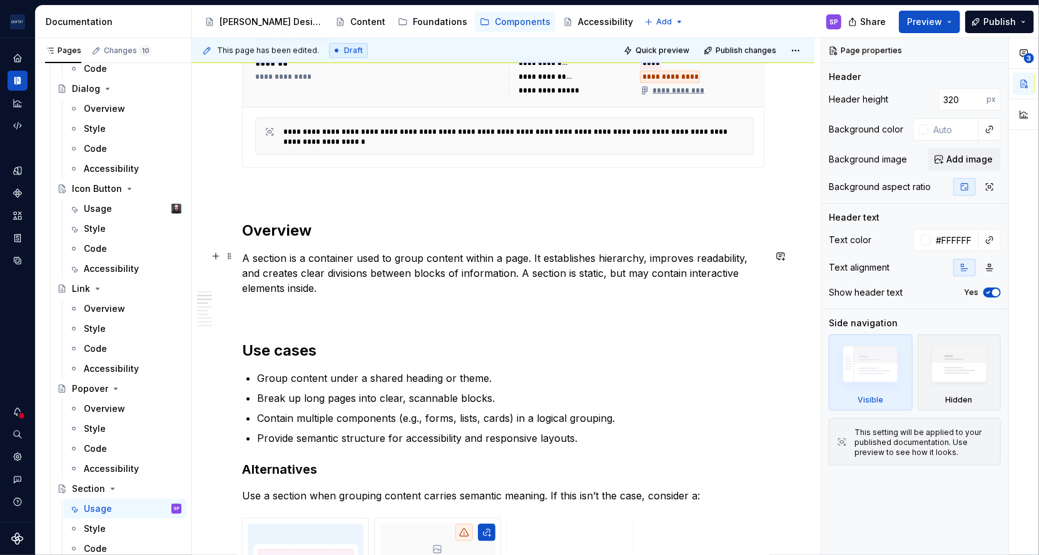
type textarea "*"
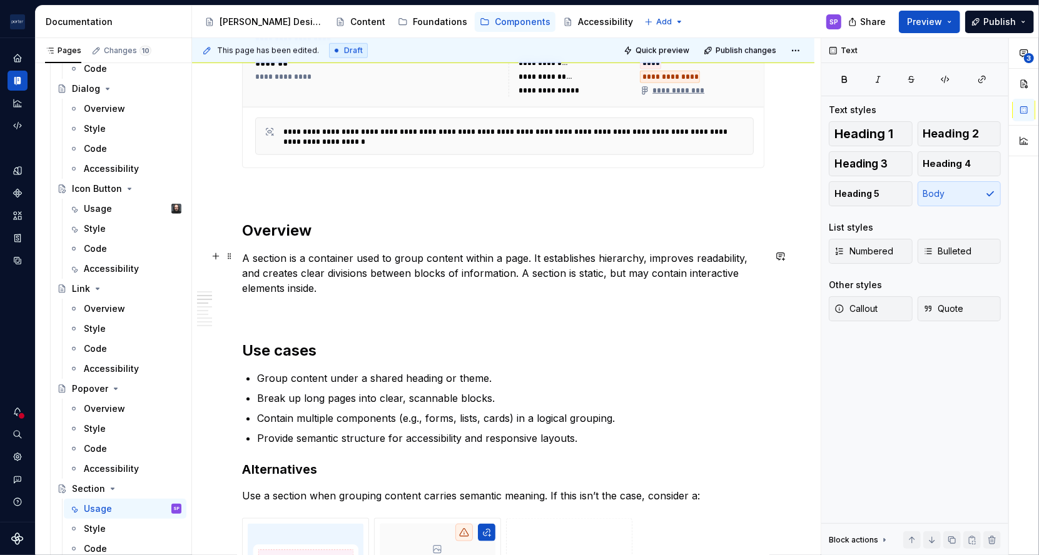
click at [393, 258] on p "A section is a container used to group content within a page. It establishes hi…" at bounding box center [503, 273] width 522 height 45
click at [392, 286] on p "A section is a container used to group content within a page. It establishes hi…" at bounding box center [503, 273] width 522 height 45
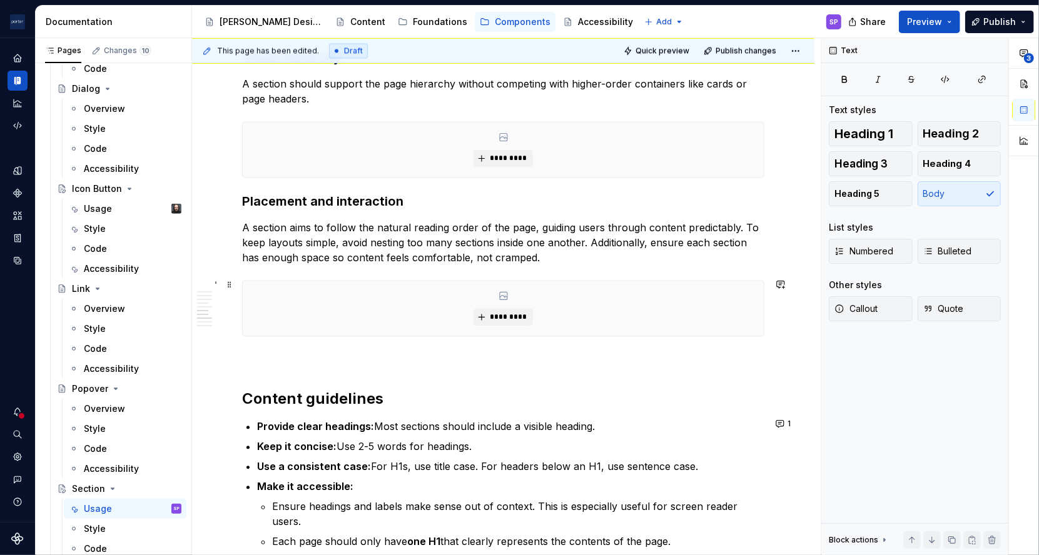
scroll to position [1616, 0]
click at [558, 250] on p "A section aims to follow the natural reading order of the page, guiding users t…" at bounding box center [503, 241] width 522 height 45
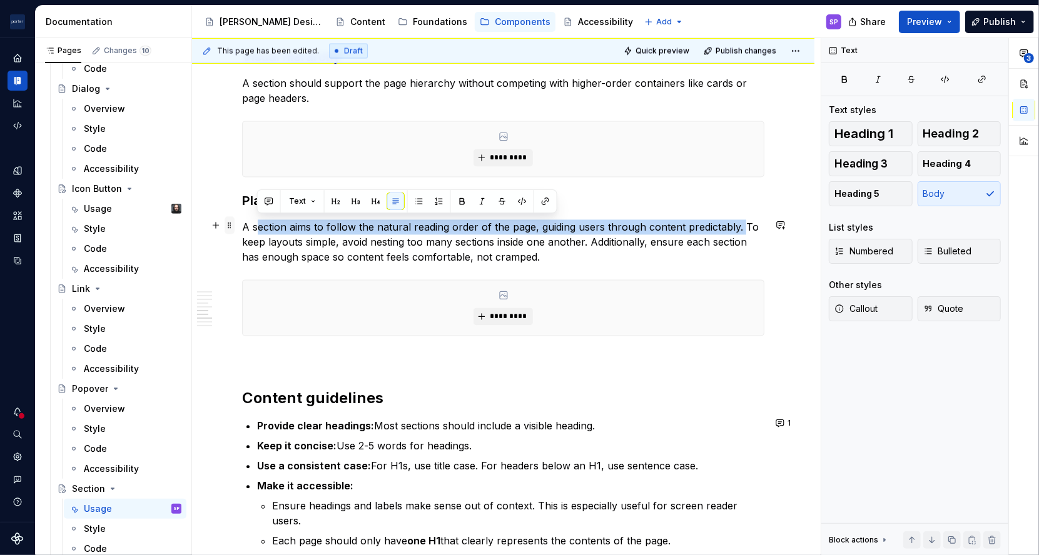
drag, startPoint x: 739, startPoint y: 223, endPoint x: 230, endPoint y: 228, distance: 509.0
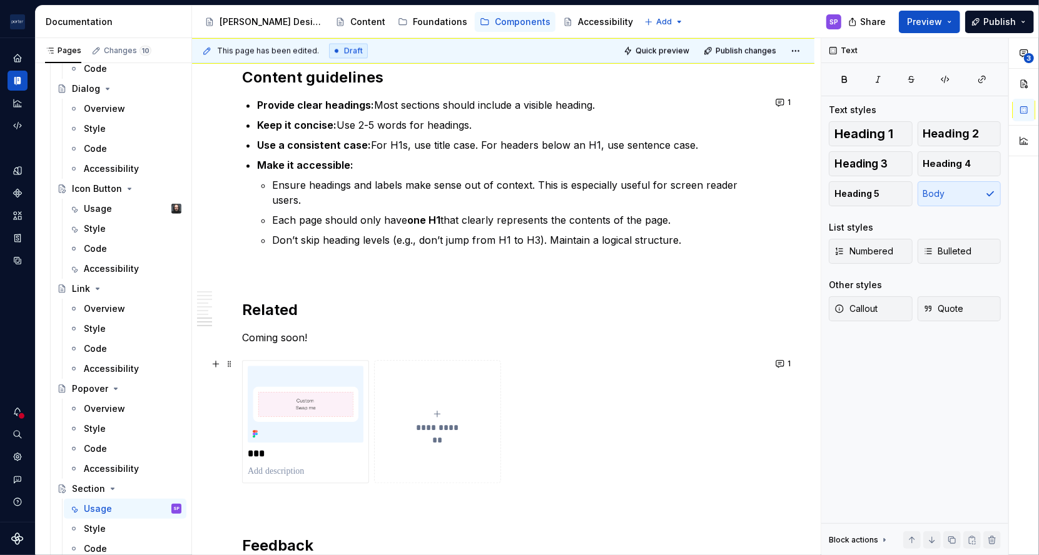
scroll to position [1941, 0]
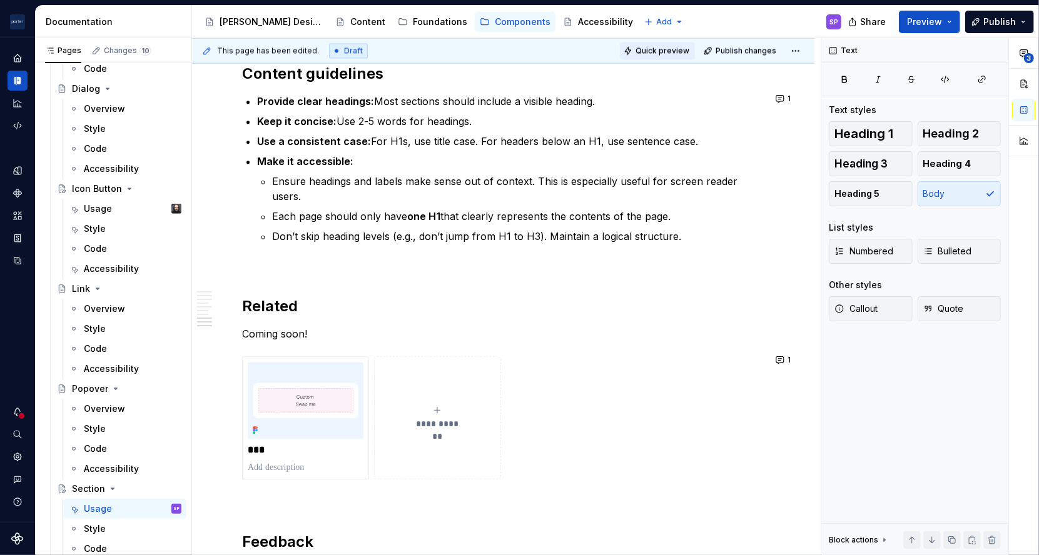
click at [668, 48] on span "Quick preview" at bounding box center [662, 51] width 54 height 10
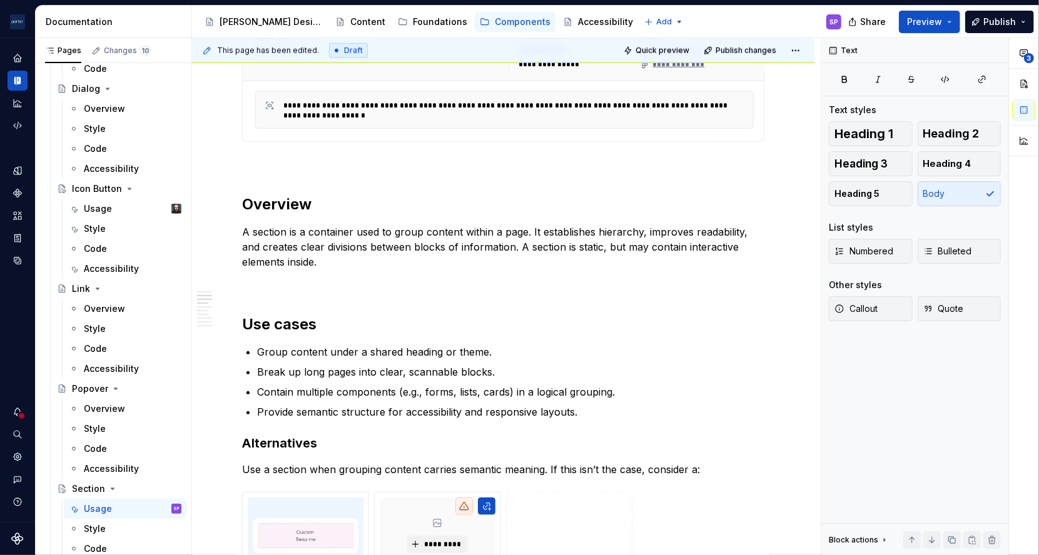
scroll to position [679, 0]
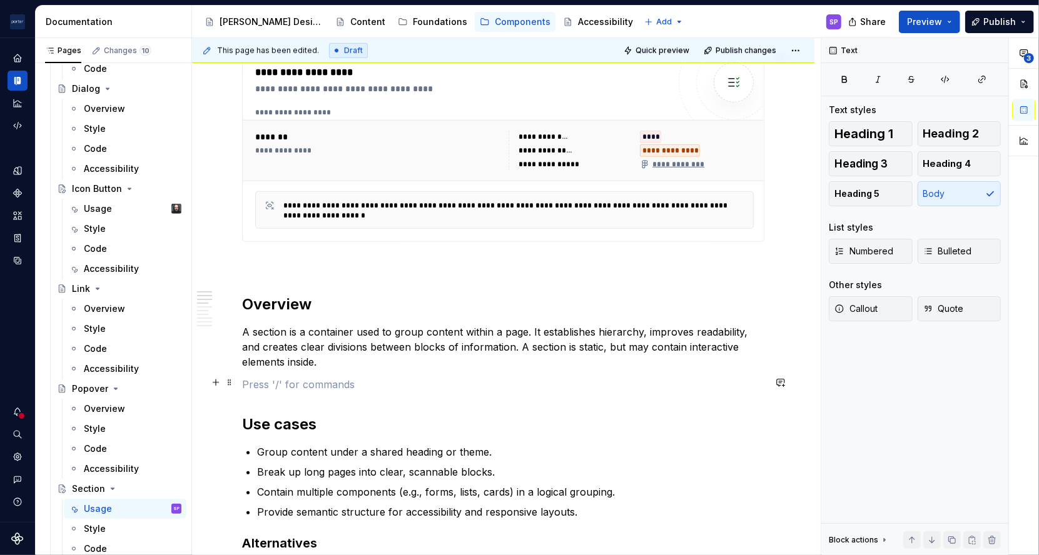
click at [351, 390] on p at bounding box center [503, 384] width 522 height 15
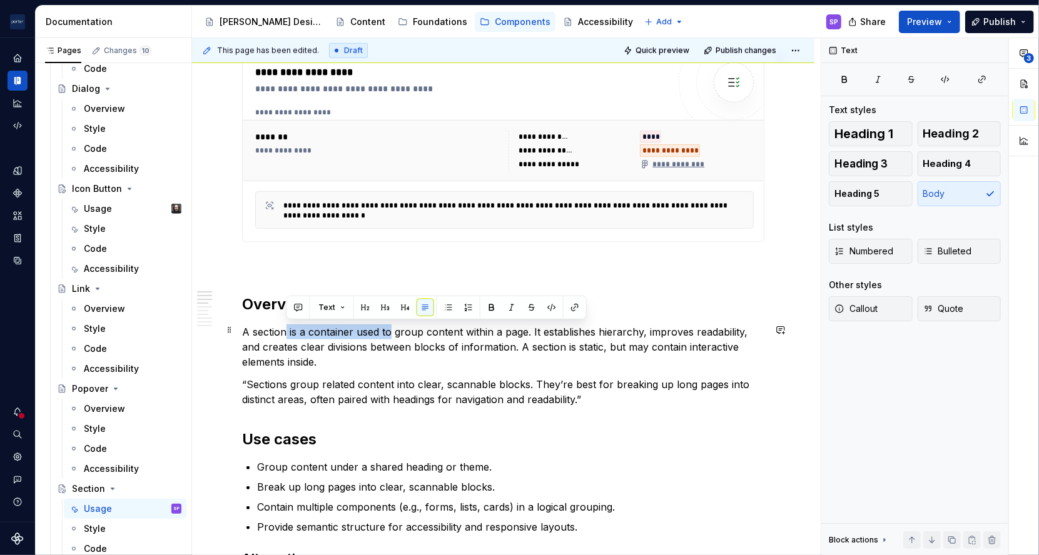
drag, startPoint x: 285, startPoint y: 328, endPoint x: 390, endPoint y: 328, distance: 105.1
click at [390, 328] on p "A section is a container used to group content within a page. It establishes hi…" at bounding box center [503, 347] width 522 height 45
click at [425, 339] on p "A section is a container used to group content within a page. It establishes hi…" at bounding box center [503, 347] width 522 height 45
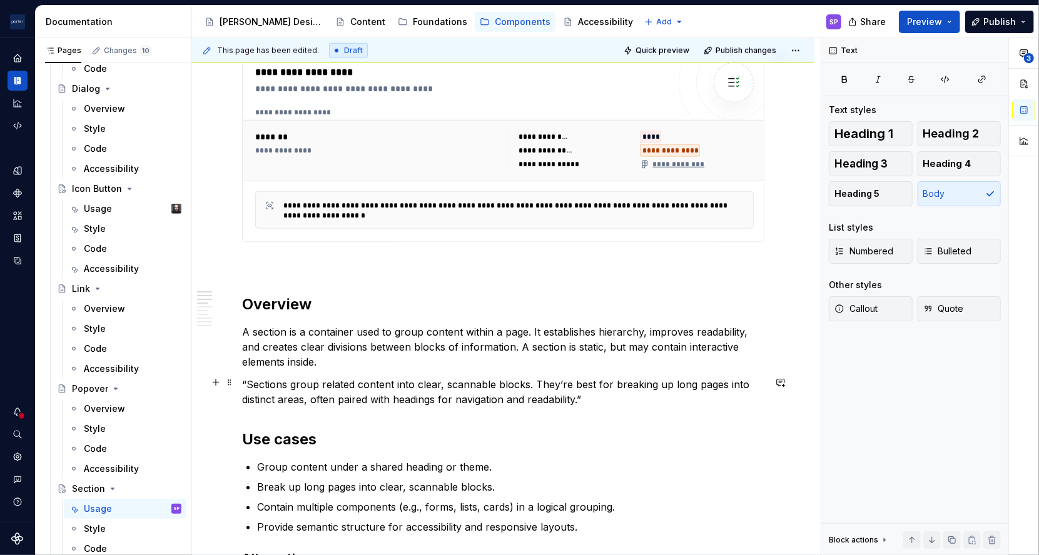
click at [528, 388] on p "“Sections group related content into clear, scannable blocks. They’re best for …" at bounding box center [503, 392] width 522 height 30
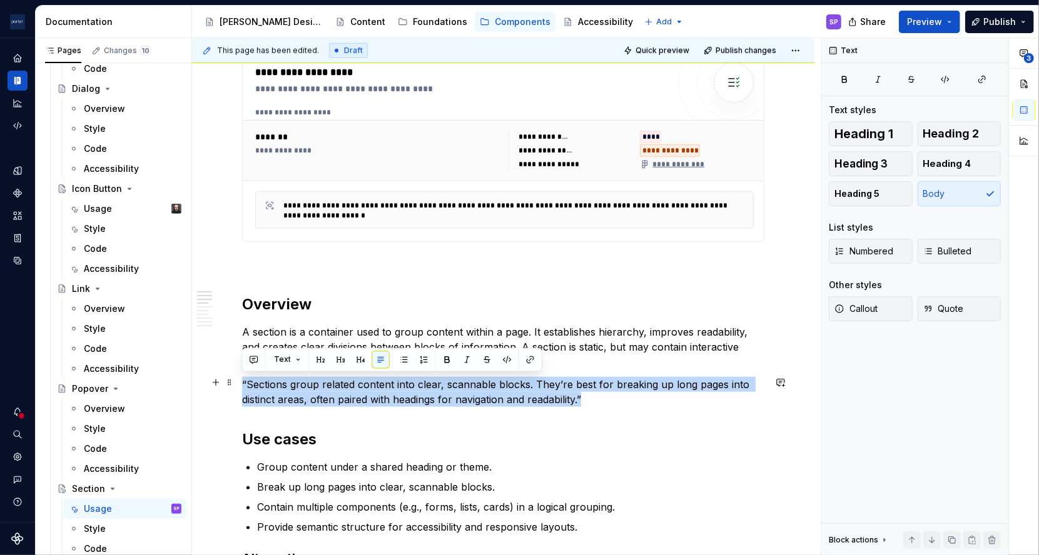
click at [528, 388] on p "“Sections group related content into clear, scannable blocks. They’re best for …" at bounding box center [503, 392] width 522 height 30
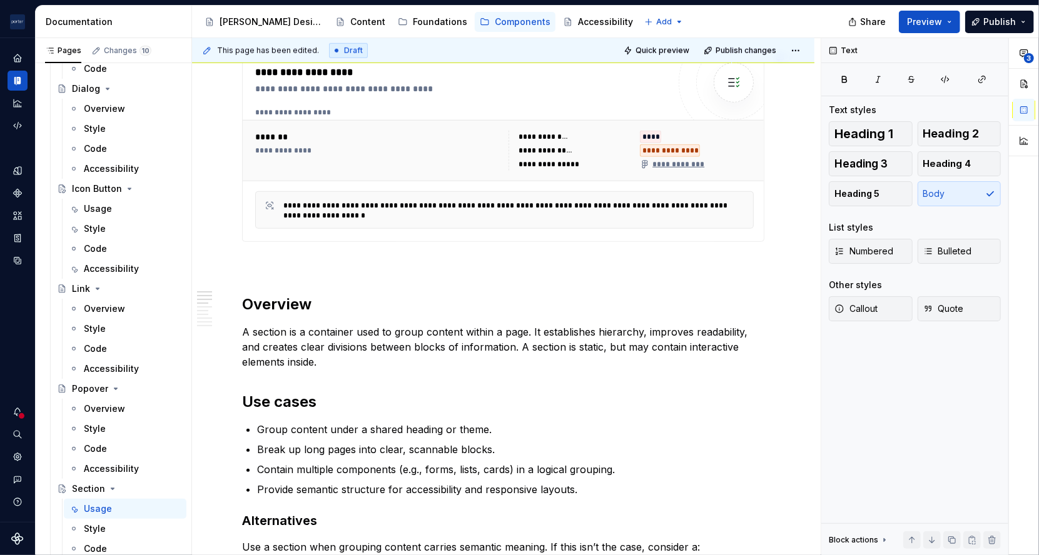
type textarea "*"
